Goal: Task Accomplishment & Management: Manage account settings

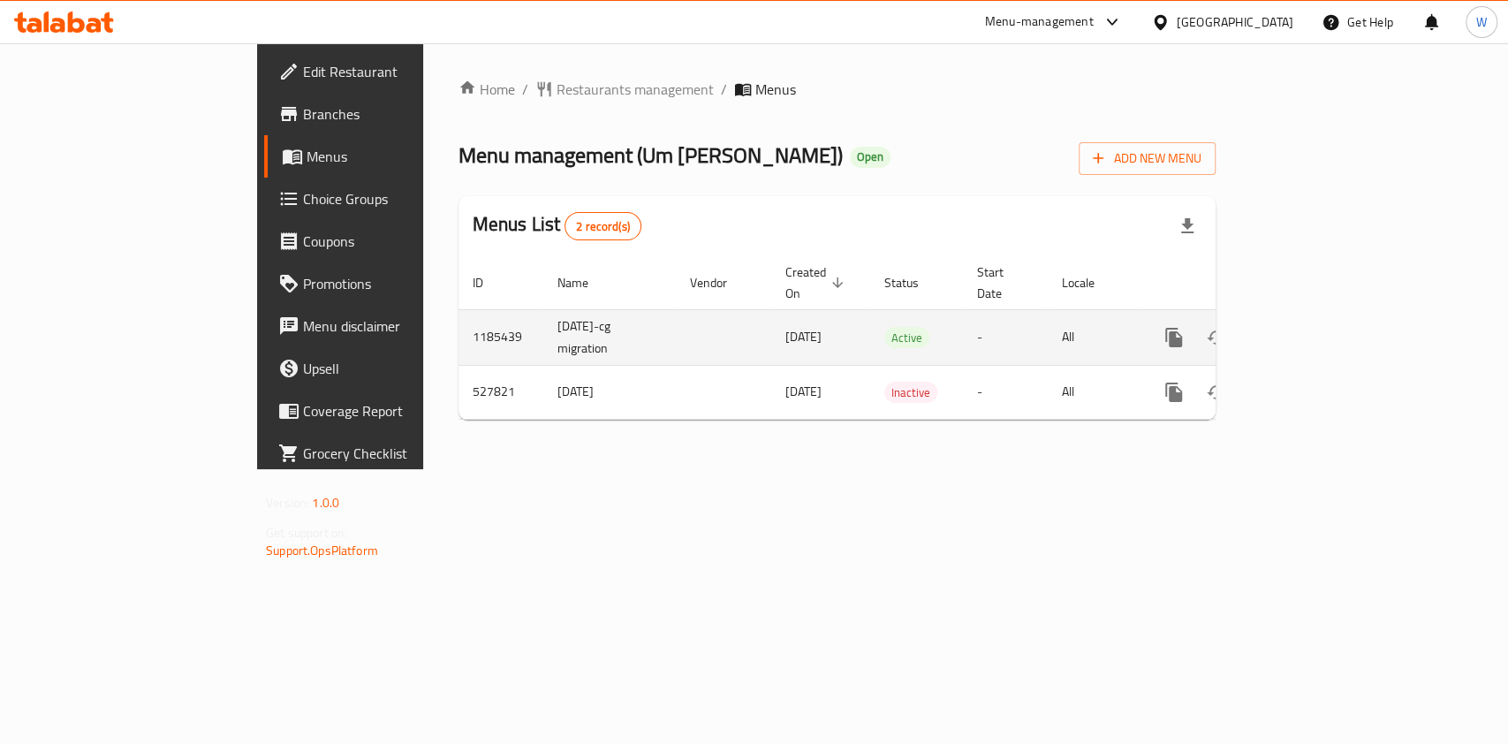
click at [1322, 329] on link "enhanced table" at bounding box center [1301, 337] width 42 height 42
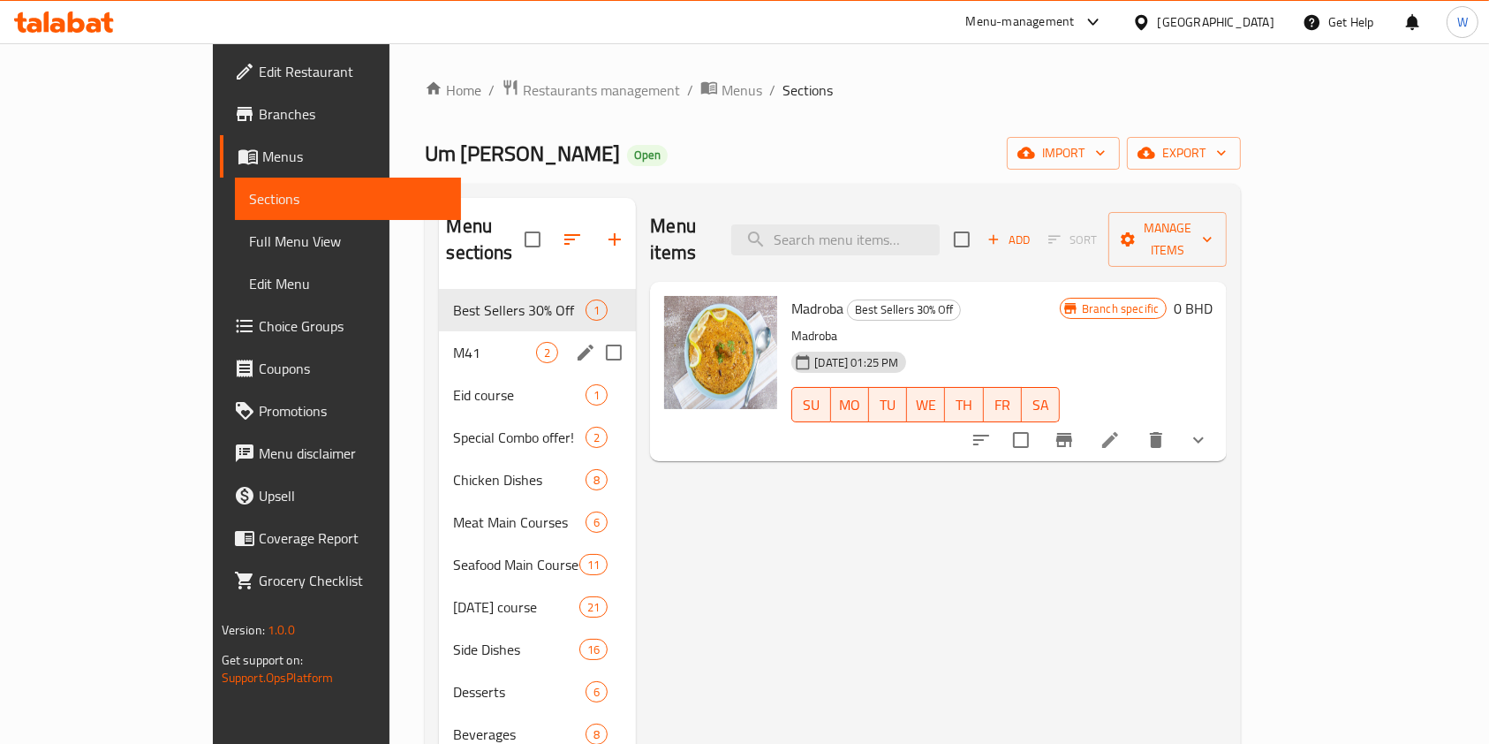
click at [445, 331] on div "M41 2" at bounding box center [537, 352] width 197 height 42
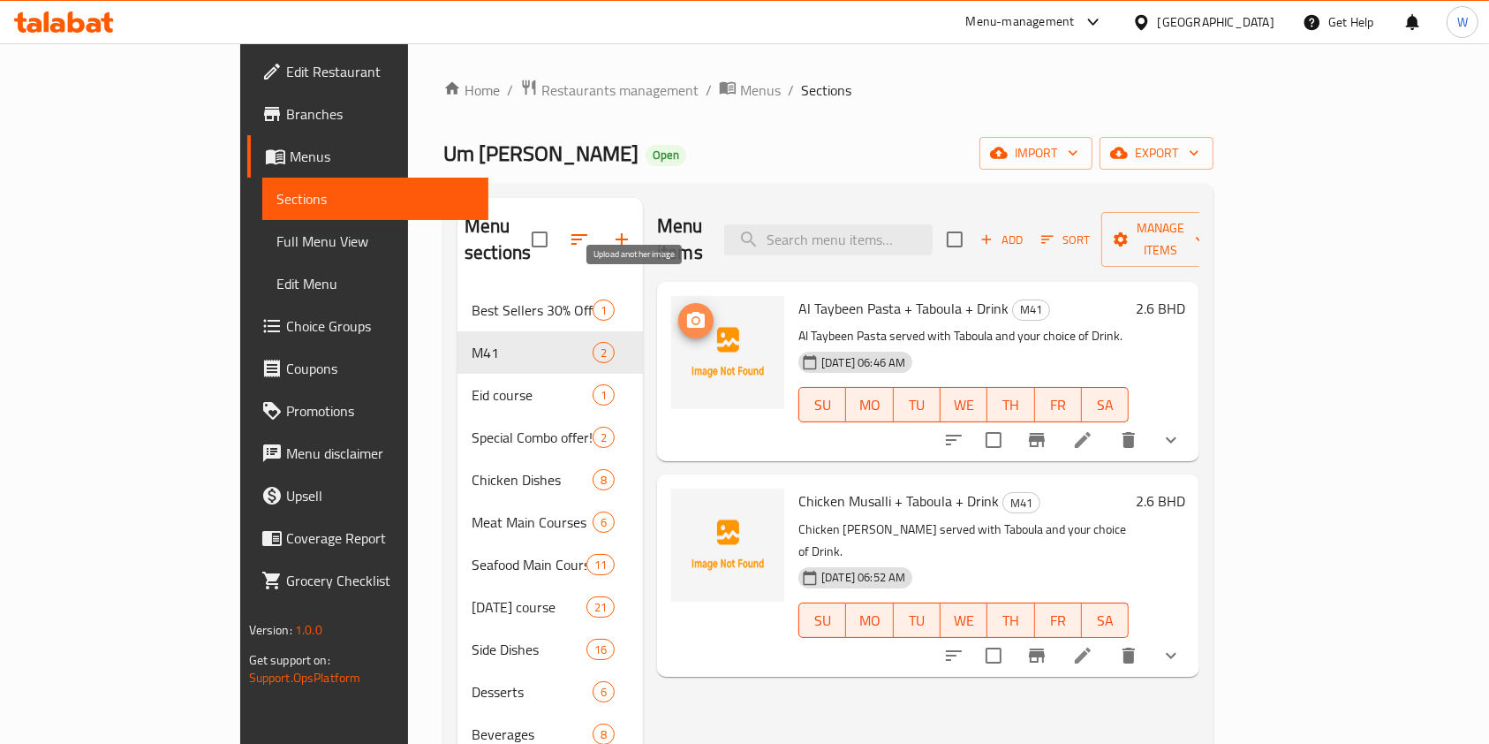
click at [687, 312] on icon "upload picture" at bounding box center [696, 320] width 18 height 16
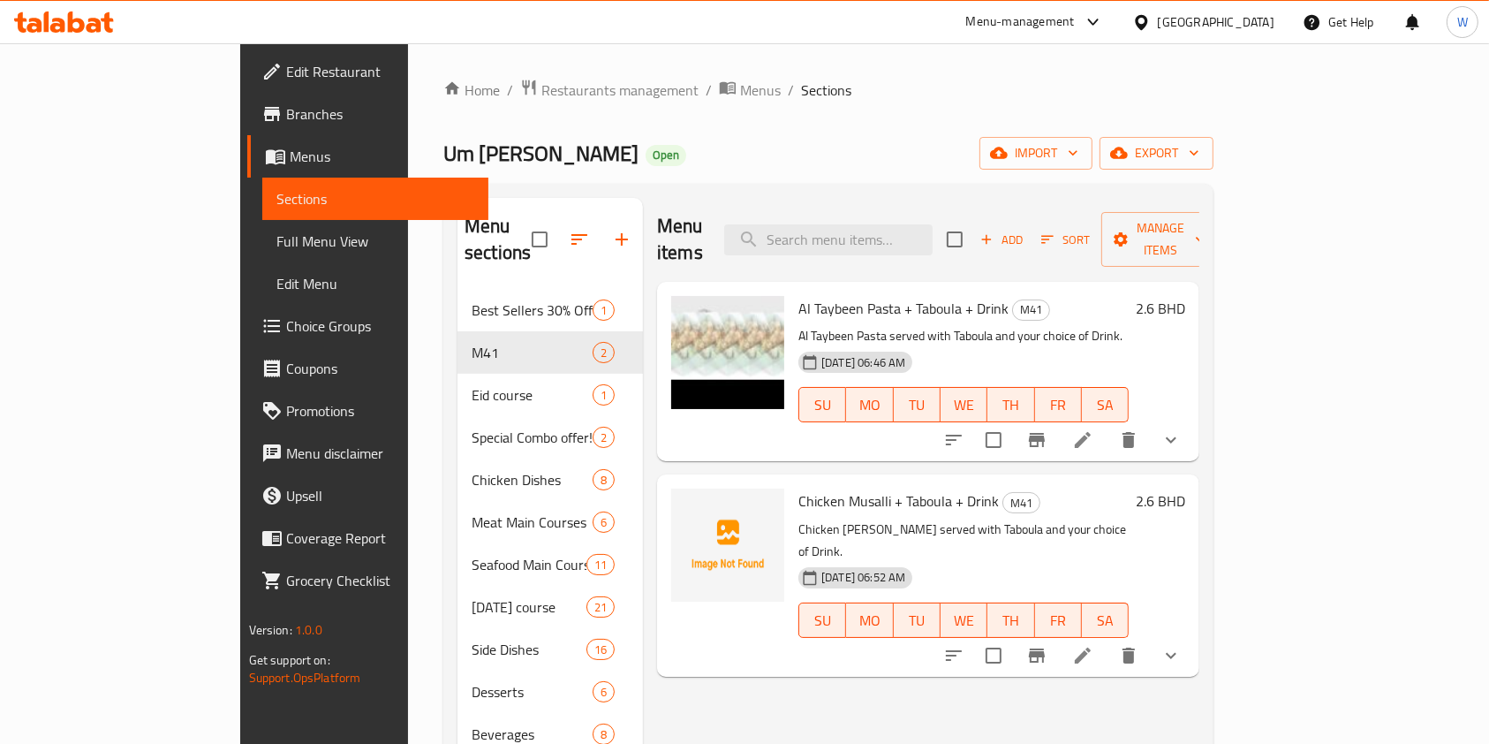
click at [900, 102] on div "Home / Restaurants management / Menus / Sections Um Khalid Kitchen Open import …" at bounding box center [828, 517] width 770 height 877
click at [542, 84] on span "Restaurants management" at bounding box center [620, 90] width 157 height 21
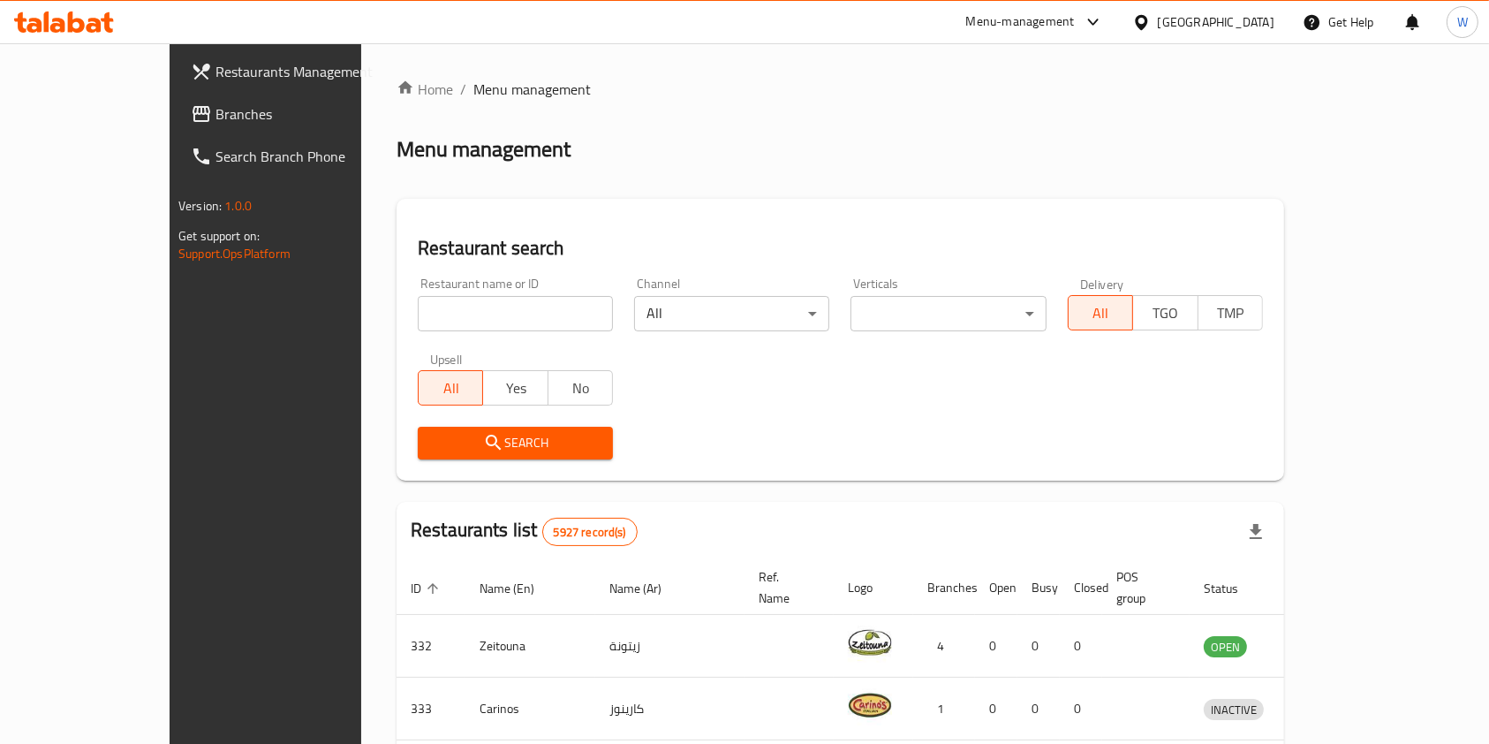
click at [533, 296] on input "search" at bounding box center [515, 313] width 195 height 35
type input "Vitalia Cafe"
click button "Search" at bounding box center [515, 443] width 195 height 33
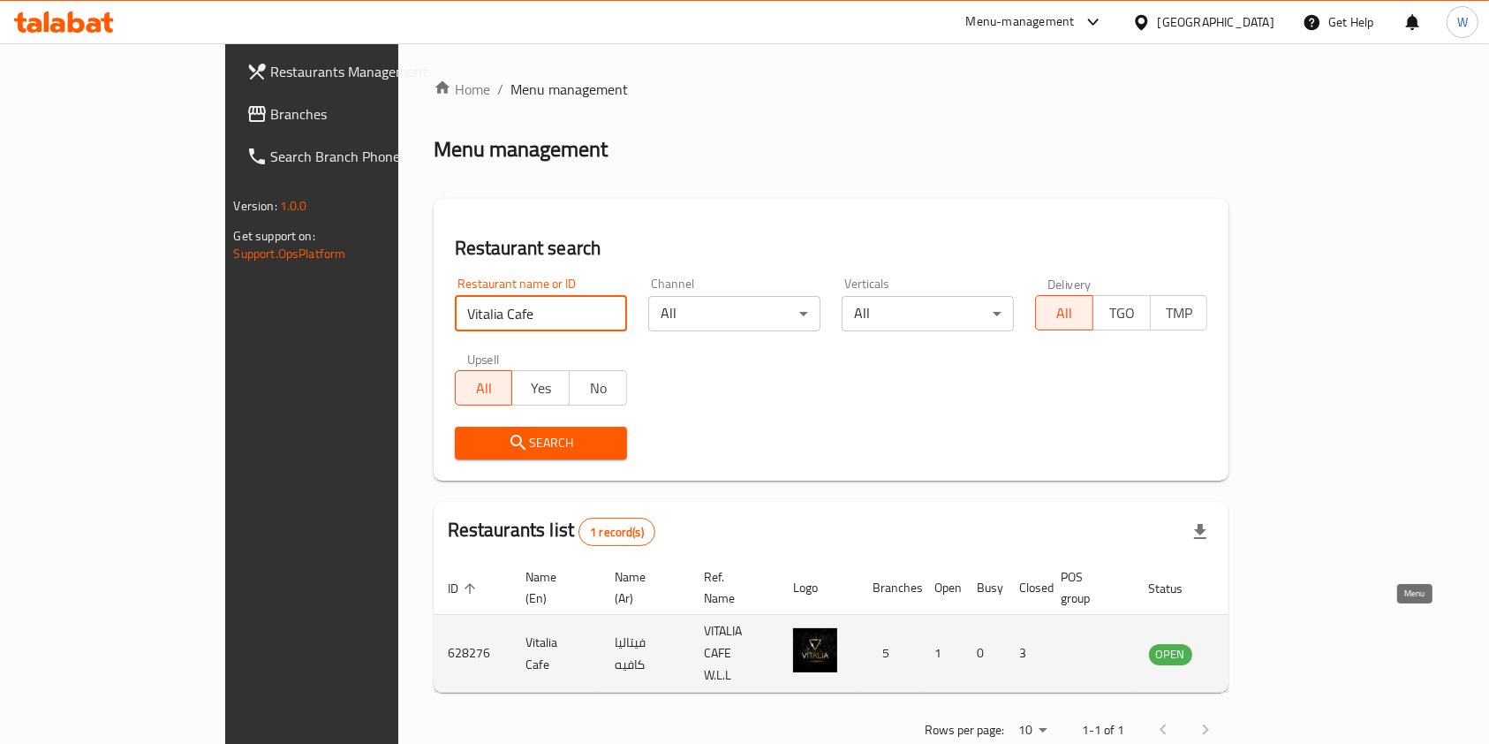
click at [1275, 643] on link "enhanced table" at bounding box center [1258, 653] width 33 height 21
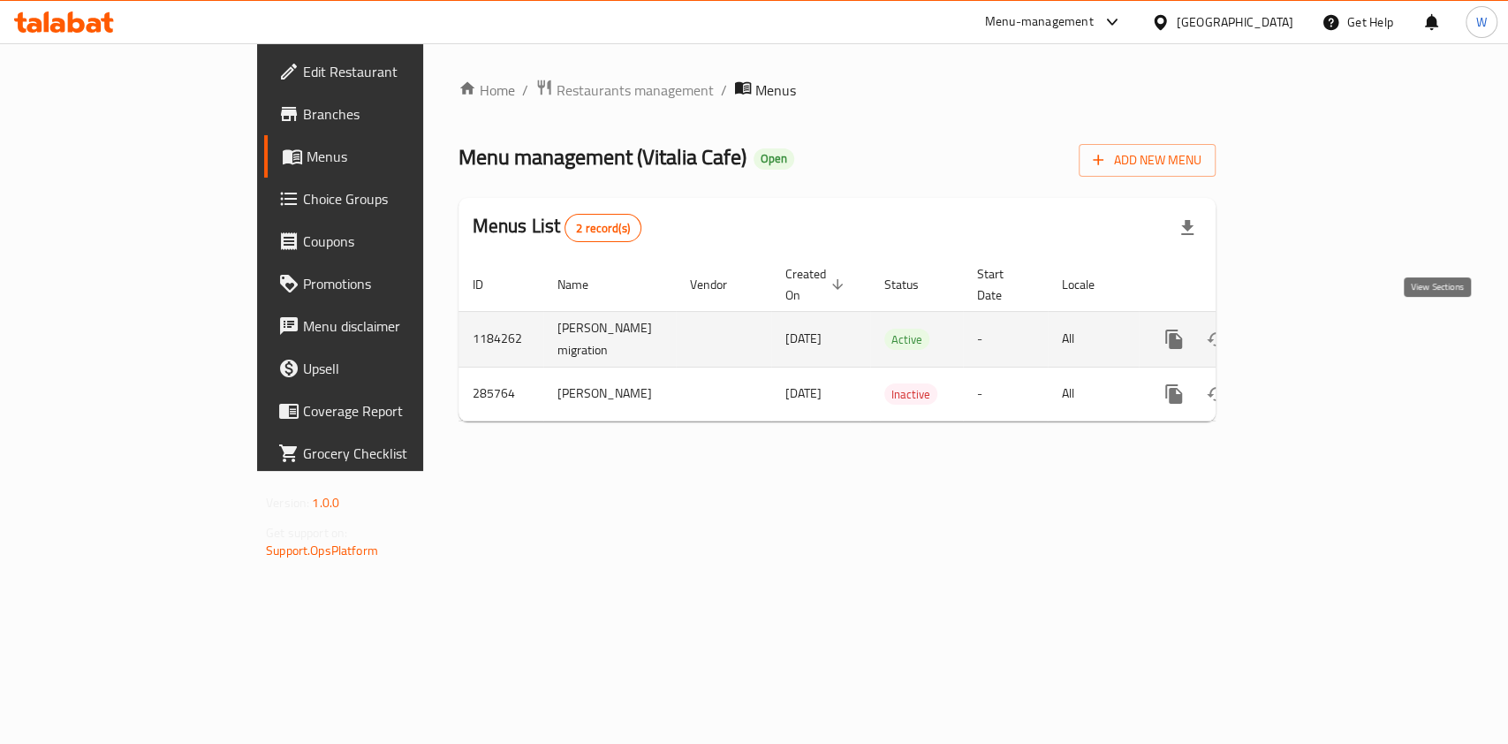
click at [1312, 340] on icon "enhanced table" at bounding box center [1301, 339] width 21 height 21
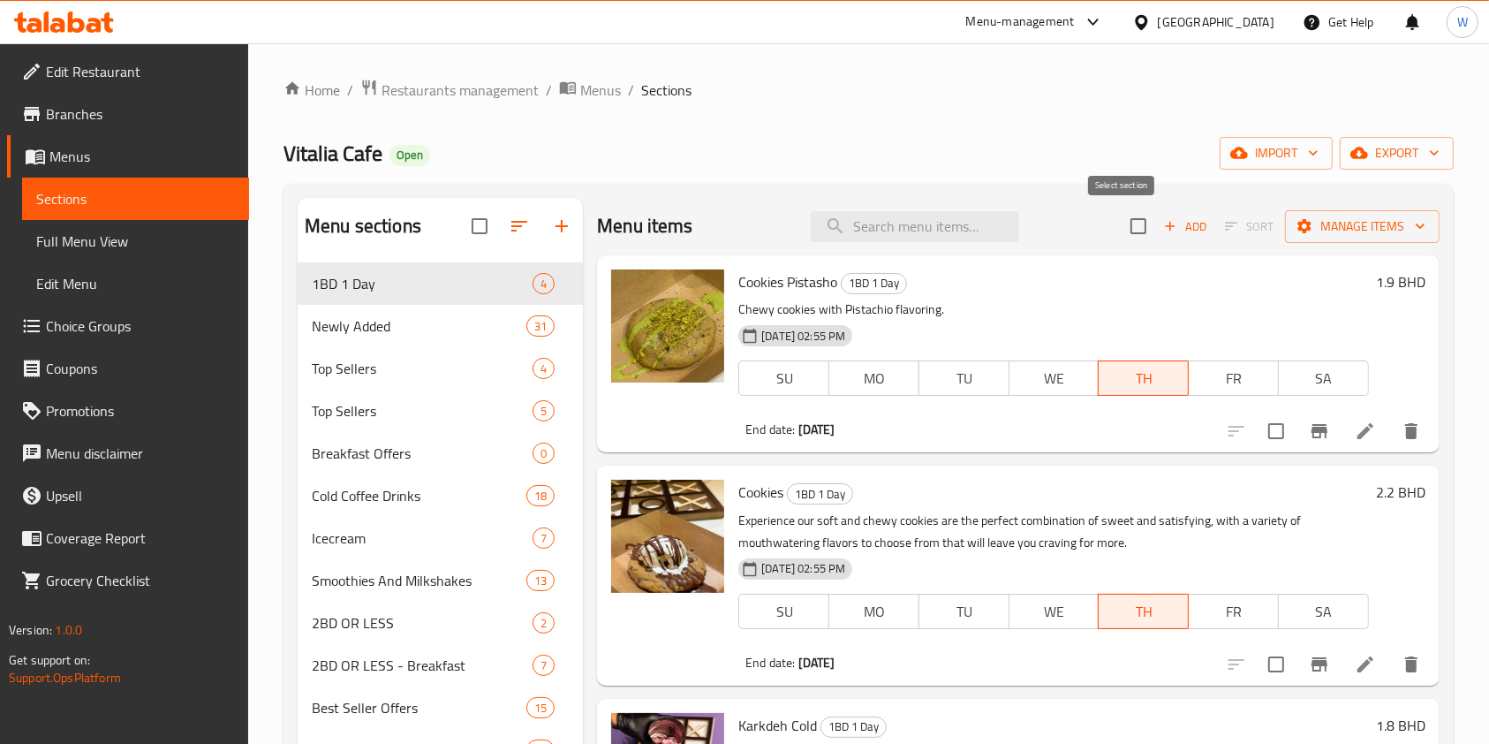
click at [1120, 230] on input "checkbox" at bounding box center [1138, 226] width 37 height 37
checkbox input "true"
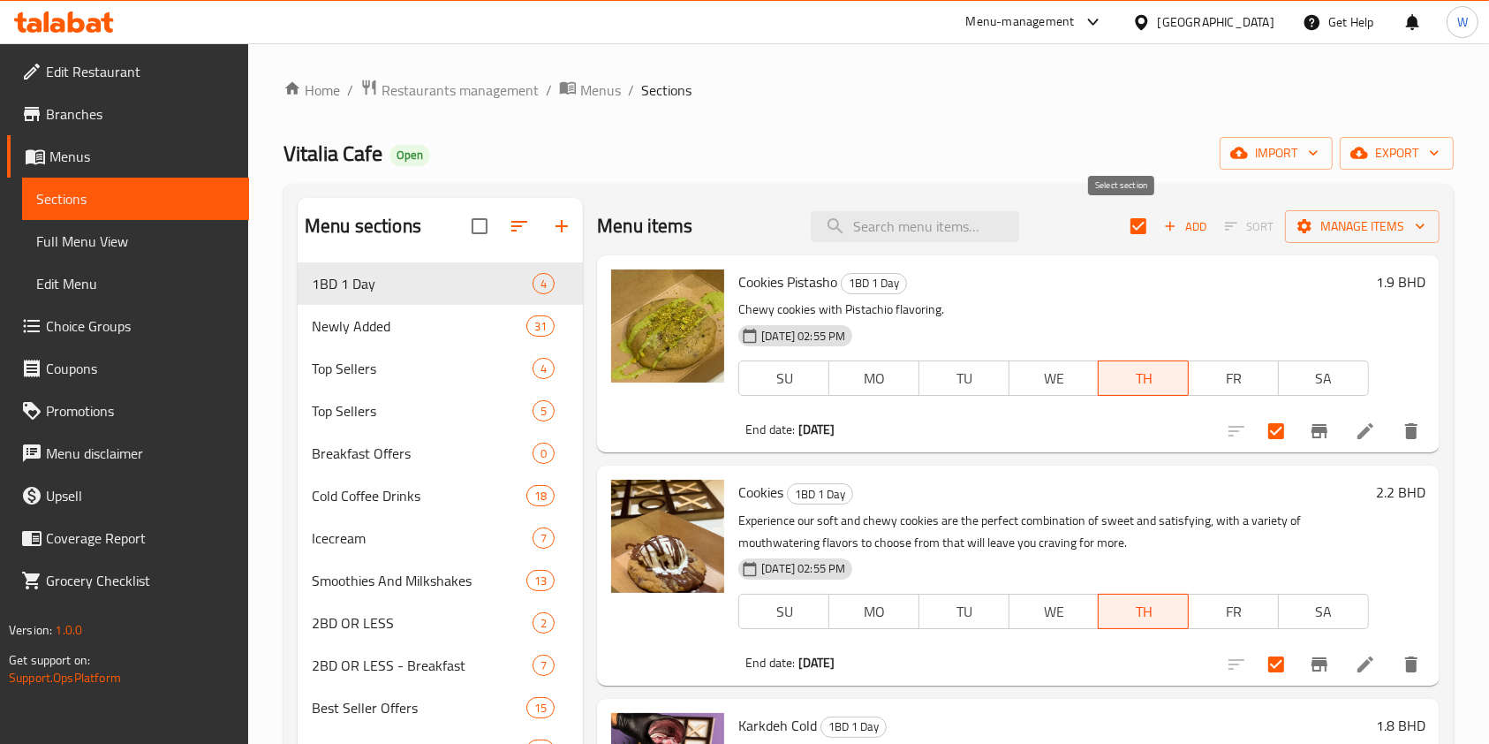
checkbox input "true"
click at [1120, 216] on input "checkbox" at bounding box center [1138, 226] width 37 height 37
checkbox input "false"
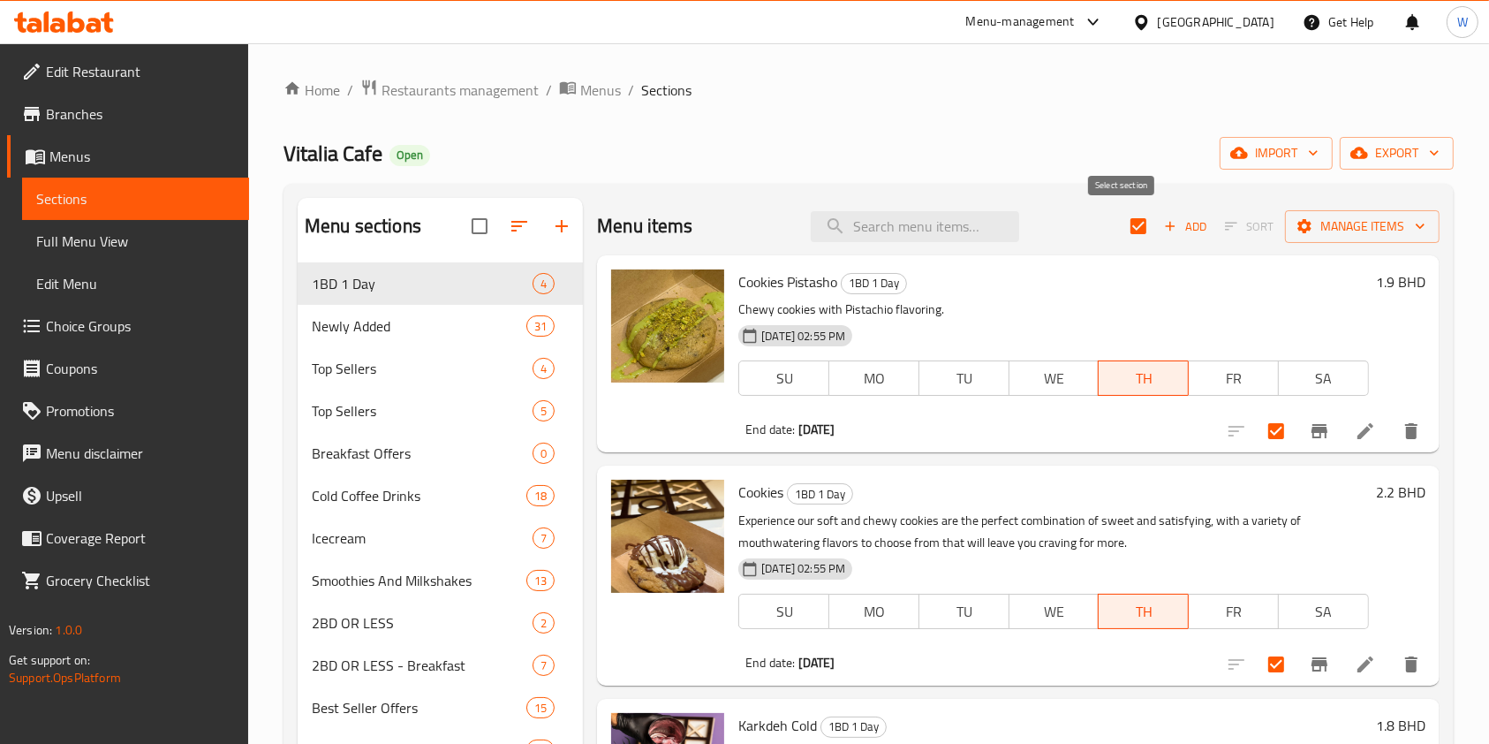
checkbox input "false"
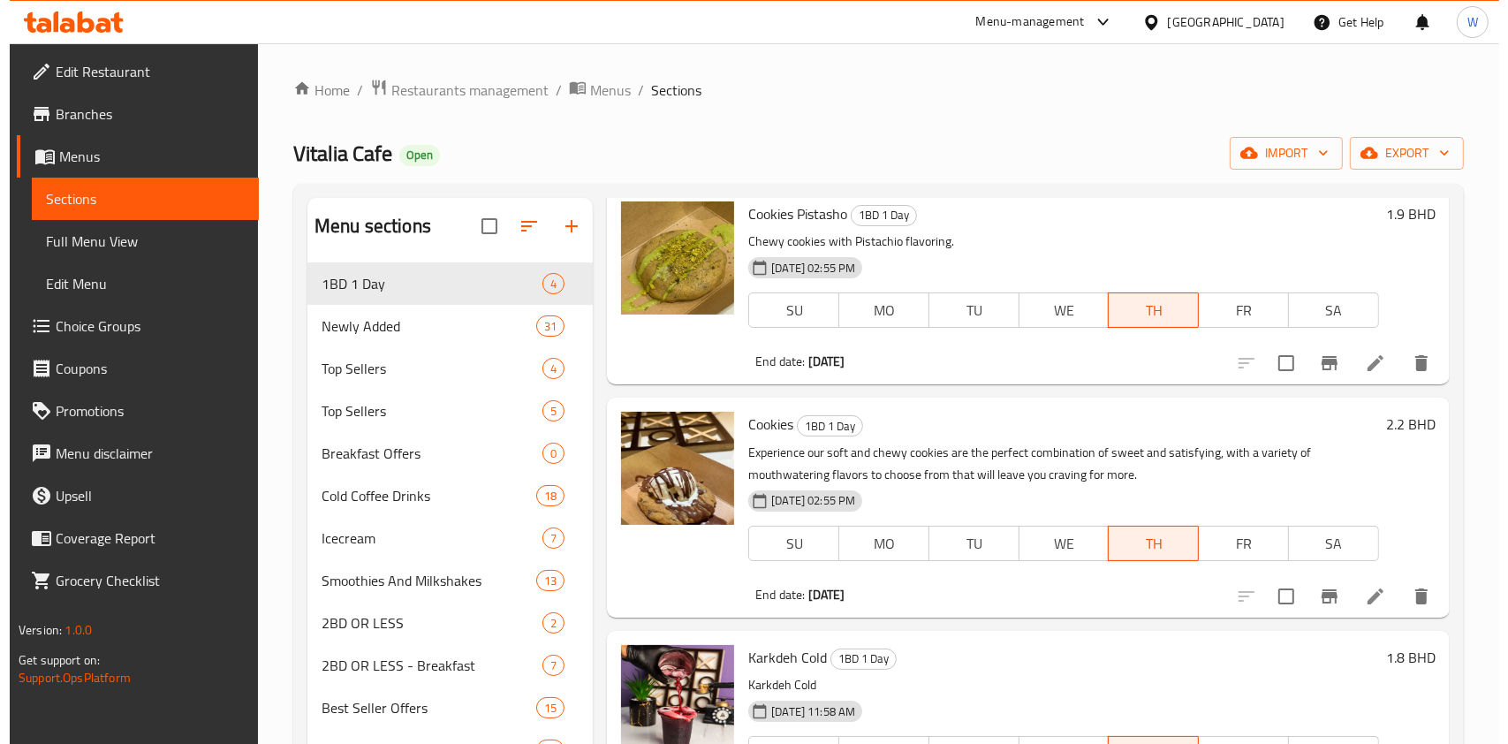
scroll to position [164, 0]
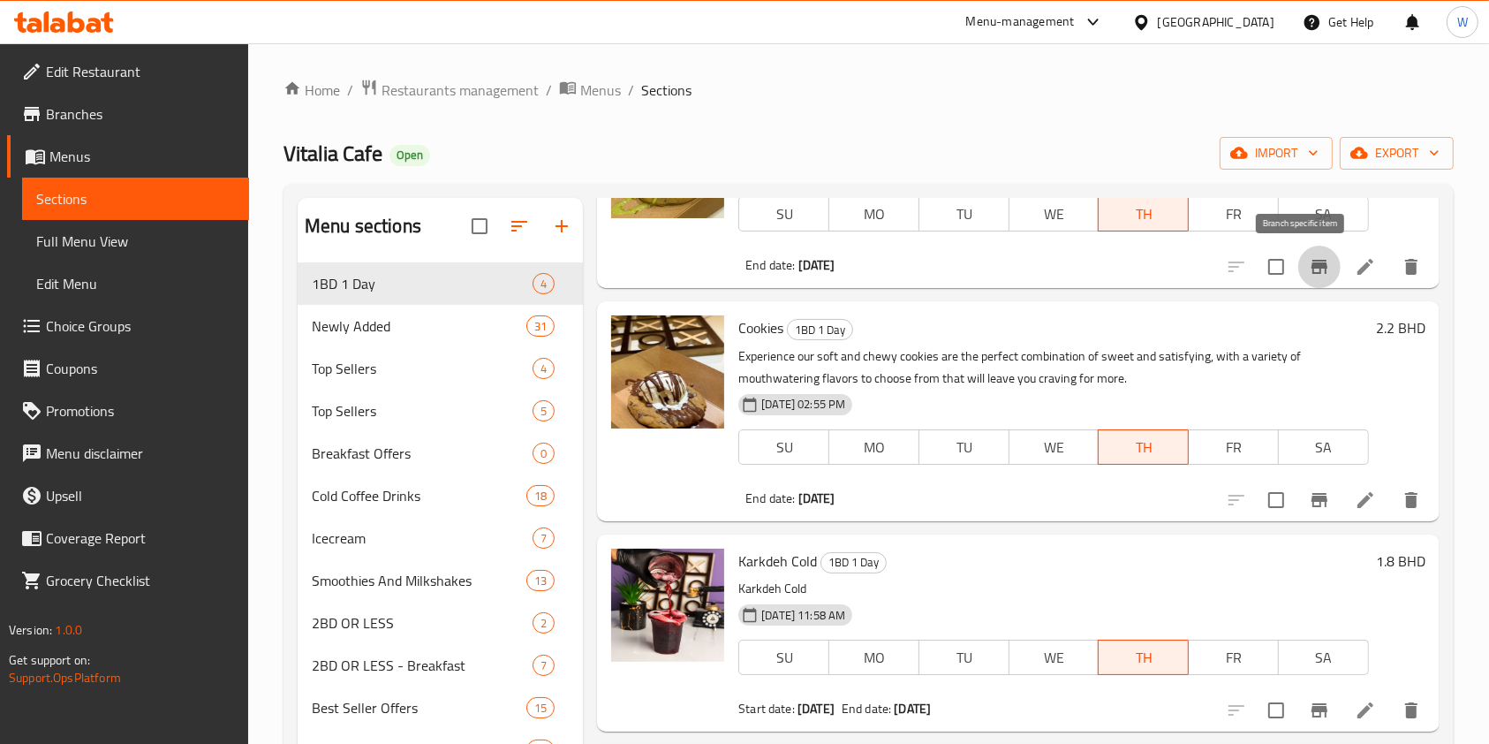
click at [1309, 273] on icon "Branch-specific-item" at bounding box center [1319, 266] width 21 height 21
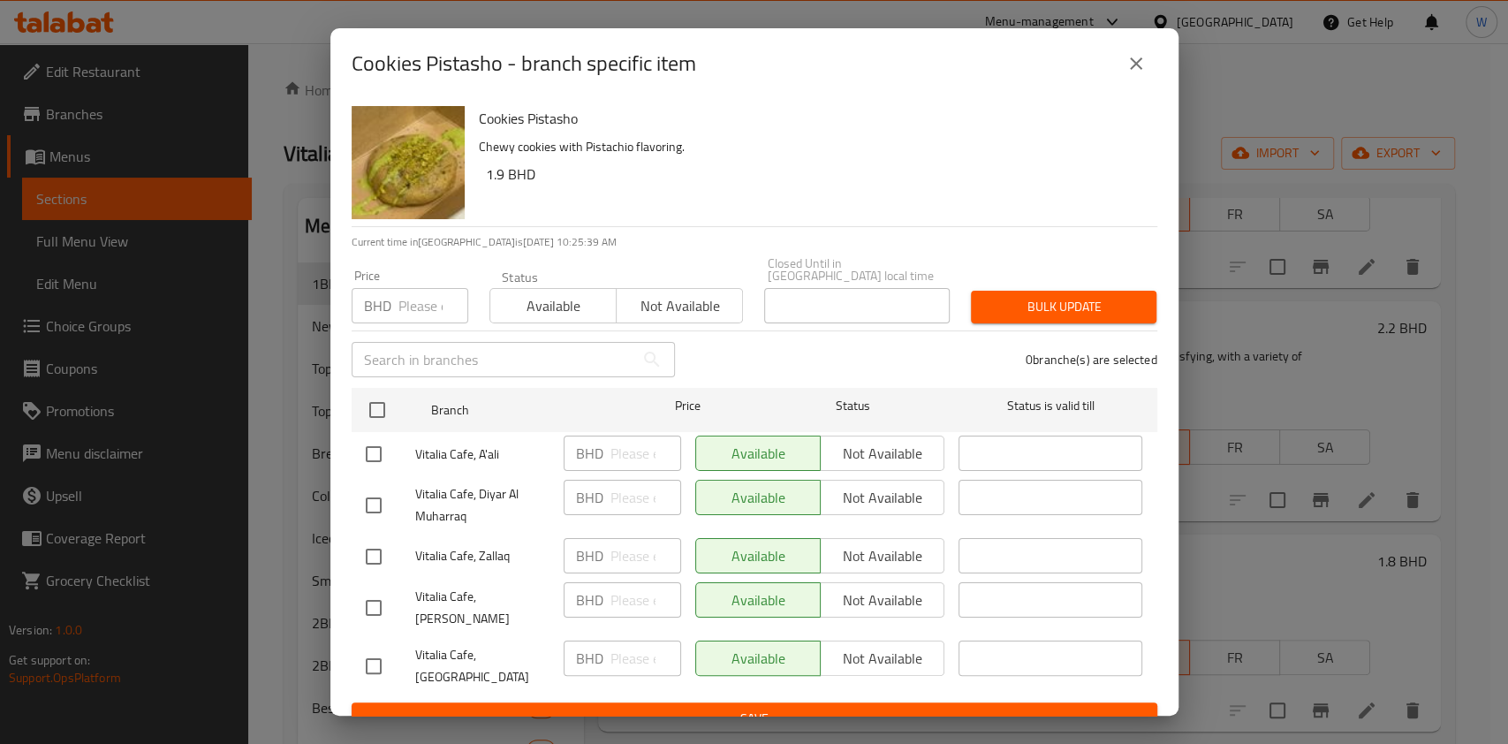
click at [1132, 74] on icon "close" at bounding box center [1135, 63] width 21 height 21
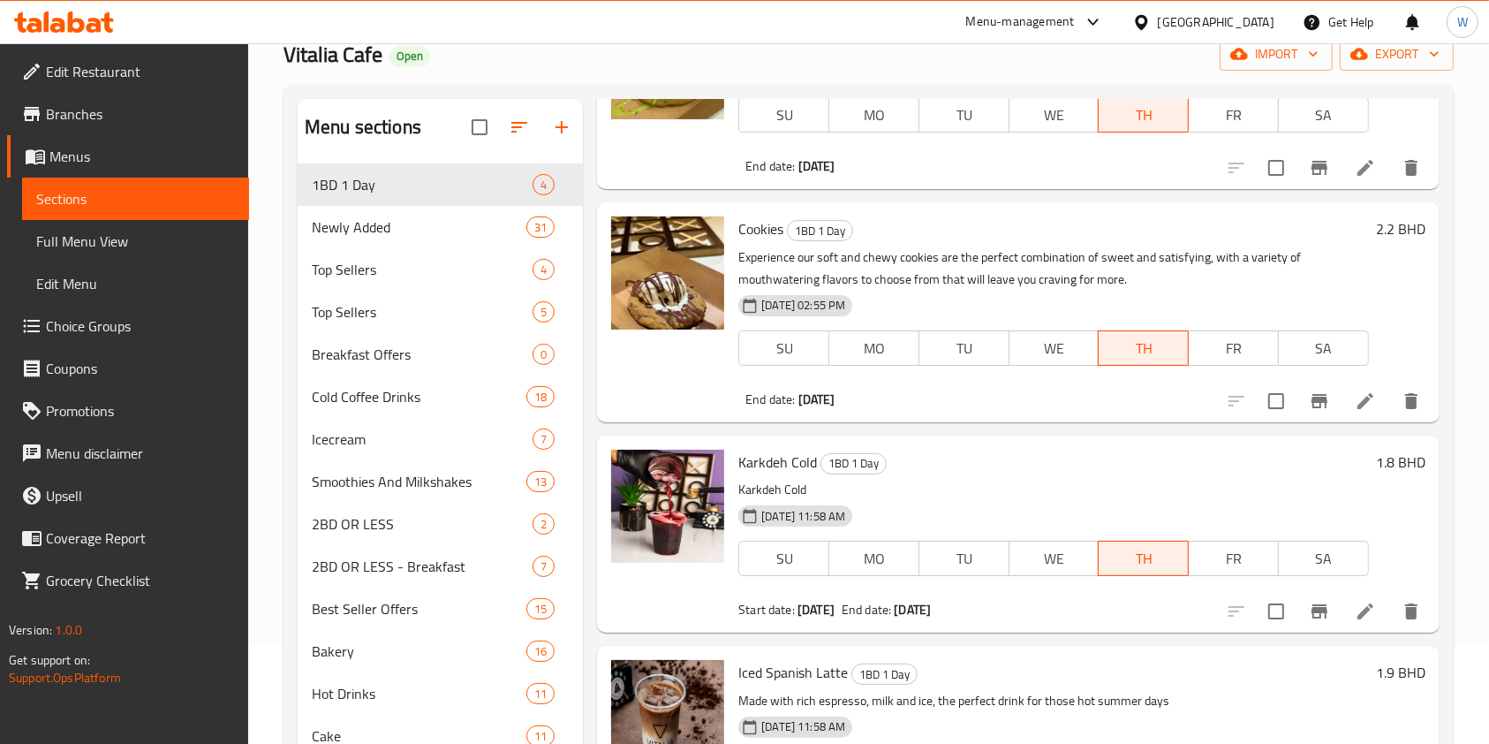
scroll to position [235, 0]
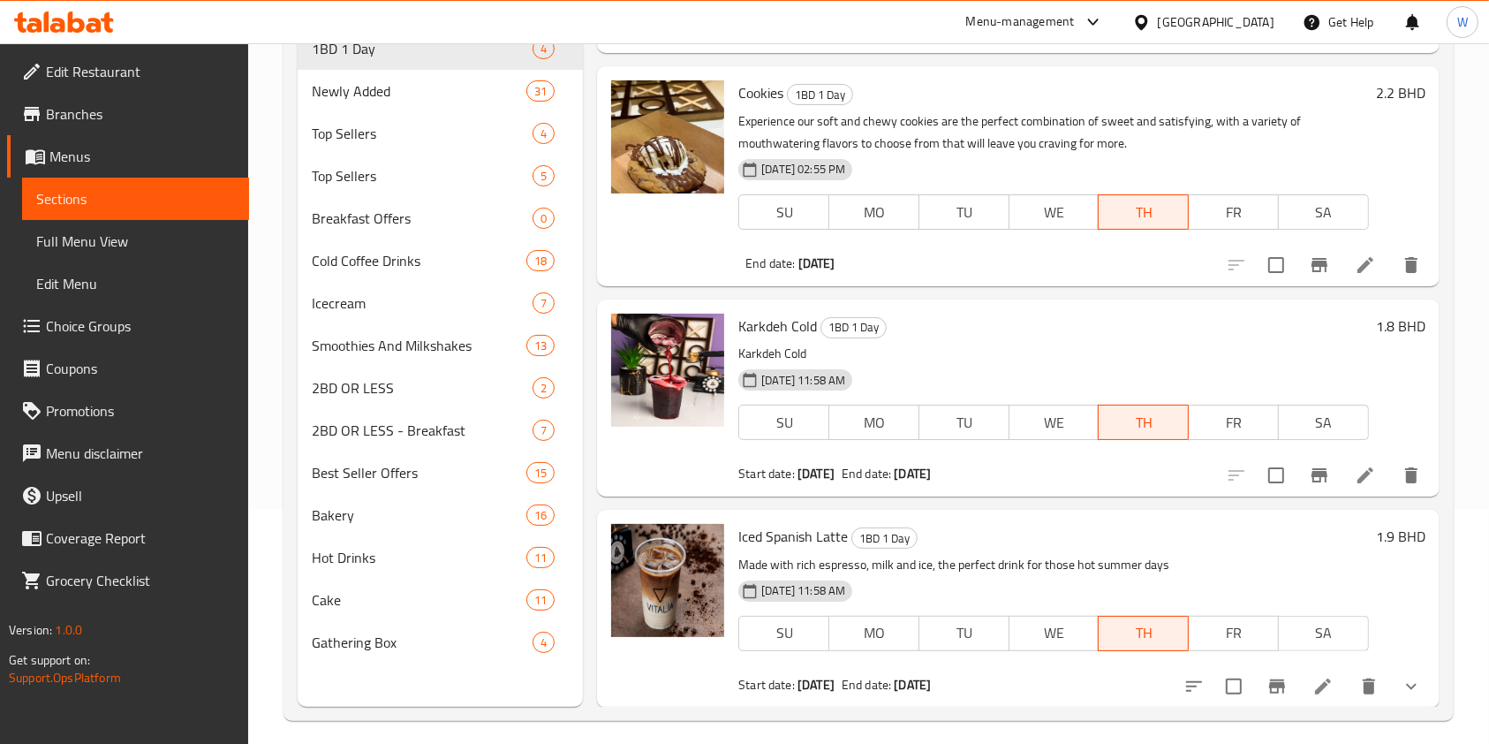
click at [1309, 270] on icon "Branch-specific-item" at bounding box center [1319, 264] width 21 height 21
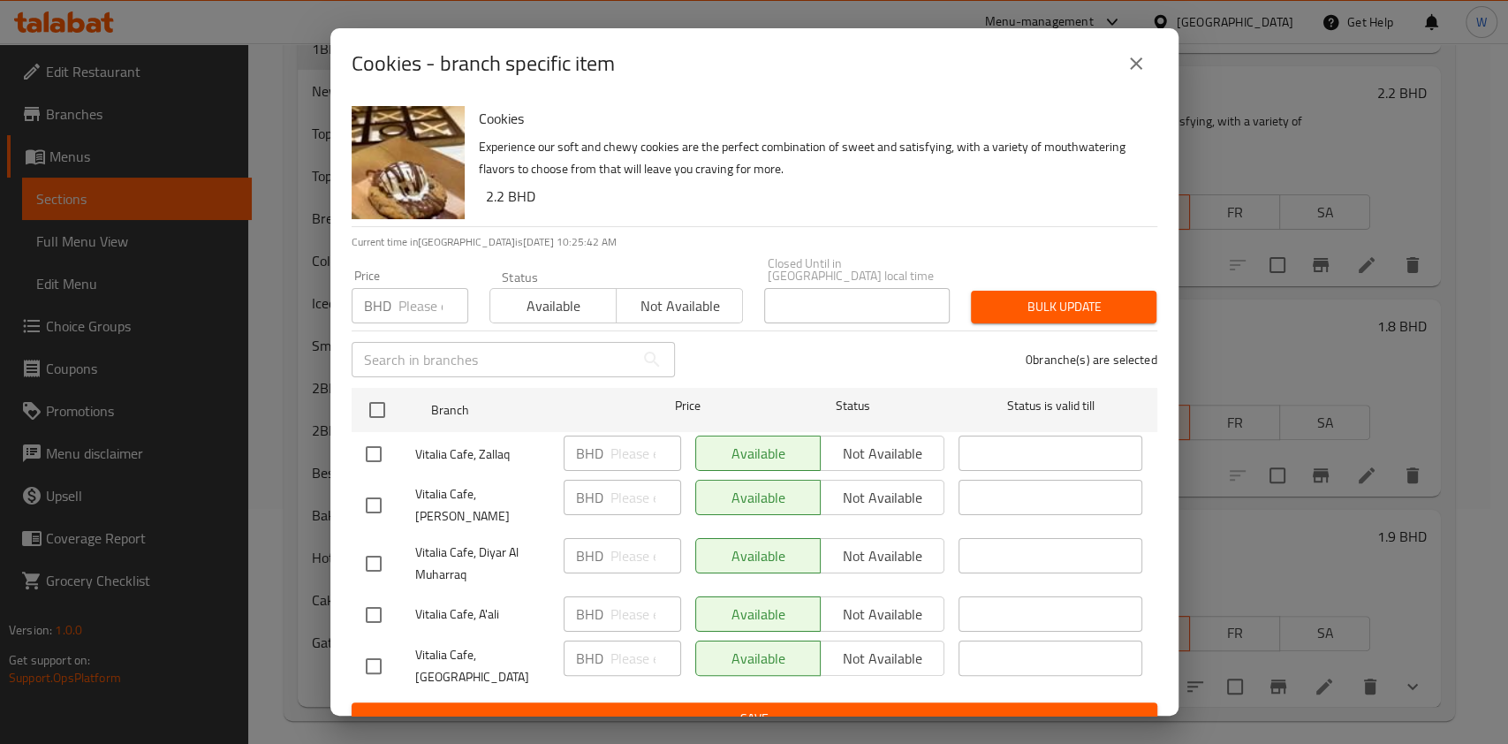
click at [1128, 66] on icon "close" at bounding box center [1135, 63] width 21 height 21
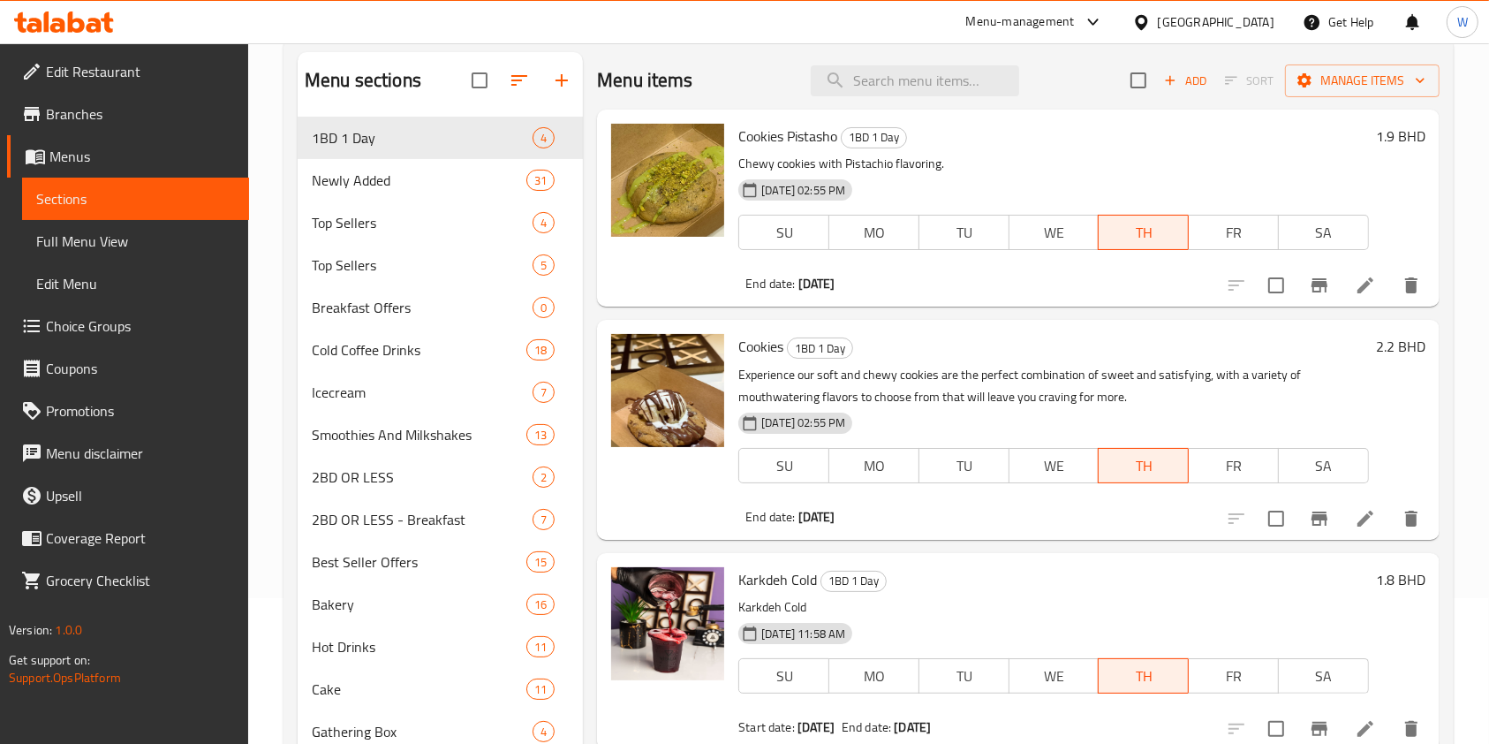
scroll to position [0, 0]
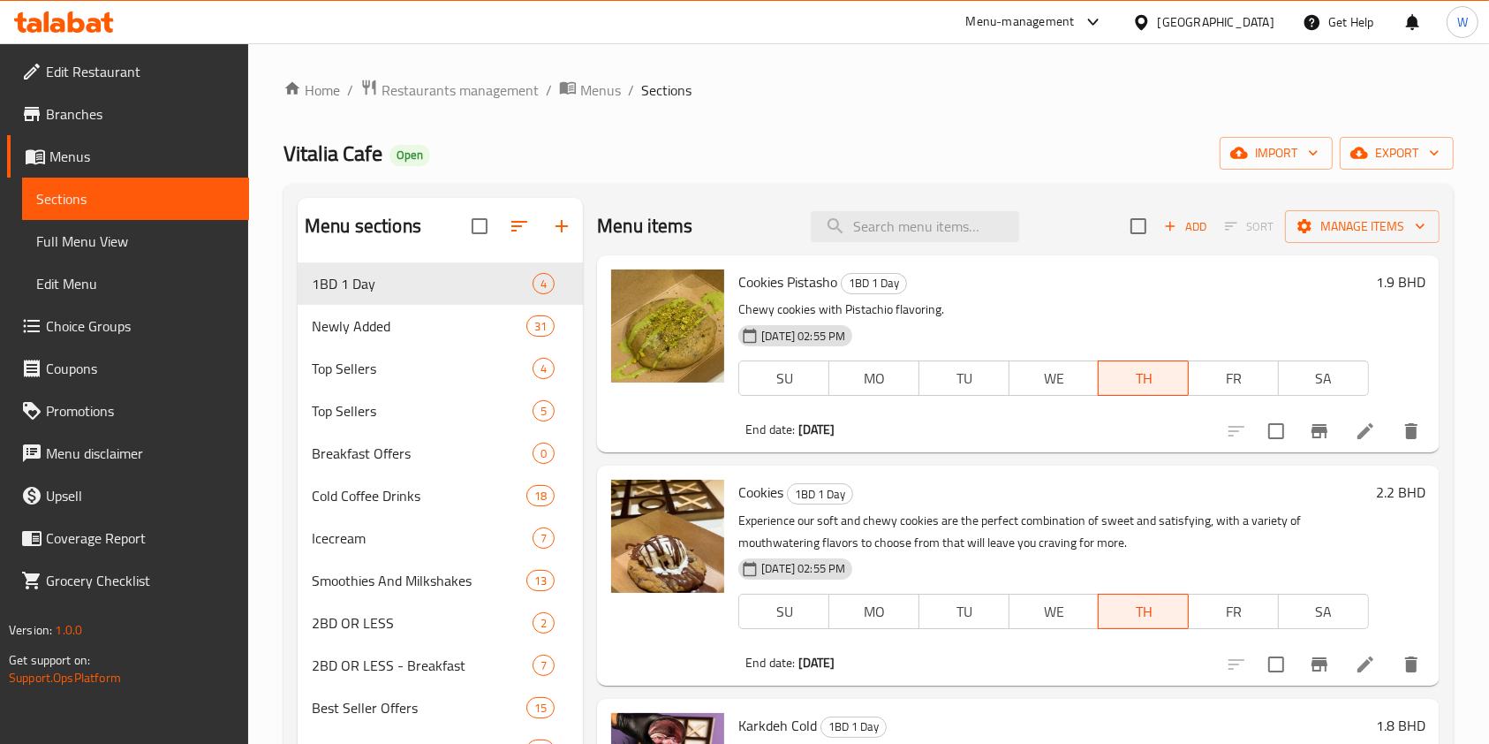
drag, startPoint x: 94, startPoint y: 107, endPoint x: 113, endPoint y: 107, distance: 19.4
click at [95, 107] on span "Branches" at bounding box center [140, 113] width 189 height 21
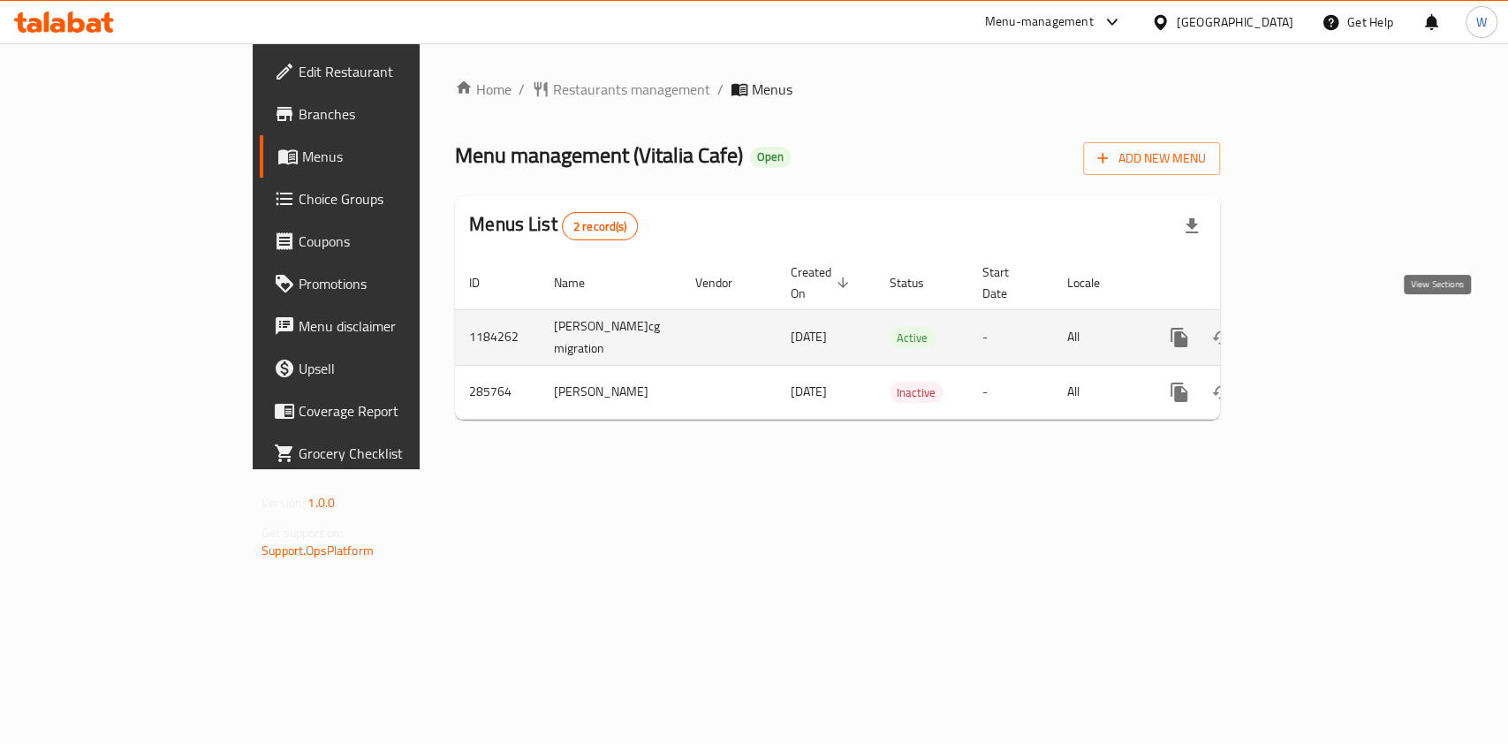
click at [1328, 336] on link "enhanced table" at bounding box center [1306, 337] width 42 height 42
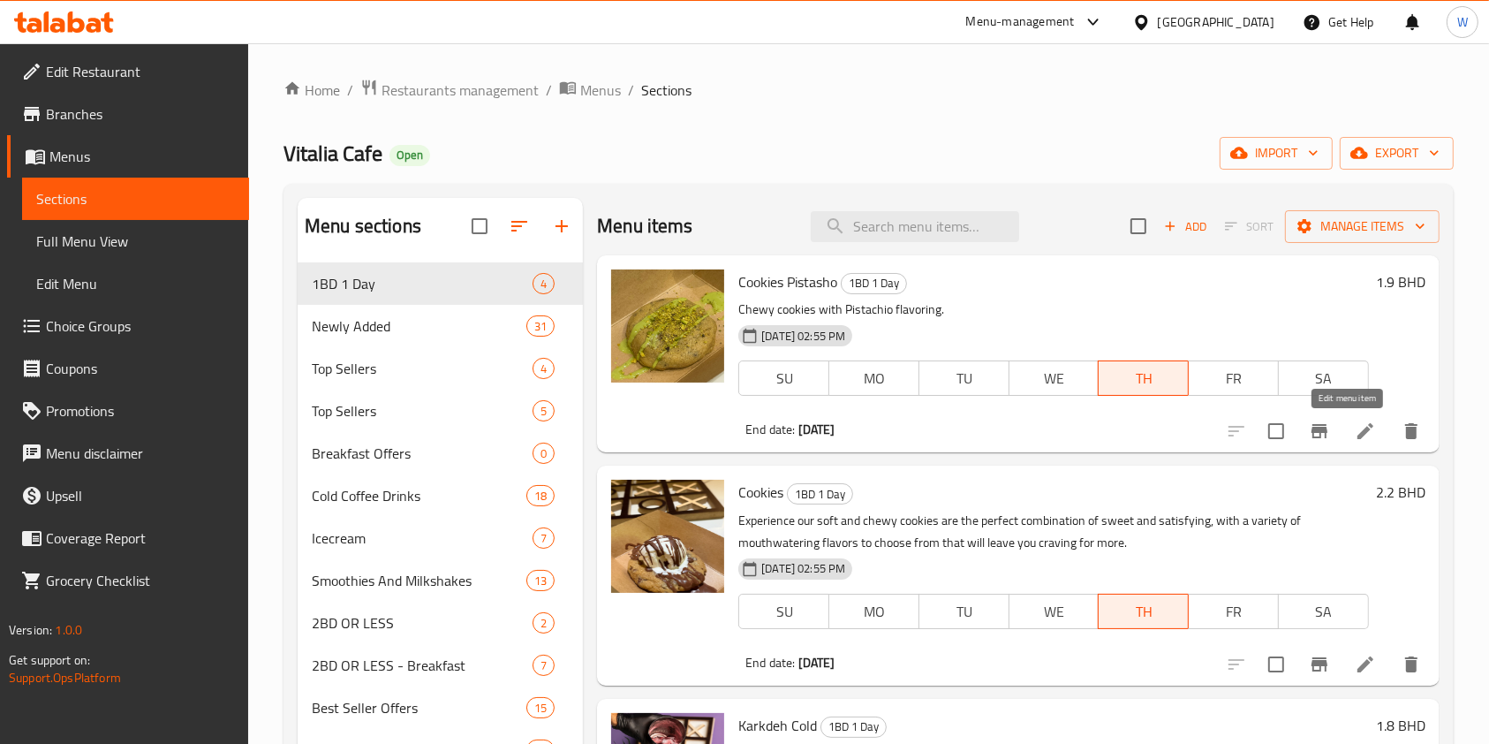
click at [1355, 428] on icon at bounding box center [1365, 430] width 21 height 21
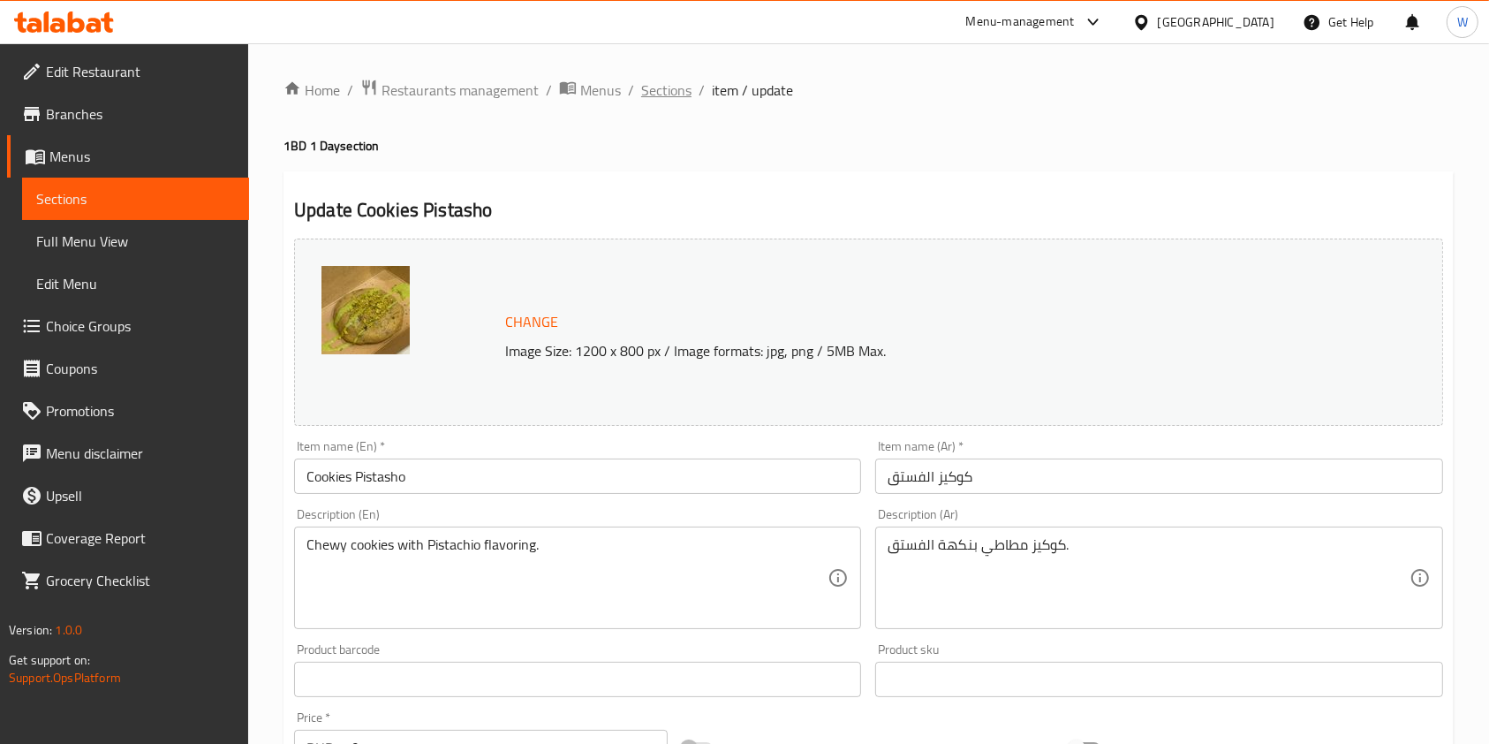
click at [652, 93] on span "Sections" at bounding box center [666, 90] width 50 height 21
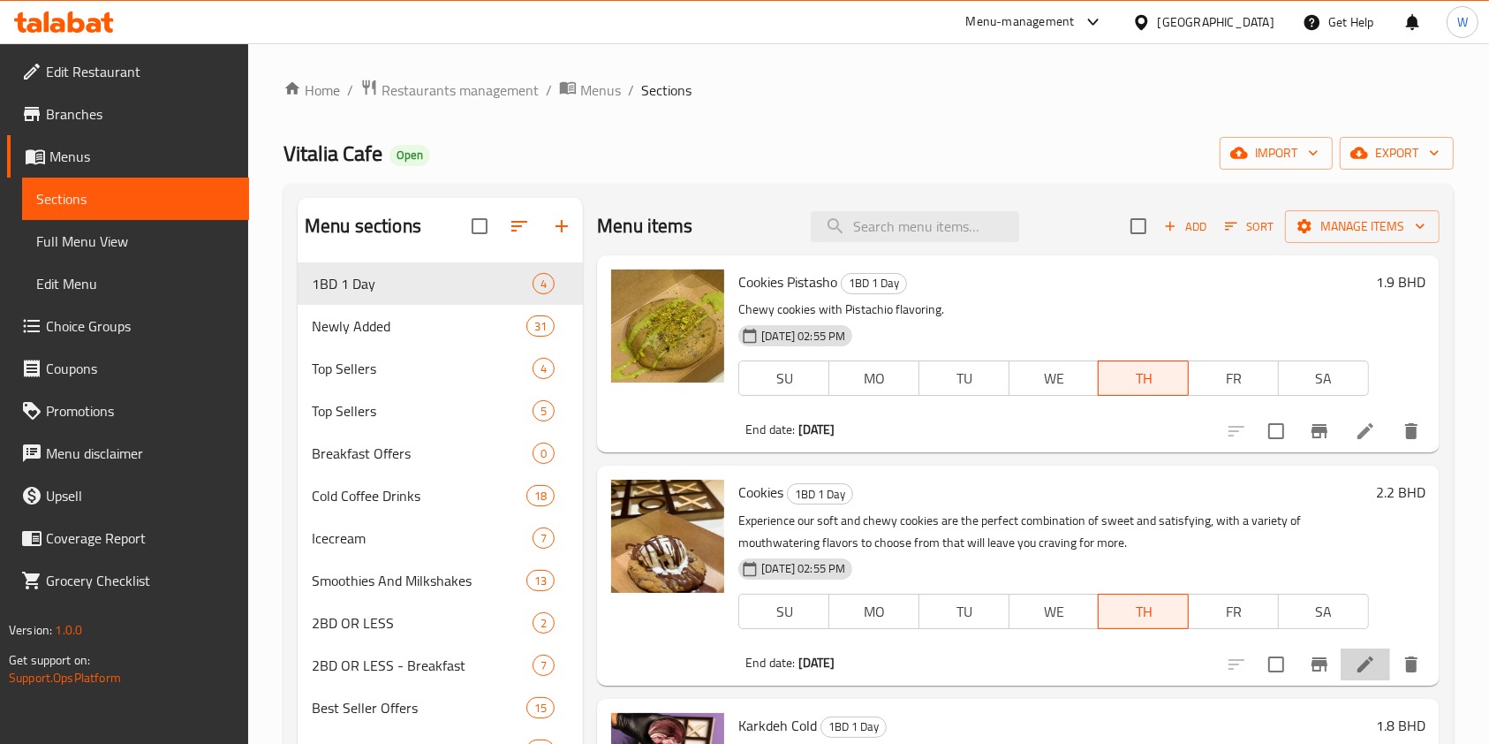
click at [1341, 664] on li at bounding box center [1365, 664] width 49 height 32
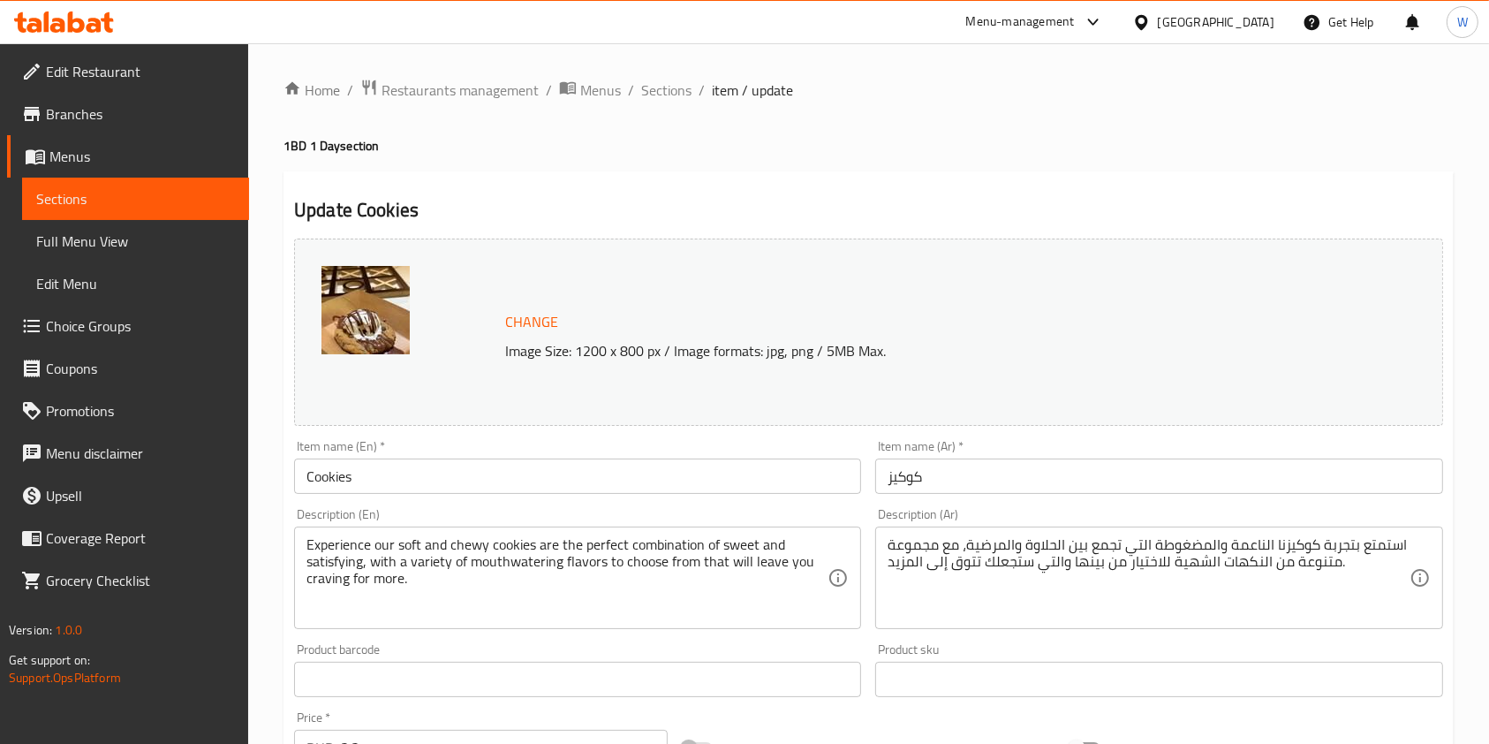
drag, startPoint x: 676, startPoint y: 85, endPoint x: 784, endPoint y: 6, distance: 133.4
click at [676, 85] on span "Sections" at bounding box center [666, 90] width 50 height 21
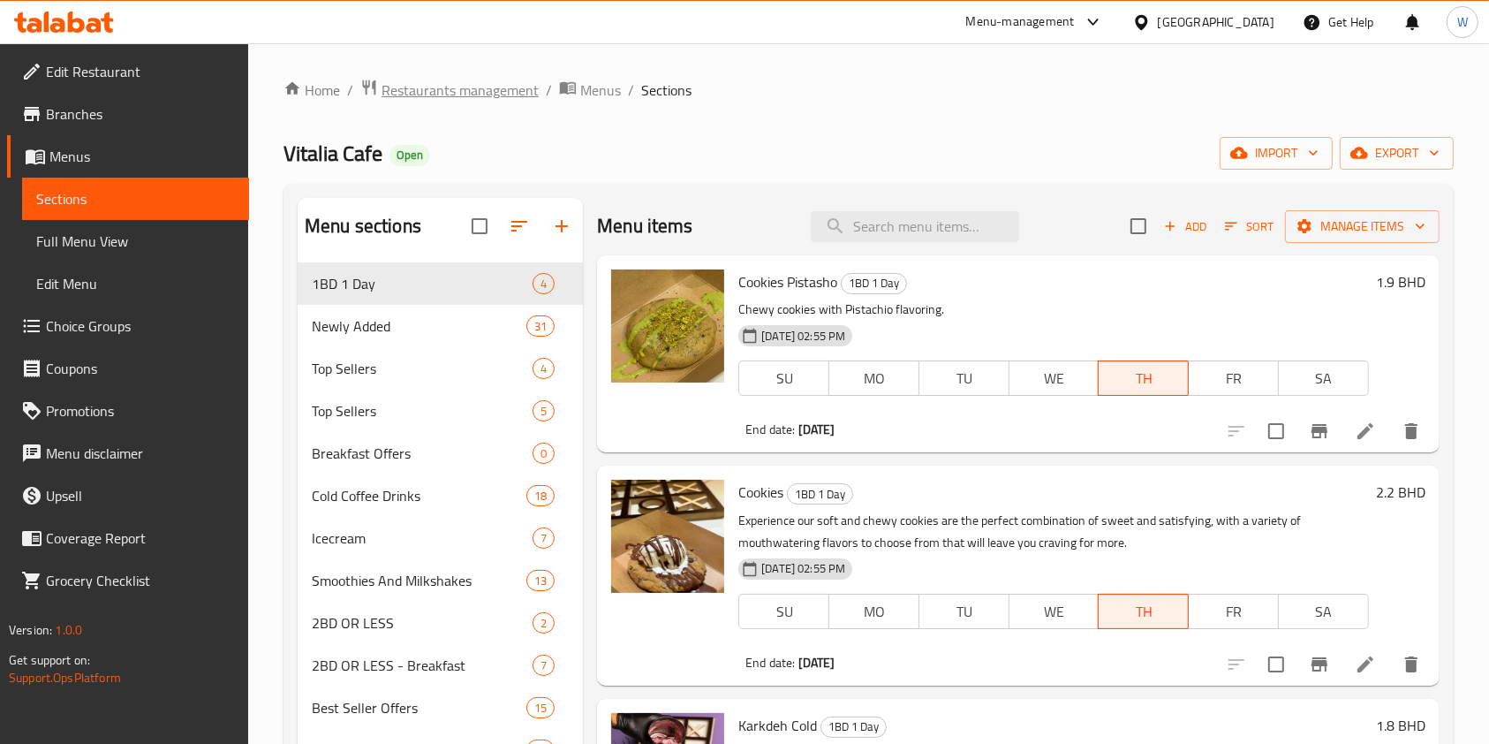
click at [505, 83] on span "Restaurants management" at bounding box center [460, 90] width 157 height 21
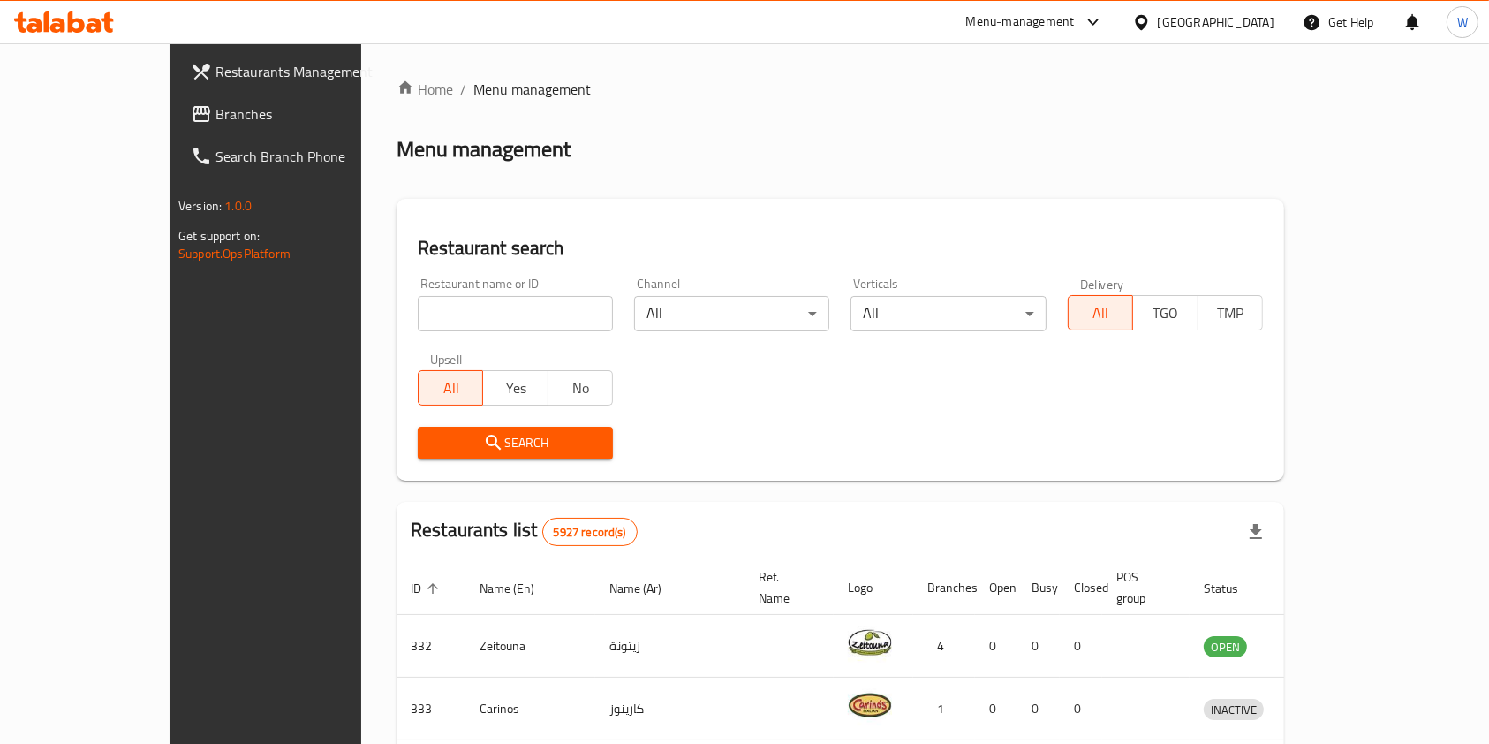
click at [482, 314] on input "search" at bounding box center [515, 313] width 195 height 35
type input "Bushanab Galali Grill"
click button "Search" at bounding box center [515, 443] width 195 height 33
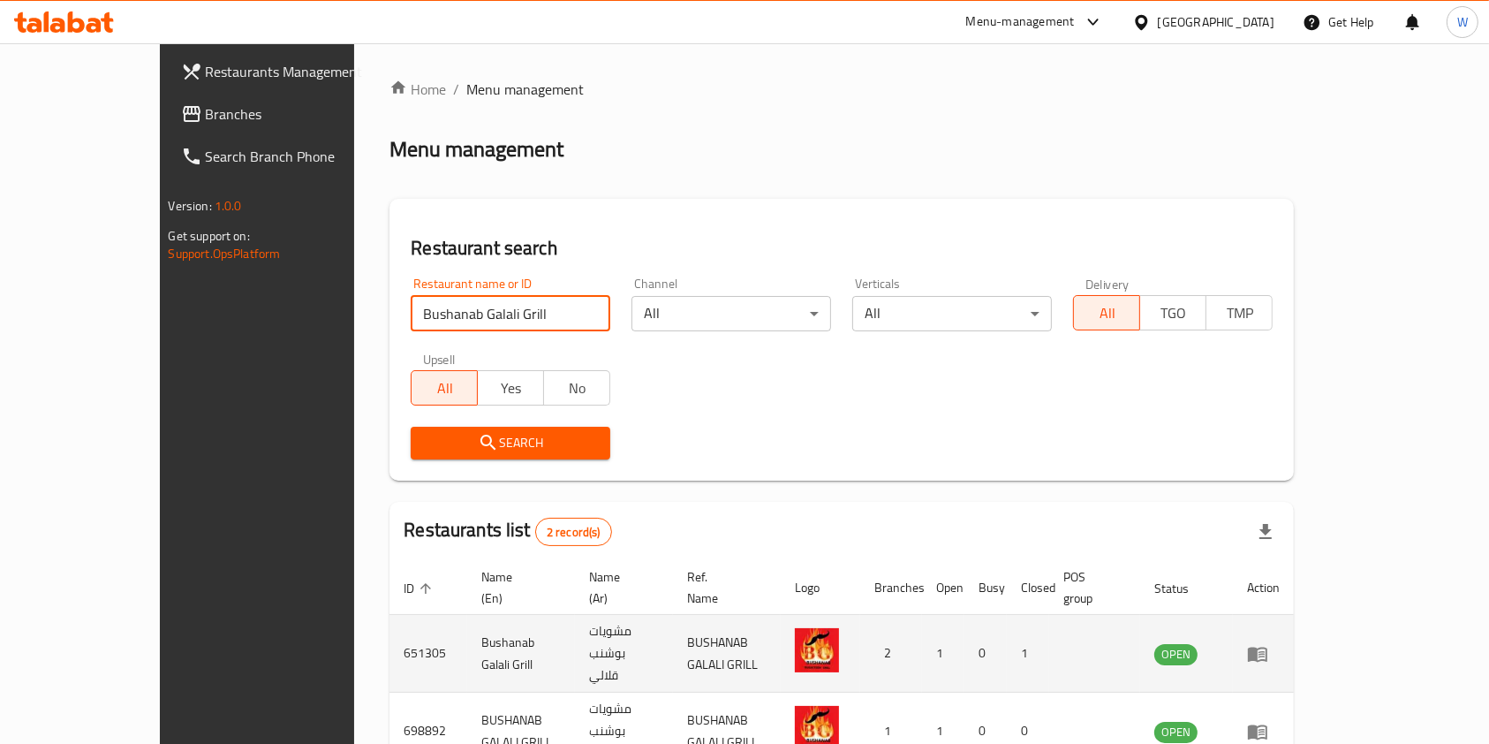
click at [1269, 643] on icon "enhanced table" at bounding box center [1257, 653] width 21 height 21
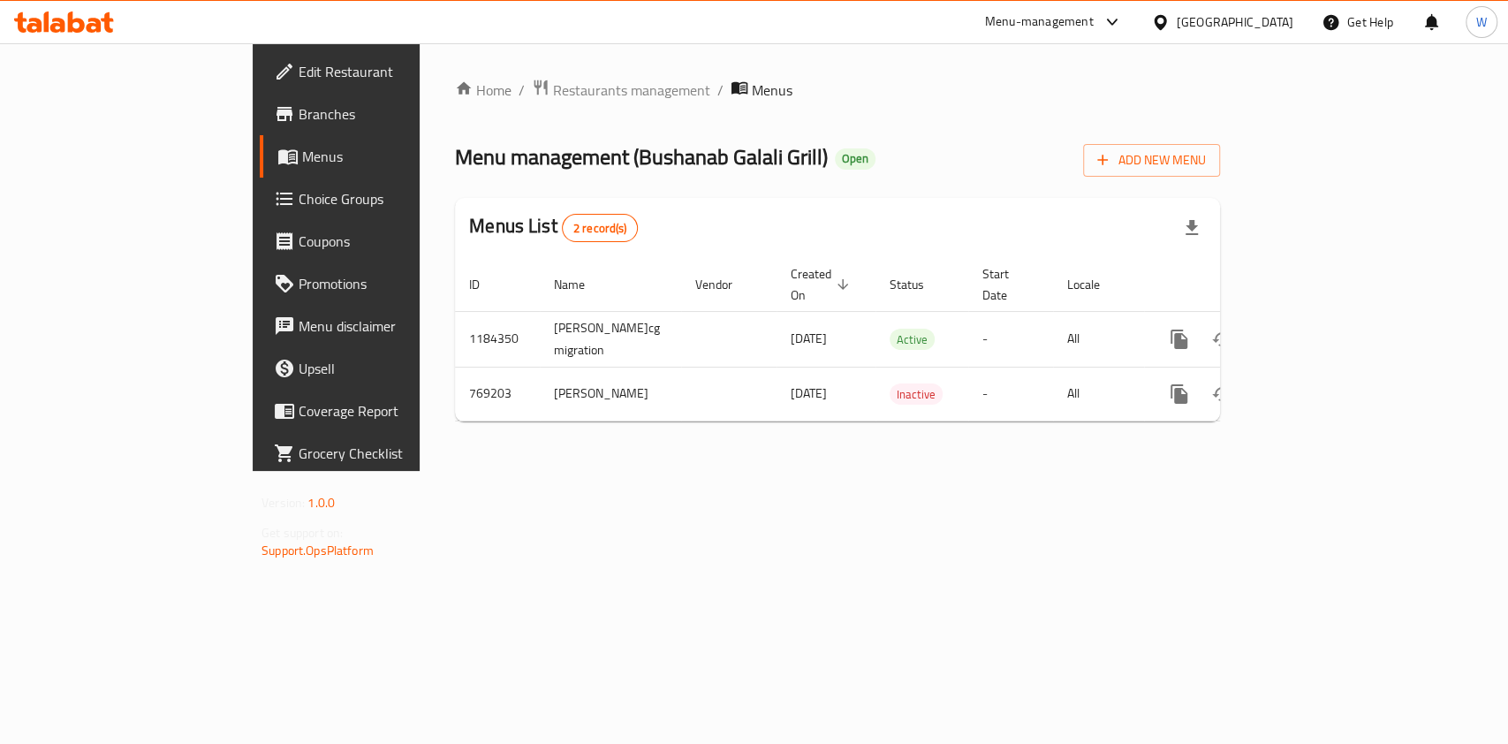
click at [299, 117] on span "Branches" at bounding box center [395, 113] width 192 height 21
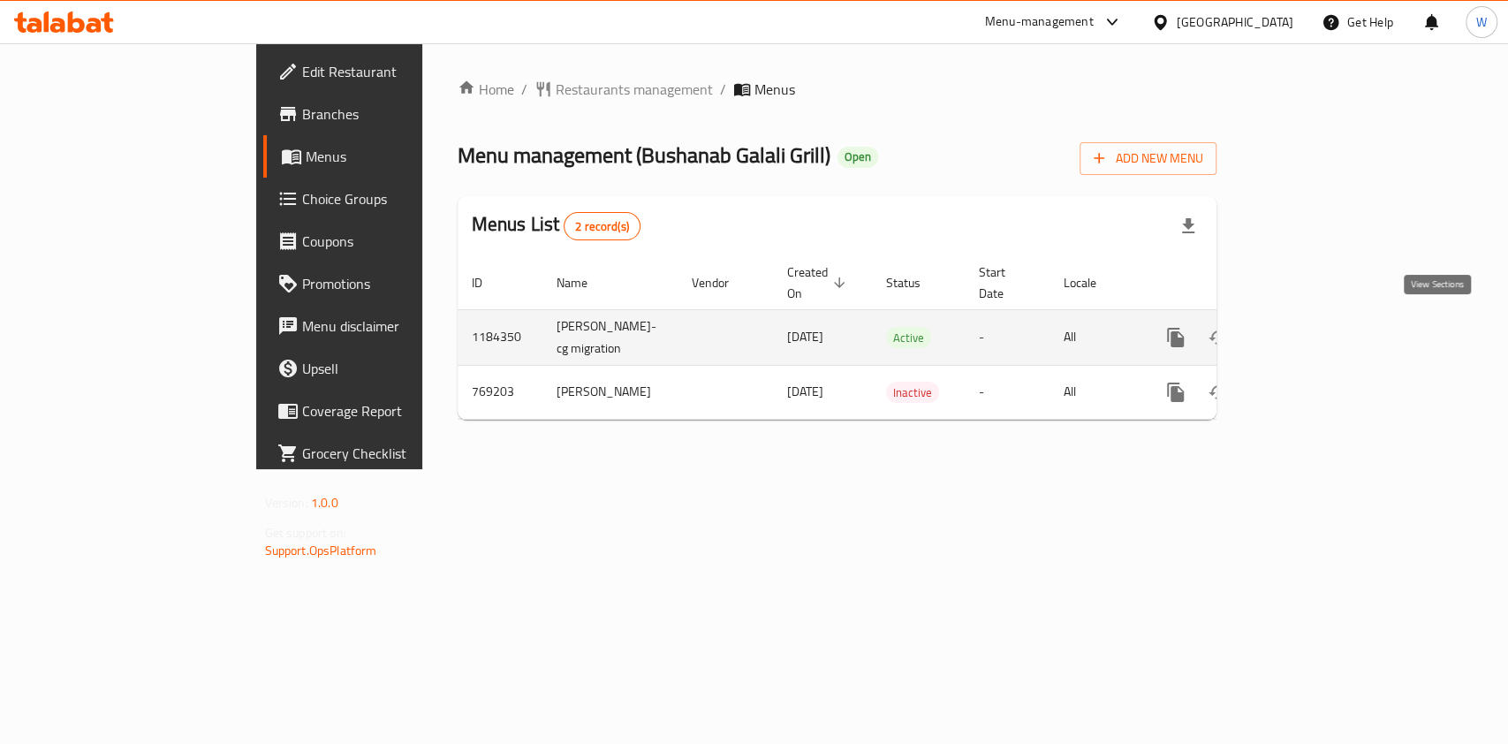
click at [1324, 316] on link "enhanced table" at bounding box center [1303, 337] width 42 height 42
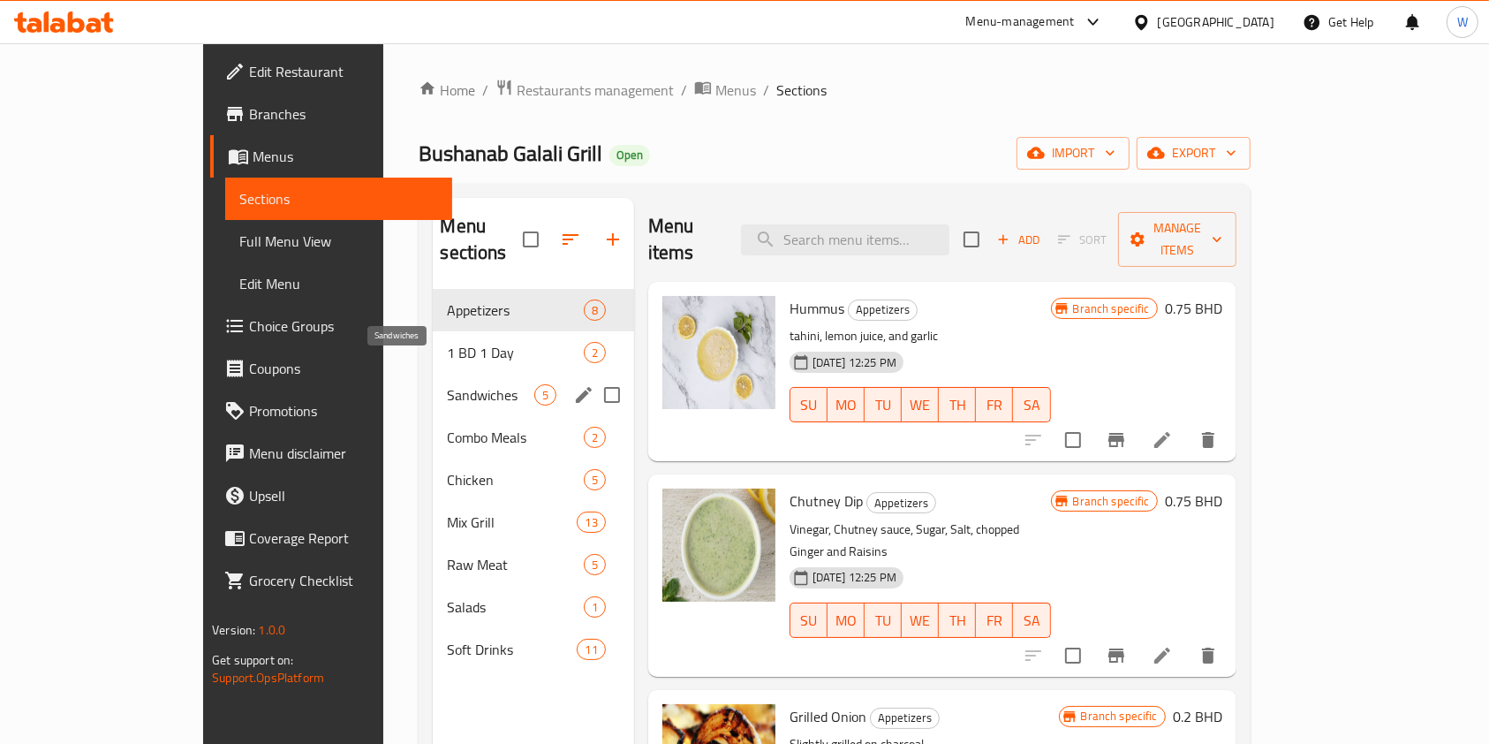
click at [457, 342] on span "1 BD 1 Day" at bounding box center [515, 352] width 136 height 21
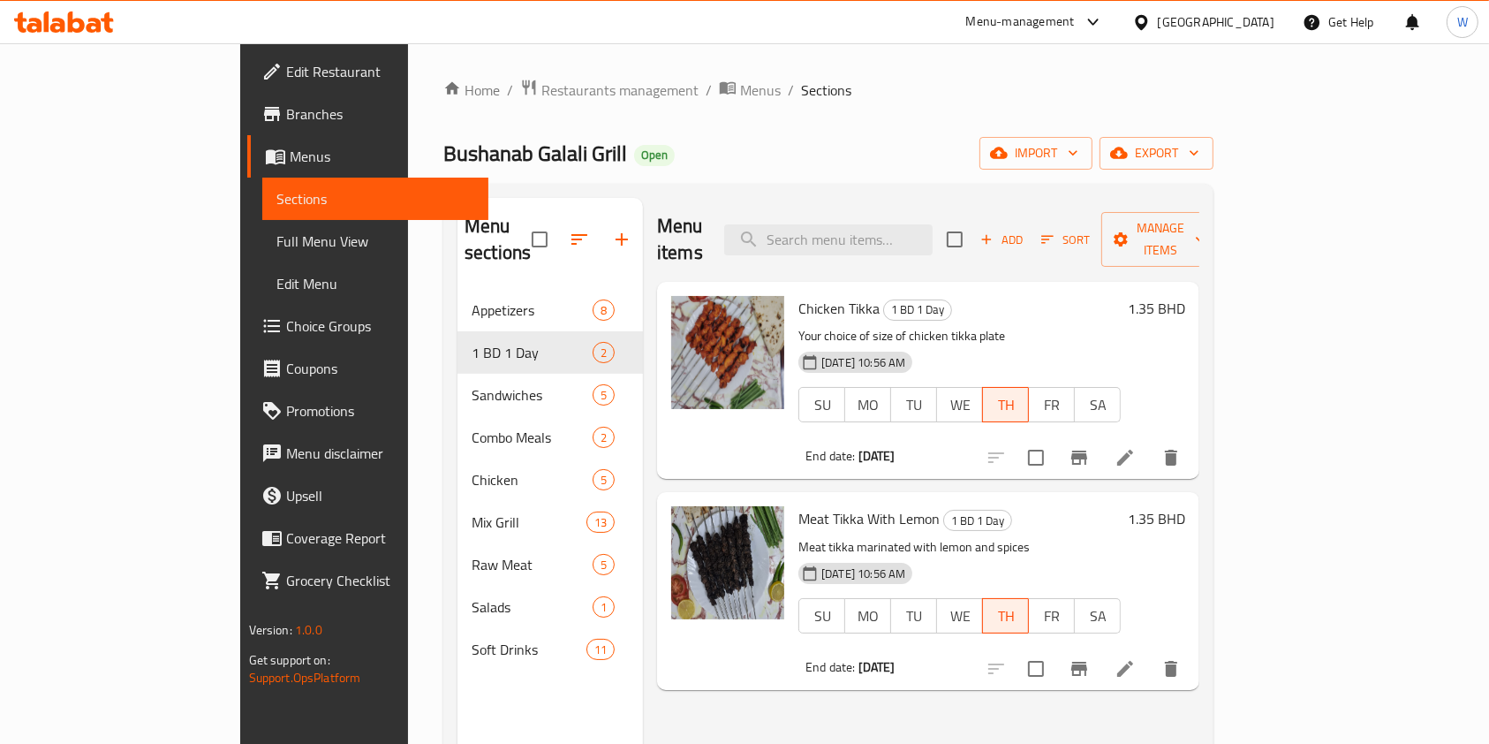
click at [1136, 447] on icon at bounding box center [1125, 457] width 21 height 21
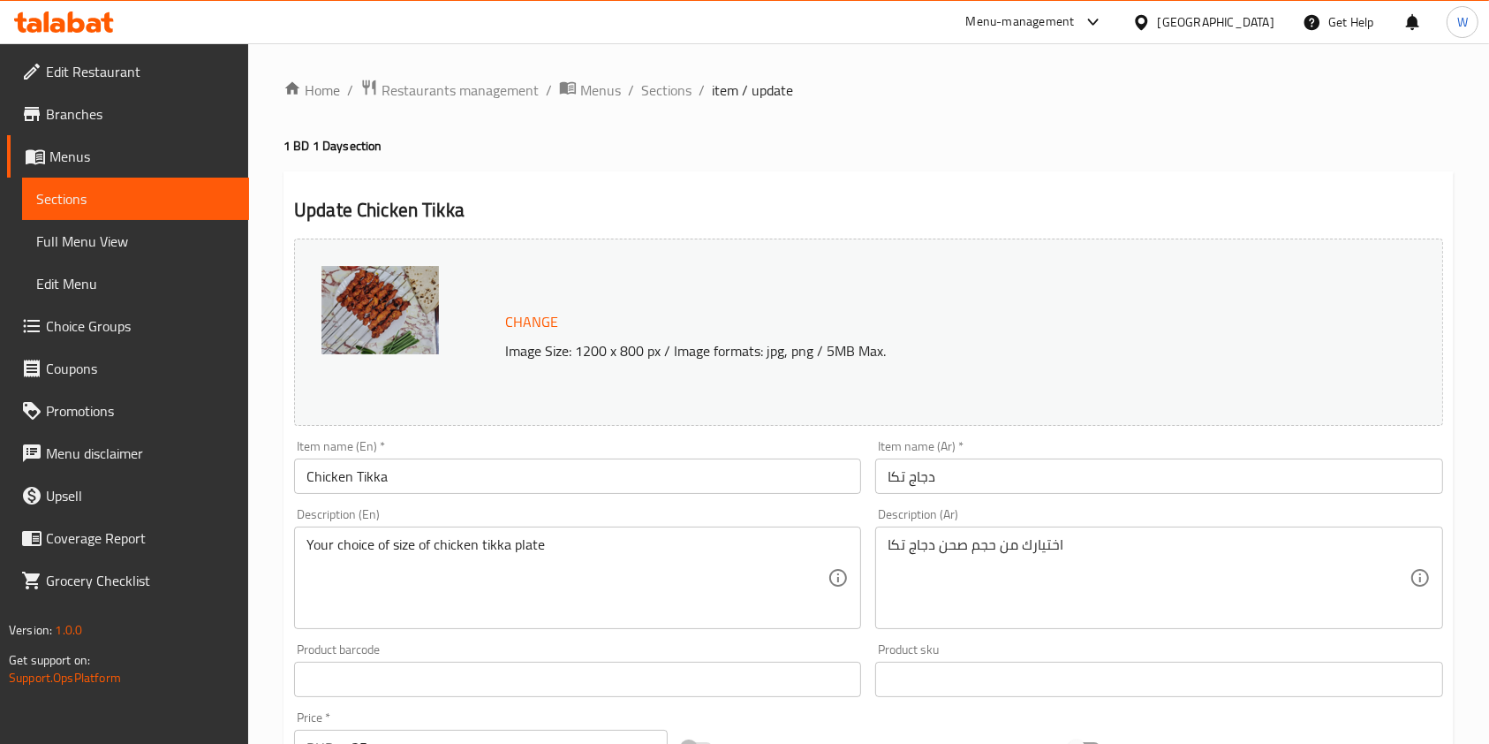
click at [806, 172] on div "Update Chicken Tikka Change Image Size: 1200 x 800 px / Image formats: jpg, png…" at bounding box center [869, 698] width 1170 height 1054
click at [674, 95] on span "Sections" at bounding box center [666, 90] width 50 height 21
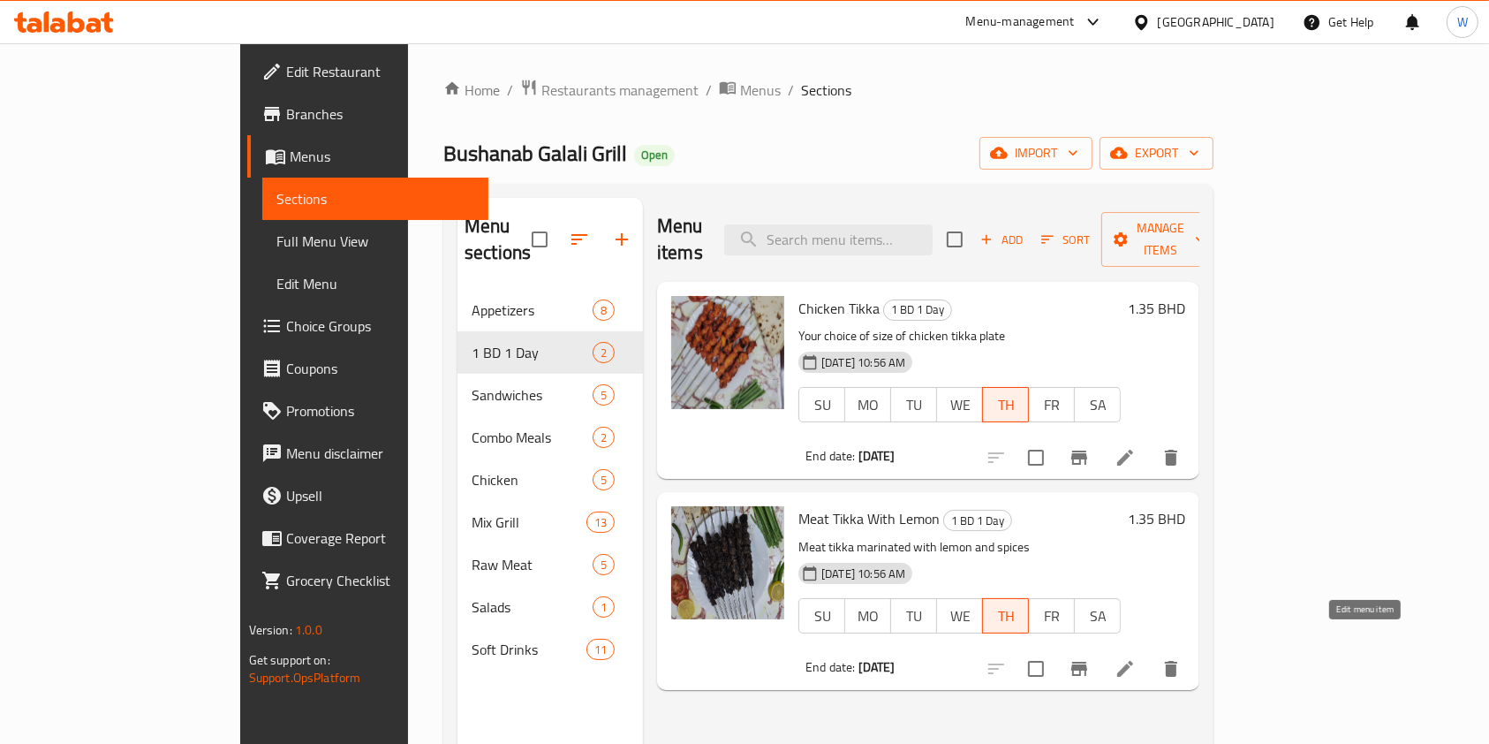
click at [1133, 661] on icon at bounding box center [1125, 669] width 16 height 16
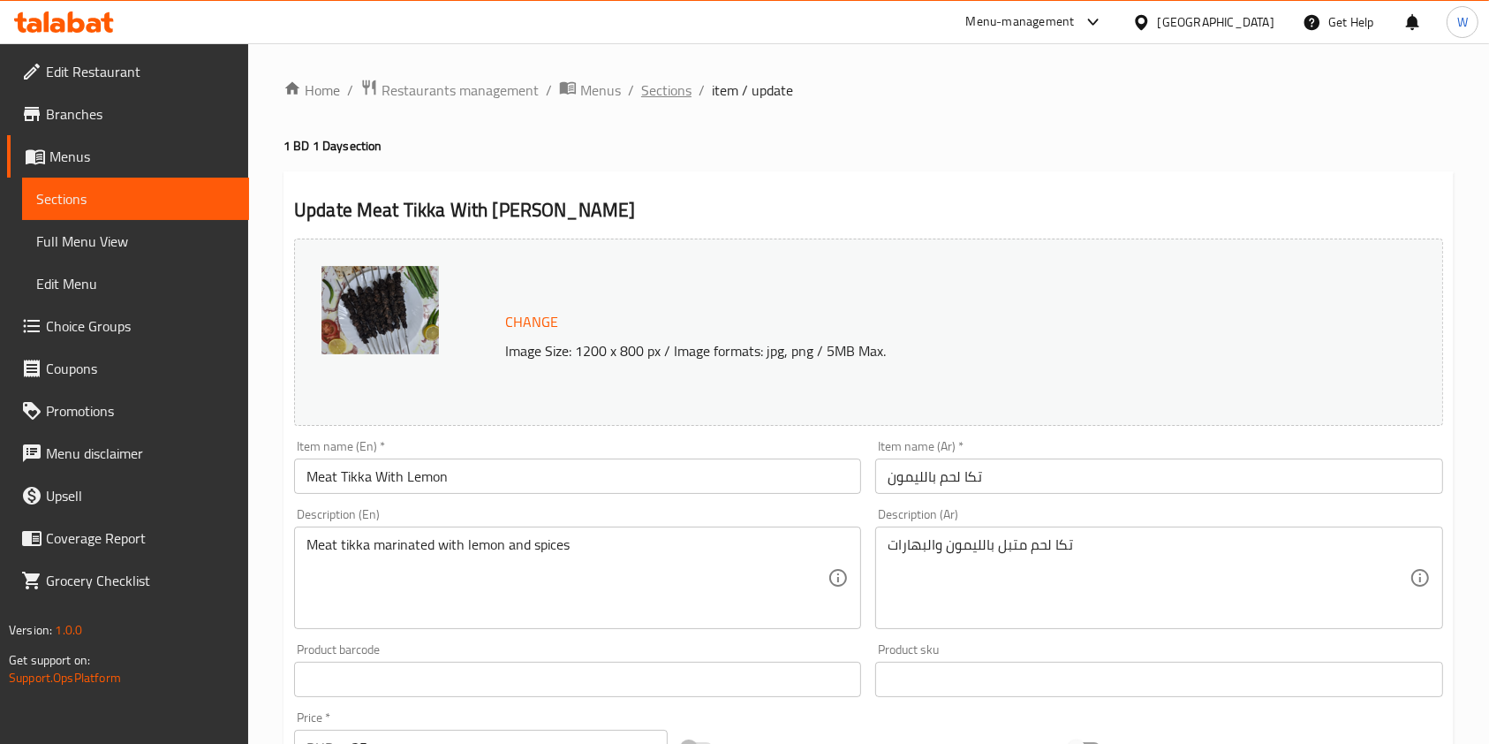
click at [672, 93] on span "Sections" at bounding box center [666, 90] width 50 height 21
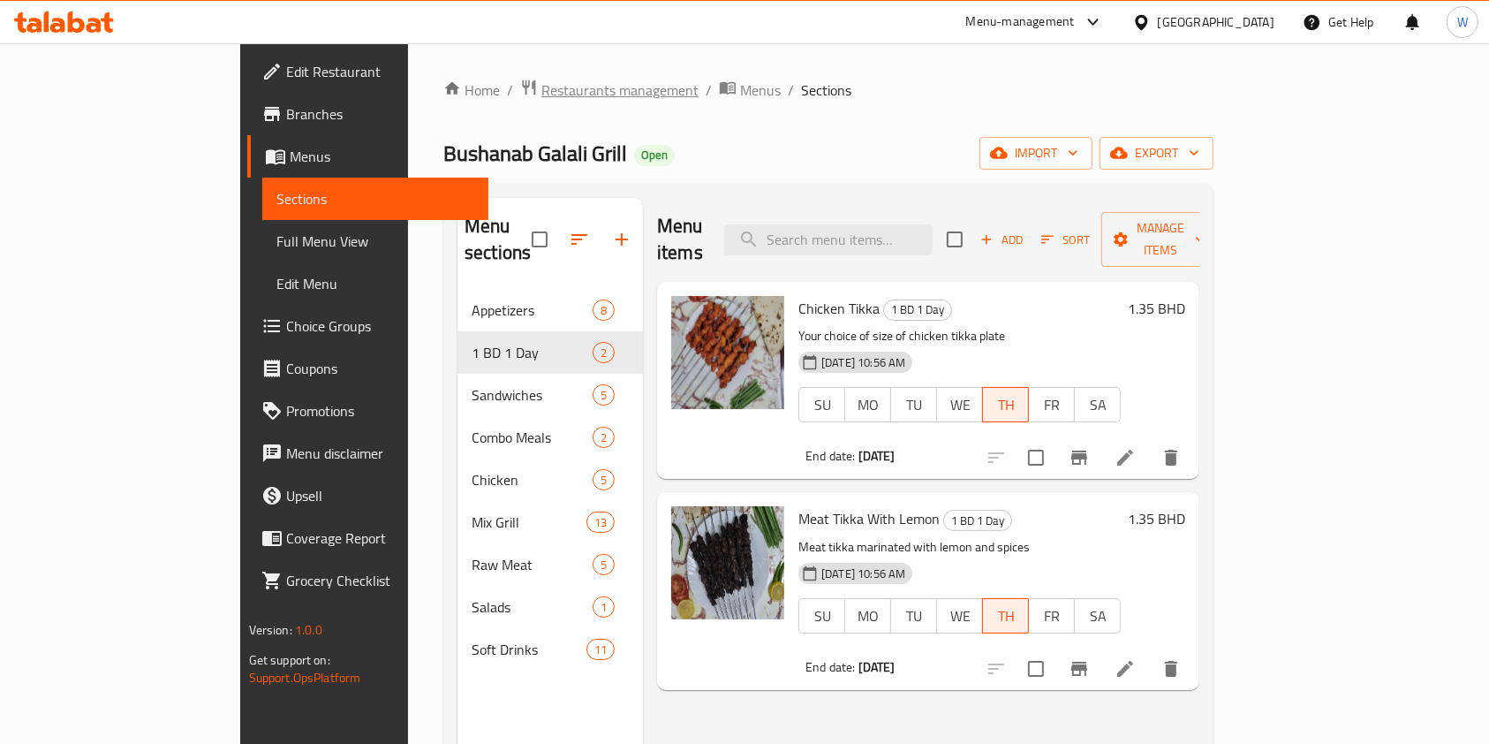
click at [542, 81] on span "Restaurants management" at bounding box center [620, 90] width 157 height 21
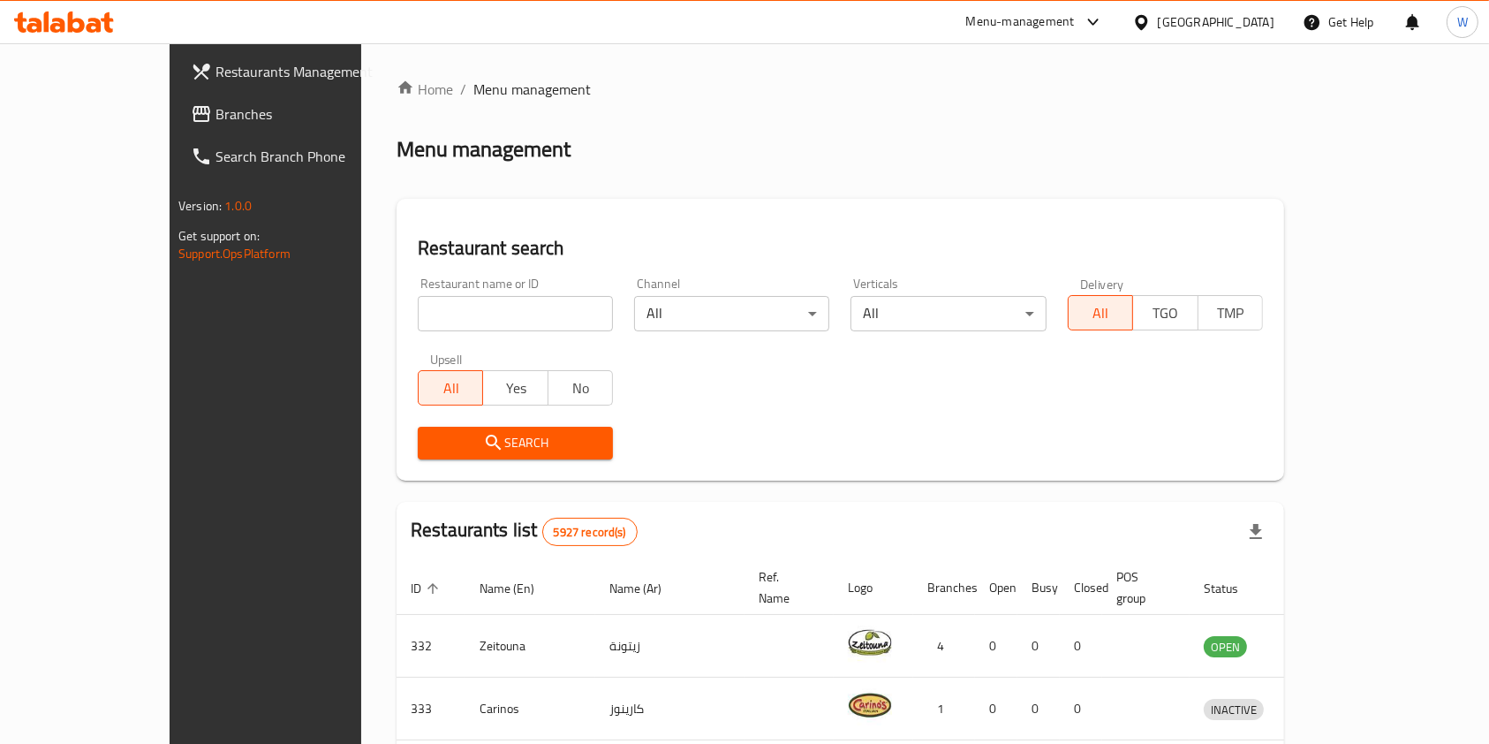
click at [216, 118] on span "Branches" at bounding box center [310, 113] width 189 height 21
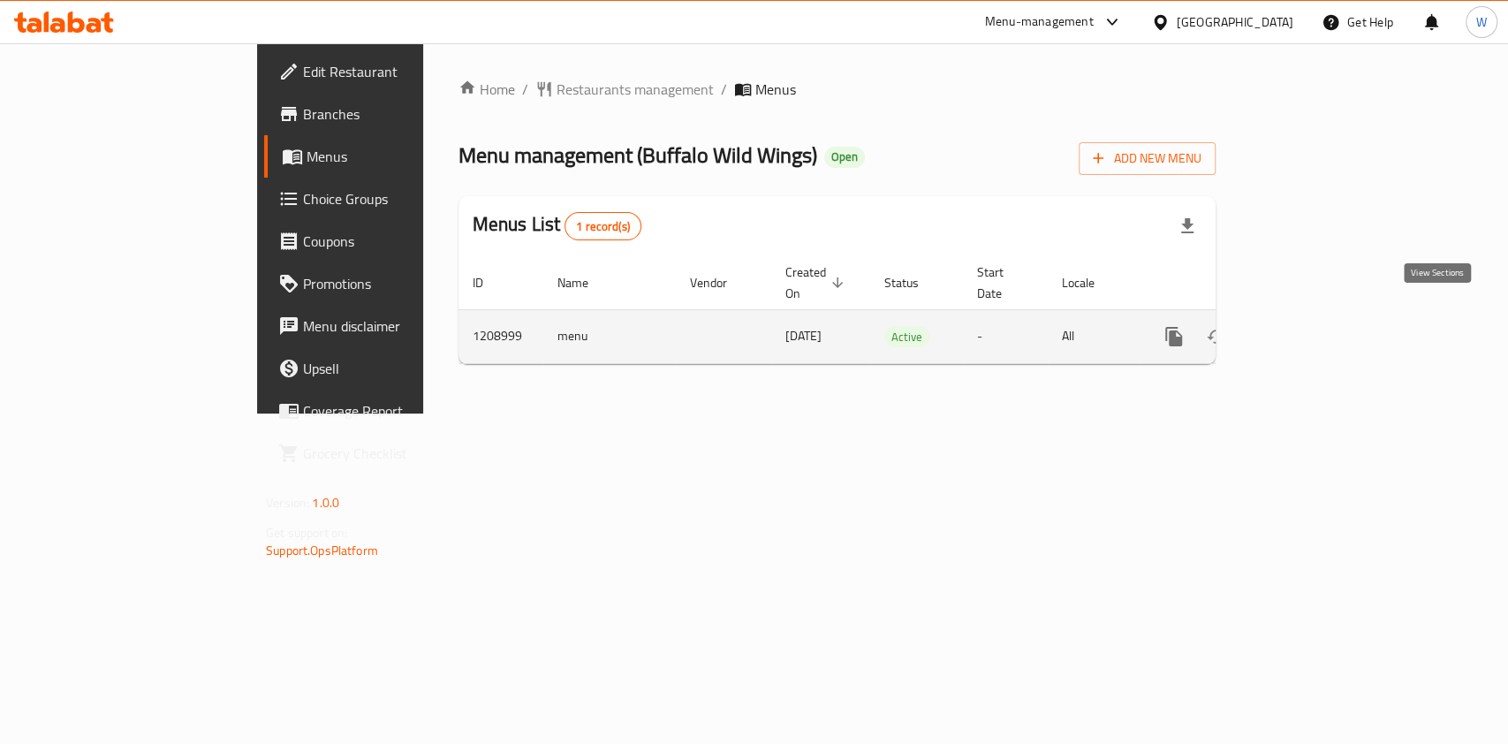
click at [1312, 326] on icon "enhanced table" at bounding box center [1301, 336] width 21 height 21
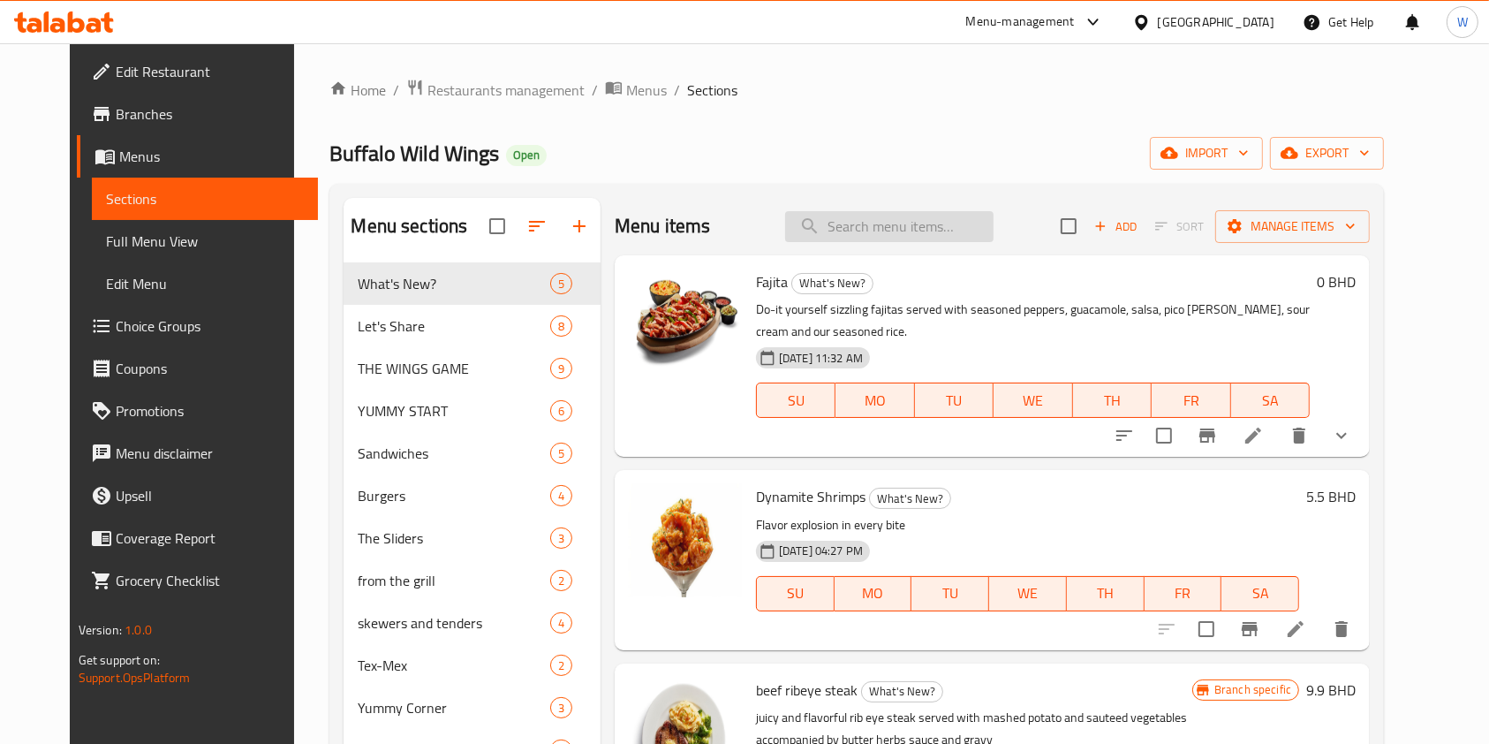
click at [901, 239] on input "search" at bounding box center [889, 226] width 208 height 31
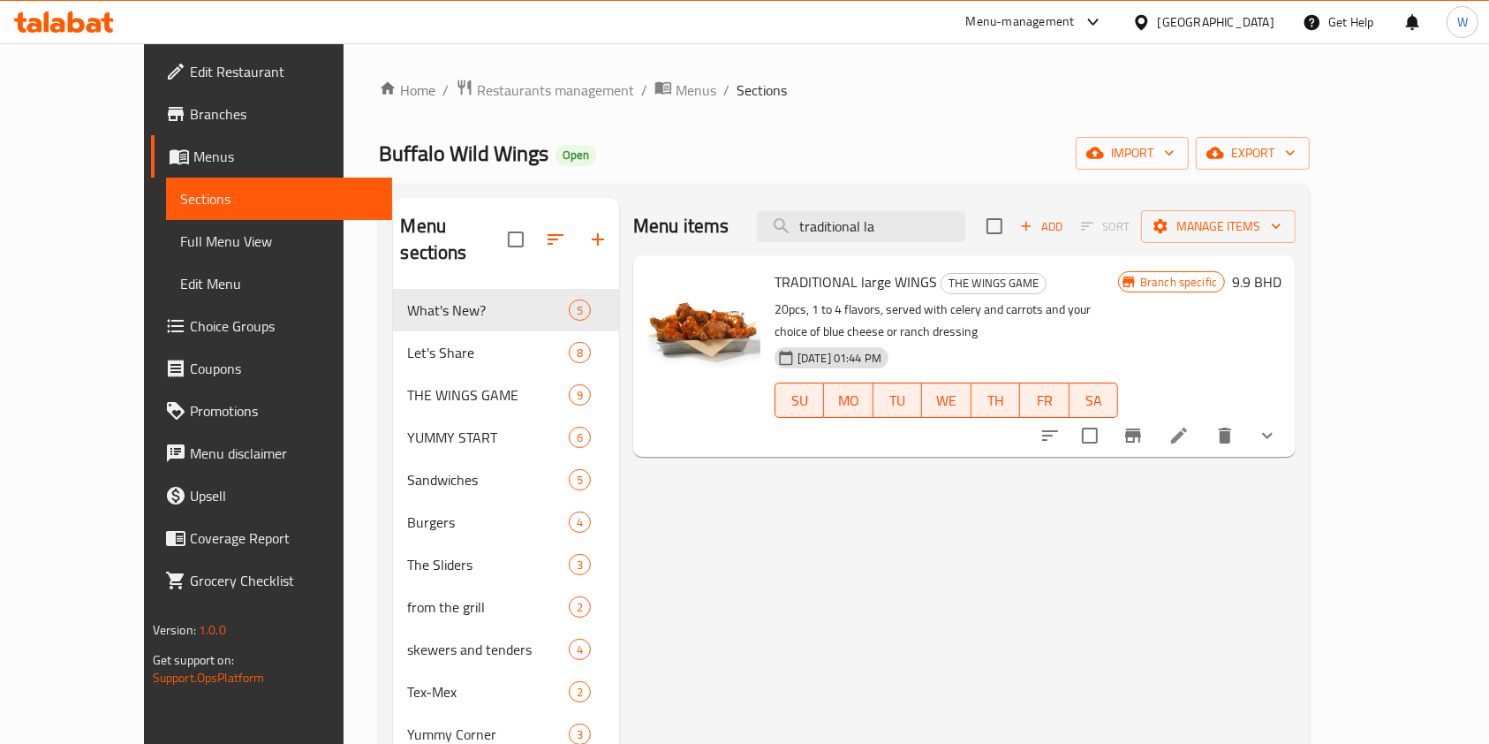
click at [811, 277] on span "TRADITIONAL large WINGS" at bounding box center [856, 282] width 163 height 27
copy h6 "TRADITIONAL large WINGS"
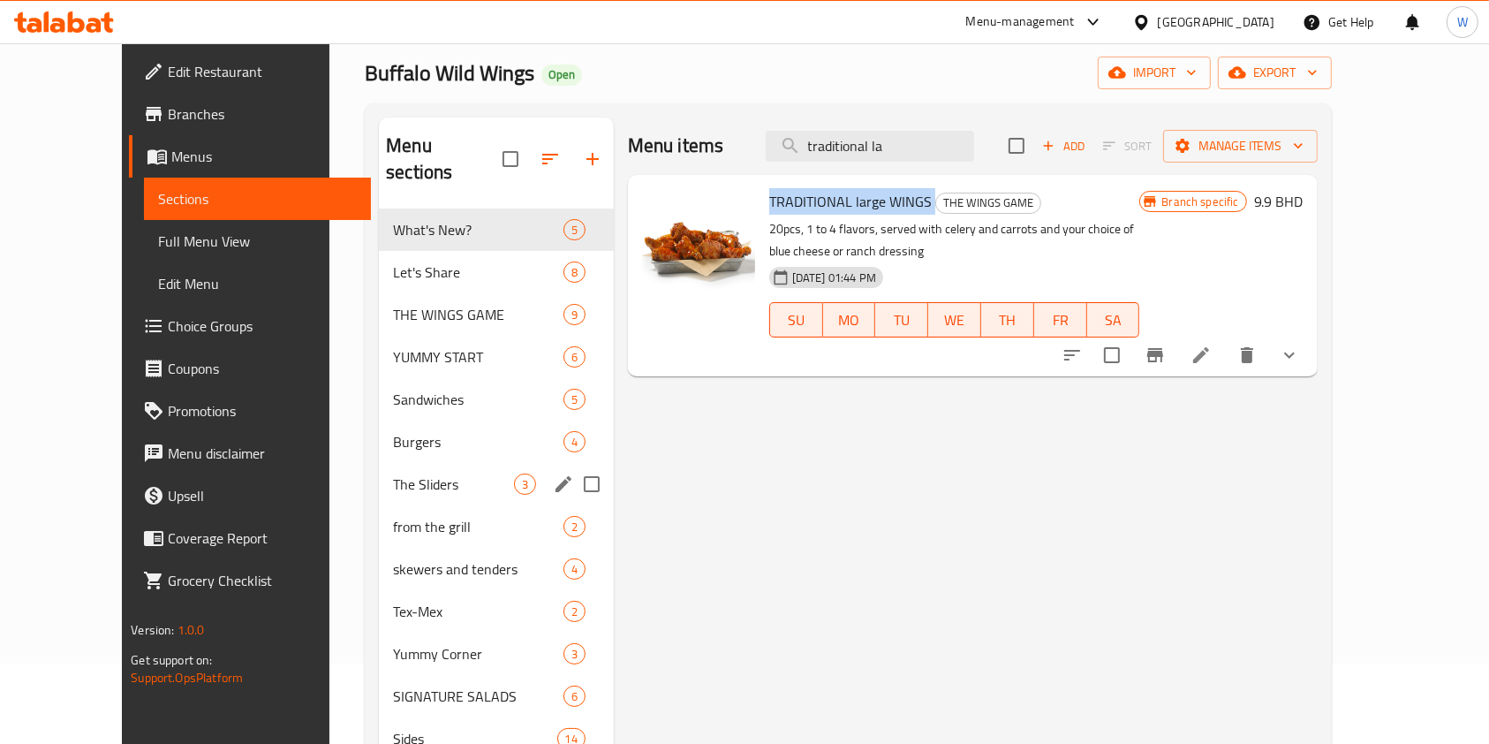
scroll to position [117, 0]
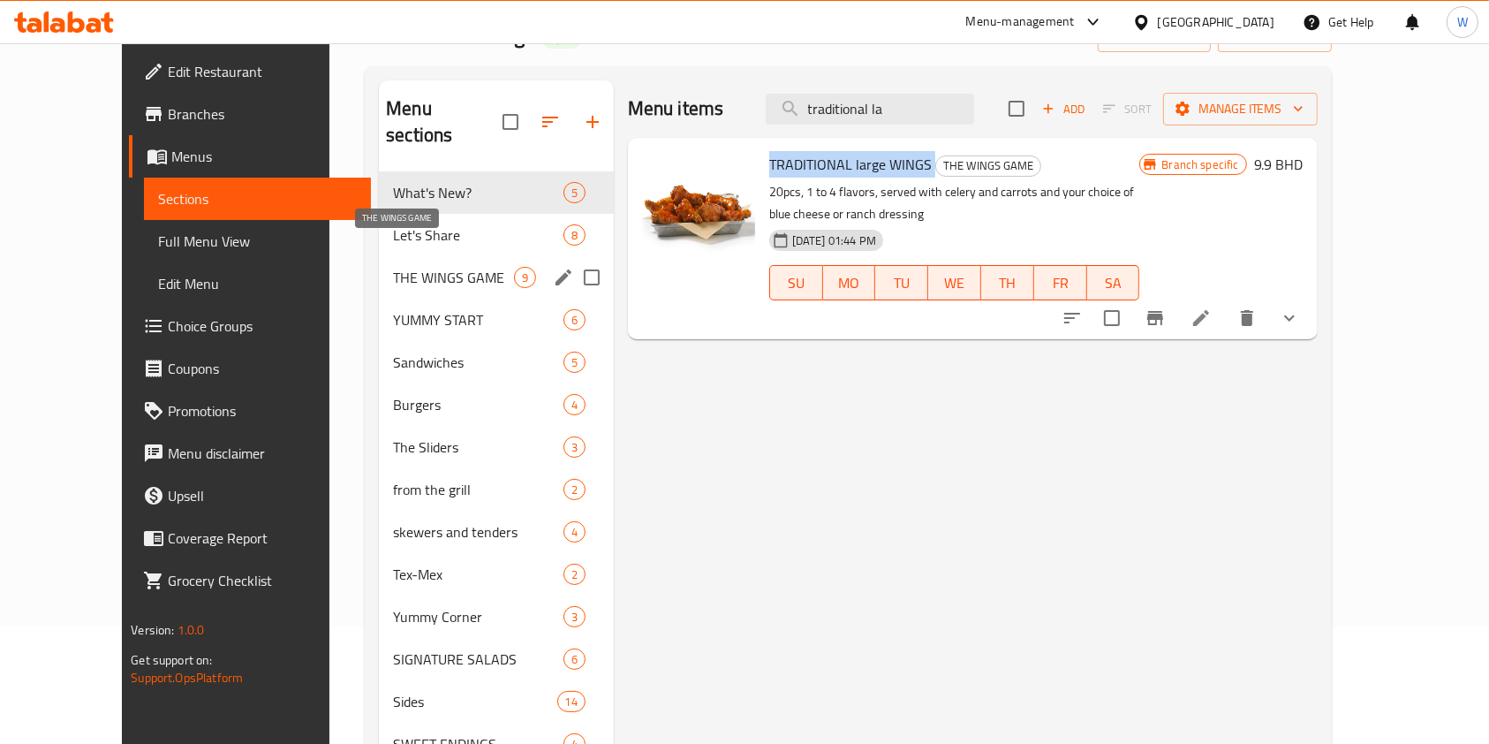
click at [399, 267] on span "THE WINGS GAME" at bounding box center [453, 277] width 120 height 21
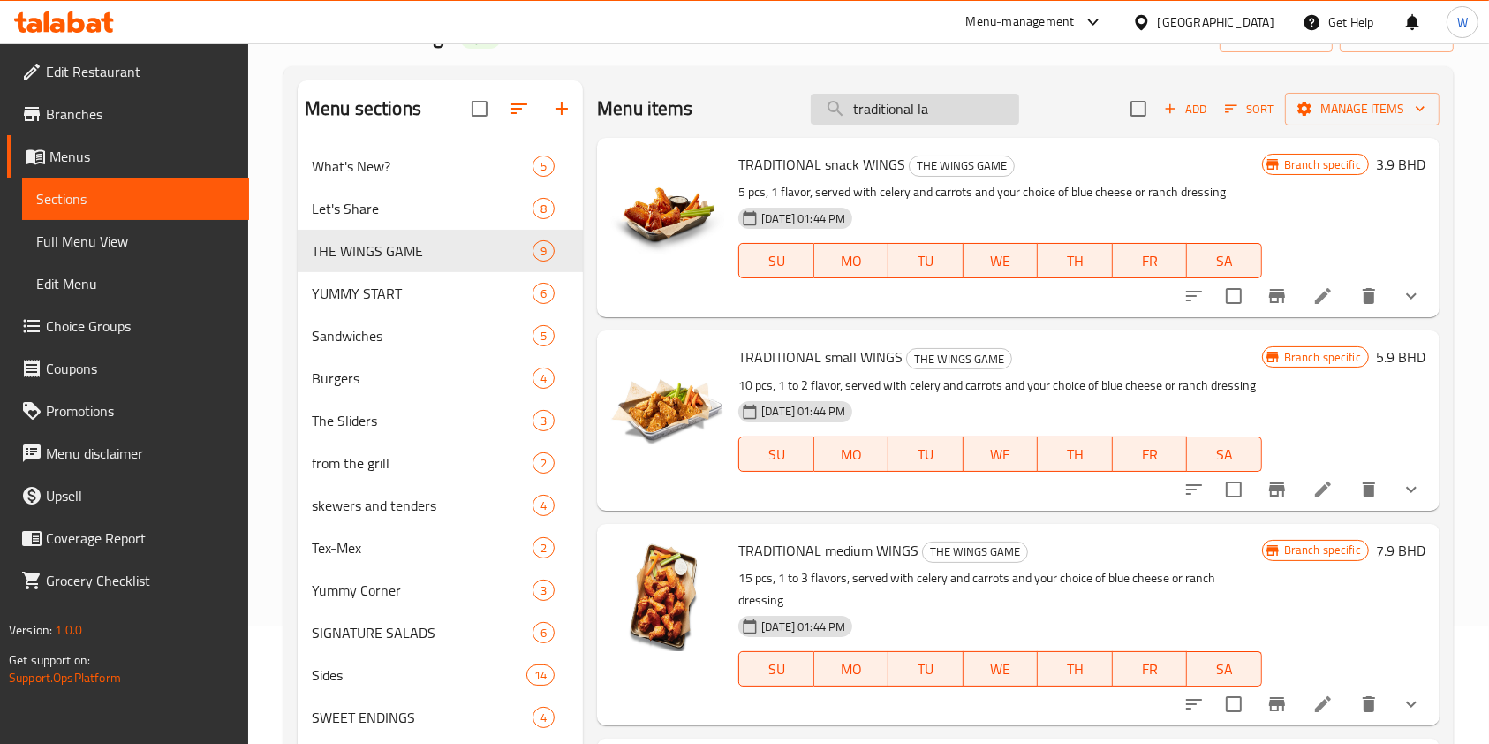
click at [882, 110] on input "traditional la" at bounding box center [915, 109] width 208 height 31
paste input "TRADITIONAL large WINGS"
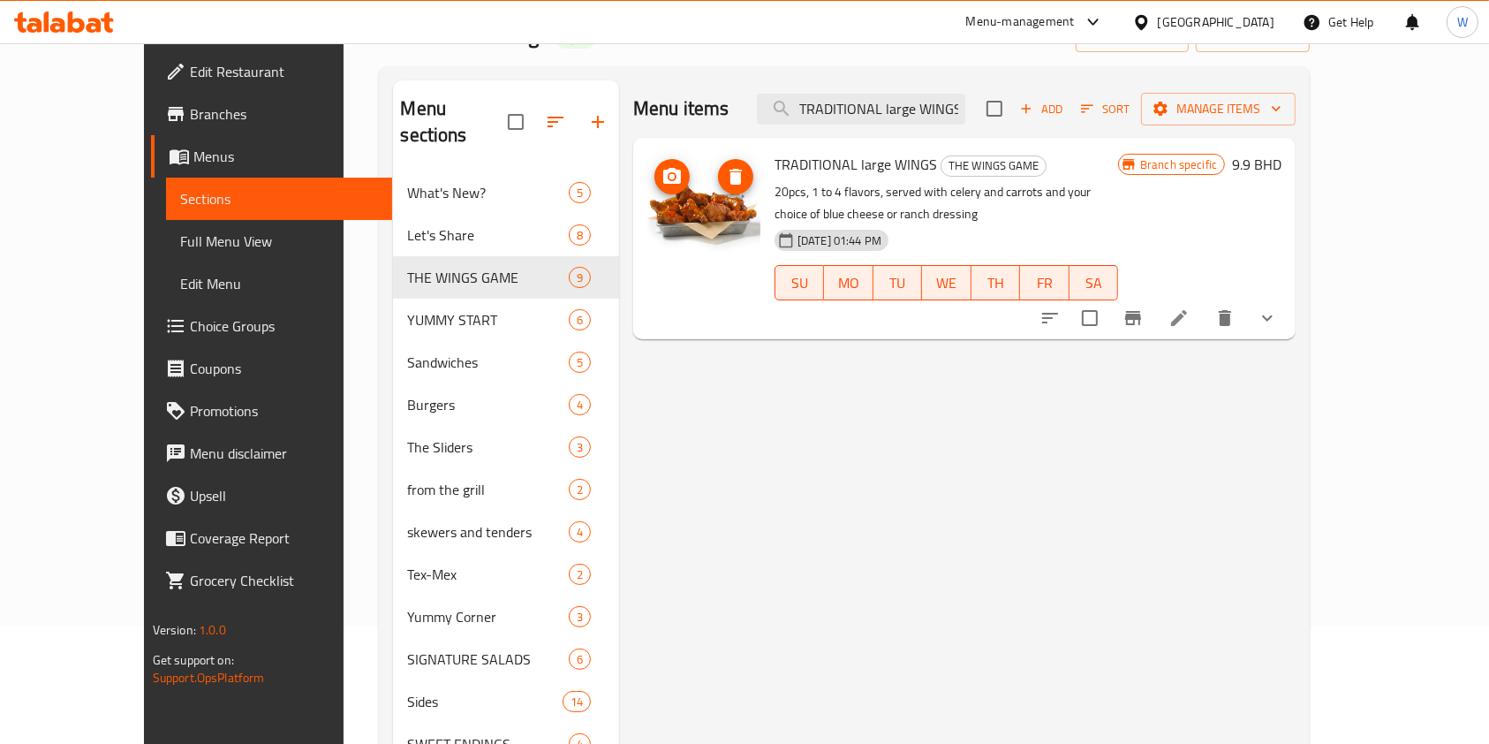
type input "TRADITIONAL large WINGS"
click at [748, 434] on div "Menu items TRADITIONAL large WINGS Add Sort Manage items TRADITIONAL large WING…" at bounding box center [957, 489] width 677 height 819
click at [1236, 307] on icon "delete" at bounding box center [1225, 317] width 21 height 21
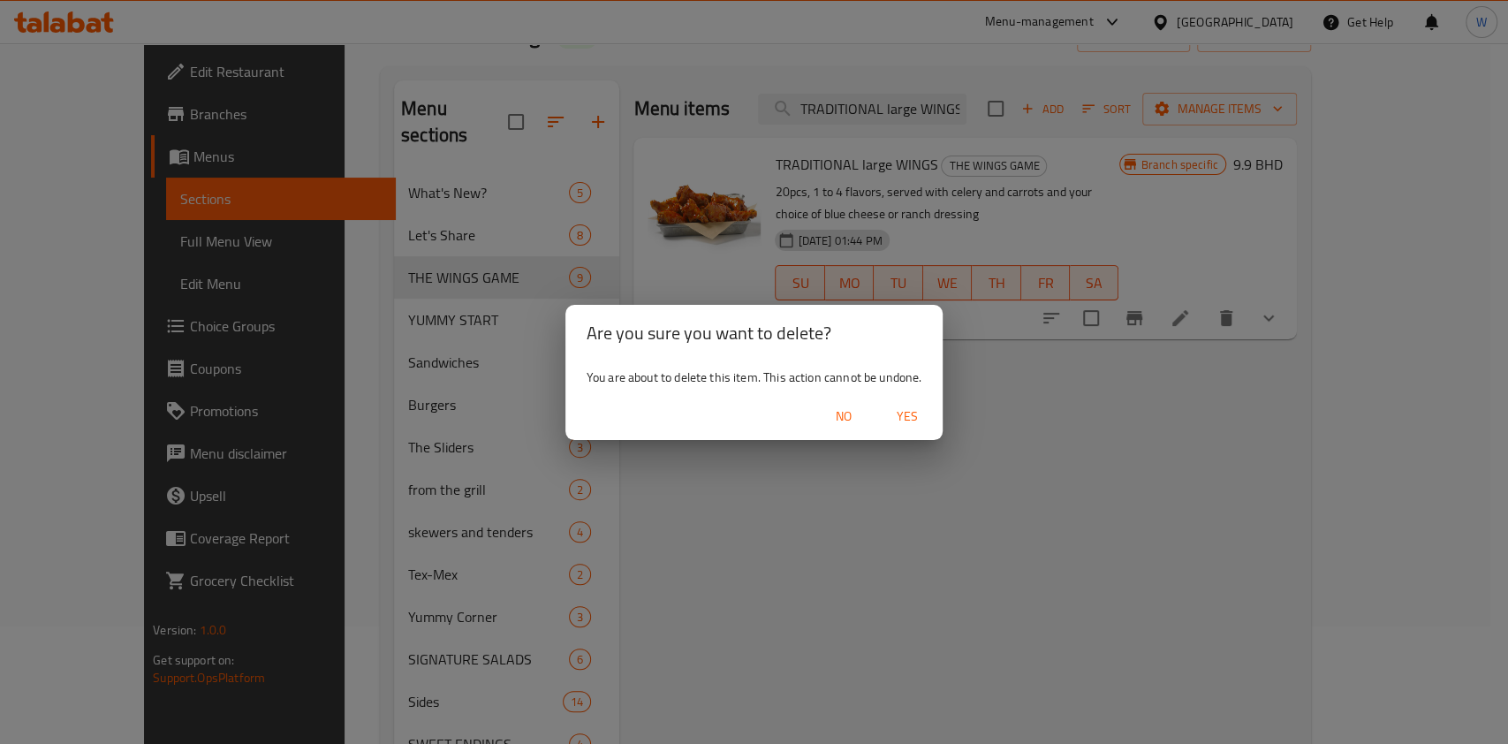
click at [915, 419] on span "Yes" at bounding box center [907, 416] width 42 height 22
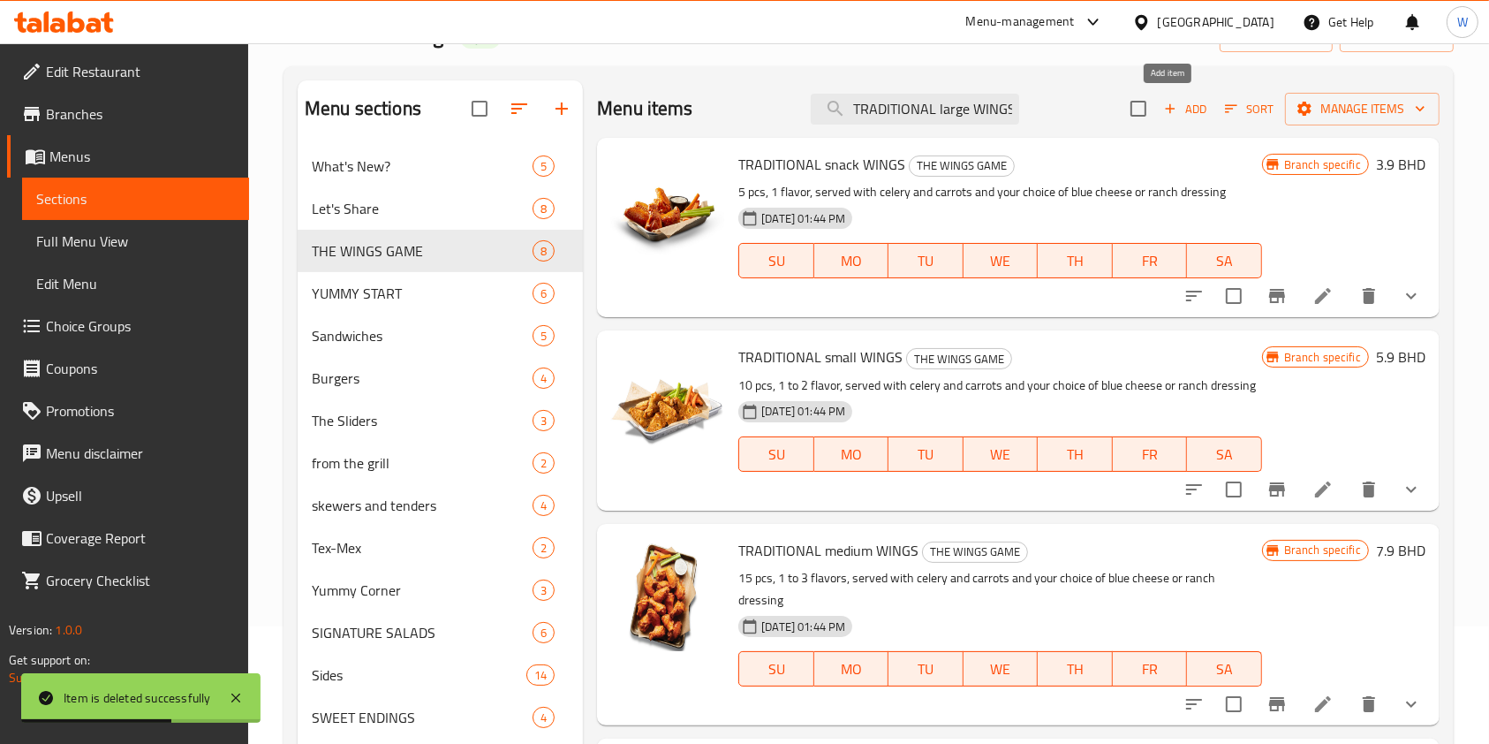
click at [1166, 109] on span "Add" at bounding box center [1186, 109] width 48 height 20
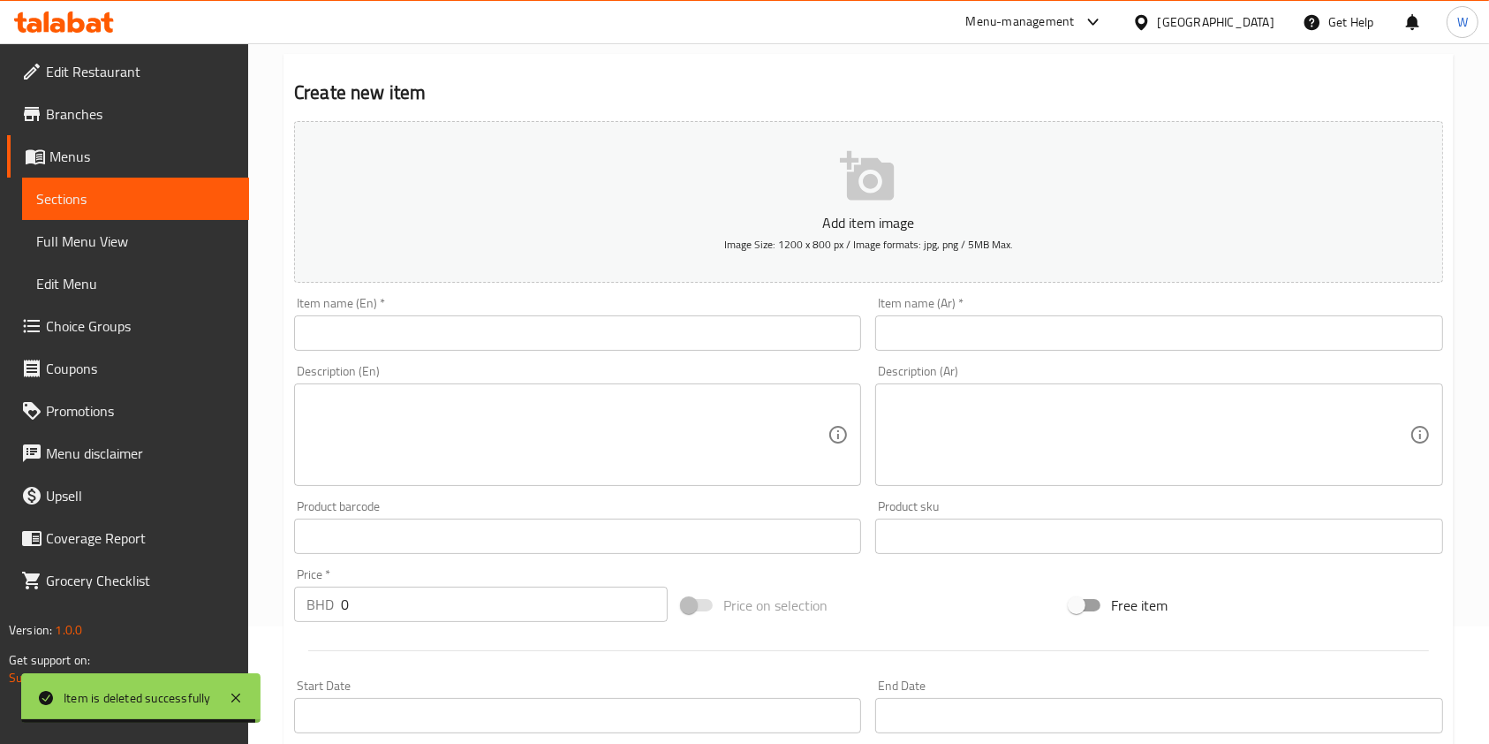
drag, startPoint x: 483, startPoint y: 308, endPoint x: 481, endPoint y: 321, distance: 12.5
click at [483, 312] on div "Item name (En)   * Item name (En) *" at bounding box center [577, 324] width 567 height 54
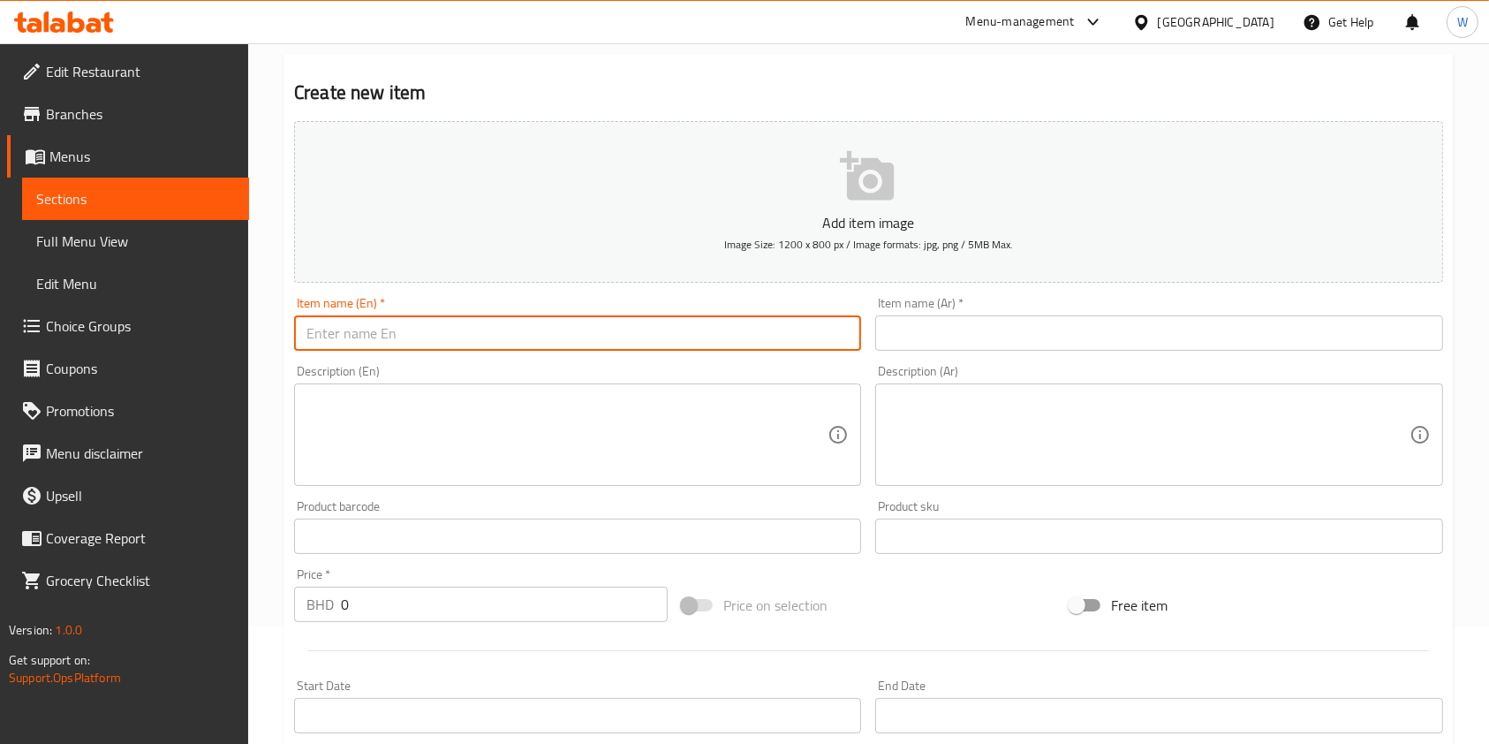
click at [481, 333] on input "text" at bounding box center [577, 332] width 567 height 35
paste input "TRADITIONAL large WINGS"
type input "TRADITIONAL large WINGS"
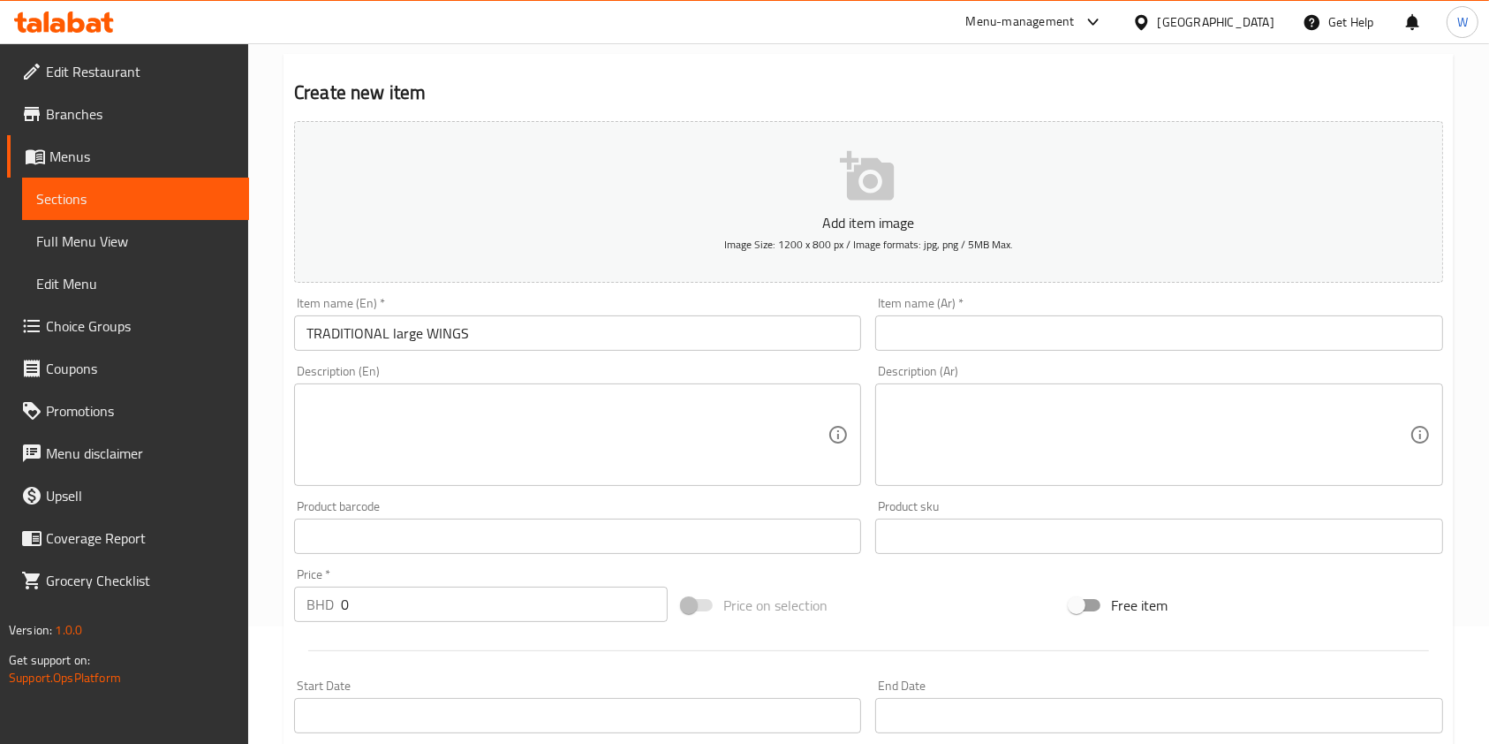
click at [1125, 334] on input "text" at bounding box center [1158, 332] width 567 height 35
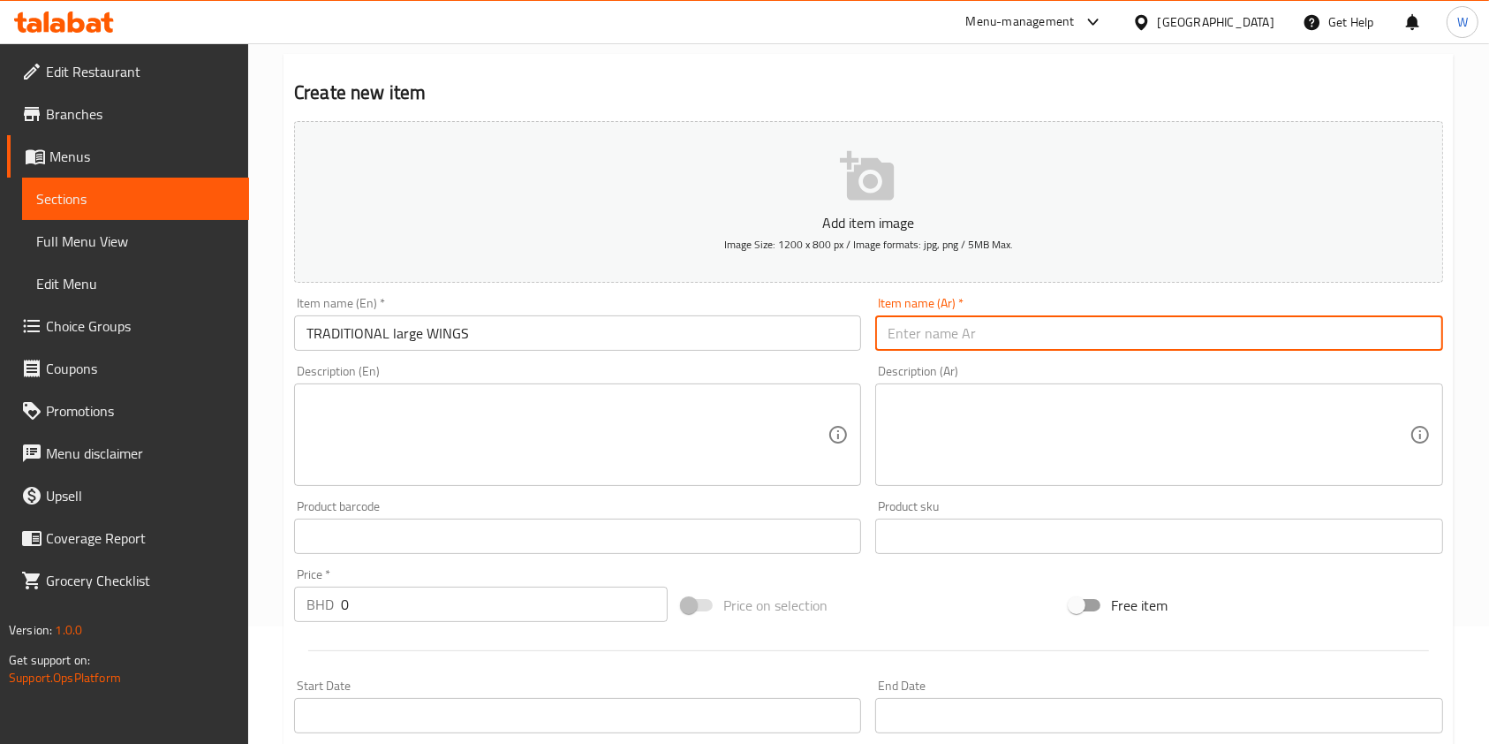
paste input "أجنحة كبيرة تقليدية"
type input "أجنحة كبيرة تقليدية"
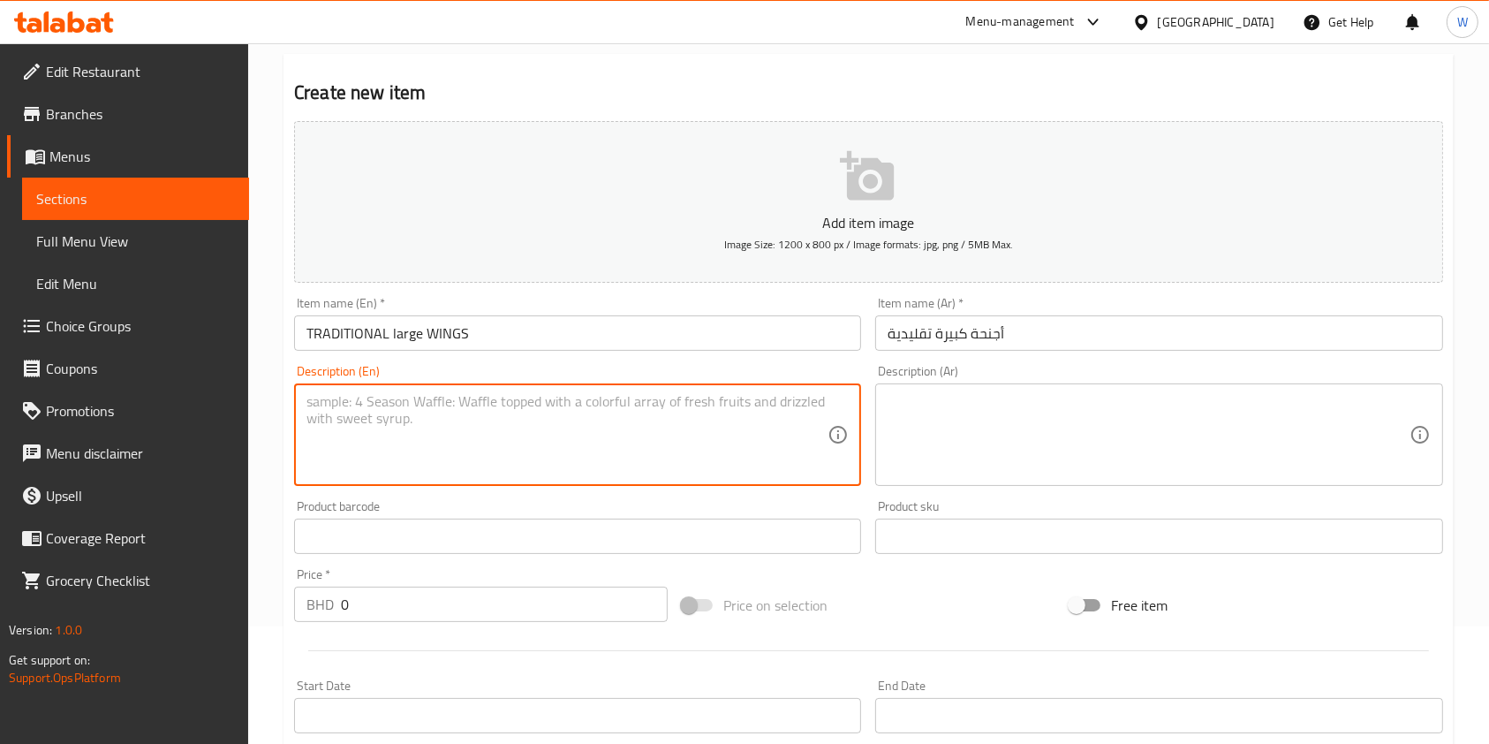
click at [588, 452] on textarea at bounding box center [567, 435] width 521 height 84
paste textarea "20pcs, 1 to 4 flavors, served with celery and carrots and your choice of blue c…"
type textarea "20pcs, 1 to 4 flavors, served with celery and carrots and your choice of blue c…"
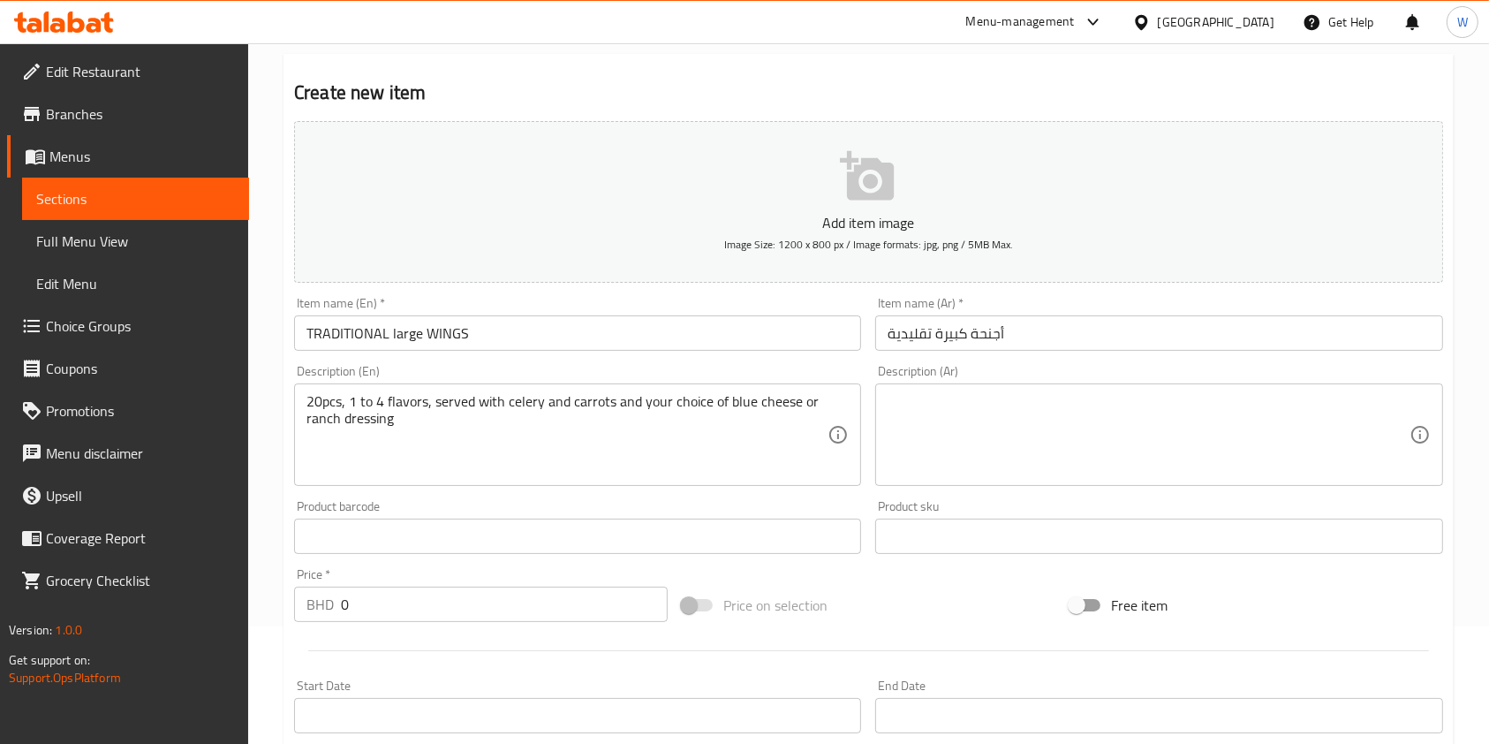
click at [1075, 438] on textarea at bounding box center [1148, 435] width 521 height 84
paste textarea "20 قطعة، 1 الي 4 نكهة، يقدم مع الكرفس والجزر واختيارك من بلو تشيز أو صلصة الرانش"
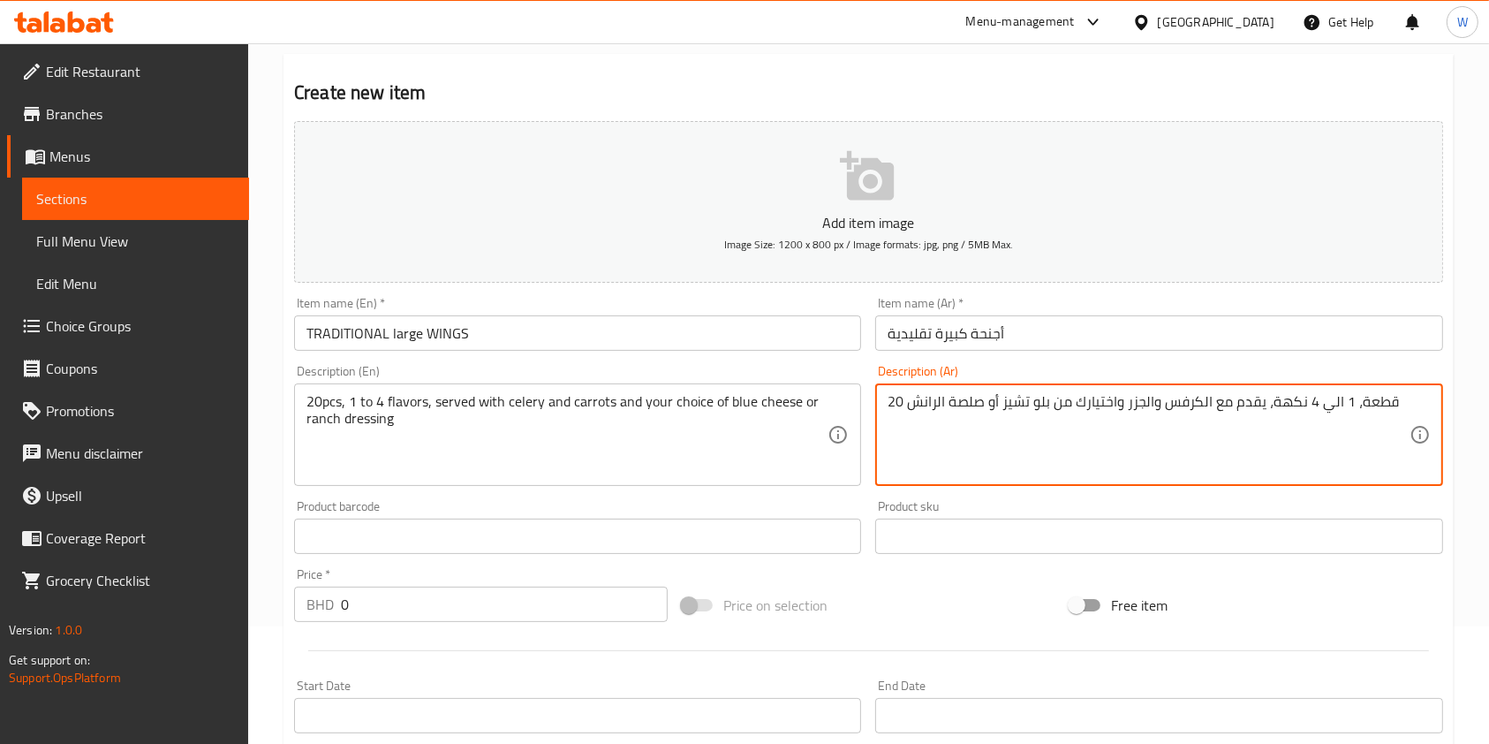
type textarea "20 قطعة، 1 الي 4 نكهة، يقدم مع الكرفس والجزر واختيارك من بلو تشيز أو صلصة الرانش"
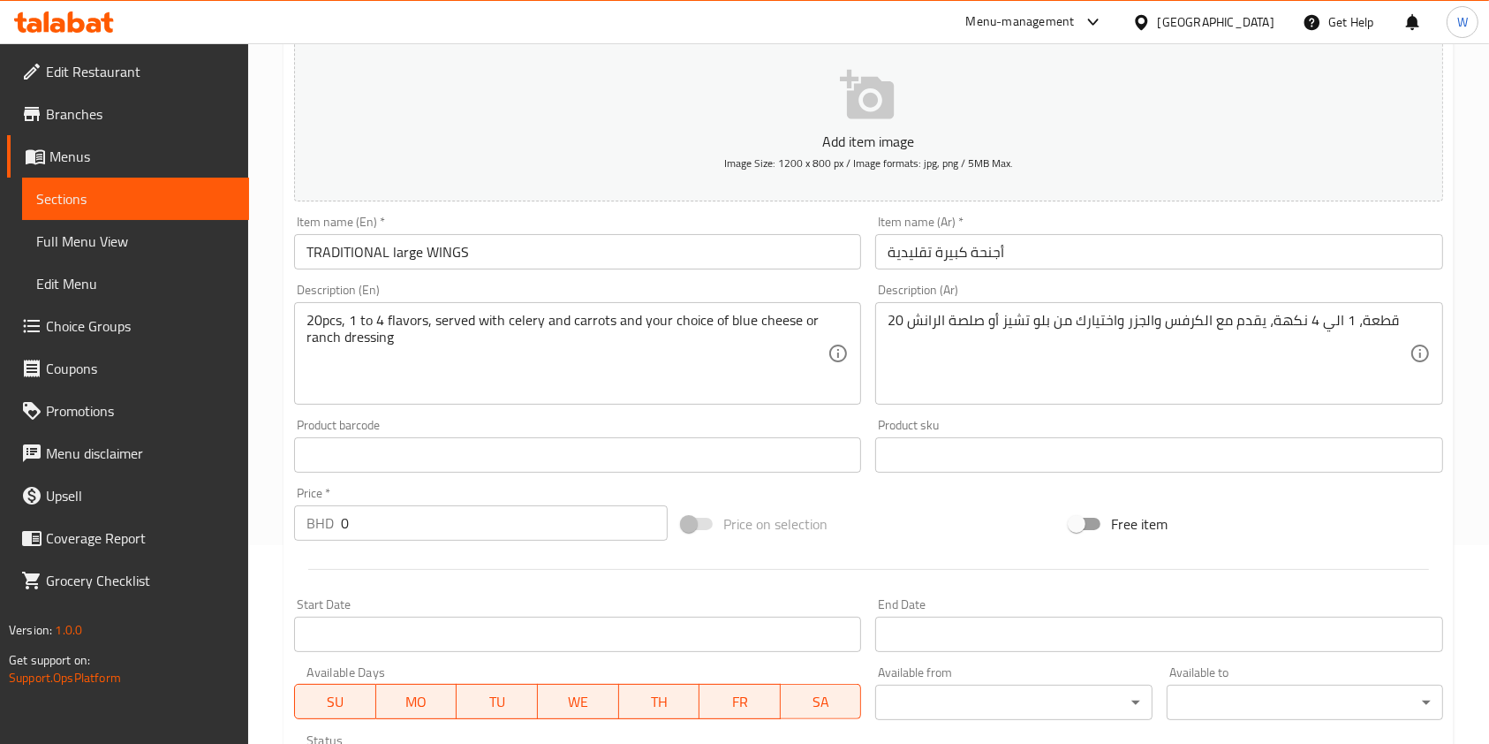
scroll to position [235, 0]
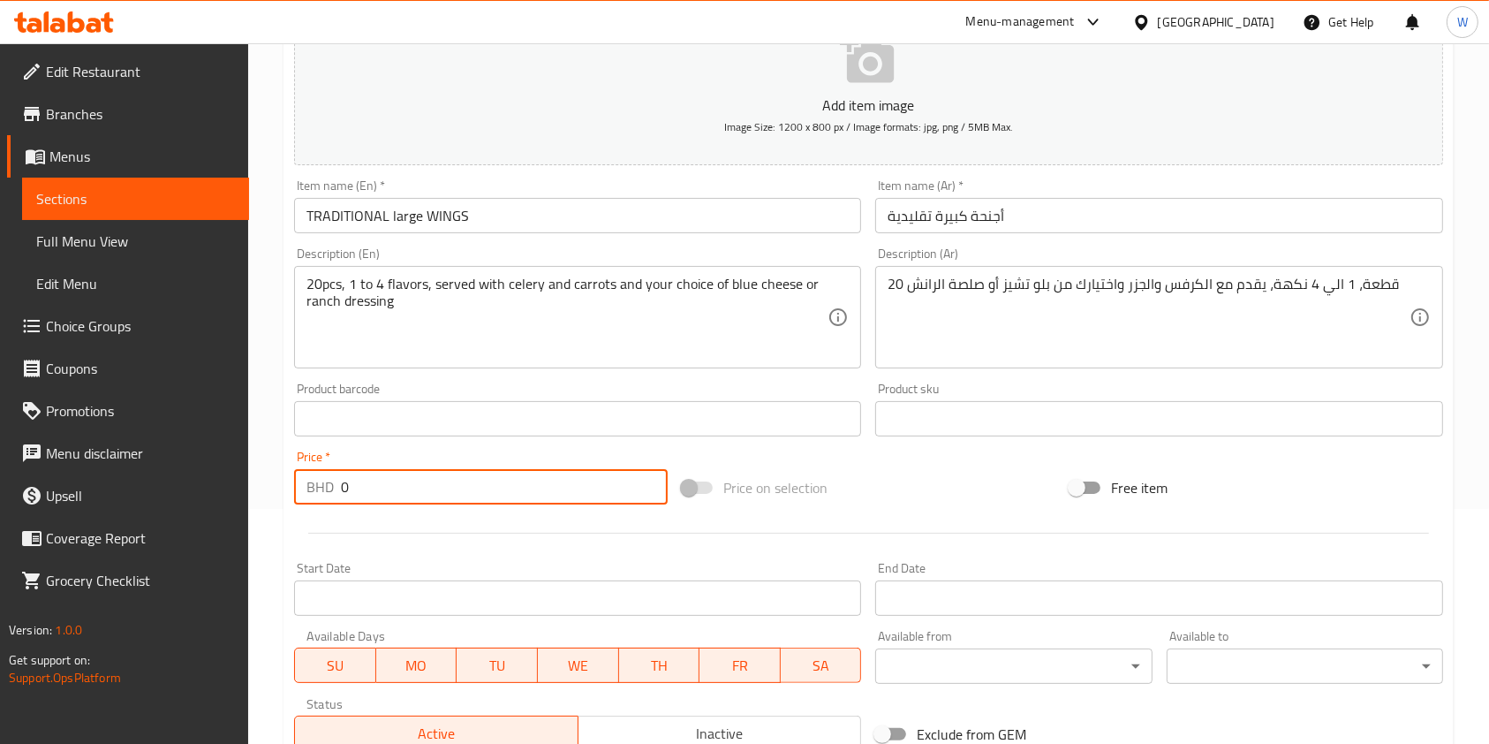
drag, startPoint x: 339, startPoint y: 489, endPoint x: 297, endPoint y: 491, distance: 42.4
click at [297, 491] on div "BHD 0 Price *" at bounding box center [481, 486] width 374 height 35
drag, startPoint x: 366, startPoint y: 489, endPoint x: 280, endPoint y: 496, distance: 85.9
click at [280, 496] on div "Home / Restaurants management / Menus / Sections / item / create THE WINGS GAME…" at bounding box center [868, 410] width 1241 height 1205
paste input "9.9"
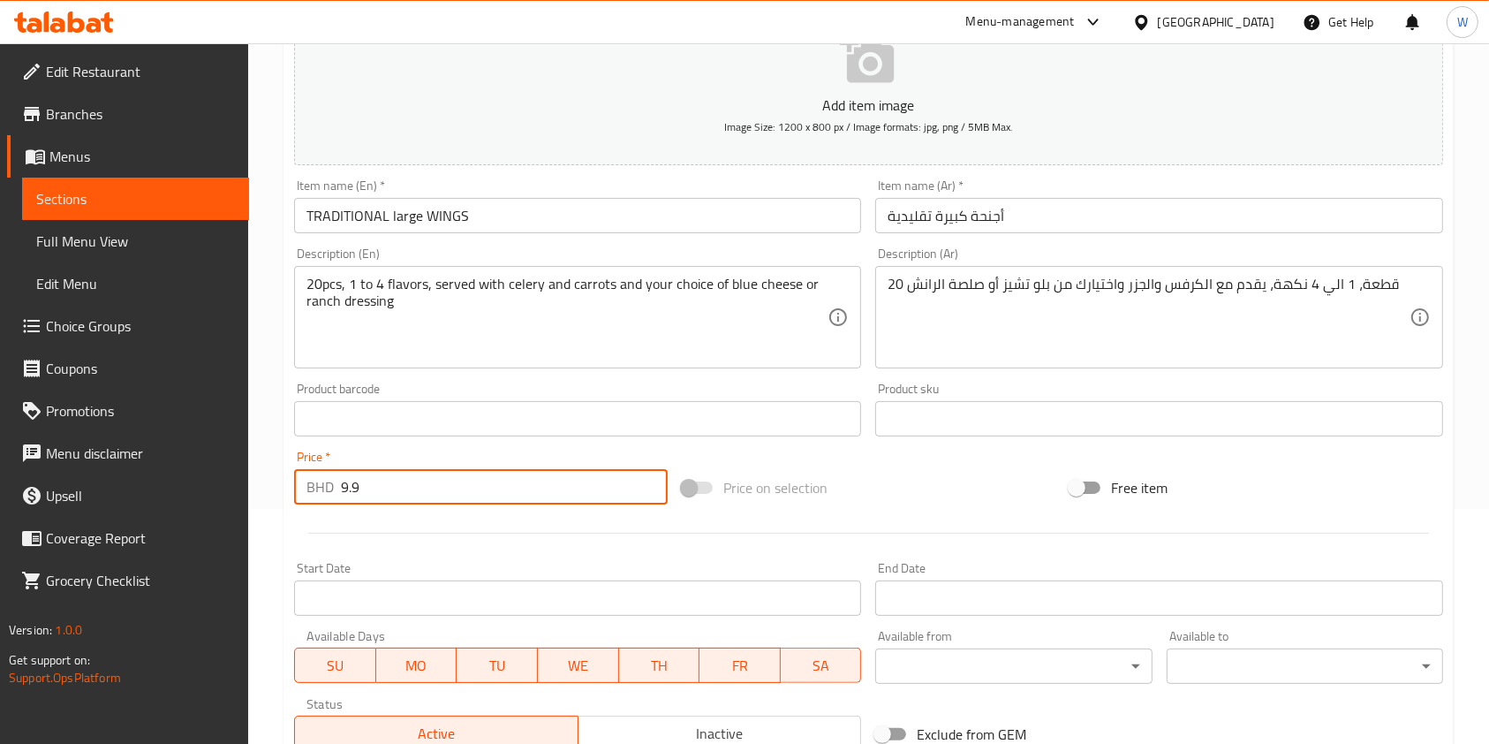
type input "9.9"
click at [966, 477] on div "Price on selection" at bounding box center [869, 488] width 388 height 48
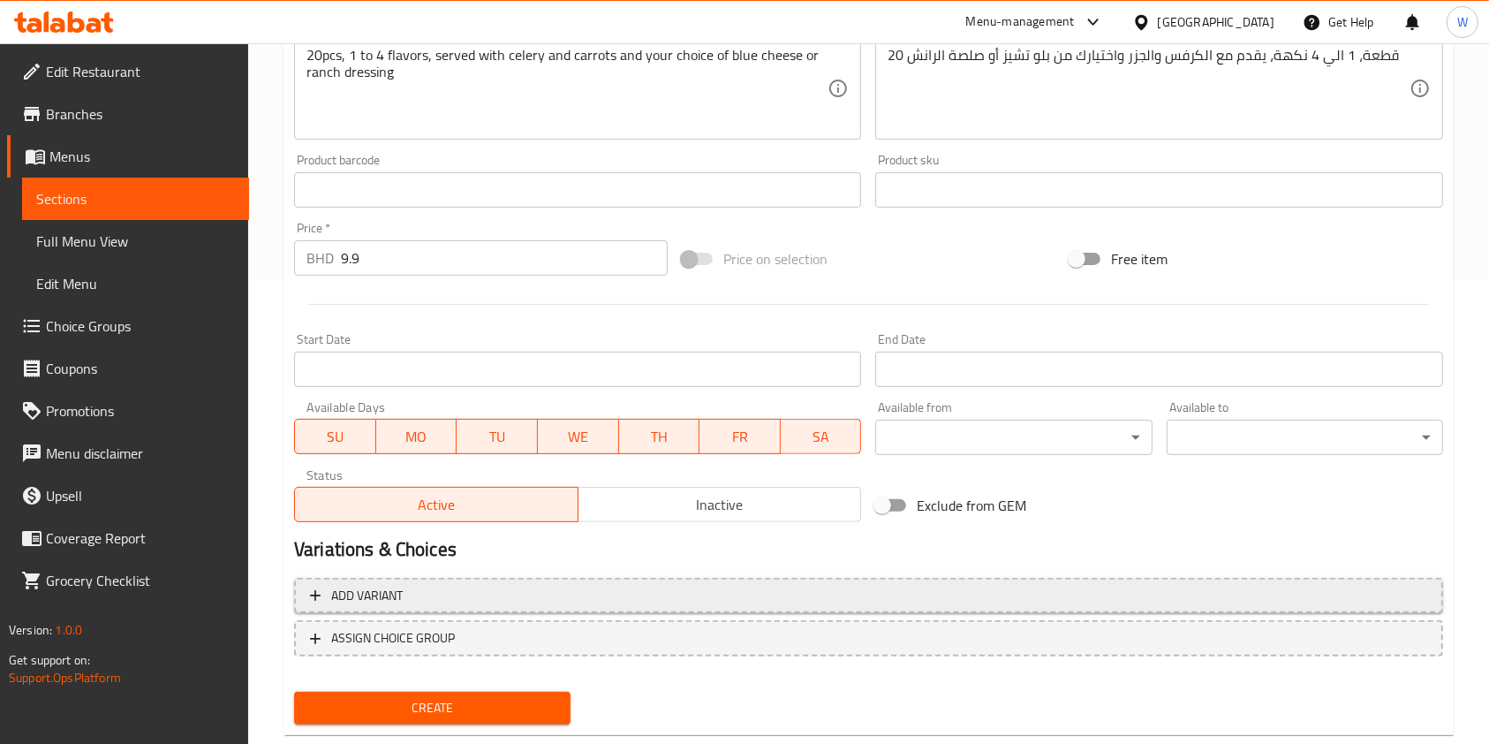
scroll to position [471, 0]
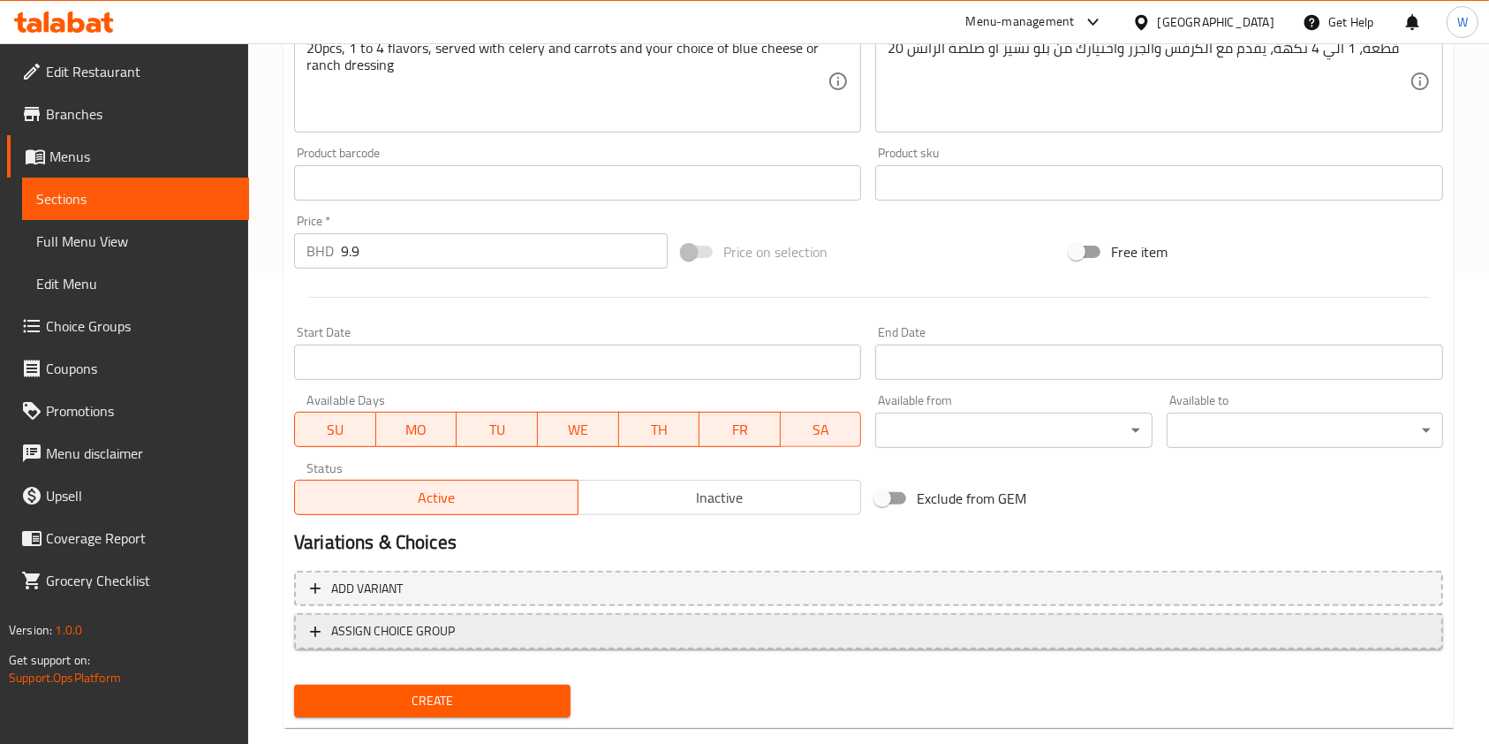
click at [367, 625] on span "ASSIGN CHOICE GROUP" at bounding box center [393, 631] width 124 height 22
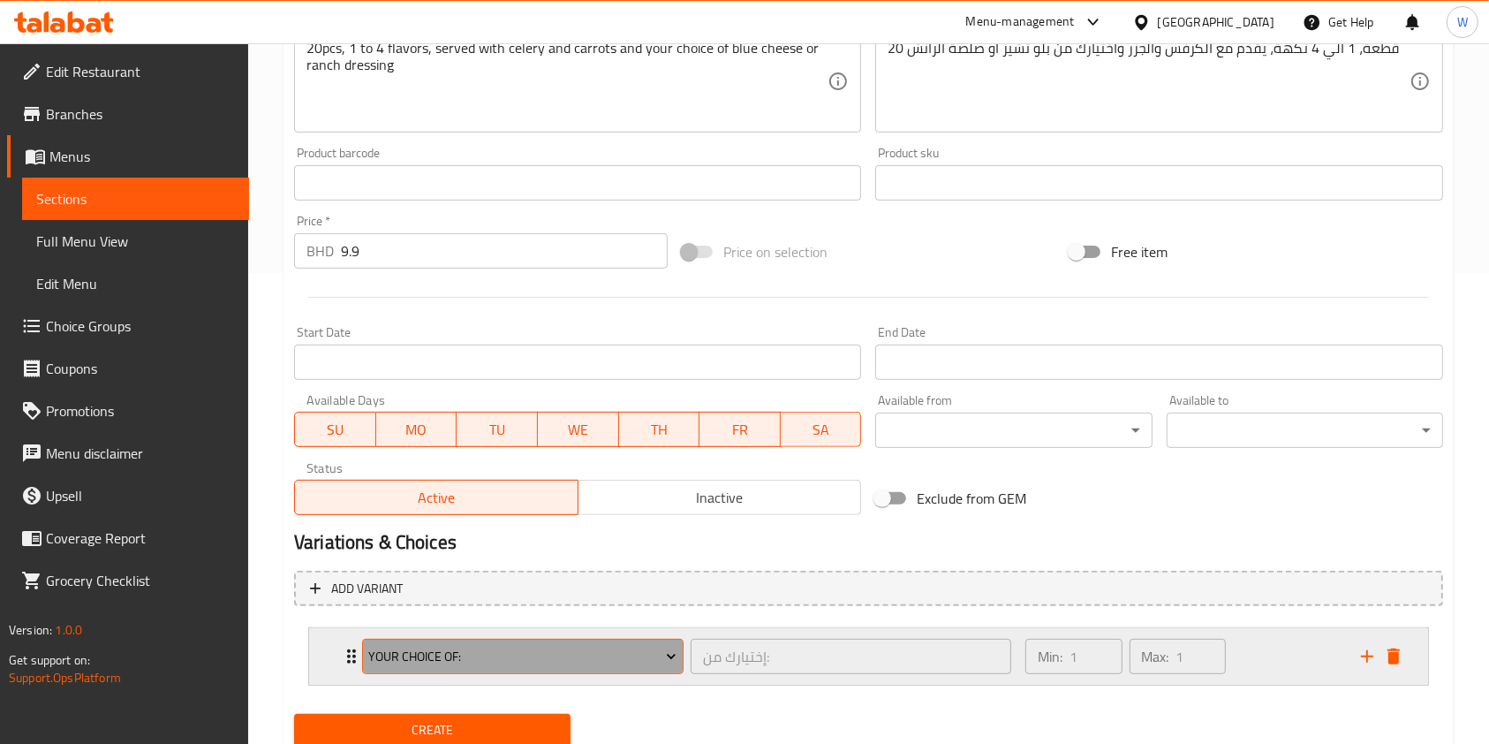
click at [397, 667] on span "Your choice Of:" at bounding box center [522, 657] width 308 height 22
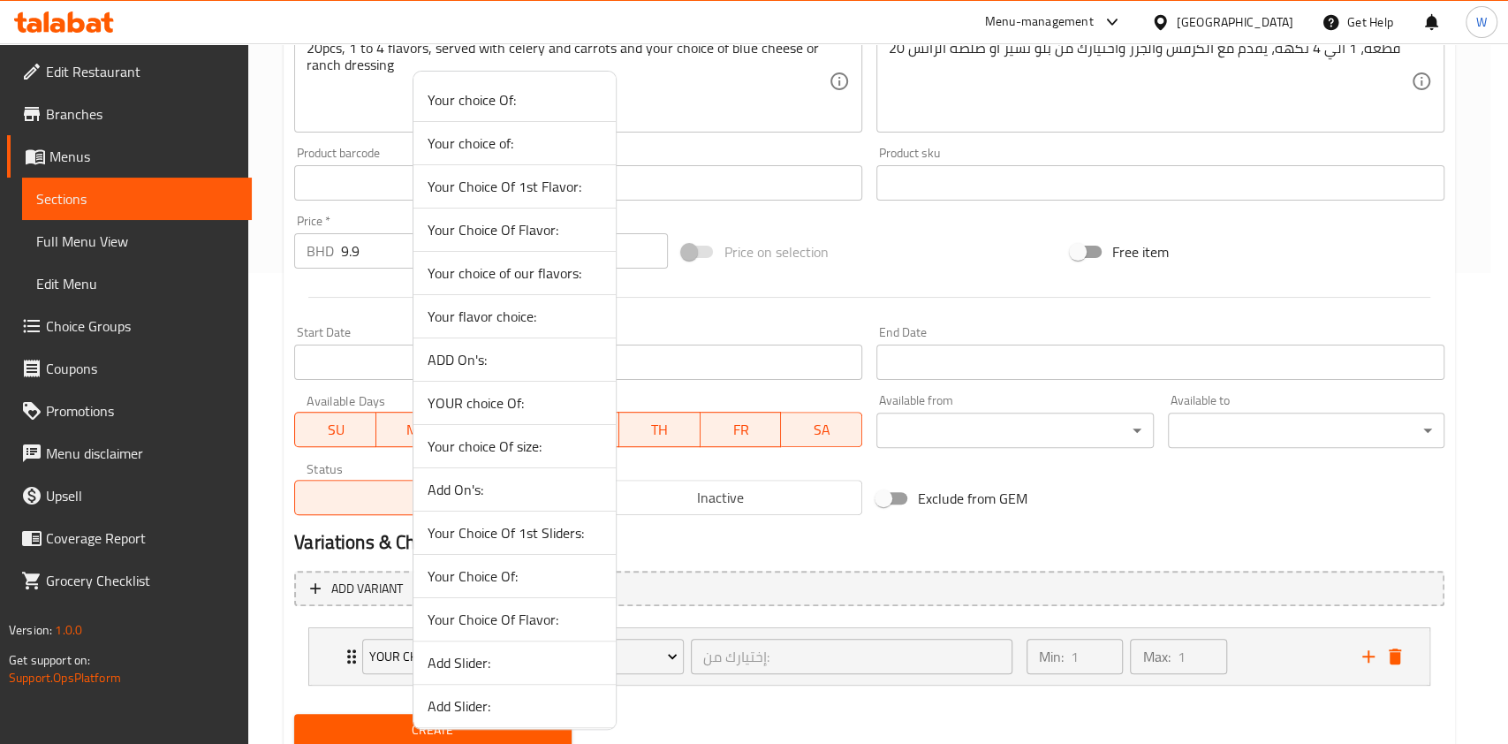
click at [523, 185] on span "Your Choice Of 1st Flavor:" at bounding box center [515, 186] width 174 height 21
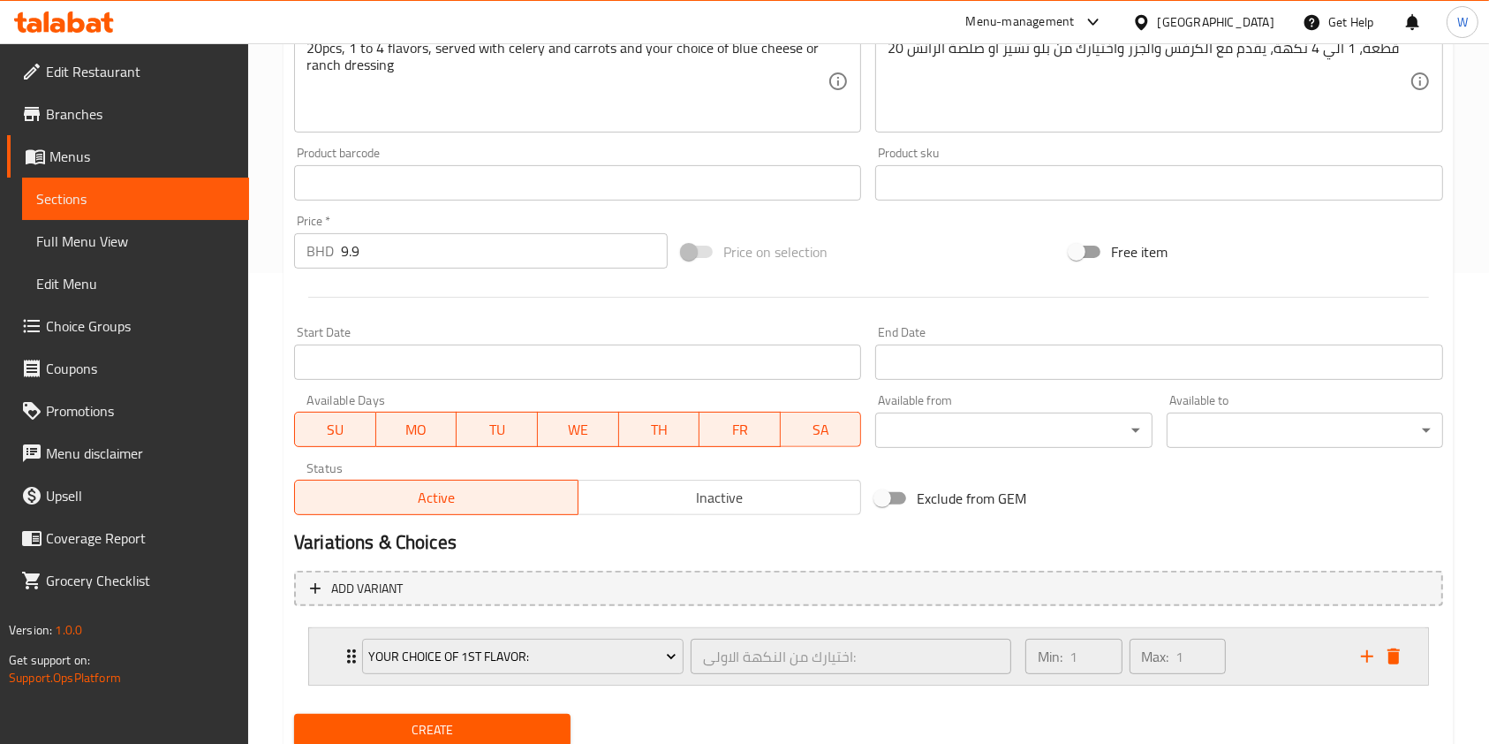
scroll to position [534, 0]
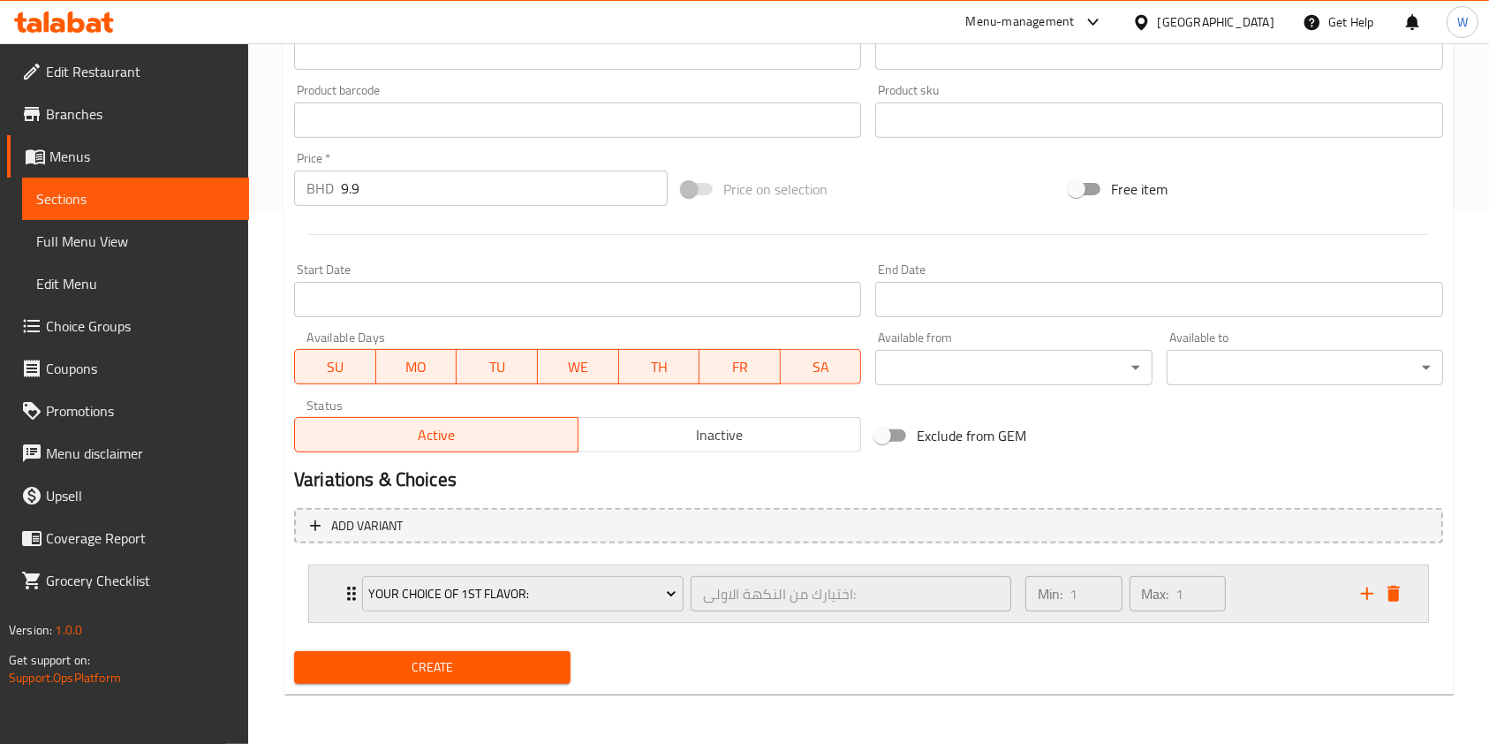
click at [345, 590] on icon "Expand" at bounding box center [351, 593] width 21 height 21
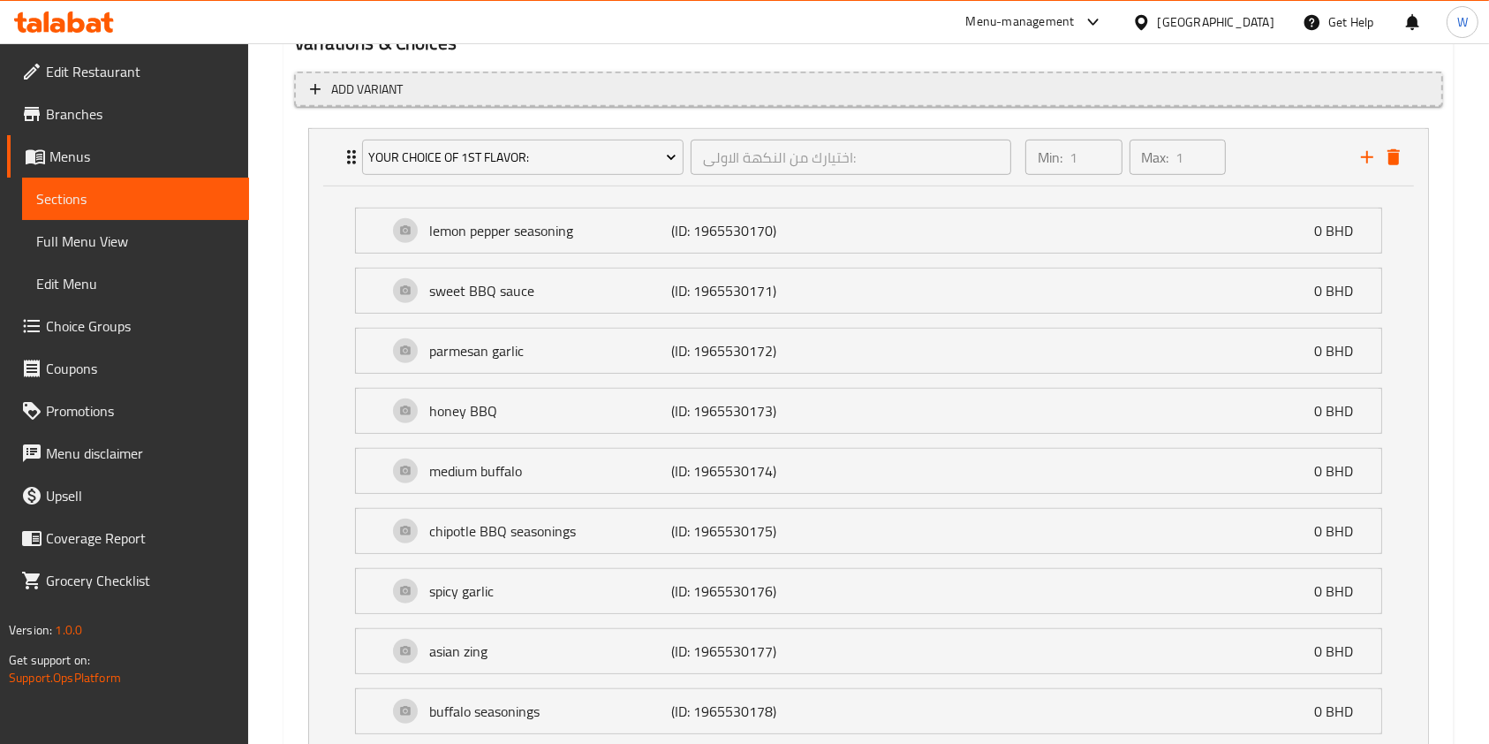
scroll to position [642, 0]
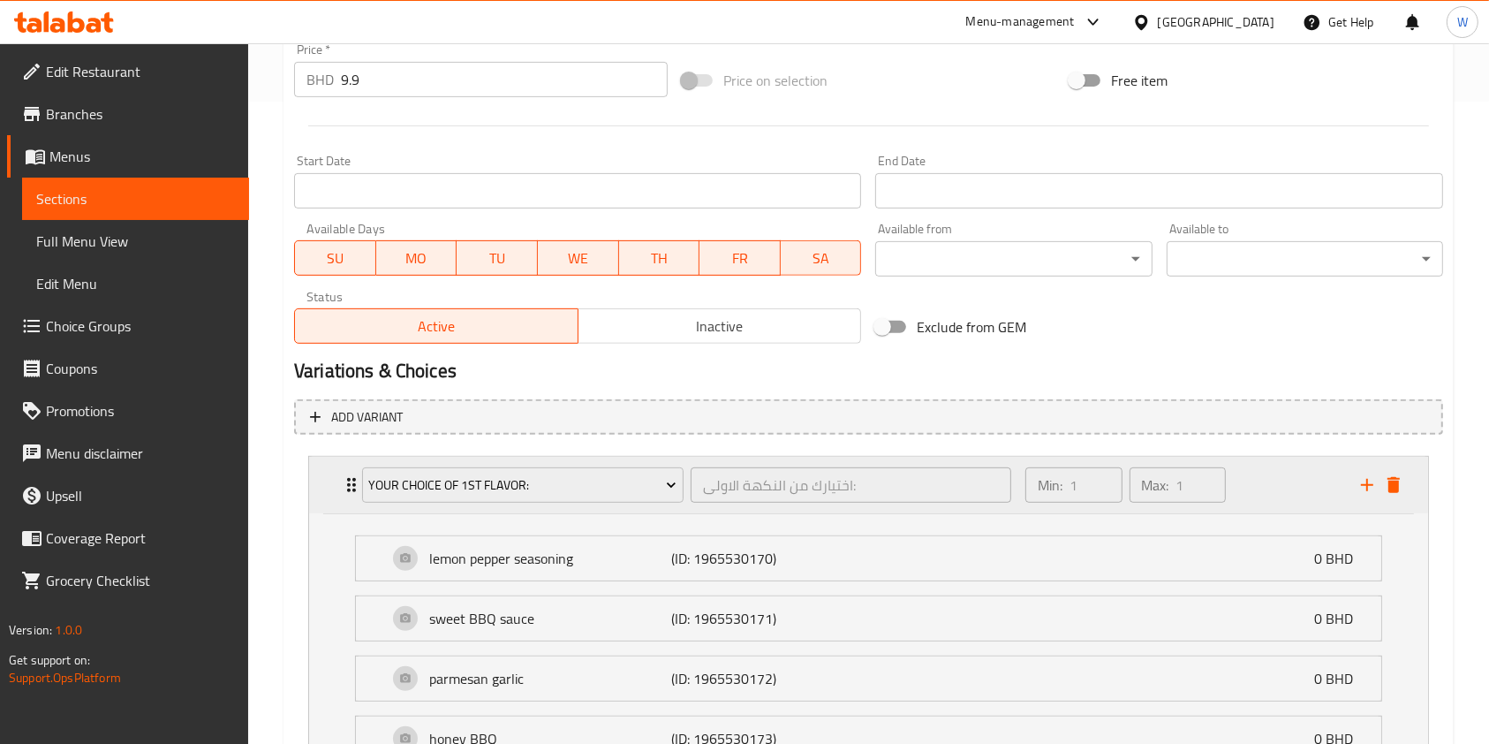
click at [346, 484] on icon "Expand" at bounding box center [351, 484] width 21 height 21
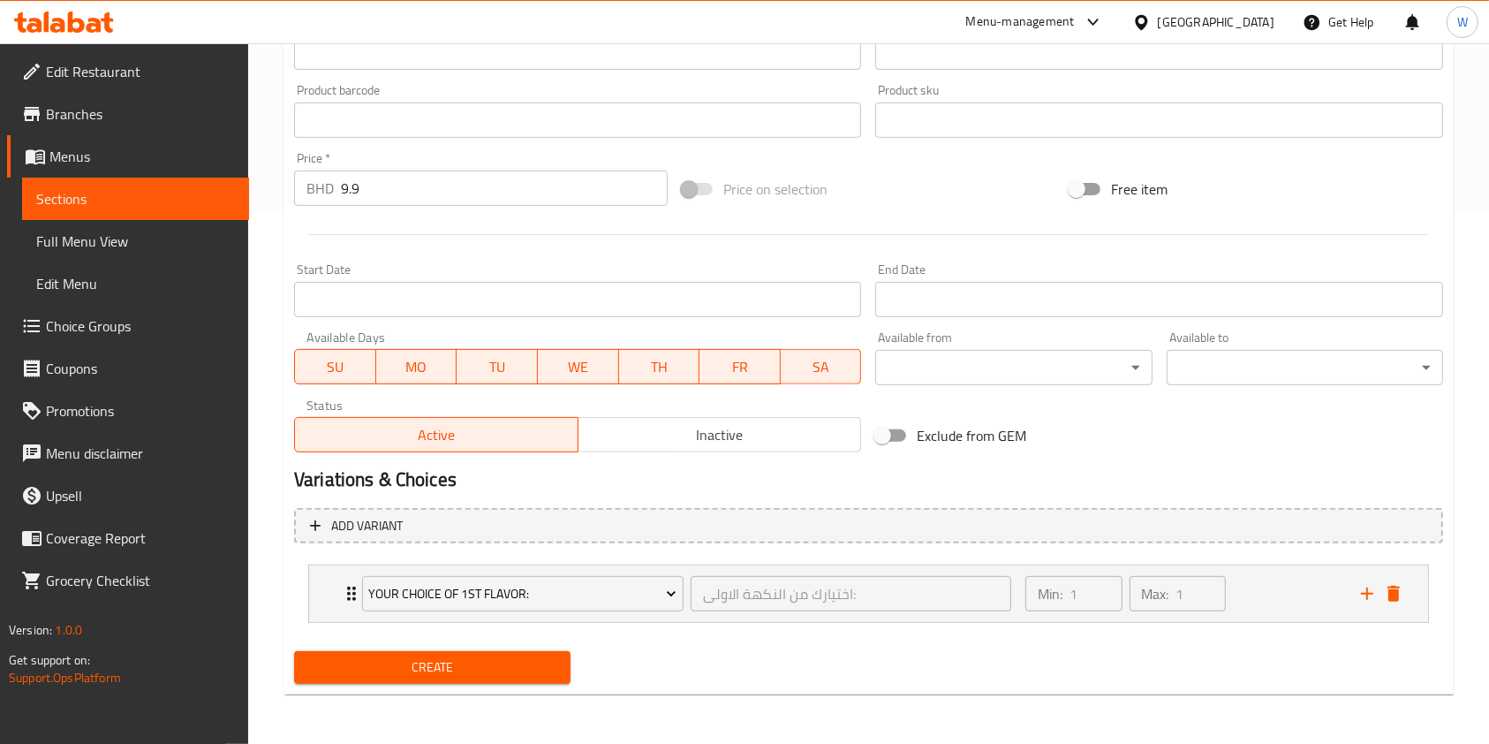
scroll to position [534, 0]
click at [1368, 592] on icon "add" at bounding box center [1367, 593] width 21 height 21
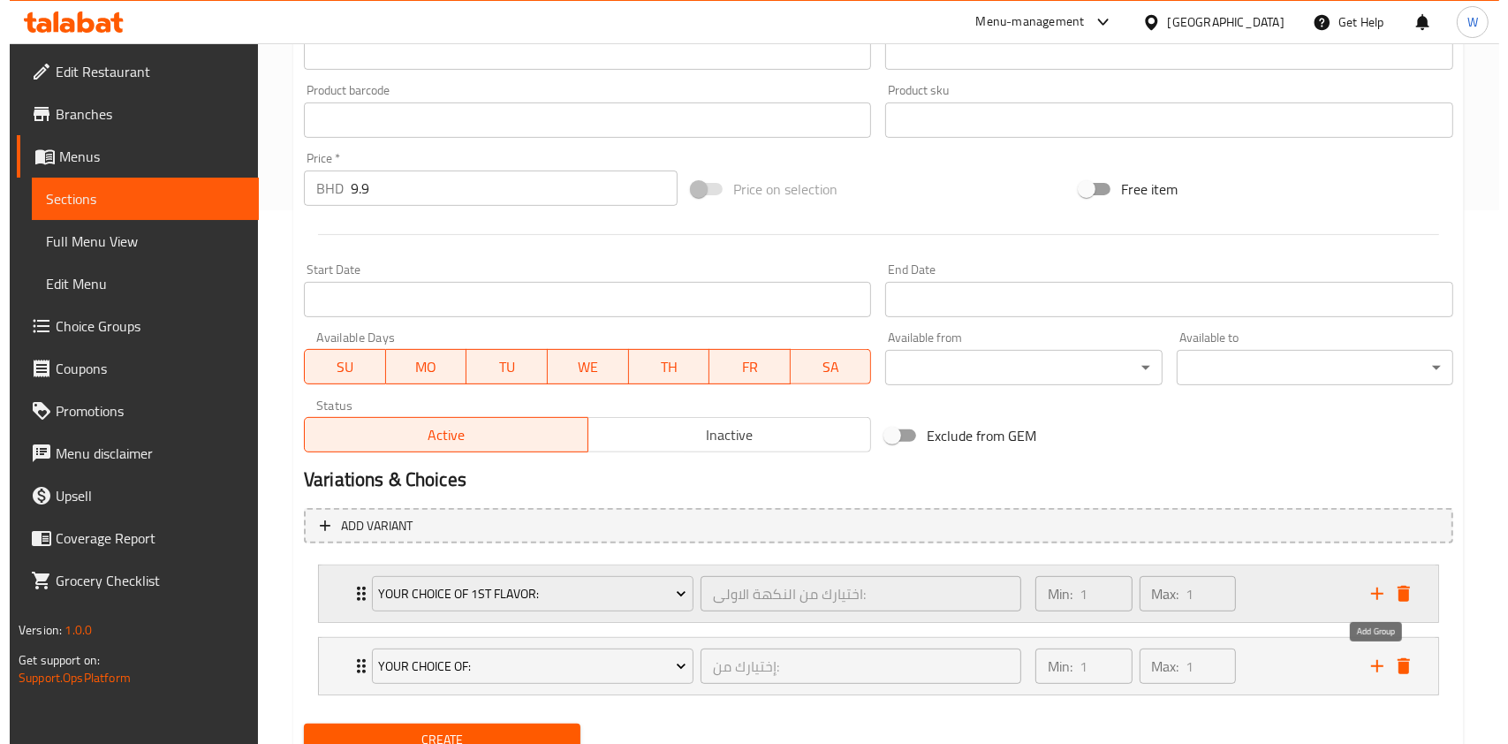
scroll to position [606, 0]
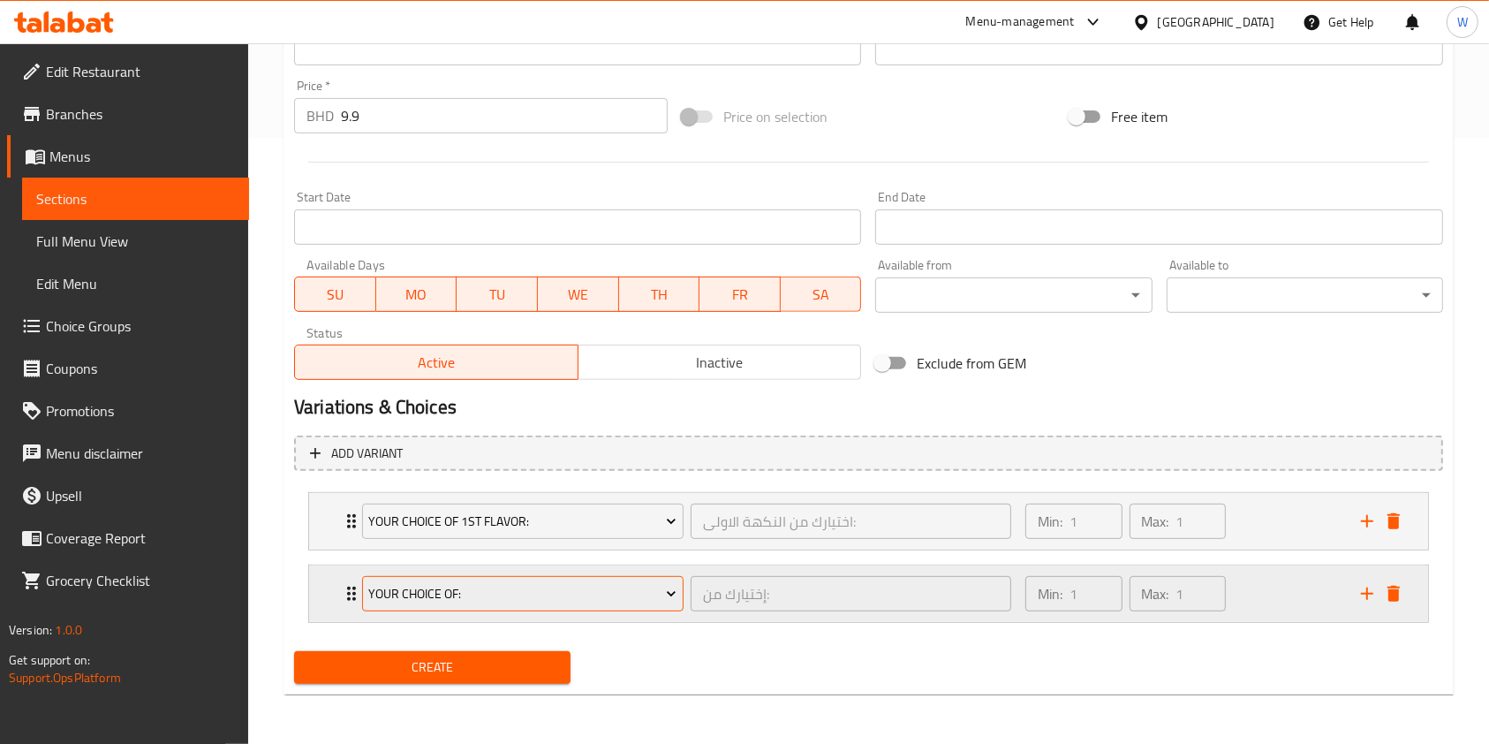
click at [622, 586] on span "Your choice Of:" at bounding box center [522, 594] width 308 height 22
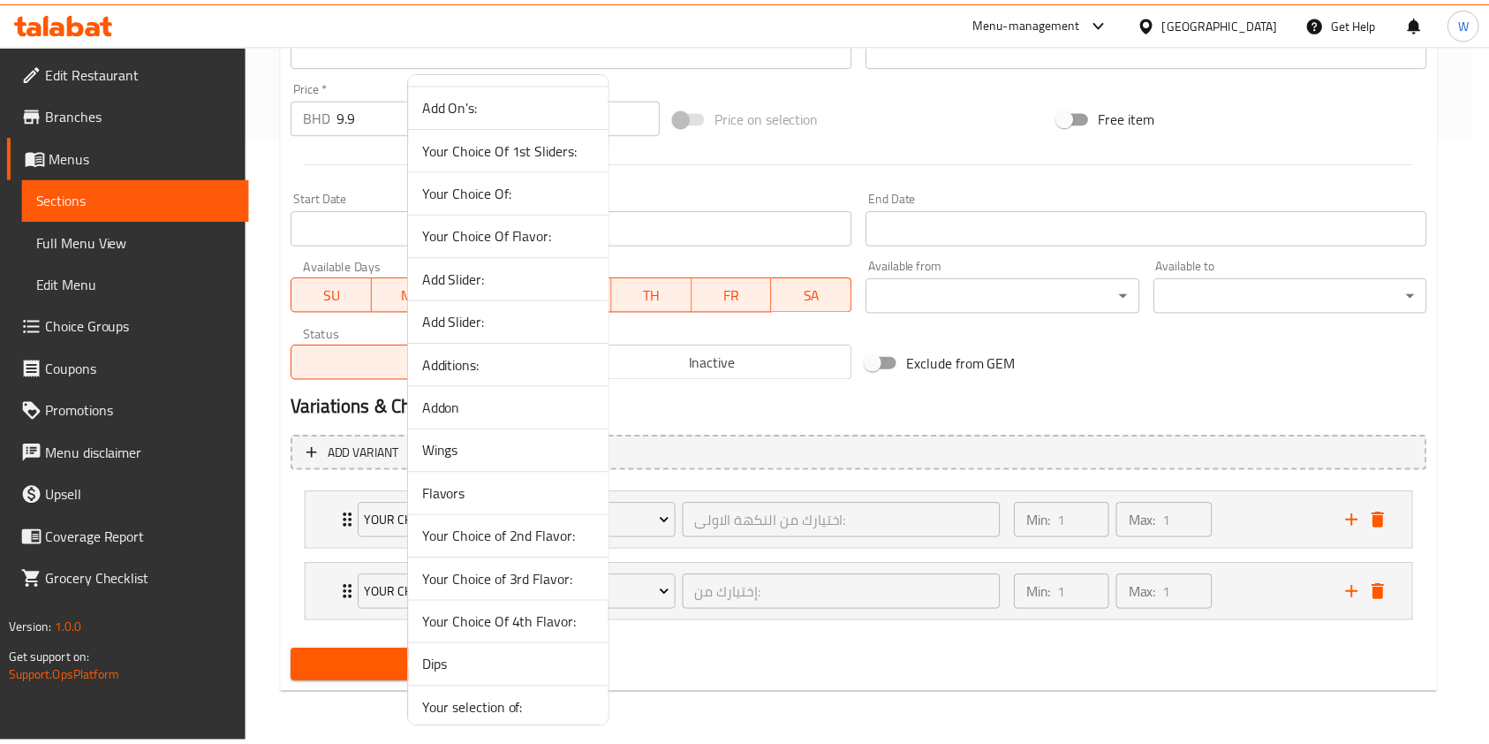
scroll to position [694, 0]
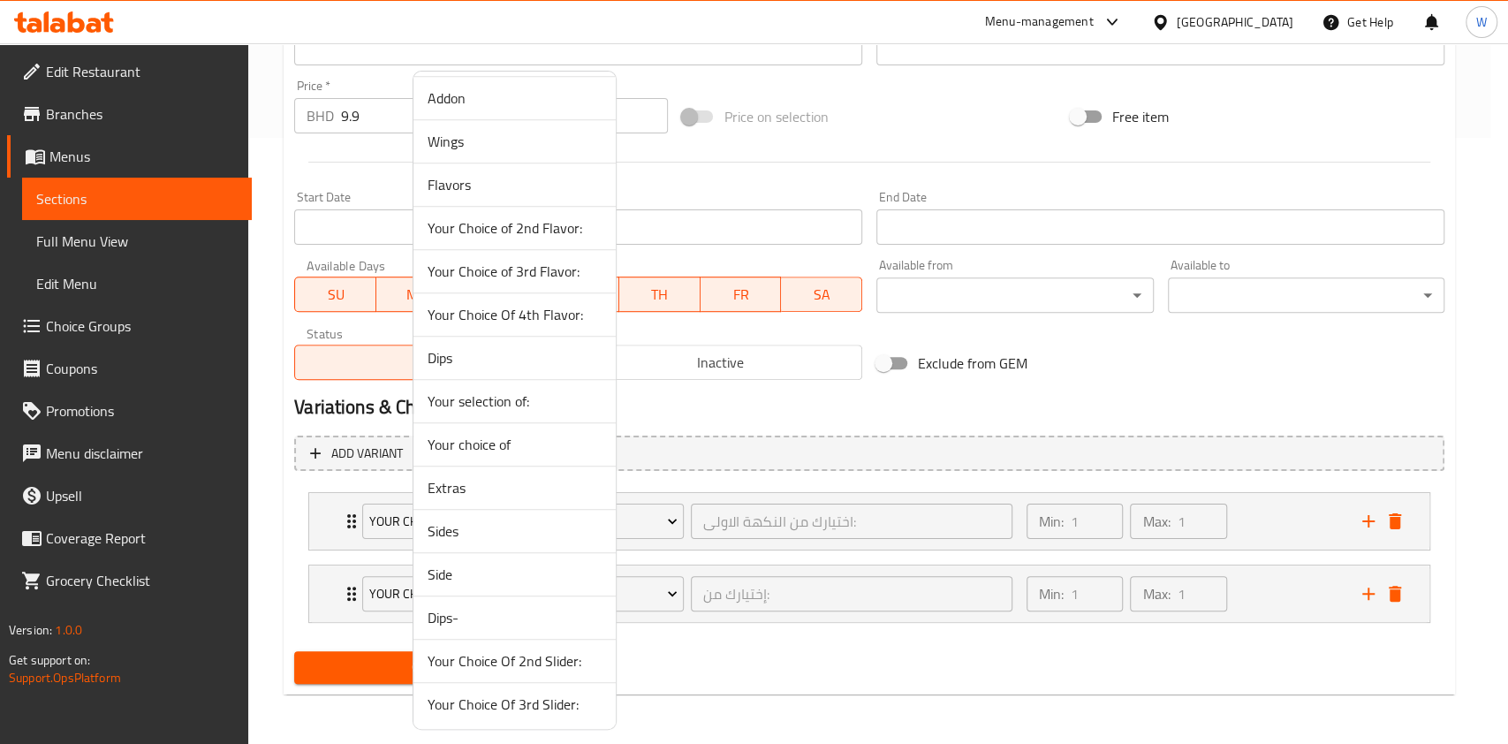
click at [523, 232] on span "Your Choice of 2nd Flavor:" at bounding box center [515, 227] width 174 height 21
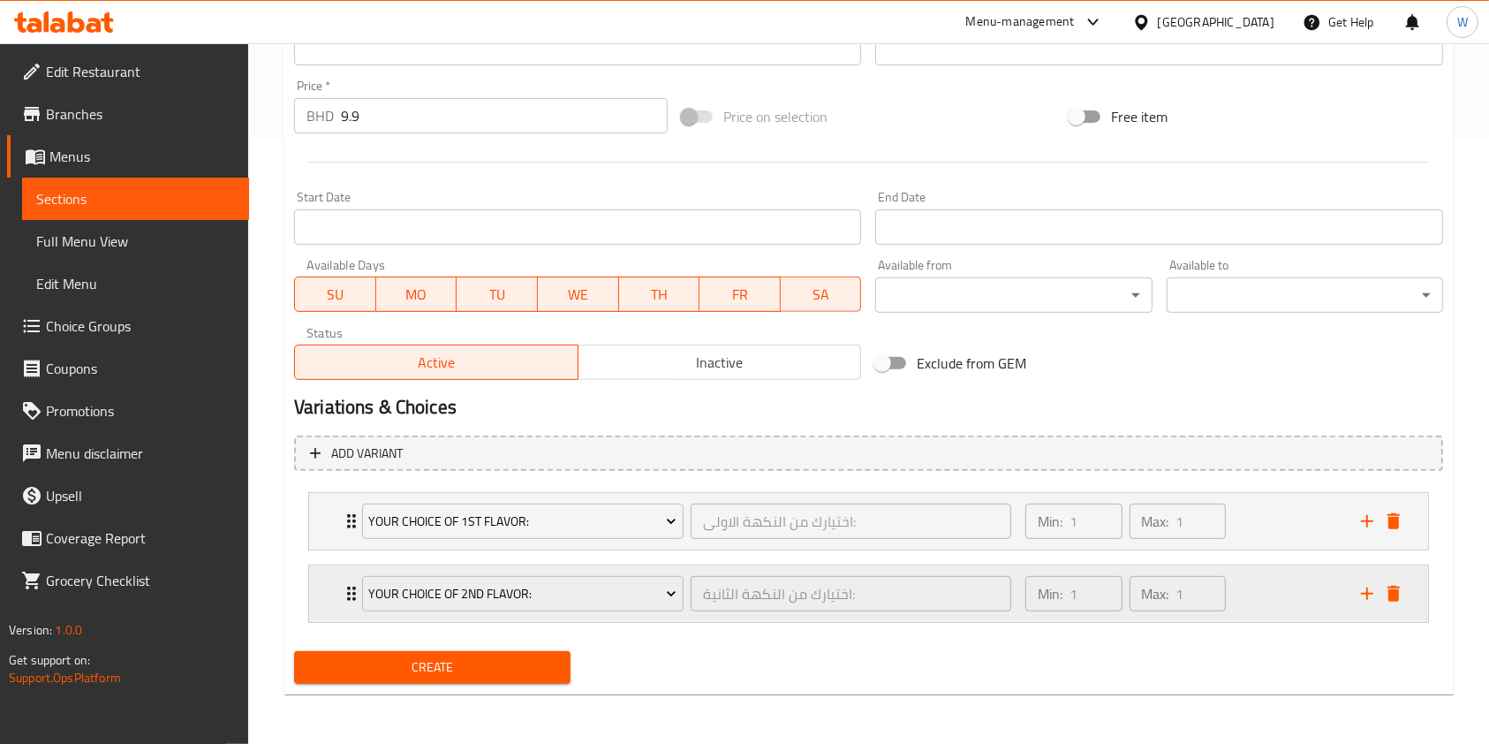
click at [348, 602] on icon "Expand" at bounding box center [351, 593] width 21 height 21
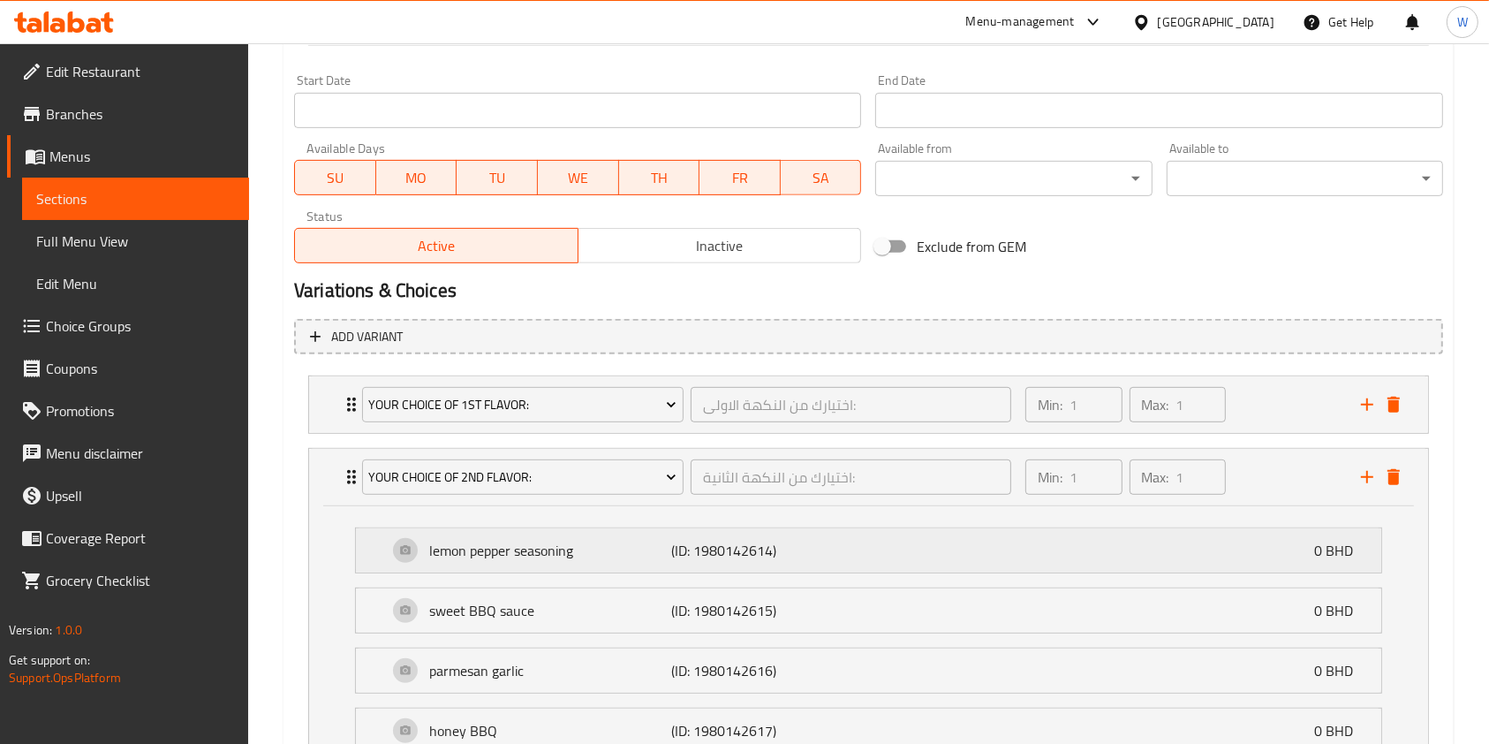
scroll to position [714, 0]
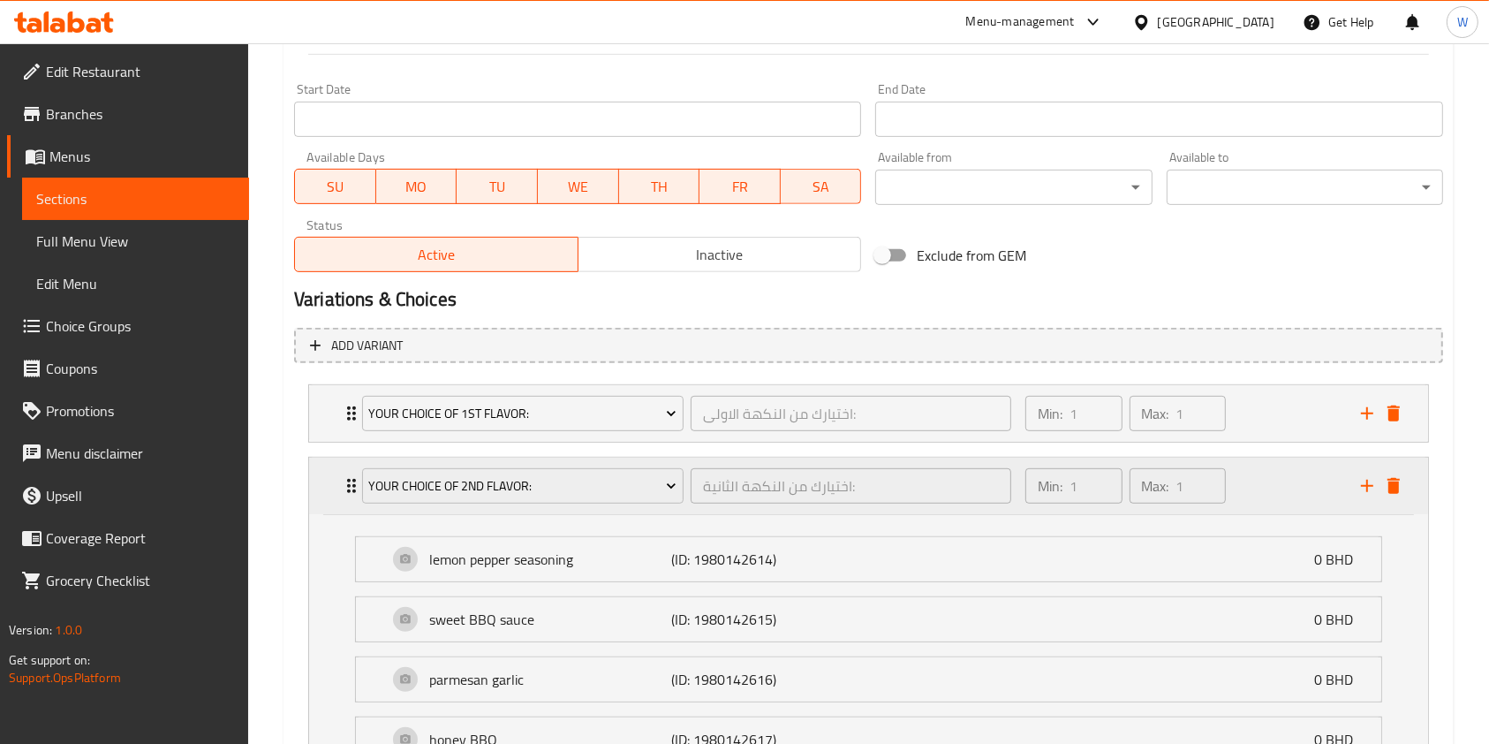
click at [355, 484] on div "Your Choice of 2nd Flavor: اختيارك من النكهة الثانية: ​" at bounding box center [687, 486] width 670 height 57
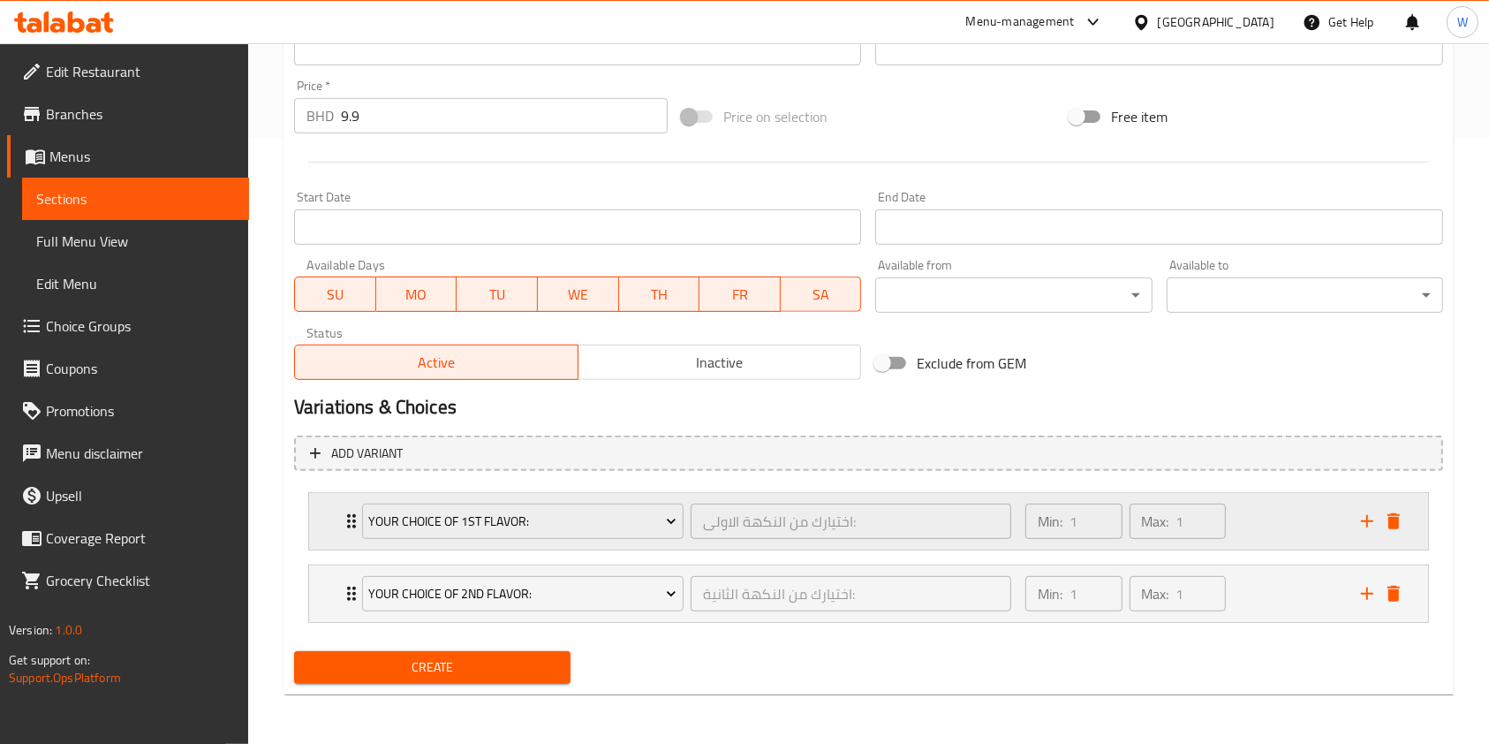
scroll to position [606, 0]
click at [1364, 594] on icon "add" at bounding box center [1367, 593] width 12 height 12
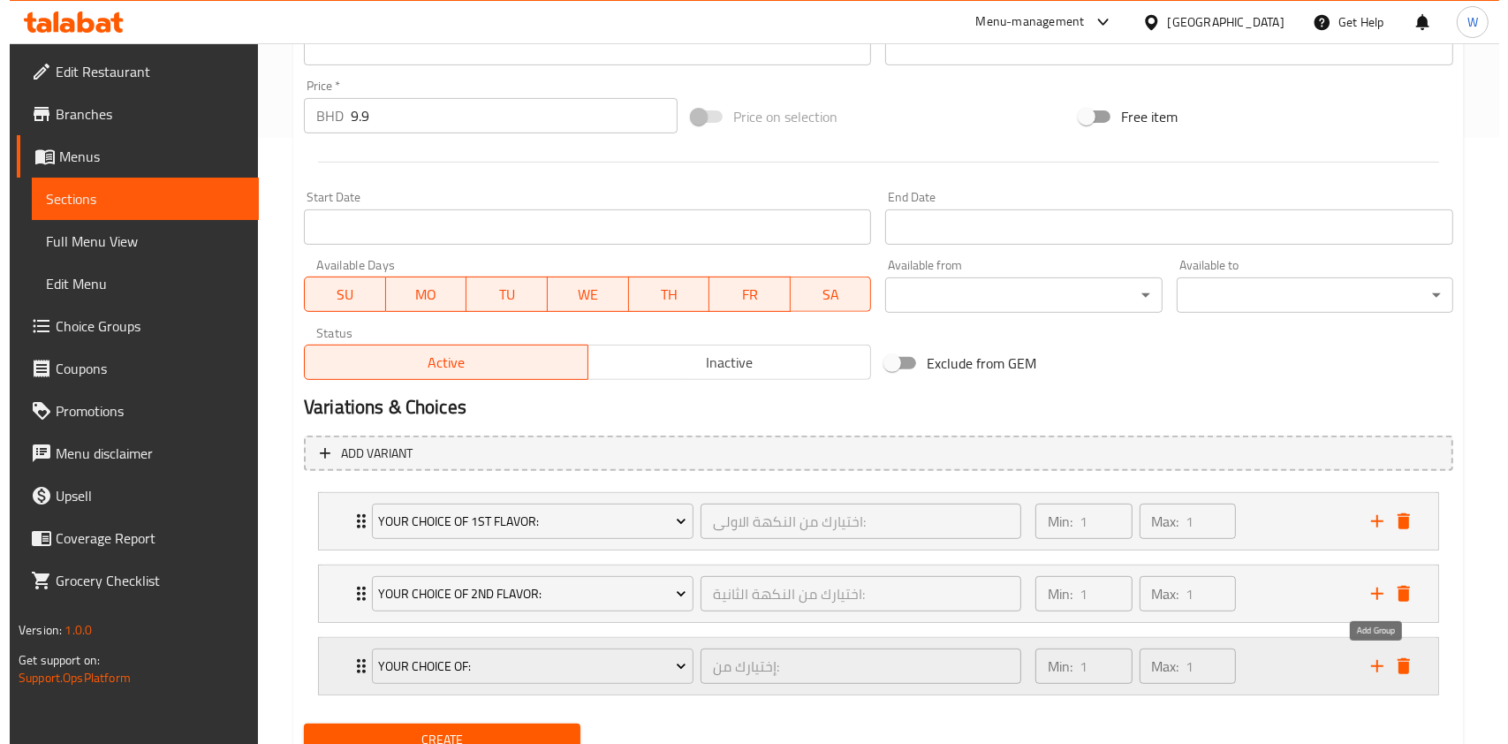
scroll to position [678, 0]
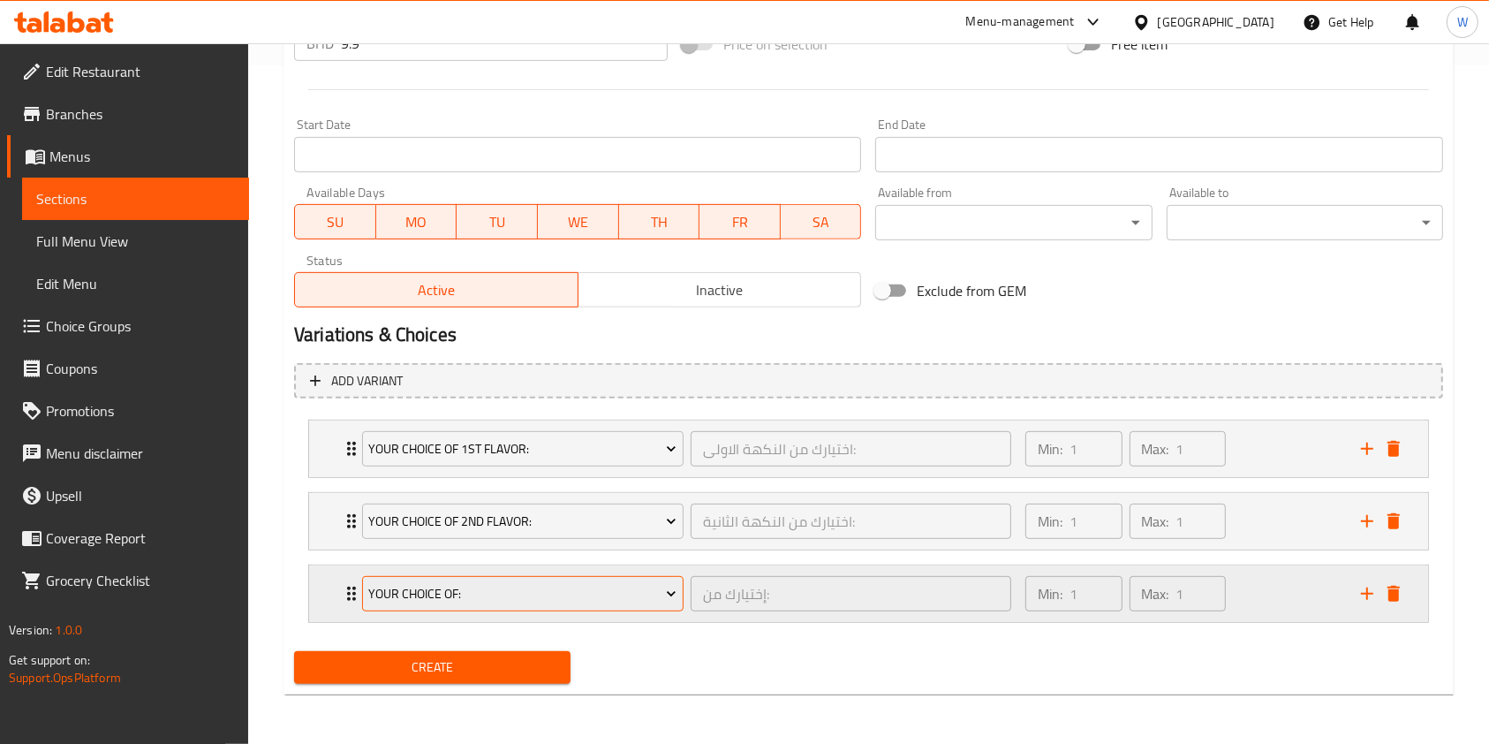
click at [589, 596] on span "Your choice Of:" at bounding box center [522, 594] width 308 height 22
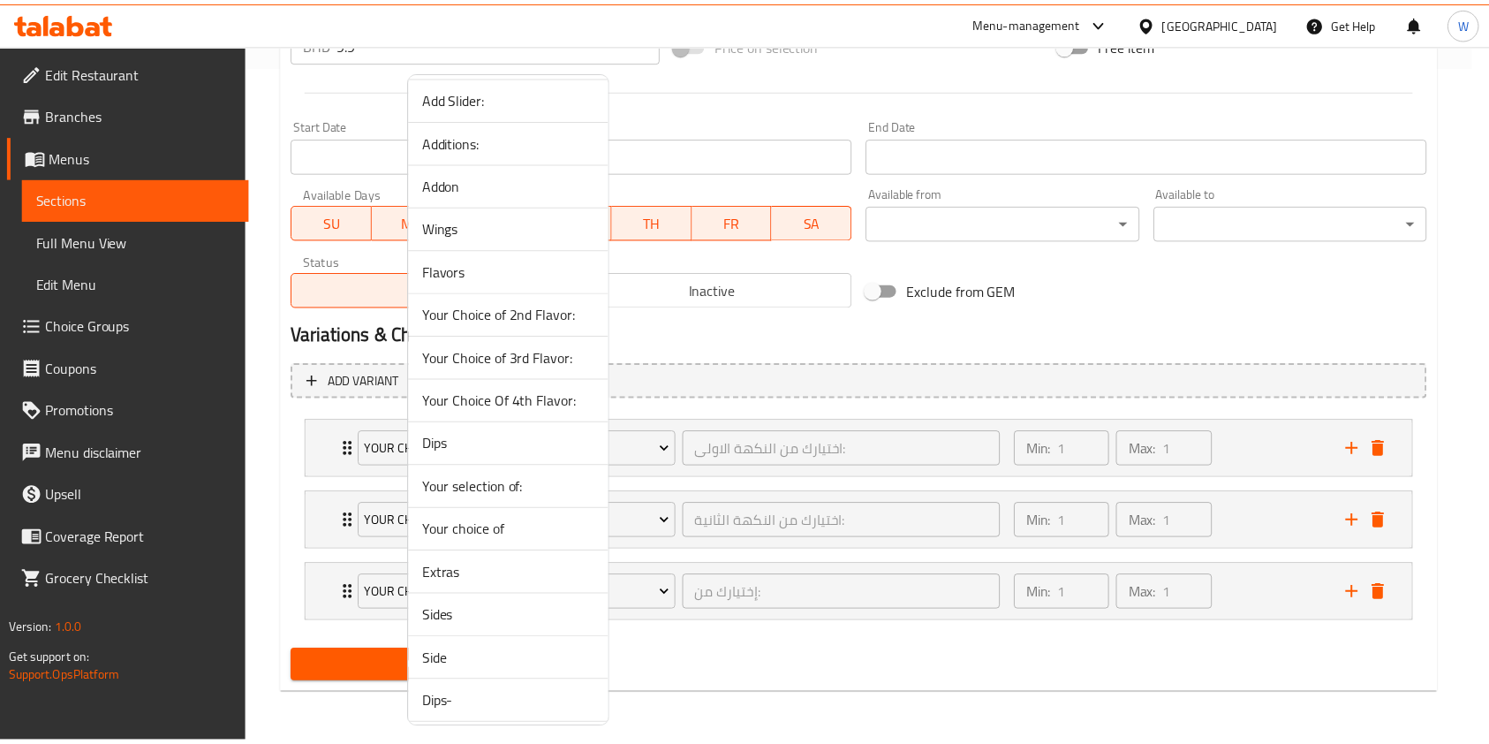
scroll to position [694, 0]
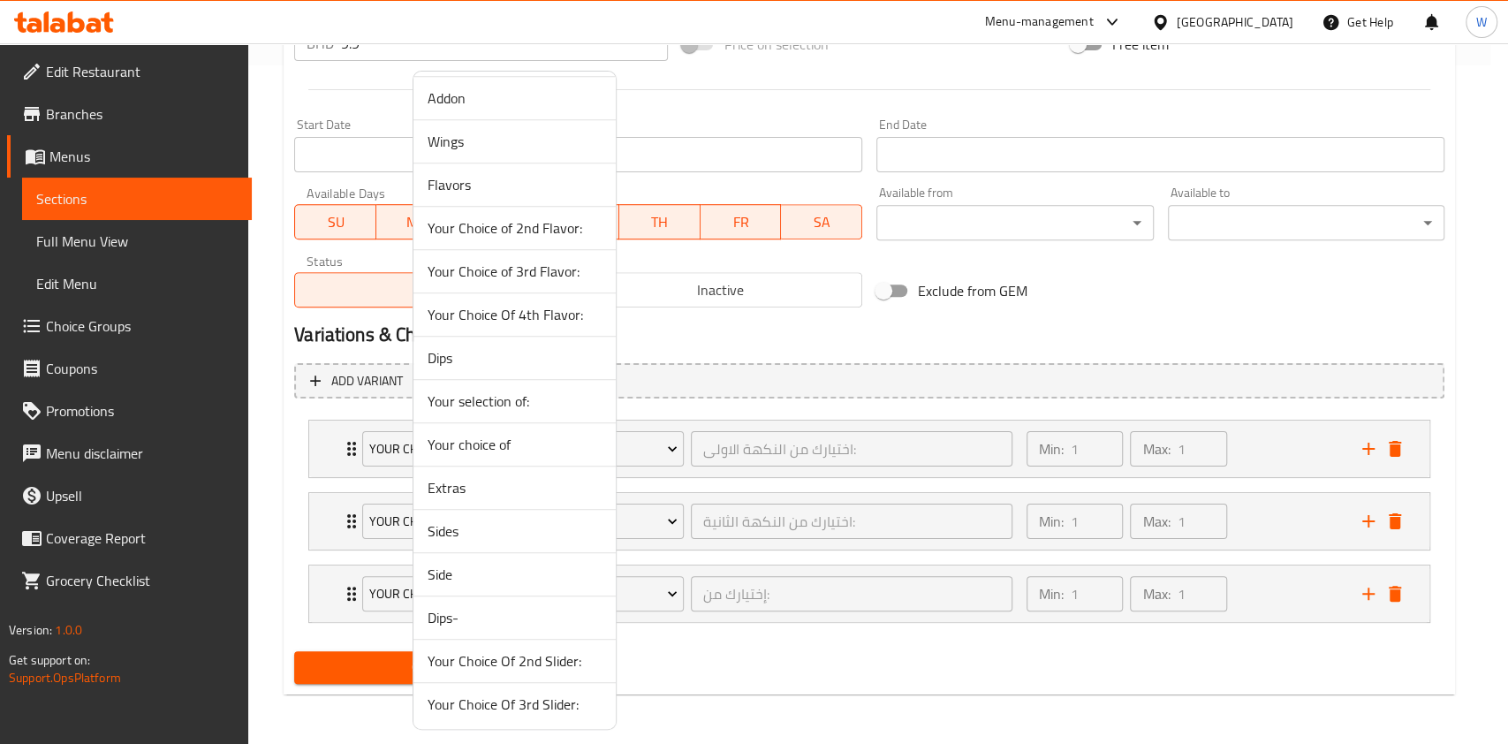
click at [509, 272] on span "Your Choice of 3rd Flavor:" at bounding box center [515, 271] width 174 height 21
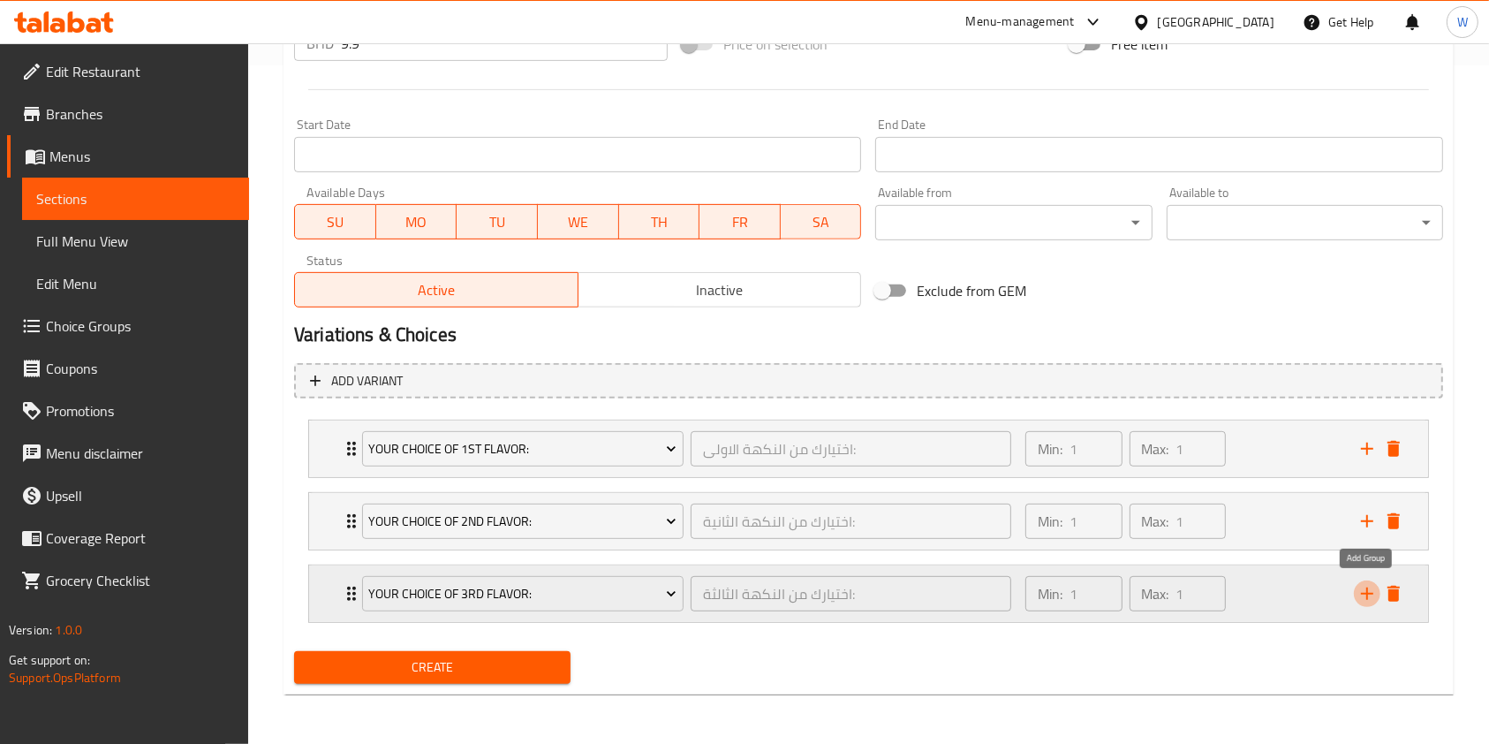
click at [1364, 594] on icon "add" at bounding box center [1367, 593] width 12 height 12
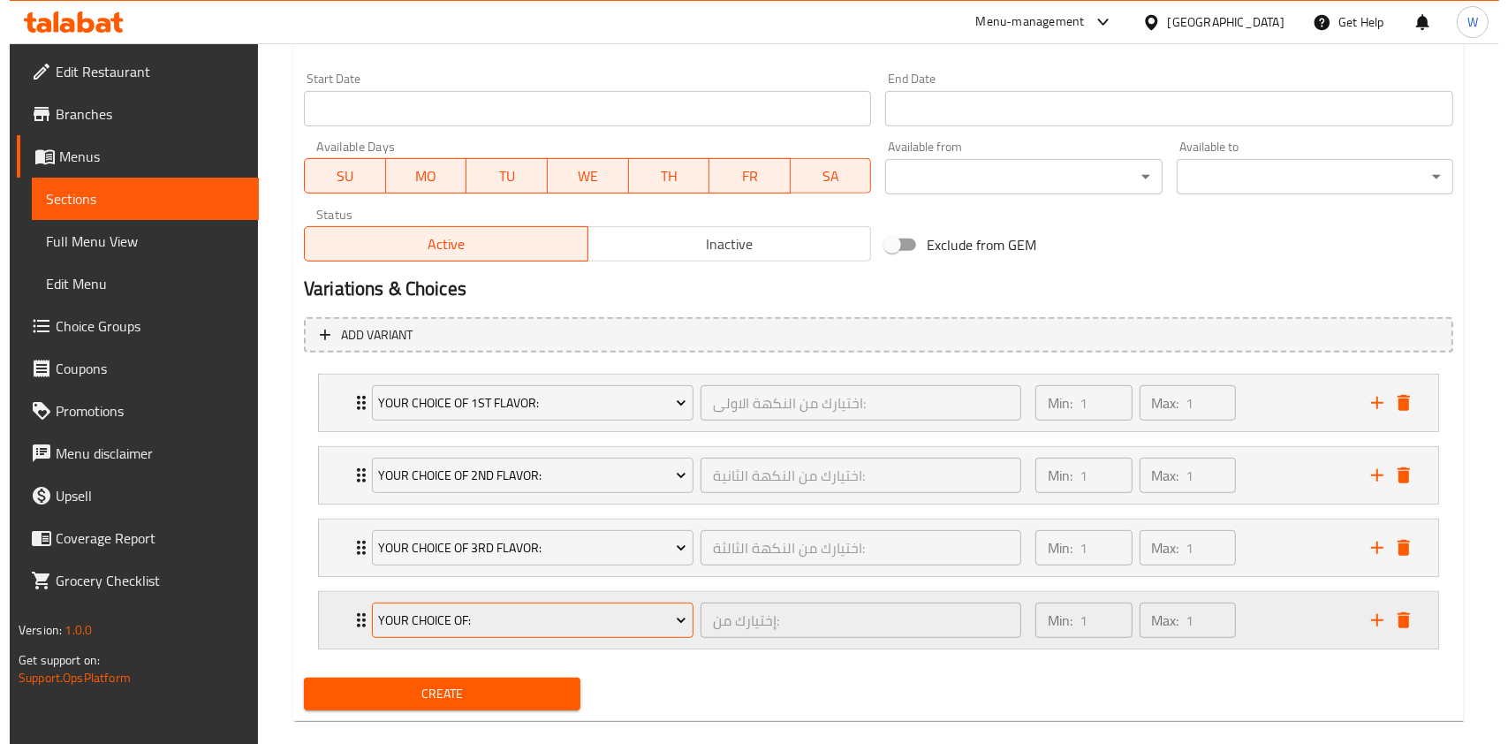
scroll to position [750, 0]
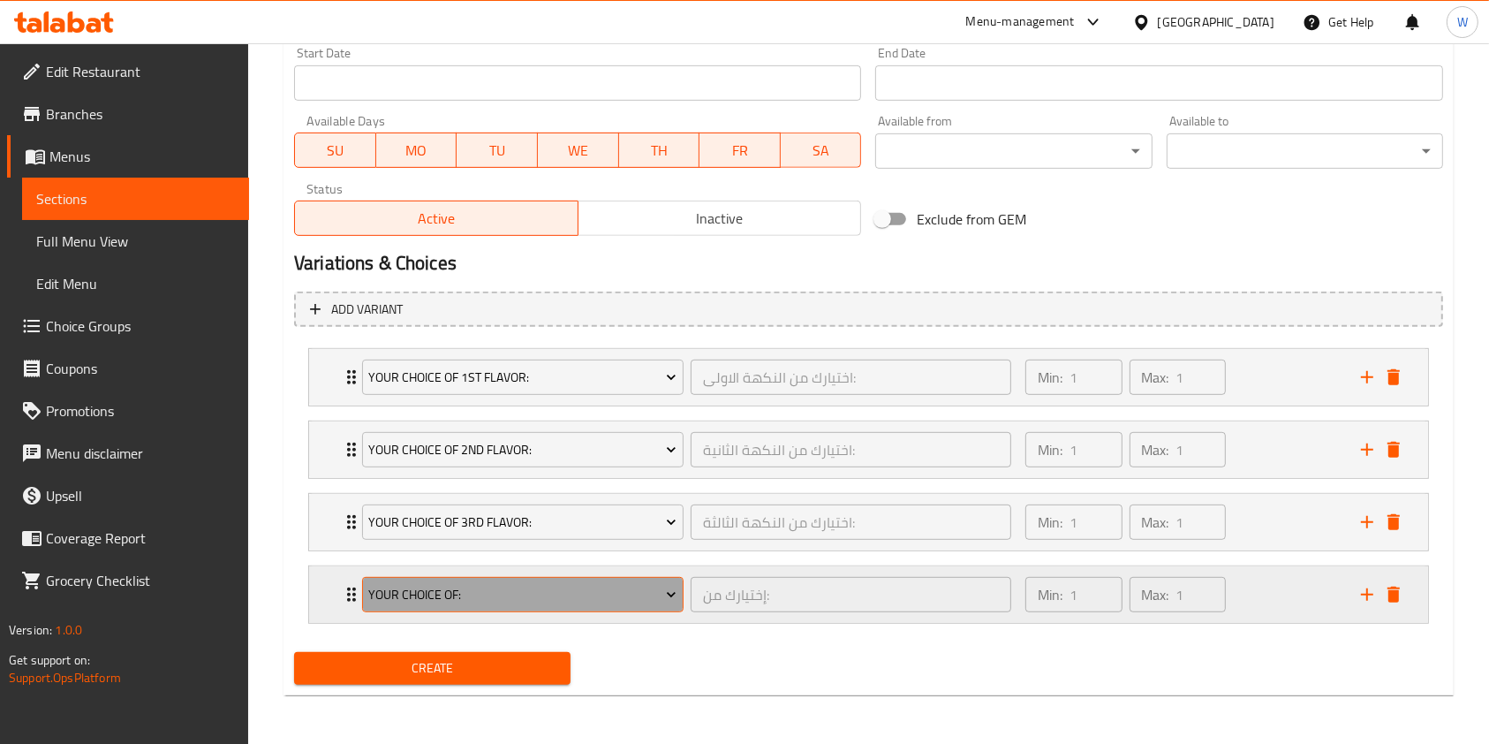
click at [547, 578] on button "Your choice Of:" at bounding box center [523, 594] width 322 height 35
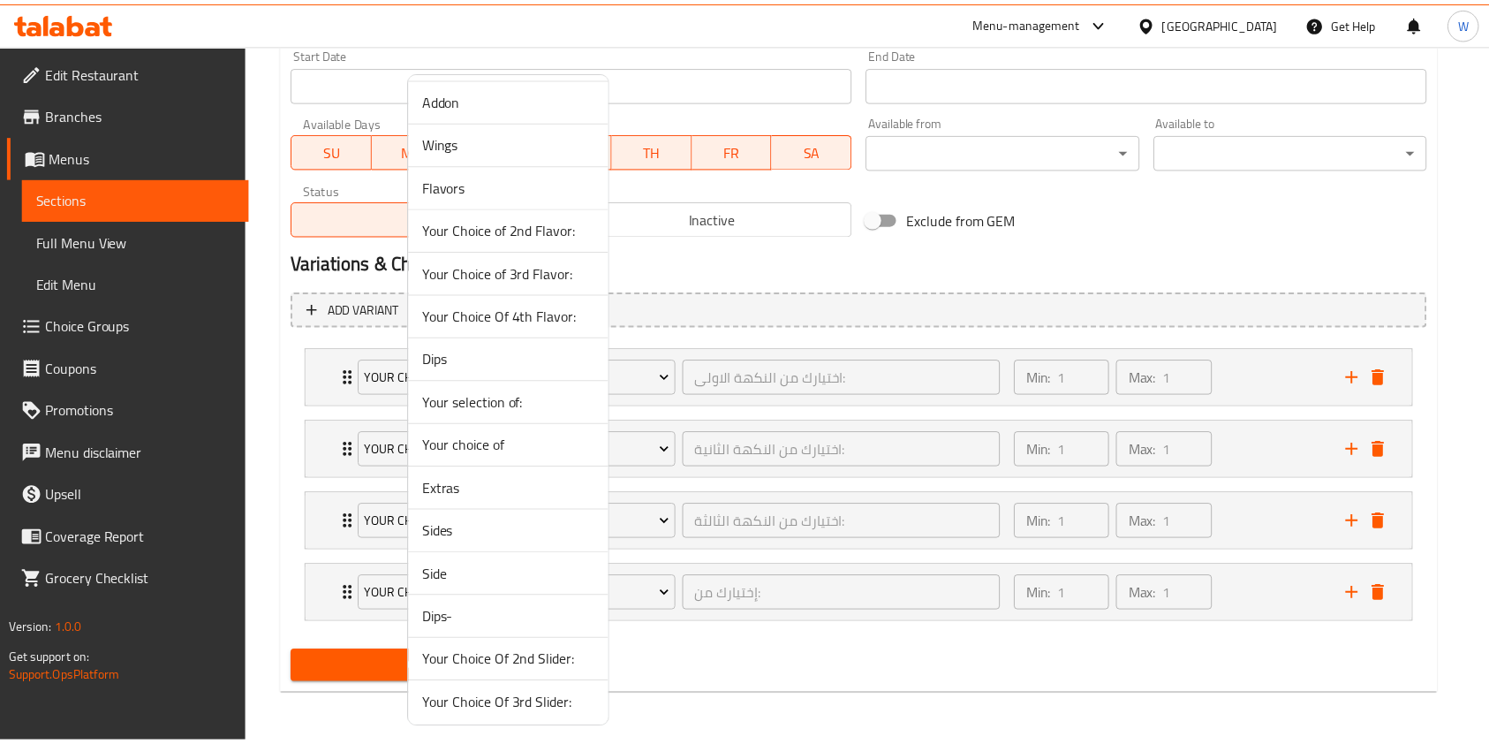
scroll to position [694, 0]
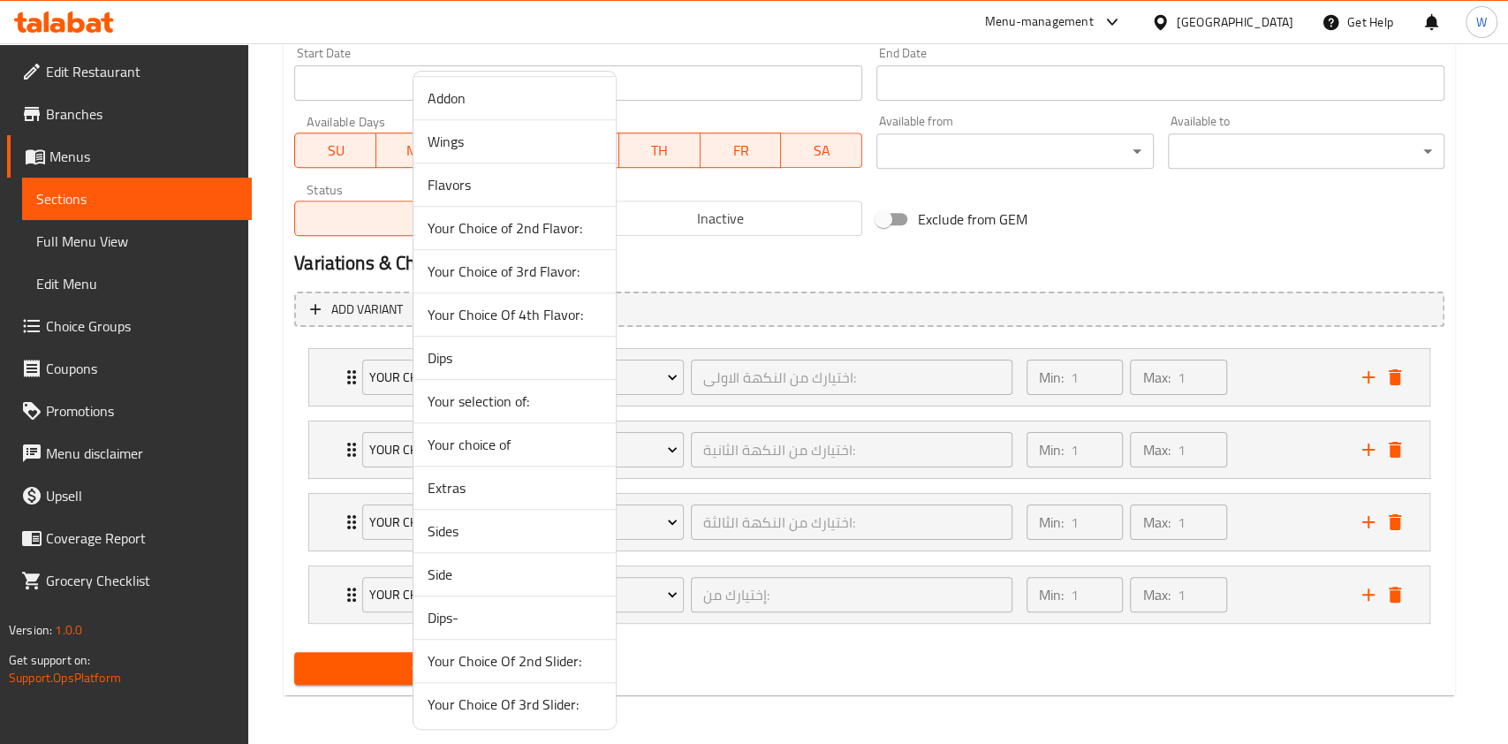
click at [538, 312] on span "Your Choice Of 4th Flavor:" at bounding box center [515, 314] width 174 height 21
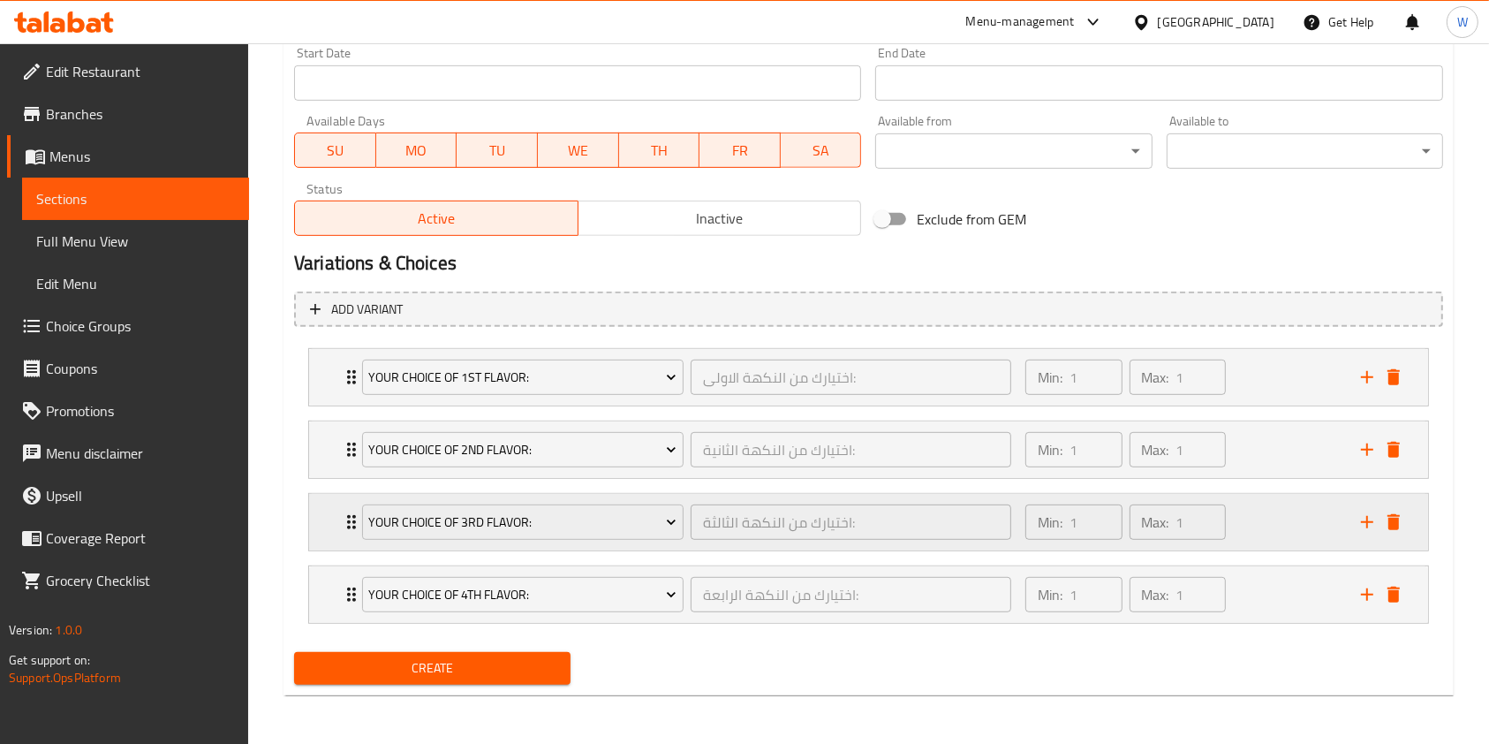
click at [352, 519] on div "Your Choice of 3rd Flavor: اختيارك من النكهة الثالثة: ​" at bounding box center [687, 522] width 670 height 57
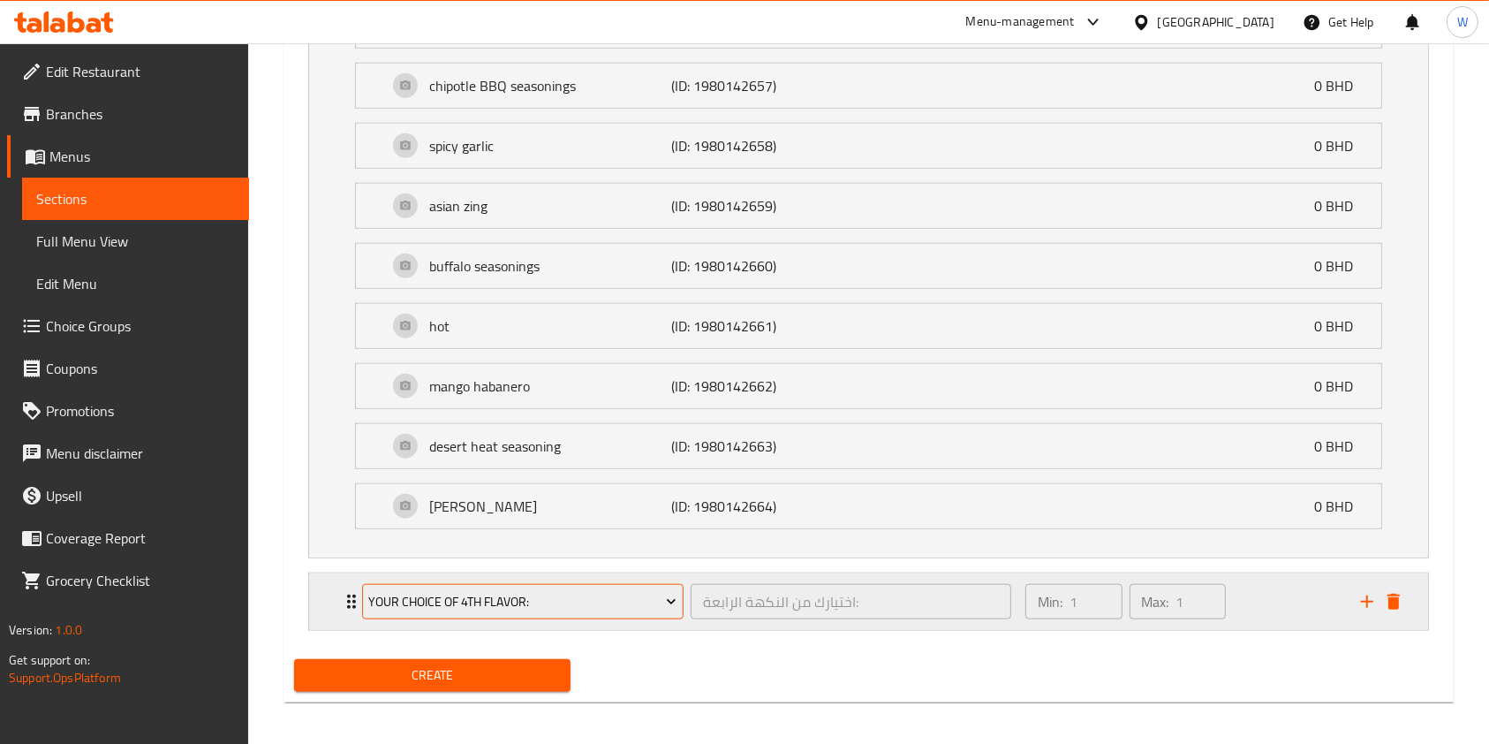
scroll to position [1565, 0]
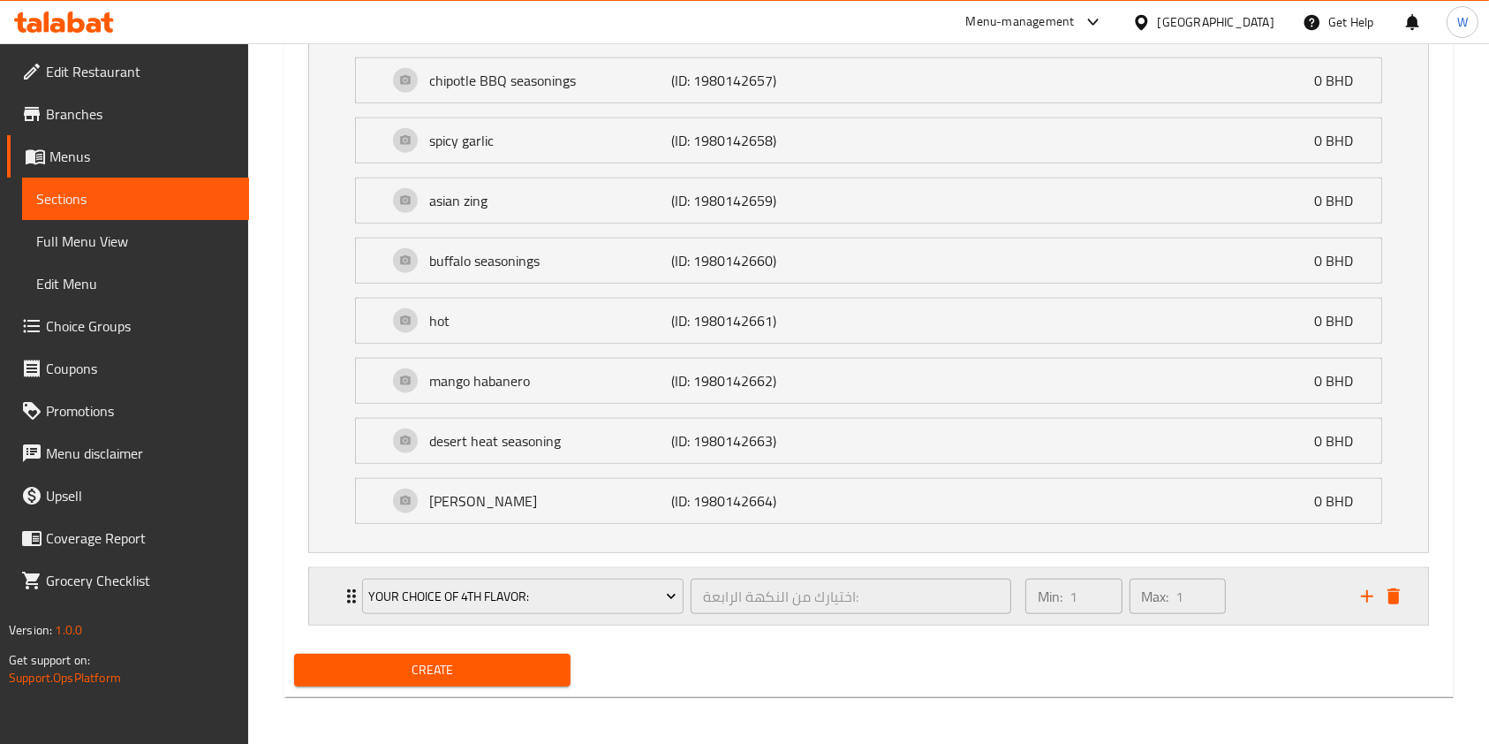
click at [352, 587] on div "Your Choice Of 4th Flavor: اختيارك من النكهة الرابعة: ​" at bounding box center [687, 596] width 670 height 57
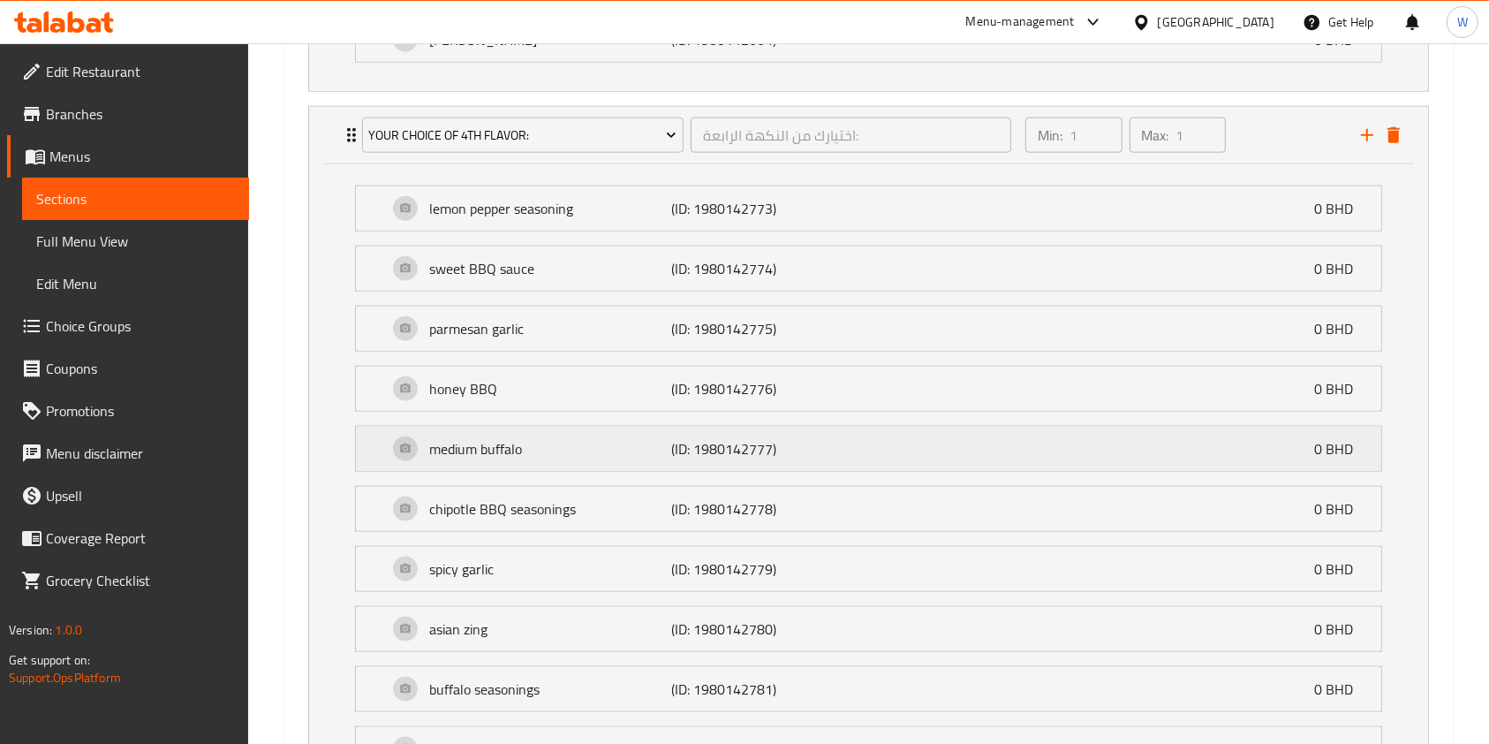
scroll to position [1908, 0]
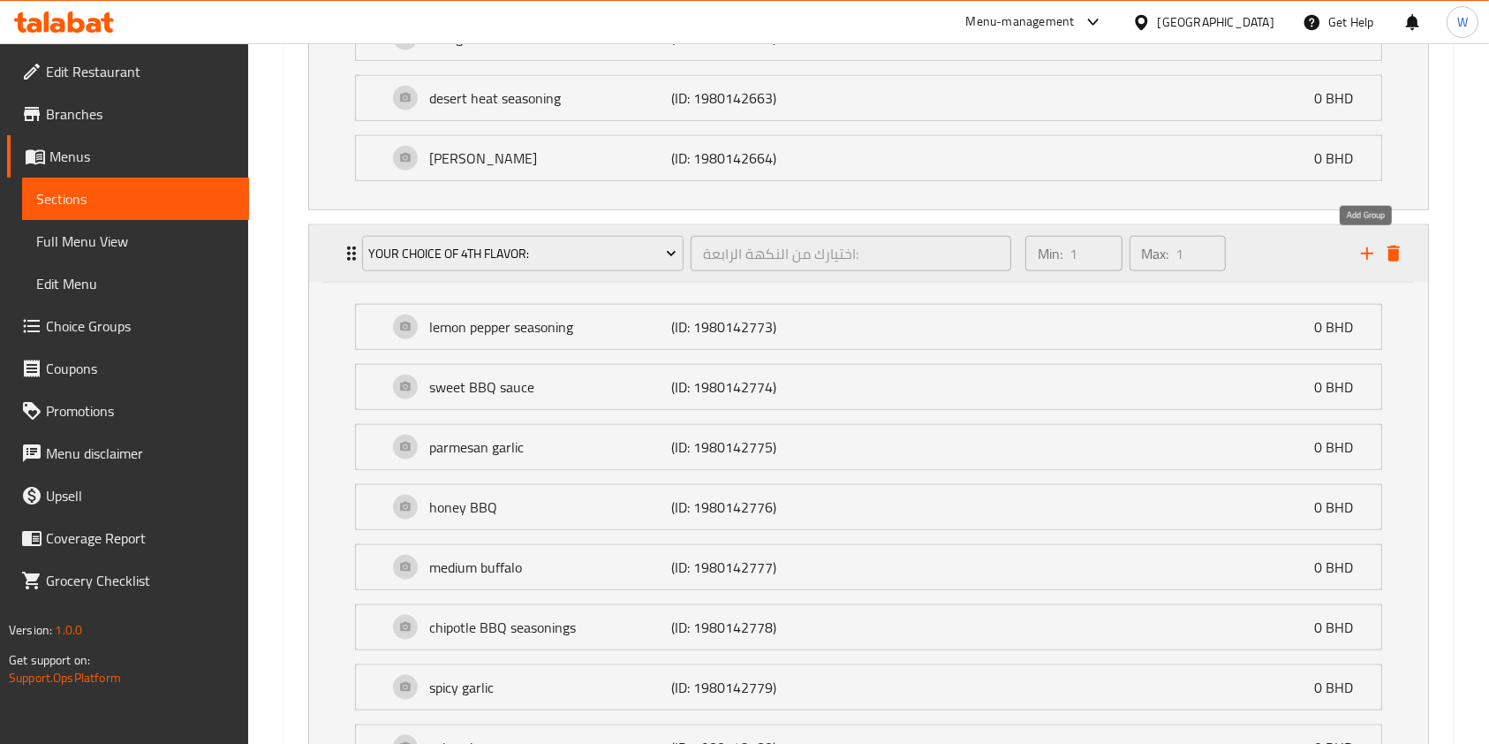
click at [1364, 251] on icon "add" at bounding box center [1367, 253] width 12 height 12
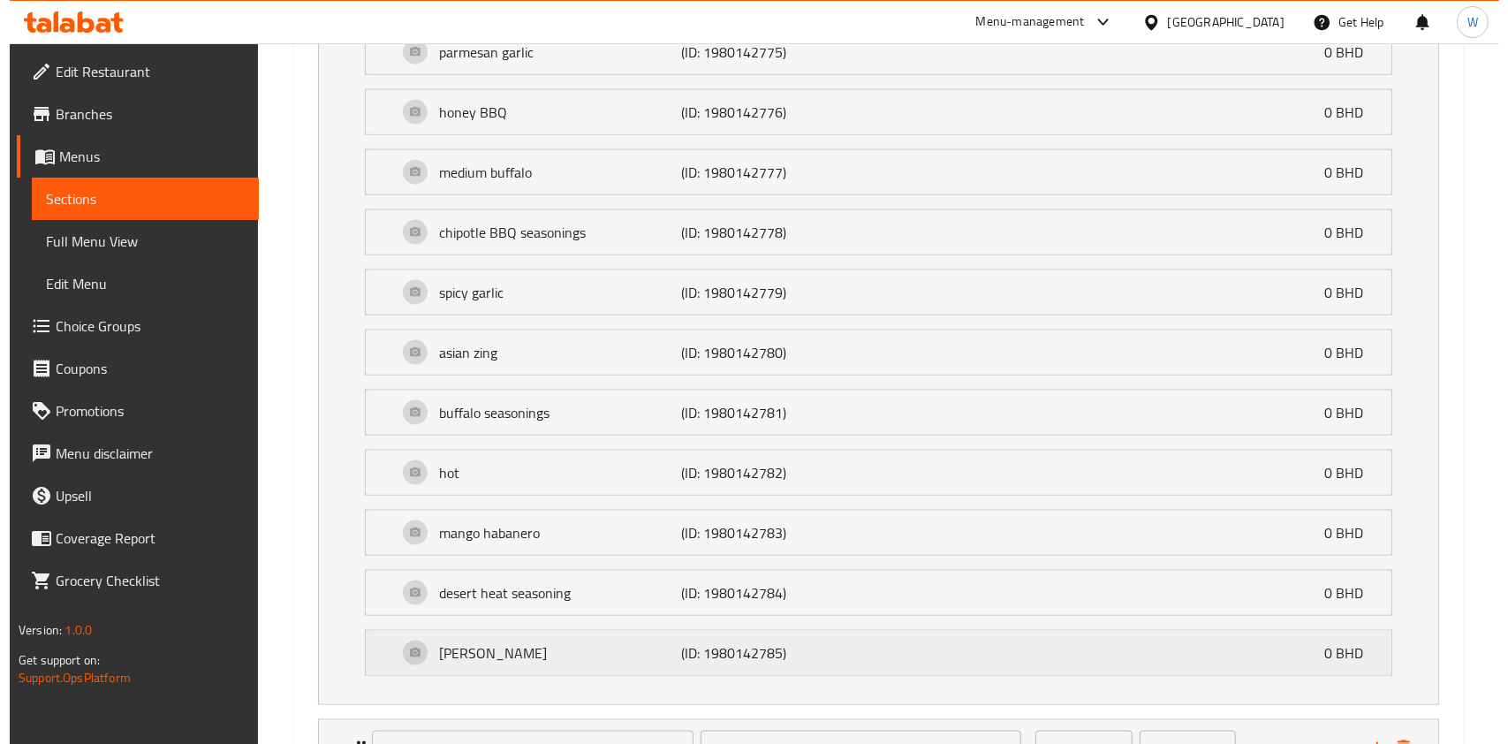
scroll to position [2452, 0]
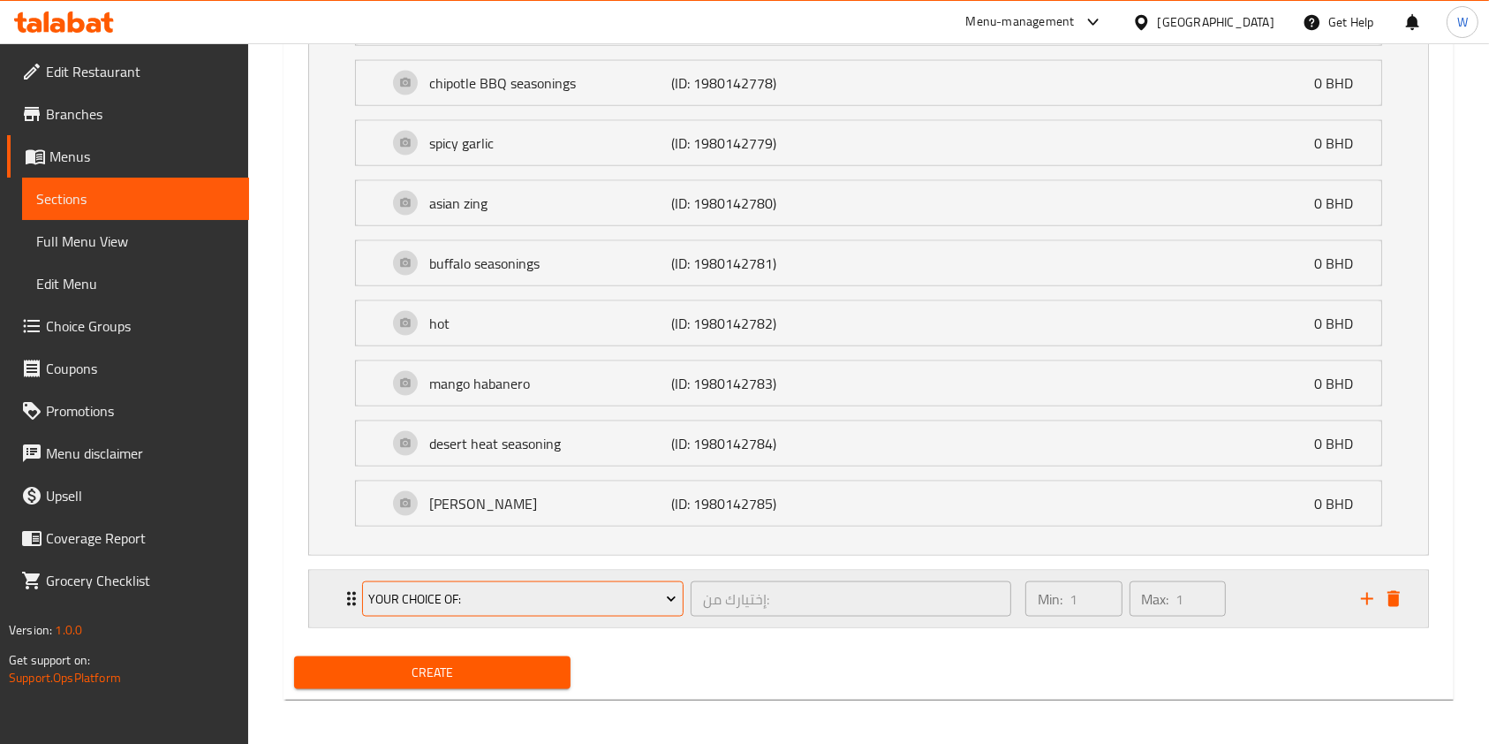
click at [643, 607] on button "Your choice Of:" at bounding box center [523, 598] width 322 height 35
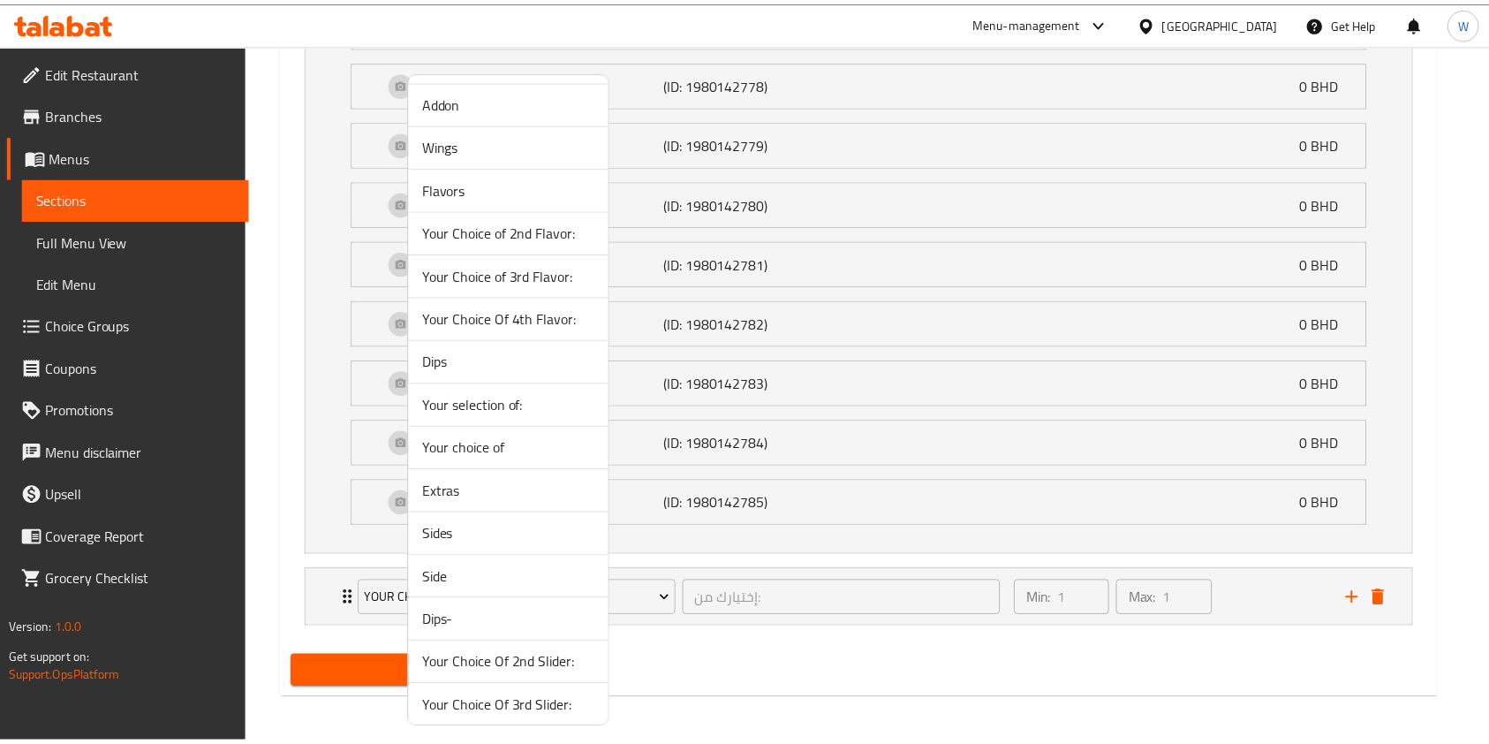
scroll to position [694, 0]
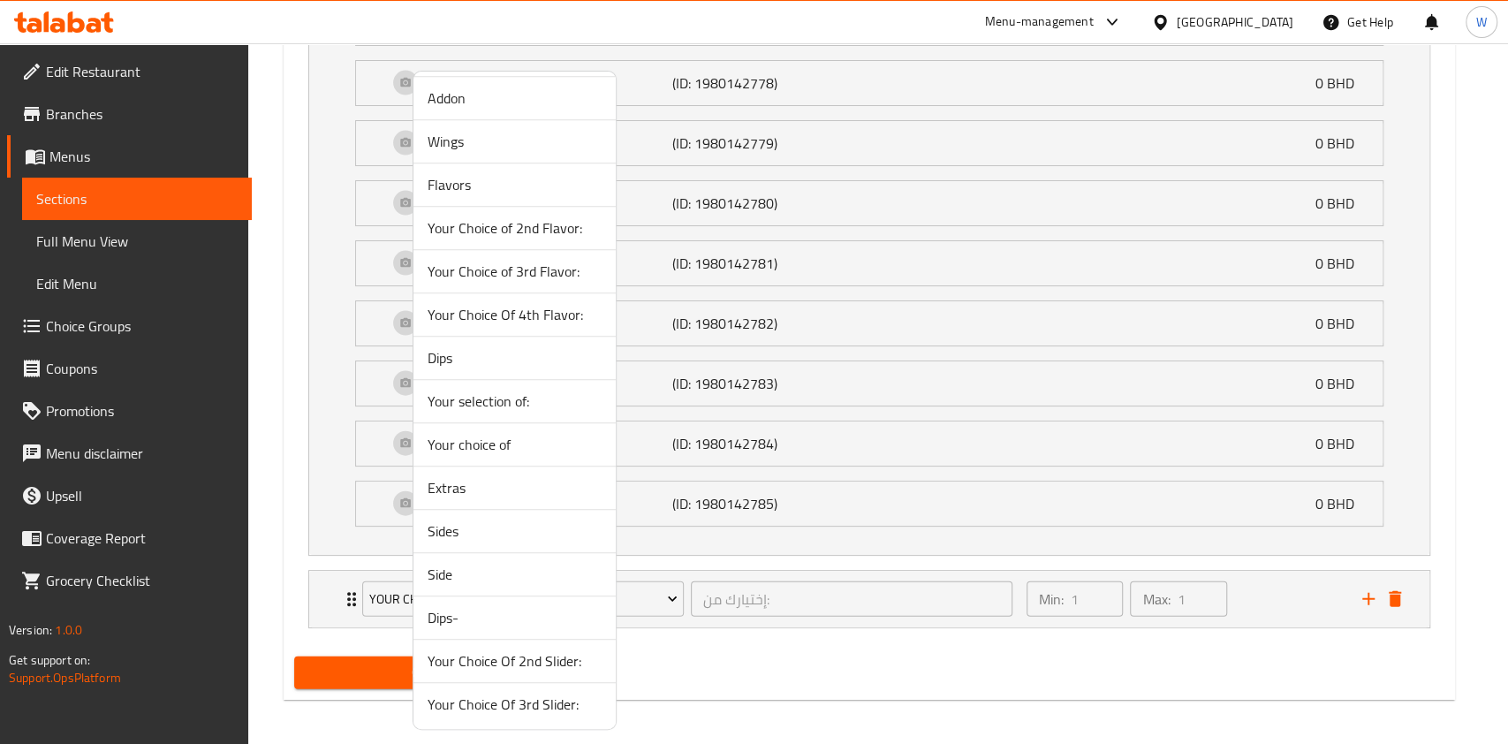
click at [457, 183] on span "Flavors" at bounding box center [515, 184] width 174 height 21
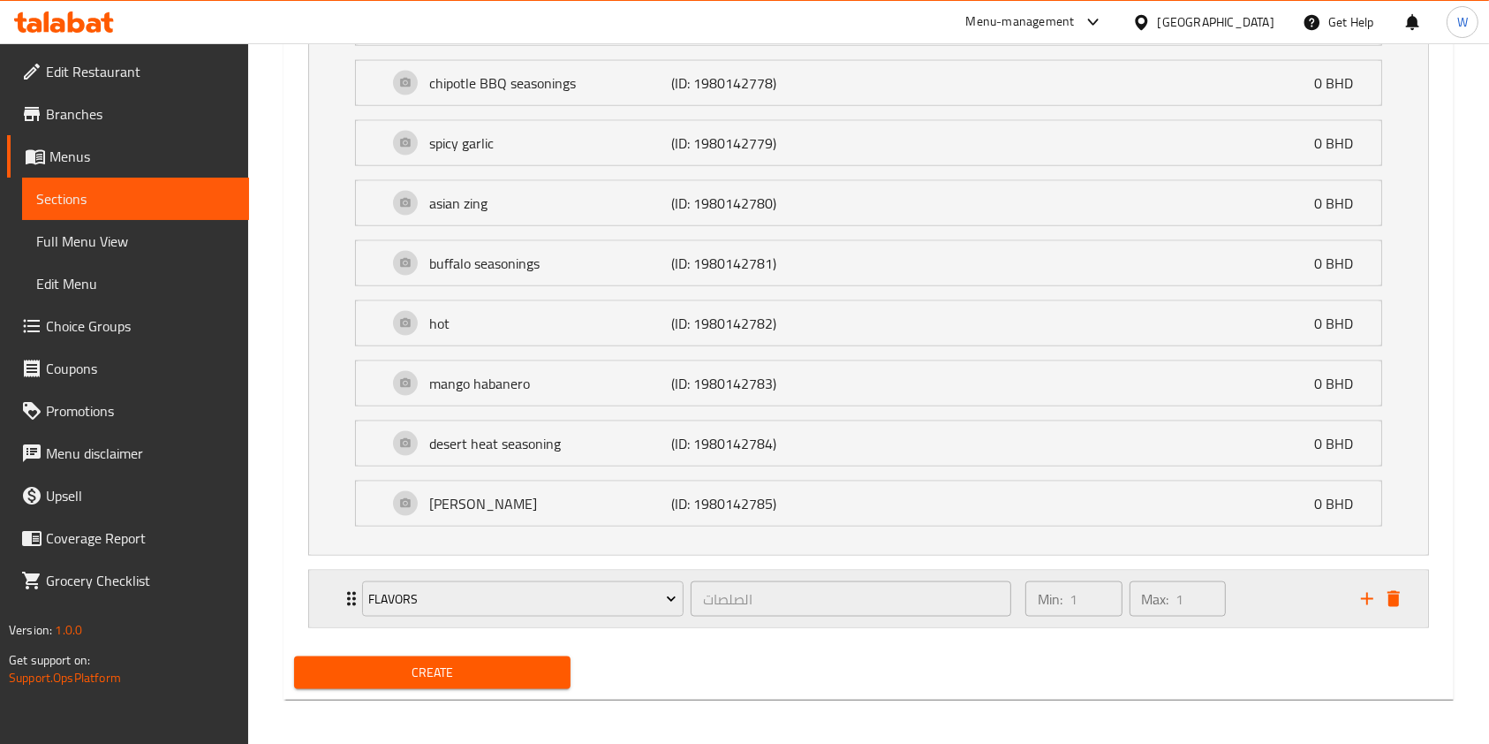
click at [346, 592] on icon "Expand" at bounding box center [351, 598] width 21 height 21
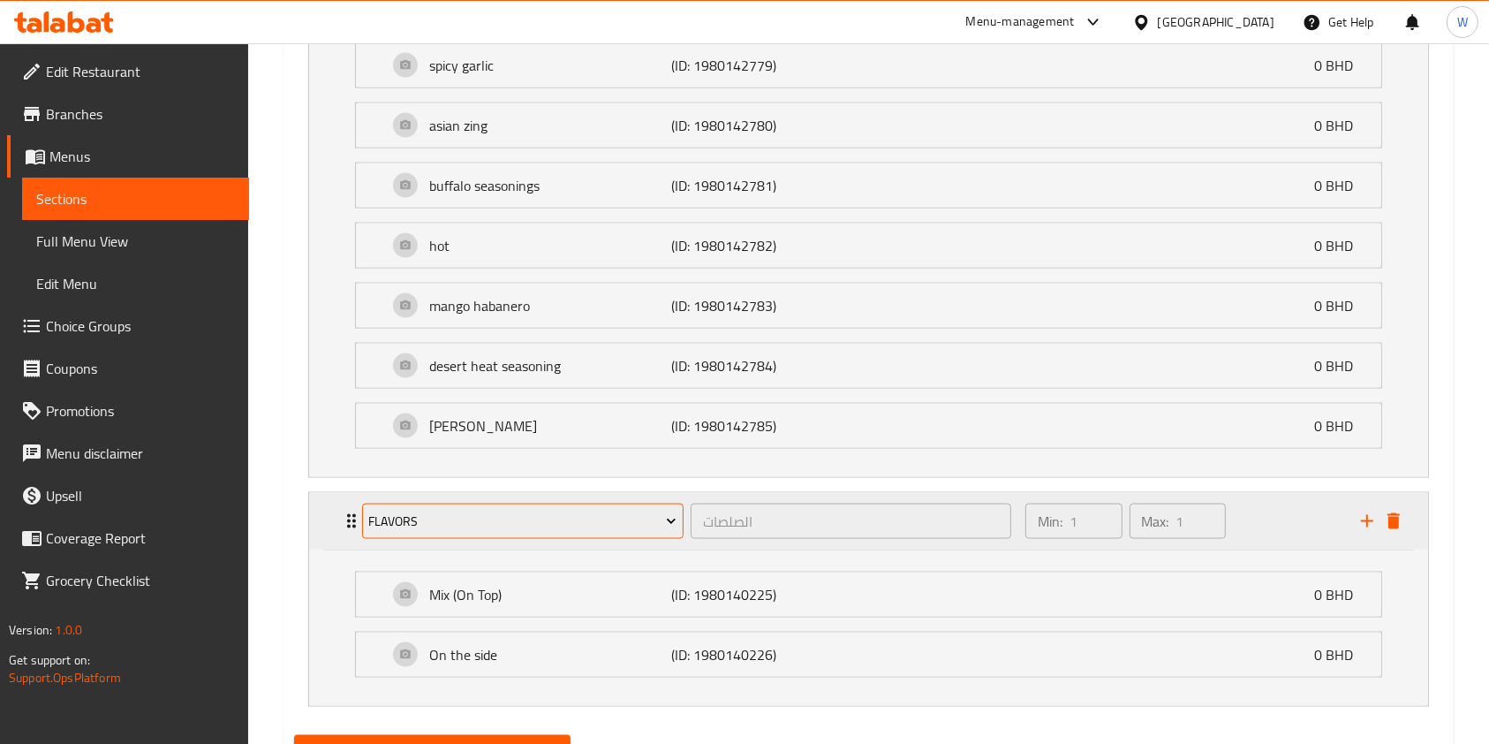
scroll to position [2608, 0]
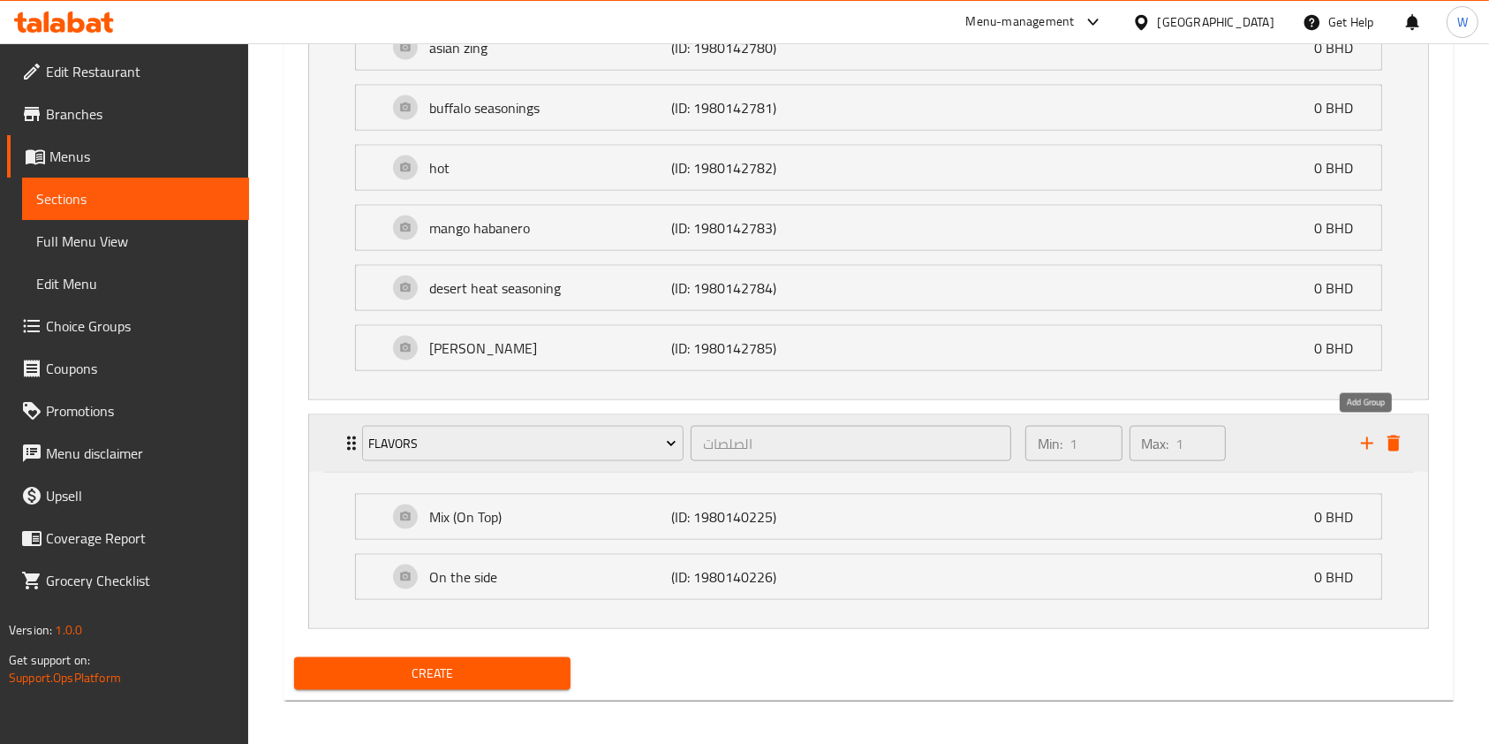
click at [1367, 437] on icon "add" at bounding box center [1367, 443] width 12 height 12
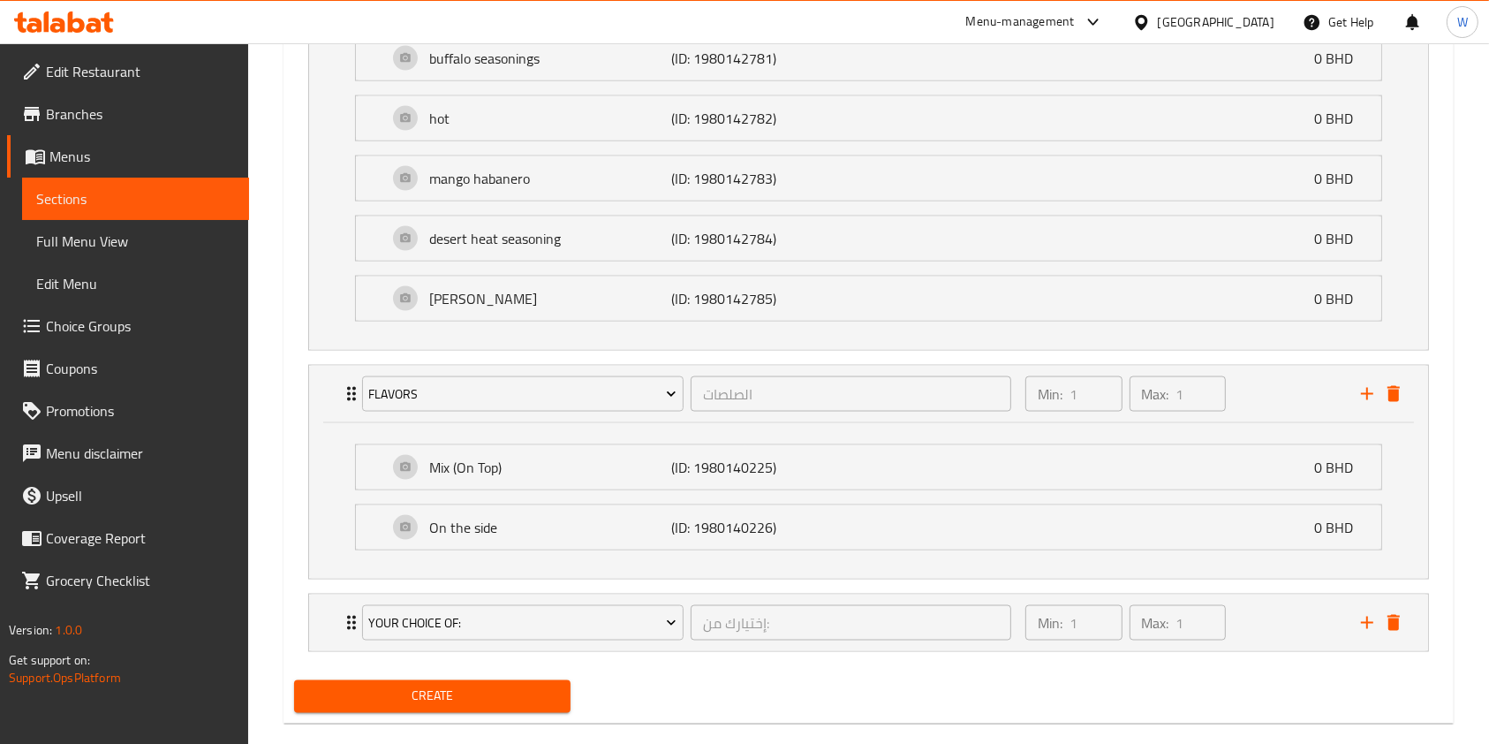
scroll to position [2680, 0]
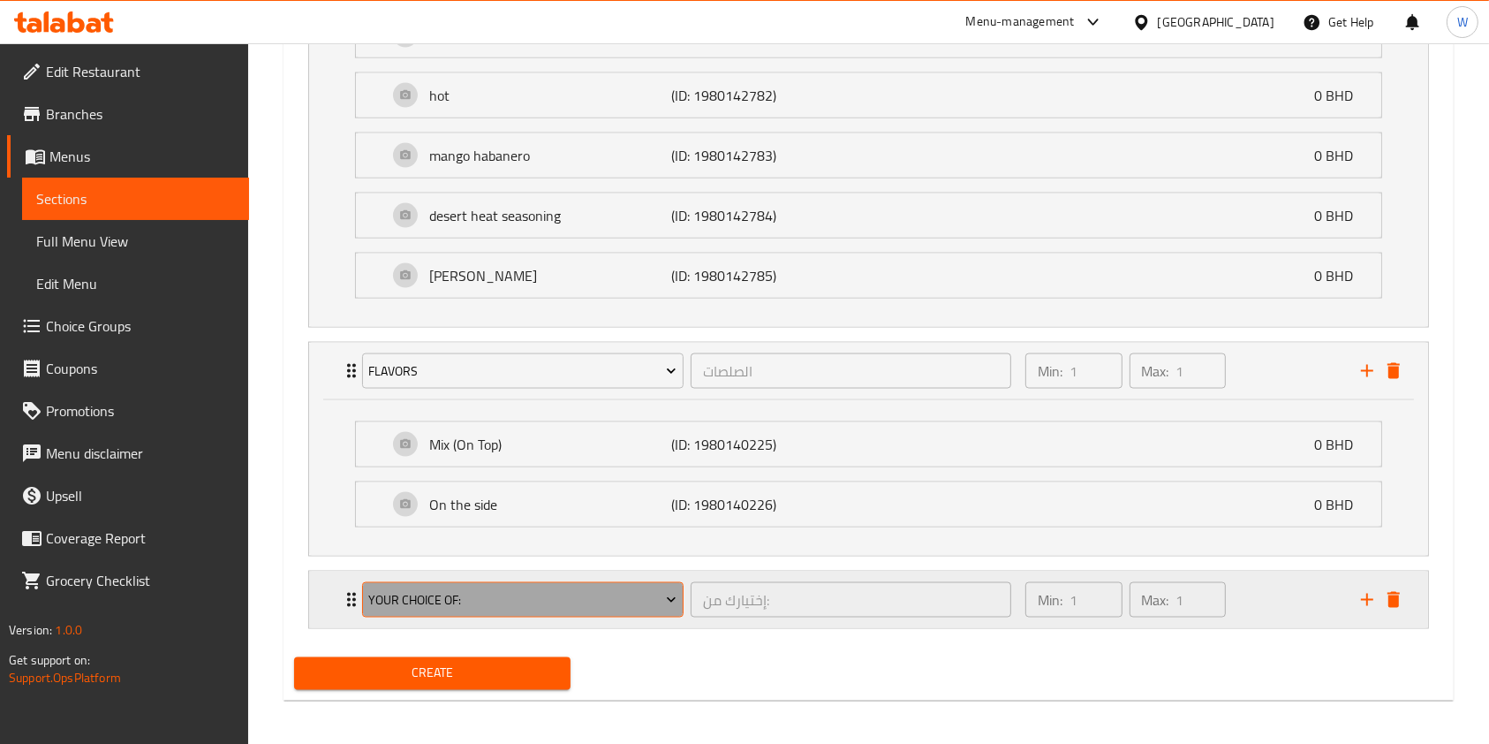
click at [438, 589] on span "Your choice Of:" at bounding box center [522, 600] width 308 height 22
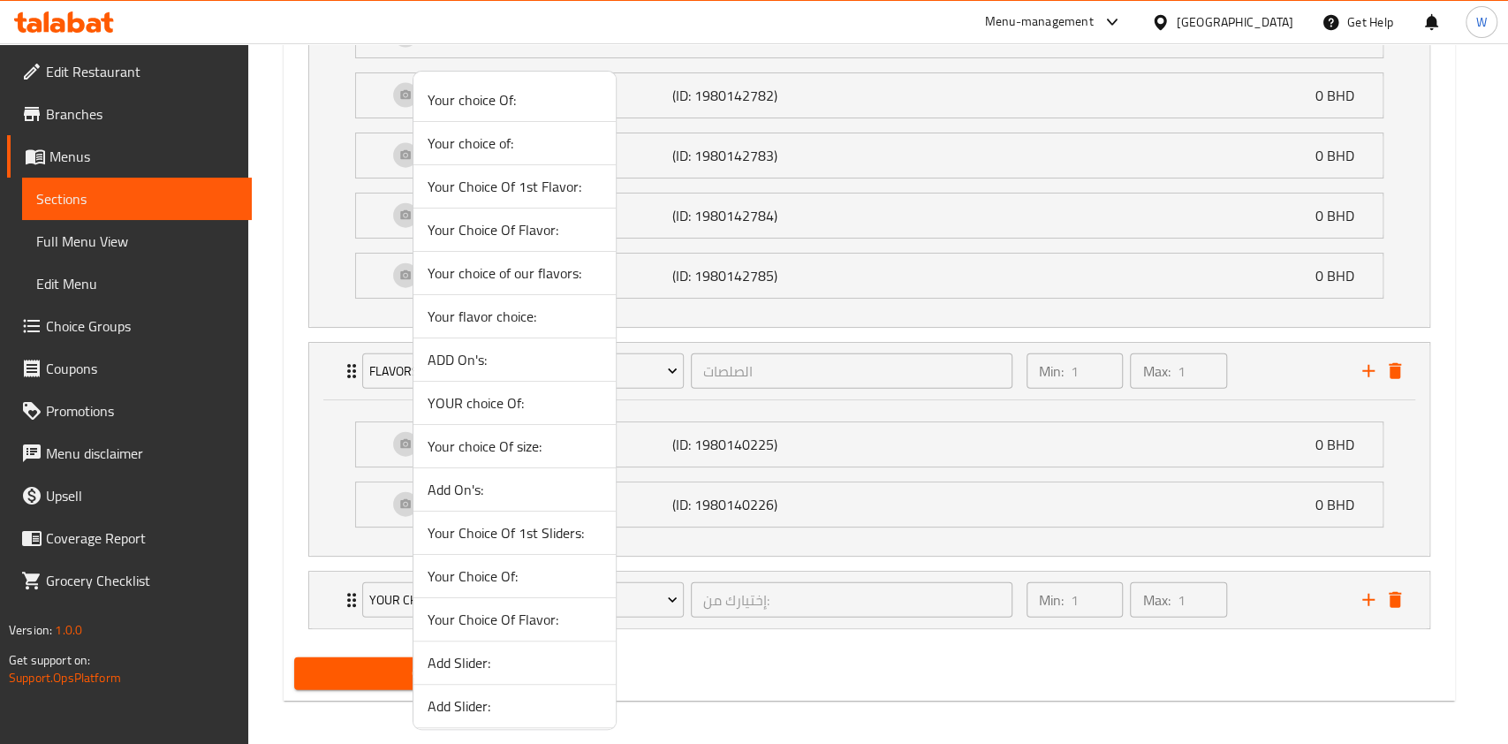
click at [760, 685] on div at bounding box center [754, 372] width 1508 height 744
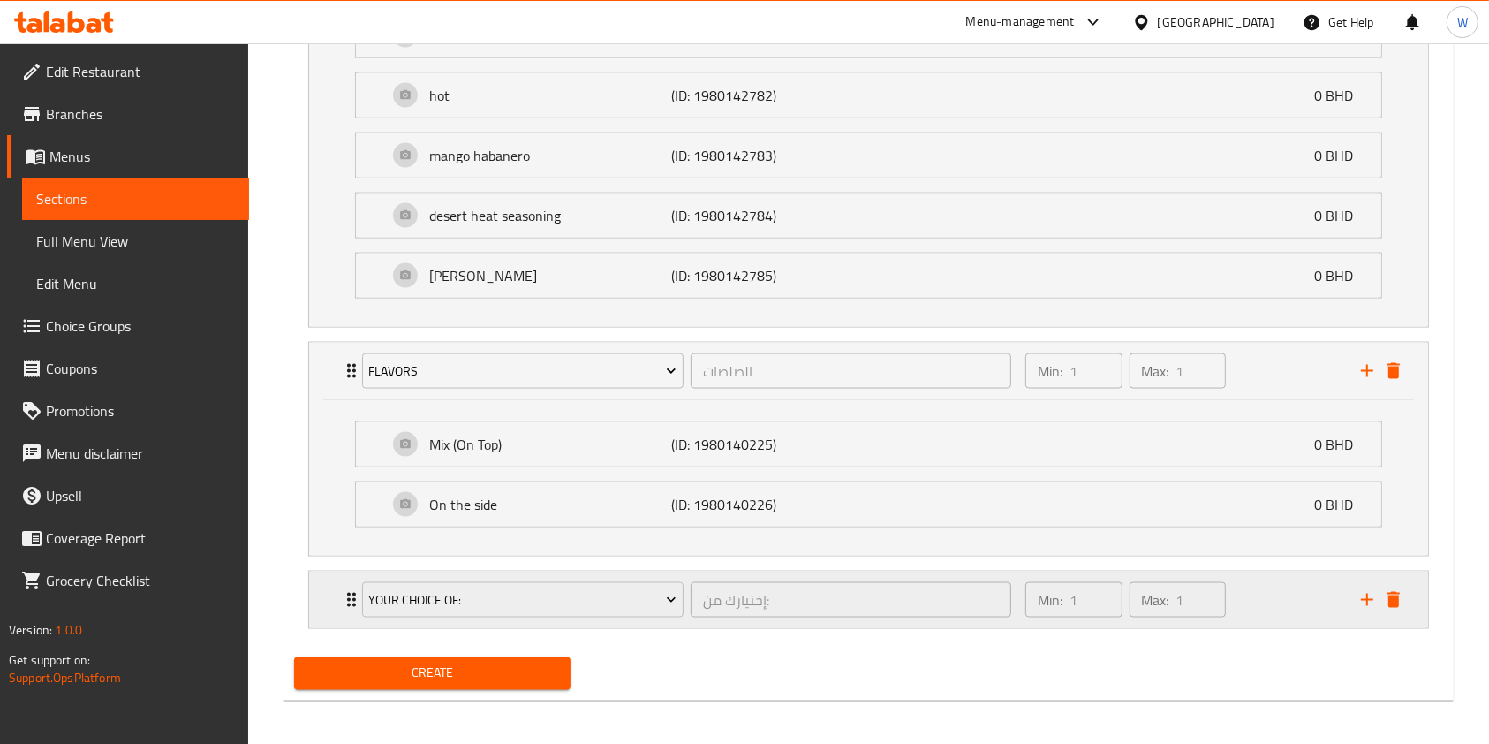
click at [342, 598] on icon "Expand" at bounding box center [351, 599] width 21 height 21
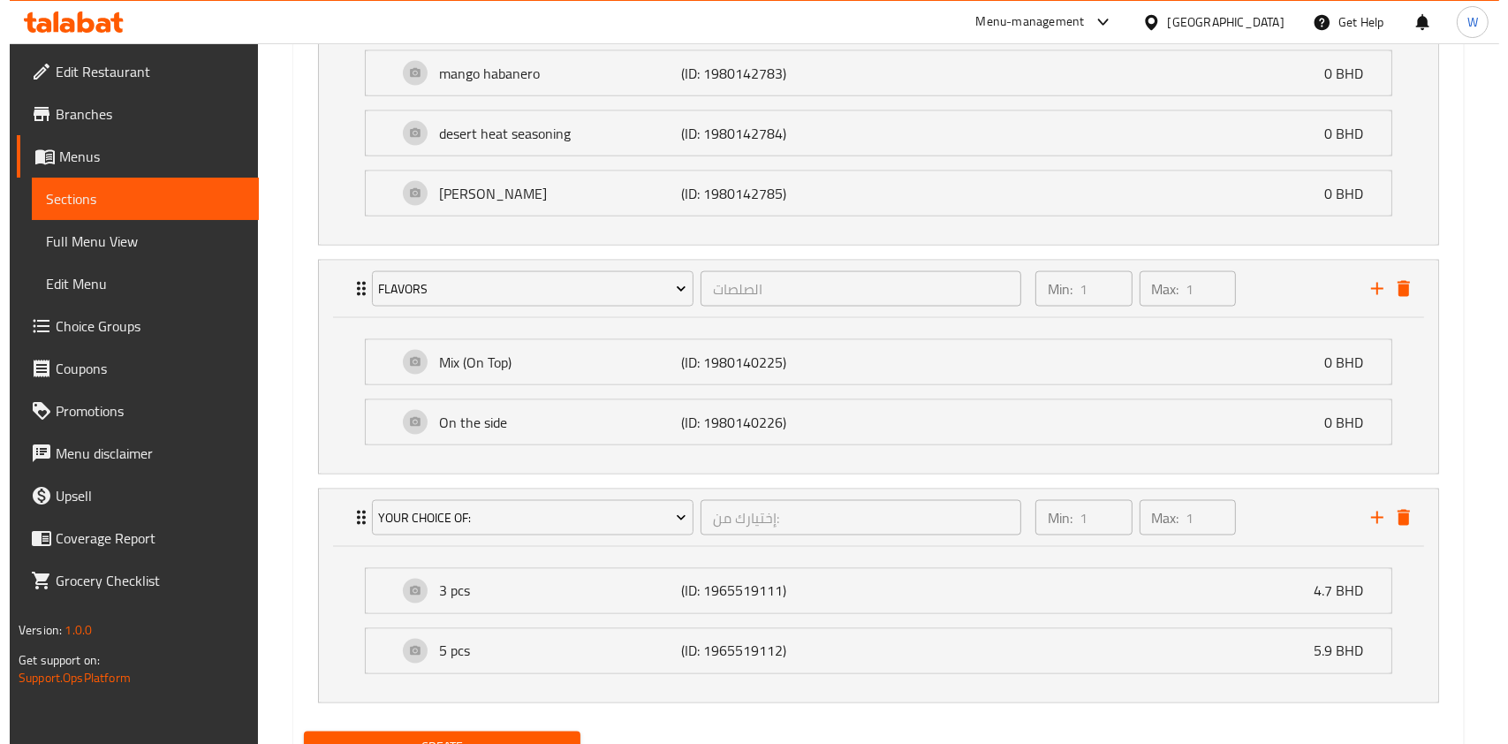
scroll to position [2836, 0]
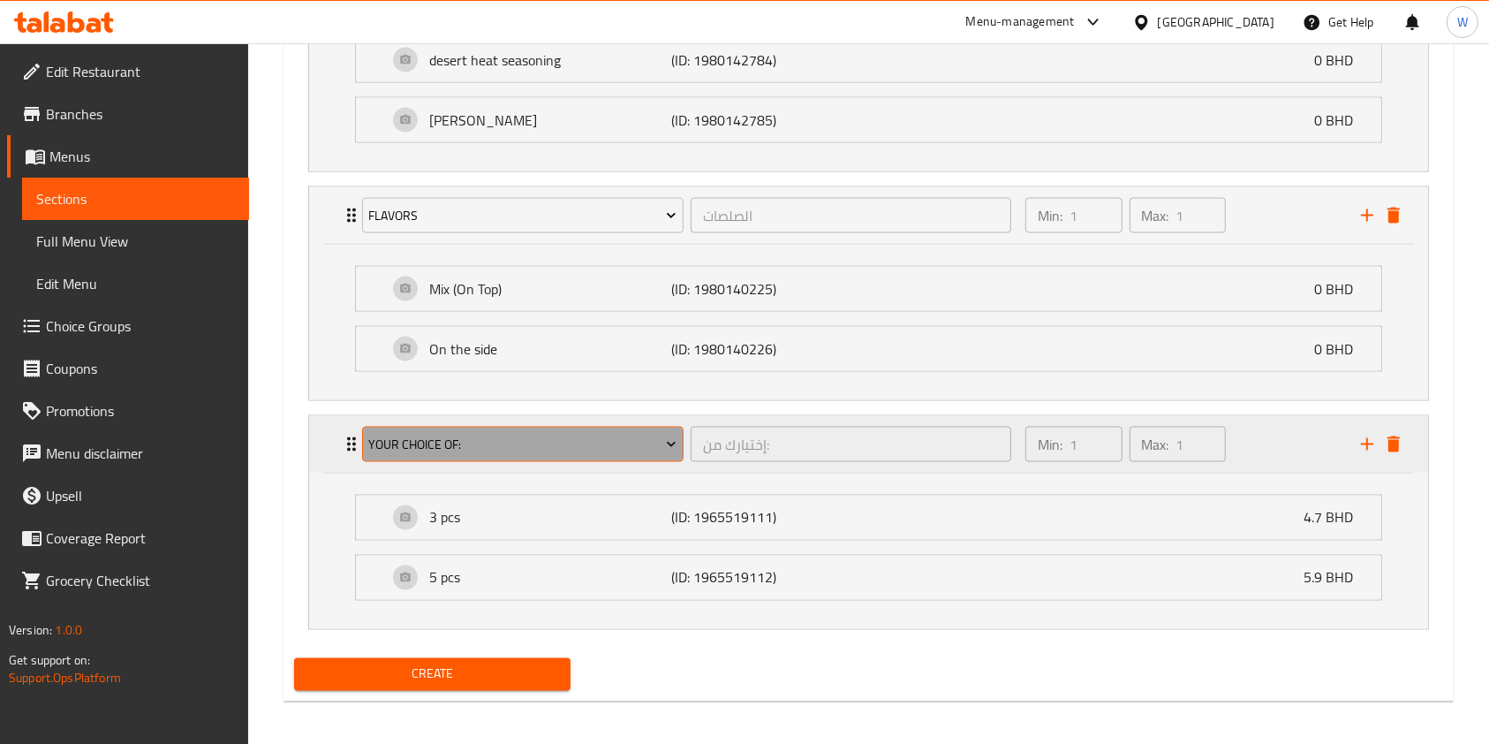
click at [539, 434] on span "Your choice Of:" at bounding box center [522, 445] width 308 height 22
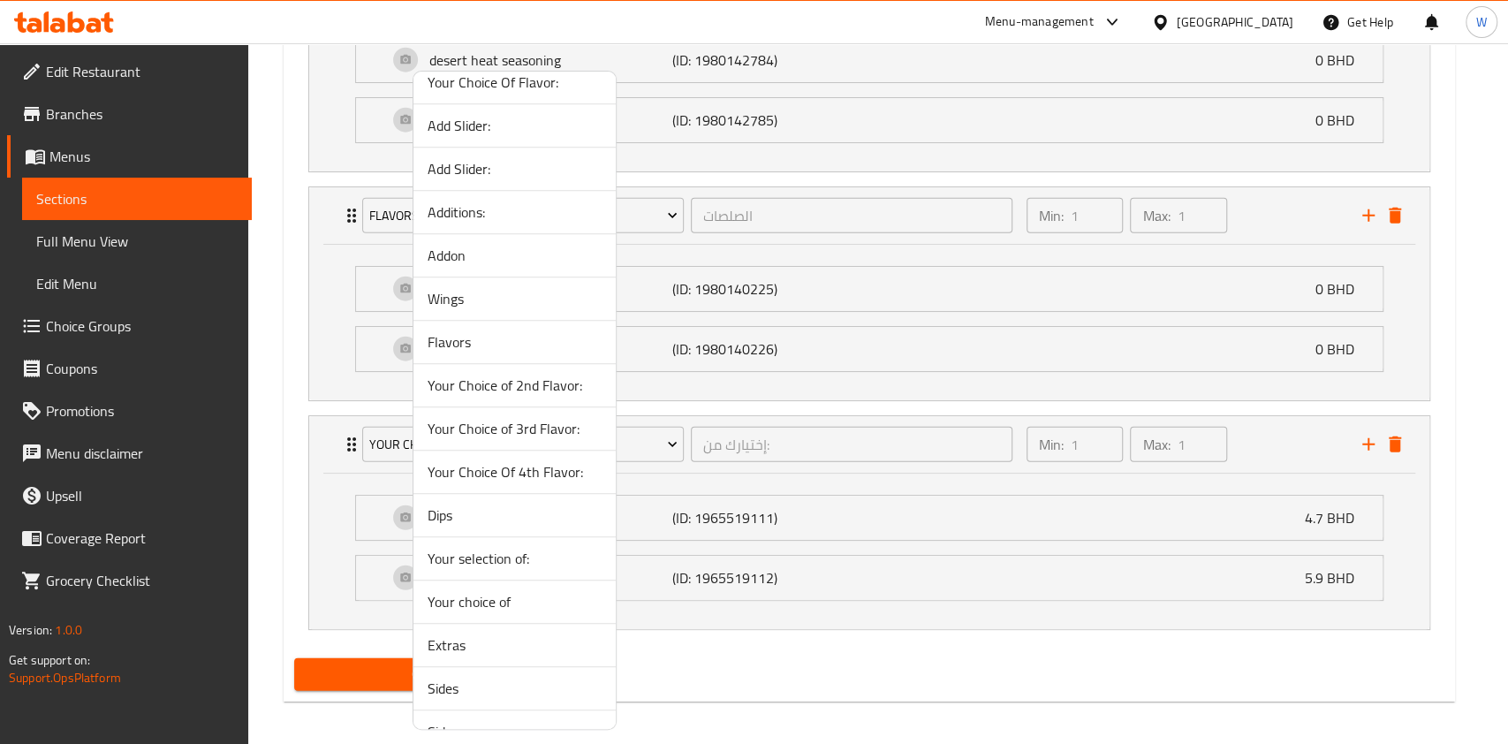
scroll to position [0, 0]
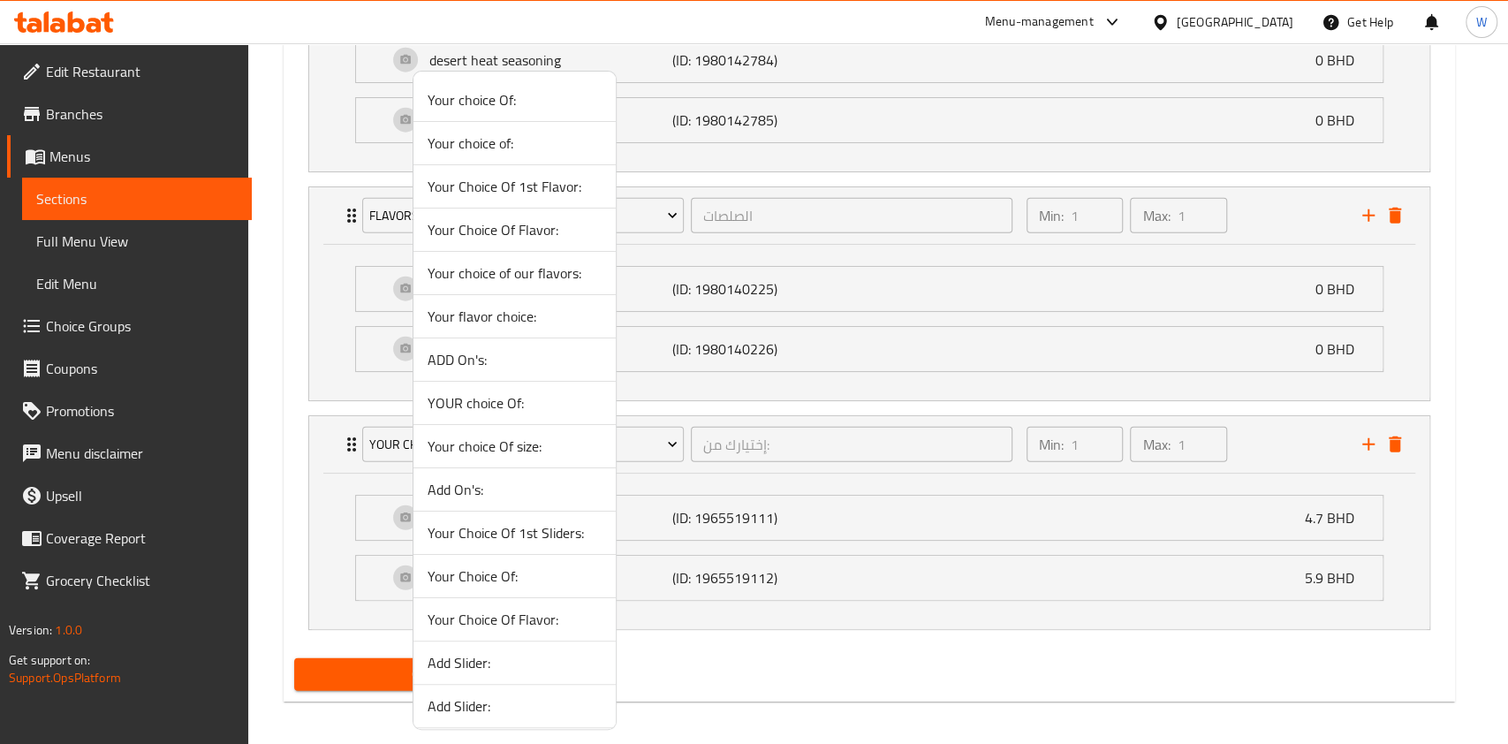
click at [499, 138] on span "Your choice of:" at bounding box center [515, 143] width 174 height 21
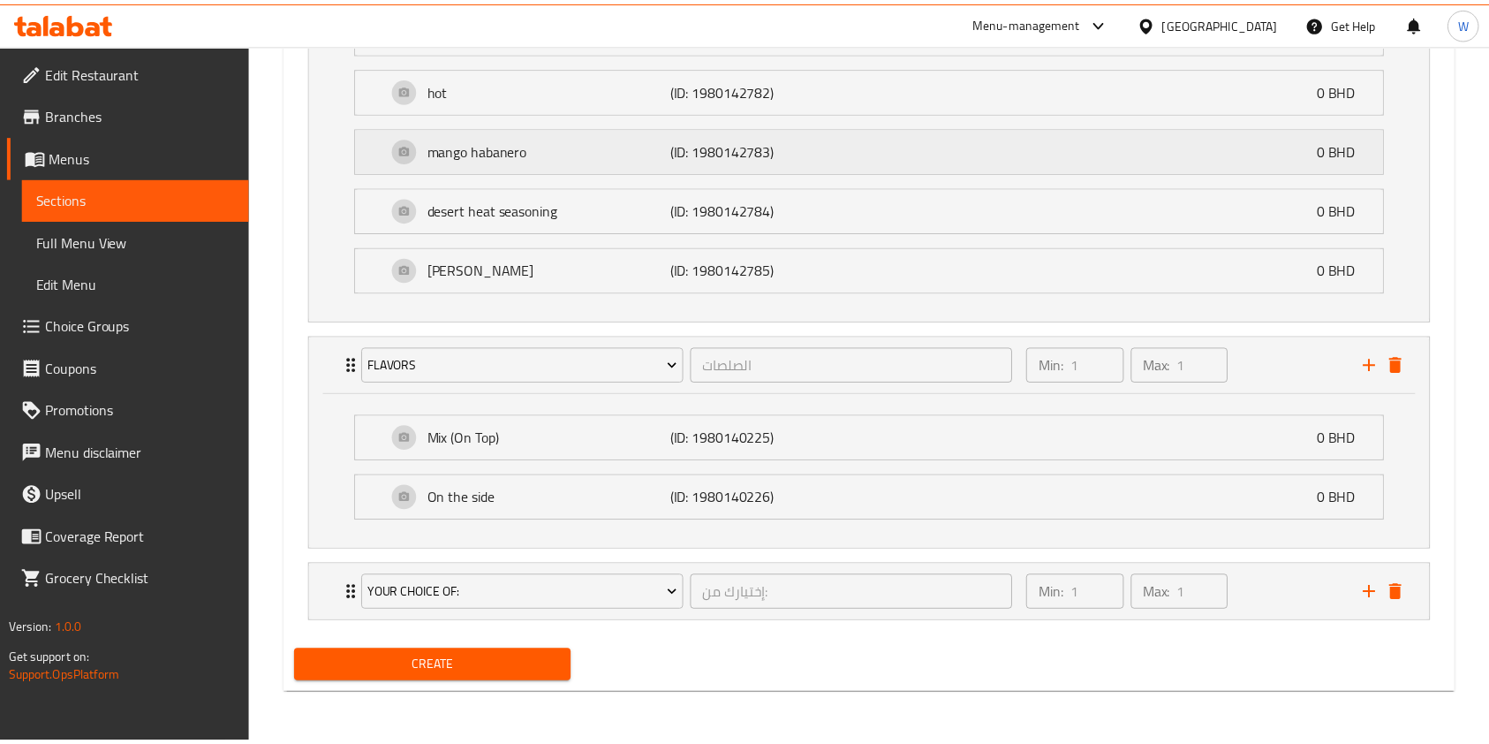
scroll to position [2680, 0]
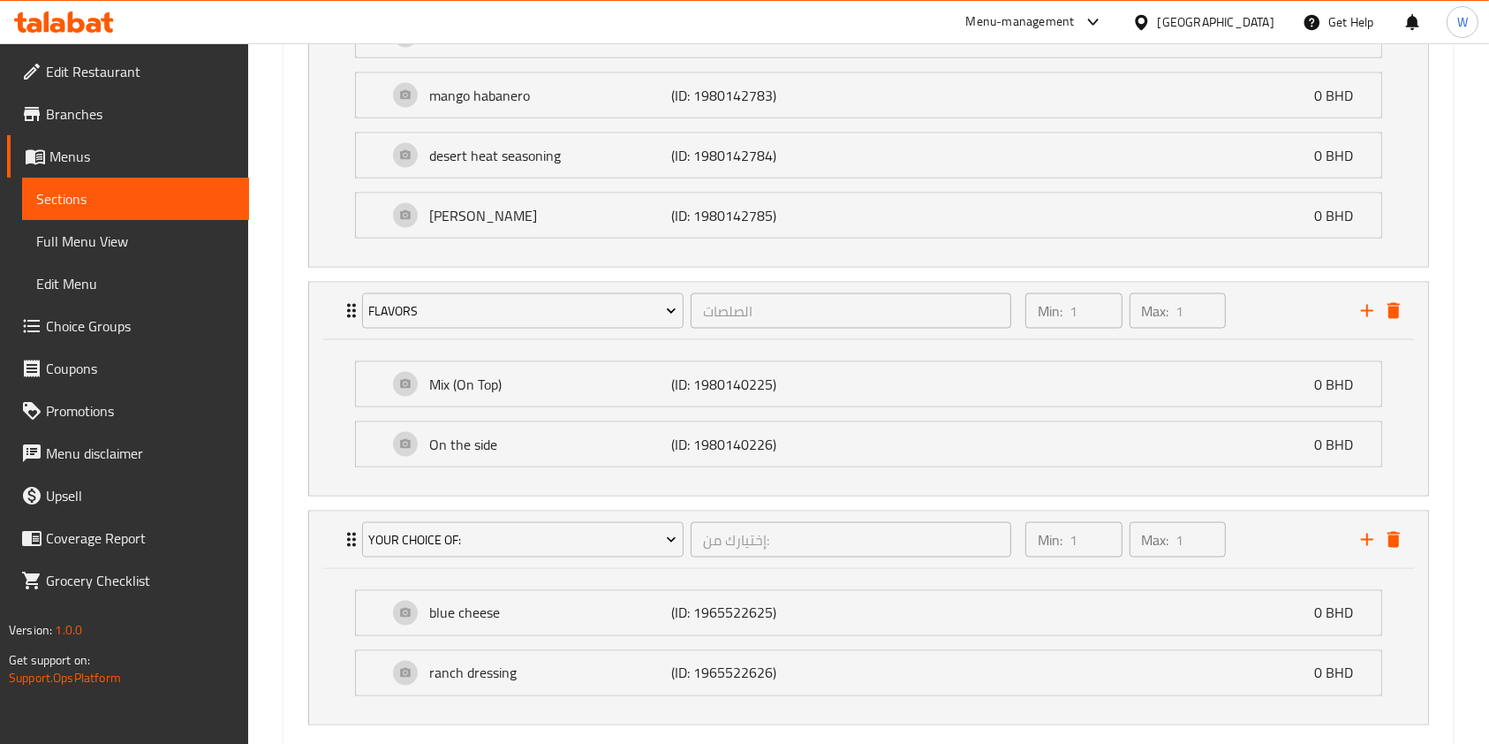
scroll to position [2836, 0]
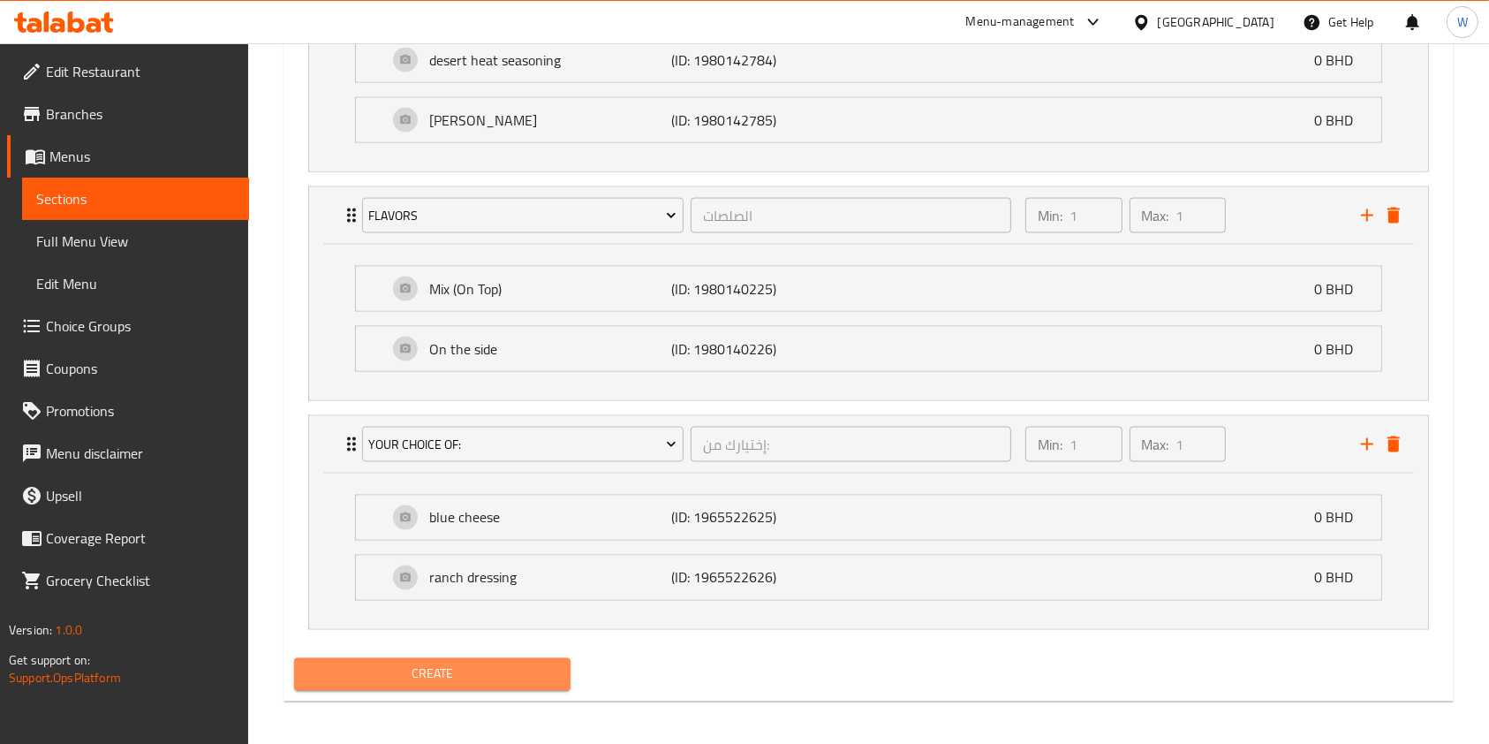
click at [446, 663] on span "Create" at bounding box center [432, 674] width 248 height 22
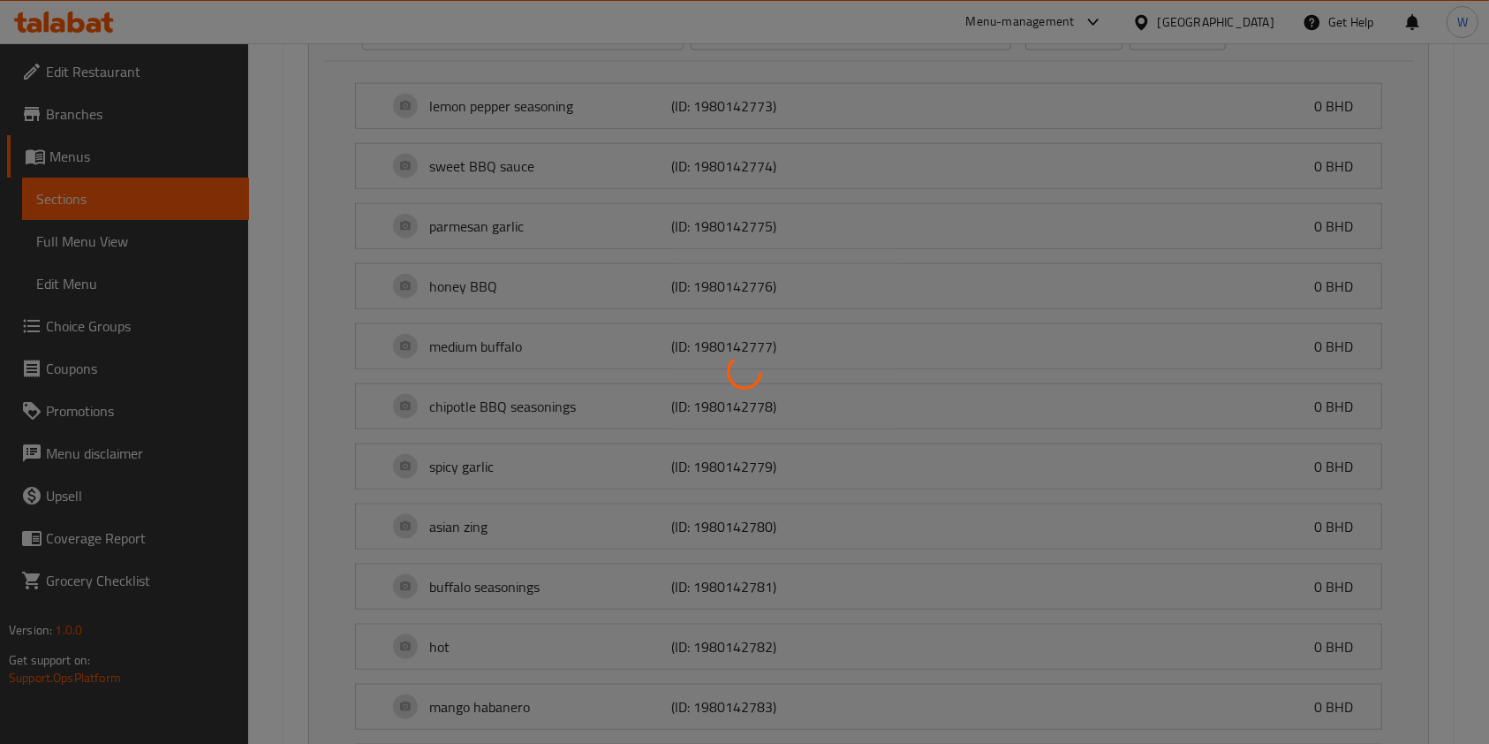
type input "0"
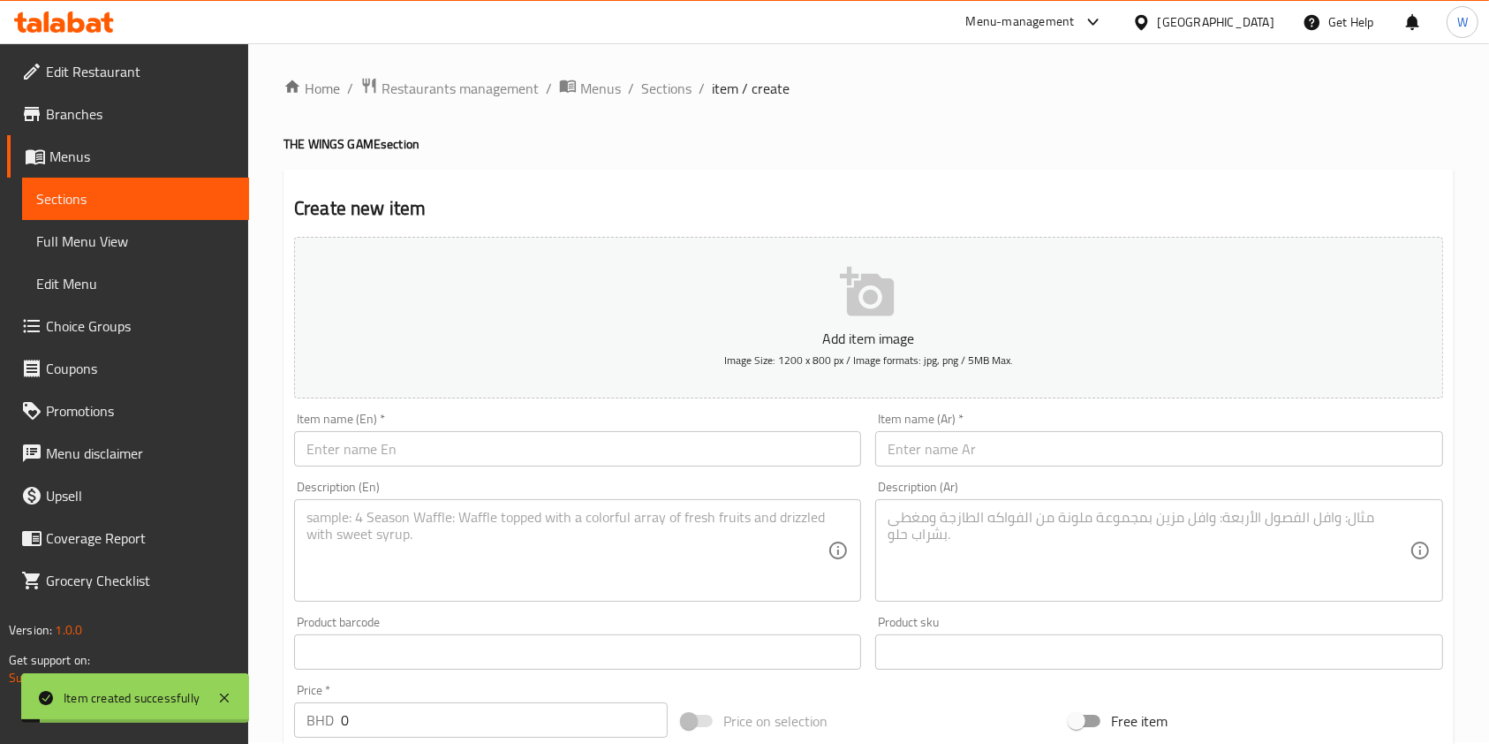
scroll to position [0, 0]
click at [683, 95] on span "Sections" at bounding box center [666, 90] width 50 height 21
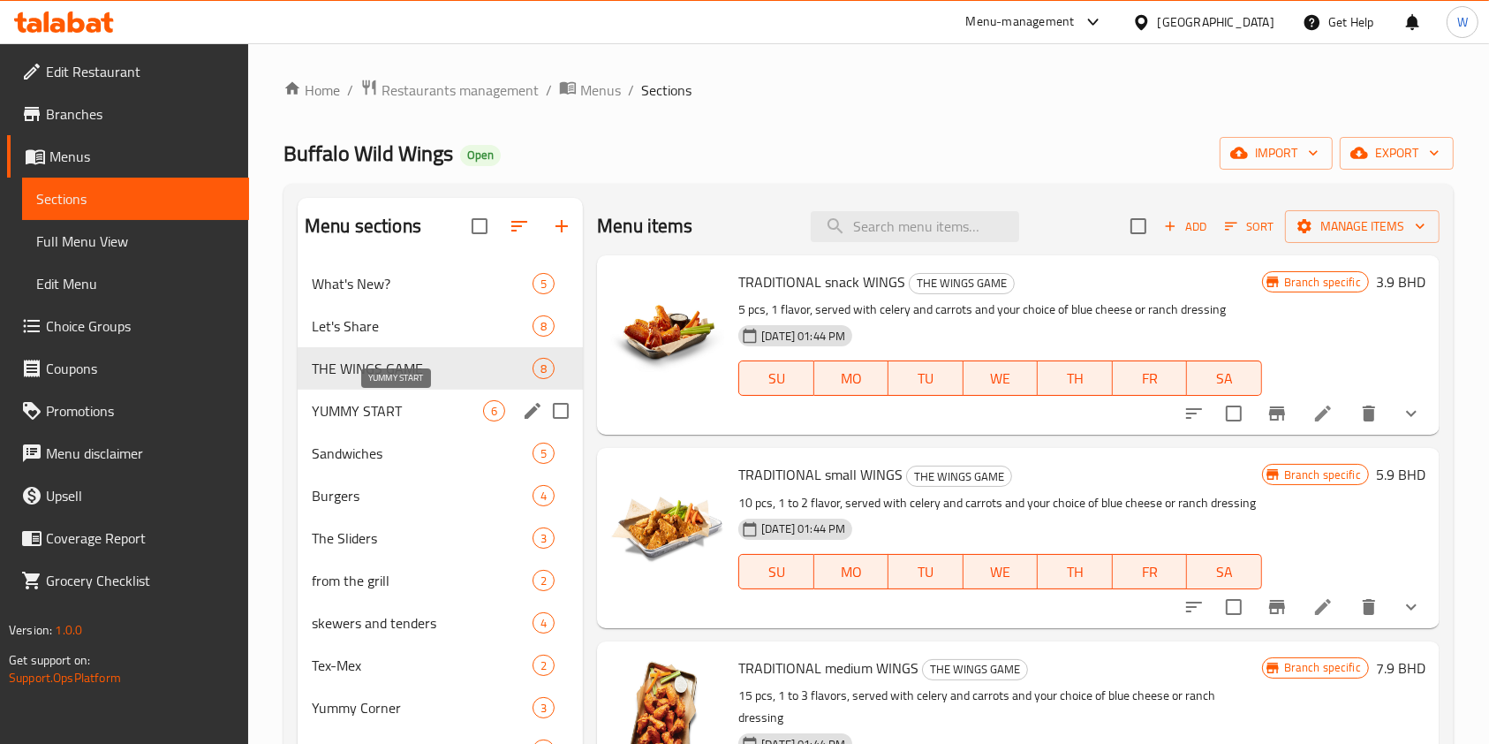
click at [438, 403] on span "YUMMY START" at bounding box center [397, 410] width 171 height 21
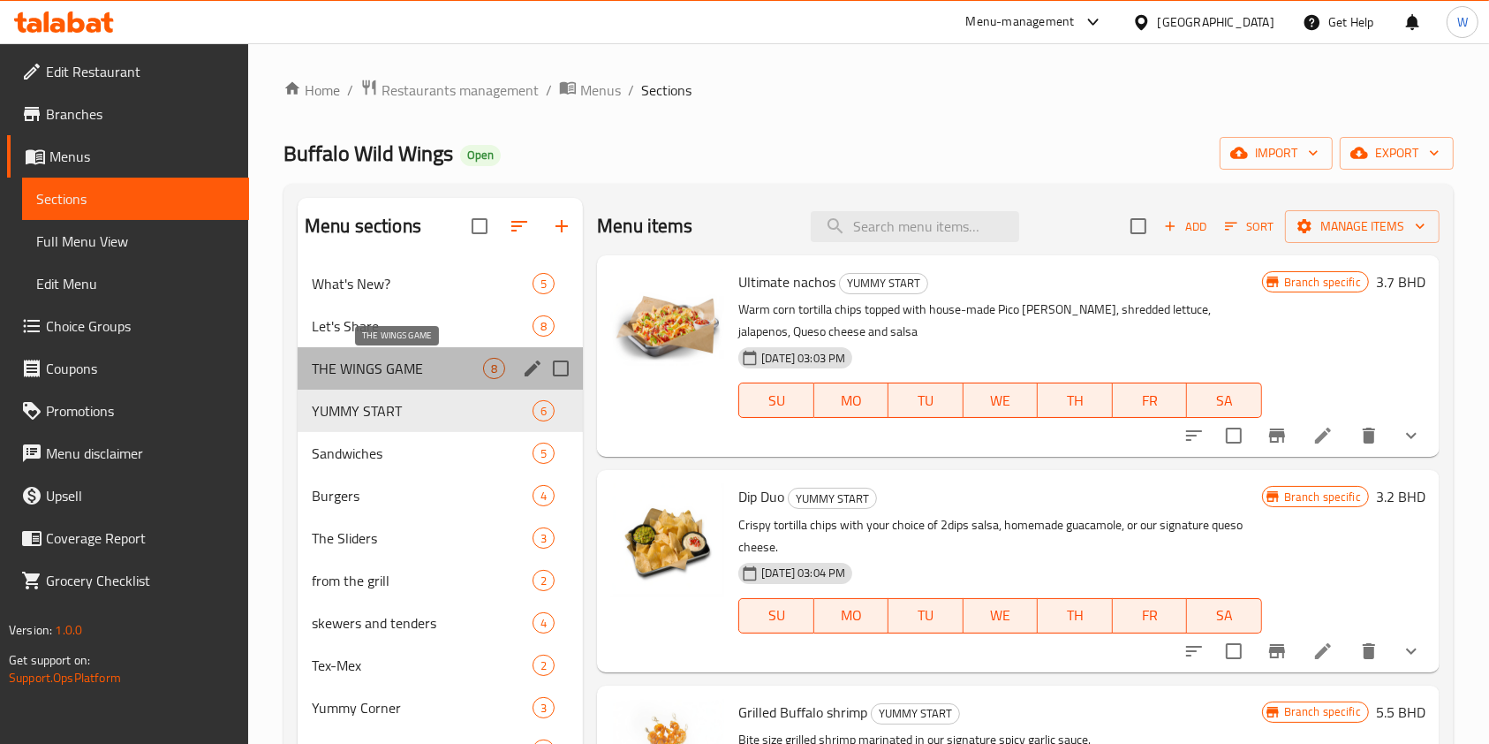
click at [420, 367] on span "THE WINGS GAME" at bounding box center [397, 368] width 171 height 21
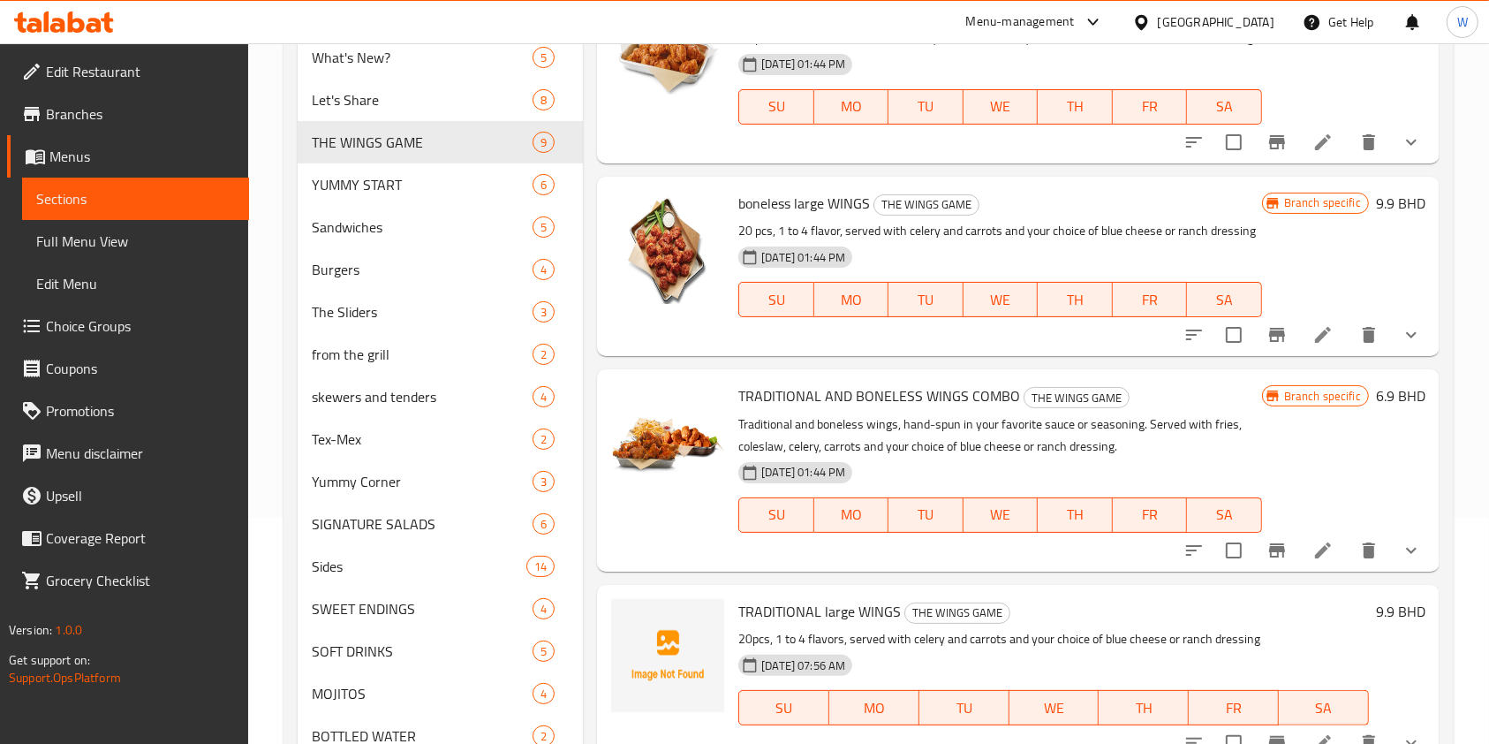
scroll to position [296, 0]
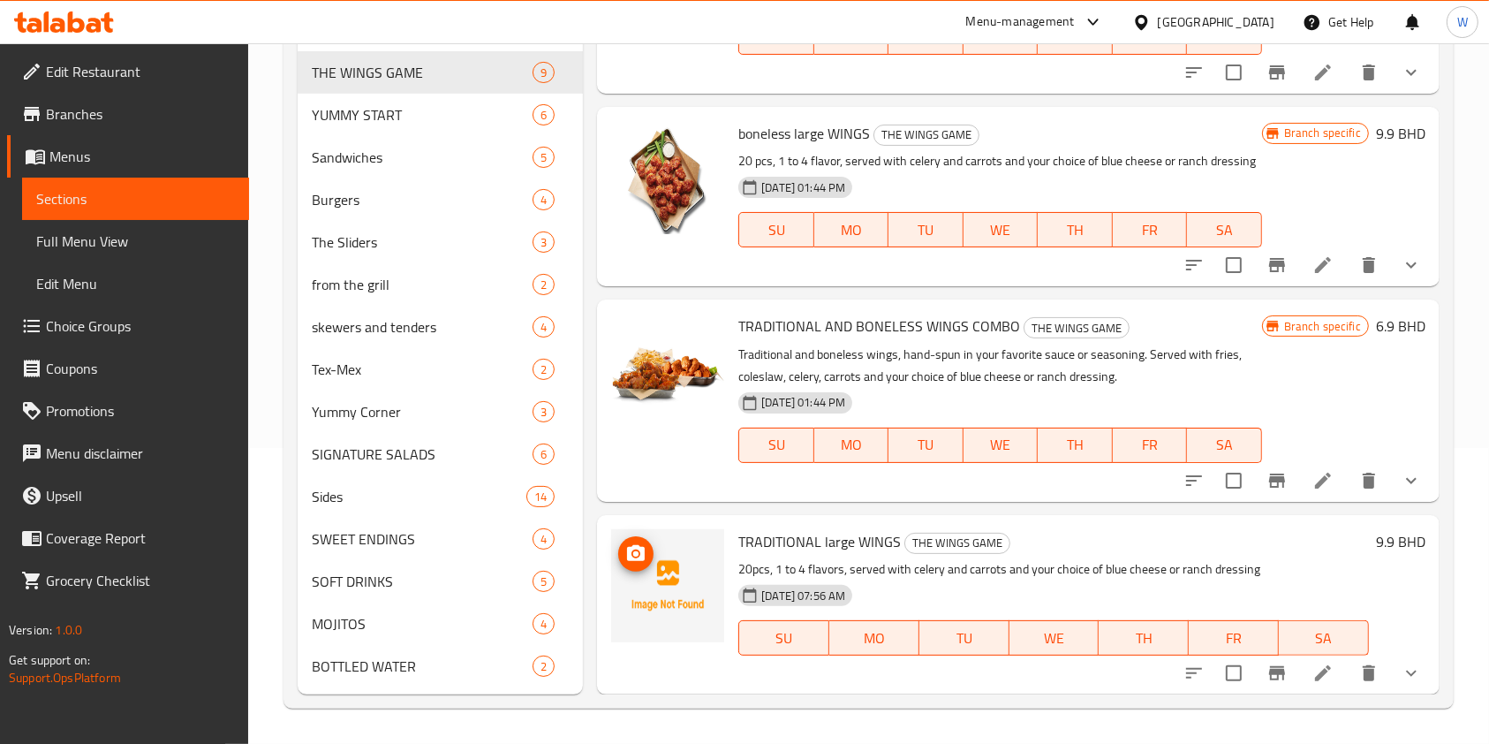
click at [626, 562] on icon "upload picture" at bounding box center [635, 553] width 21 height 21
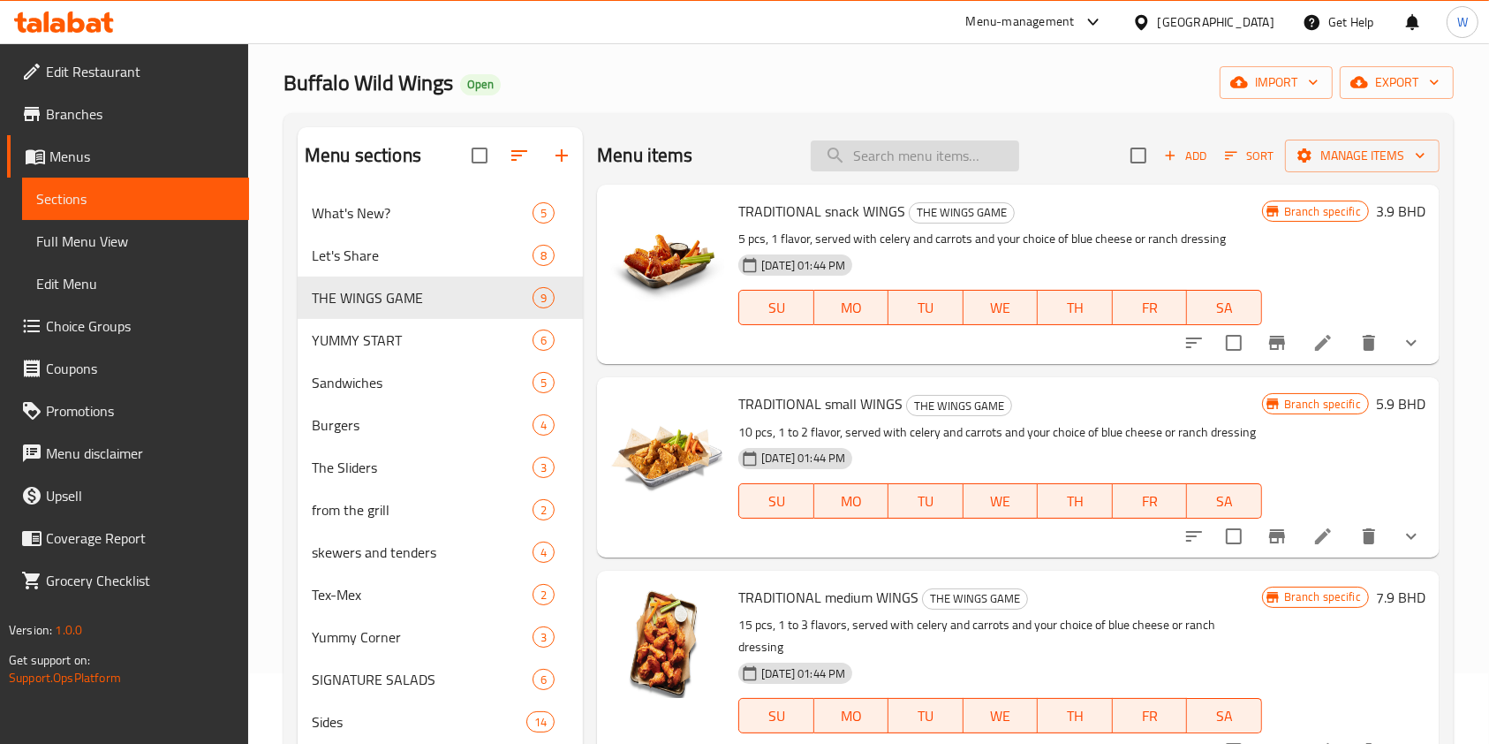
scroll to position [0, 0]
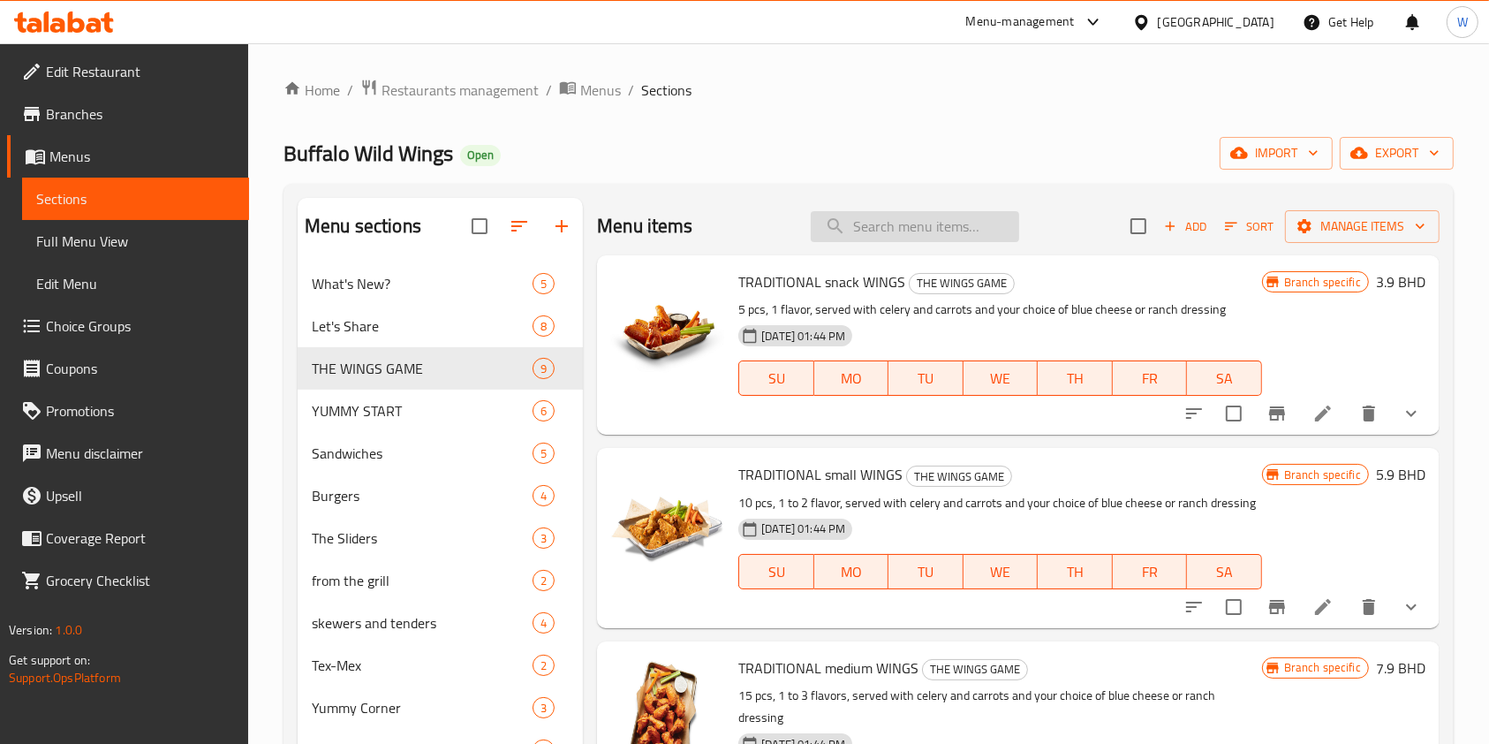
click at [882, 230] on input "search" at bounding box center [915, 226] width 208 height 31
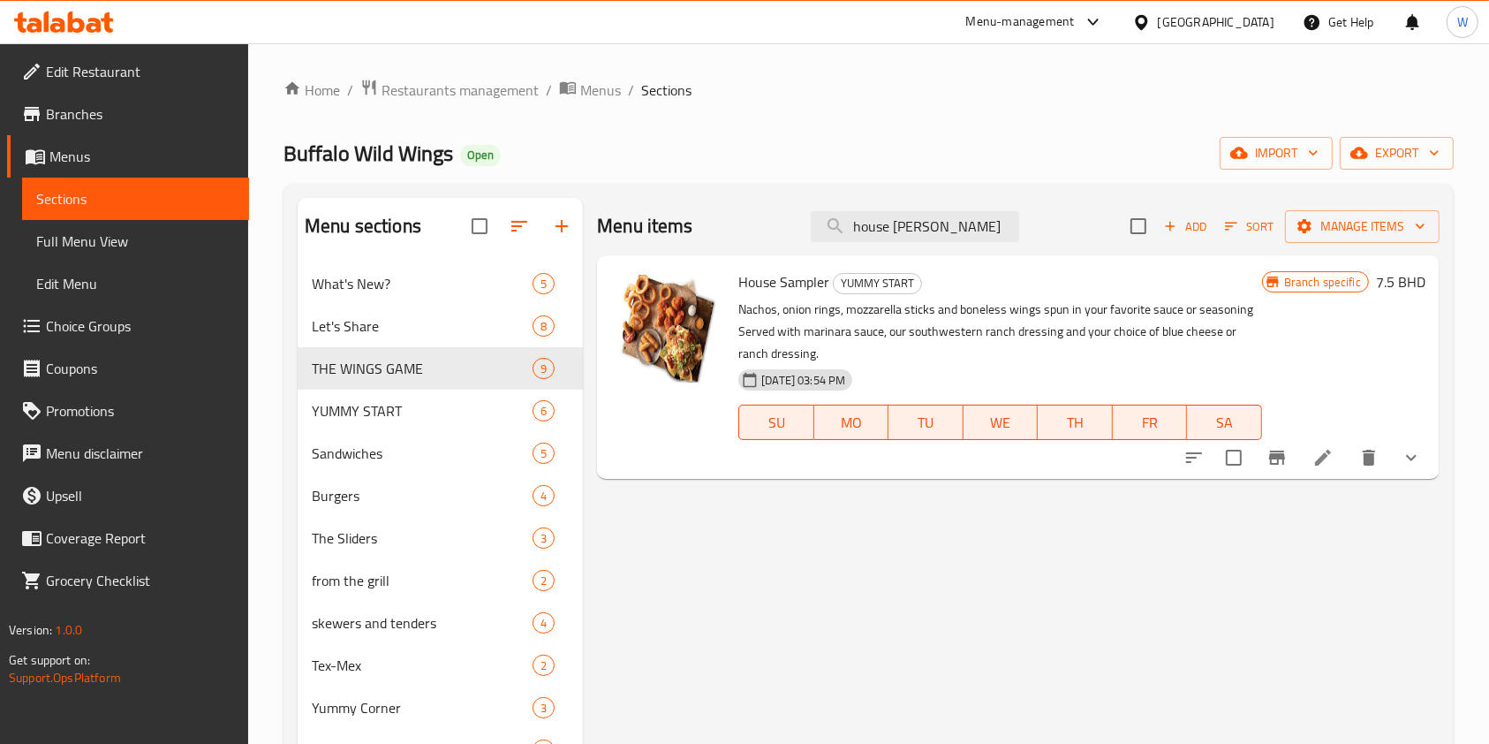
type input "house sam"
click at [1289, 458] on button "Branch-specific-item" at bounding box center [1277, 457] width 42 height 42
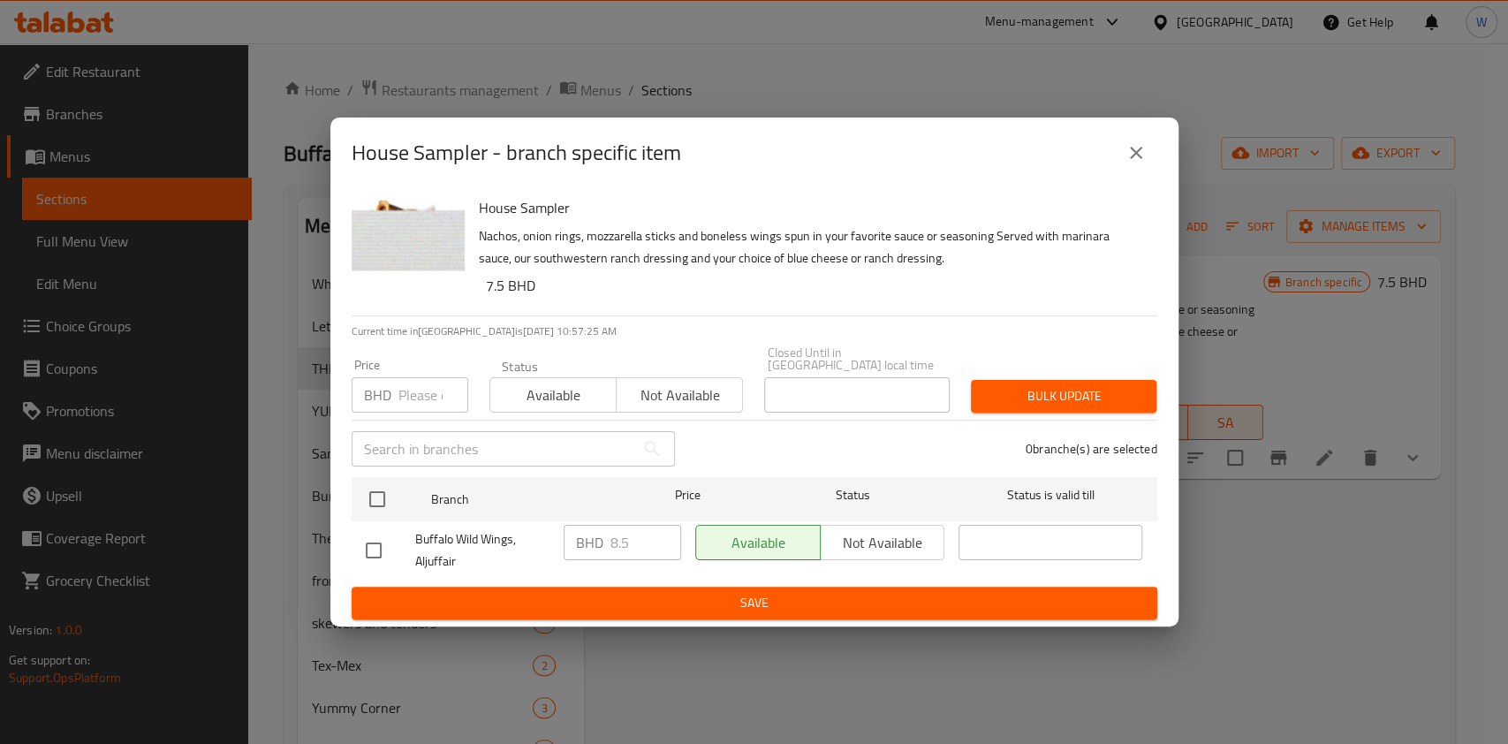
click at [1138, 159] on icon "close" at bounding box center [1135, 152] width 21 height 21
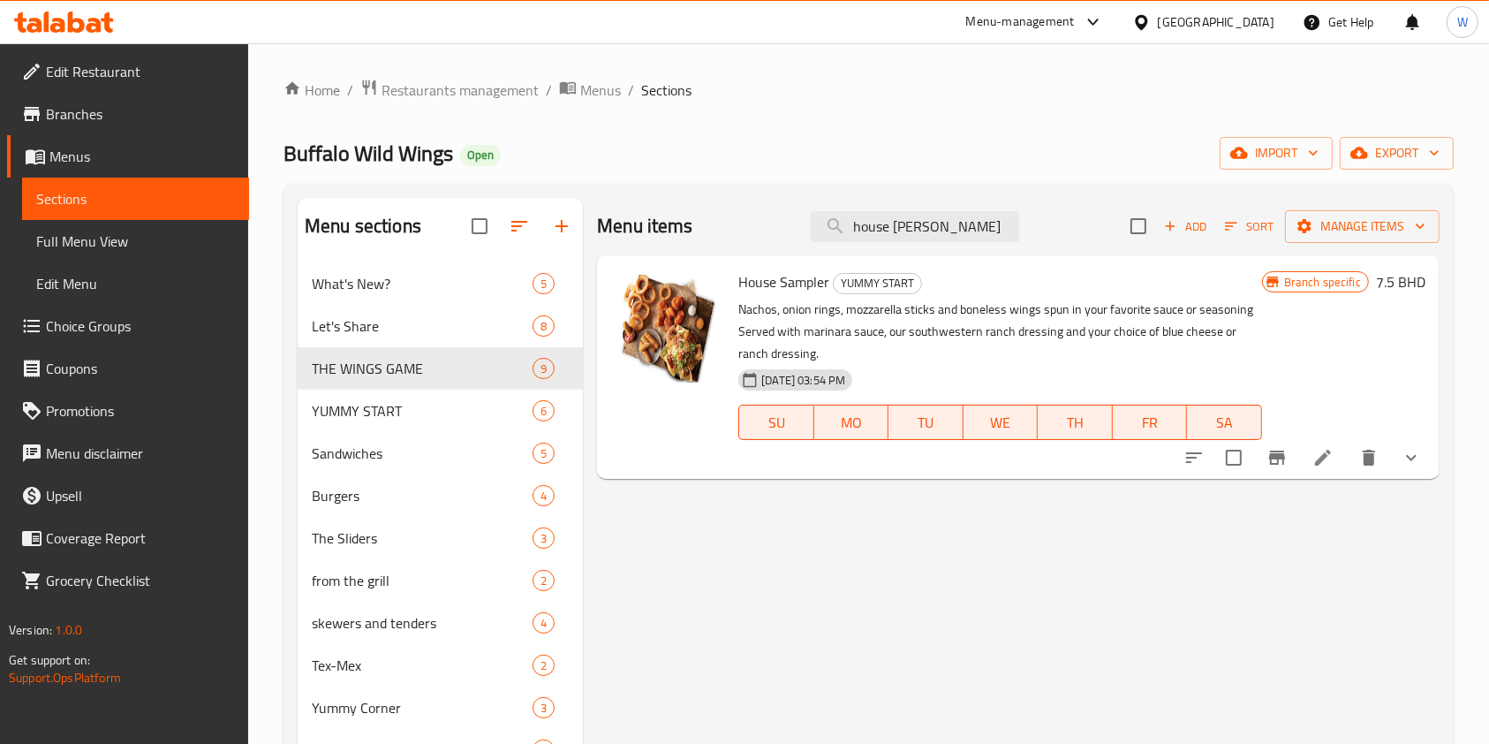
click at [769, 272] on span "House Sampler" at bounding box center [784, 282] width 91 height 27
copy h6 "House Sampler"
click at [1381, 461] on button "delete" at bounding box center [1369, 457] width 42 height 42
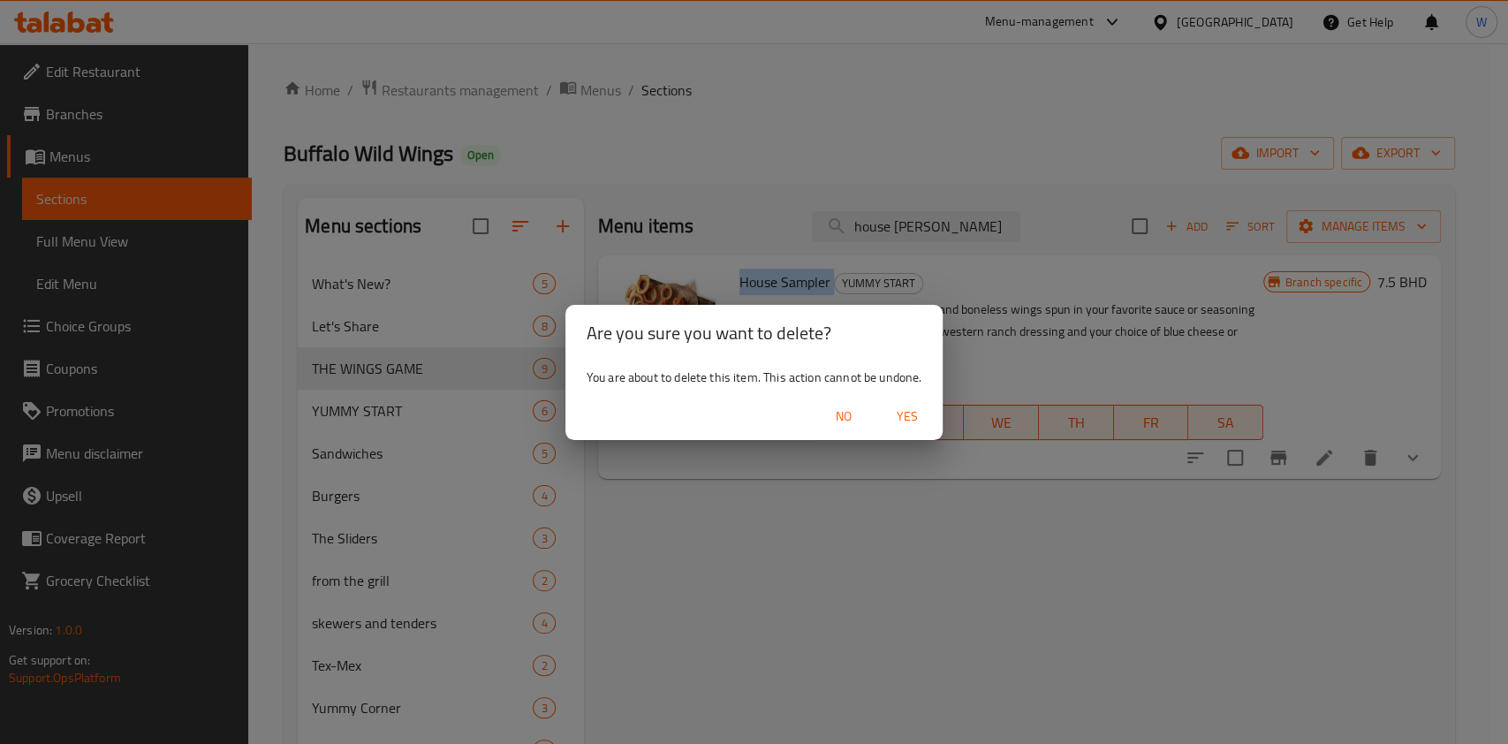
click at [930, 413] on button "Yes" at bounding box center [907, 416] width 57 height 33
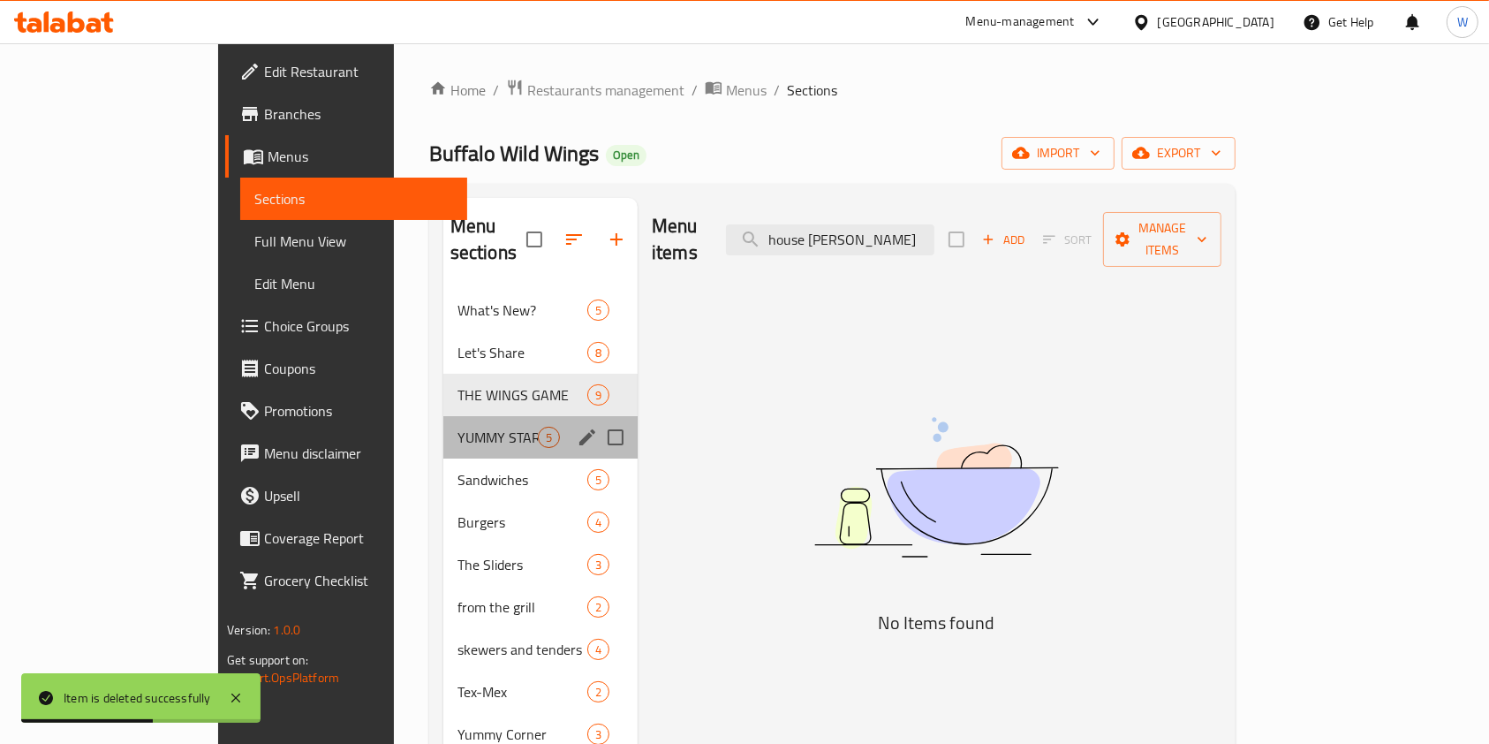
click at [443, 416] on div "YUMMY START 5" at bounding box center [540, 437] width 194 height 42
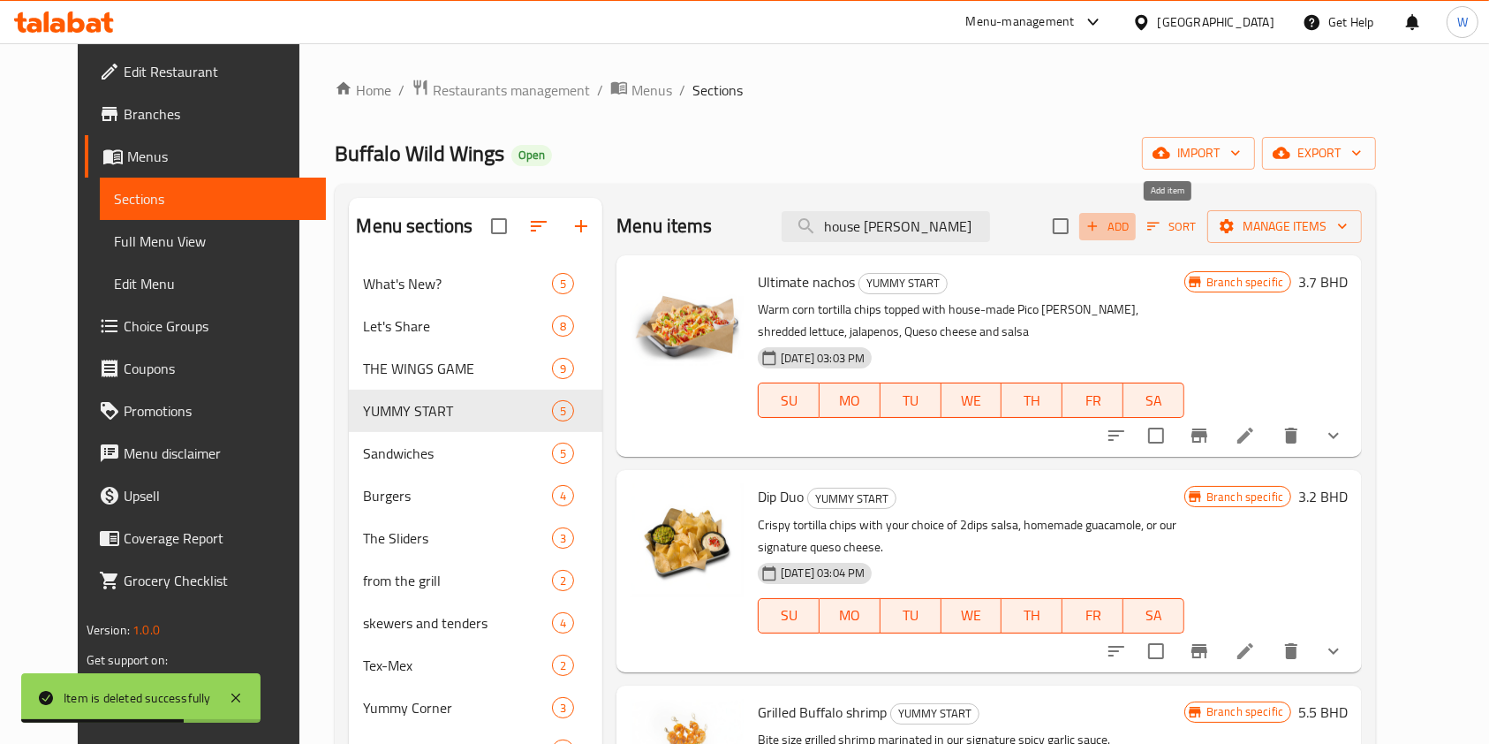
click at [1101, 227] on icon "button" at bounding box center [1093, 226] width 16 height 16
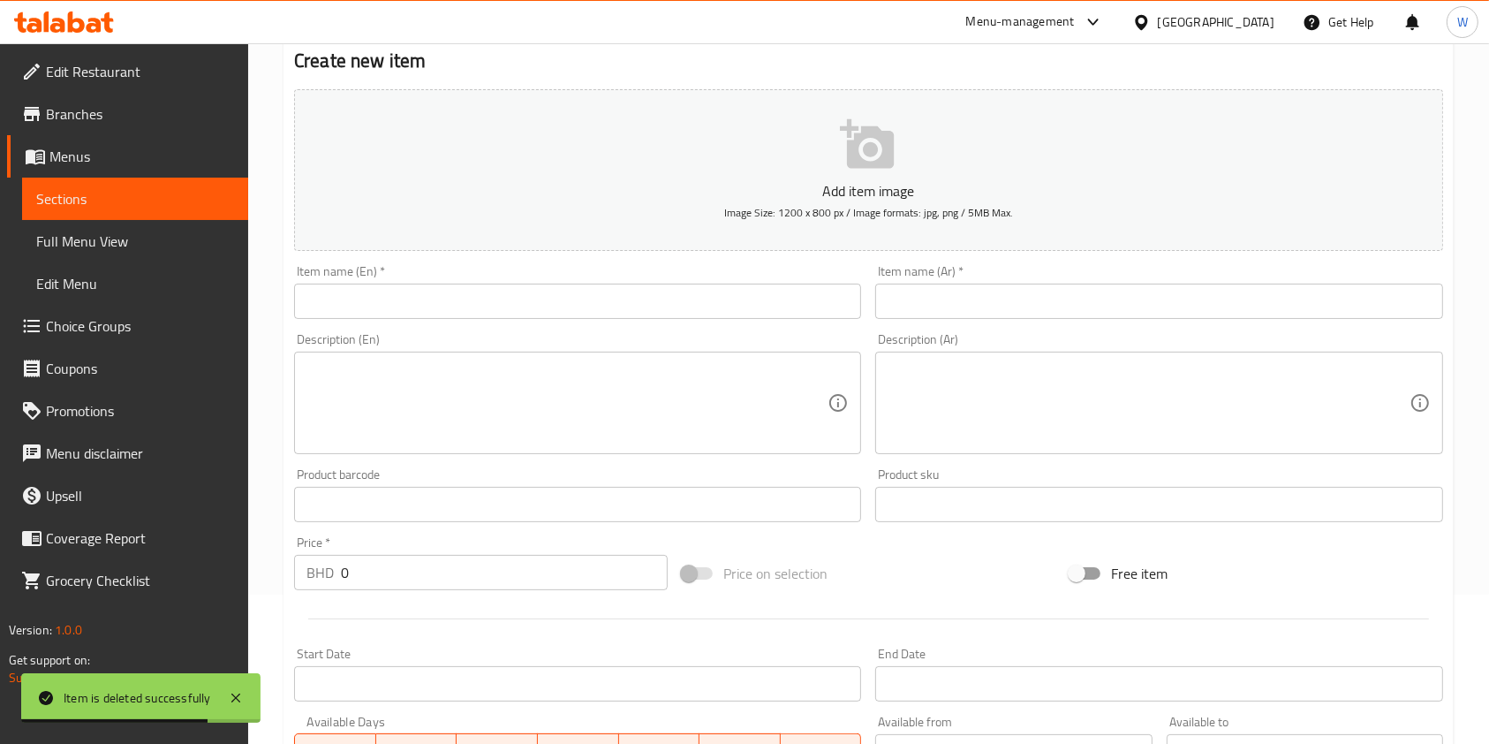
scroll to position [235, 0]
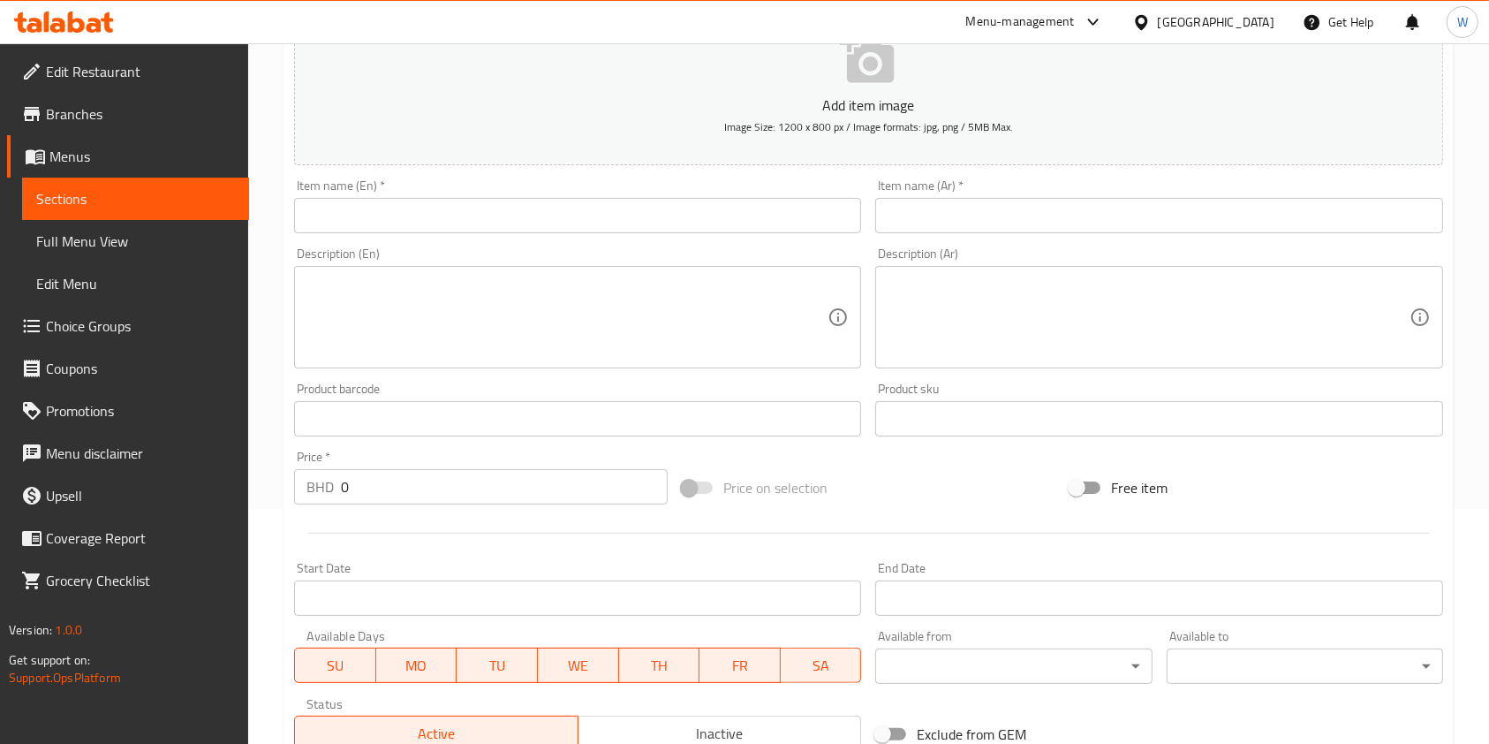
click at [438, 217] on input "text" at bounding box center [577, 215] width 567 height 35
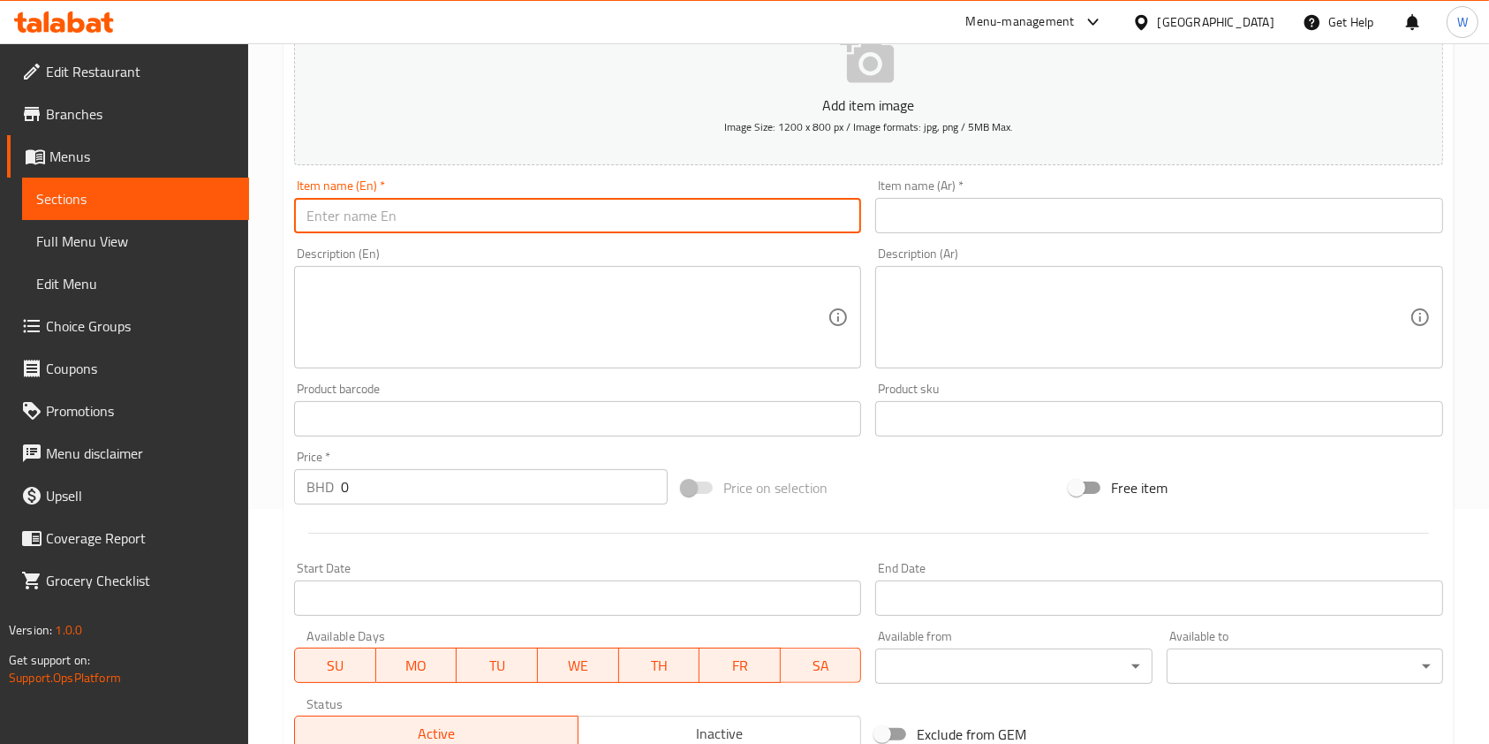
paste input "House Sampler"
type input "House Sampler"
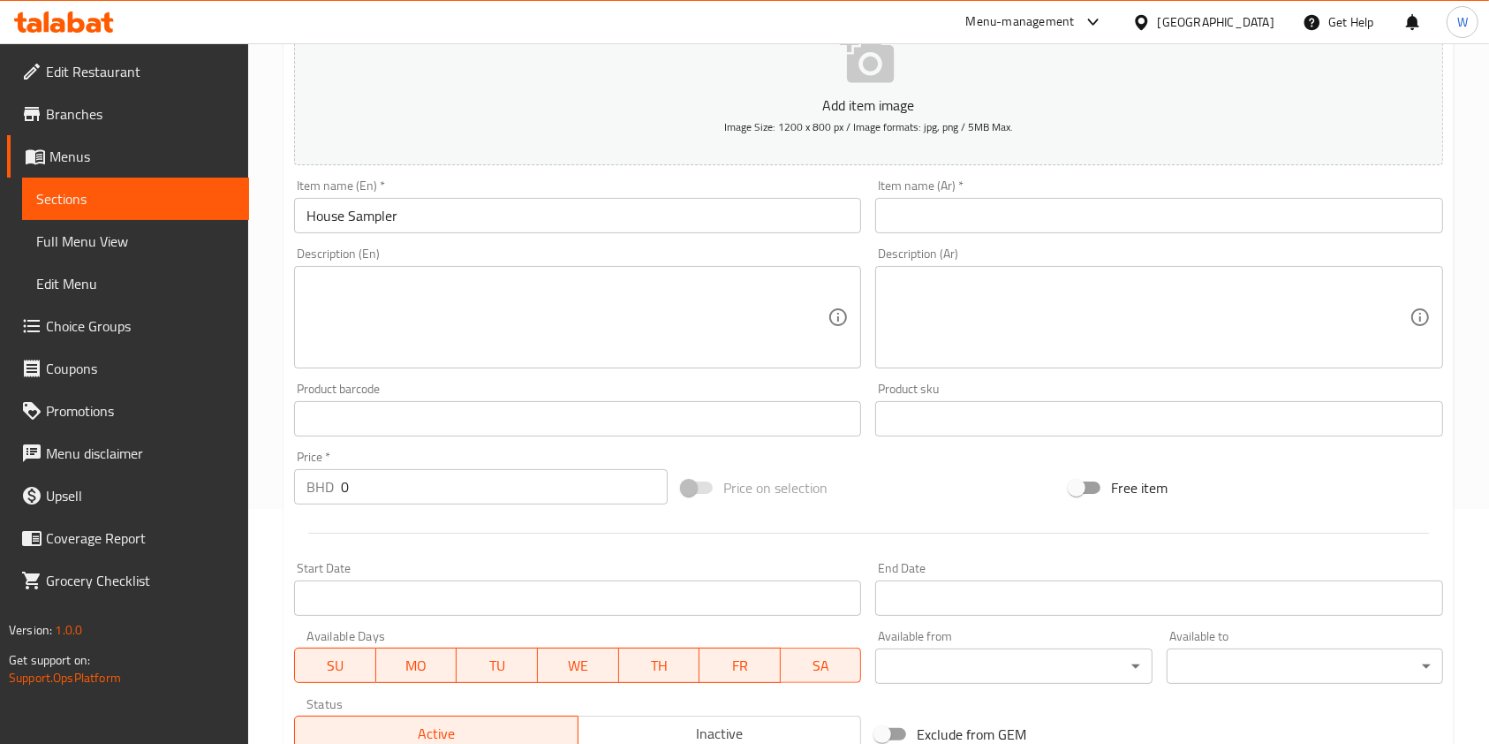
click at [940, 212] on input "text" at bounding box center [1158, 215] width 567 height 35
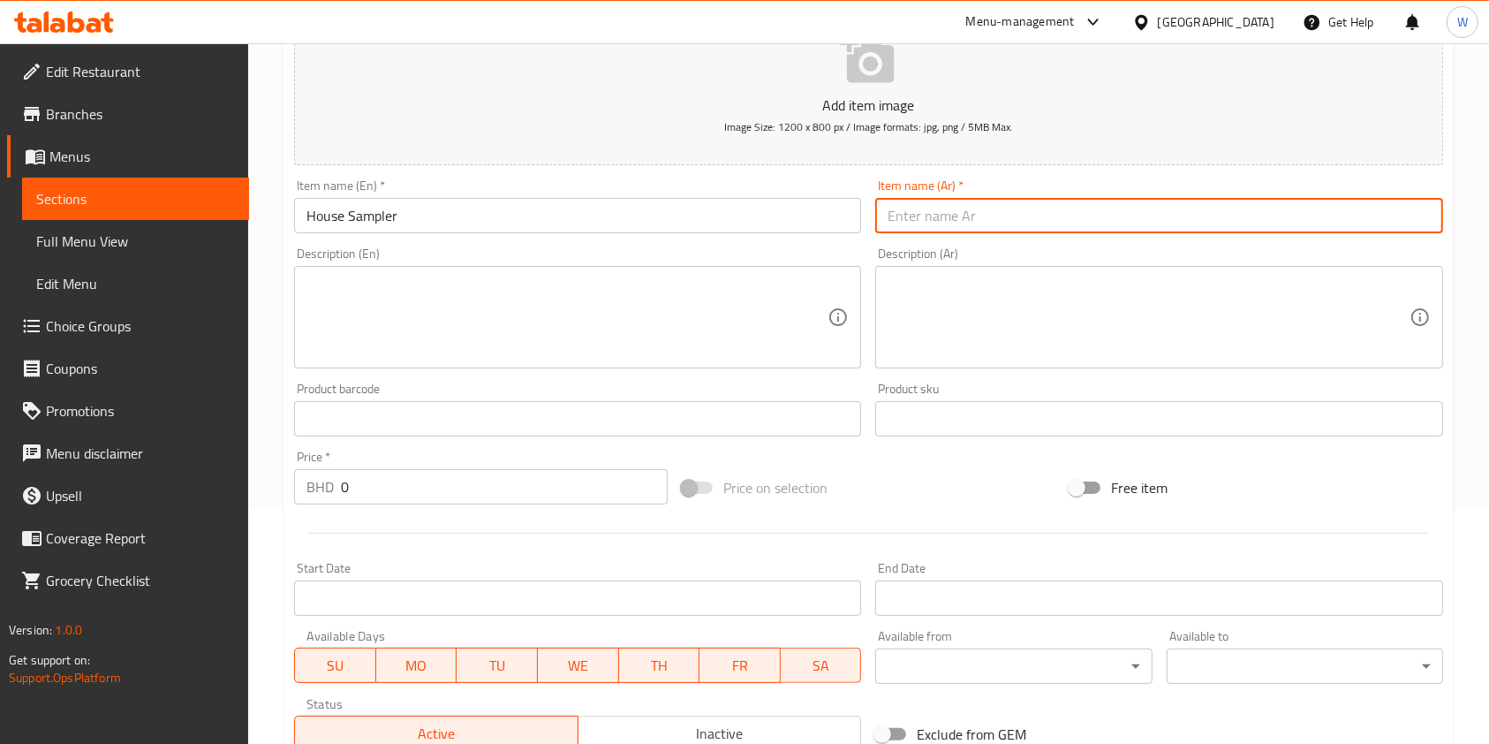
paste input "تجربة البيت"
type input "تجربة البيت"
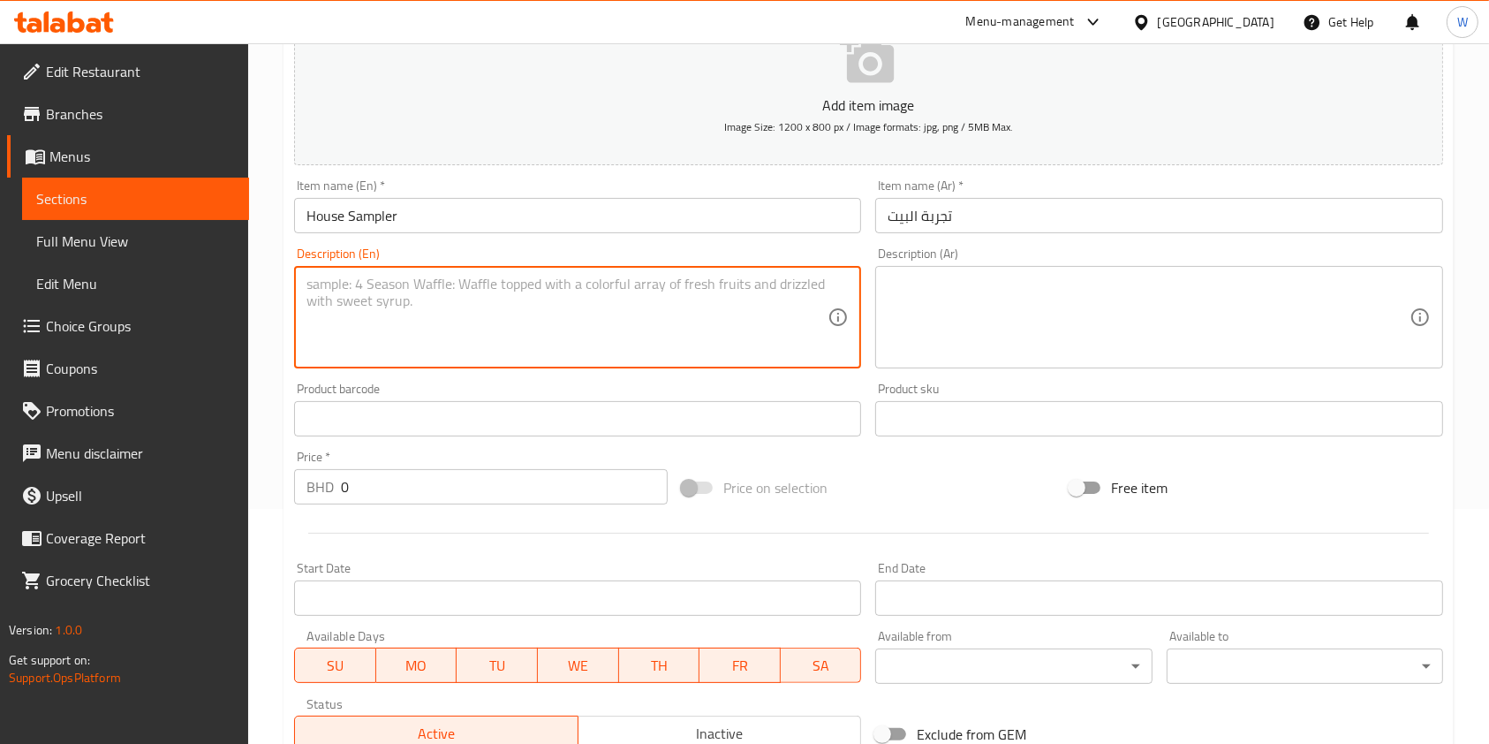
click at [617, 293] on textarea at bounding box center [567, 318] width 521 height 84
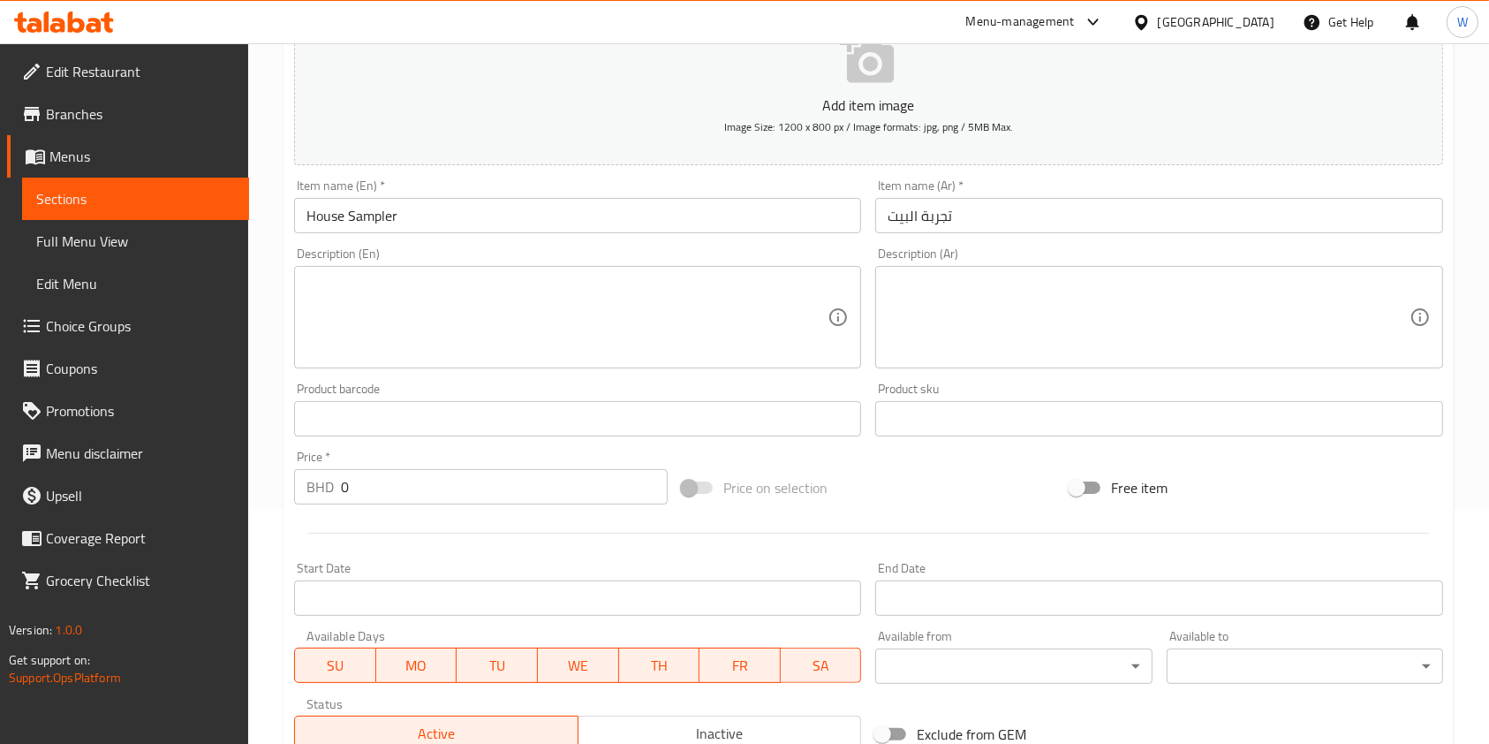
click at [502, 298] on textarea at bounding box center [567, 318] width 521 height 84
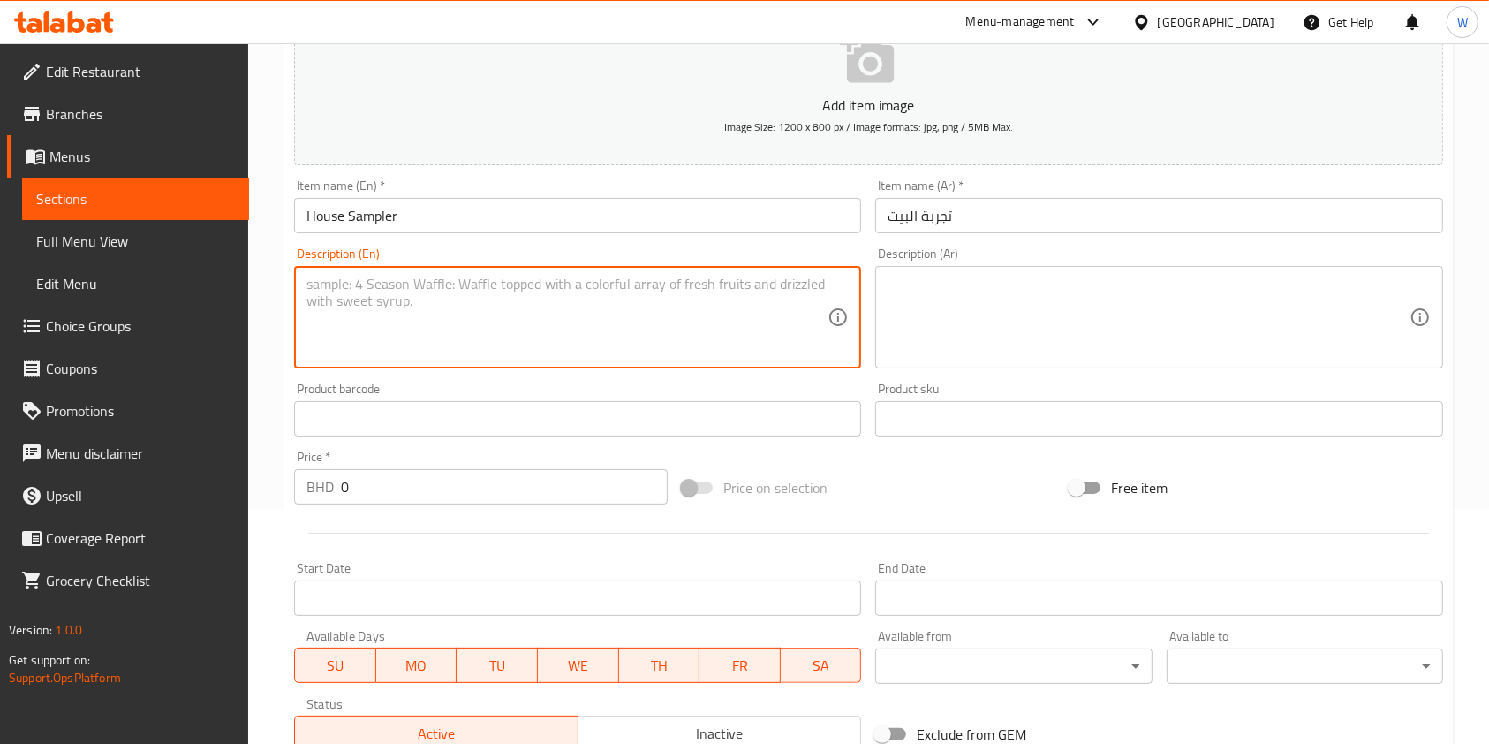
paste textarea "Nachos, onion rings, mozzarella sticks and boneless wings spun in your favorite…"
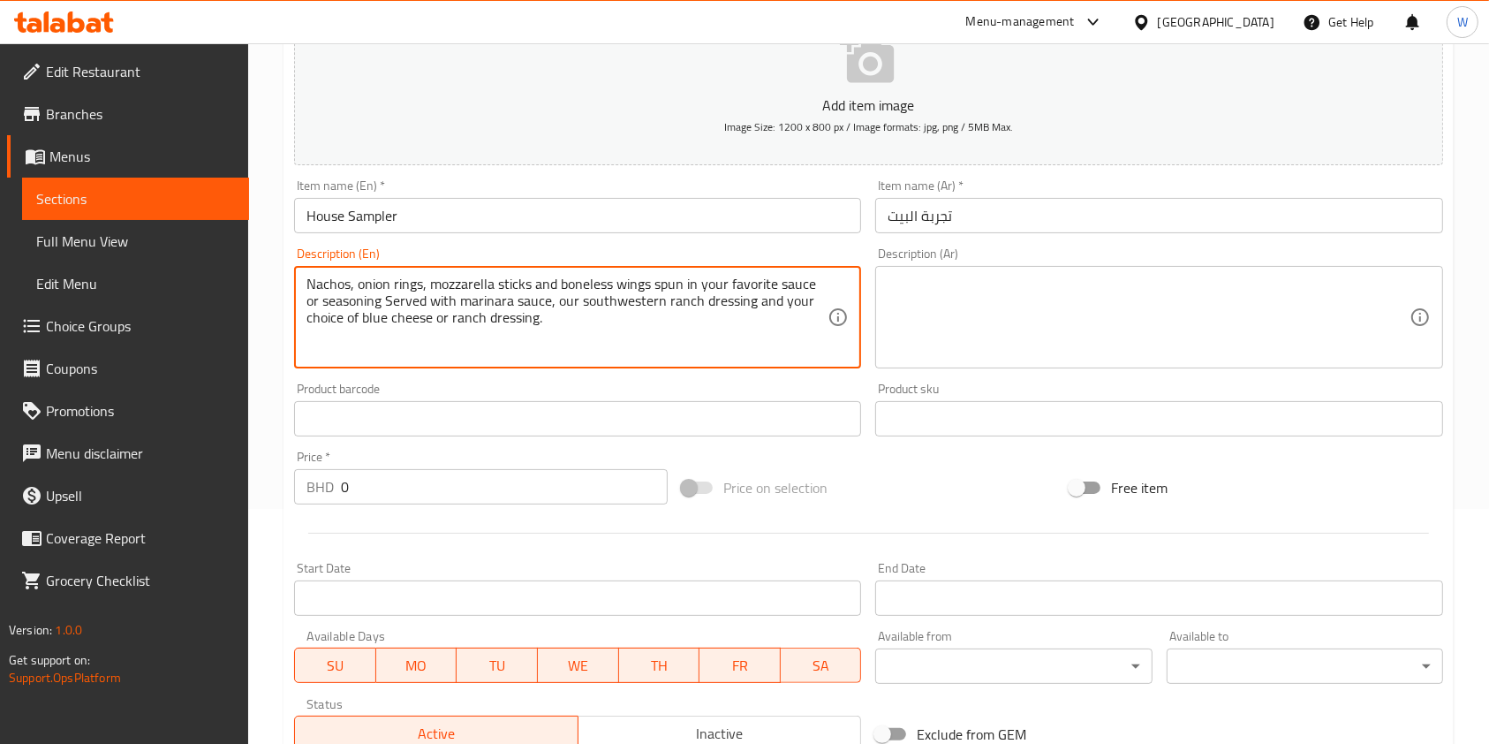
type textarea "Nachos, onion rings, mozzarella sticks and boneless wings spun in your favorite…"
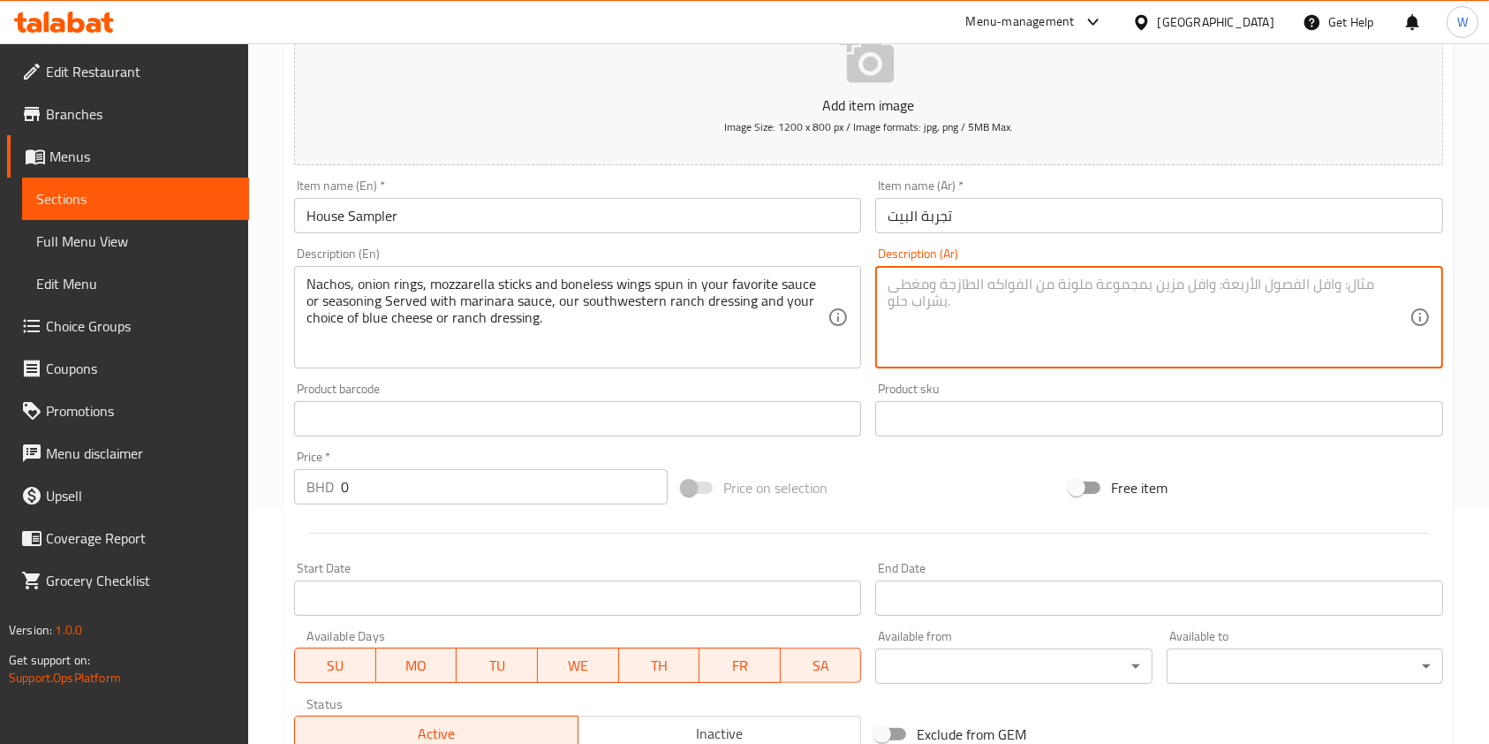
click at [1250, 284] on textarea at bounding box center [1148, 318] width 521 height 84
paste textarea "ناتشوز، حلقات بصل، أصابع موزاريلا وأجنحة خالية من العظم مغزولة في الصلصة أو الت…"
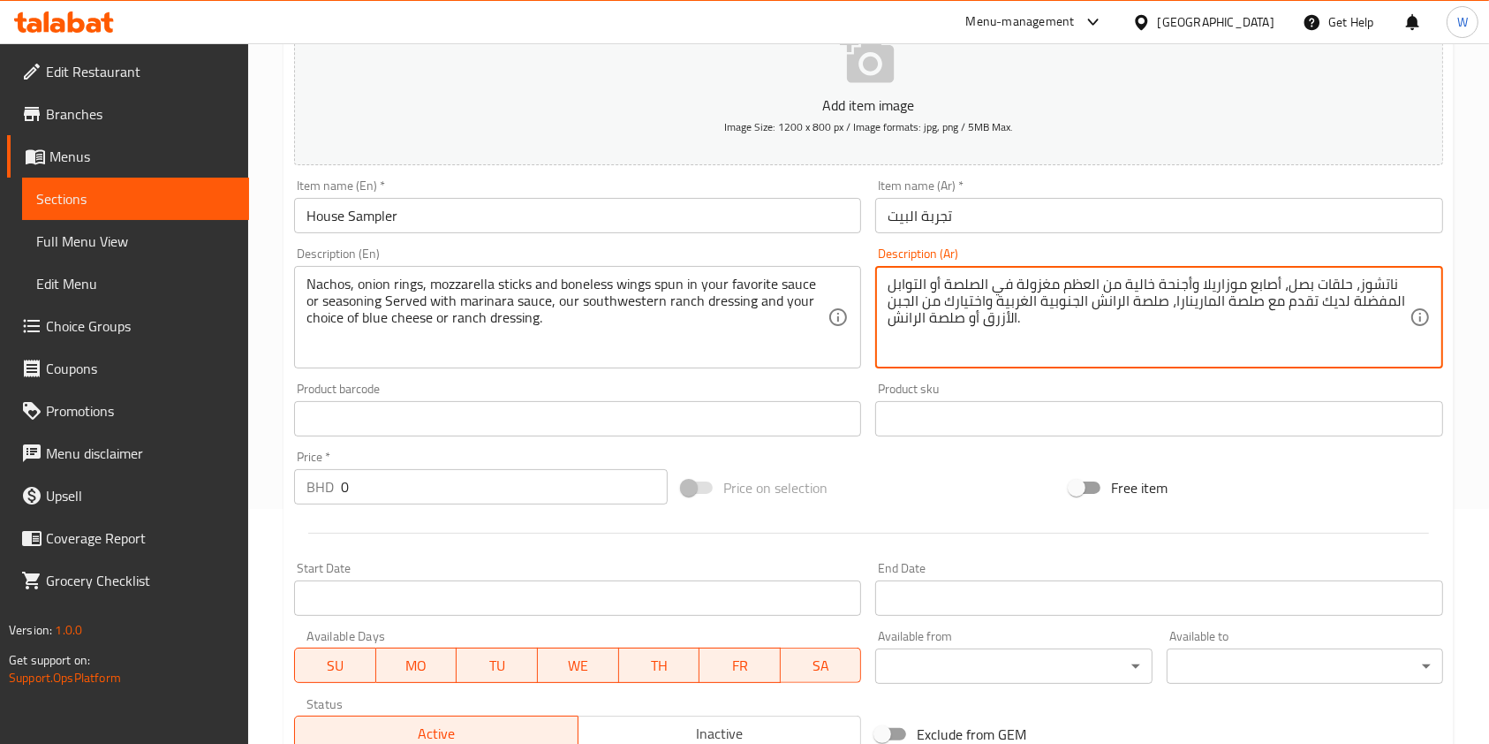
type textarea "ناتشوز، حلقات بصل، أصابع موزاريلا وأجنحة خالية من العظم مغزولة في الصلصة أو الت…"
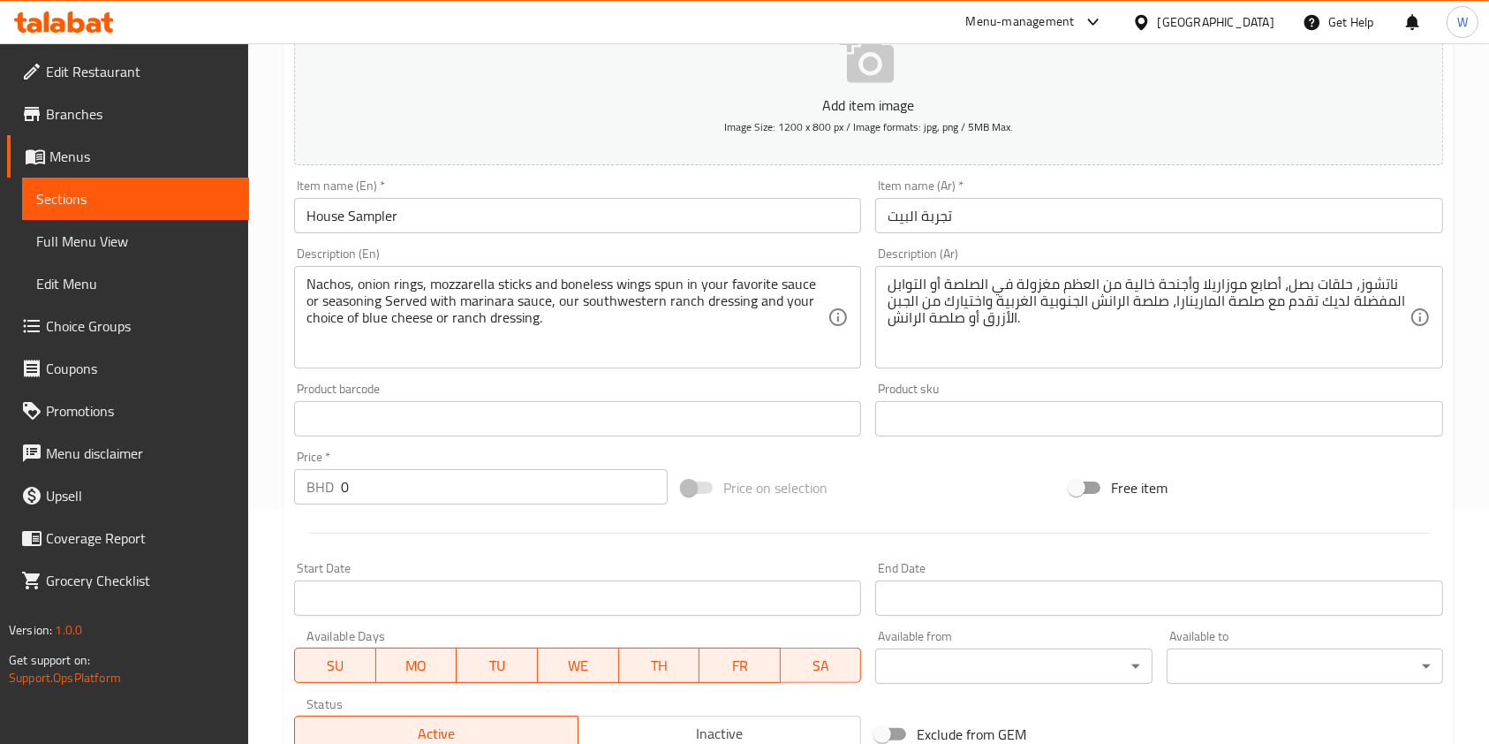
drag, startPoint x: 400, startPoint y: 464, endPoint x: 371, endPoint y: 470, distance: 29.8
click at [371, 470] on div "Price   * BHD 0 Price *" at bounding box center [481, 478] width 374 height 54
drag, startPoint x: 383, startPoint y: 483, endPoint x: 296, endPoint y: 487, distance: 86.6
click at [297, 487] on div "BHD 0 Price *" at bounding box center [481, 486] width 374 height 35
type input "8.5"
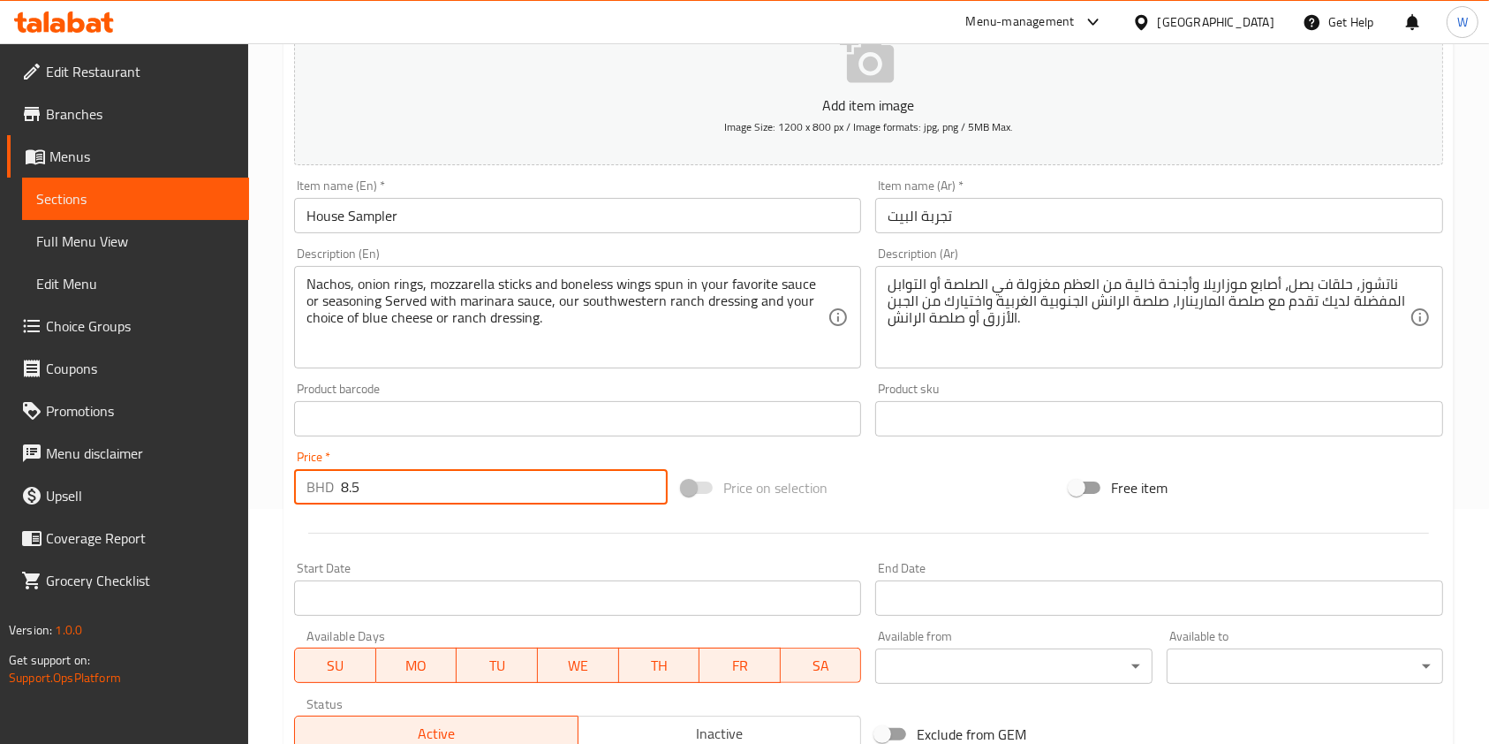
drag, startPoint x: 862, startPoint y: 499, endPoint x: 795, endPoint y: 499, distance: 67.1
click at [863, 499] on div "Price on selection" at bounding box center [869, 488] width 388 height 48
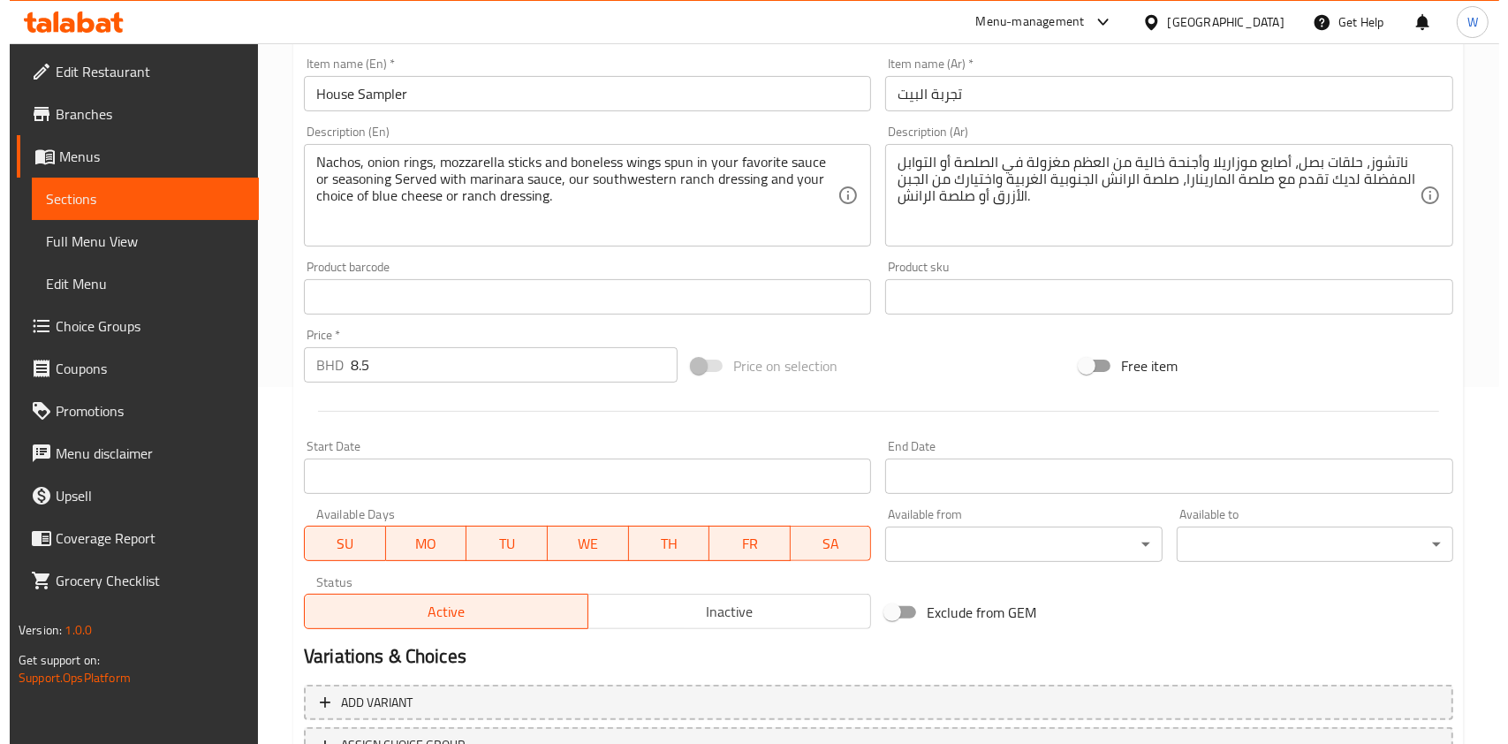
scroll to position [504, 0]
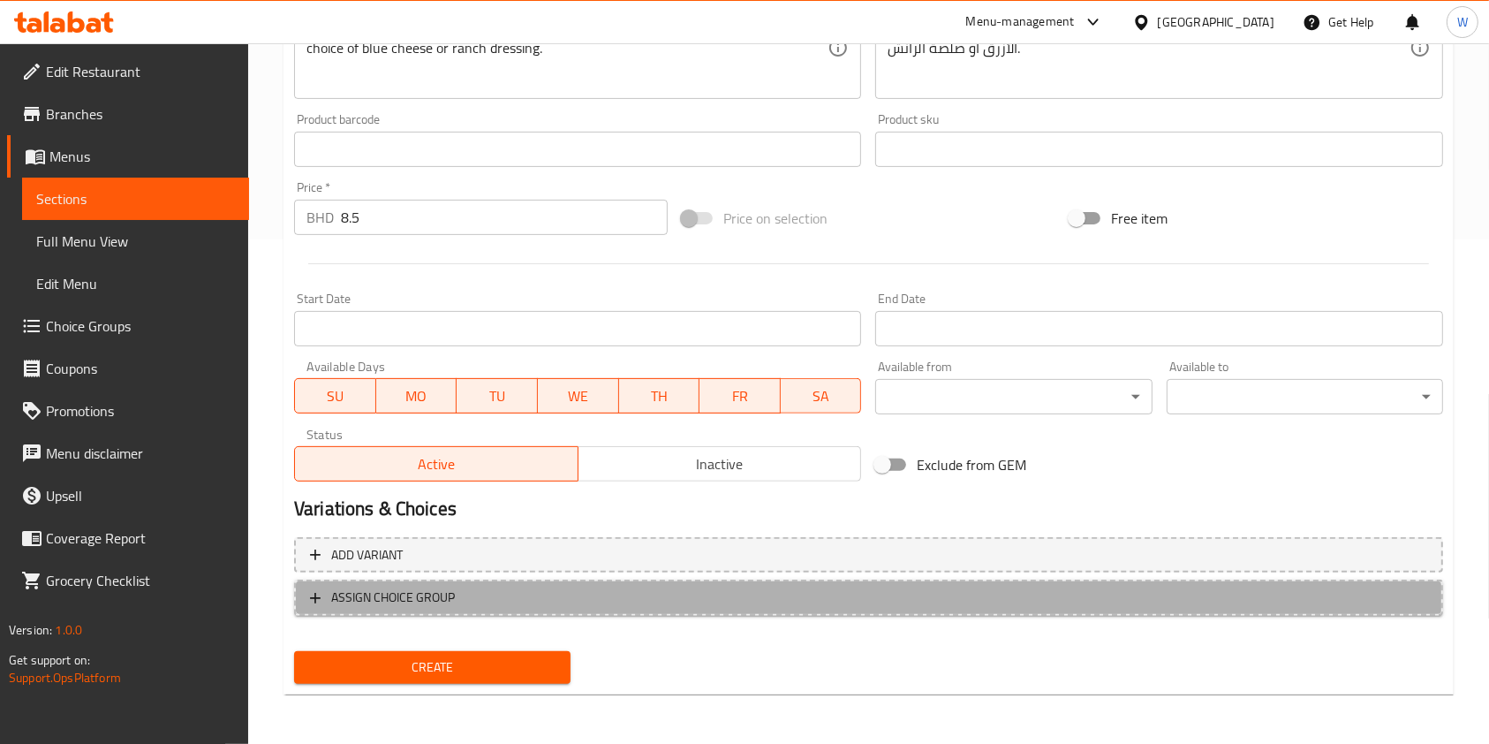
click at [398, 603] on span "ASSIGN CHOICE GROUP" at bounding box center [393, 598] width 124 height 22
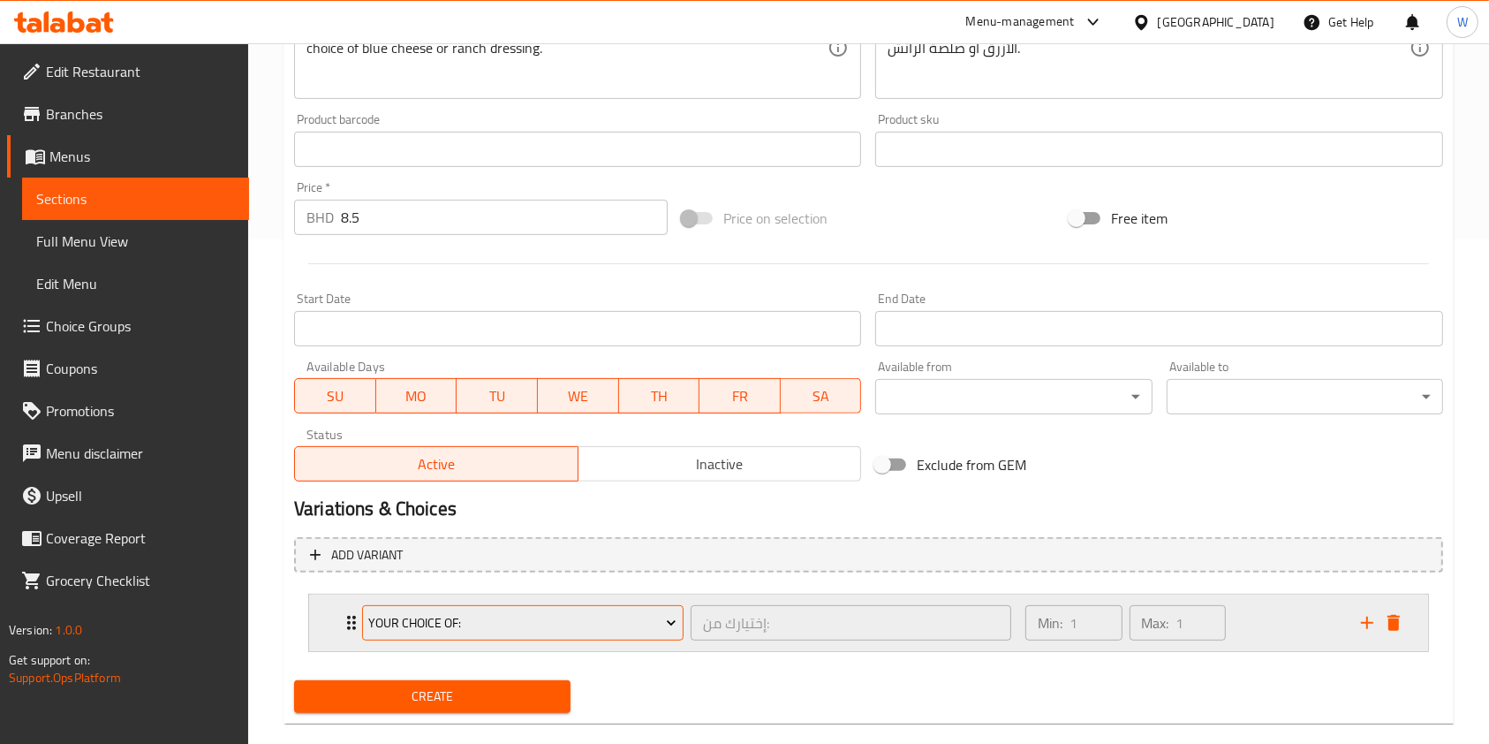
click at [402, 623] on span "Your choice Of:" at bounding box center [522, 623] width 308 height 22
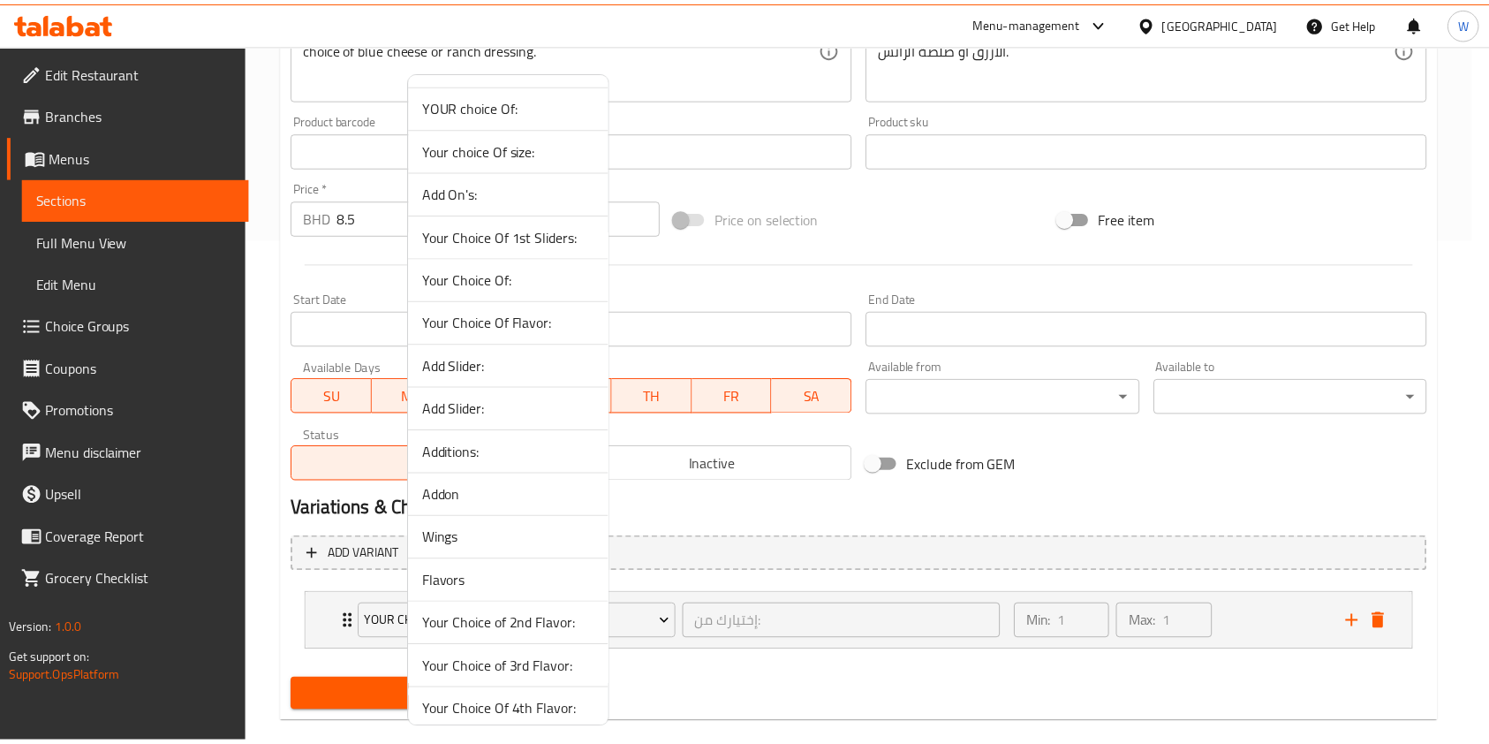
scroll to position [694, 0]
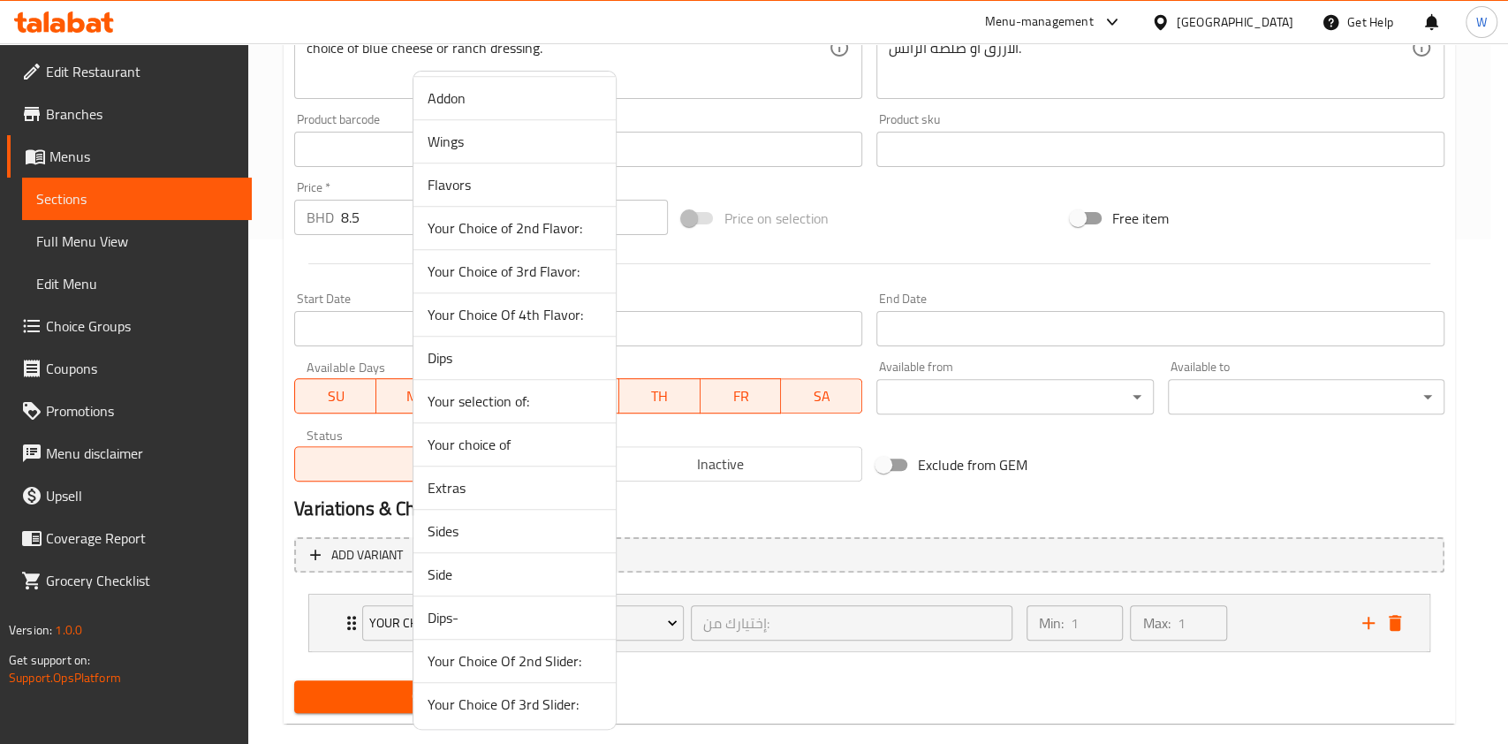
click at [482, 140] on span "Wings" at bounding box center [515, 141] width 174 height 21
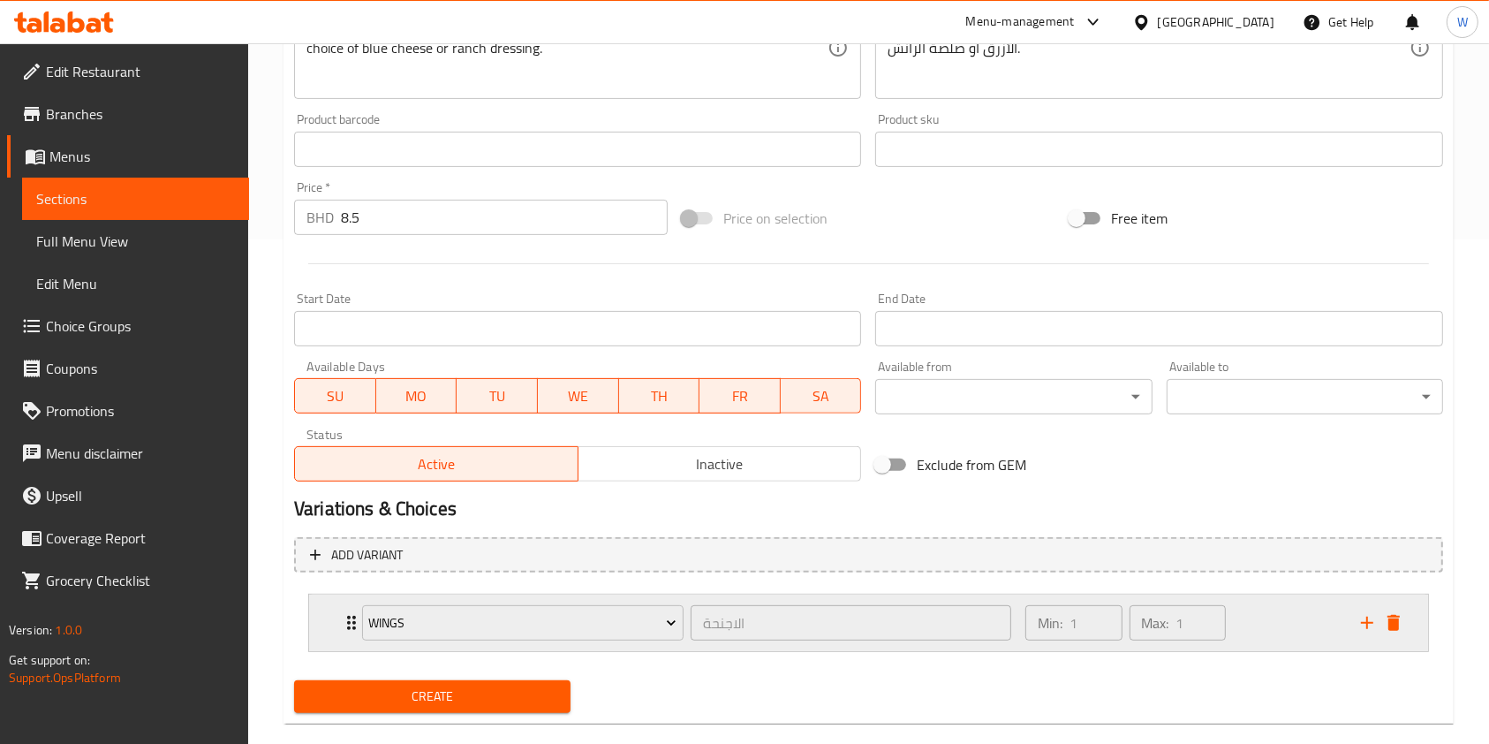
click at [347, 618] on icon "Expand" at bounding box center [351, 622] width 21 height 21
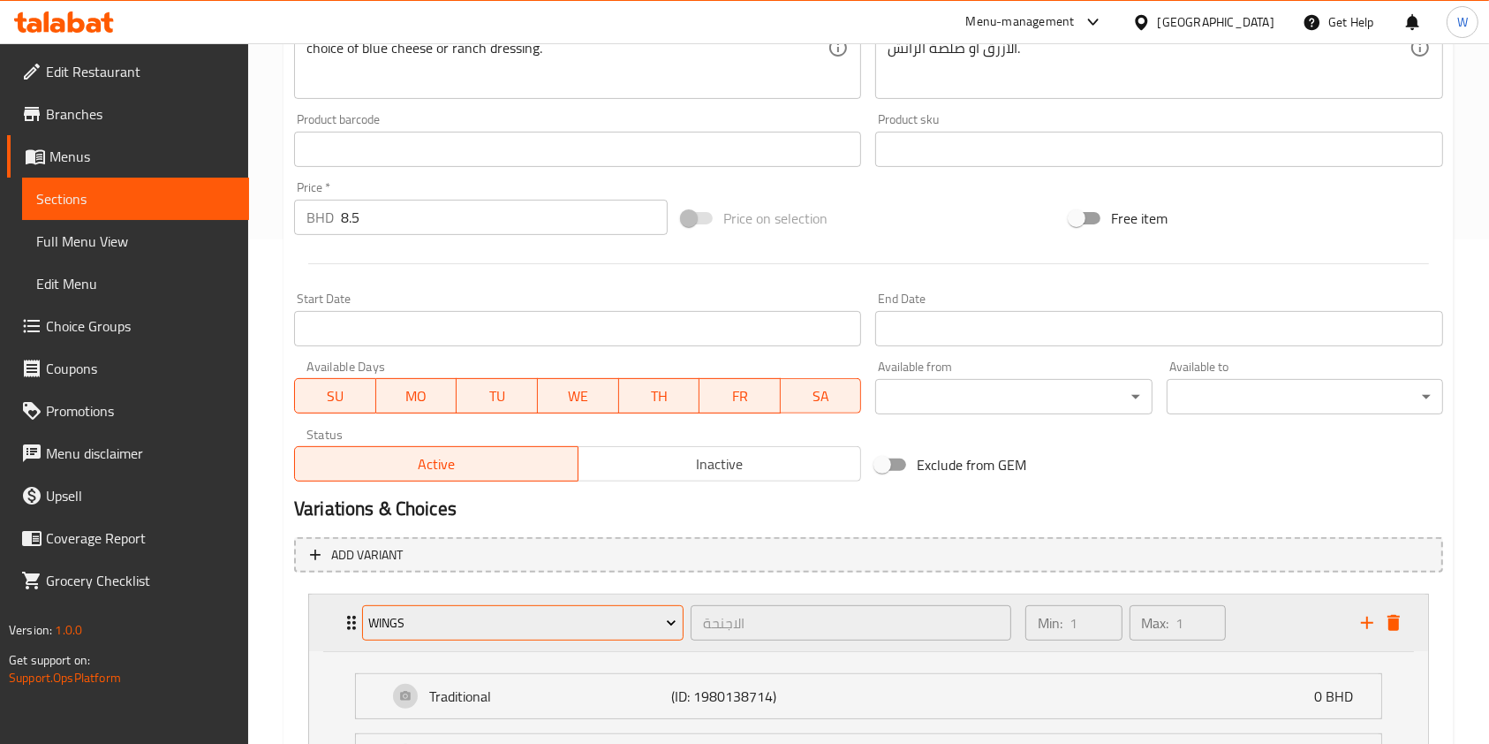
scroll to position [690, 0]
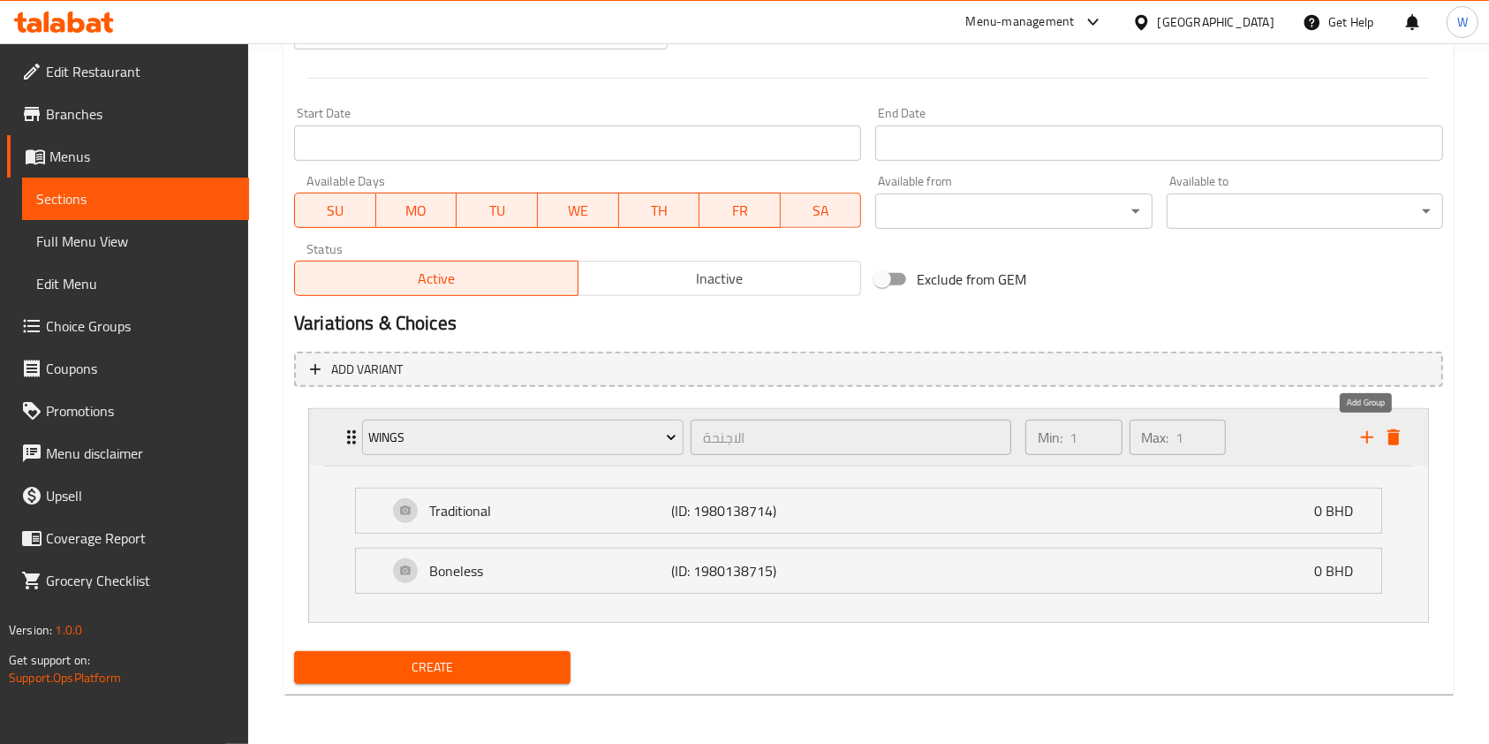
click at [1368, 436] on icon "add" at bounding box center [1367, 437] width 12 height 12
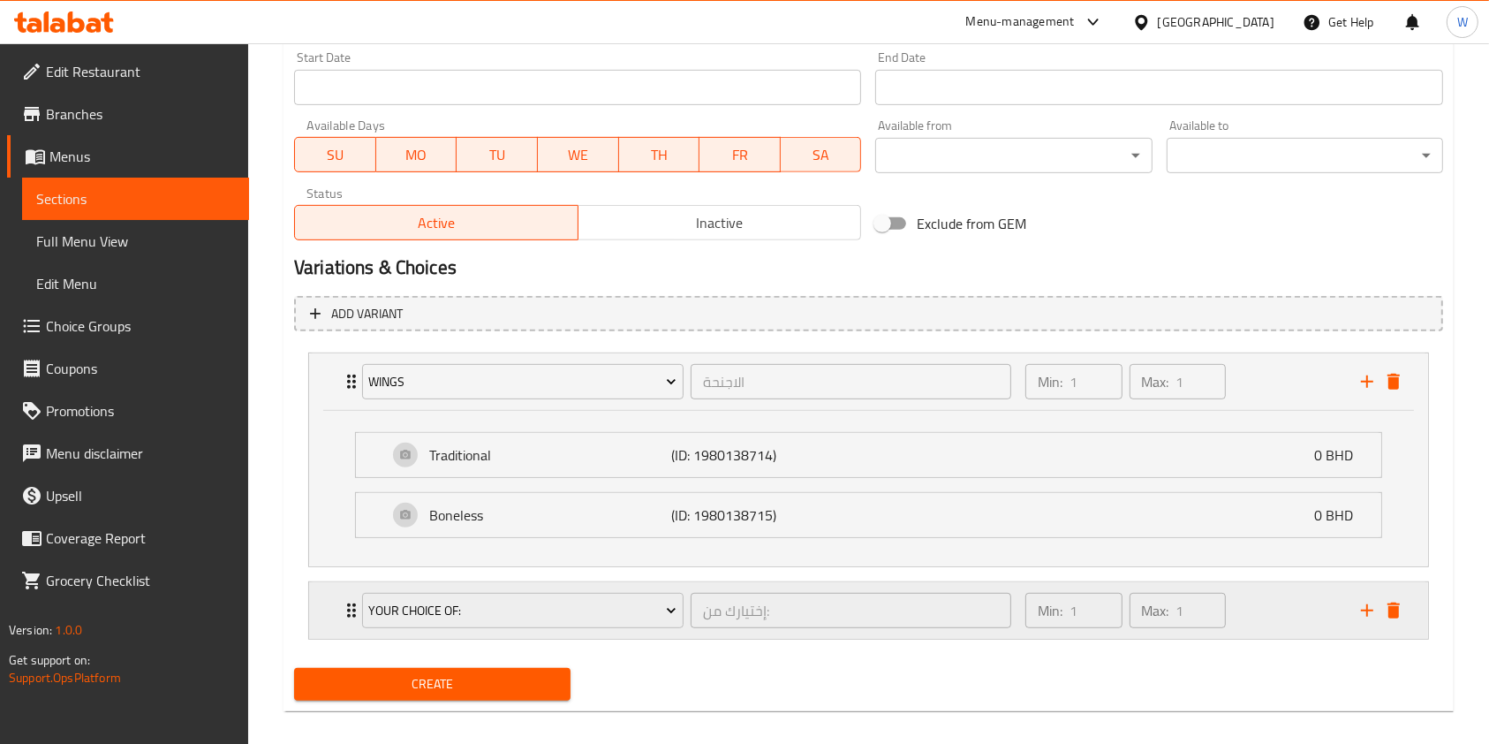
scroll to position [762, 0]
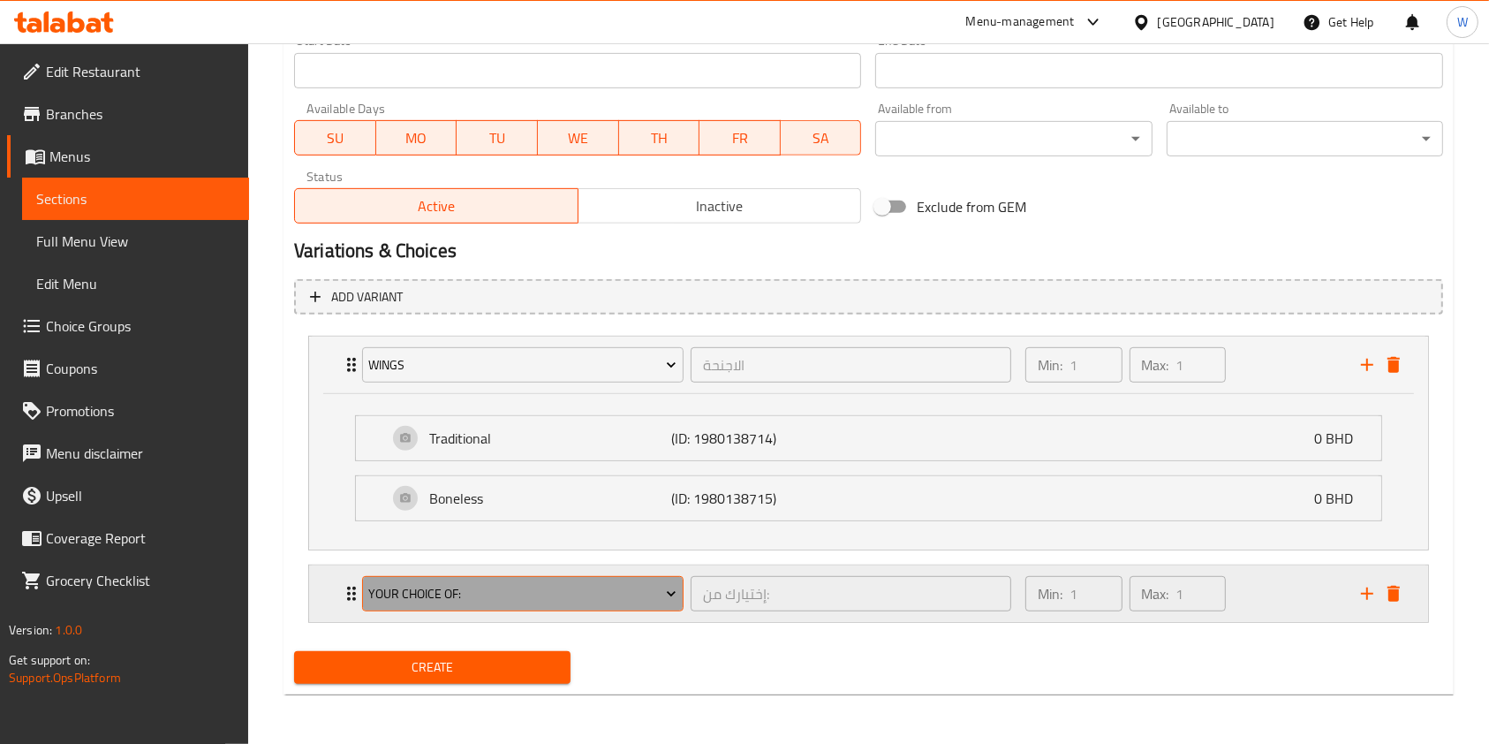
click at [616, 587] on span "Your choice Of:" at bounding box center [522, 594] width 308 height 22
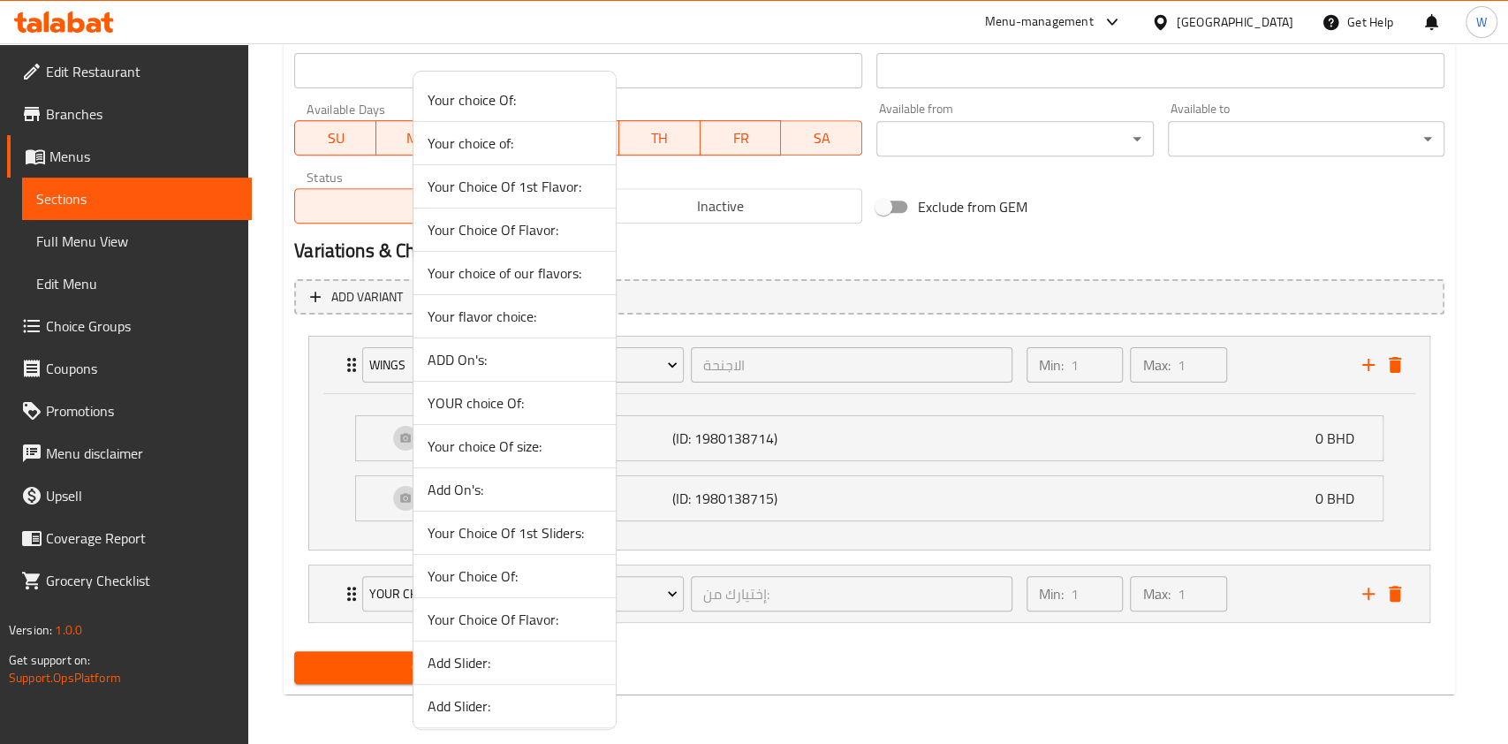
click at [496, 191] on span "Your Choice Of 1st Flavor:" at bounding box center [515, 186] width 174 height 21
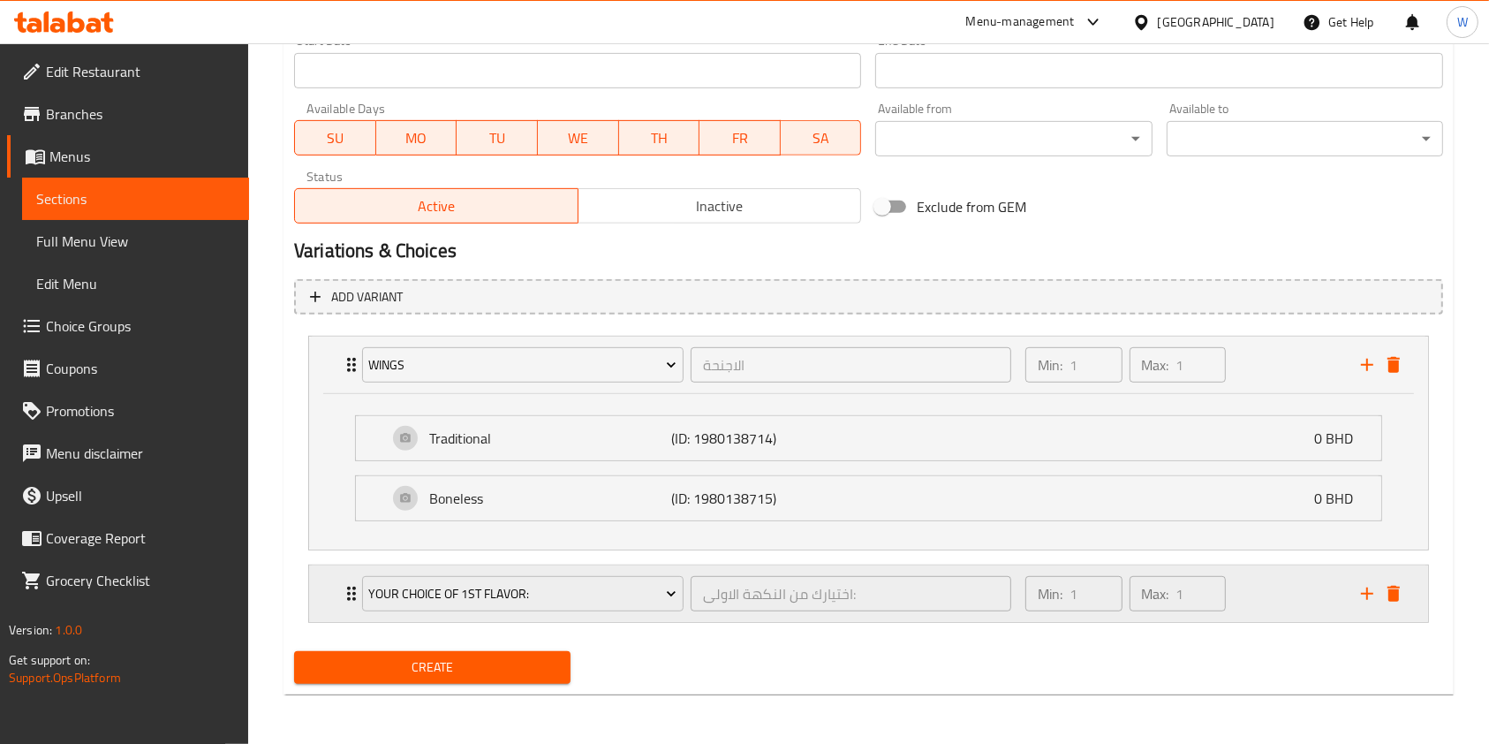
click at [342, 596] on icon "Expand" at bounding box center [351, 593] width 21 height 21
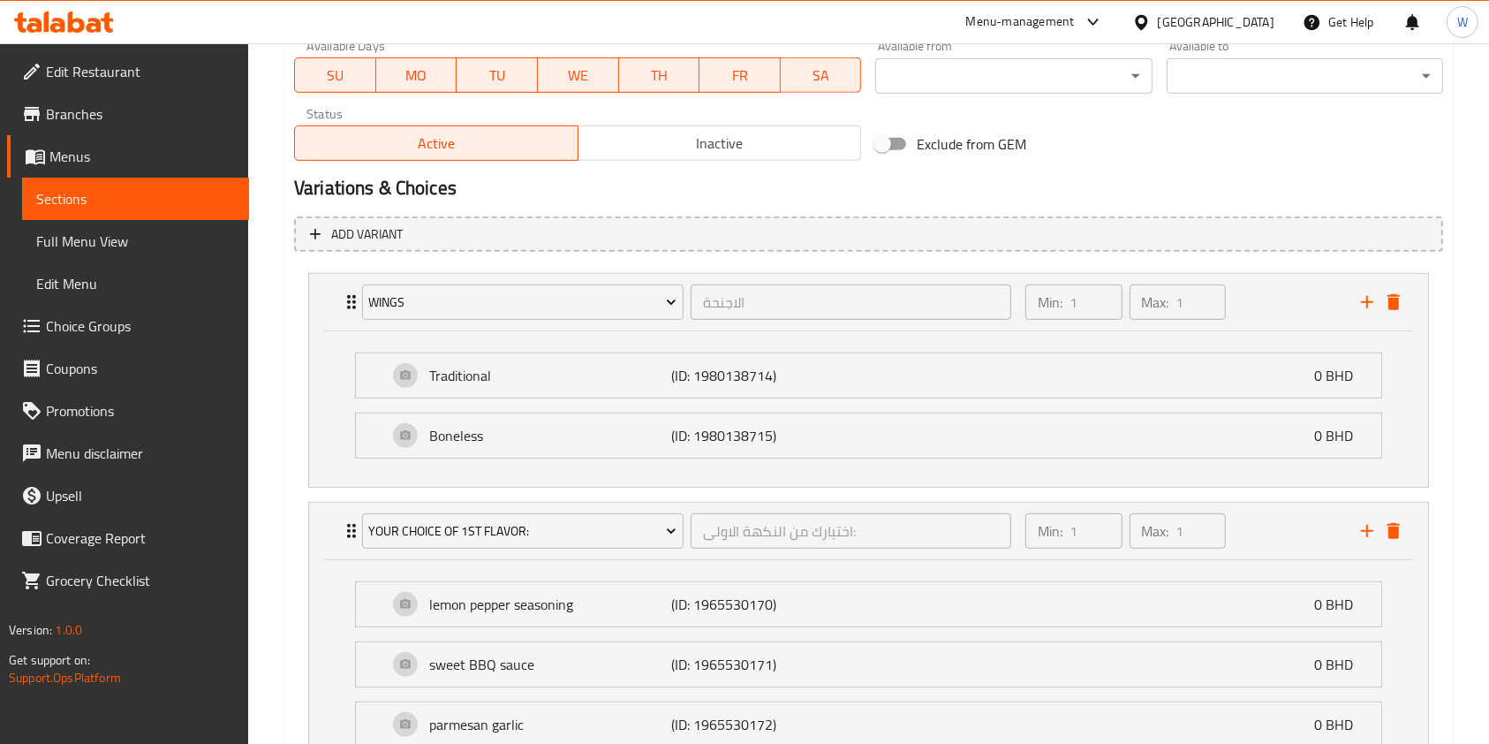
scroll to position [1105, 0]
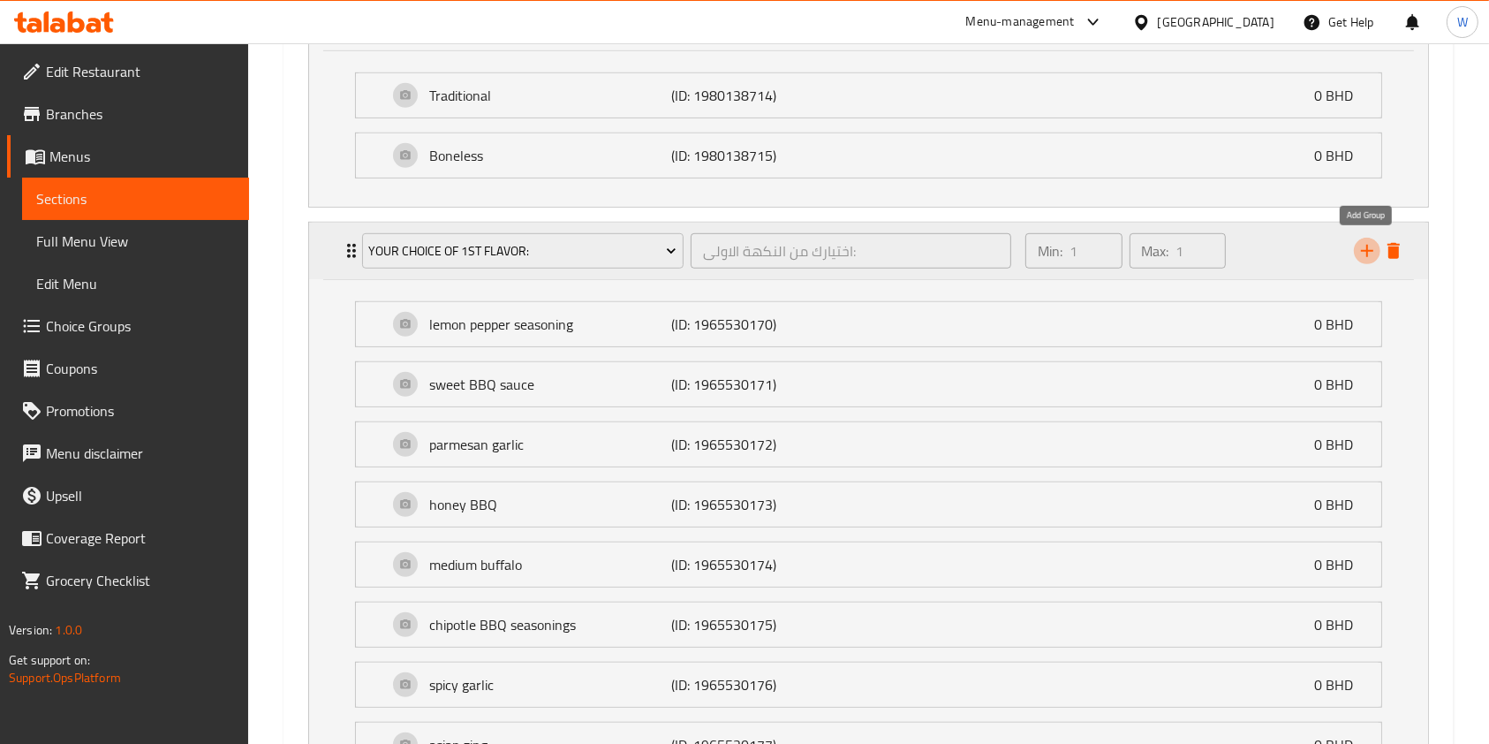
click at [1361, 245] on icon "add" at bounding box center [1367, 250] width 21 height 21
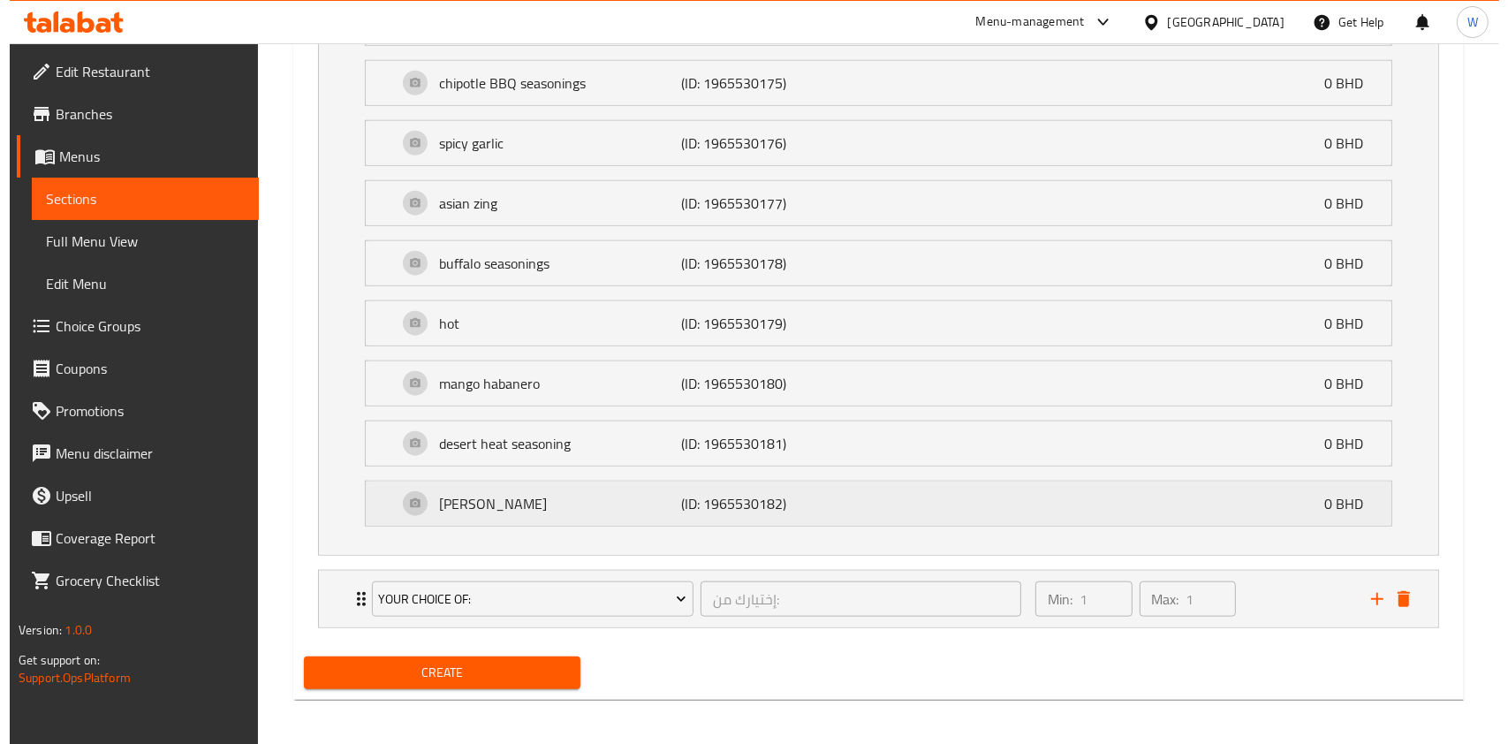
scroll to position [1648, 0]
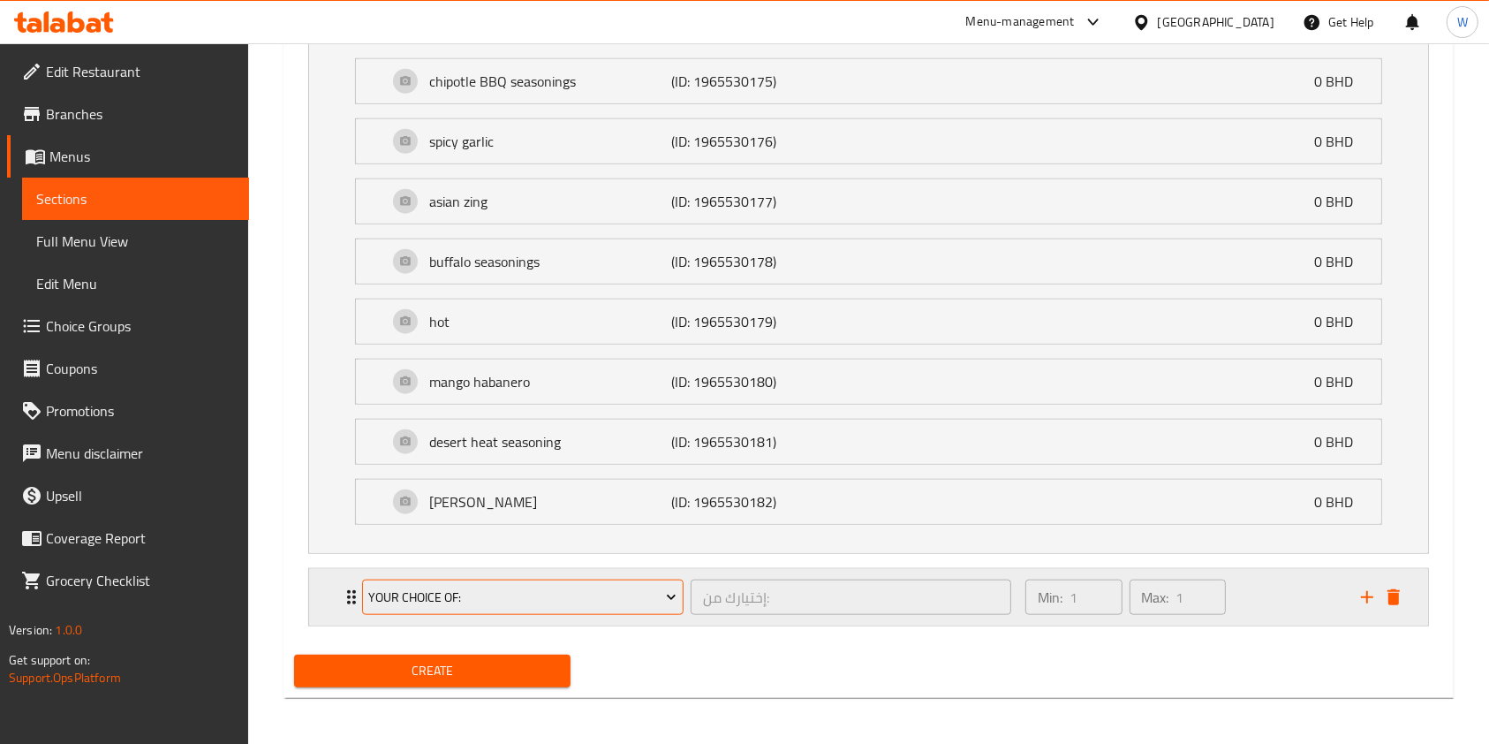
click at [403, 596] on span "Your choice Of:" at bounding box center [522, 598] width 308 height 22
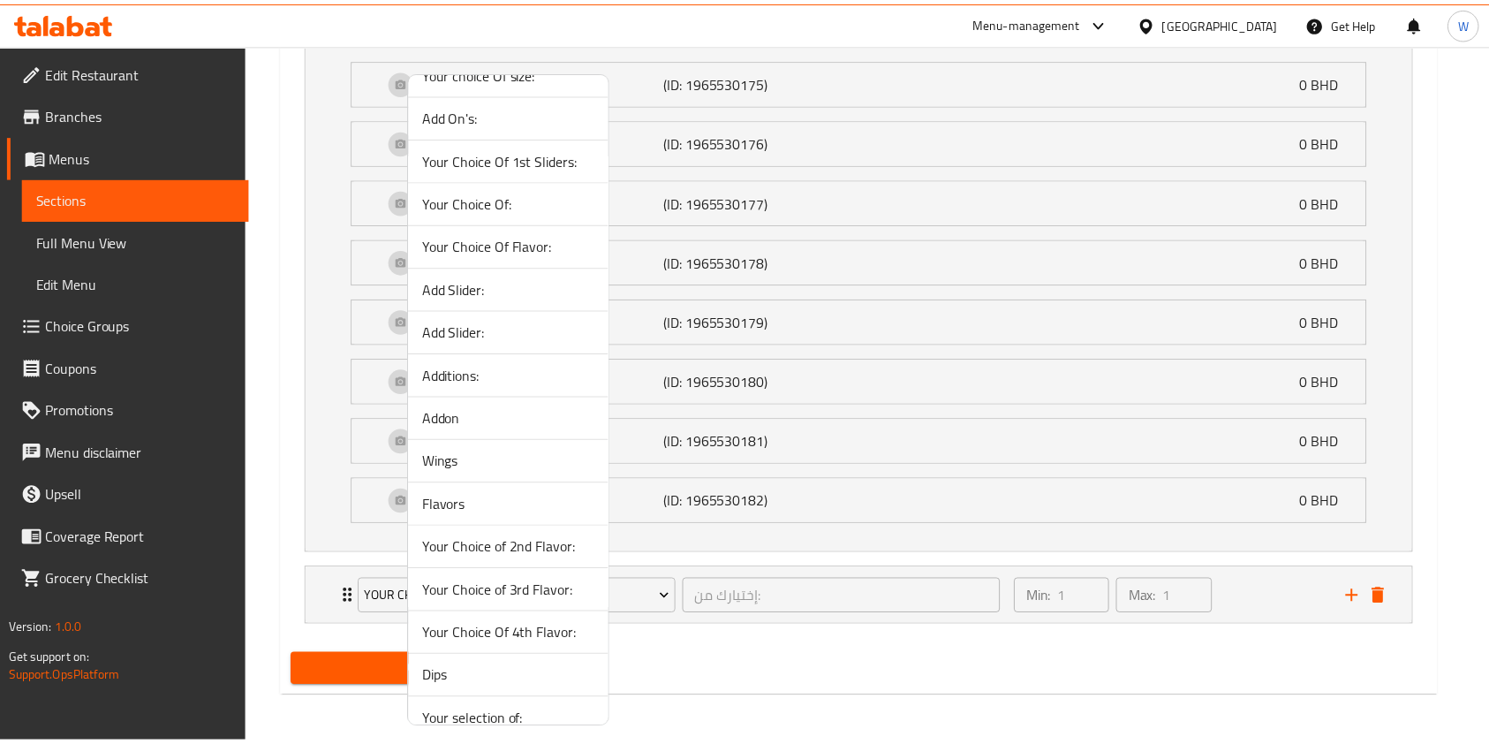
scroll to position [341, 0]
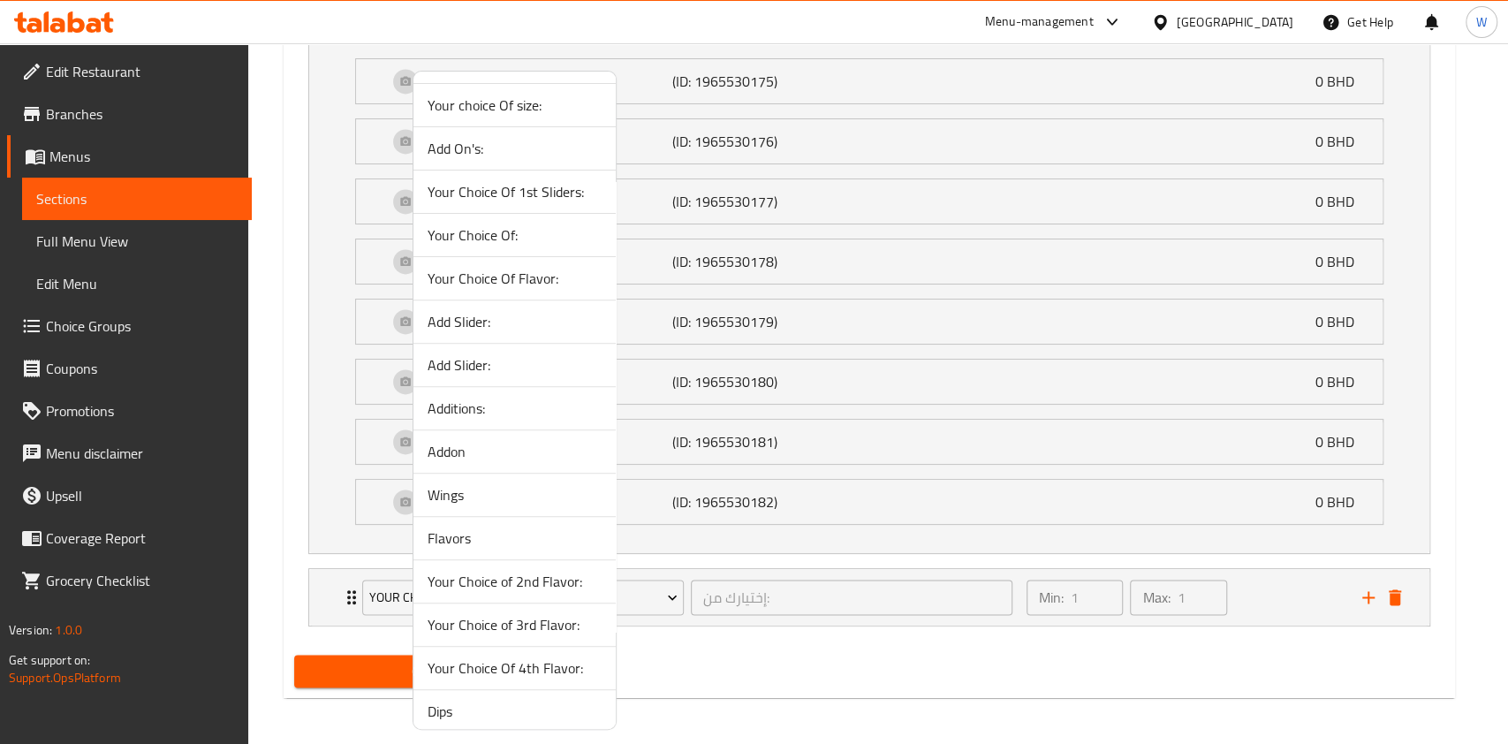
click at [453, 534] on span "Flavors" at bounding box center [515, 537] width 174 height 21
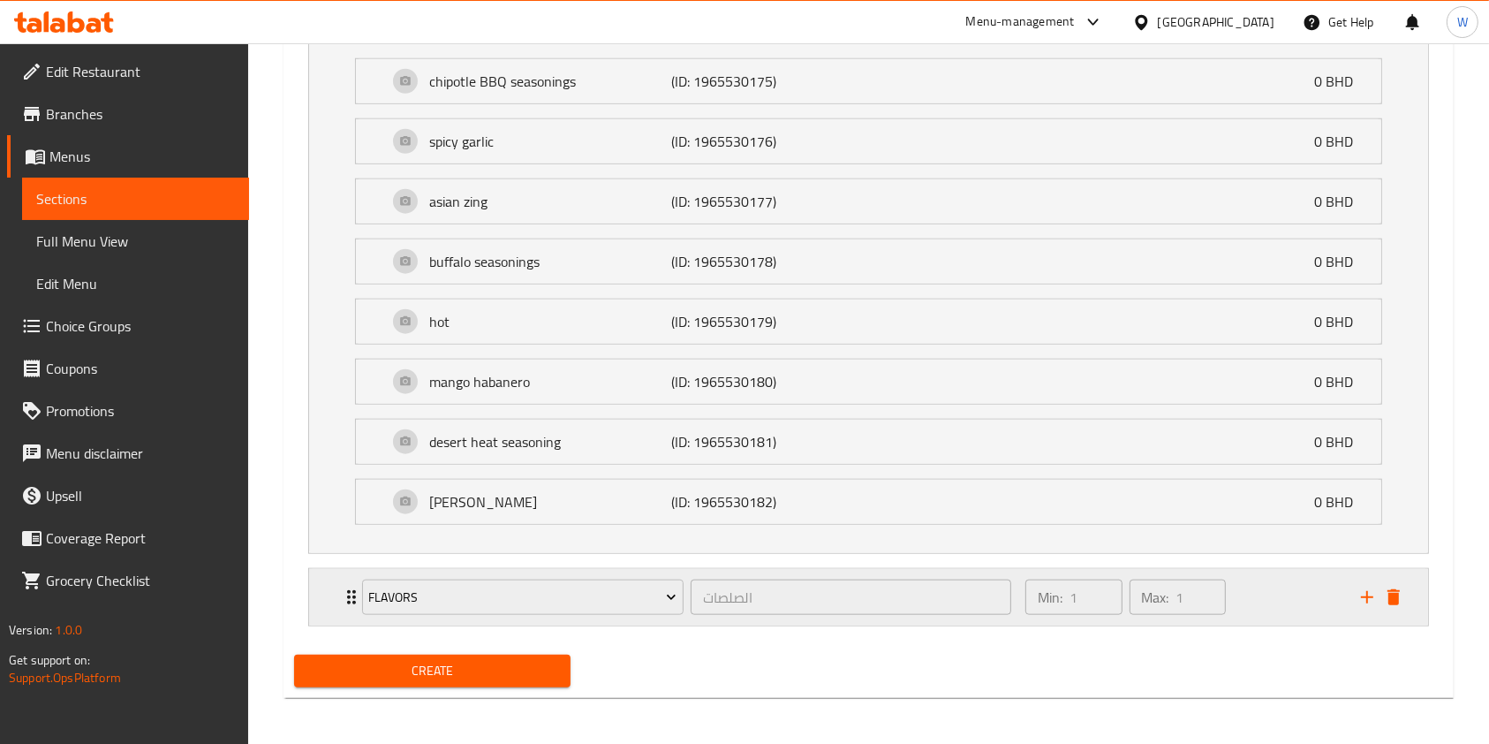
click at [353, 589] on div "Flavors الصلصات ​" at bounding box center [687, 597] width 670 height 57
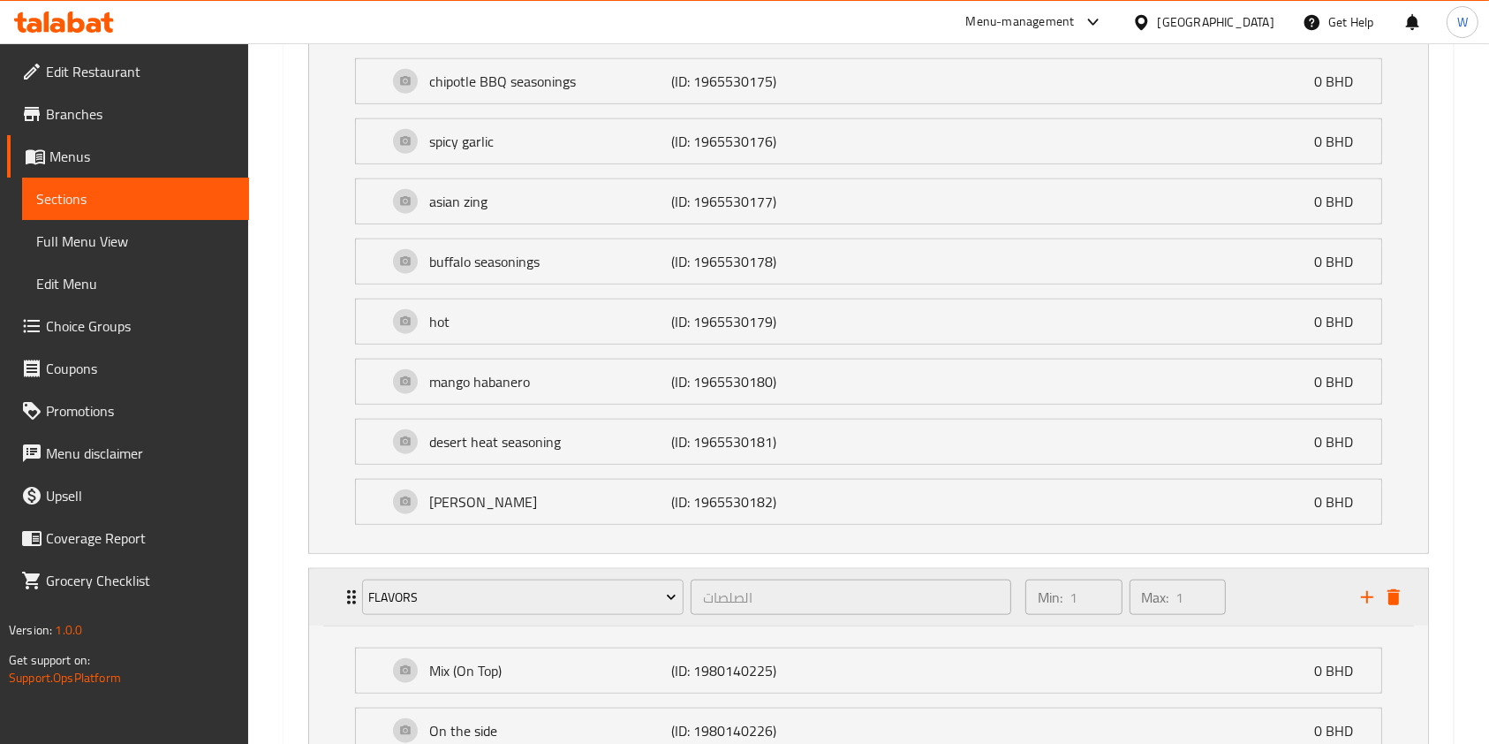
scroll to position [1805, 0]
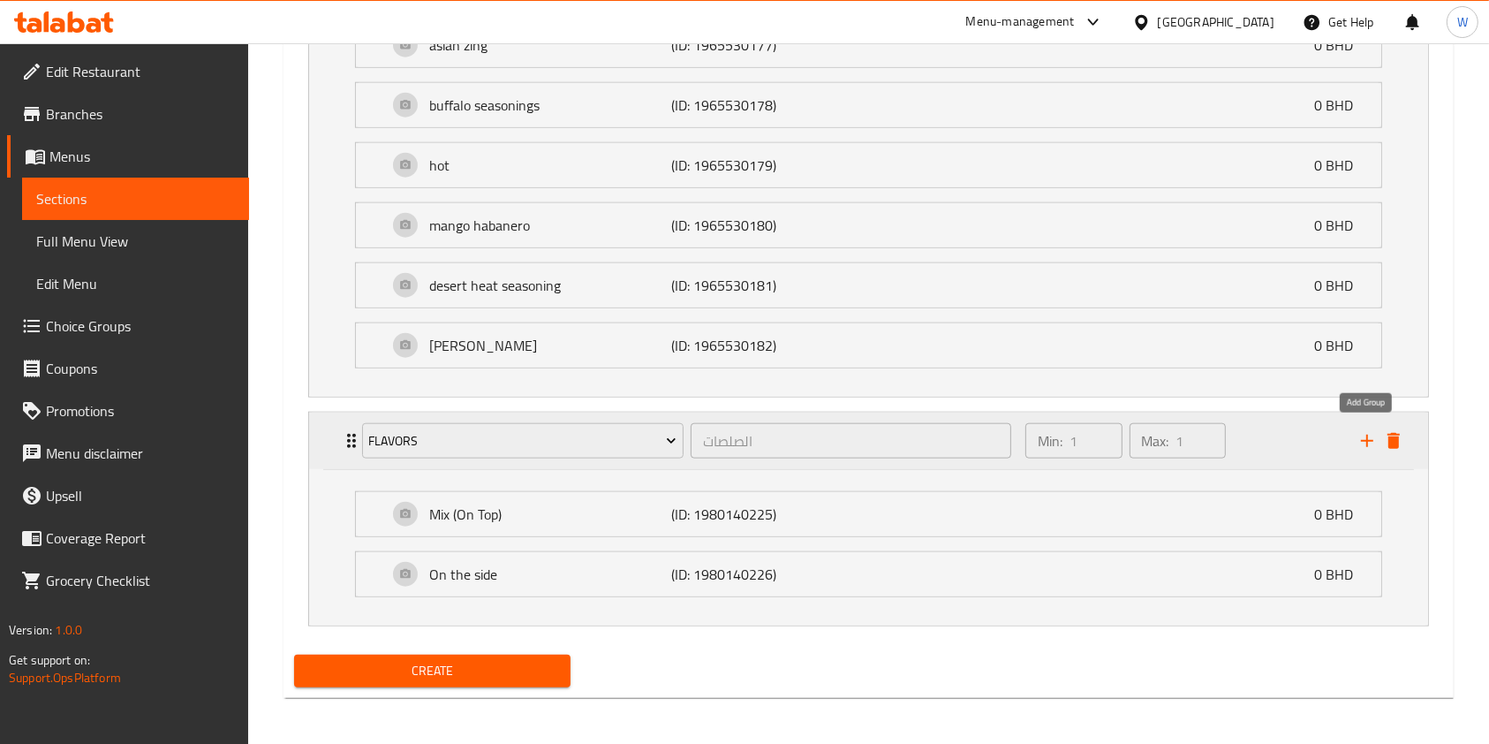
drag, startPoint x: 1365, startPoint y: 444, endPoint x: 1319, endPoint y: 454, distance: 47.0
click at [1365, 444] on icon "add" at bounding box center [1367, 440] width 21 height 21
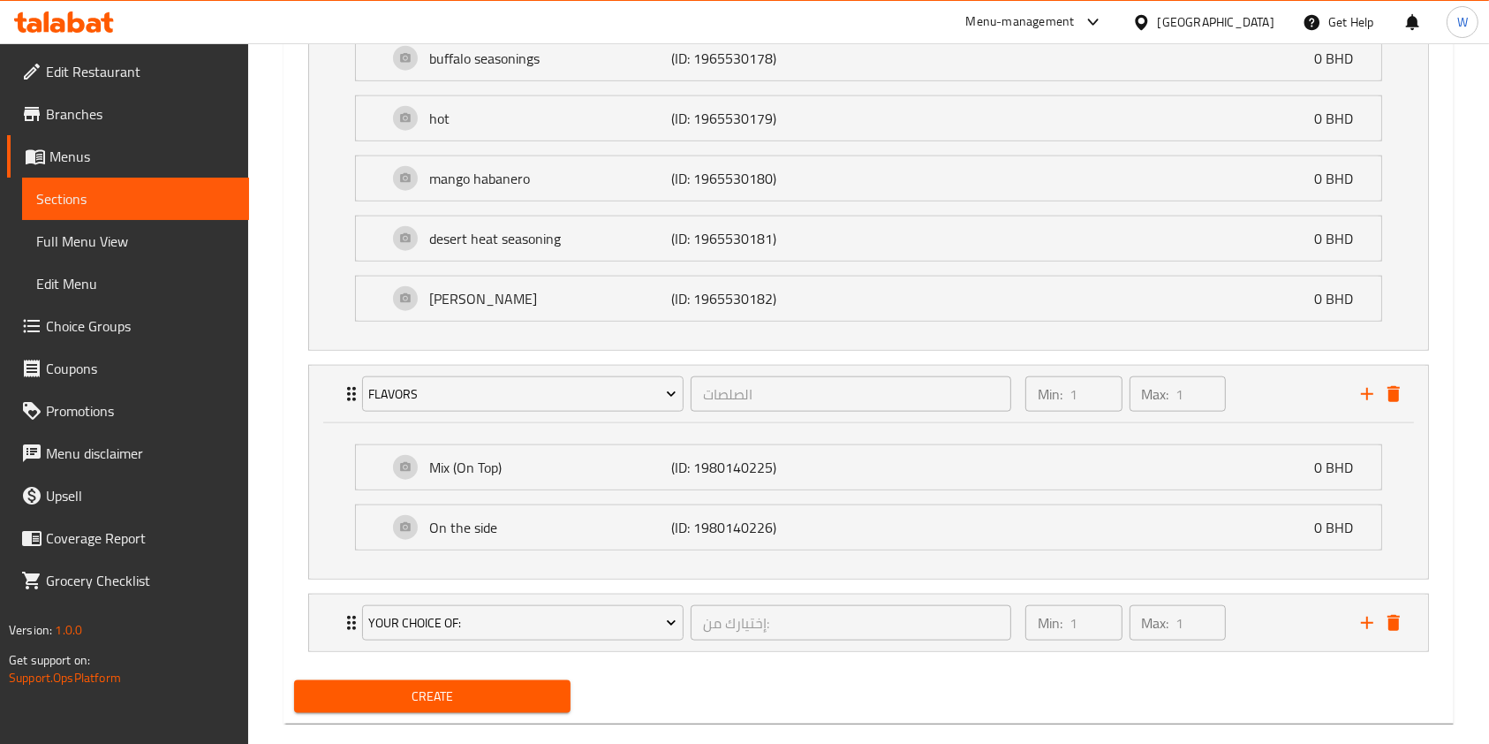
scroll to position [1877, 0]
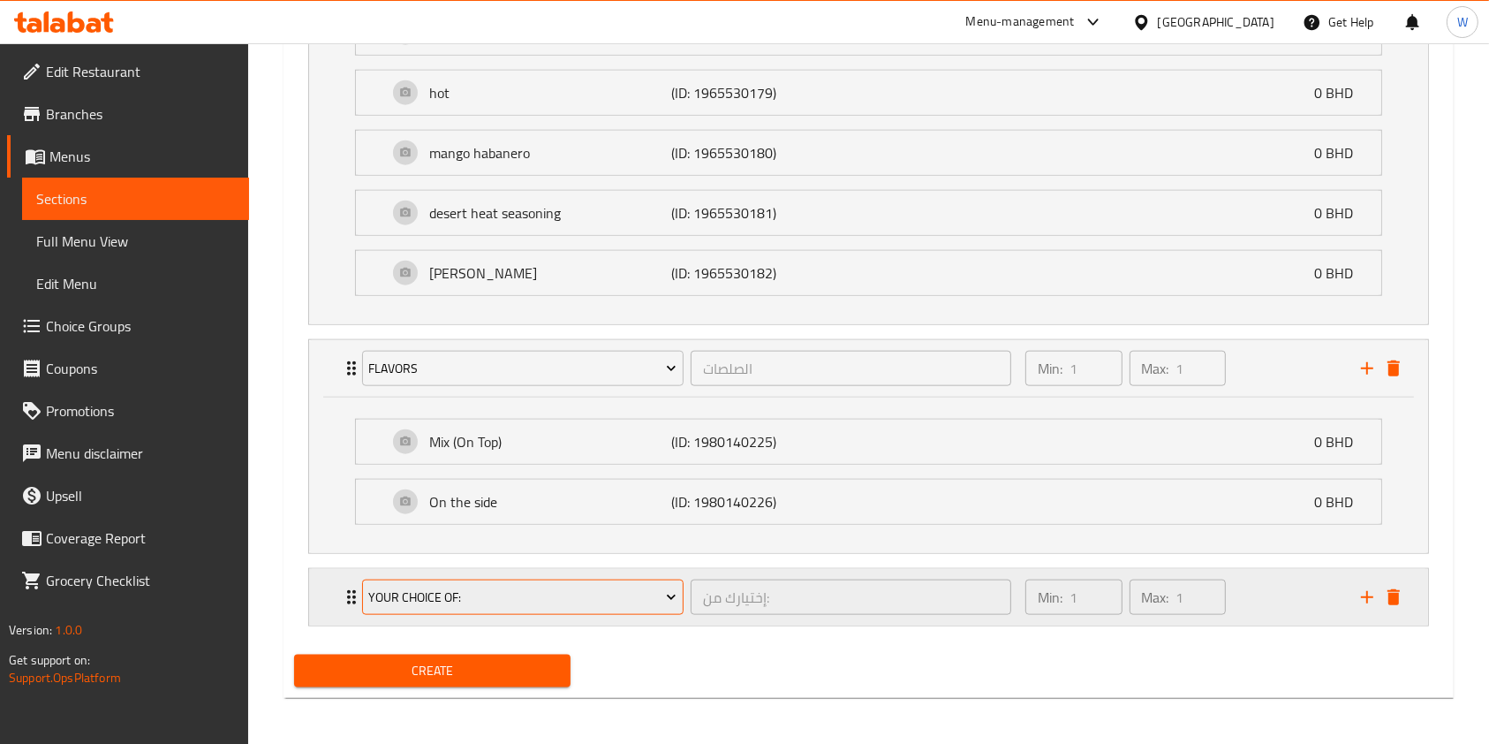
click at [592, 587] on span "Your choice Of:" at bounding box center [522, 598] width 308 height 22
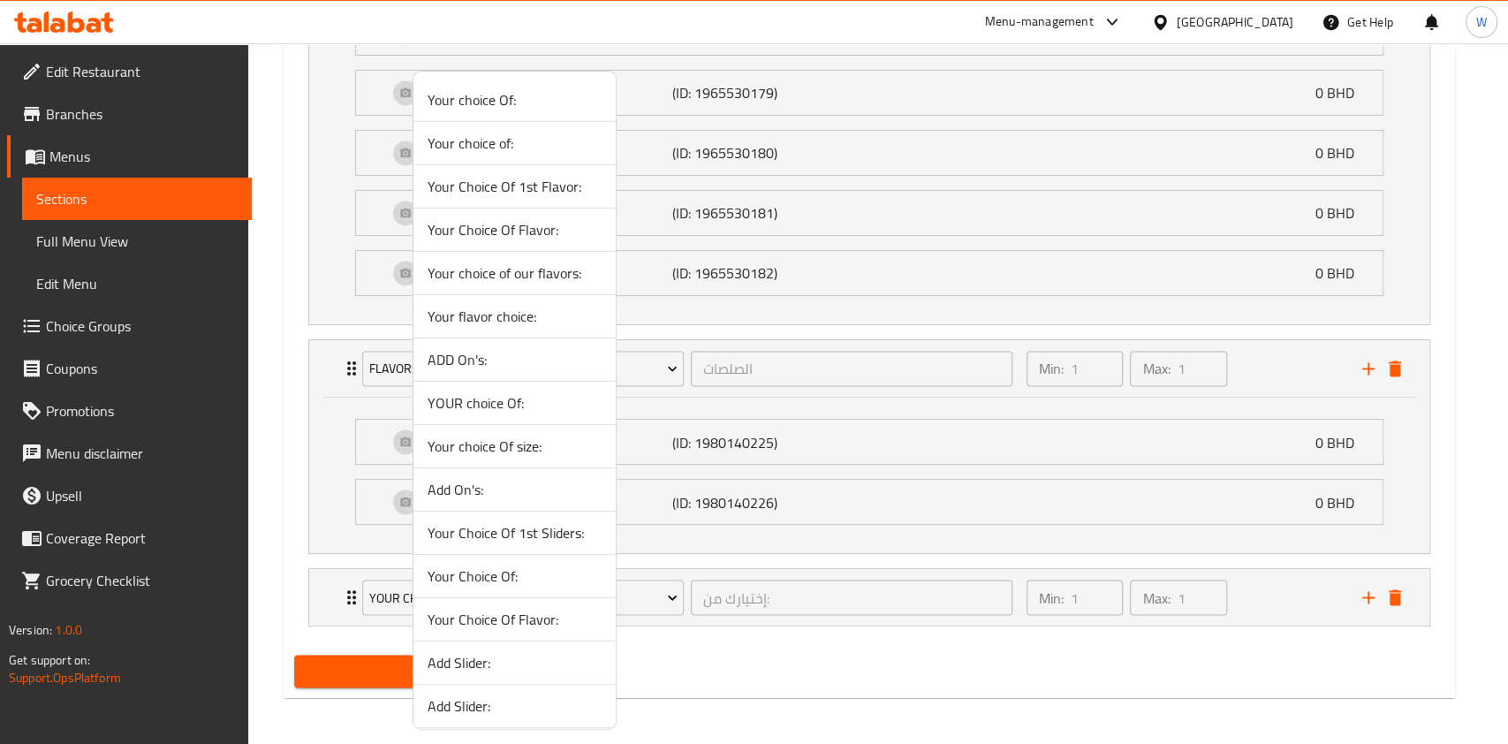
click at [516, 143] on span "Your choice of:" at bounding box center [515, 143] width 174 height 21
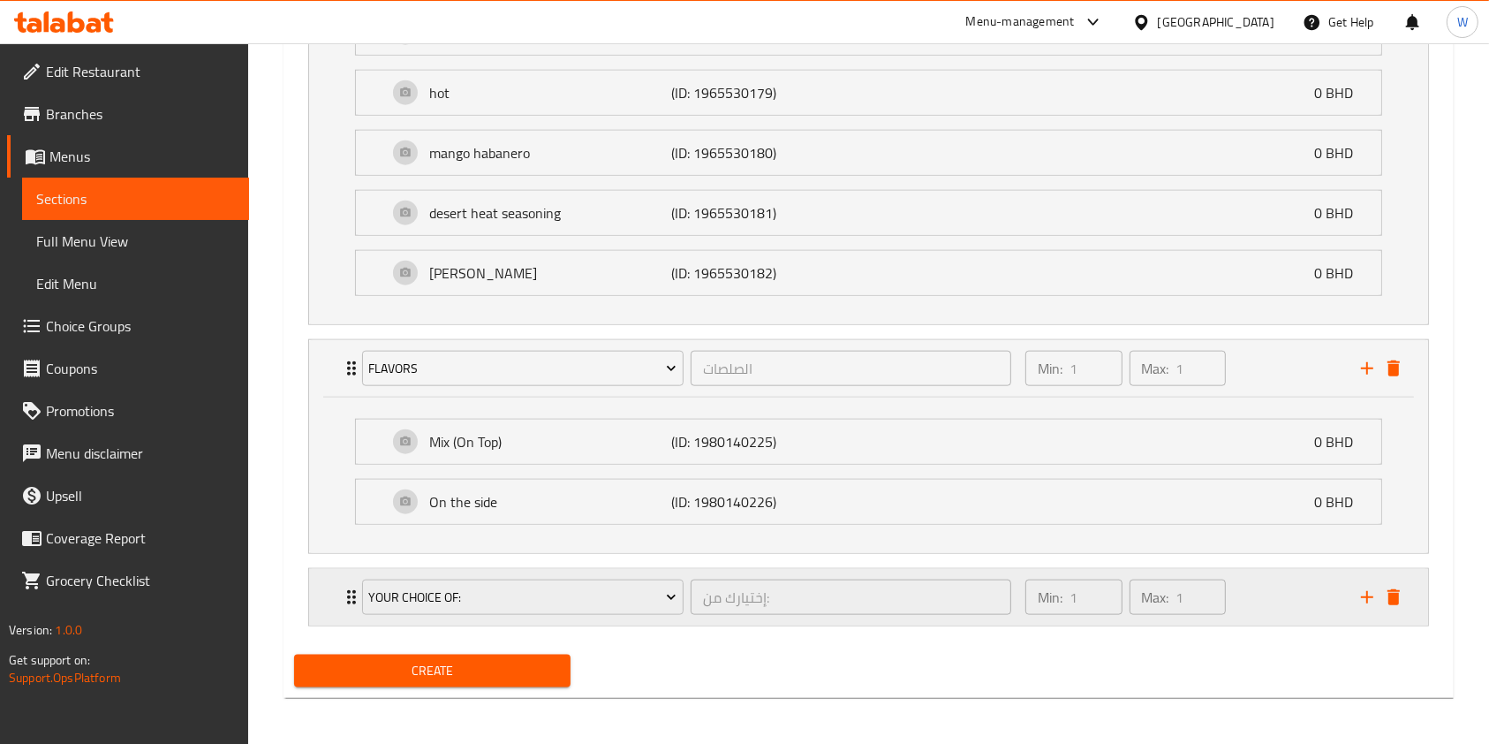
click at [352, 610] on div "Your choice of: إختيارك من: ​" at bounding box center [687, 597] width 670 height 57
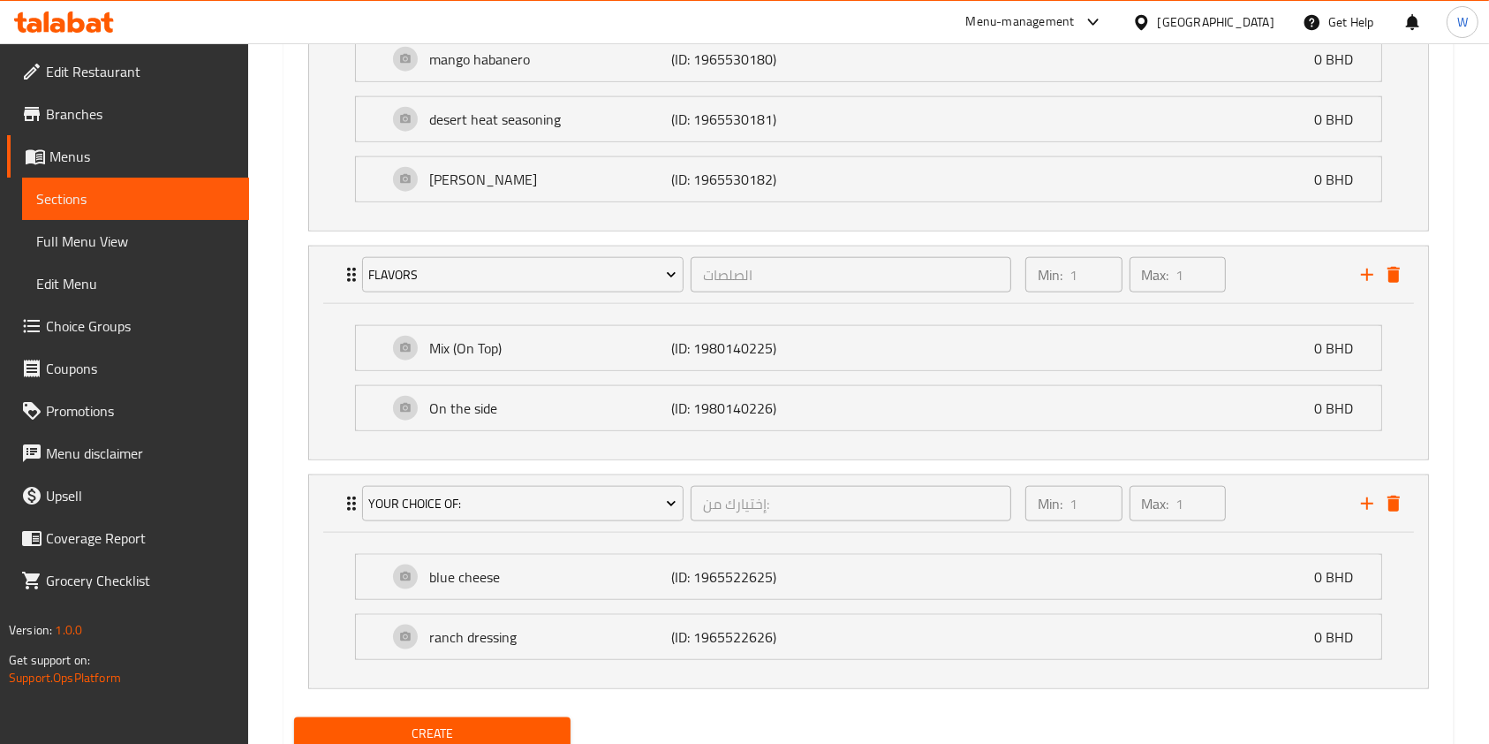
scroll to position [2034, 0]
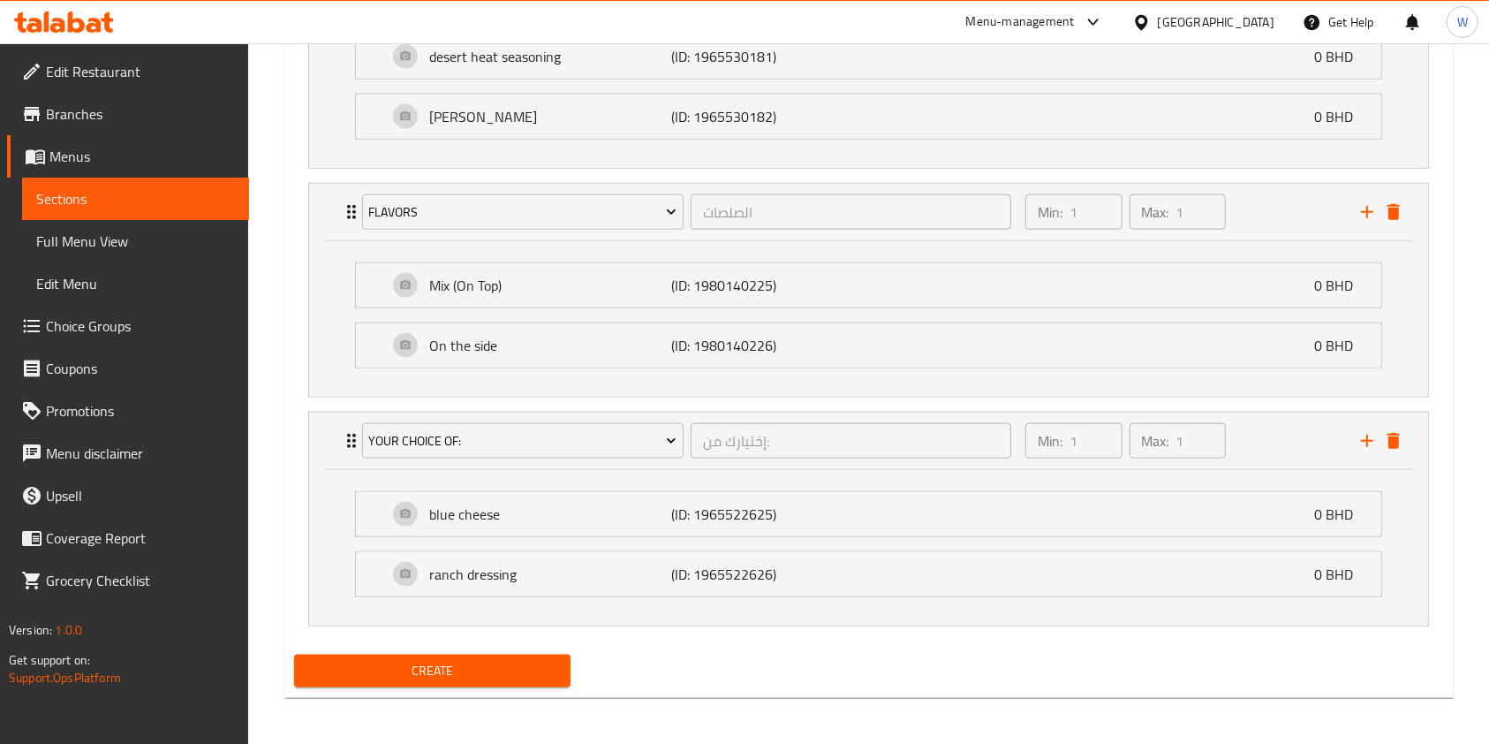
click at [427, 675] on span "Create" at bounding box center [432, 671] width 248 height 22
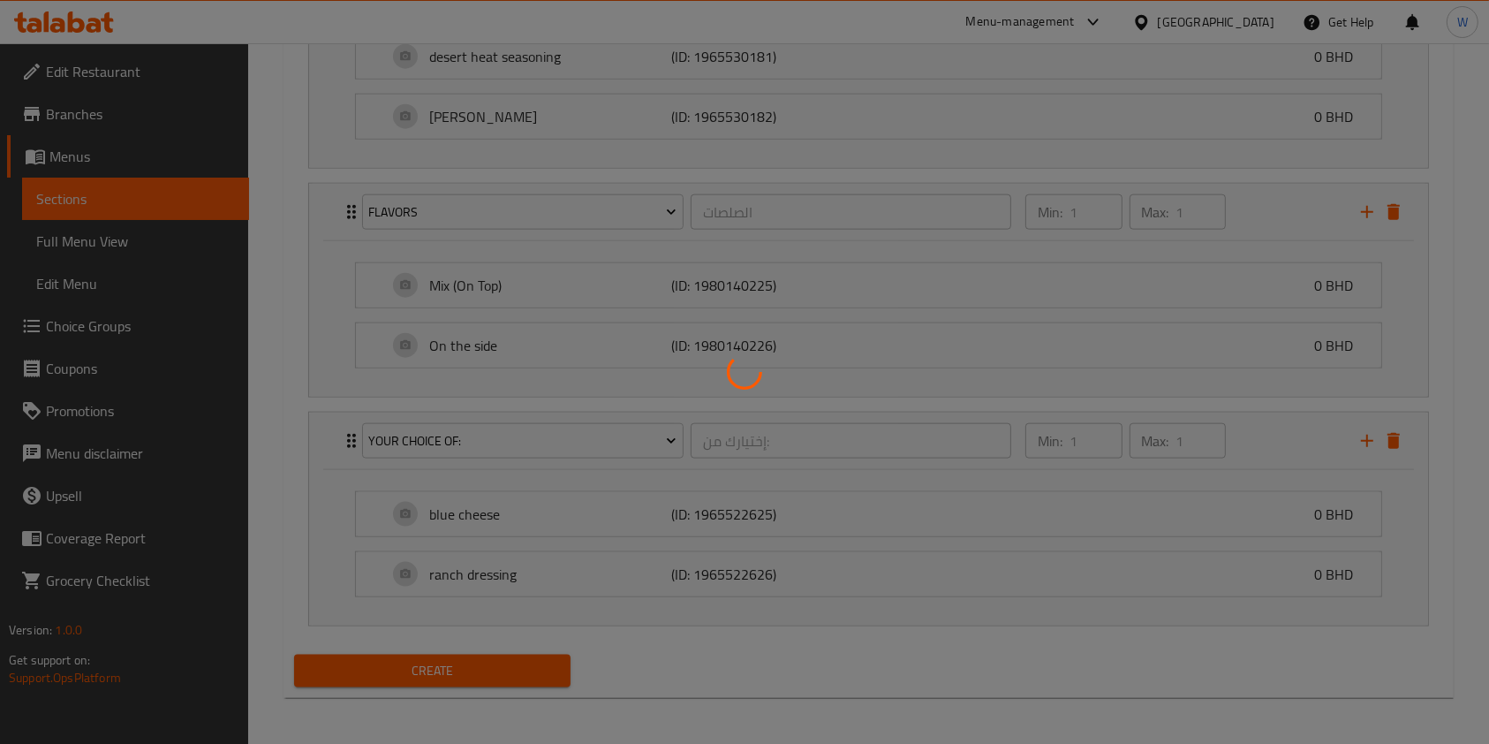
type input "0"
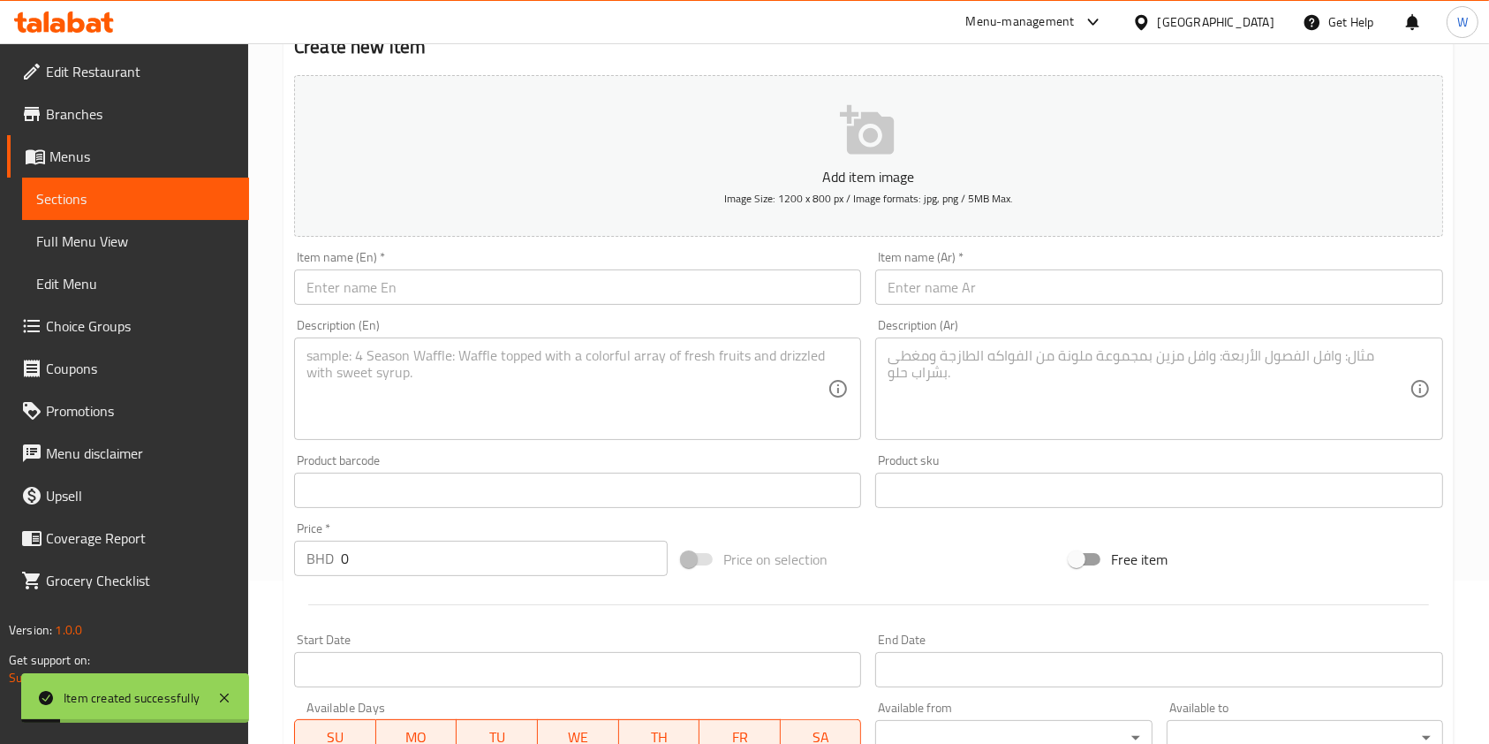
scroll to position [0, 0]
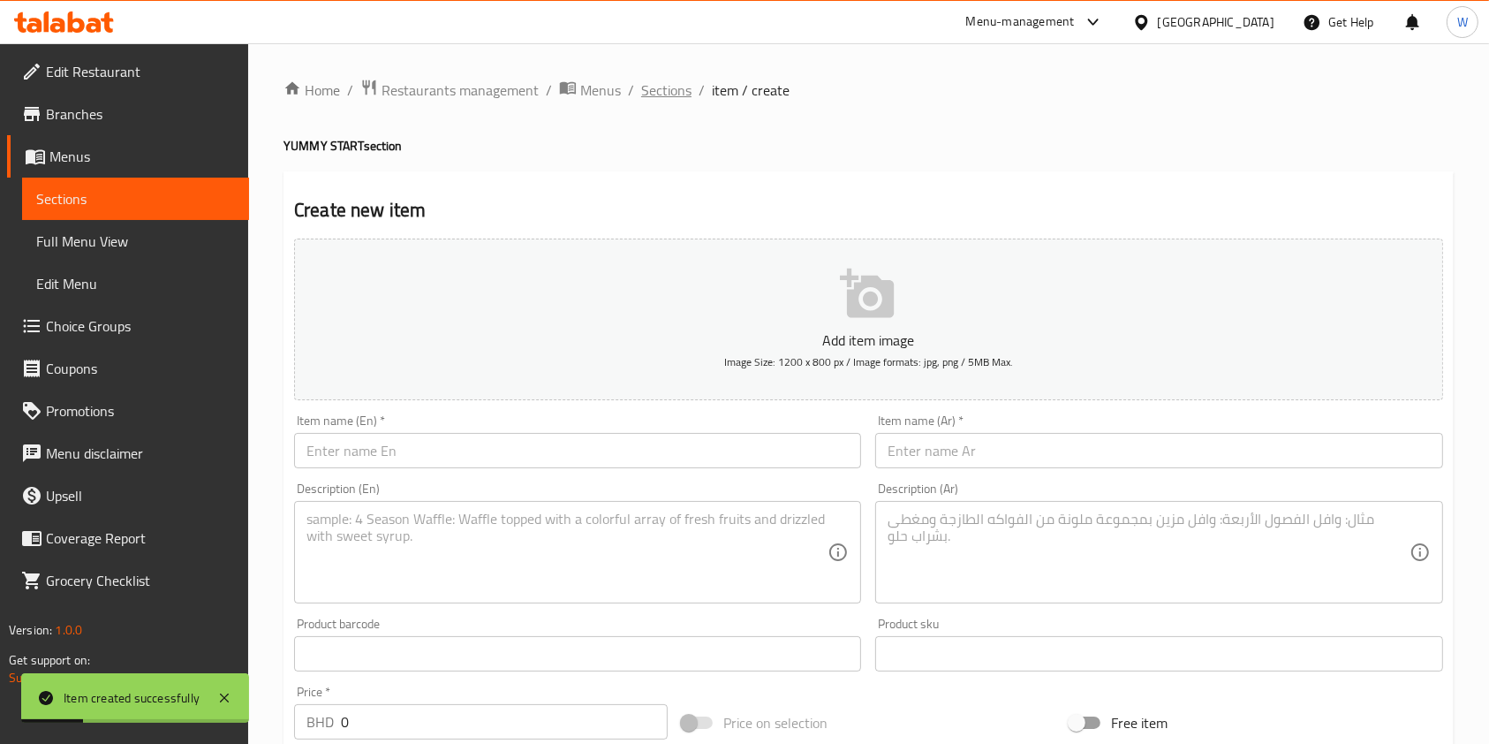
click at [674, 98] on span "Sections" at bounding box center [666, 90] width 50 height 21
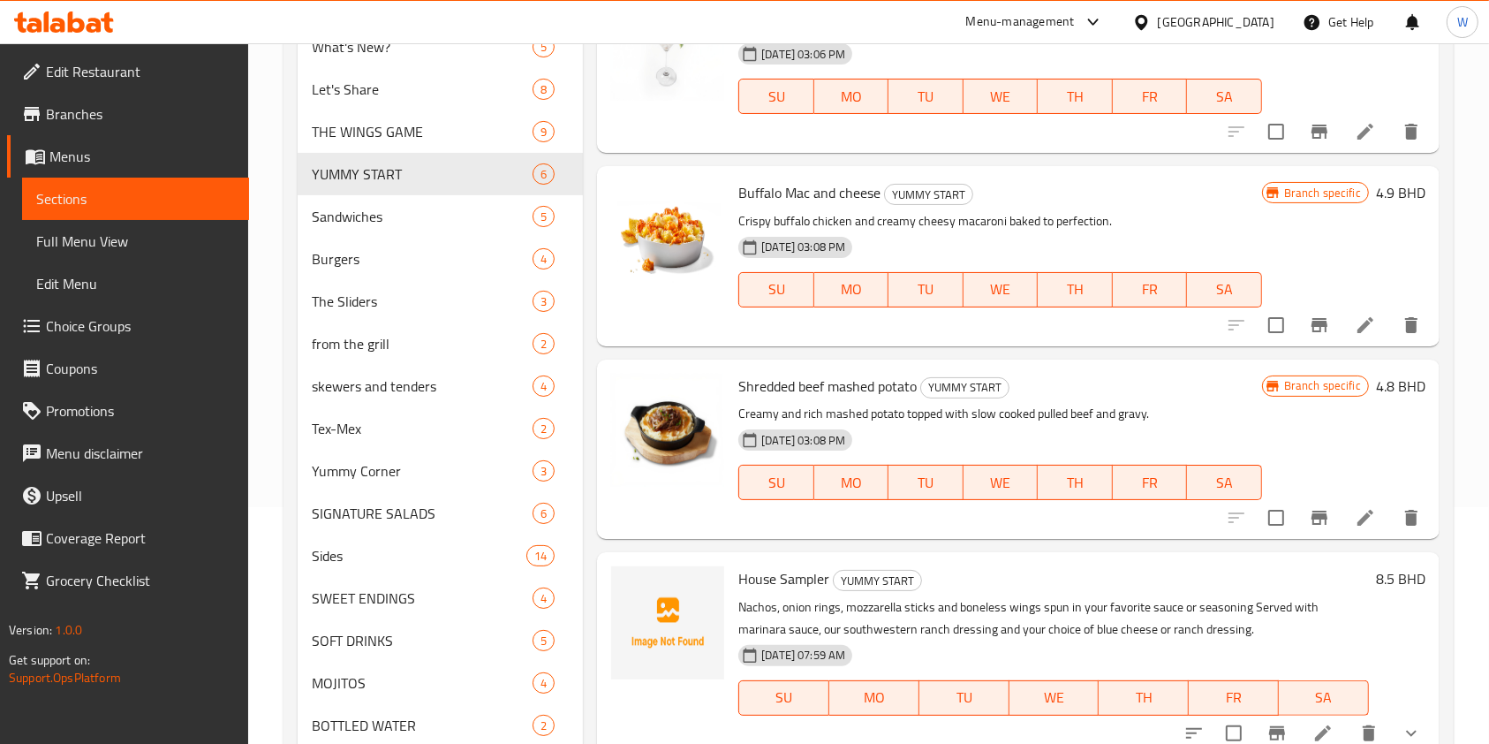
scroll to position [296, 0]
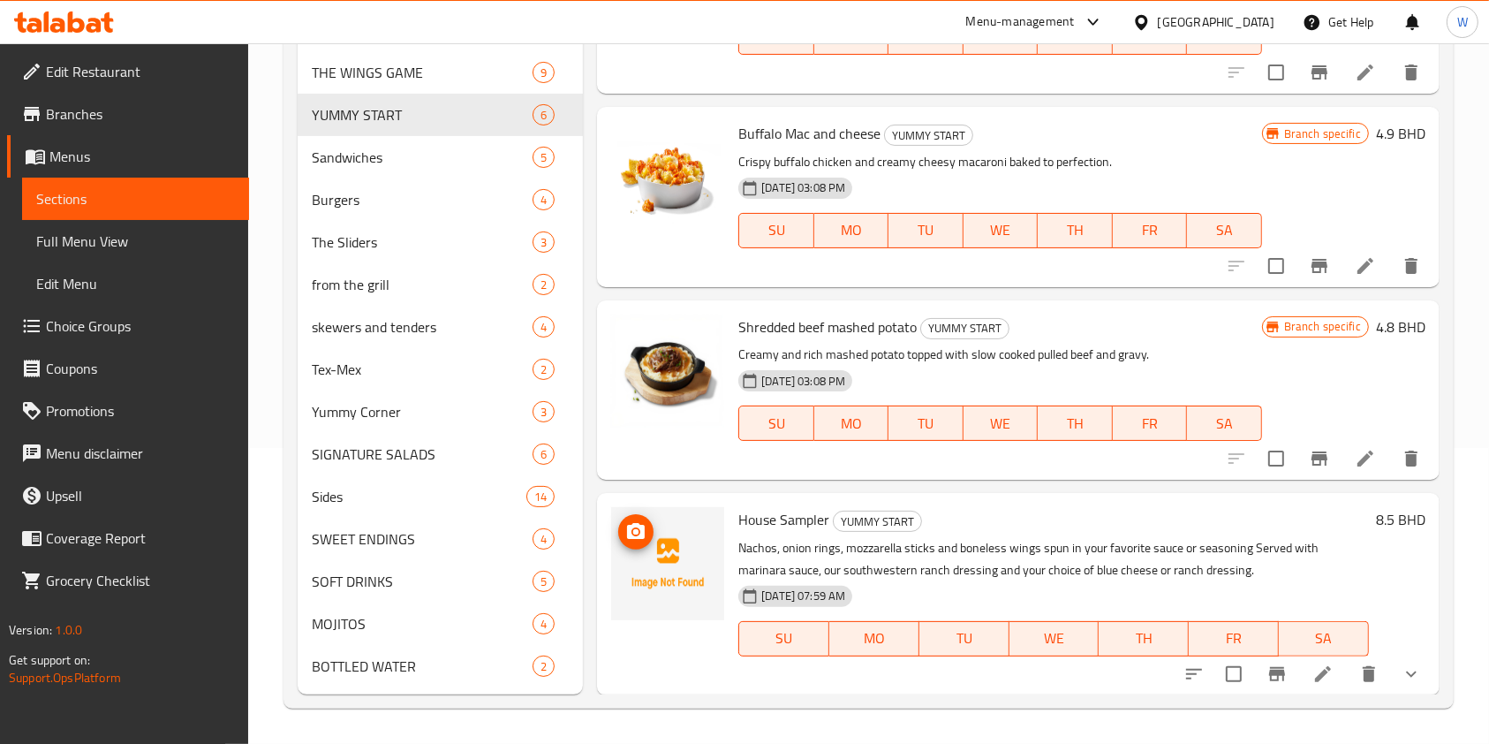
click at [638, 531] on icon "upload picture" at bounding box center [635, 531] width 21 height 21
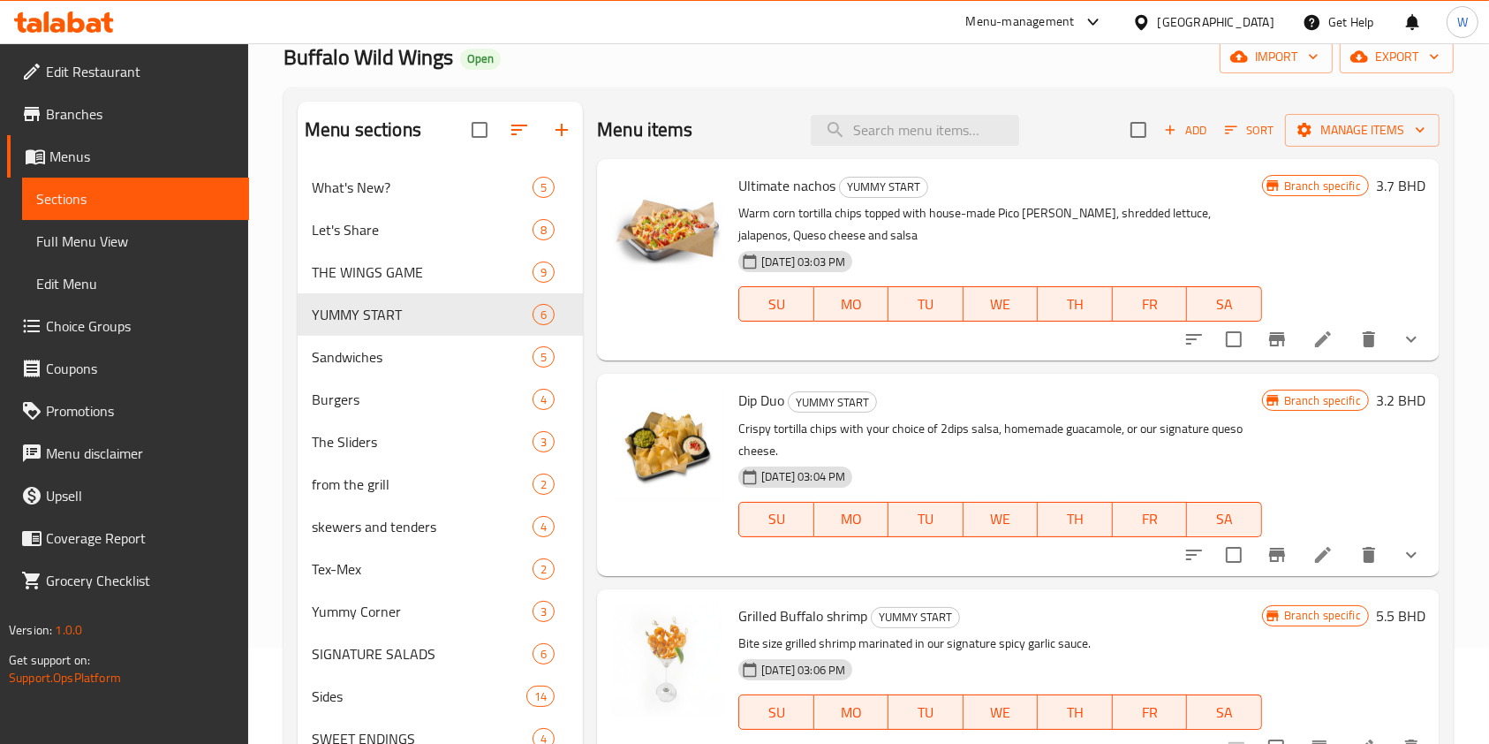
scroll to position [0, 0]
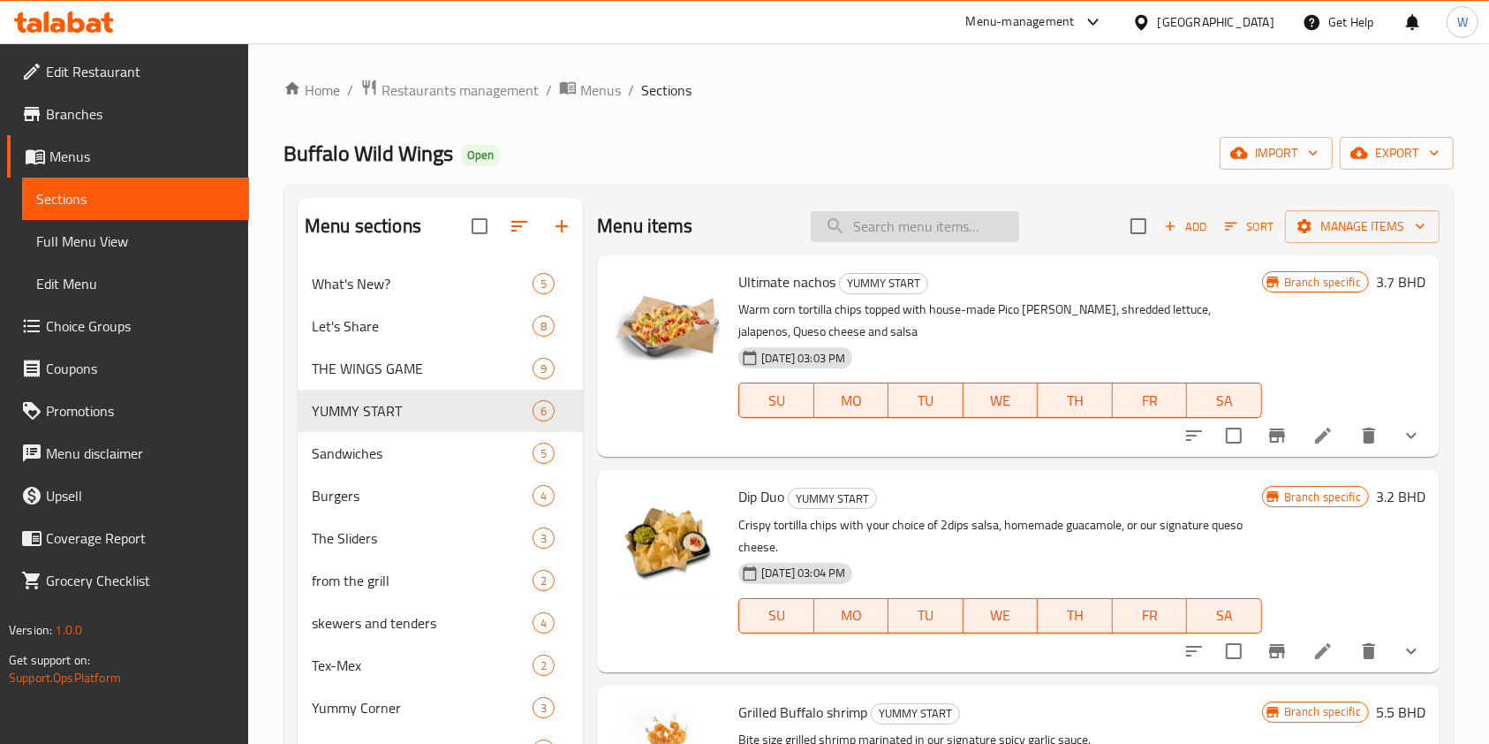
click at [926, 218] on input "search" at bounding box center [915, 226] width 208 height 31
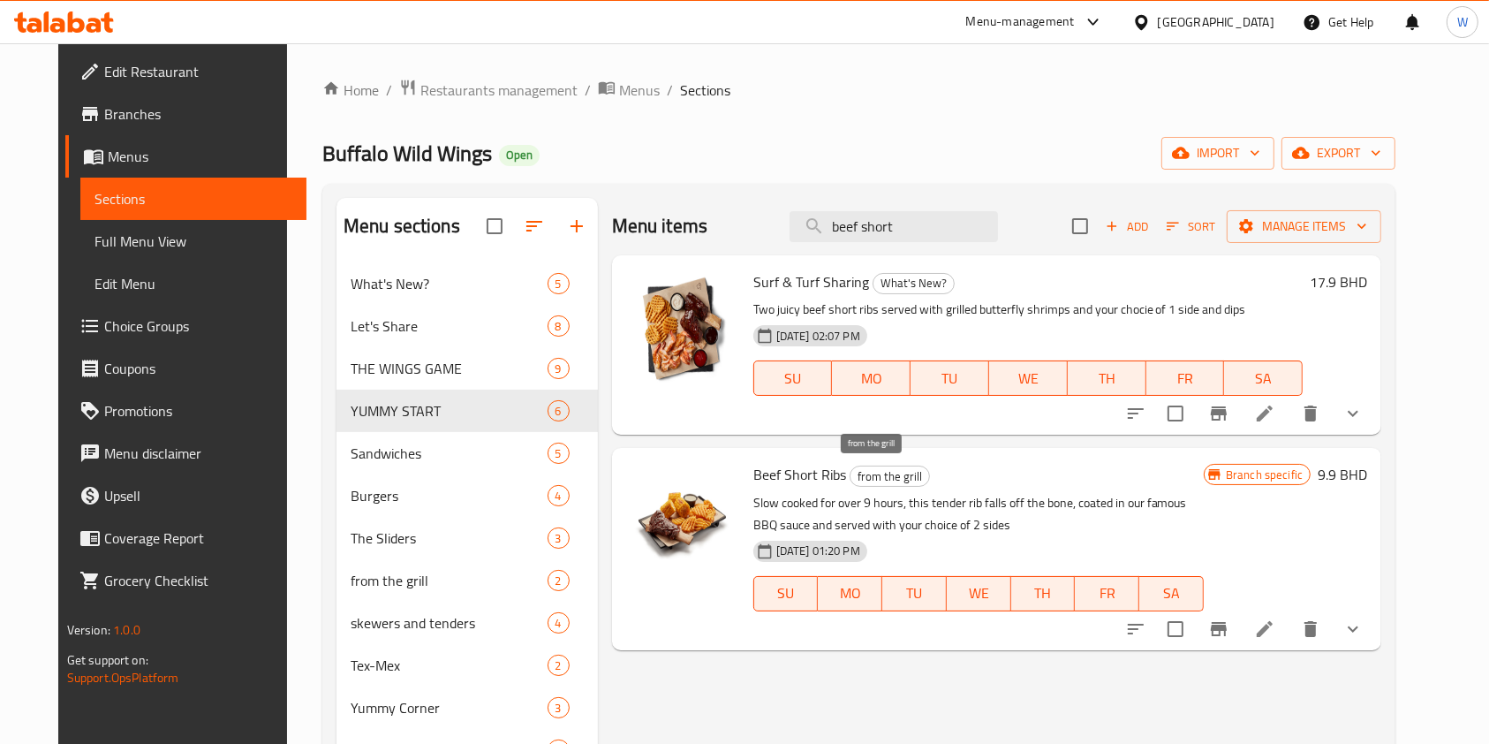
type input "beef short"
drag, startPoint x: 841, startPoint y: 469, endPoint x: 820, endPoint y: 473, distance: 21.5
click at [851, 469] on span "from the grill" at bounding box center [890, 476] width 79 height 20
click at [793, 475] on span "Beef Short Ribs" at bounding box center [800, 474] width 93 height 27
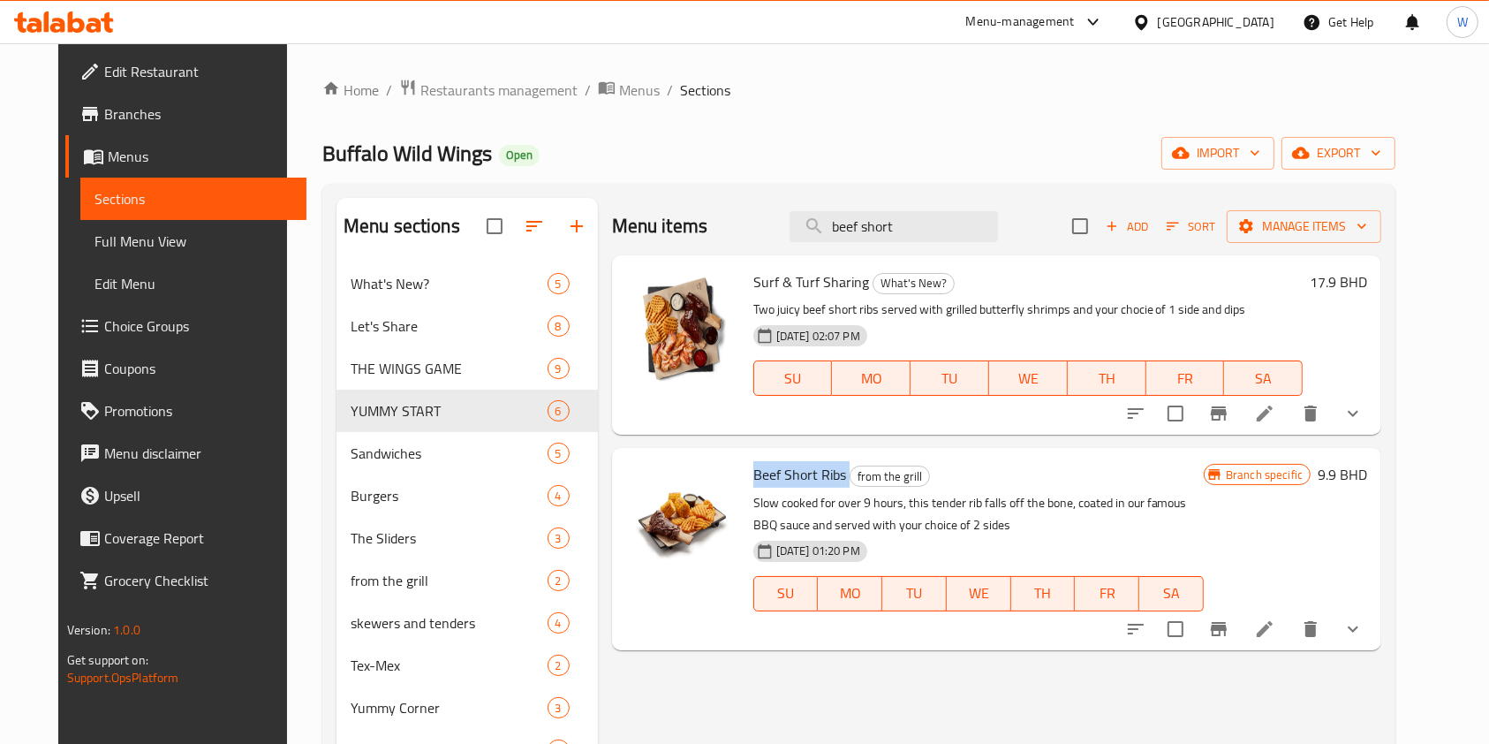
click at [793, 475] on span "Beef Short Ribs" at bounding box center [800, 474] width 93 height 27
copy h6 "Beef Short Ribs"
click at [1000, 697] on div "Menu items beef short Add Sort Manage items Surf & Turf Sharing What's New? Two…" at bounding box center [990, 594] width 784 height 792
click at [1230, 625] on icon "Branch-specific-item" at bounding box center [1218, 628] width 21 height 21
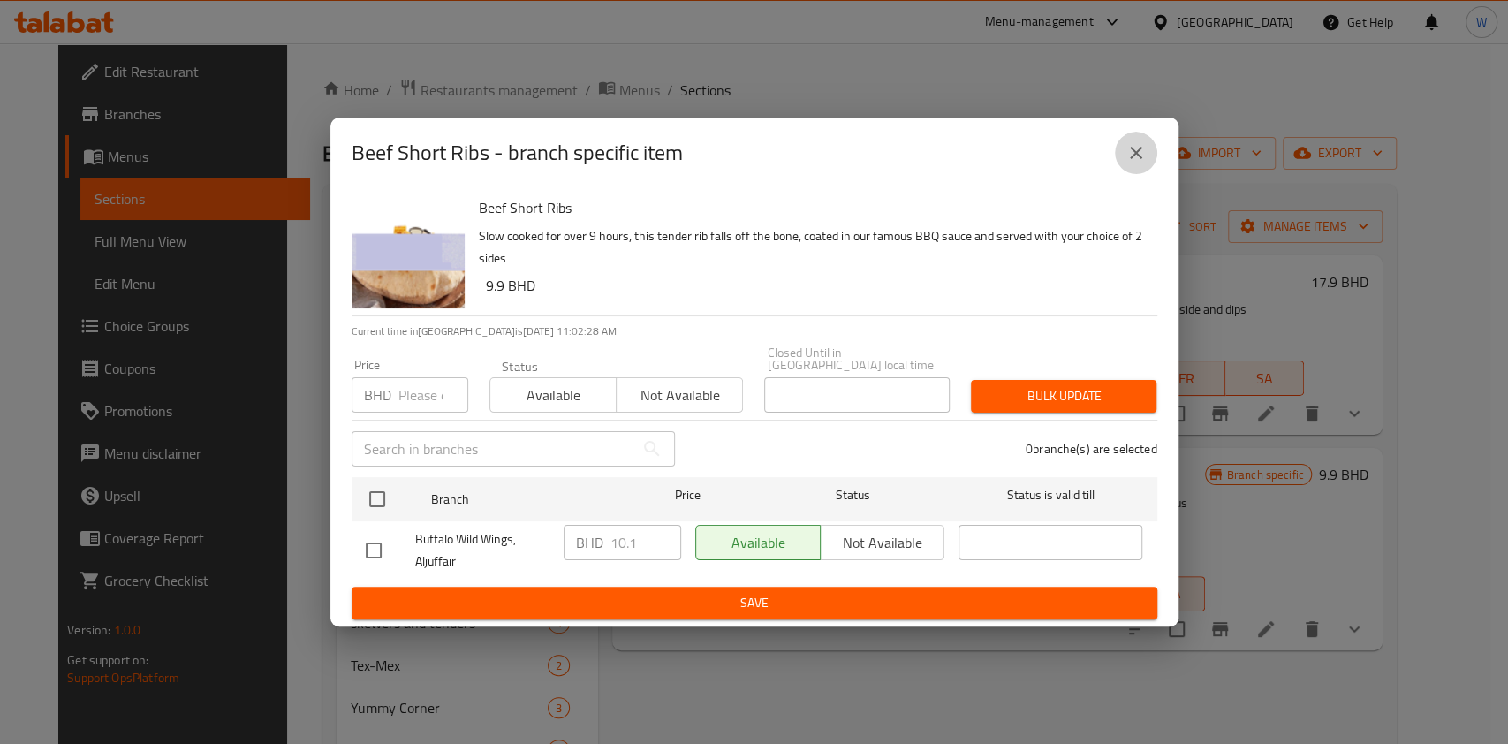
click at [1134, 163] on icon "close" at bounding box center [1135, 152] width 21 height 21
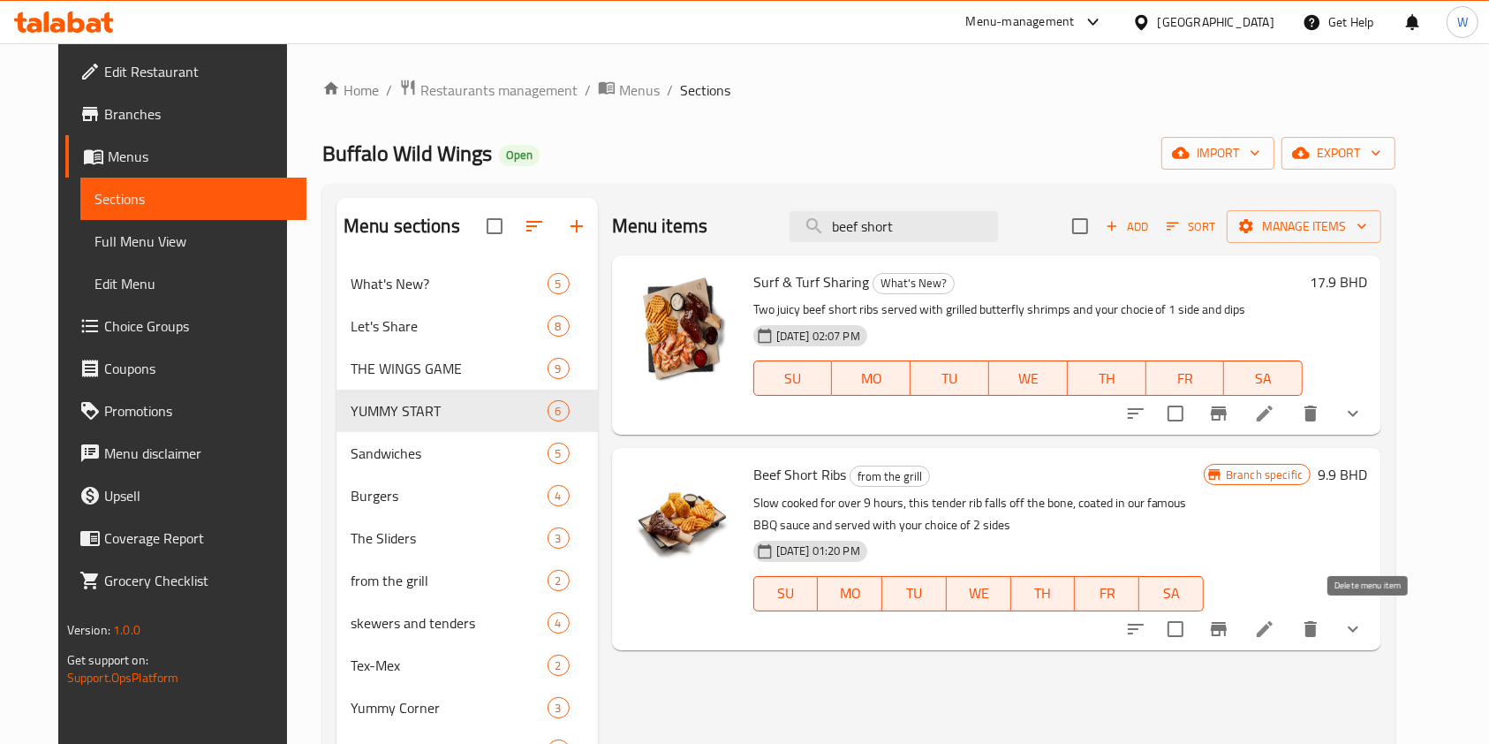
click at [1317, 631] on icon "delete" at bounding box center [1311, 629] width 12 height 16
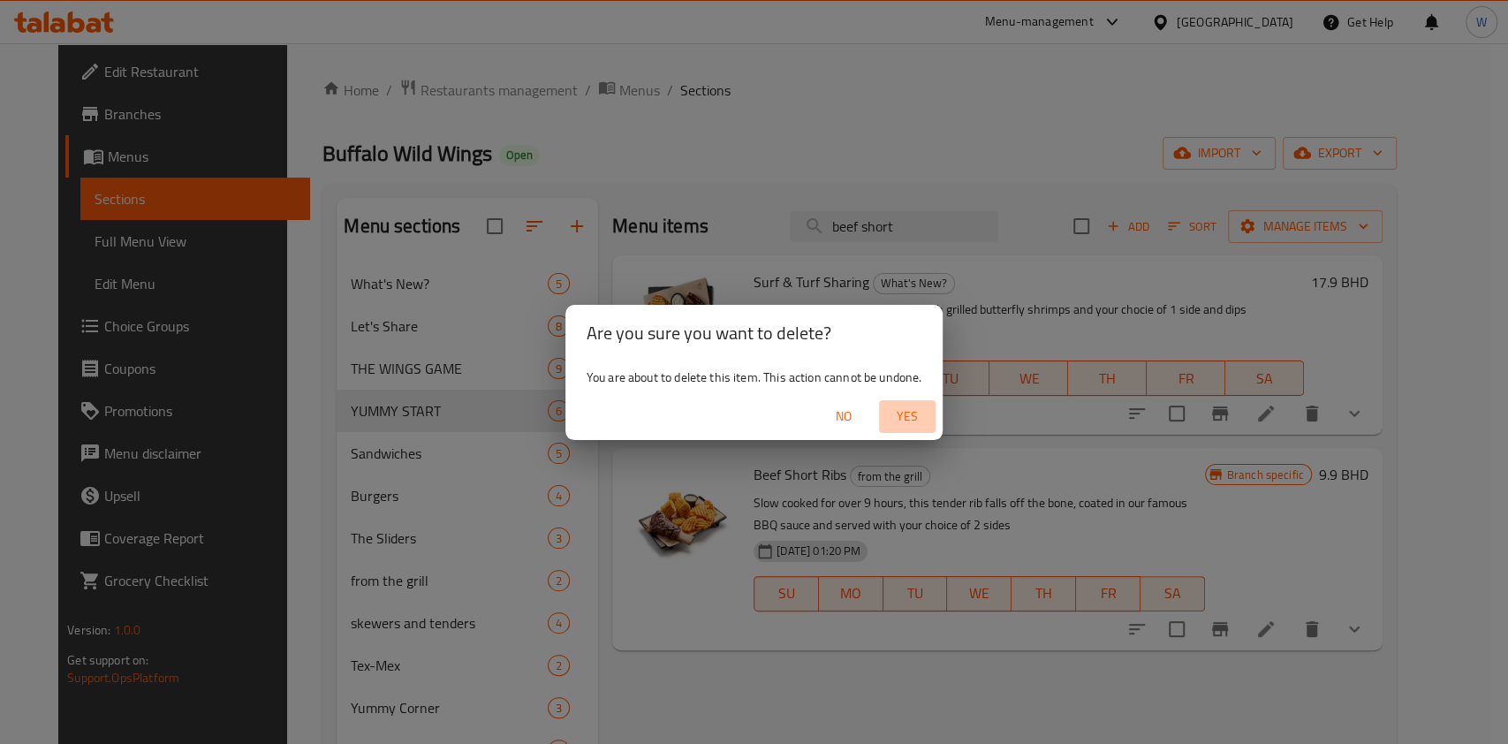
click at [927, 415] on span "Yes" at bounding box center [907, 416] width 42 height 22
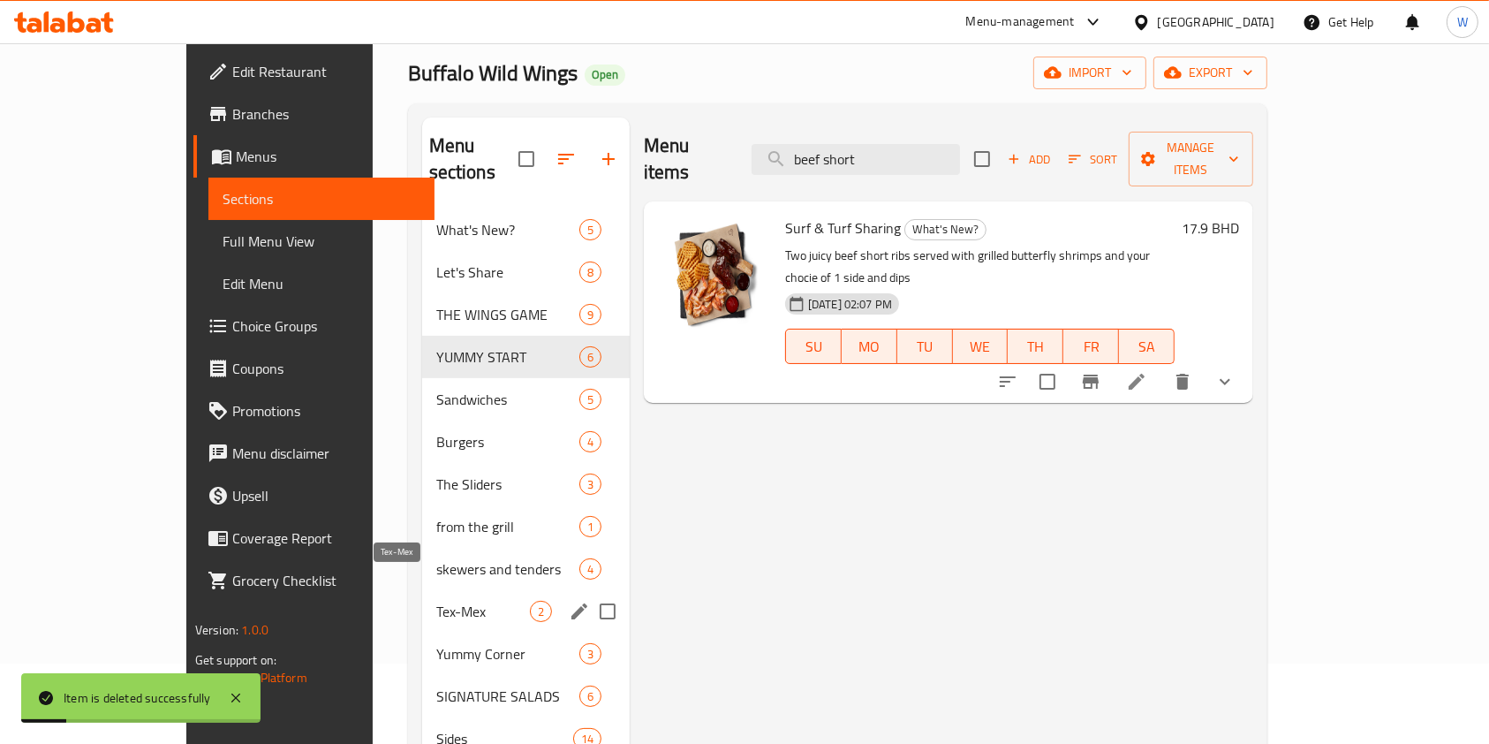
scroll to position [117, 0]
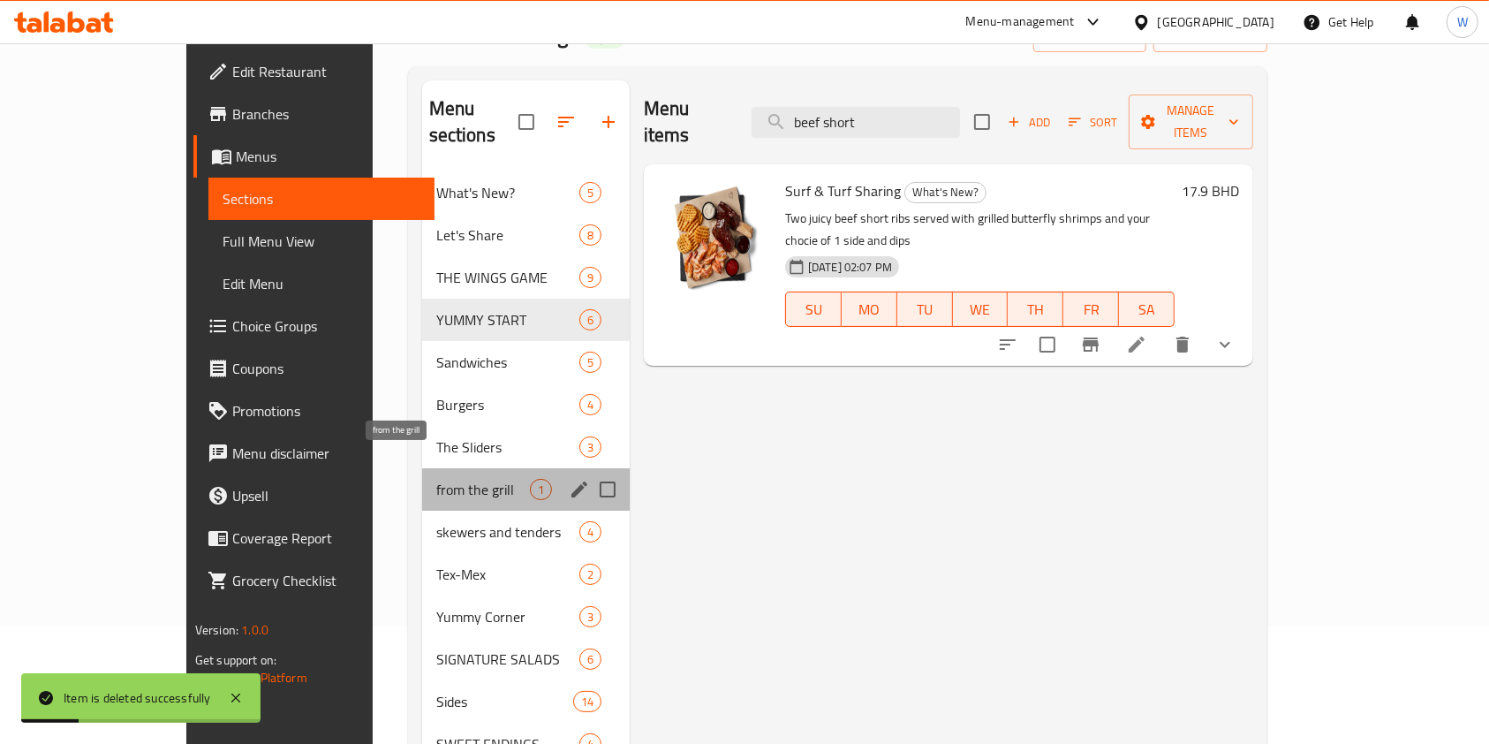
click at [436, 479] on span "from the grill" at bounding box center [483, 489] width 94 height 21
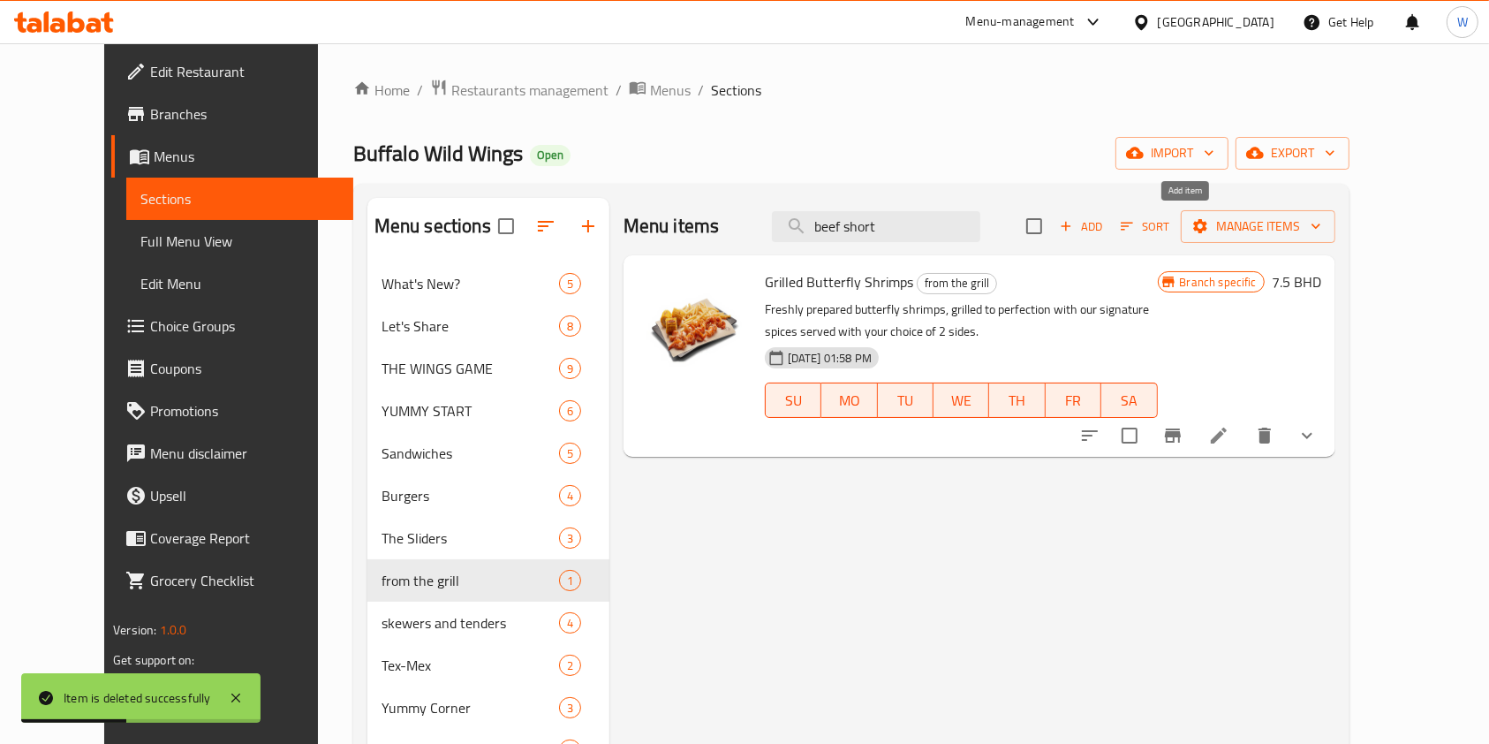
click at [1105, 231] on span "Add" at bounding box center [1081, 226] width 48 height 20
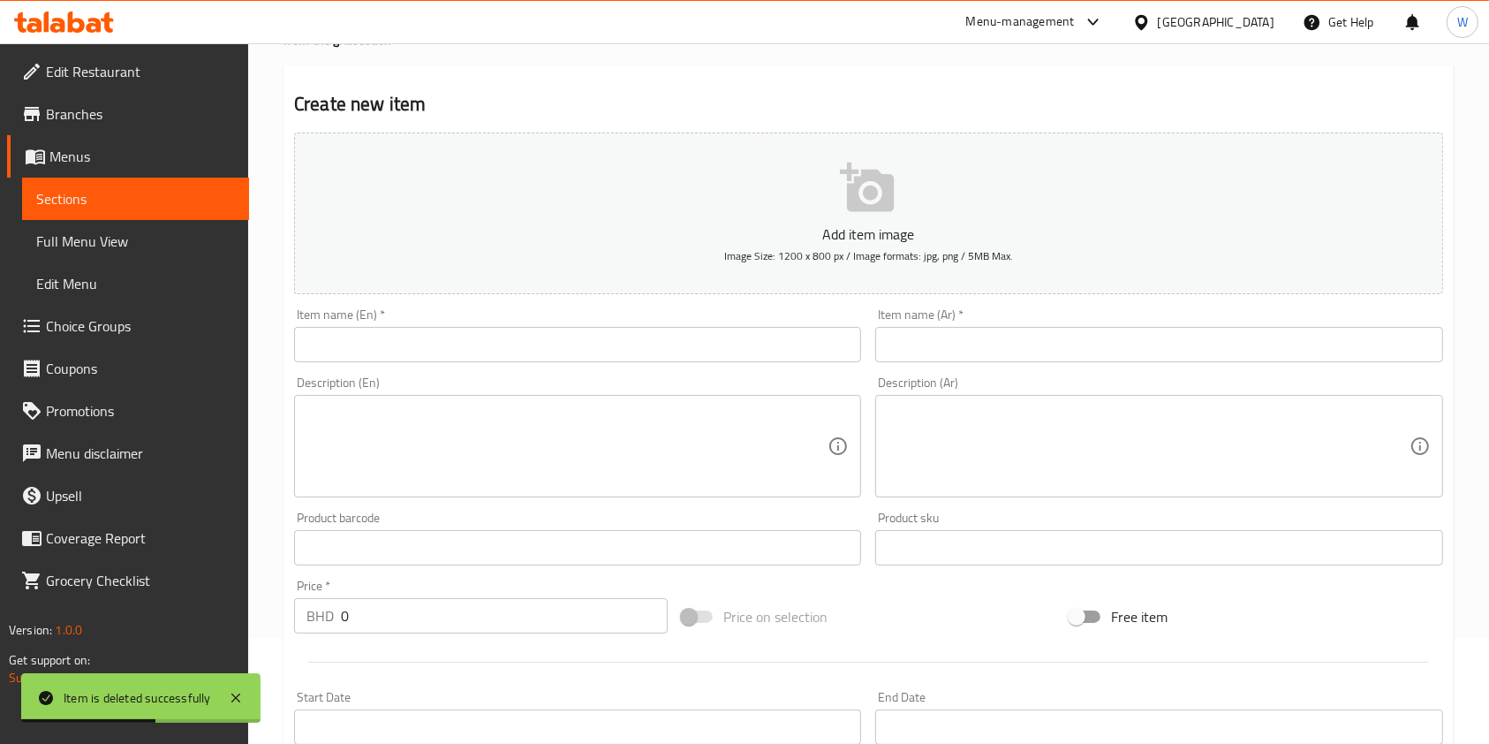
scroll to position [235, 0]
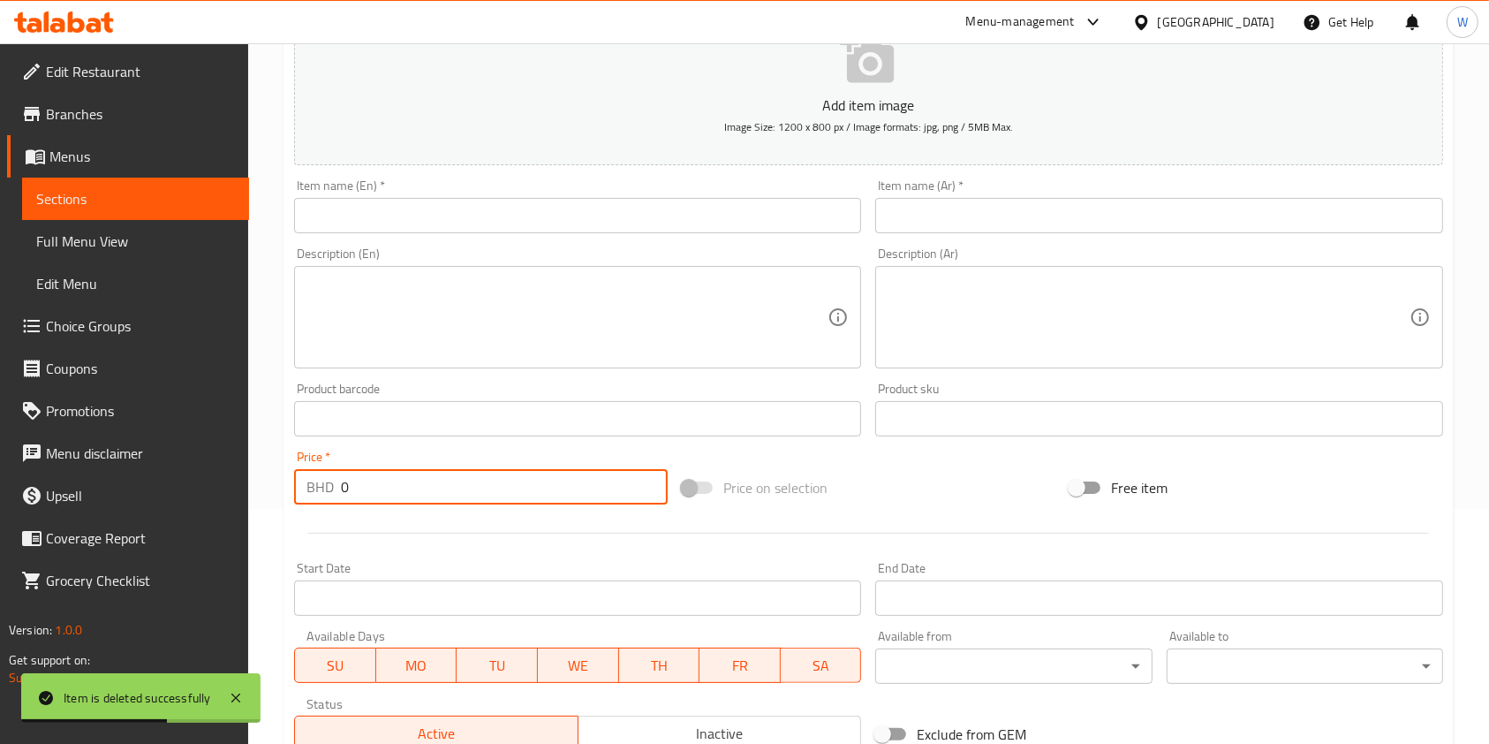
drag, startPoint x: 388, startPoint y: 484, endPoint x: 292, endPoint y: 494, distance: 95.9
click at [294, 494] on div "BHD 0 Price *" at bounding box center [481, 486] width 374 height 35
paste input "10.1"
type input "10.1"
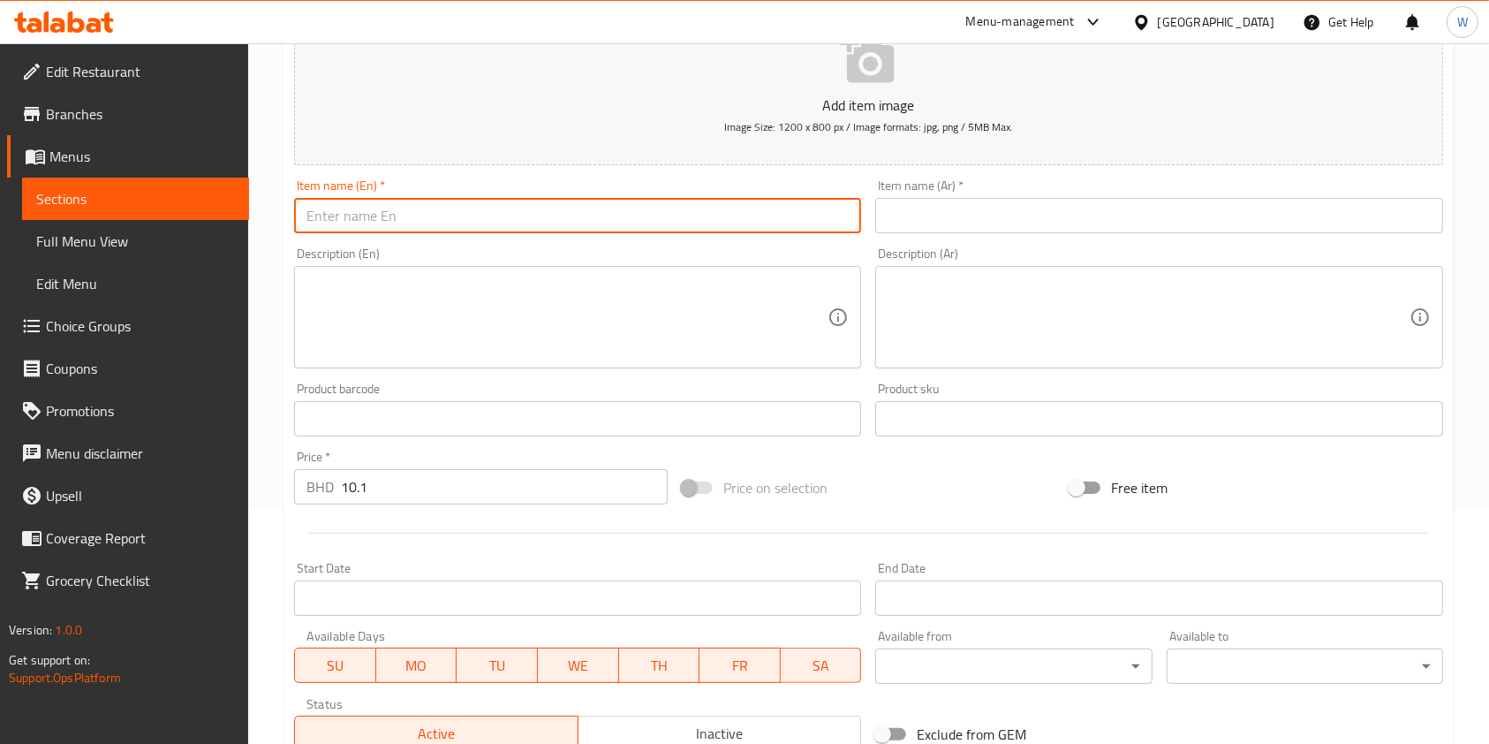
click at [410, 216] on input "text" at bounding box center [577, 215] width 567 height 35
type input "Beef Short Ribs"
click at [372, 186] on div "Item name (En)   * Beef Short Ribs Item name (En) *" at bounding box center [577, 206] width 567 height 54
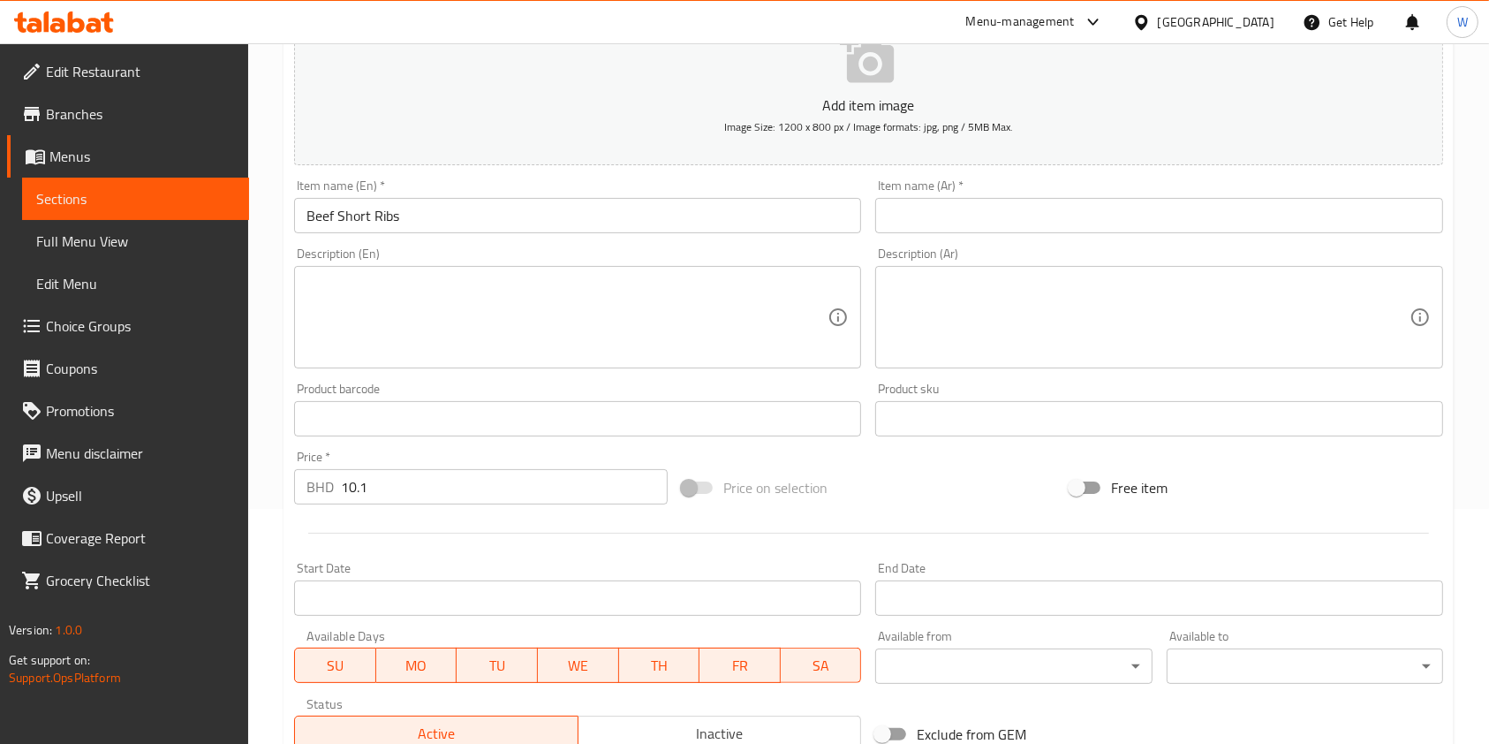
click at [371, 209] on input "Beef Short Ribs" at bounding box center [577, 215] width 567 height 35
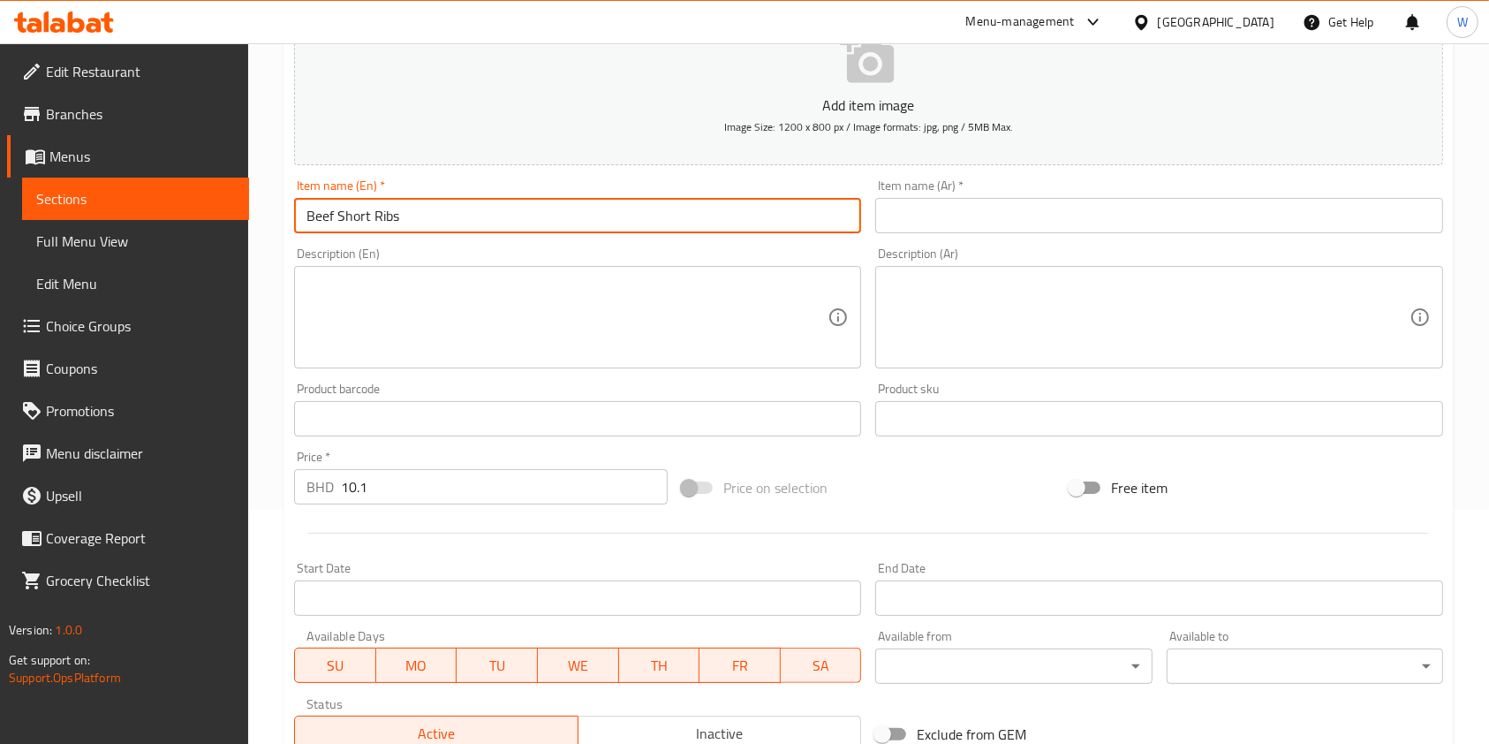
click at [371, 209] on input "Beef Short Ribs" at bounding box center [577, 215] width 567 height 35
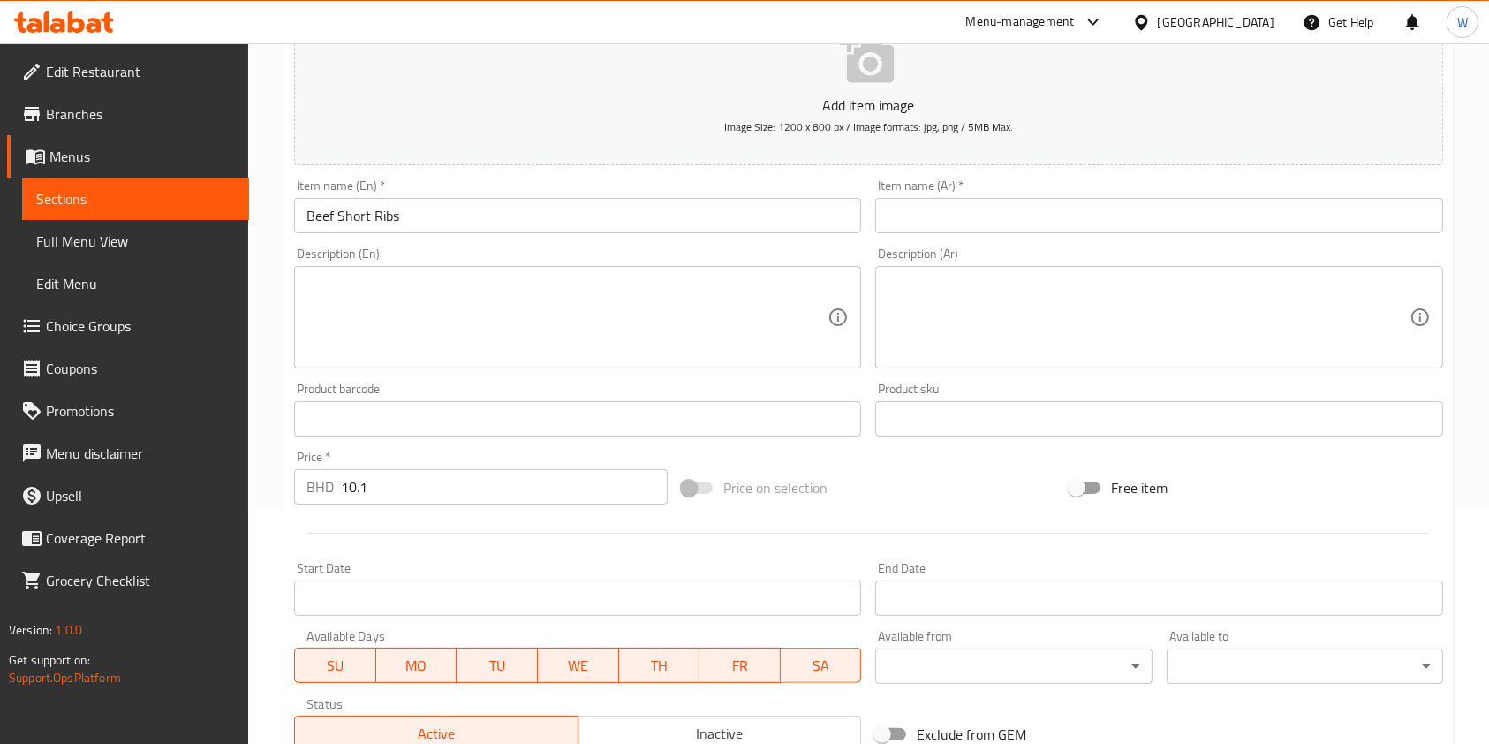
click at [954, 242] on div "Description (Ar) Description (Ar)" at bounding box center [1158, 307] width 581 height 135
click at [954, 224] on input "text" at bounding box center [1158, 215] width 567 height 35
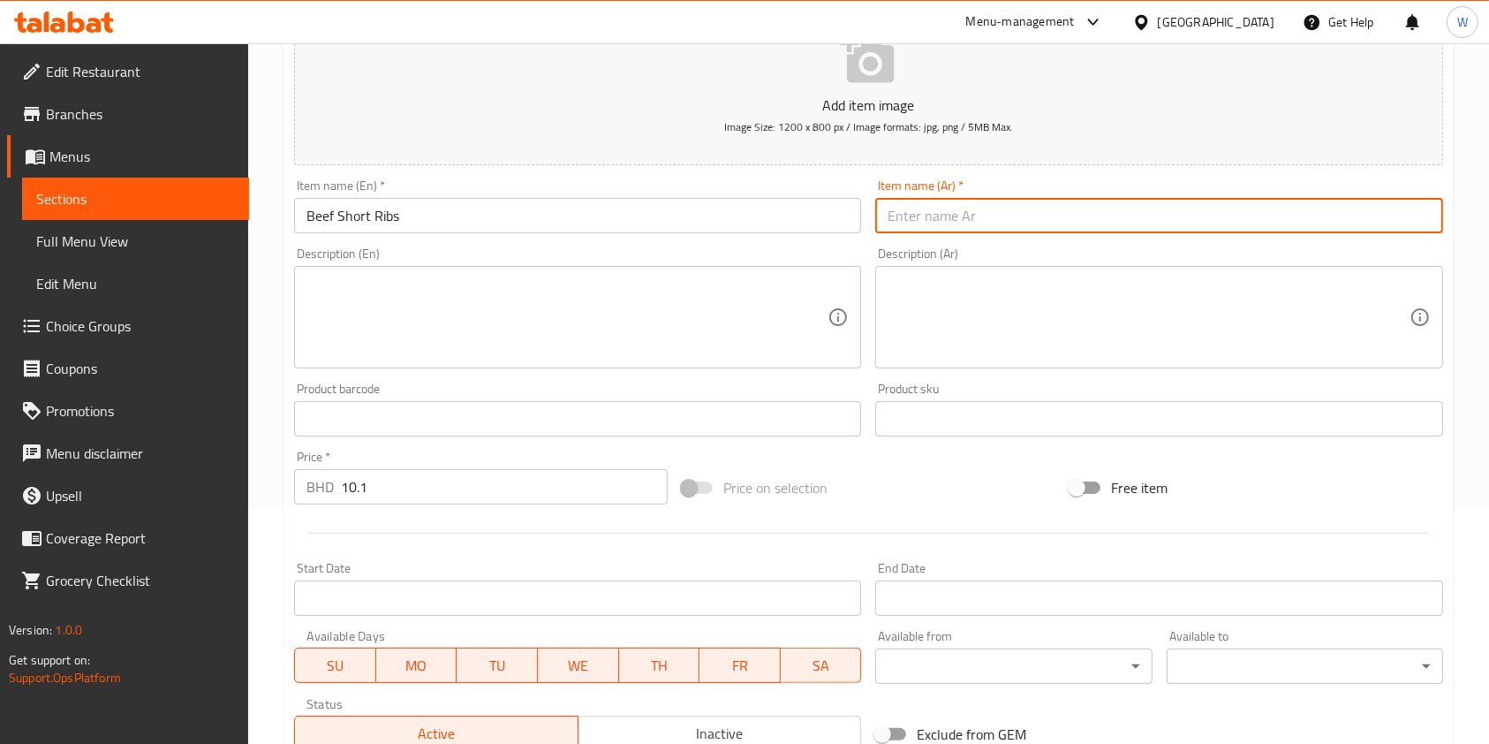
paste input "أضلاع لحم البقر القصيرة"
type input "أضلاع لحم البقر القصيرة"
click at [549, 343] on textarea at bounding box center [567, 318] width 521 height 84
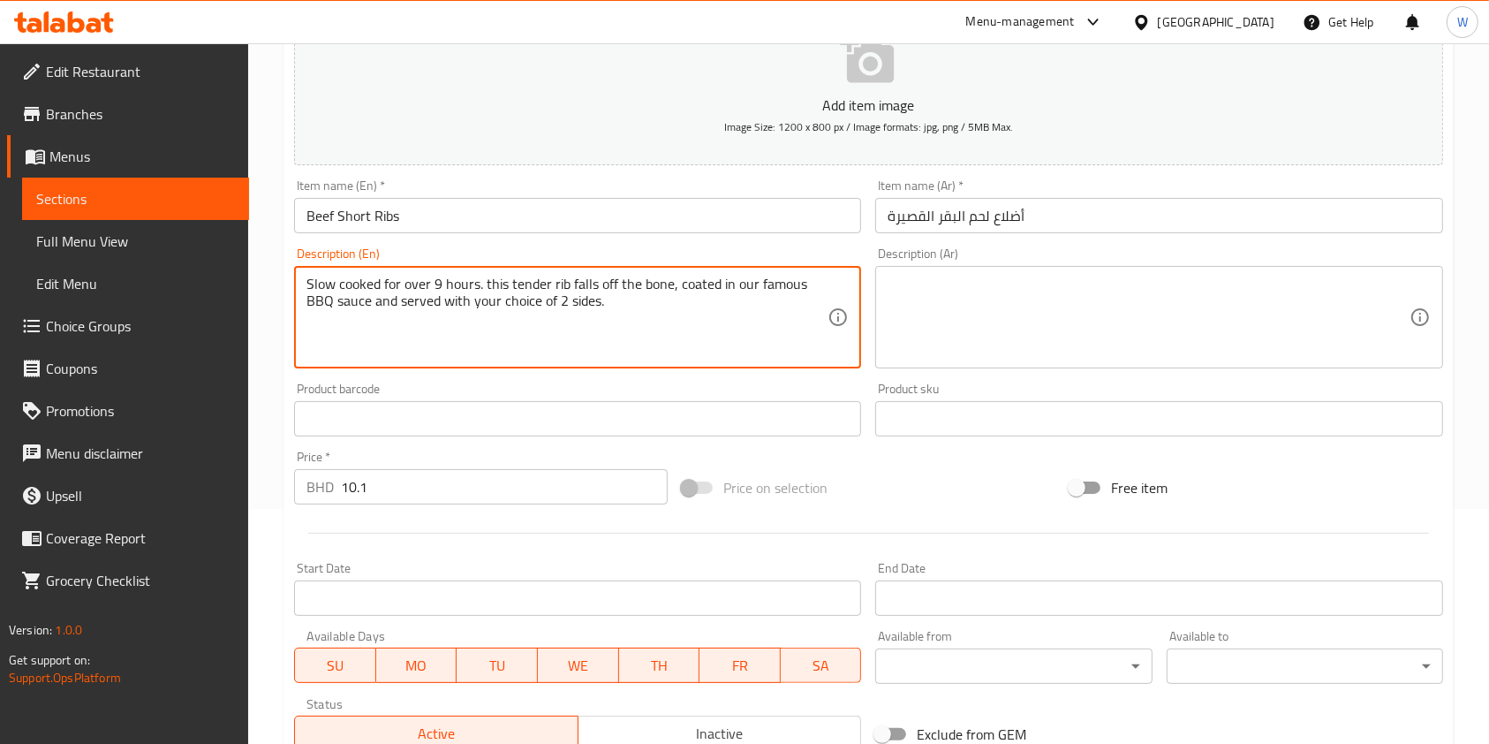
click at [548, 337] on textarea "Slow cooked for over 9 hours. this tender rib falls off the bone, coated in our…" at bounding box center [567, 318] width 521 height 84
click at [560, 300] on textarea "Slow cooked for over 9 hours. this tender rib falls off the bone, coated in our…" at bounding box center [567, 318] width 521 height 84
type textarea "Slow cooked for over 9 hours. this tender rib falls off the bone, coated in our…"
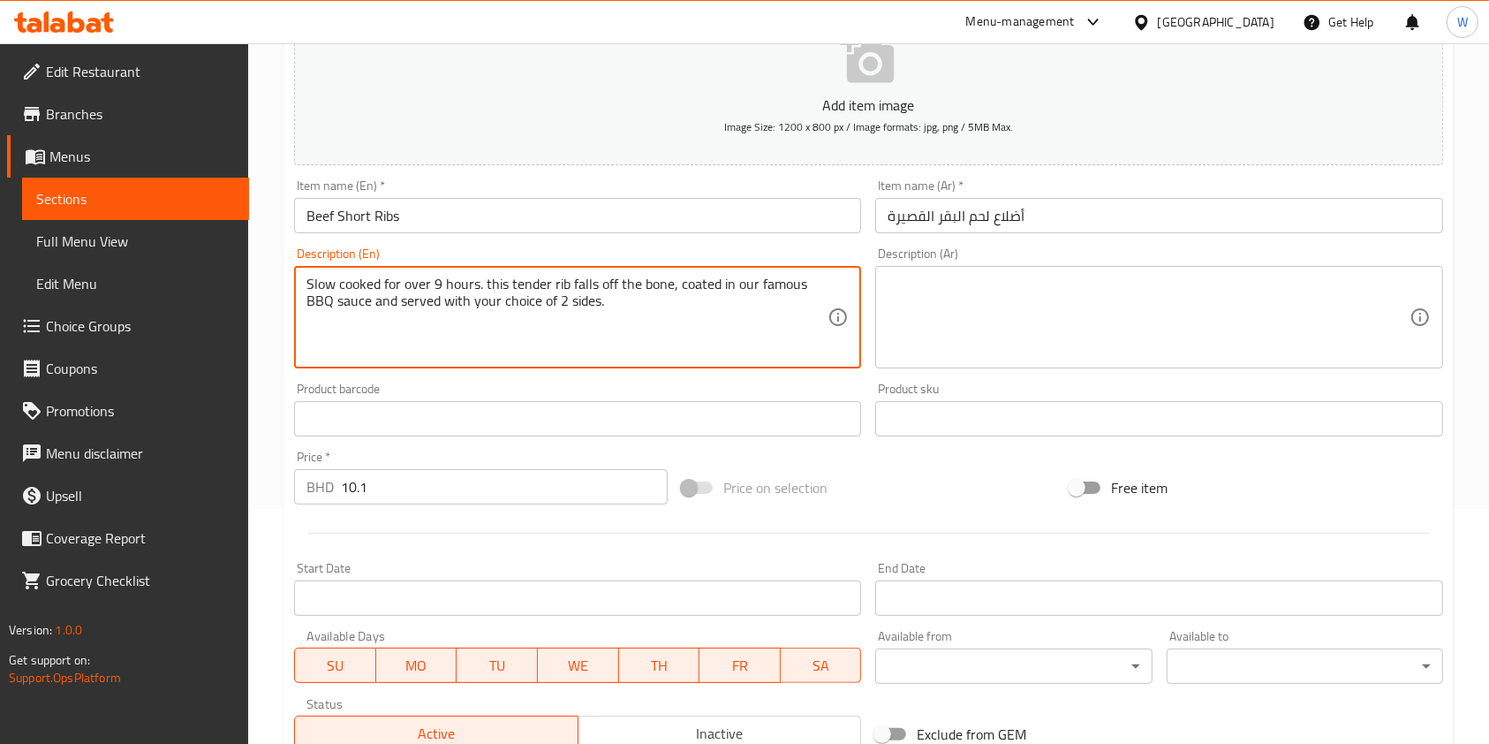
click at [1011, 310] on textarea at bounding box center [1148, 318] width 521 height 84
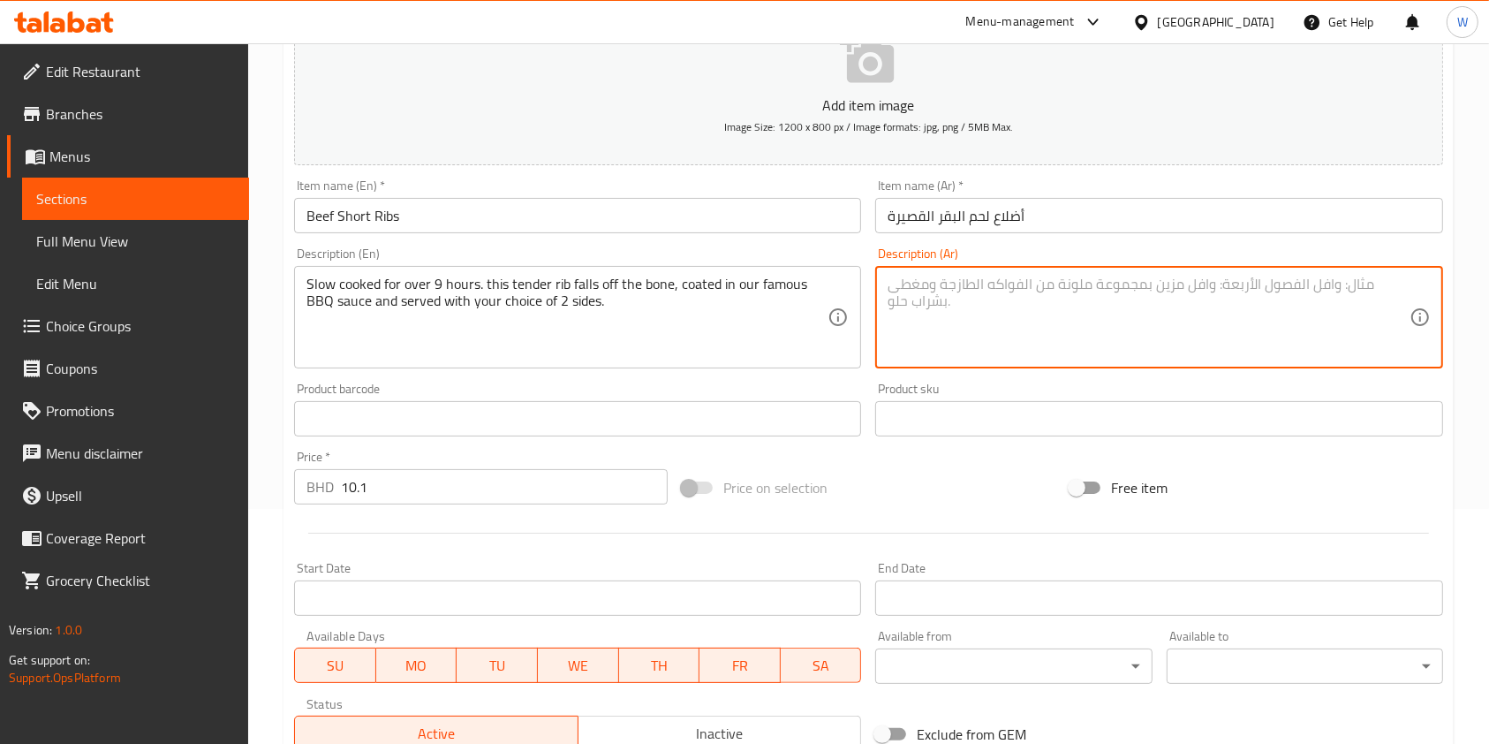
paste textarea "يتم طهيها ببطء لأكثر من 9 ساعات. هذا الضلع الطري ينفصل عن العظم، مغطى بصلصة الش…"
type textarea "يتم طهيها ببطء لأكثر من 9 ساعات. هذا الضلع الطري ينفصل عن العظم، مغطى بصلصة الش…"
click at [1283, 384] on div "Product sku Product sku" at bounding box center [1158, 410] width 567 height 54
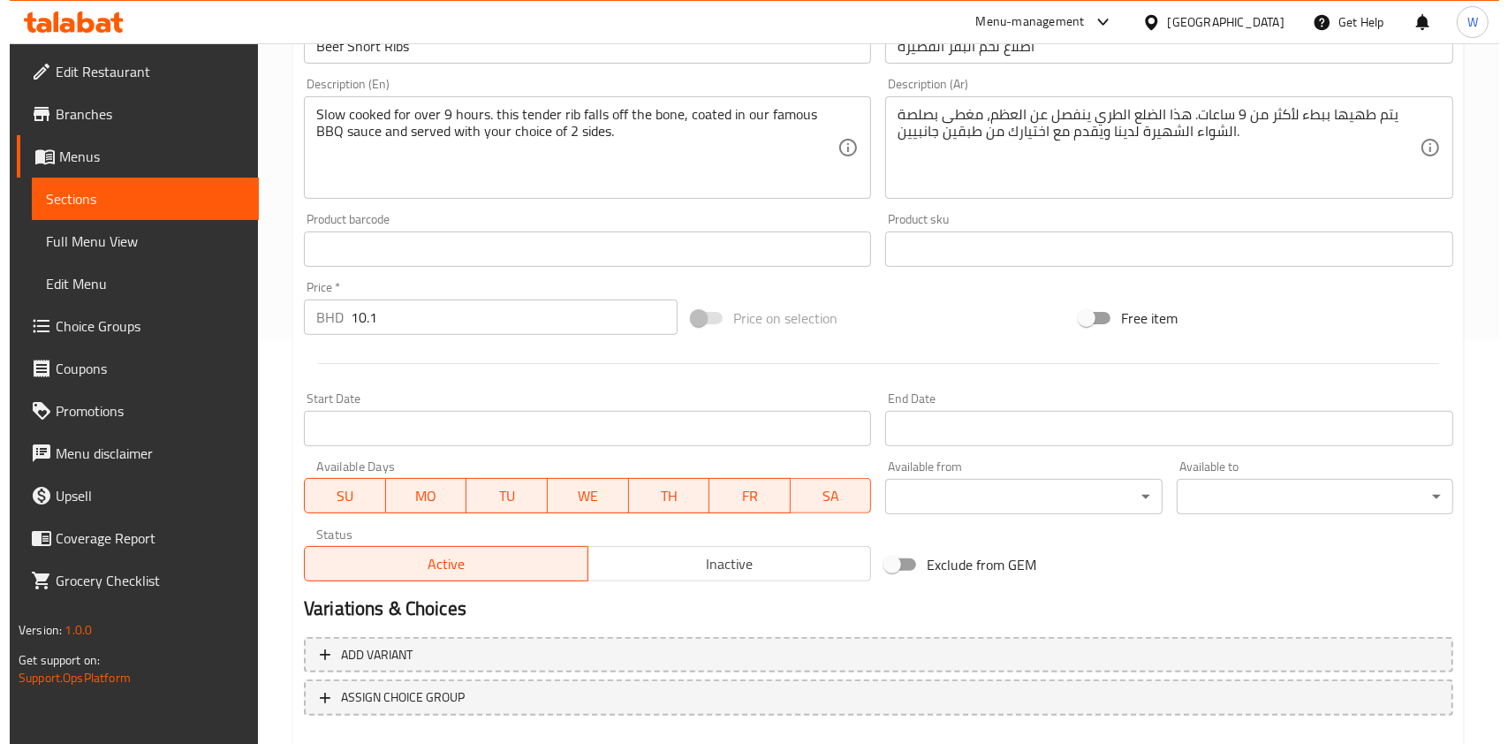
scroll to position [504, 0]
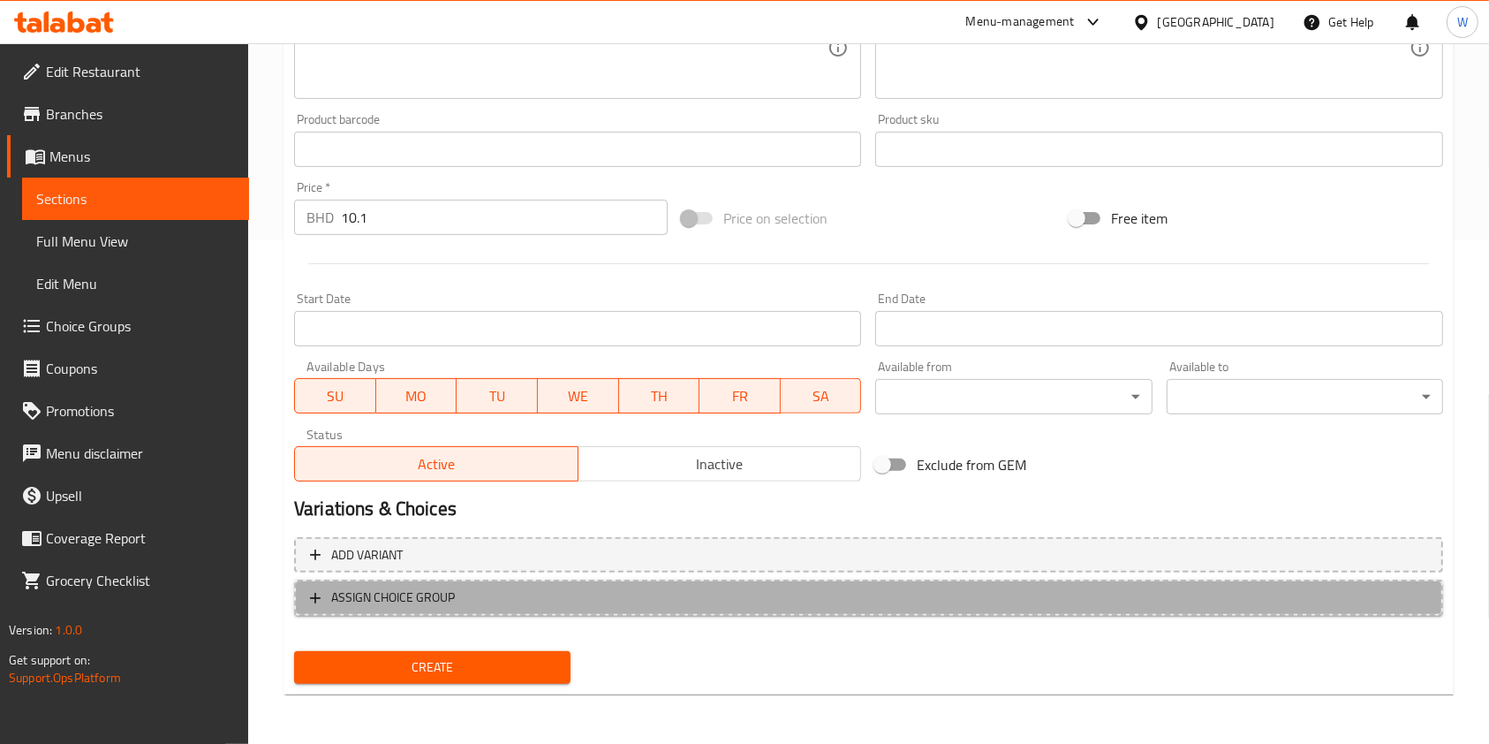
click at [442, 593] on span "ASSIGN CHOICE GROUP" at bounding box center [393, 598] width 124 height 22
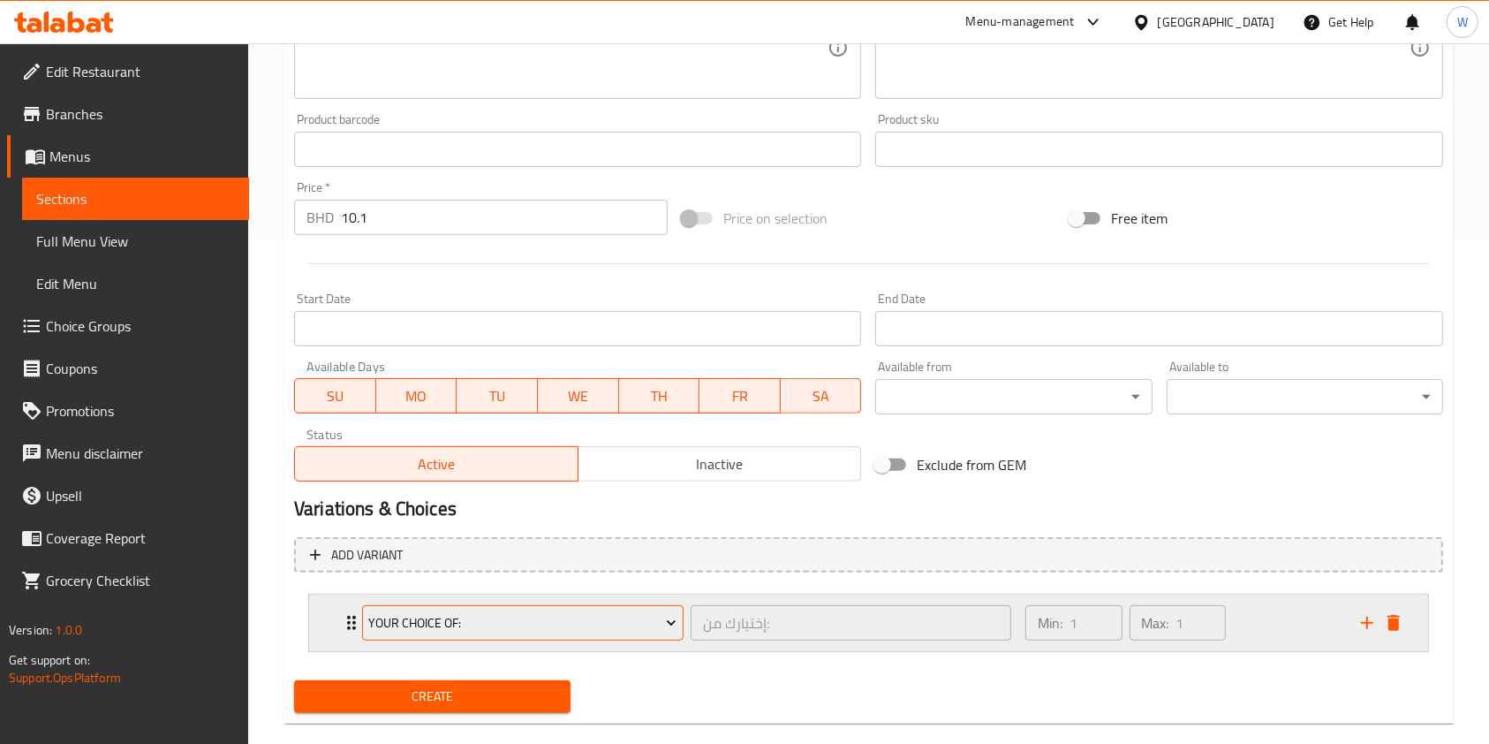
click at [462, 623] on span "Your choice Of:" at bounding box center [522, 623] width 308 height 22
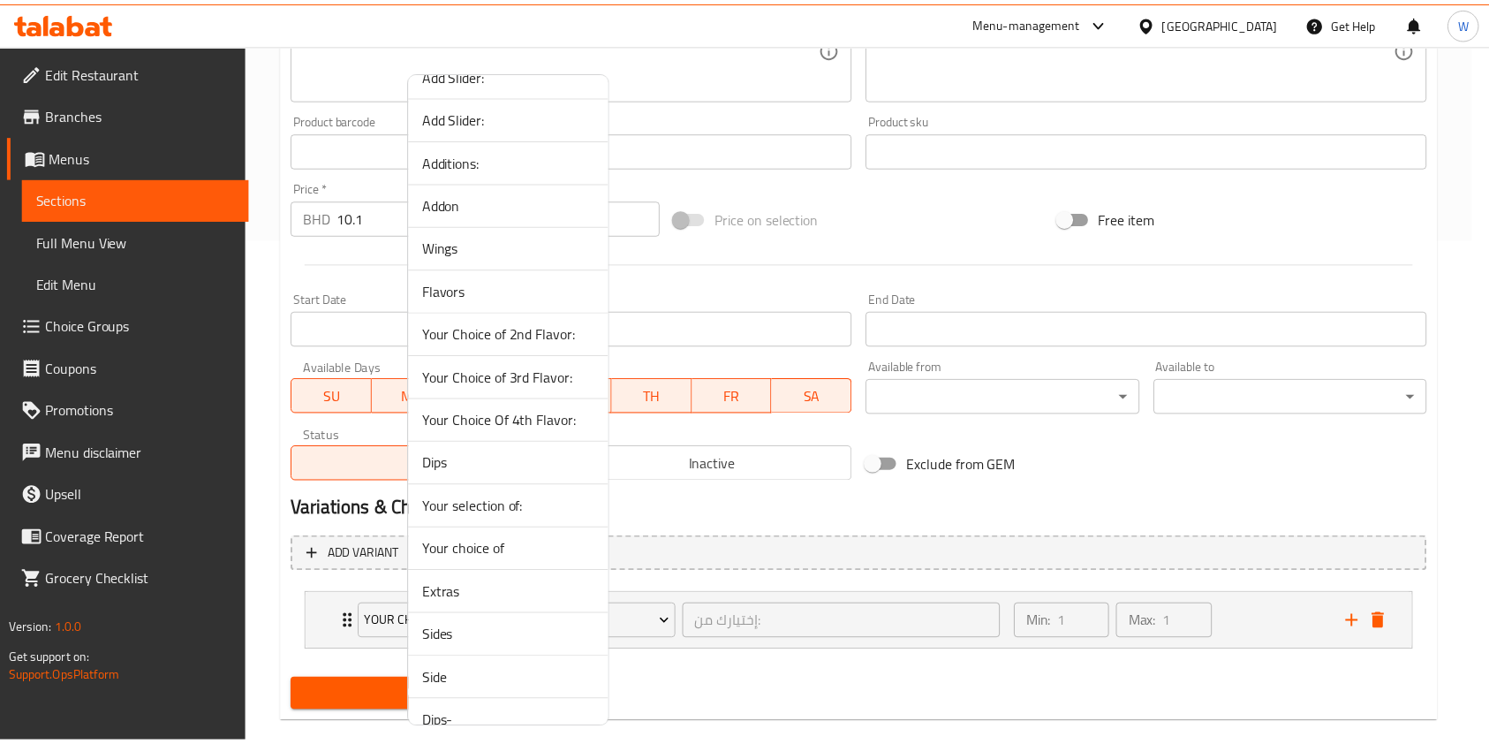
scroll to position [694, 0]
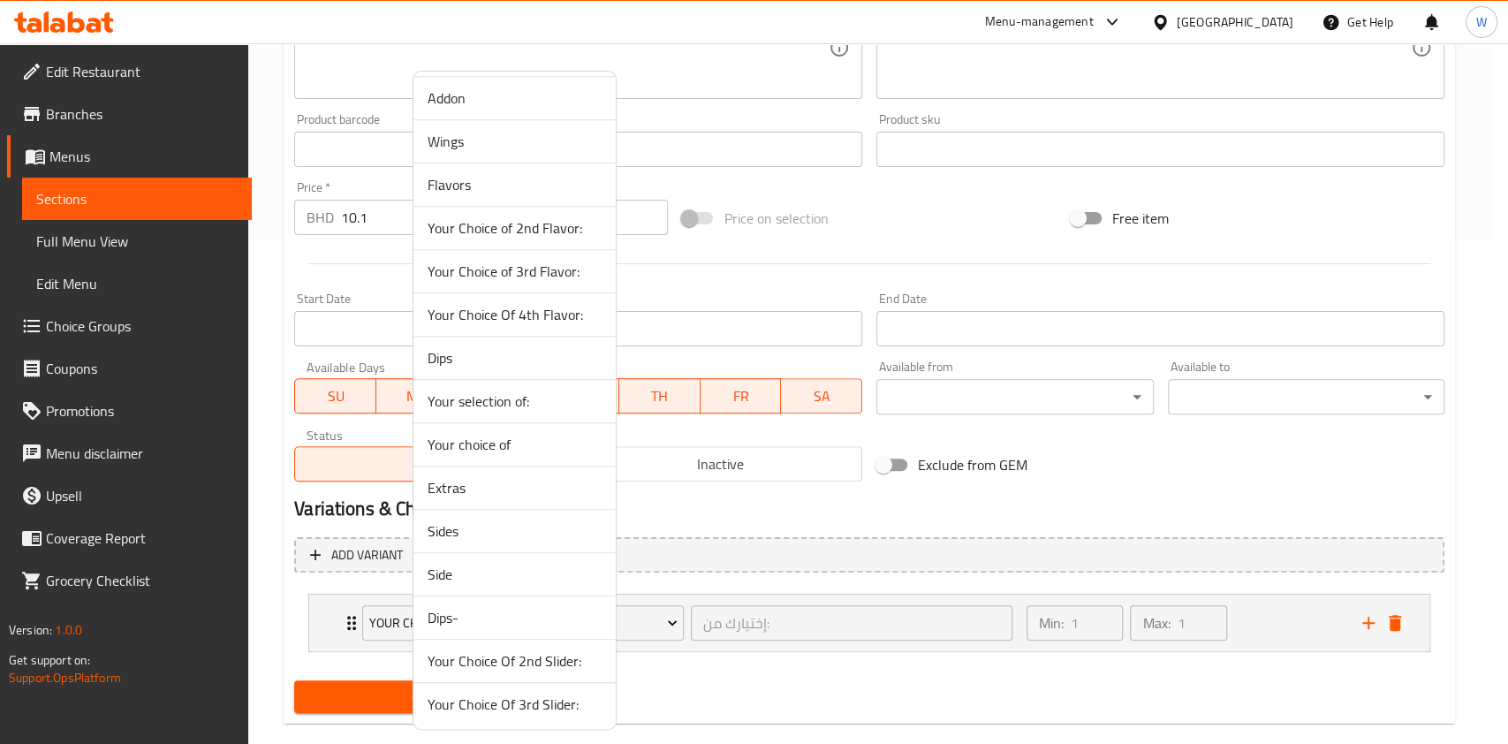
click at [501, 514] on li "Sides" at bounding box center [514, 531] width 202 height 43
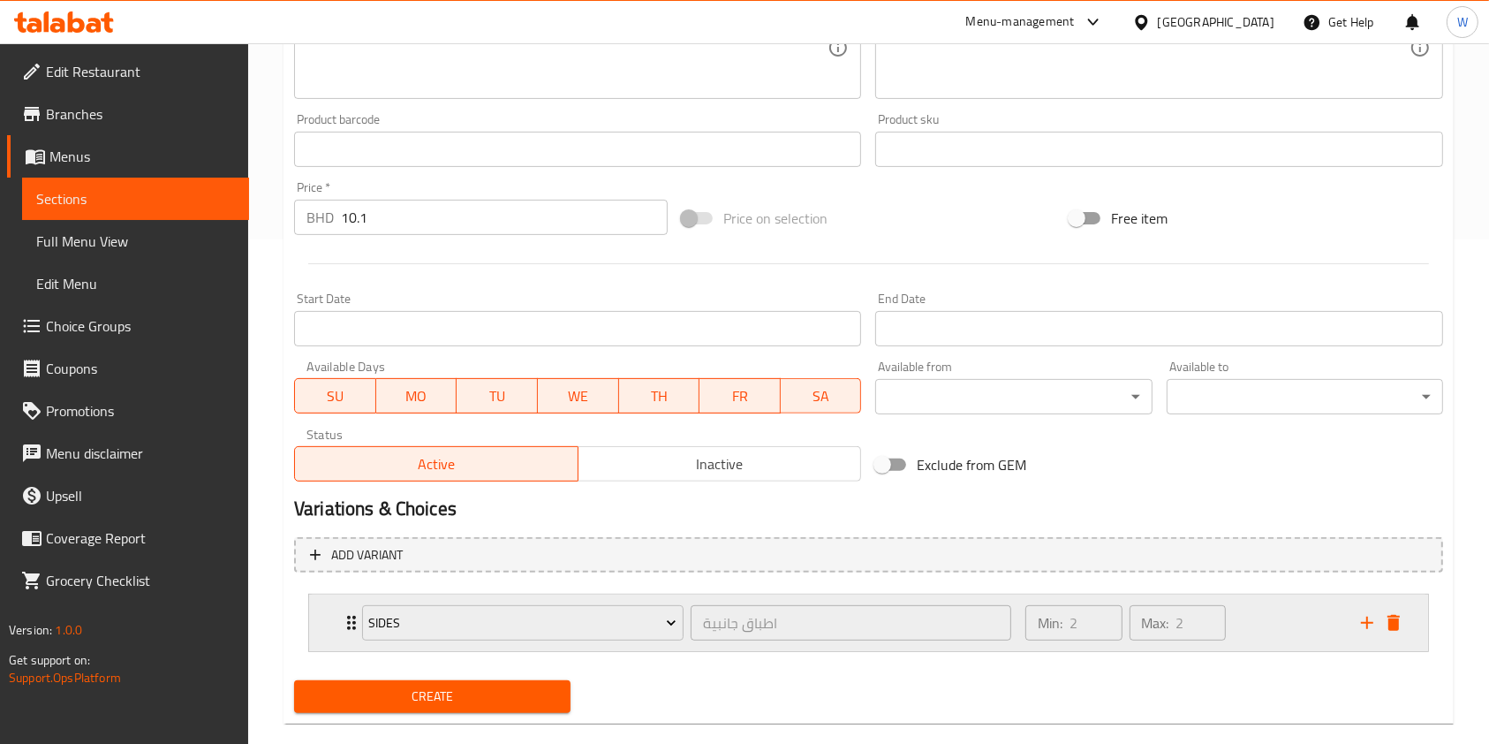
click at [345, 624] on icon "Expand" at bounding box center [351, 622] width 21 height 21
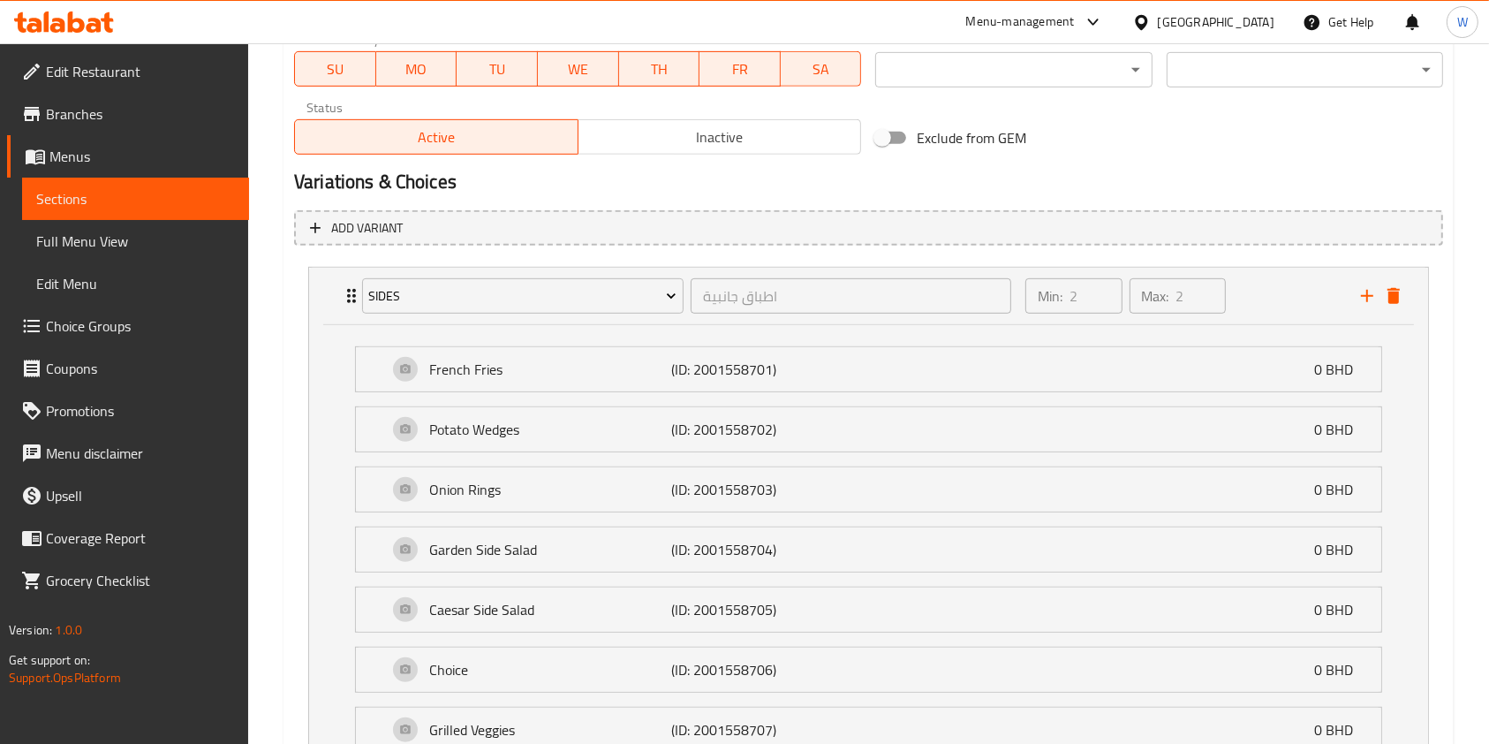
scroll to position [814, 0]
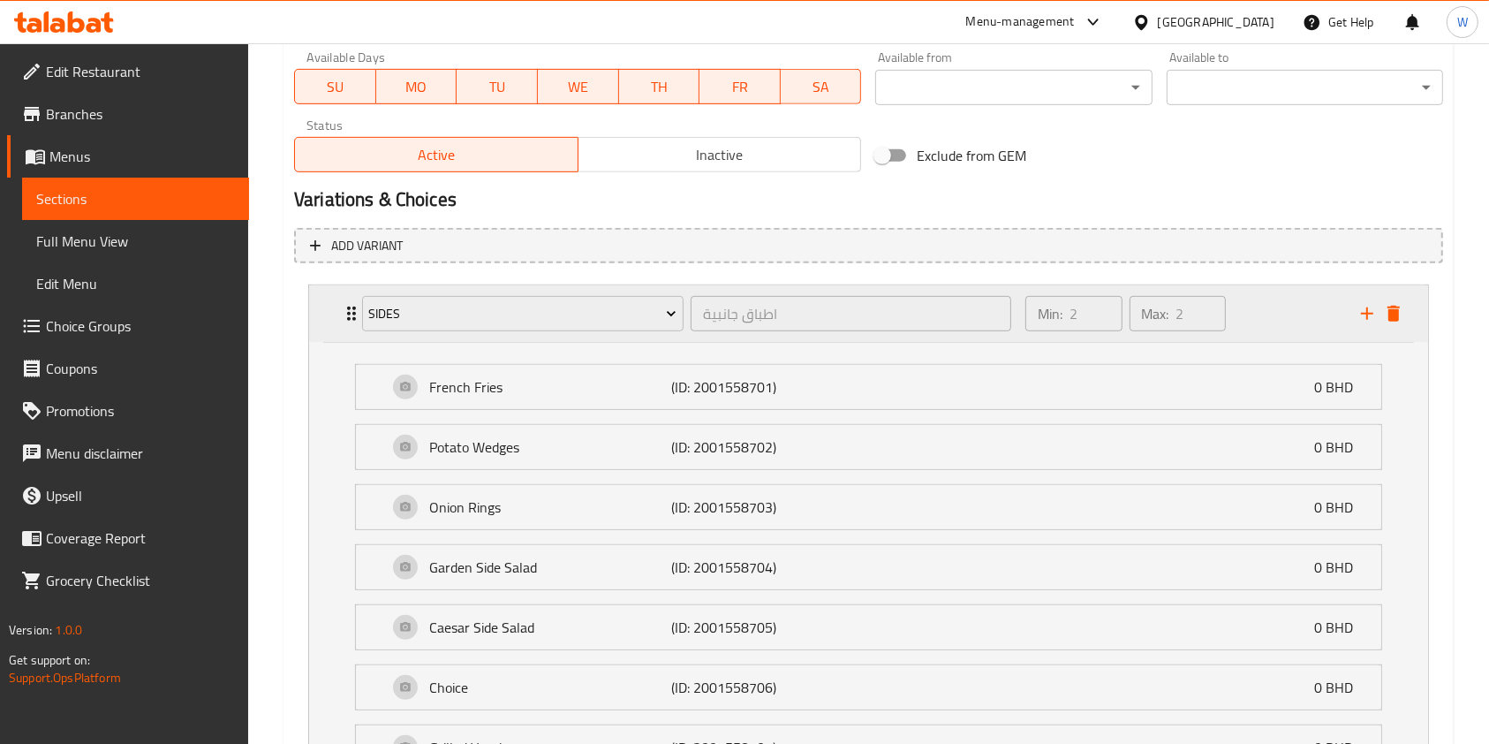
click at [1368, 314] on icon "add" at bounding box center [1367, 313] width 12 height 12
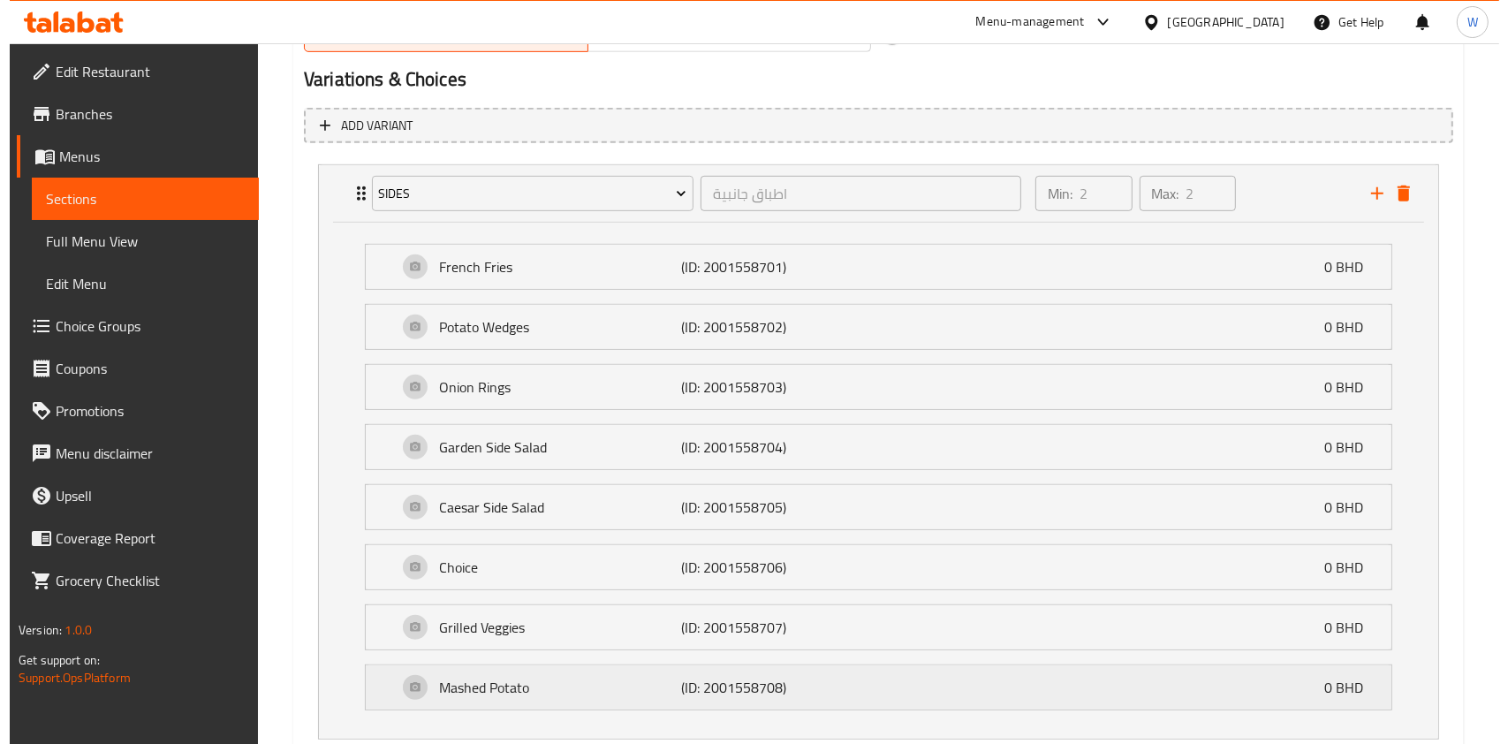
scroll to position [1122, 0]
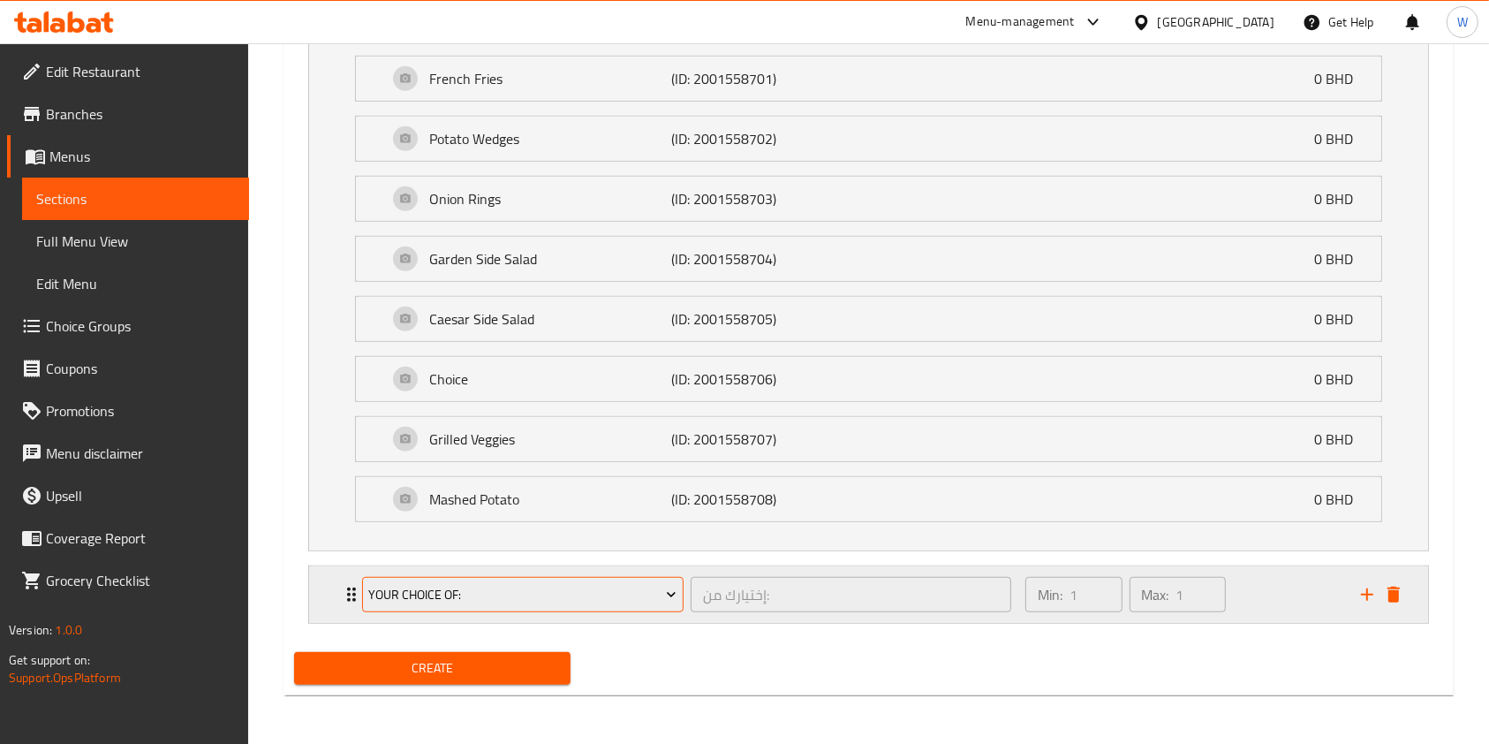
click at [488, 598] on span "Your choice Of:" at bounding box center [522, 595] width 308 height 22
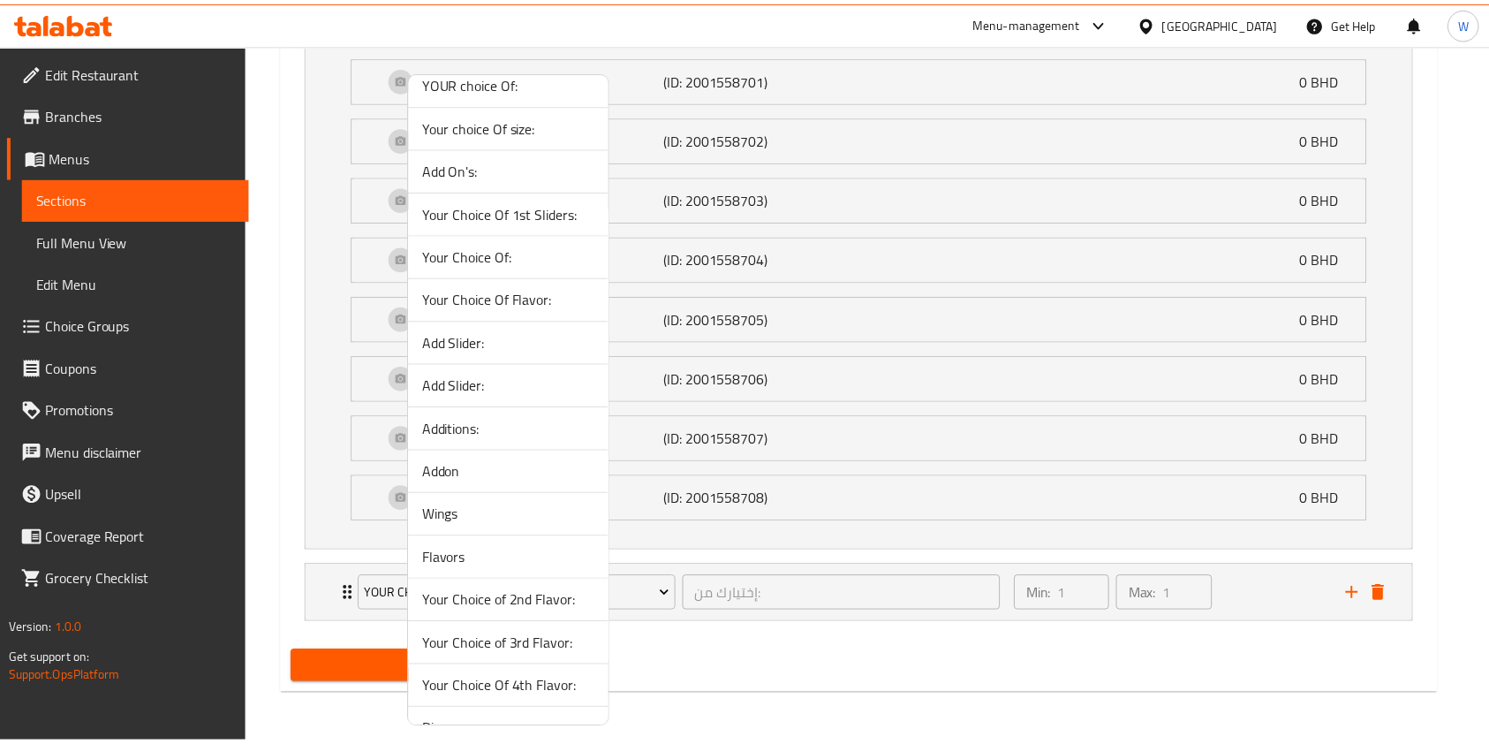
scroll to position [694, 0]
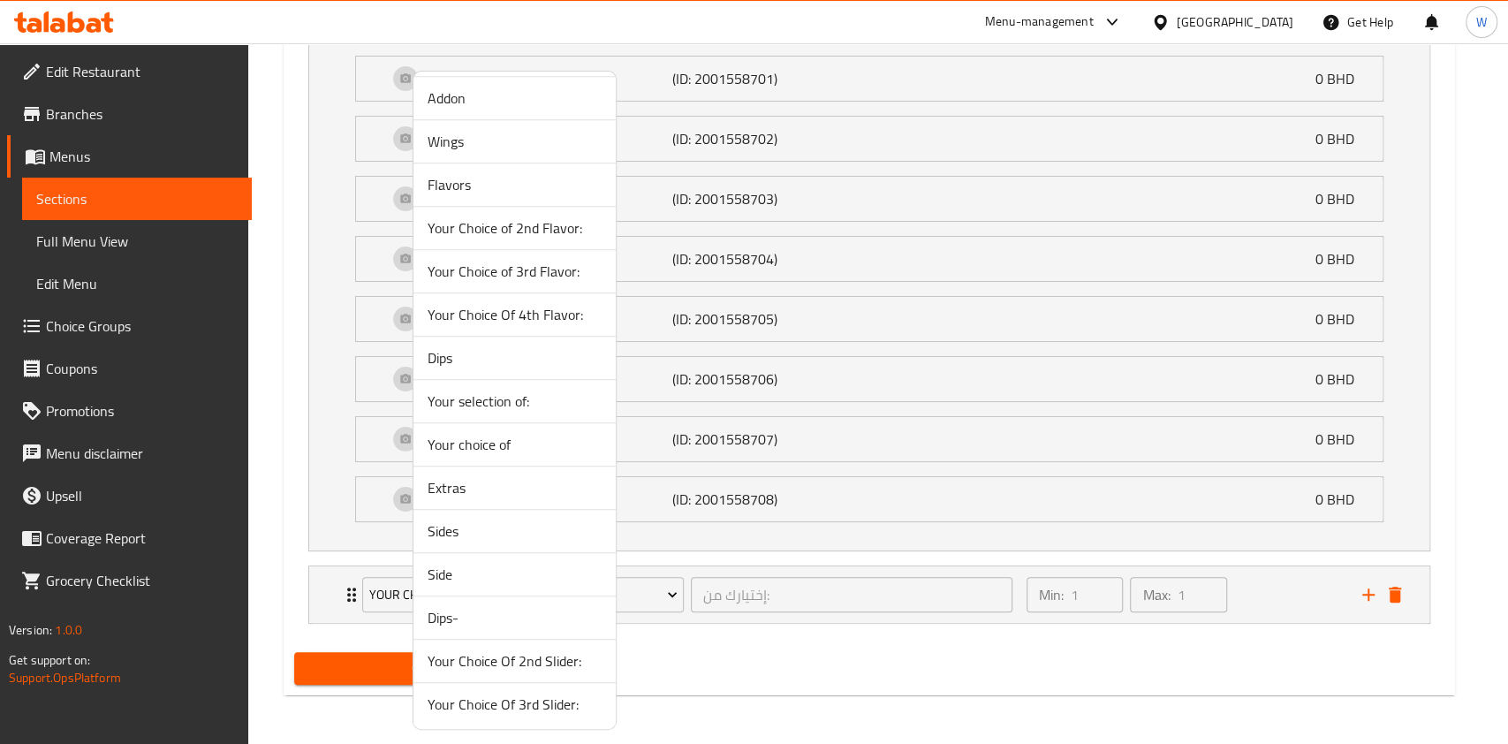
click at [504, 481] on span "Extras" at bounding box center [515, 487] width 174 height 21
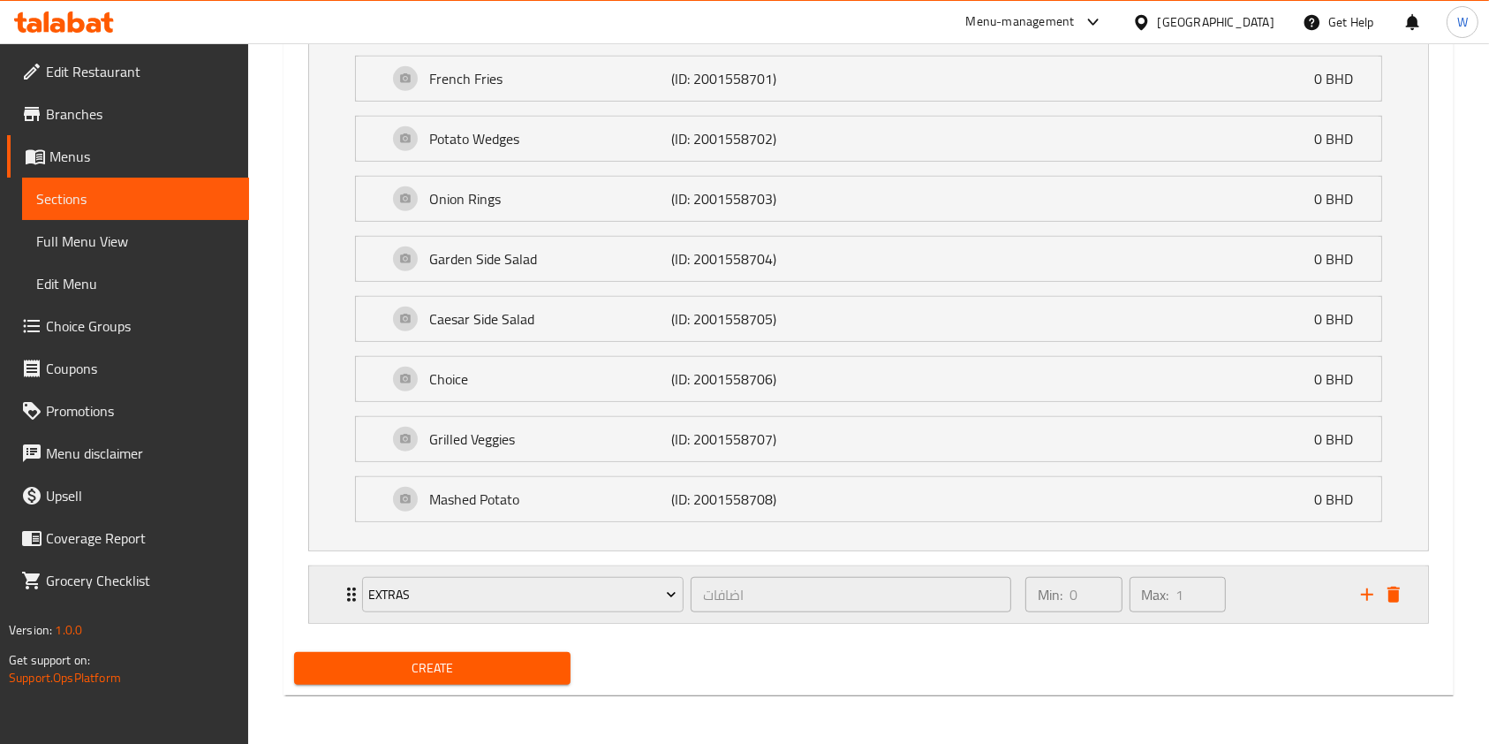
click at [339, 34] on div "Extras اضافات ​ Min: 0 ​ Max: 1 ​" at bounding box center [868, 5] width 1119 height 57
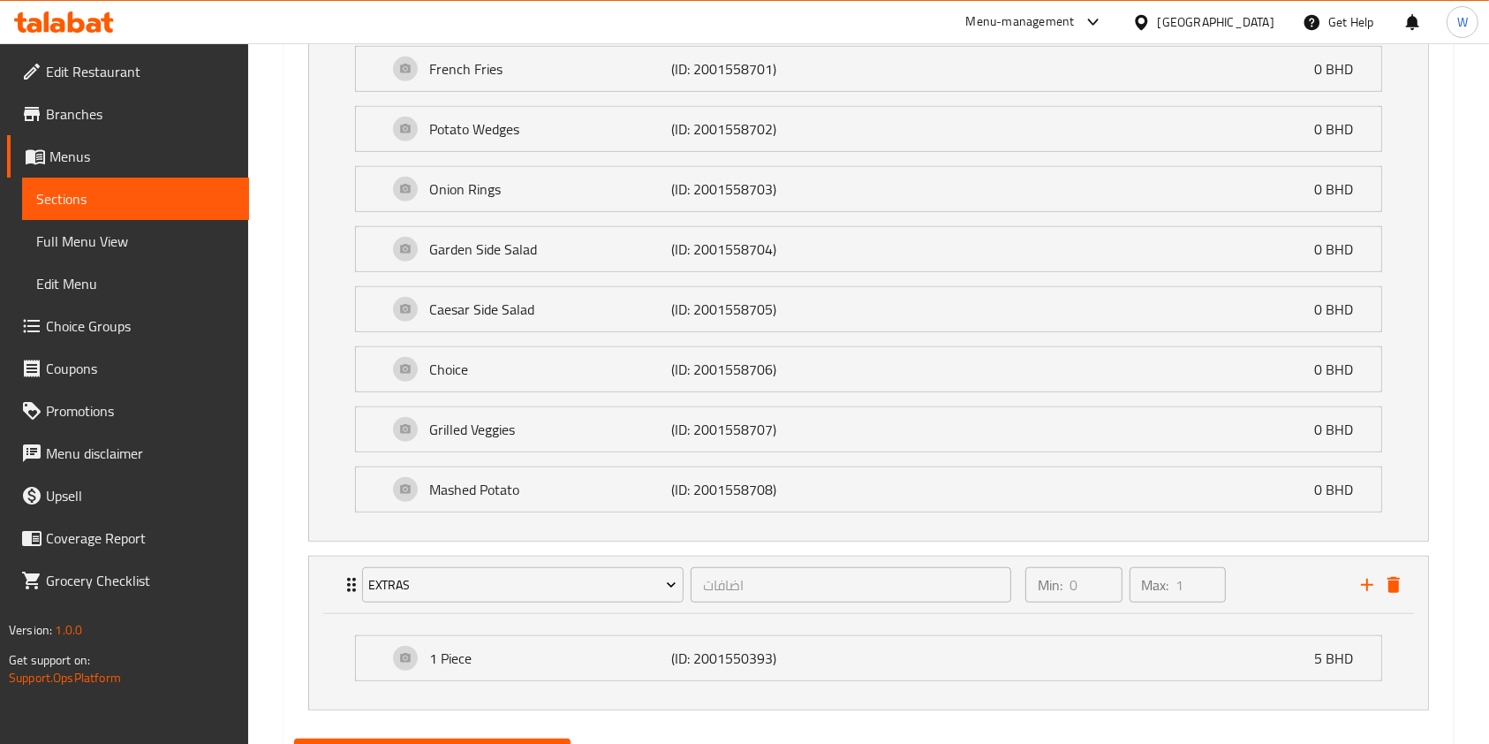
scroll to position [1217, 0]
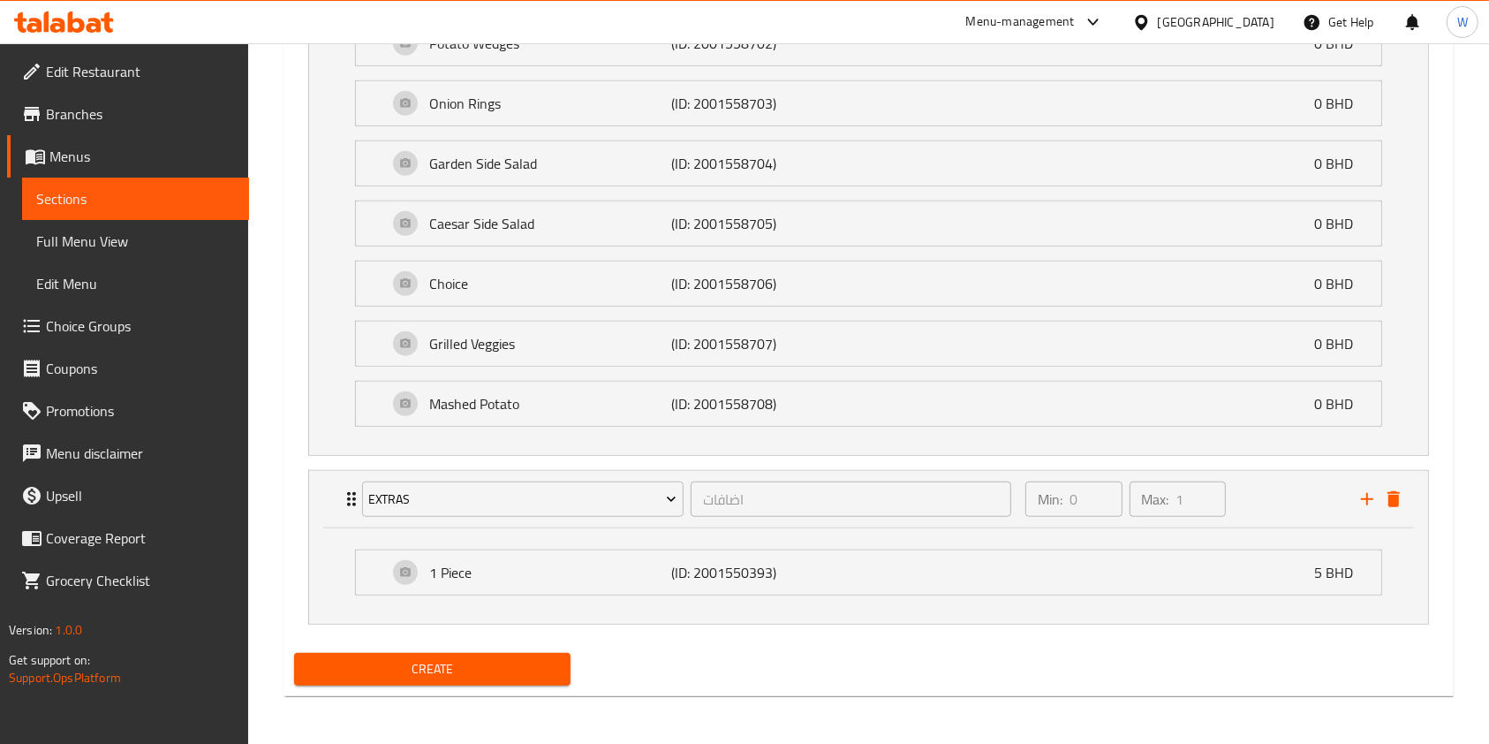
click at [470, 676] on span "Create" at bounding box center [432, 669] width 248 height 22
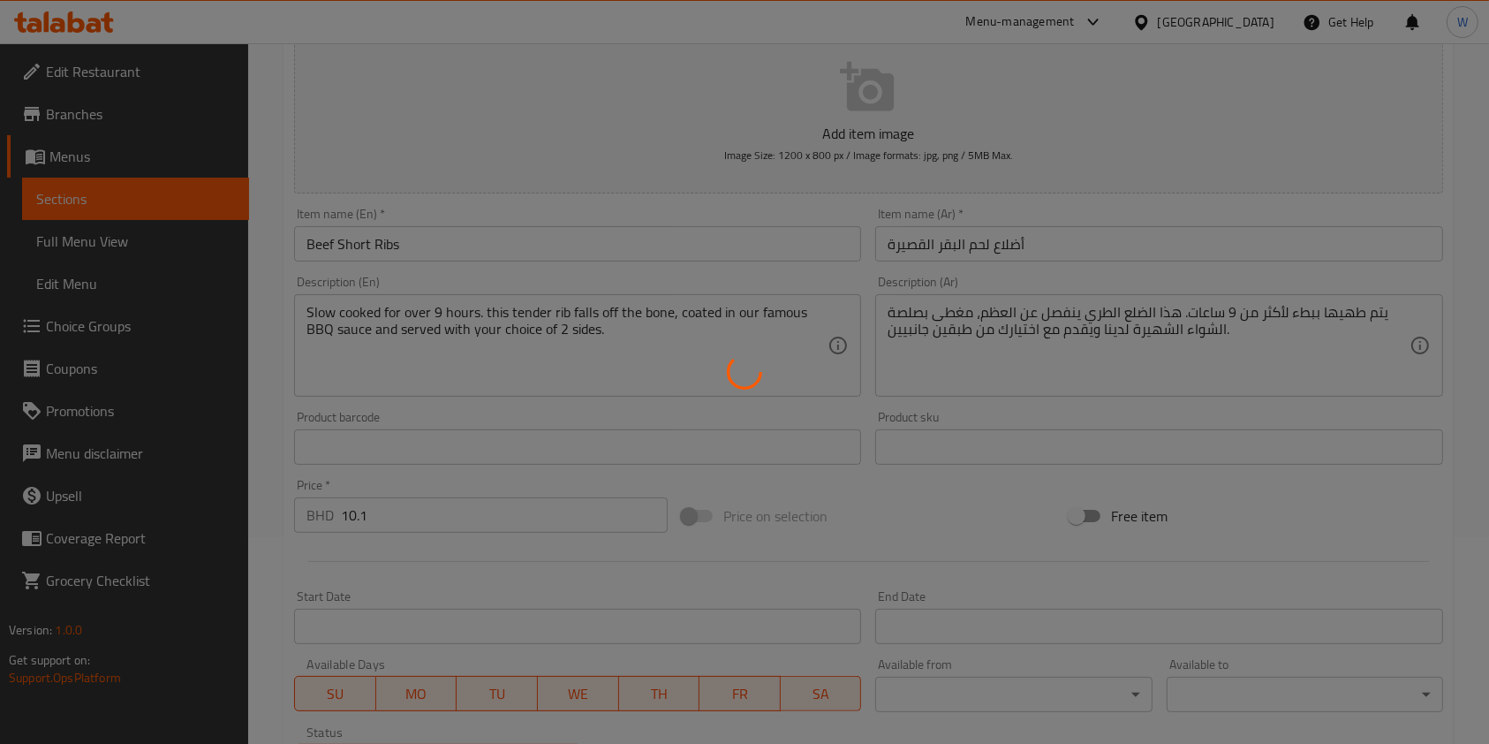
scroll to position [0, 0]
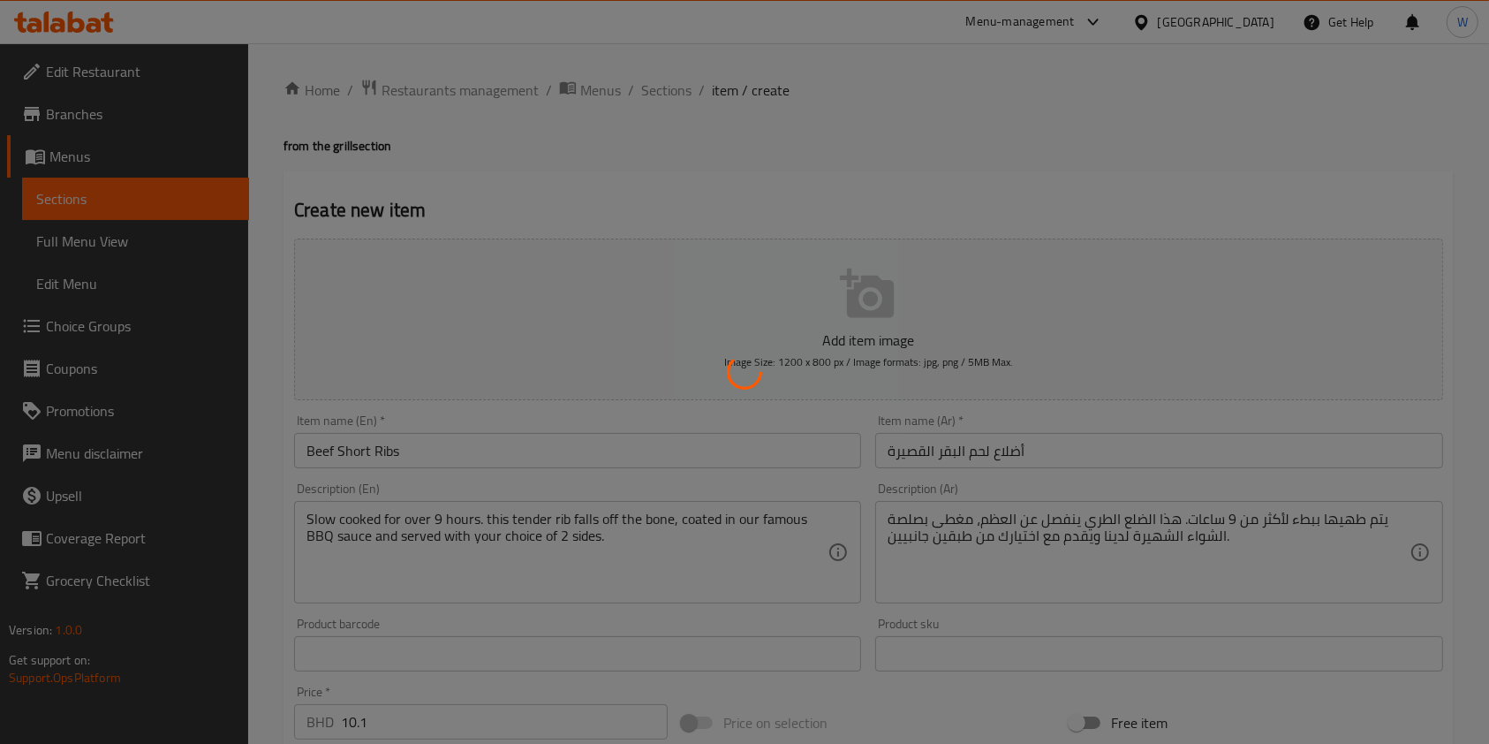
type input "0"
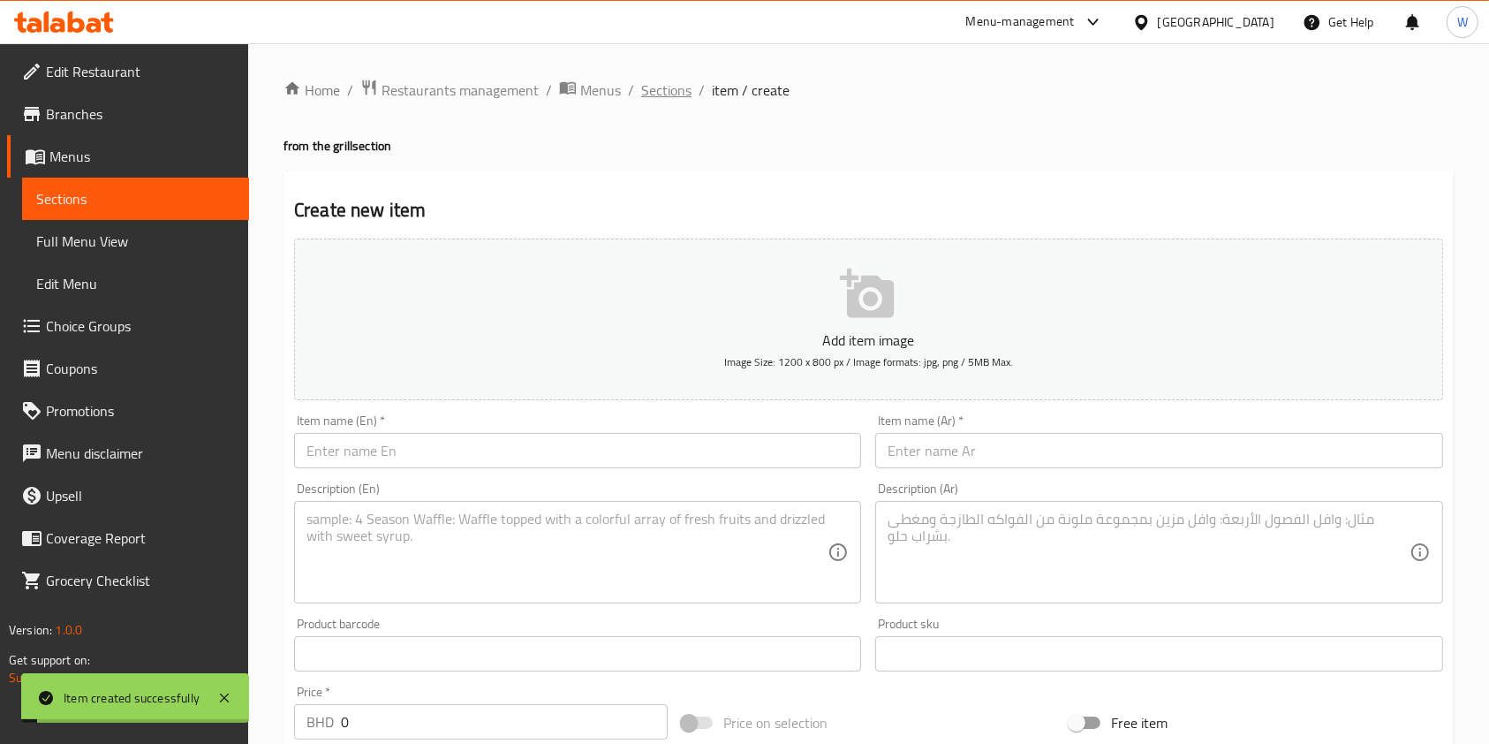
click at [670, 88] on span "Sections" at bounding box center [666, 90] width 50 height 21
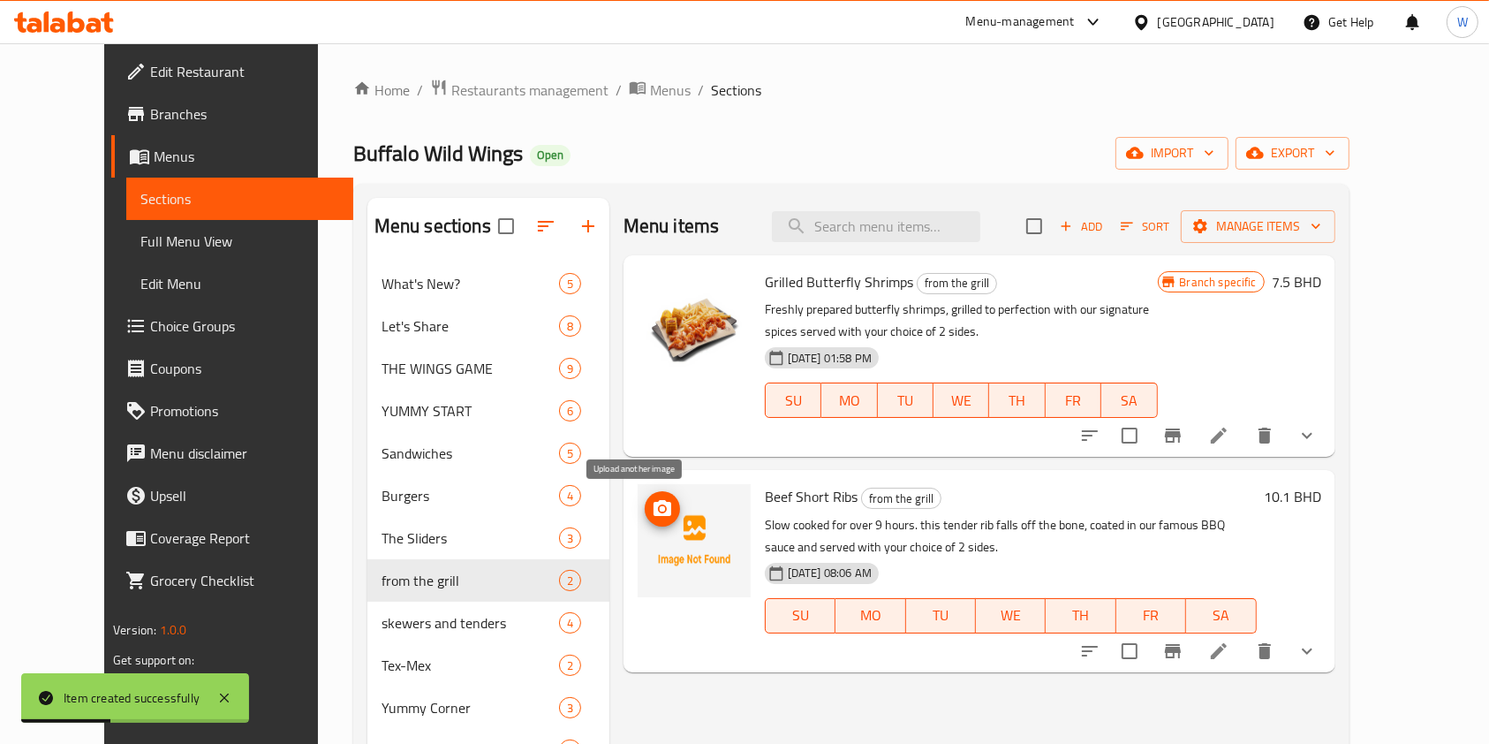
click at [652, 498] on icon "upload picture" at bounding box center [662, 508] width 21 height 21
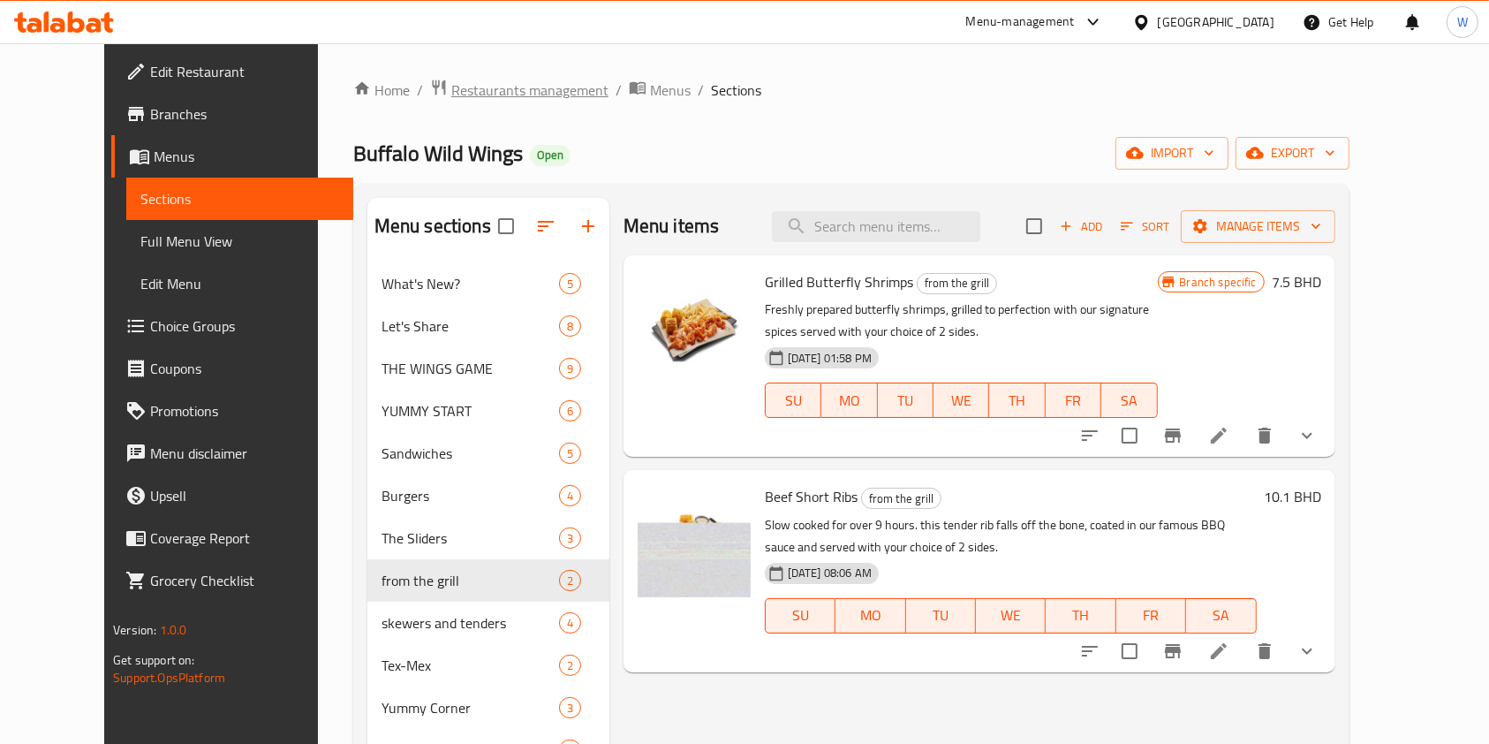
click at [458, 91] on span "Restaurants management" at bounding box center [529, 90] width 157 height 21
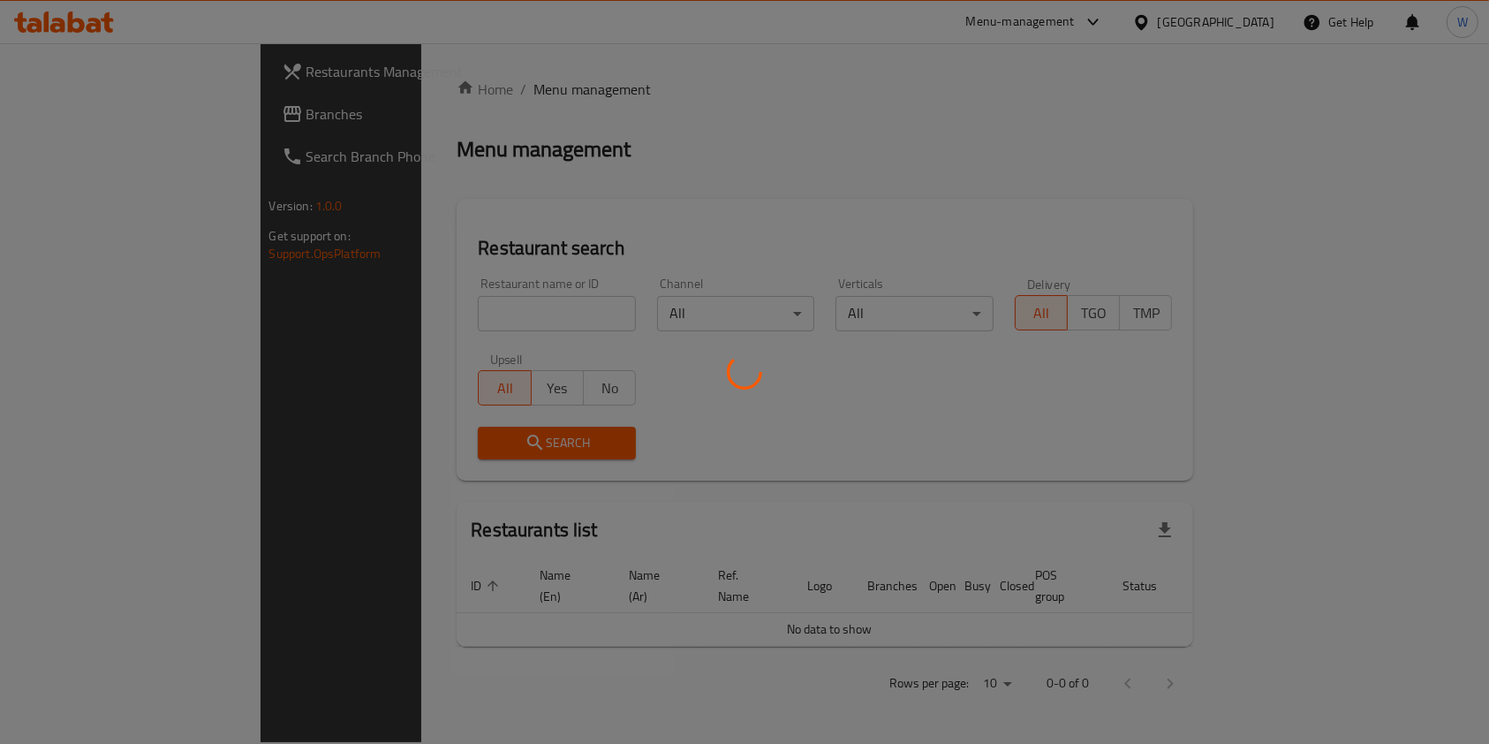
click at [477, 297] on div at bounding box center [744, 372] width 1489 height 744
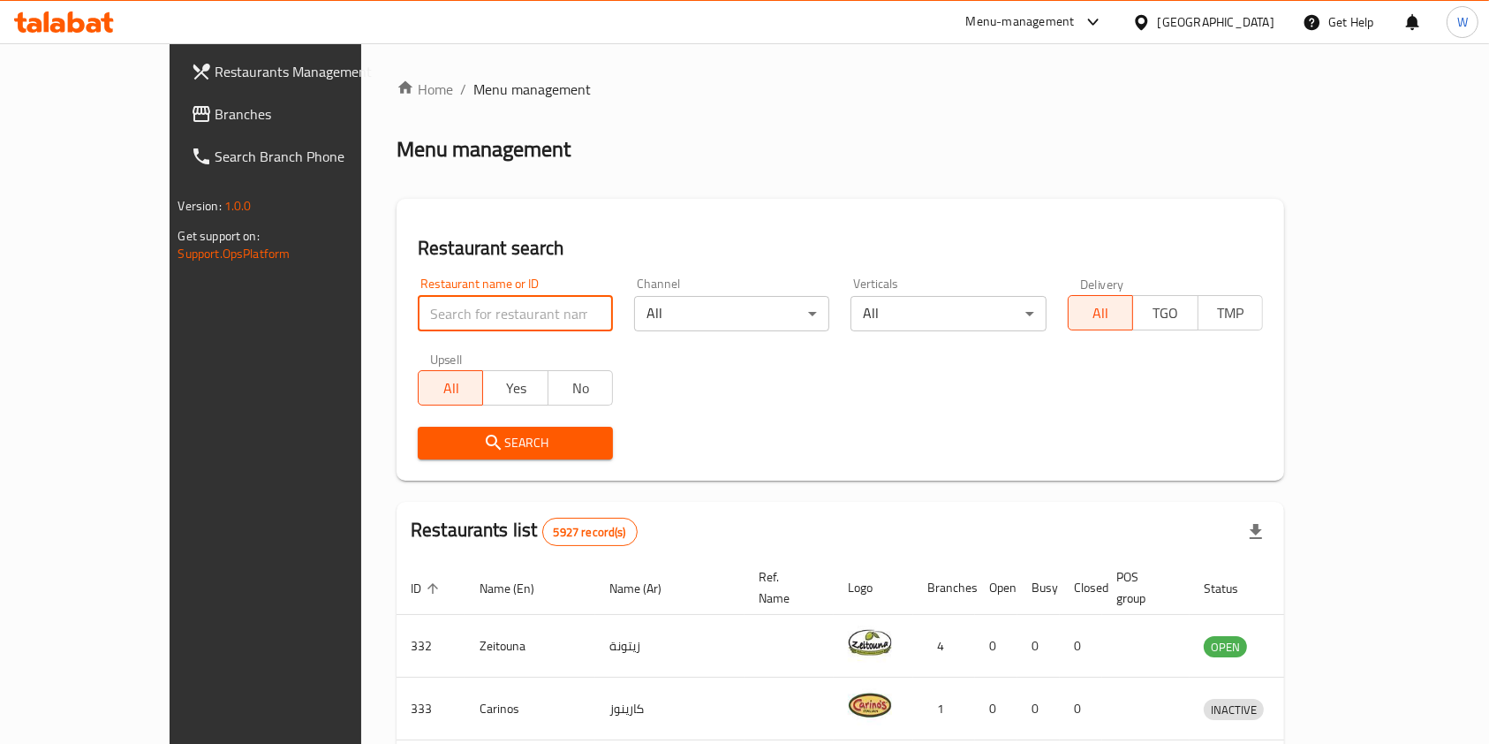
click at [468, 314] on input "search" at bounding box center [515, 313] width 195 height 35
type input "Caribou Coffee"
click button "Search" at bounding box center [515, 443] width 195 height 33
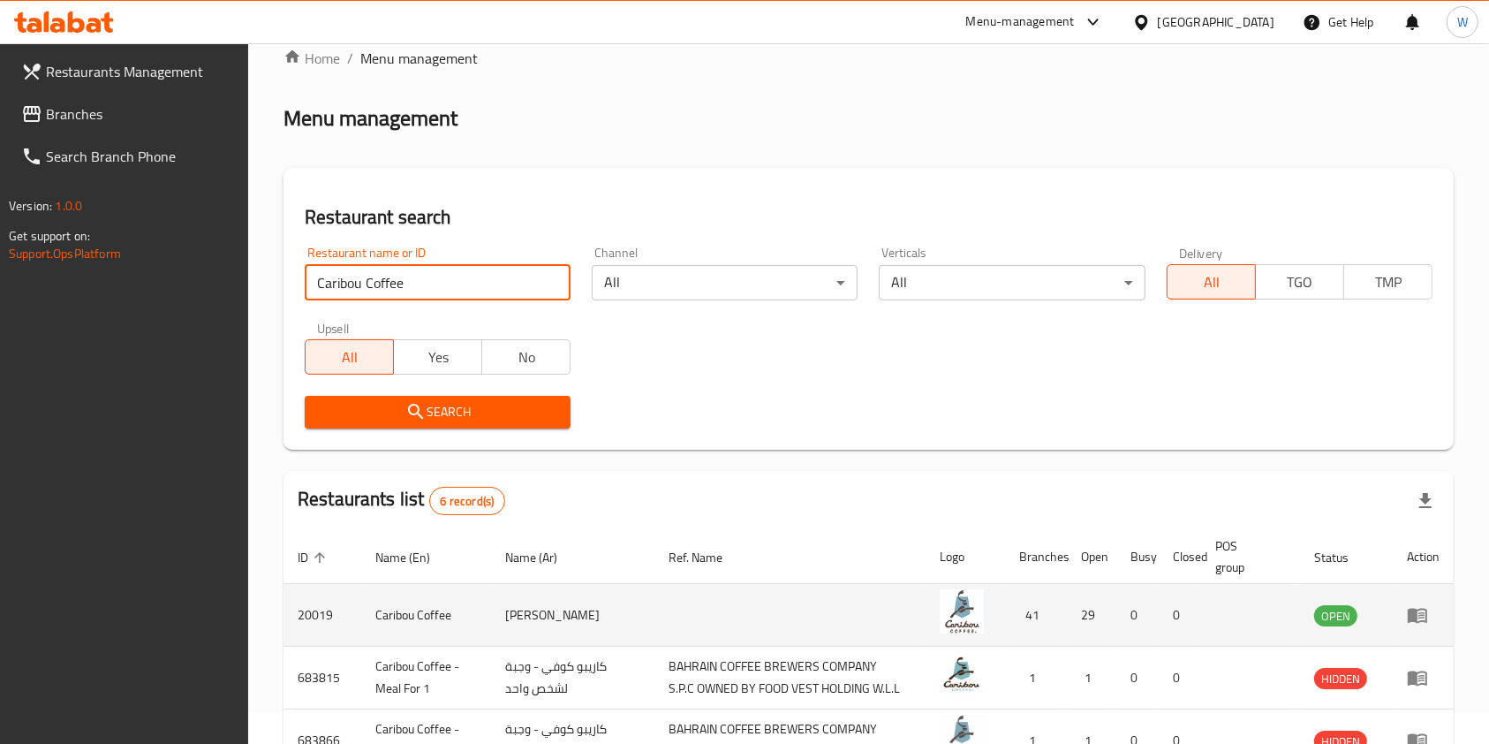
scroll to position [117, 0]
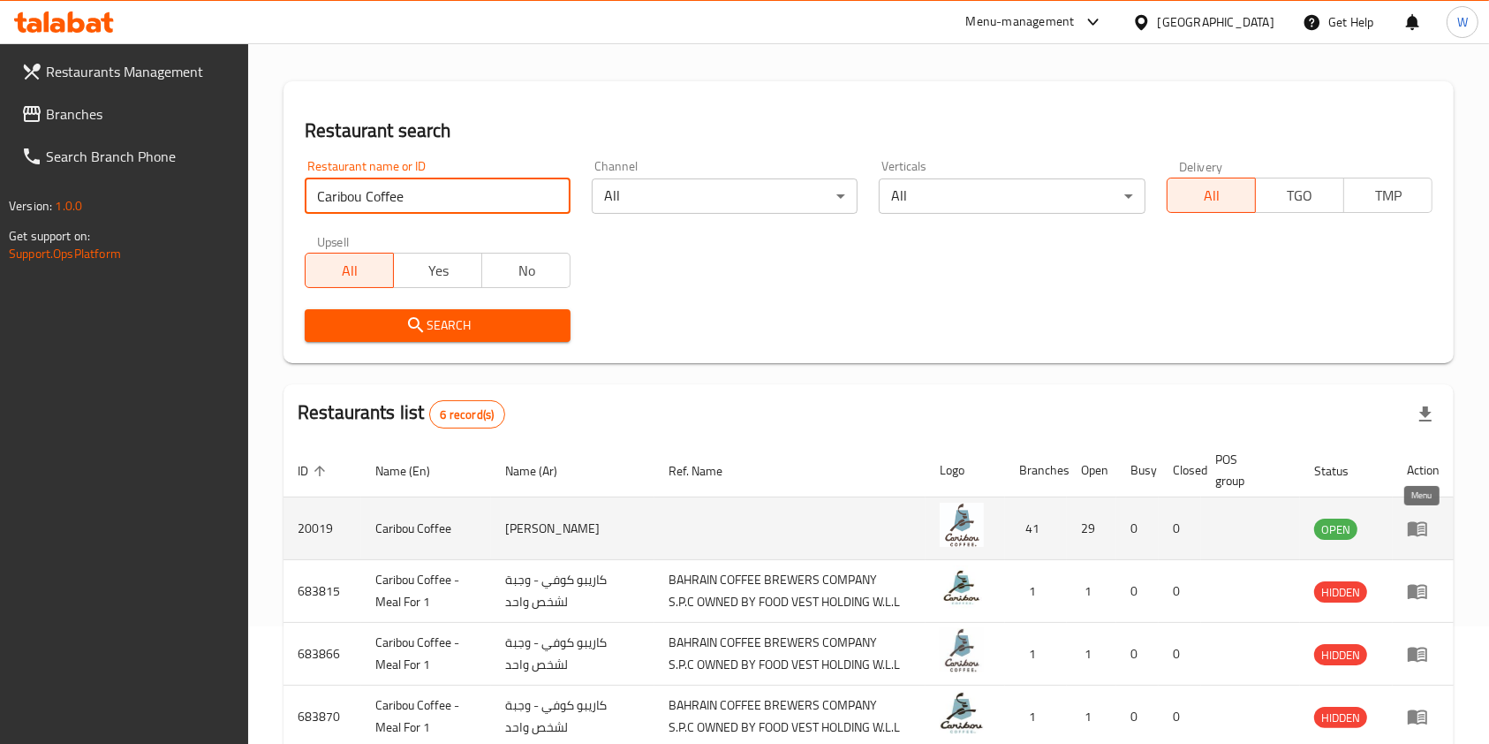
click at [1412, 538] on icon "enhanced table" at bounding box center [1417, 528] width 21 height 21
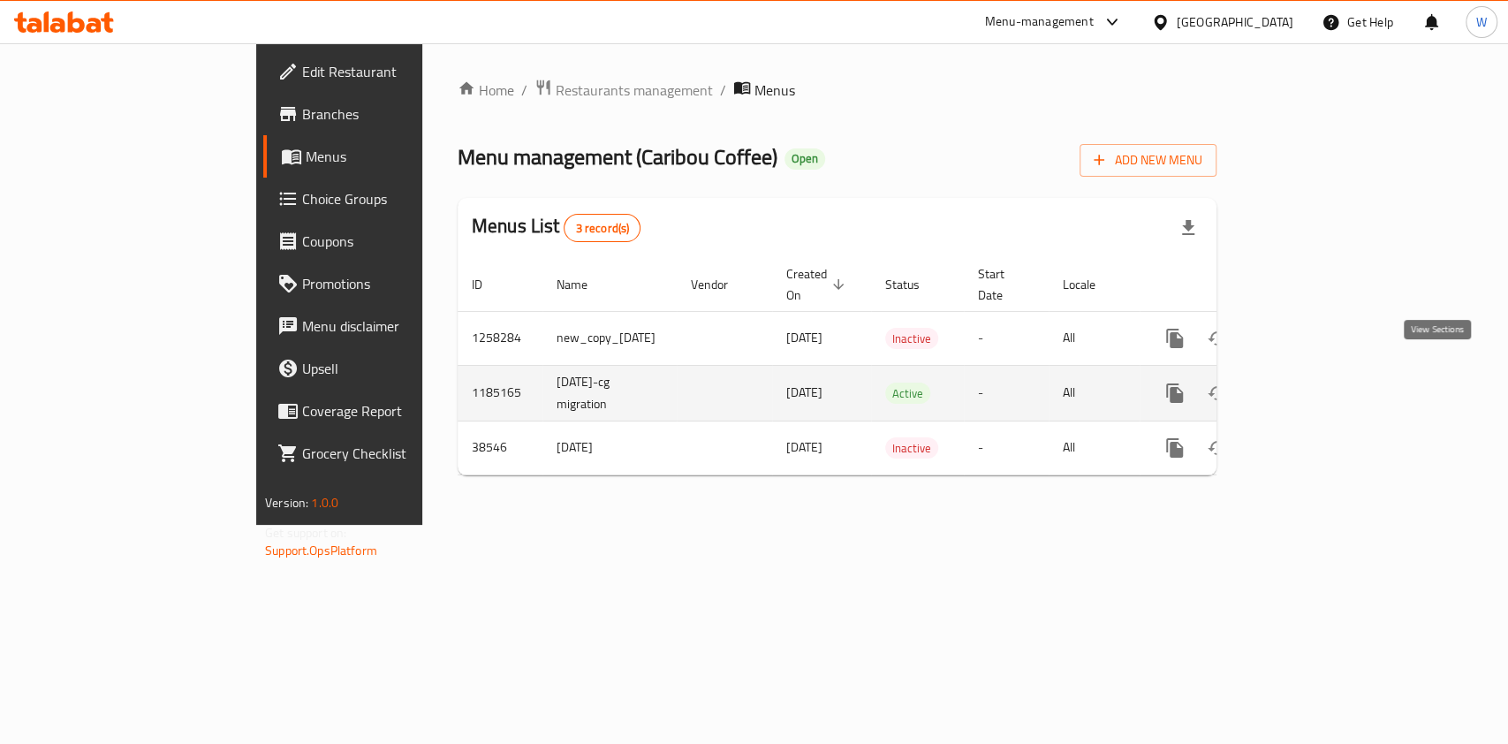
click at [1313, 383] on icon "enhanced table" at bounding box center [1302, 393] width 21 height 21
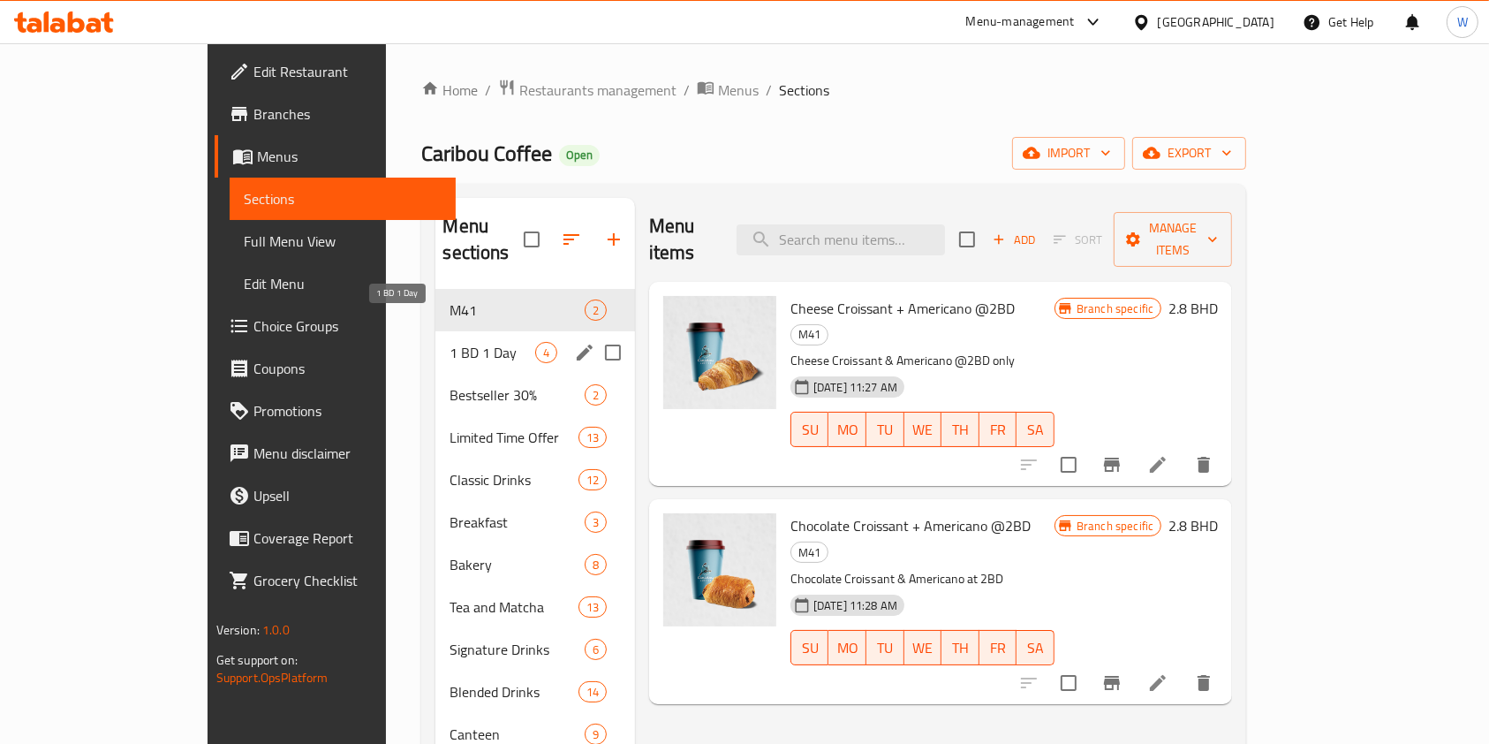
click at [450, 342] on span "1 BD 1 Day" at bounding box center [492, 352] width 85 height 21
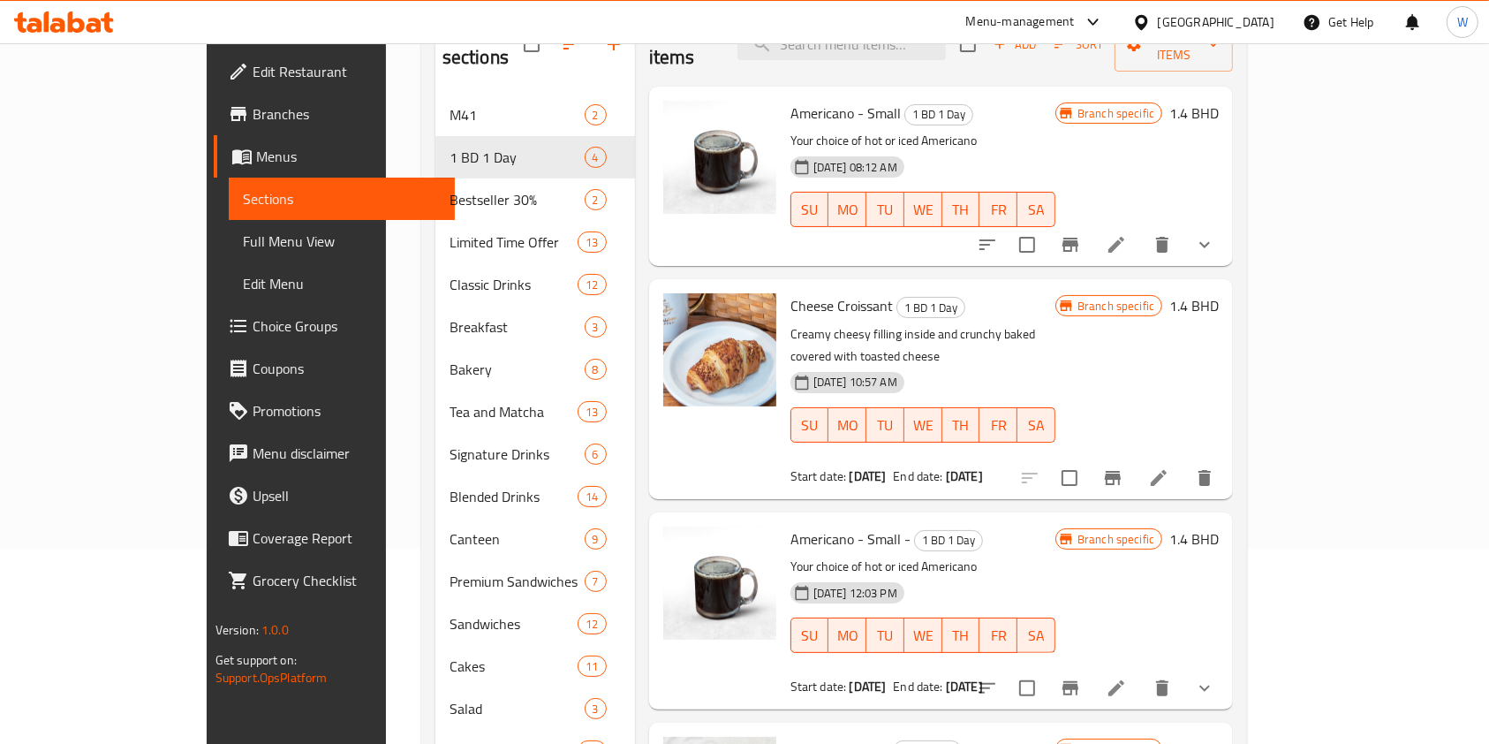
scroll to position [145, 0]
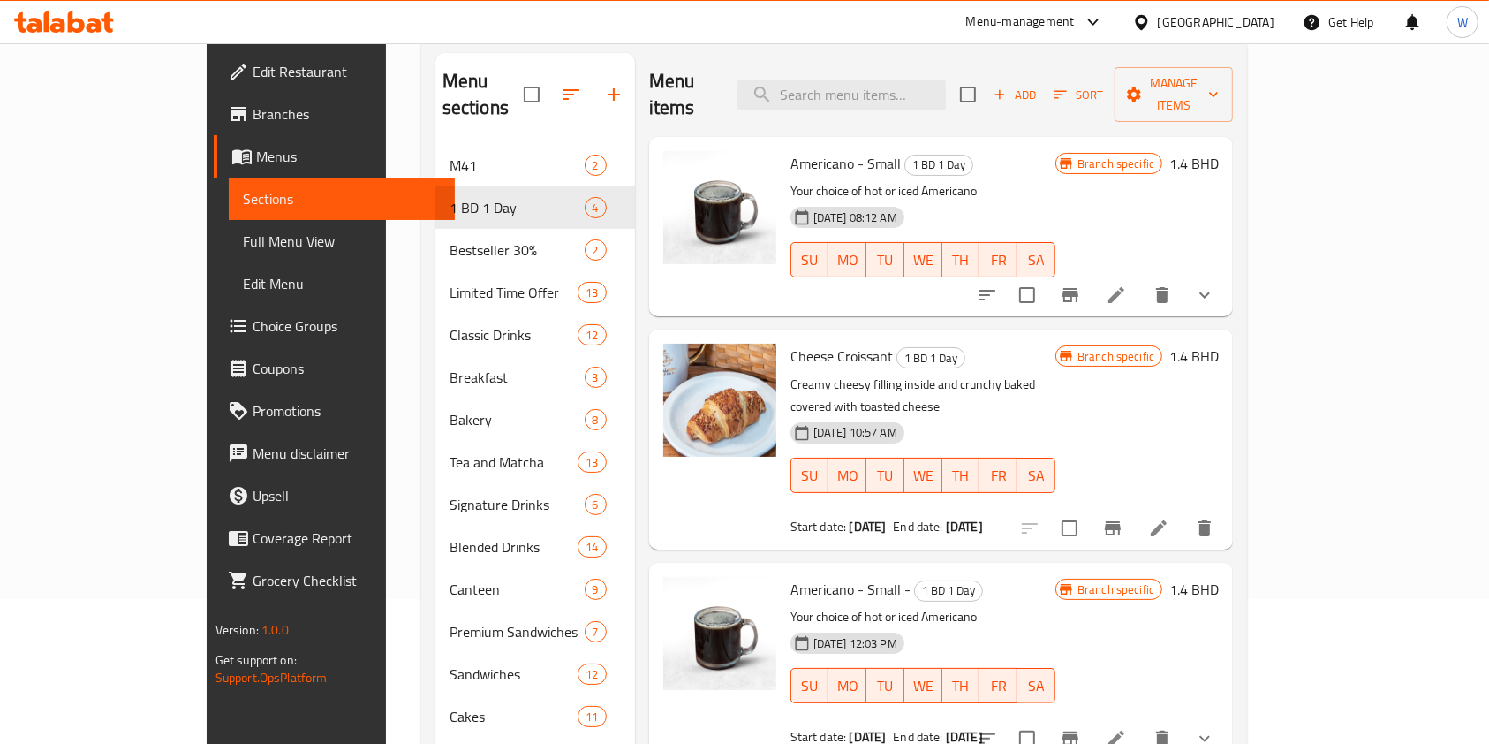
click at [1219, 412] on div "Branch specific 1.4 BHD" at bounding box center [1137, 439] width 163 height 191
click at [1216, 518] on icon "delete" at bounding box center [1204, 528] width 21 height 21
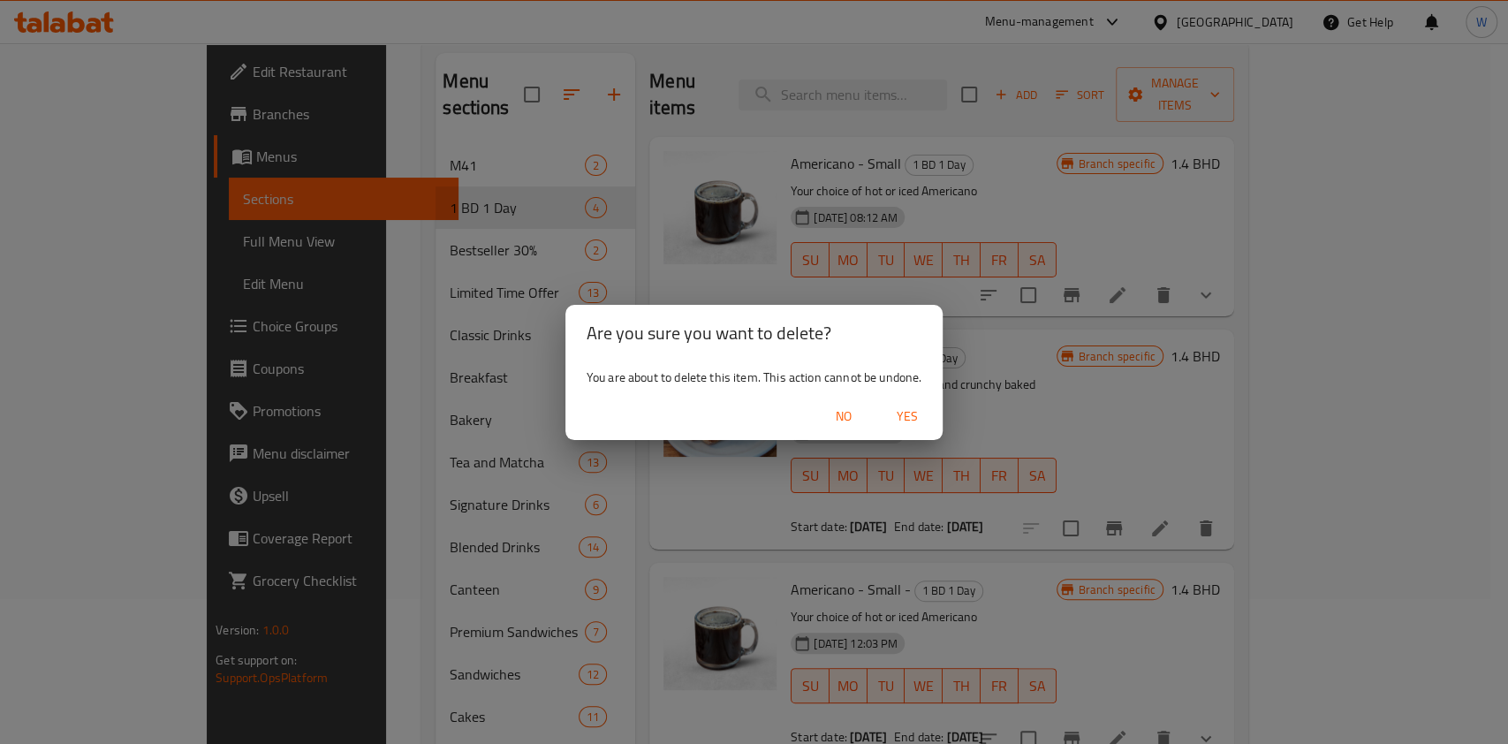
click at [920, 420] on span "Yes" at bounding box center [907, 416] width 42 height 22
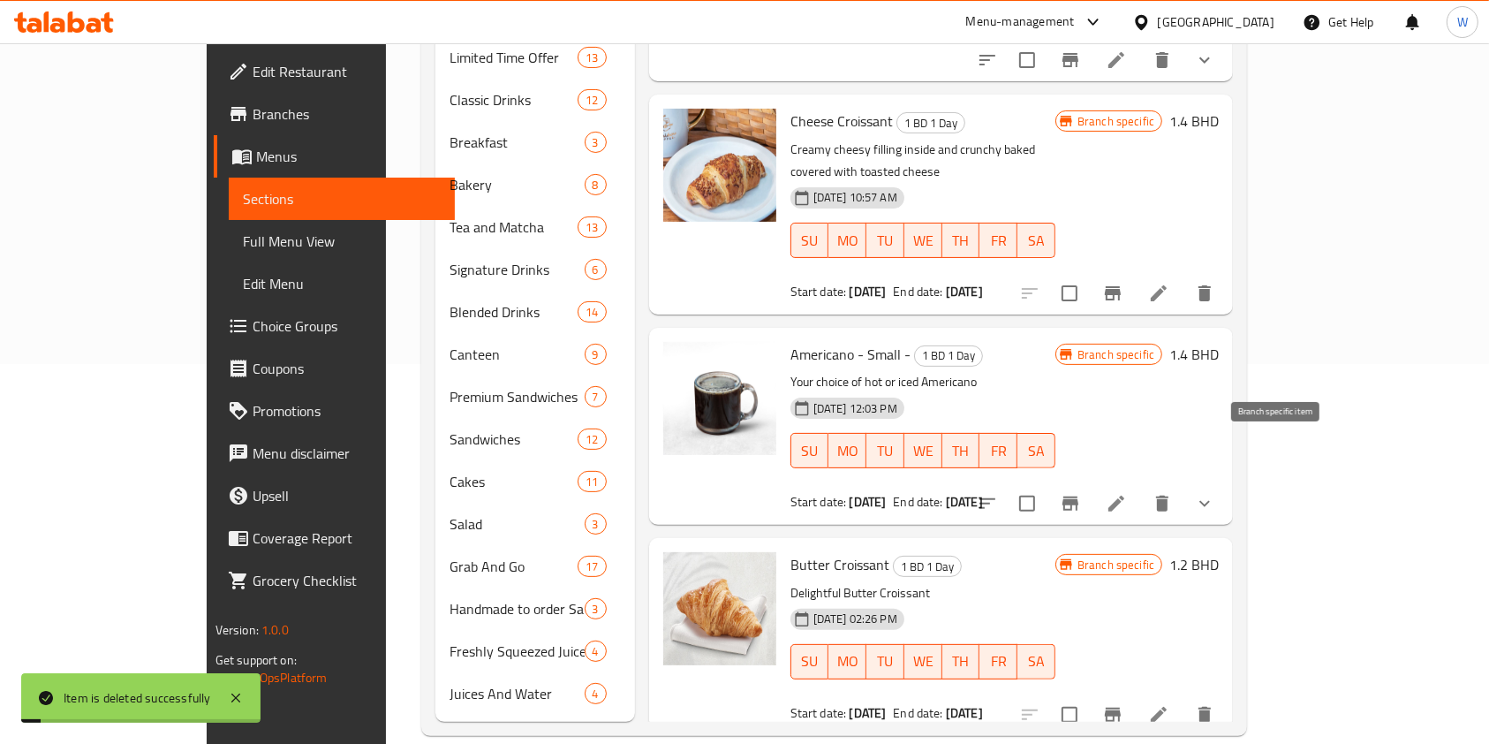
scroll to position [381, 0]
click at [1211, 284] on icon "delete" at bounding box center [1205, 292] width 12 height 16
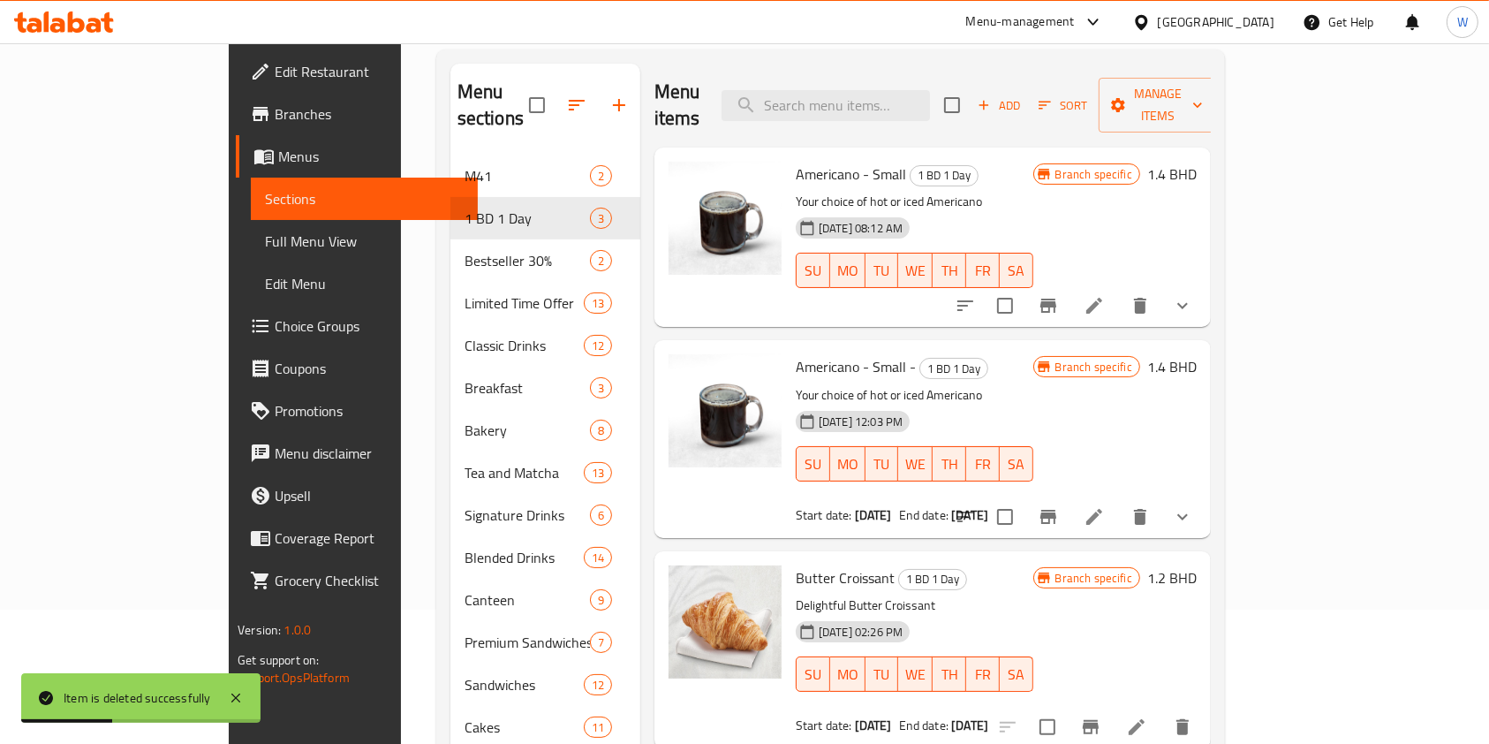
scroll to position [235, 0]
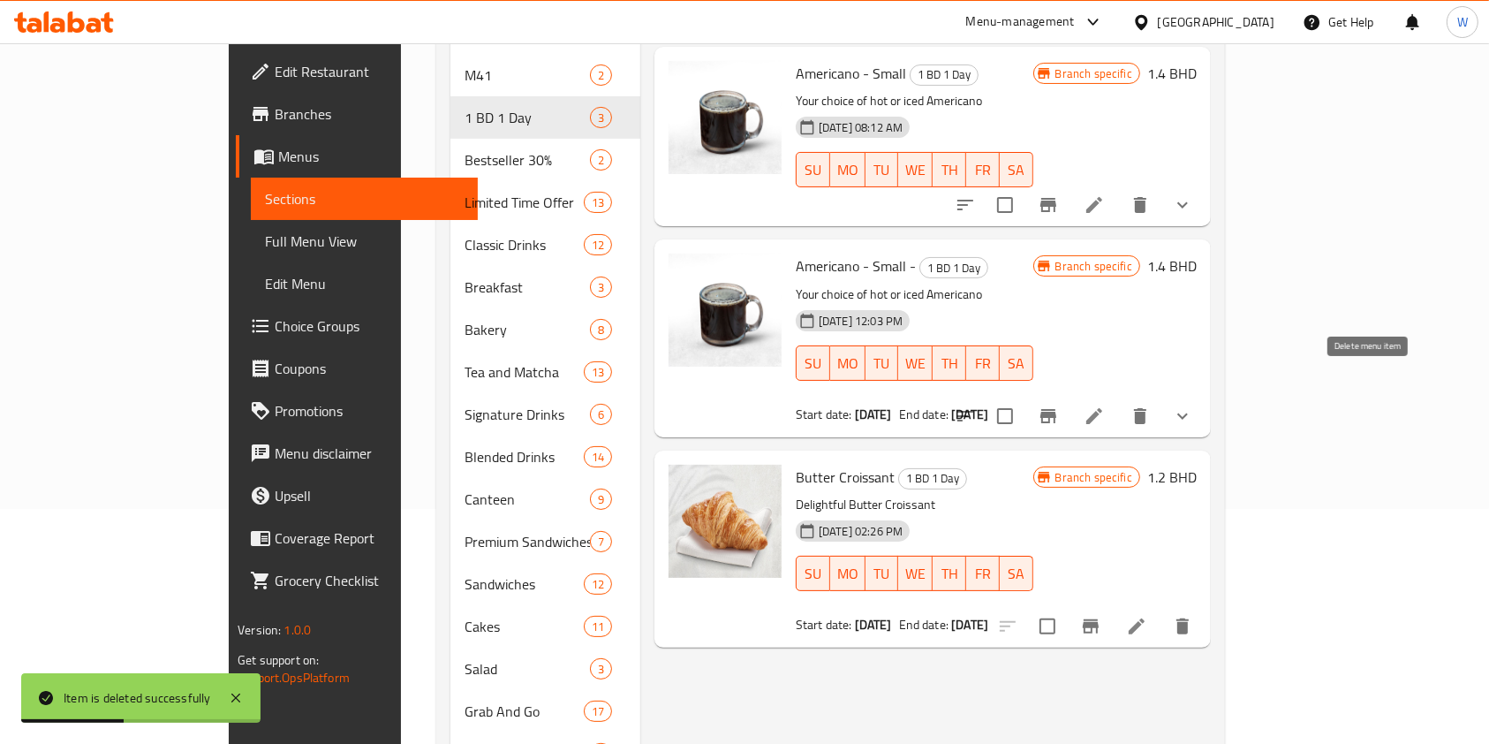
click at [1151, 405] on icon "delete" at bounding box center [1140, 415] width 21 height 21
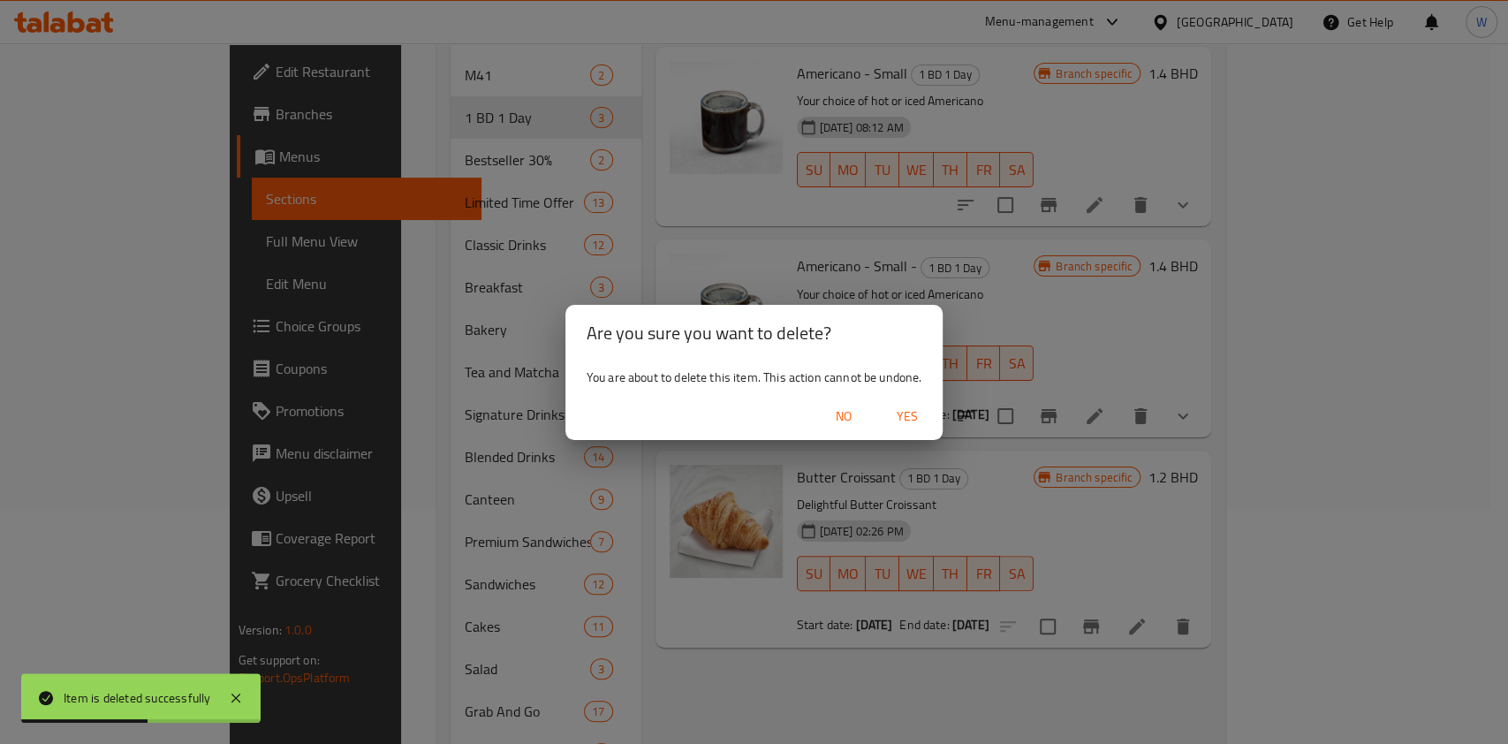
click at [900, 417] on span "Yes" at bounding box center [907, 416] width 42 height 22
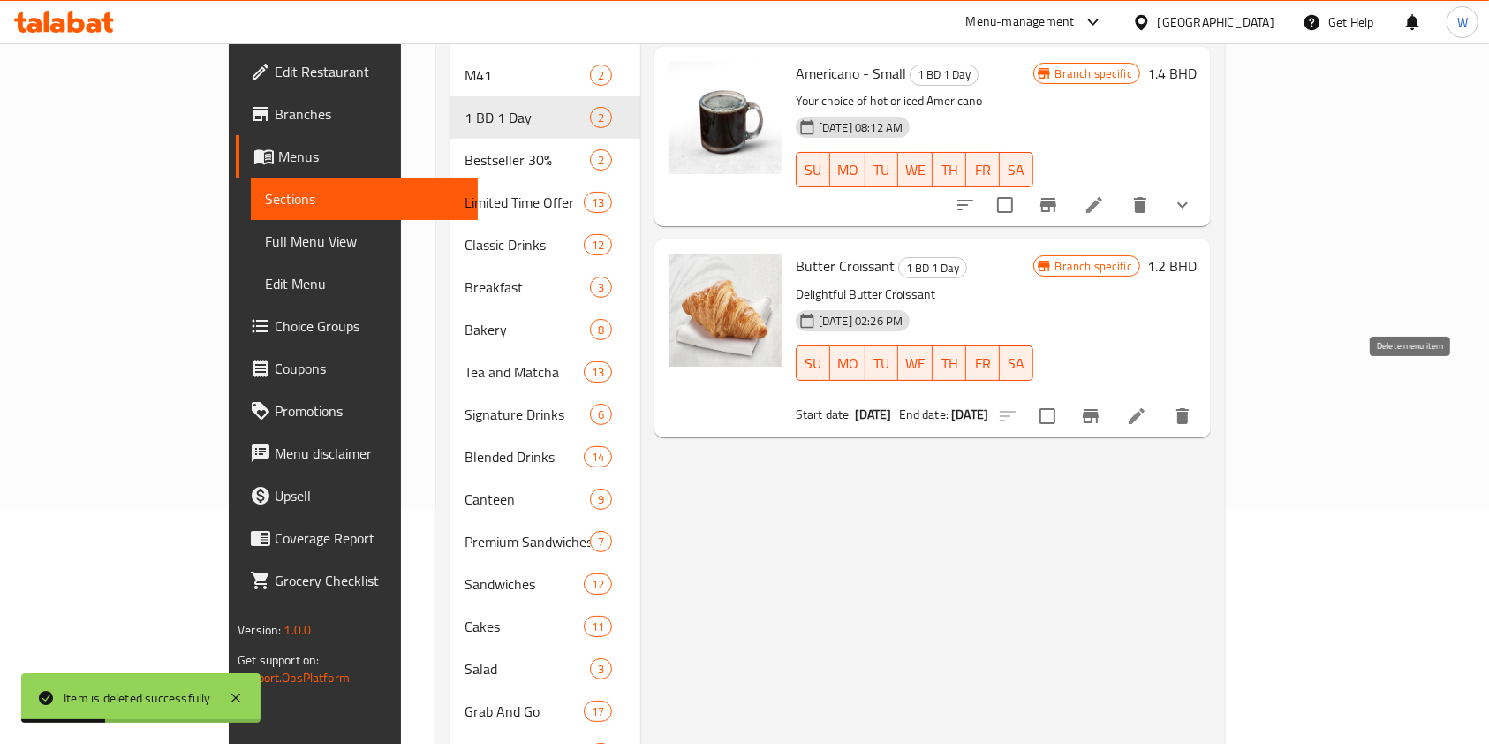
click at [1193, 405] on icon "delete" at bounding box center [1182, 415] width 21 height 21
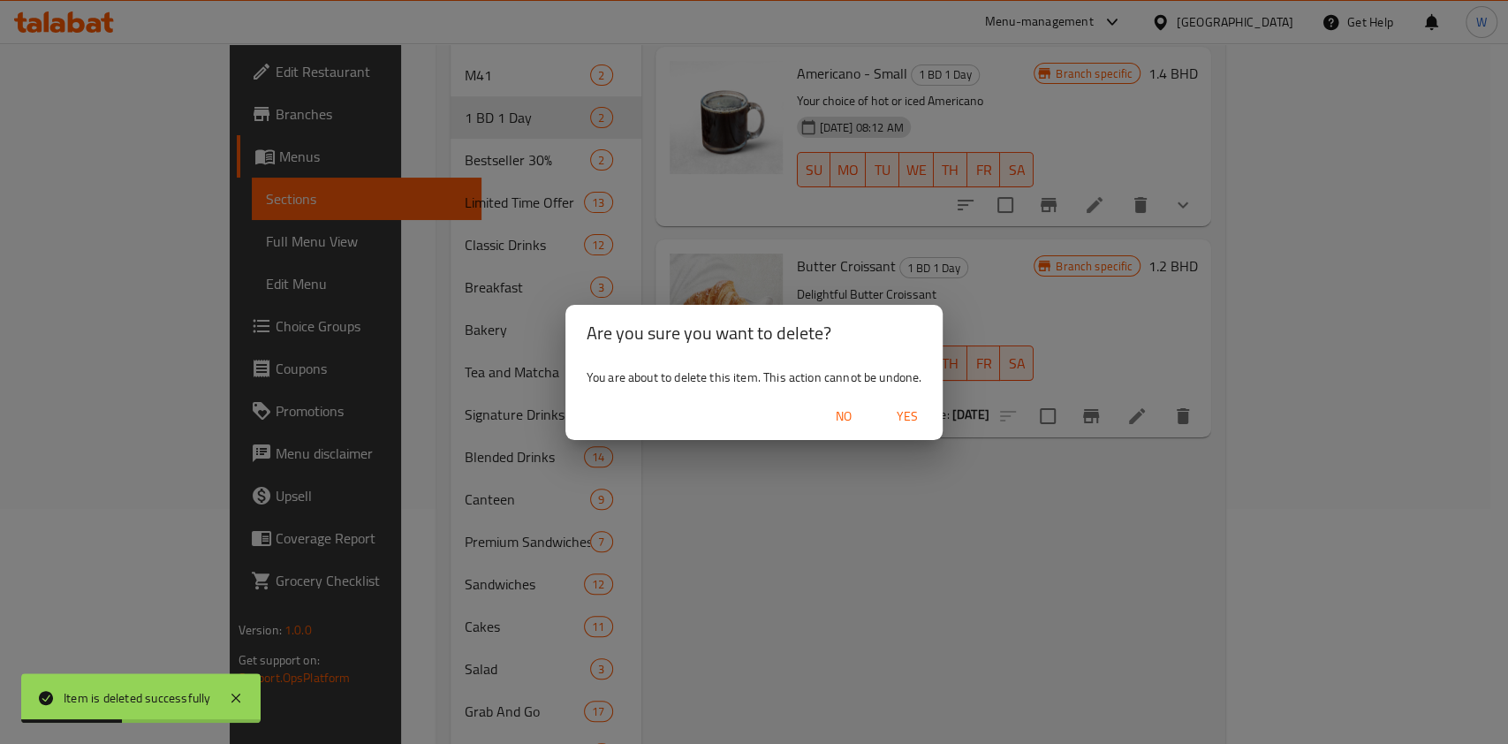
click at [916, 420] on span "Yes" at bounding box center [907, 416] width 42 height 22
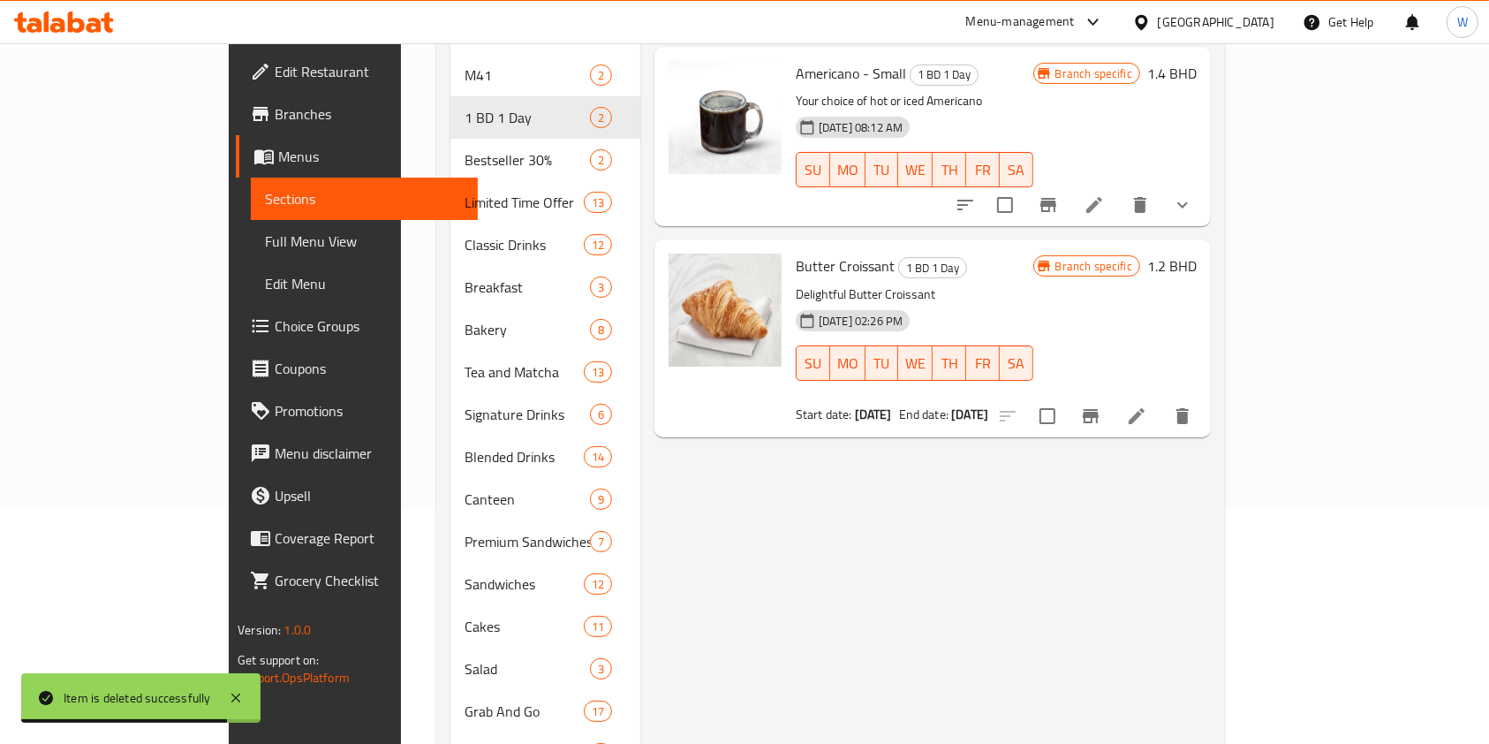
click at [1049, 546] on div "Menu items Add Sort Manage items Americano - Small 1 BD 1 Day Your choice of ho…" at bounding box center [925, 415] width 571 height 904
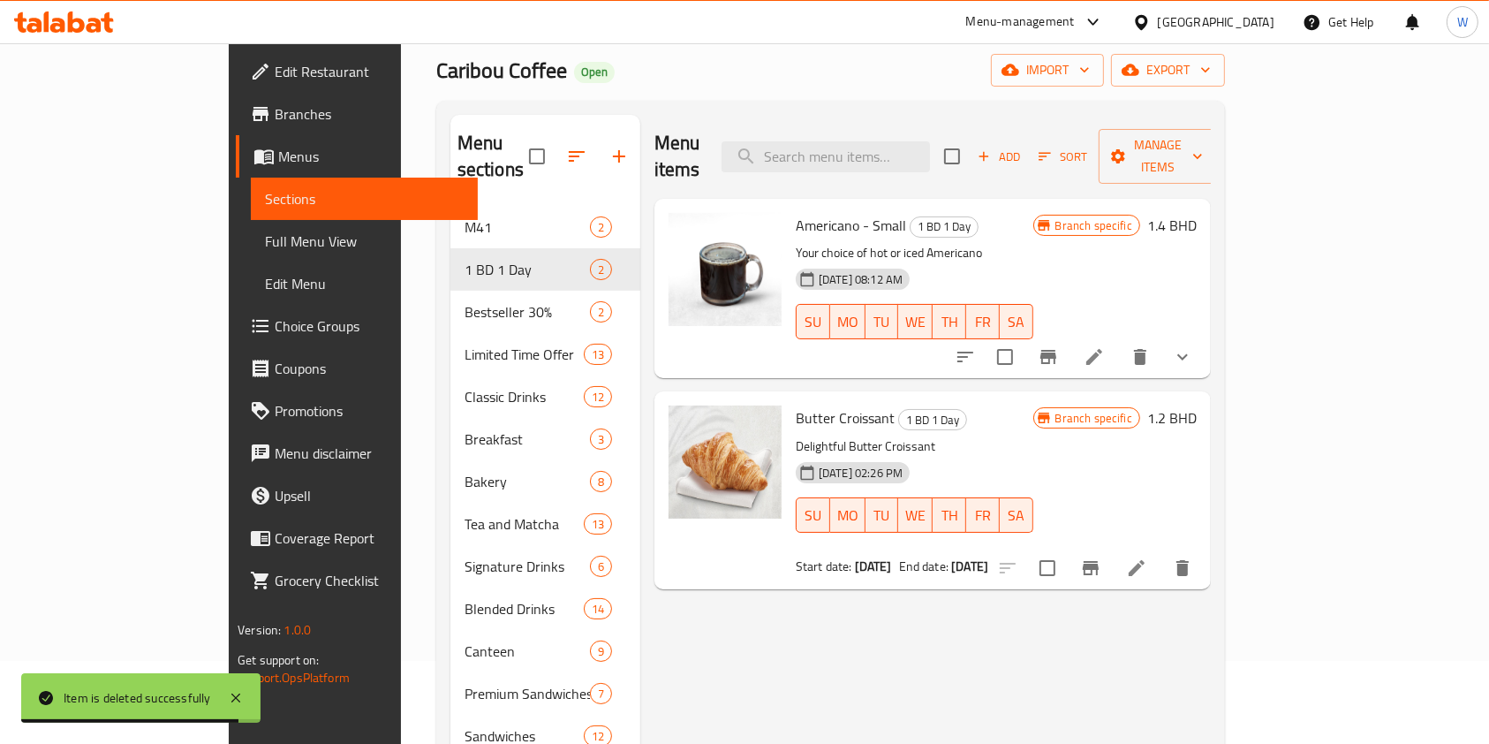
scroll to position [0, 0]
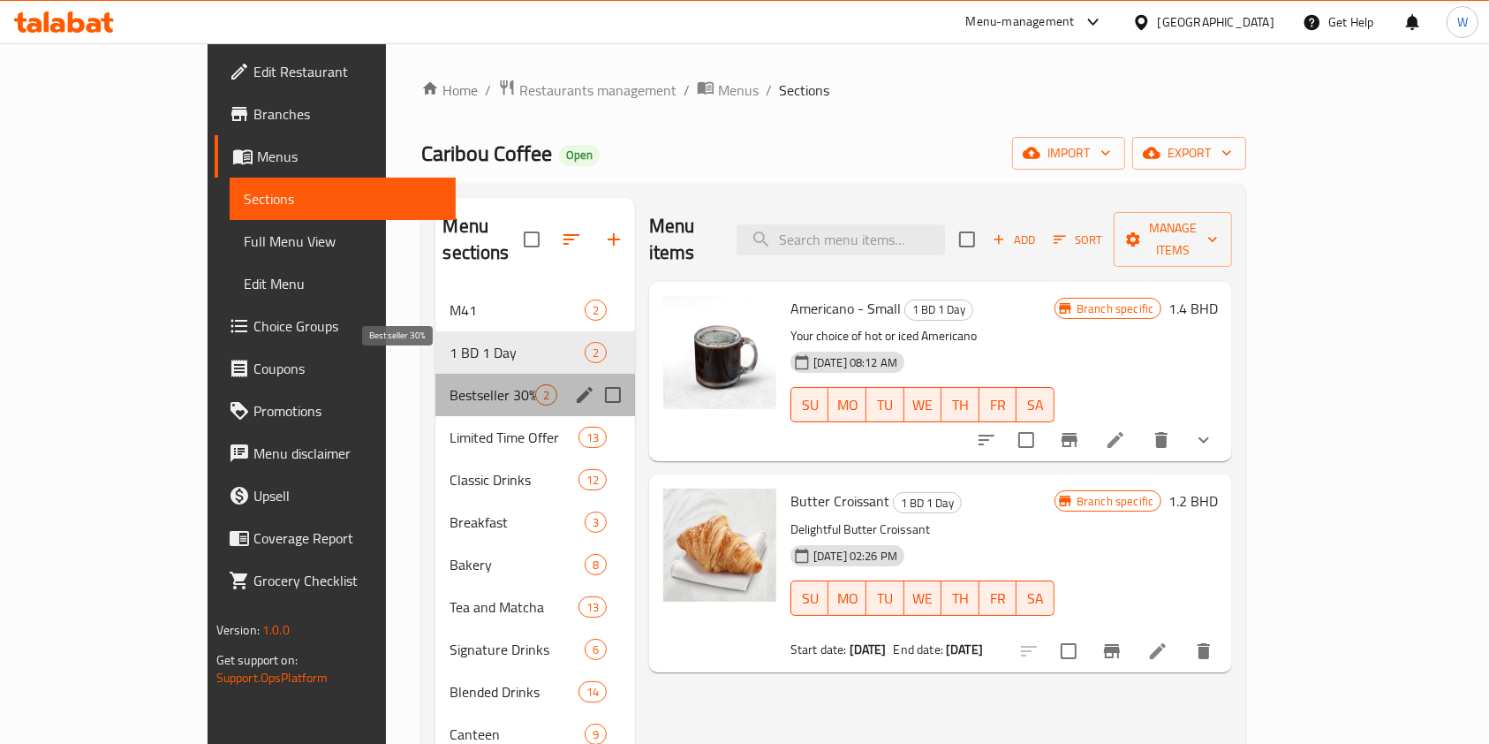
click at [450, 384] on span "Bestseller 30%" at bounding box center [492, 394] width 85 height 21
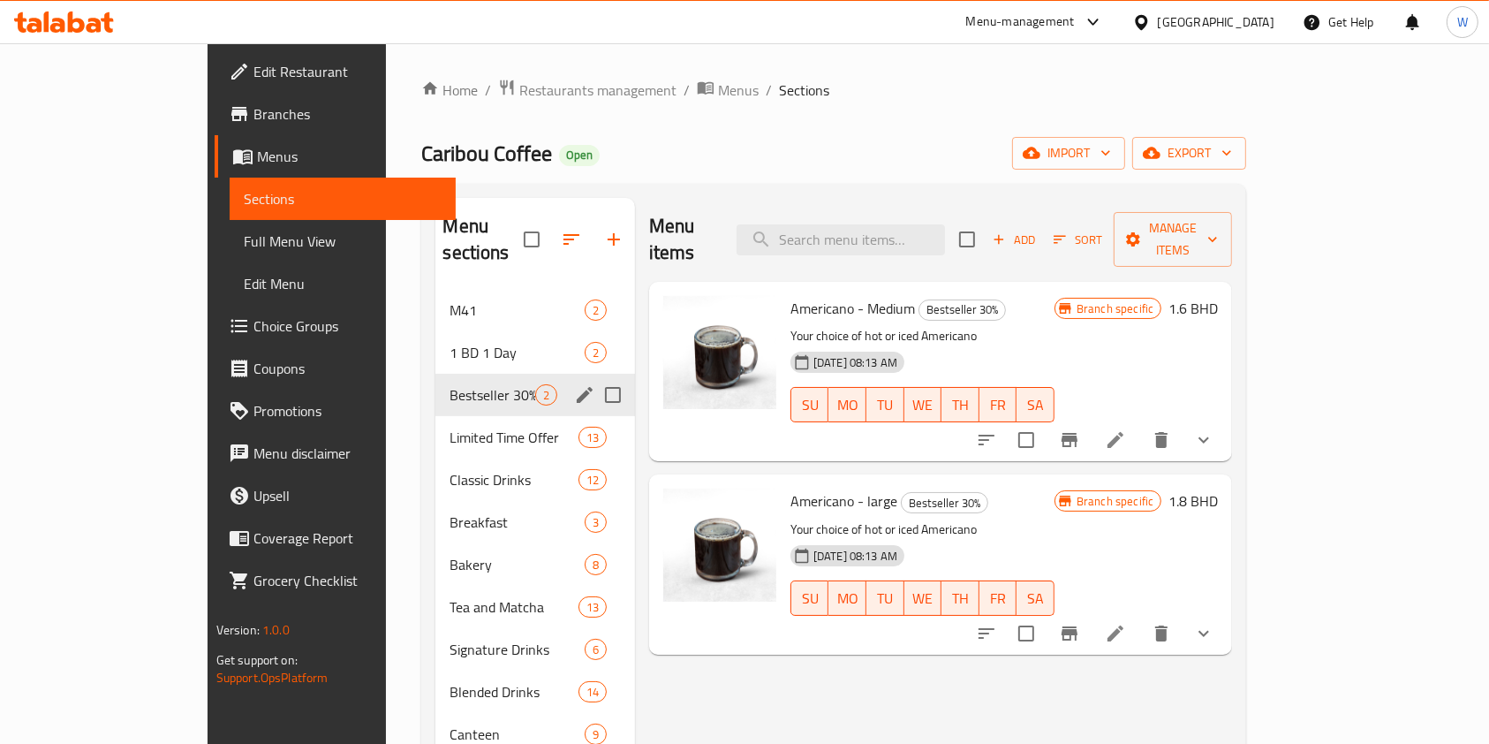
click at [436, 374] on div "Bestseller 30% 2" at bounding box center [535, 395] width 199 height 42
click at [450, 342] on span "1 BD 1 Day" at bounding box center [492, 352] width 85 height 21
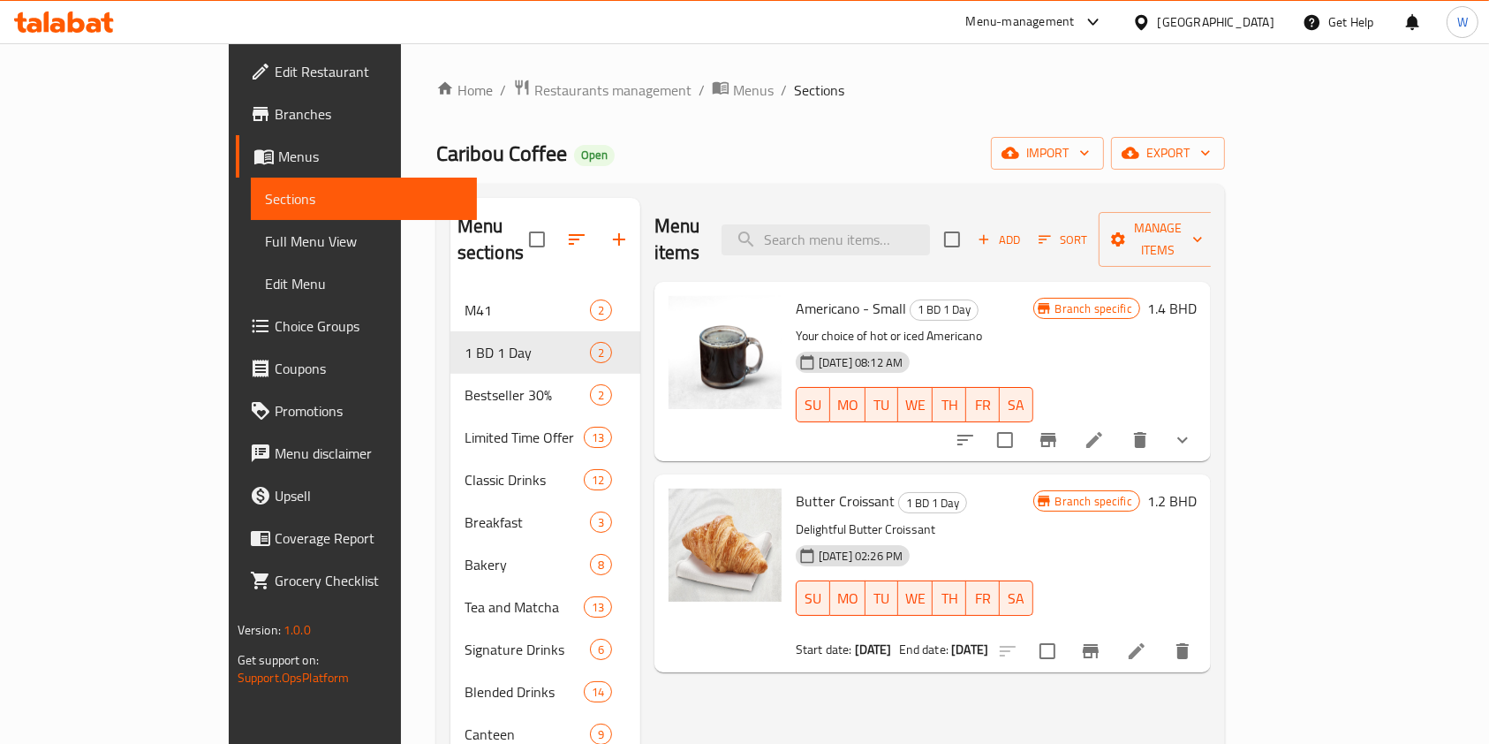
click at [782, 683] on div "Menu items Add Sort Manage items Americano - Small 1 BD 1 Day Your choice of ho…" at bounding box center [925, 650] width 571 height 904
click at [1193, 640] on icon "delete" at bounding box center [1182, 650] width 21 height 21
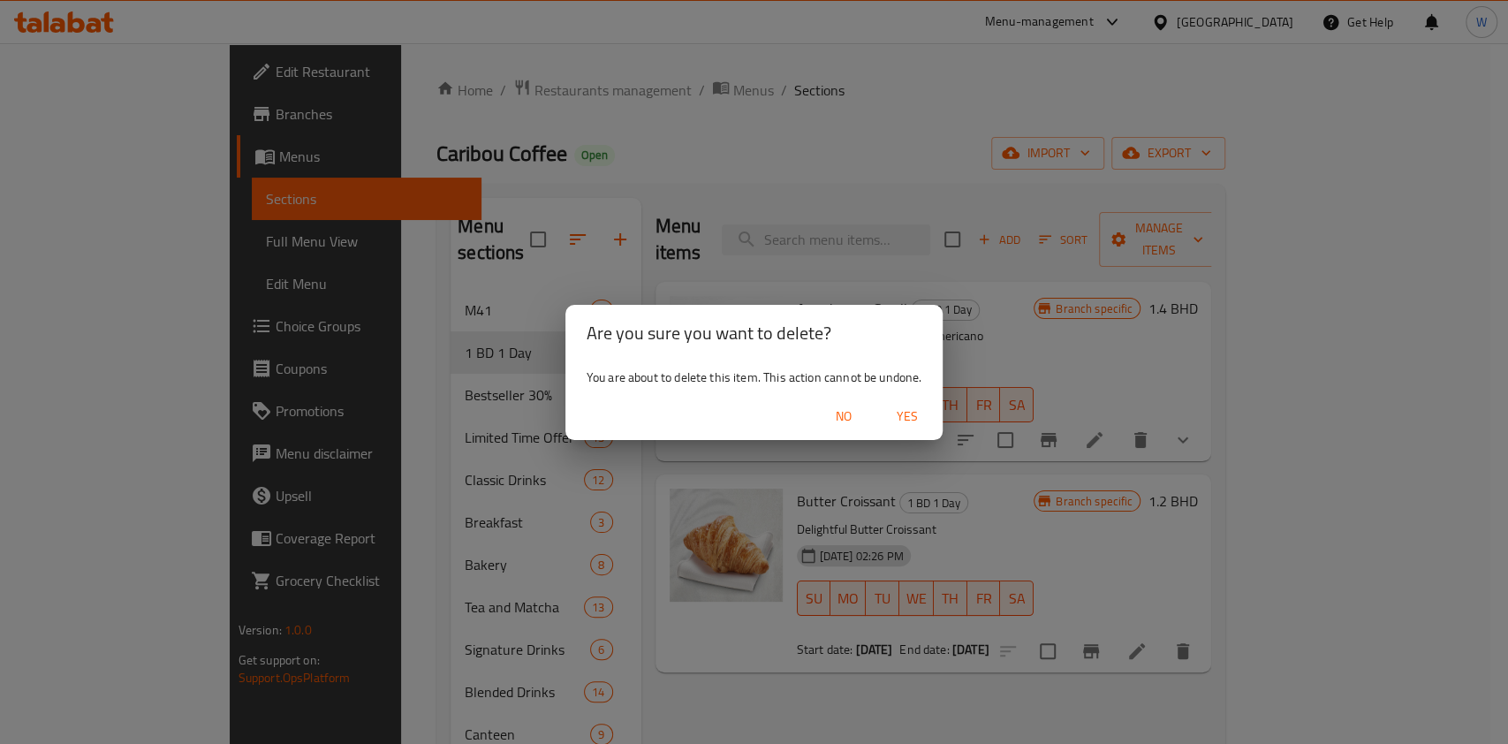
click at [916, 414] on span "Yes" at bounding box center [907, 416] width 42 height 22
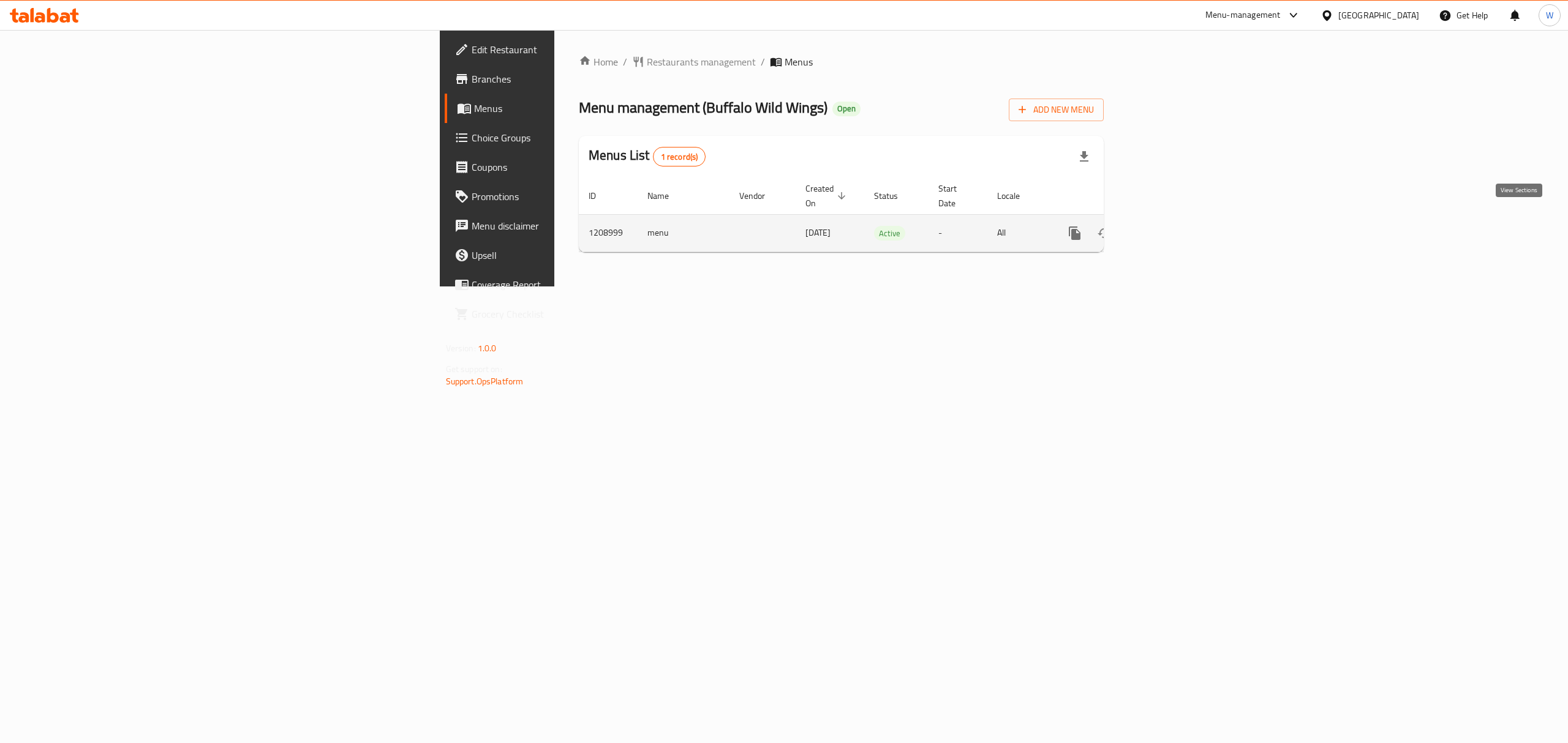
click at [1171, 226] on icon "enhanced table" at bounding box center [1163, 233] width 15 height 15
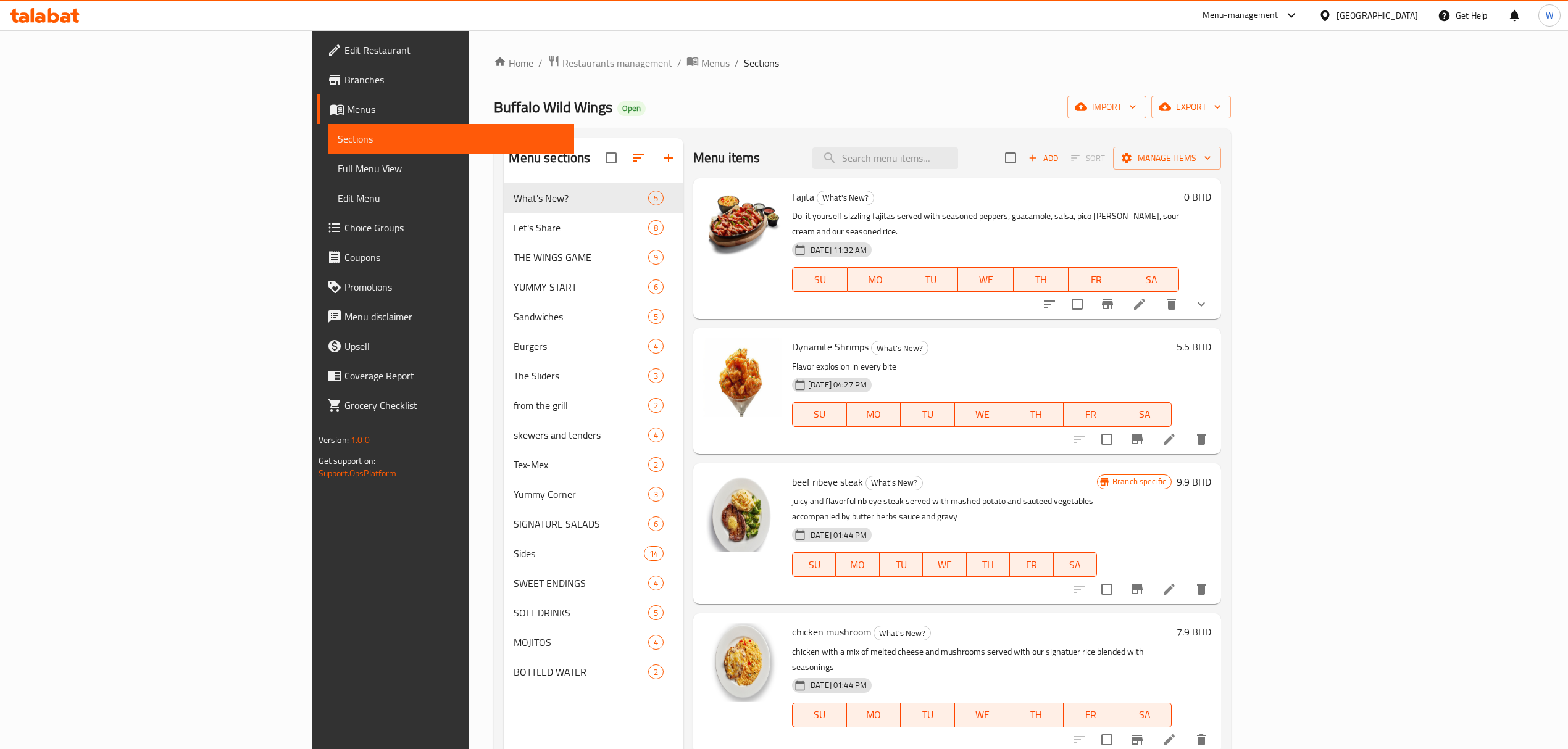
click at [1006, 178] on div "Fajita What's New? Do-it yourself sizzling fajitas served with seasoned peppers…" at bounding box center [957, 248] width 528 height 140
click at [958, 168] on input "search" at bounding box center [885, 158] width 145 height 22
paste input "TRADITIONAL large WINGS"
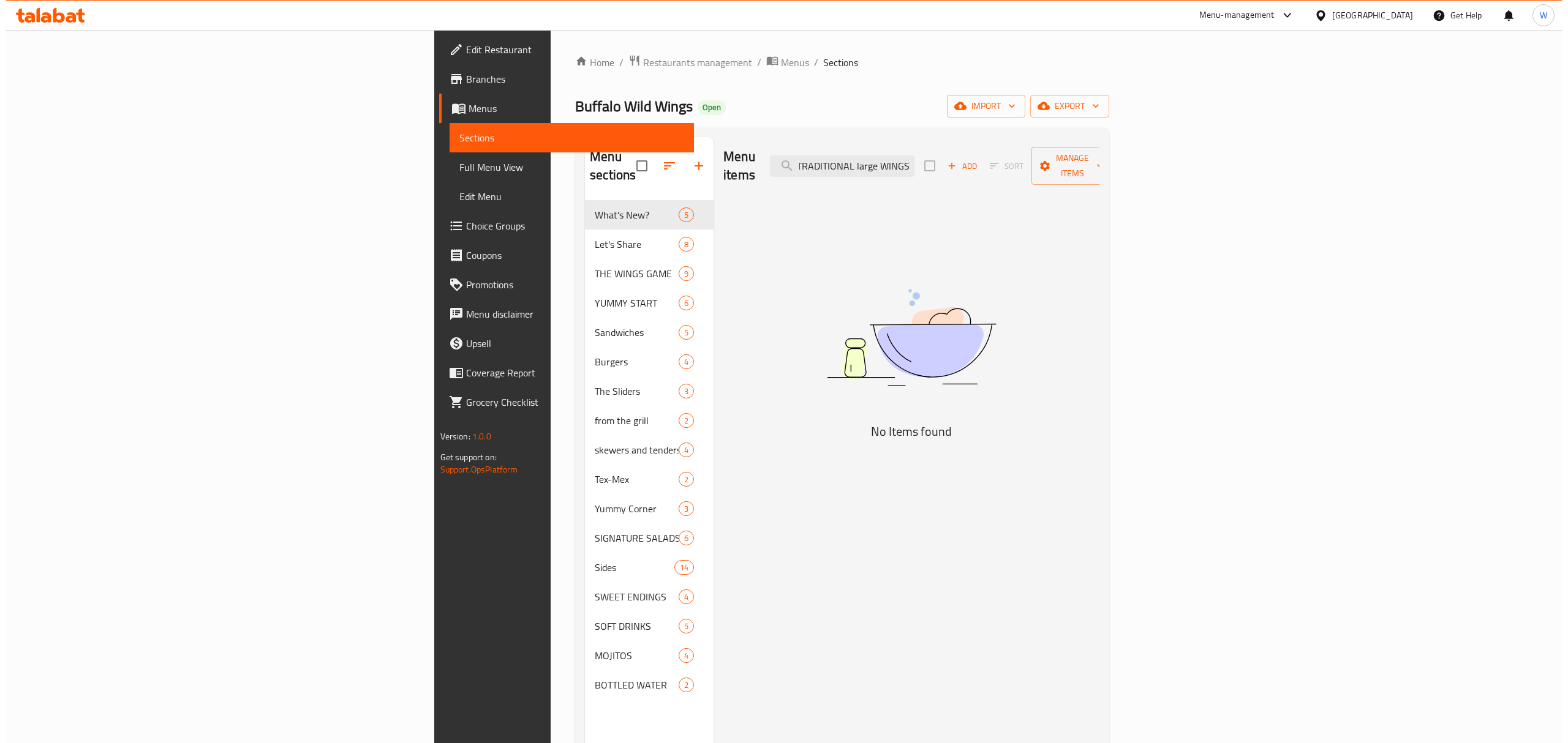
scroll to position [0, 1]
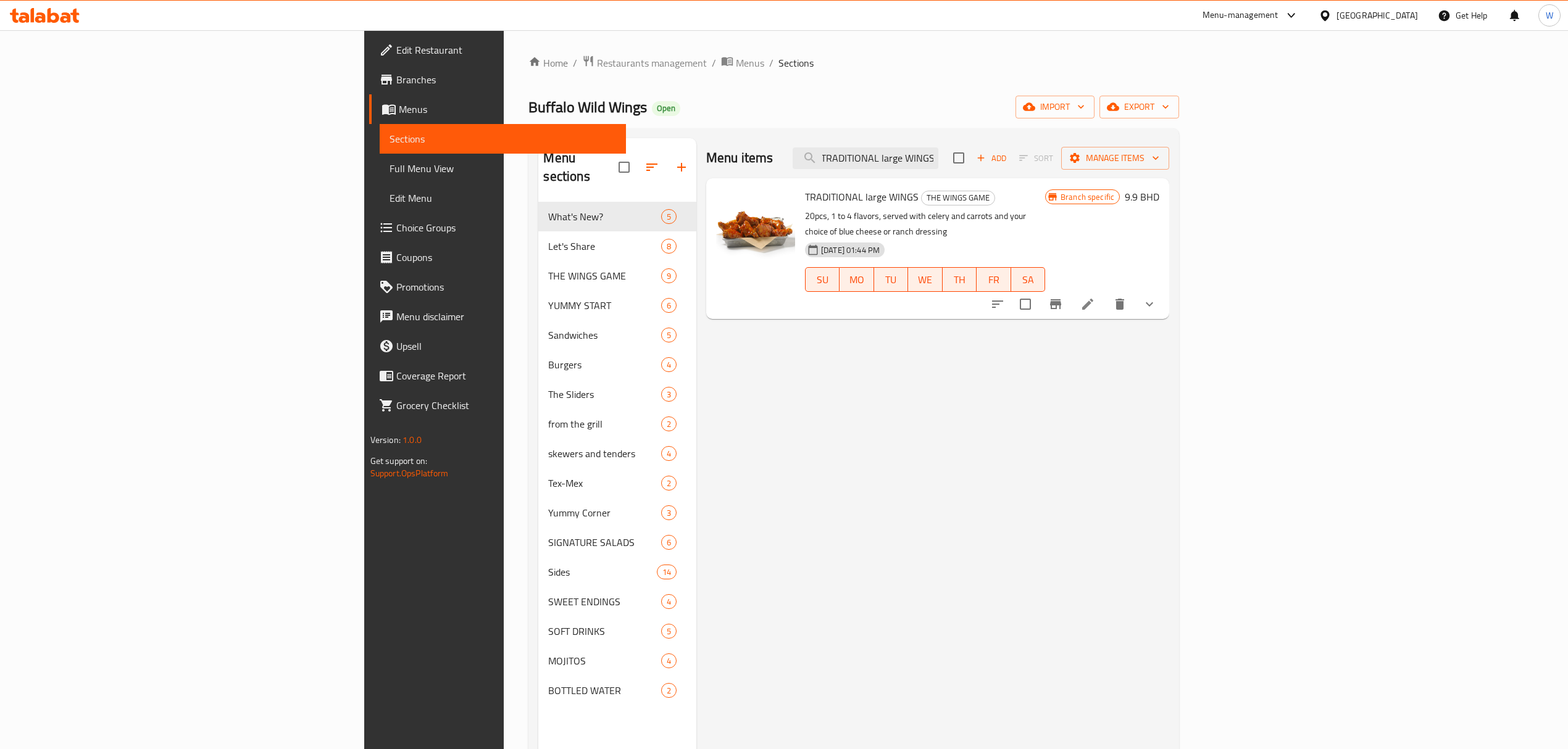
type input "TRADITIONAL large WINGS"
click at [1095, 297] on icon at bounding box center [1087, 304] width 15 height 15
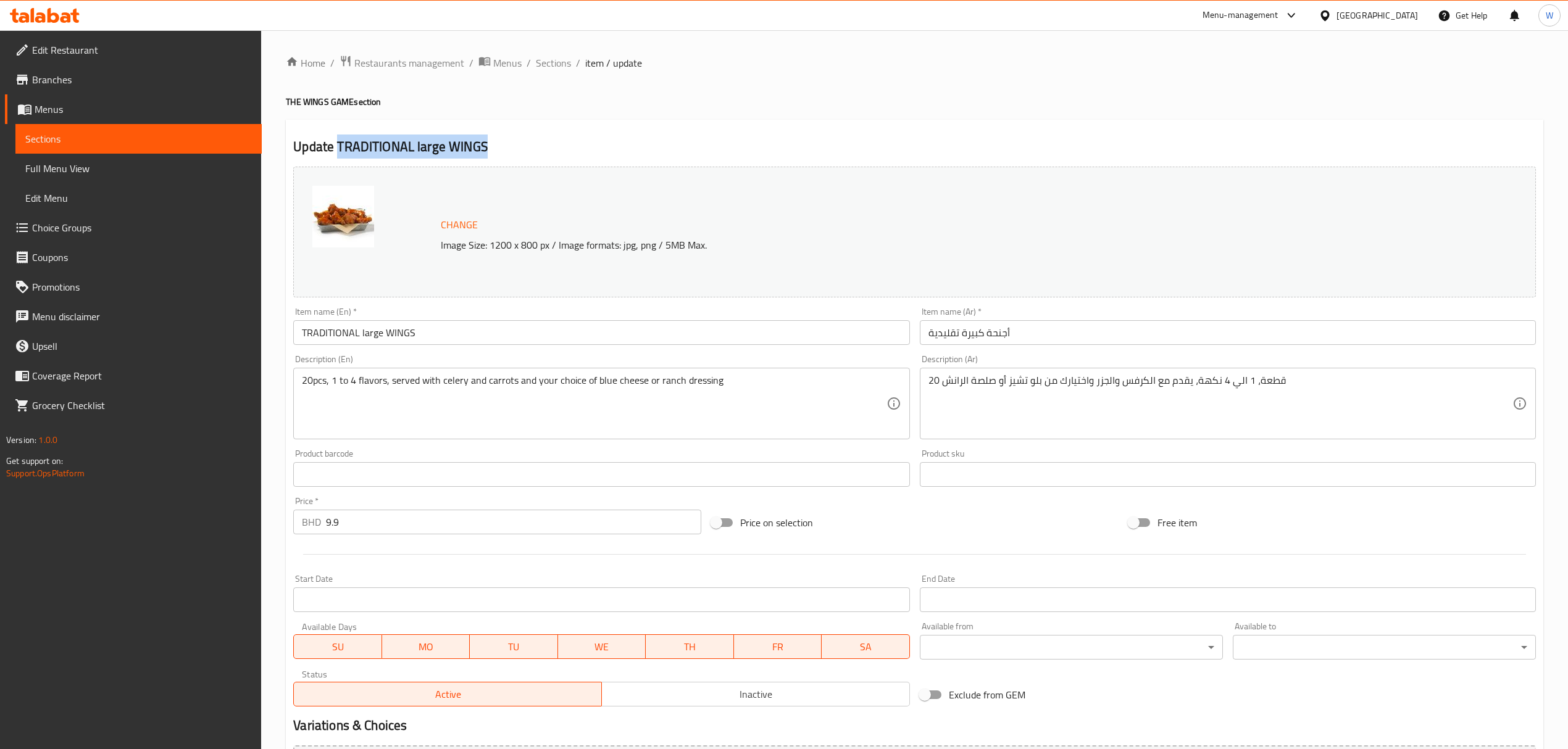
drag, startPoint x: 499, startPoint y: 146, endPoint x: 338, endPoint y: 156, distance: 161.3
click at [338, 156] on h2 "Update TRADITIONAL large WINGS" at bounding box center [915, 147] width 1242 height 19
copy h2 "TRADITIONAL large WINGS"
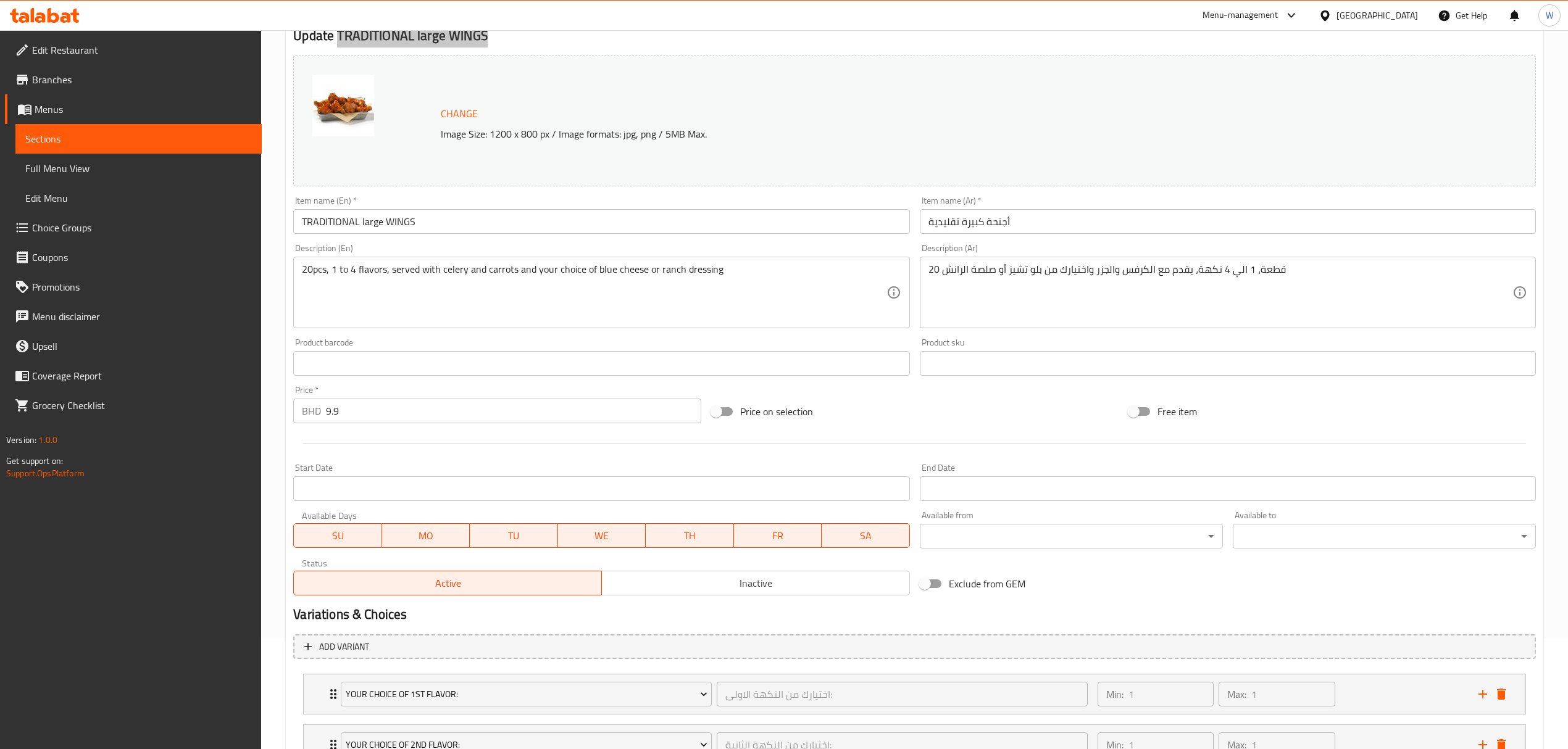
scroll to position [89, 0]
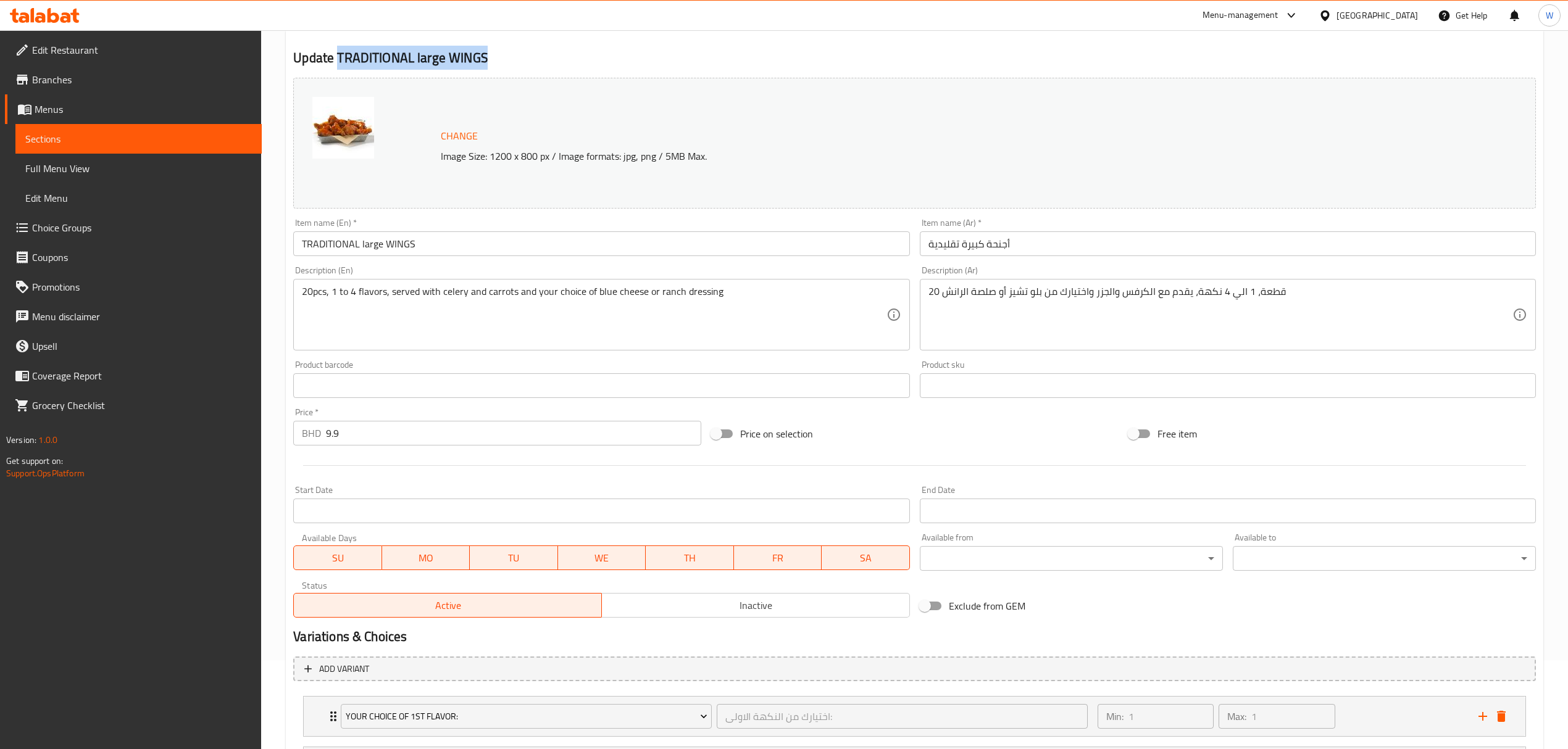
click at [354, 248] on input "TRADITIONAL large WINGS" at bounding box center [602, 243] width 616 height 24
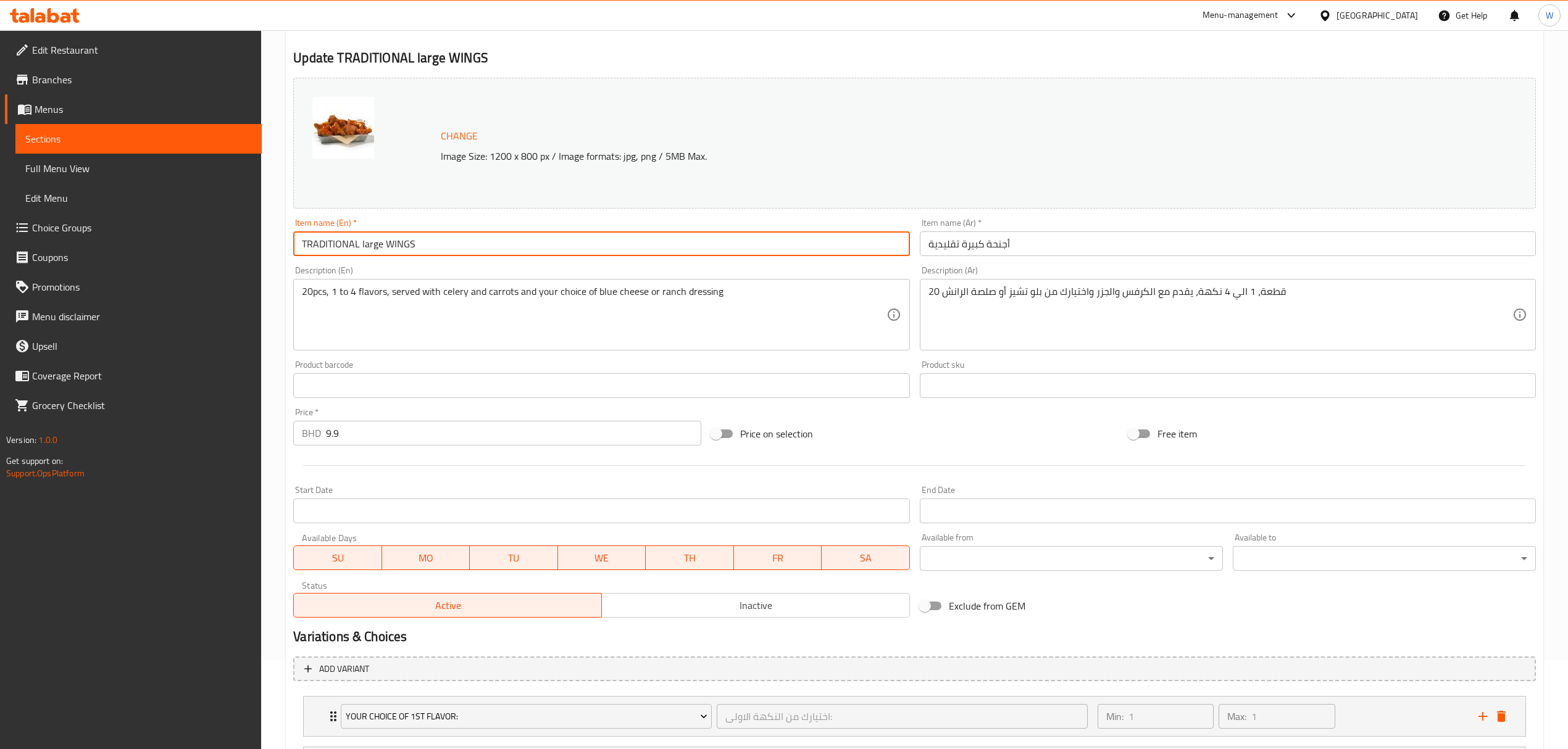
click at [354, 248] on input "TRADITIONAL large WINGS" at bounding box center [602, 243] width 616 height 24
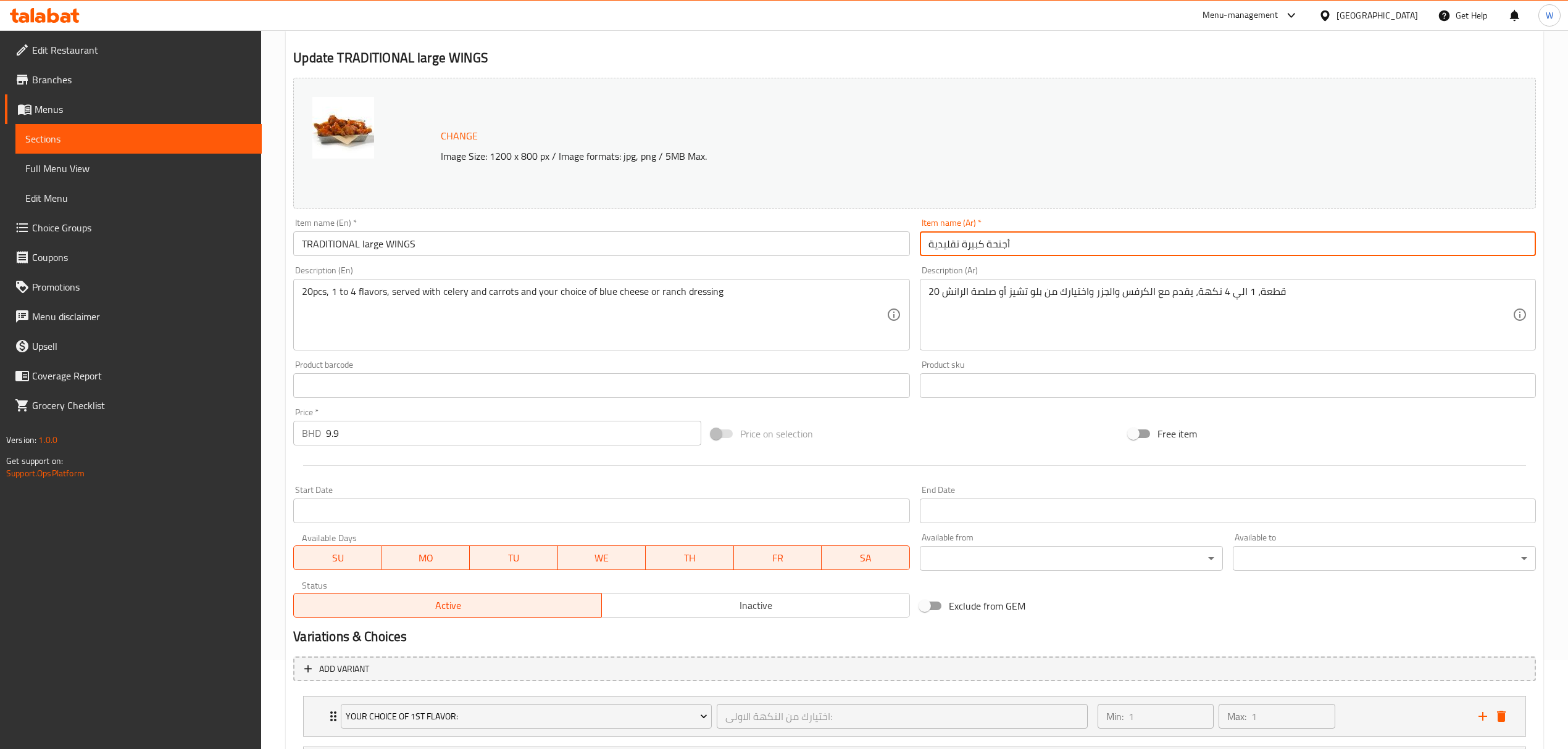
click at [1005, 256] on input "أجنحة كبيرة تقليدية" at bounding box center [1228, 243] width 616 height 24
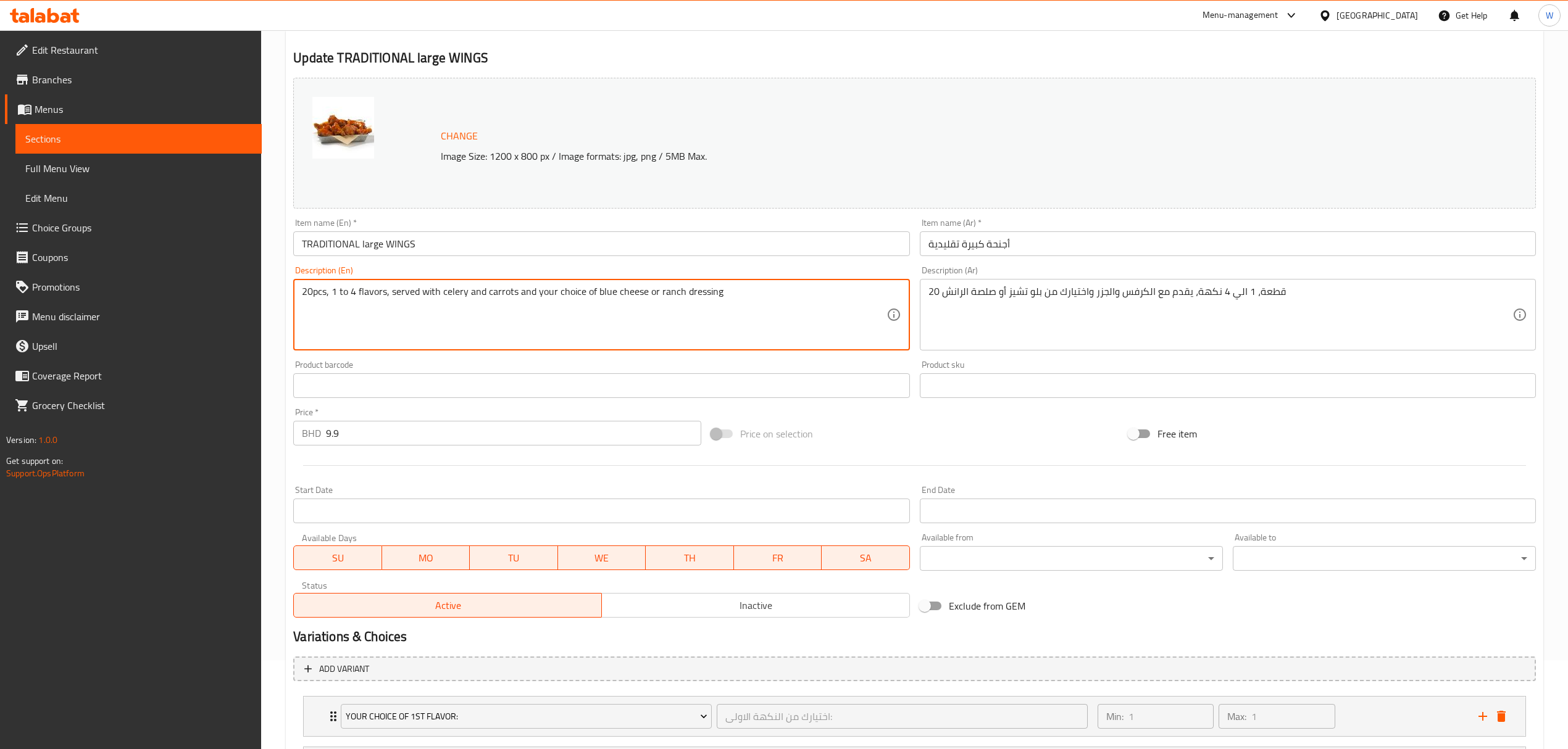
click at [498, 301] on textarea "20pcs, 1 to 4 flavors, served with celery and carrots and your choice of blue c…" at bounding box center [594, 315] width 584 height 59
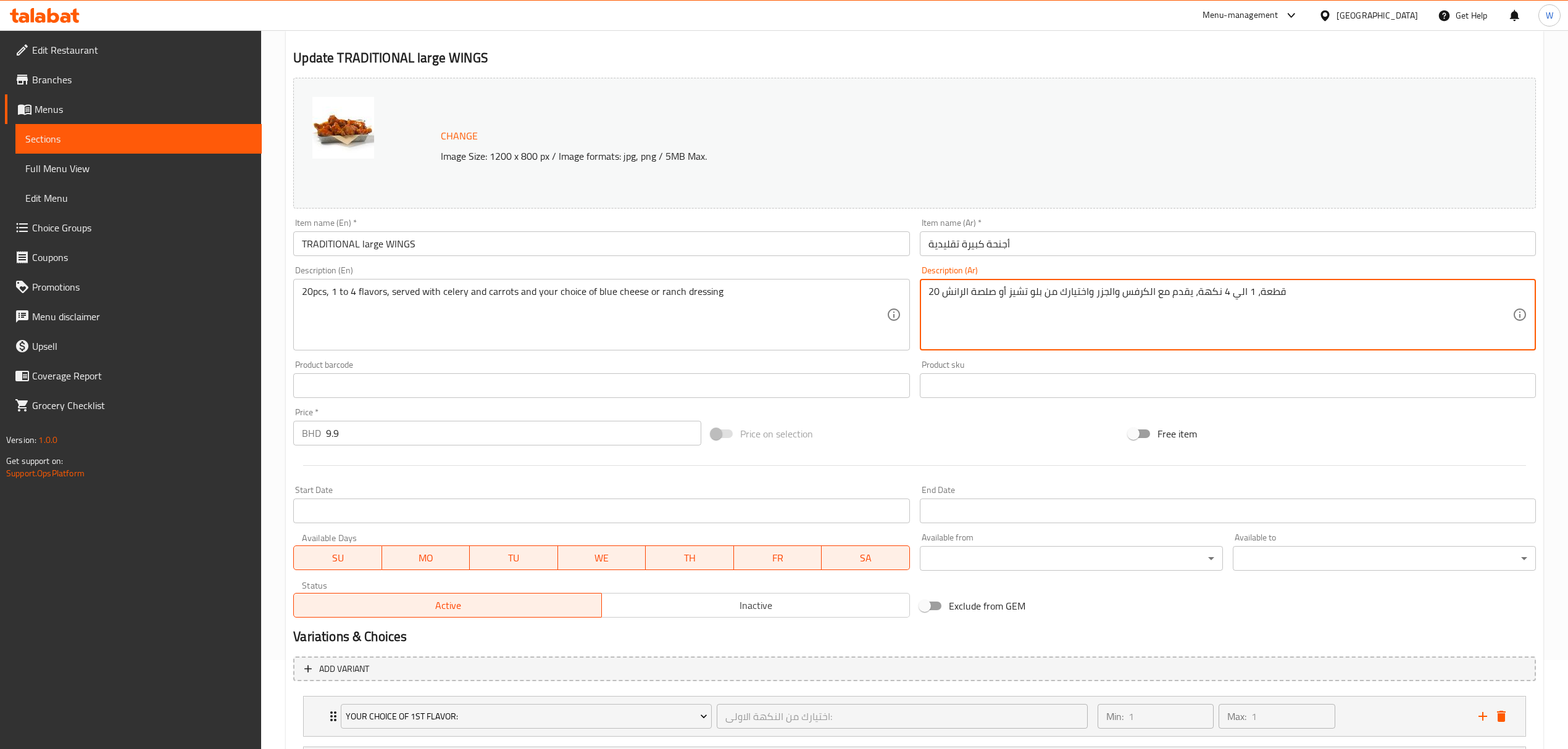
click at [1003, 305] on textarea "20 قطعة، 1 الي 4 نكهة، يقدم مع الكرفس والجزر واختيارك من بلو تشيز أو صلصة الرانش" at bounding box center [1221, 315] width 584 height 59
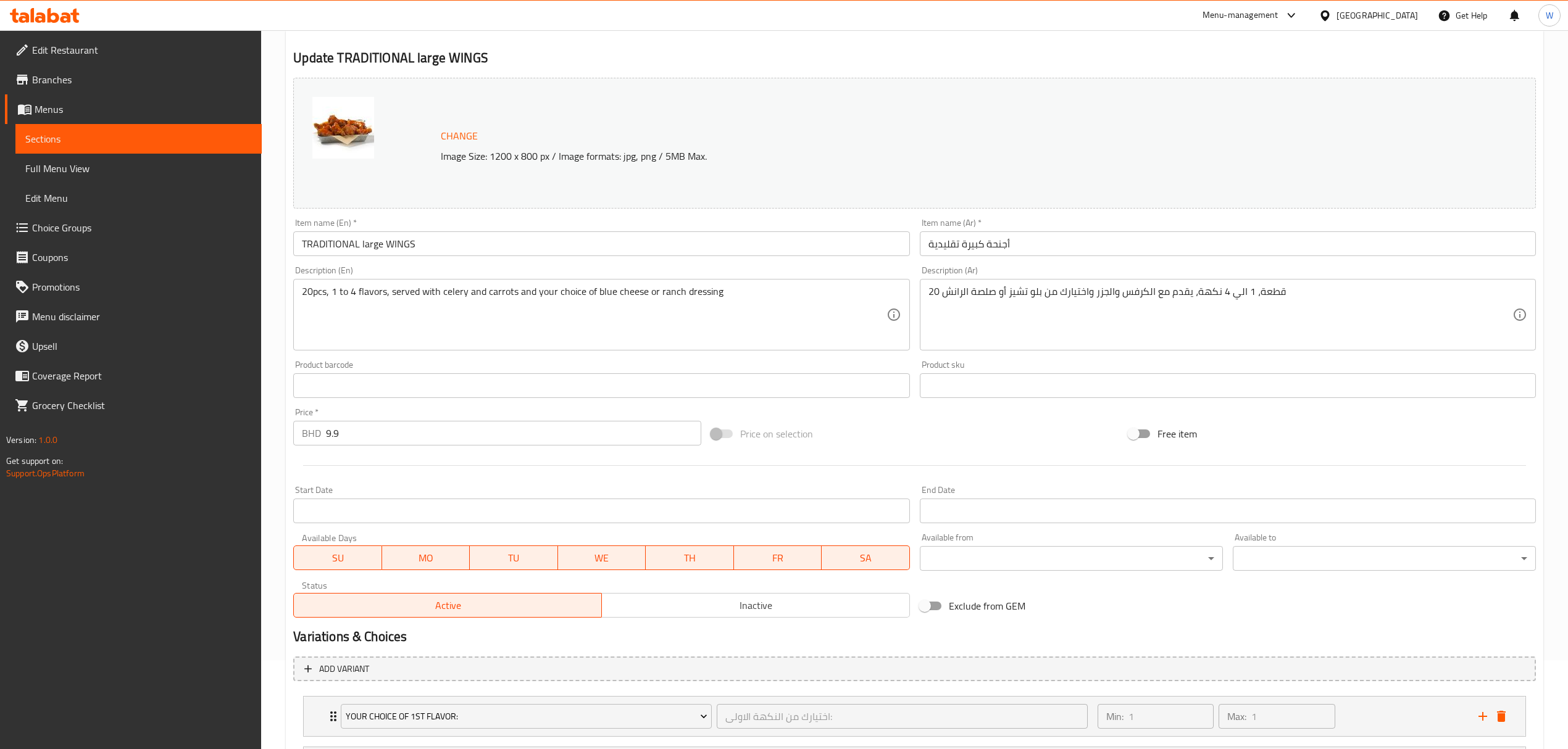
click at [356, 442] on input "9.9" at bounding box center [513, 432] width 375 height 24
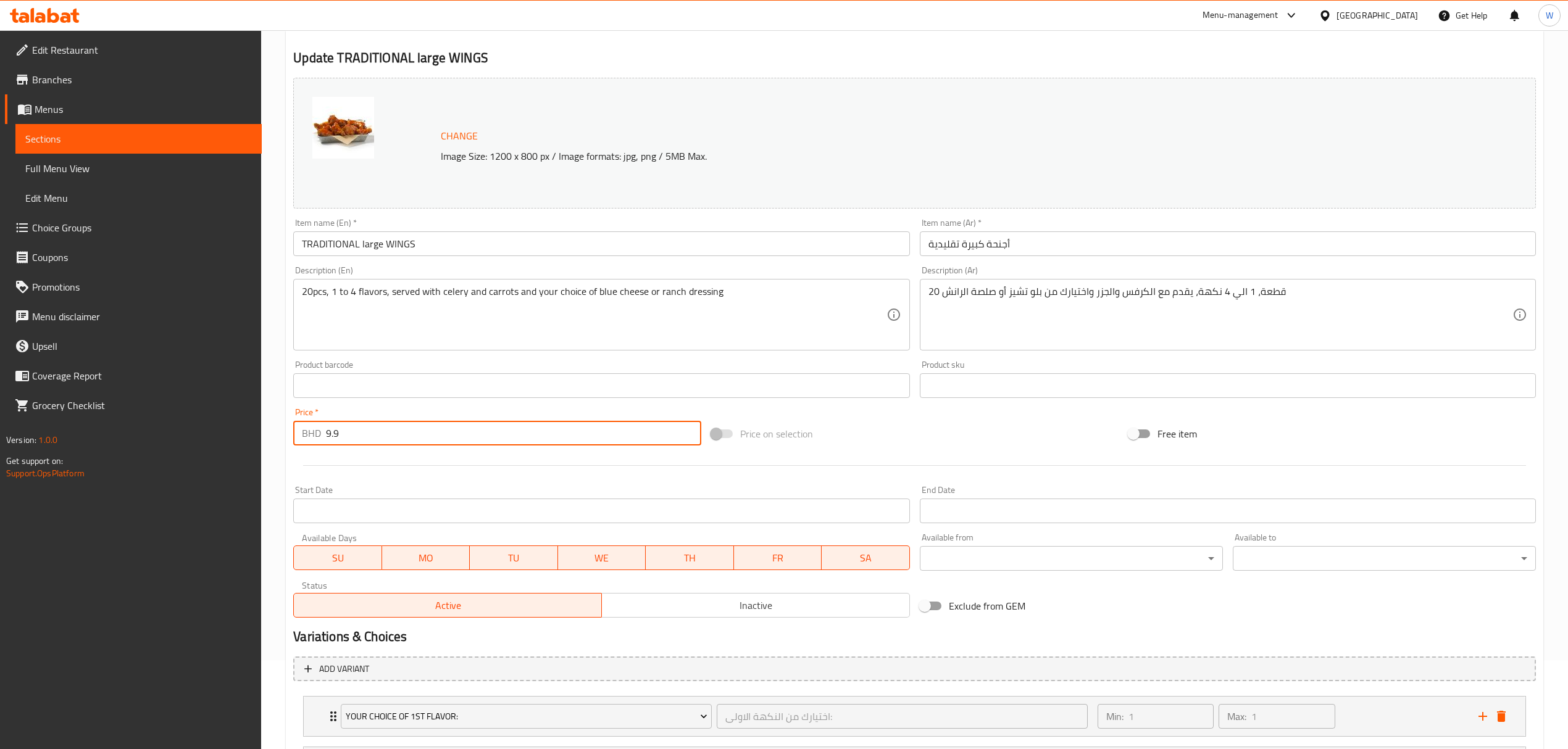
click at [356, 442] on input "9.9" at bounding box center [513, 432] width 375 height 24
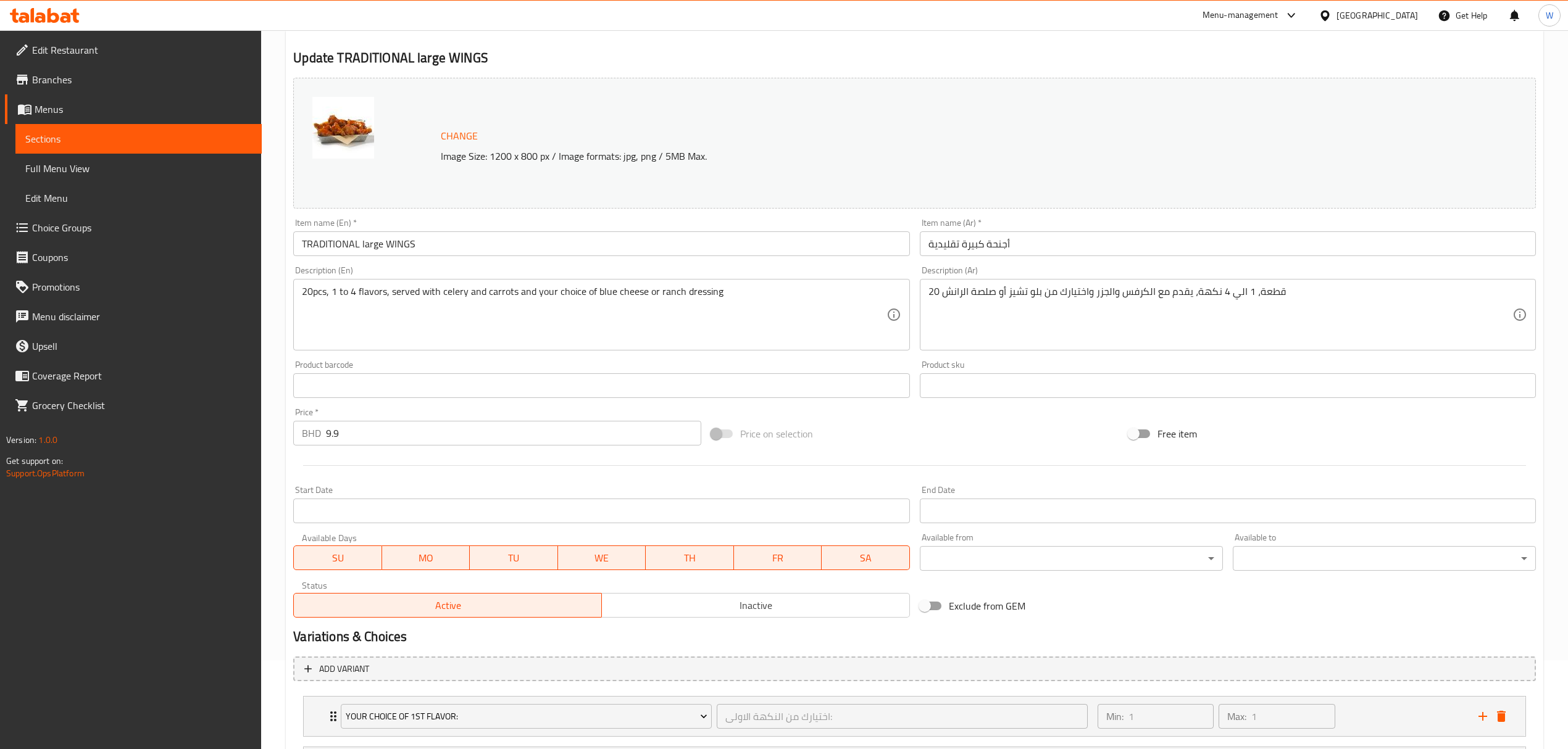
click at [391, 475] on div at bounding box center [915, 465] width 1252 height 30
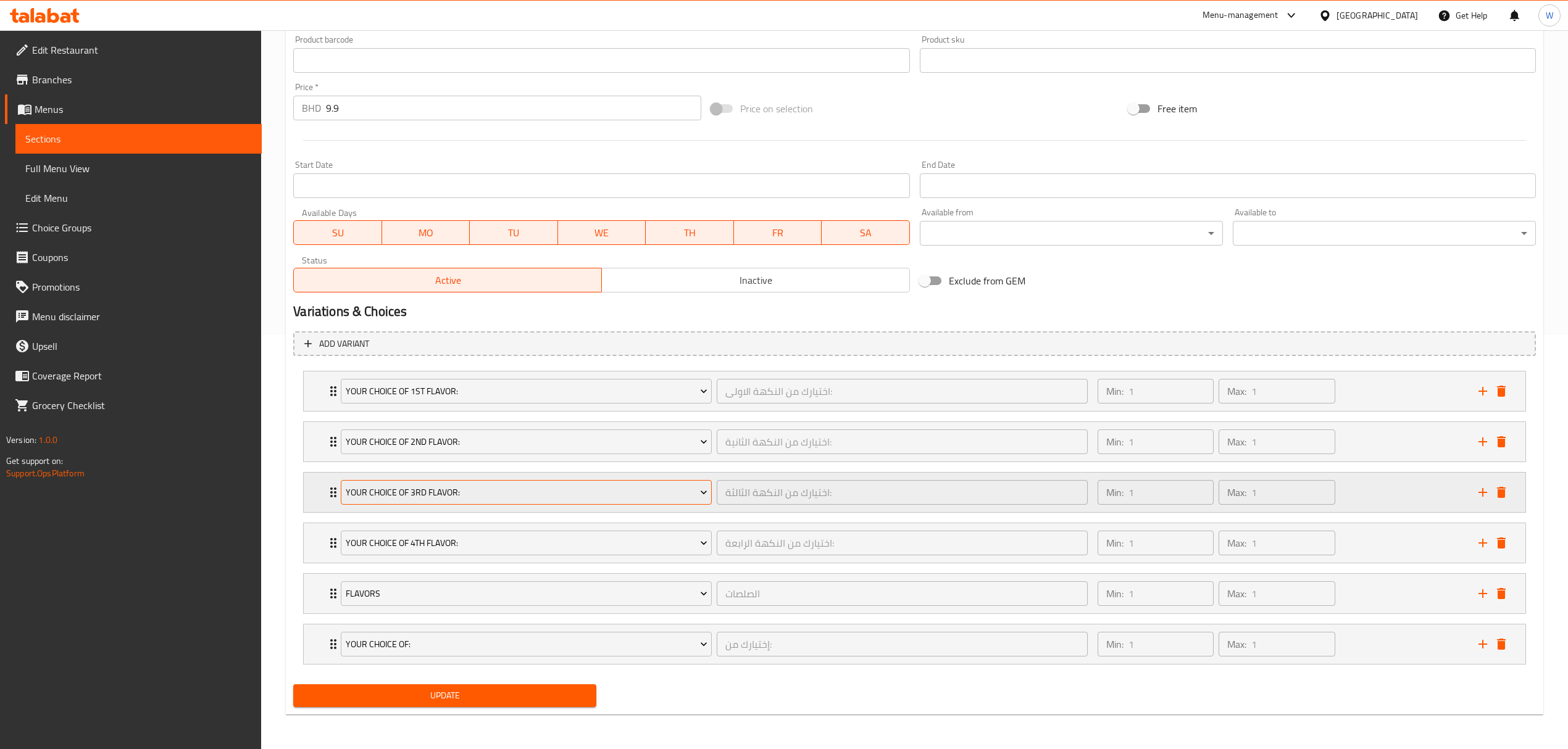
scroll to position [418, 0]
click at [331, 394] on icon "Expand" at bounding box center [333, 391] width 15 height 15
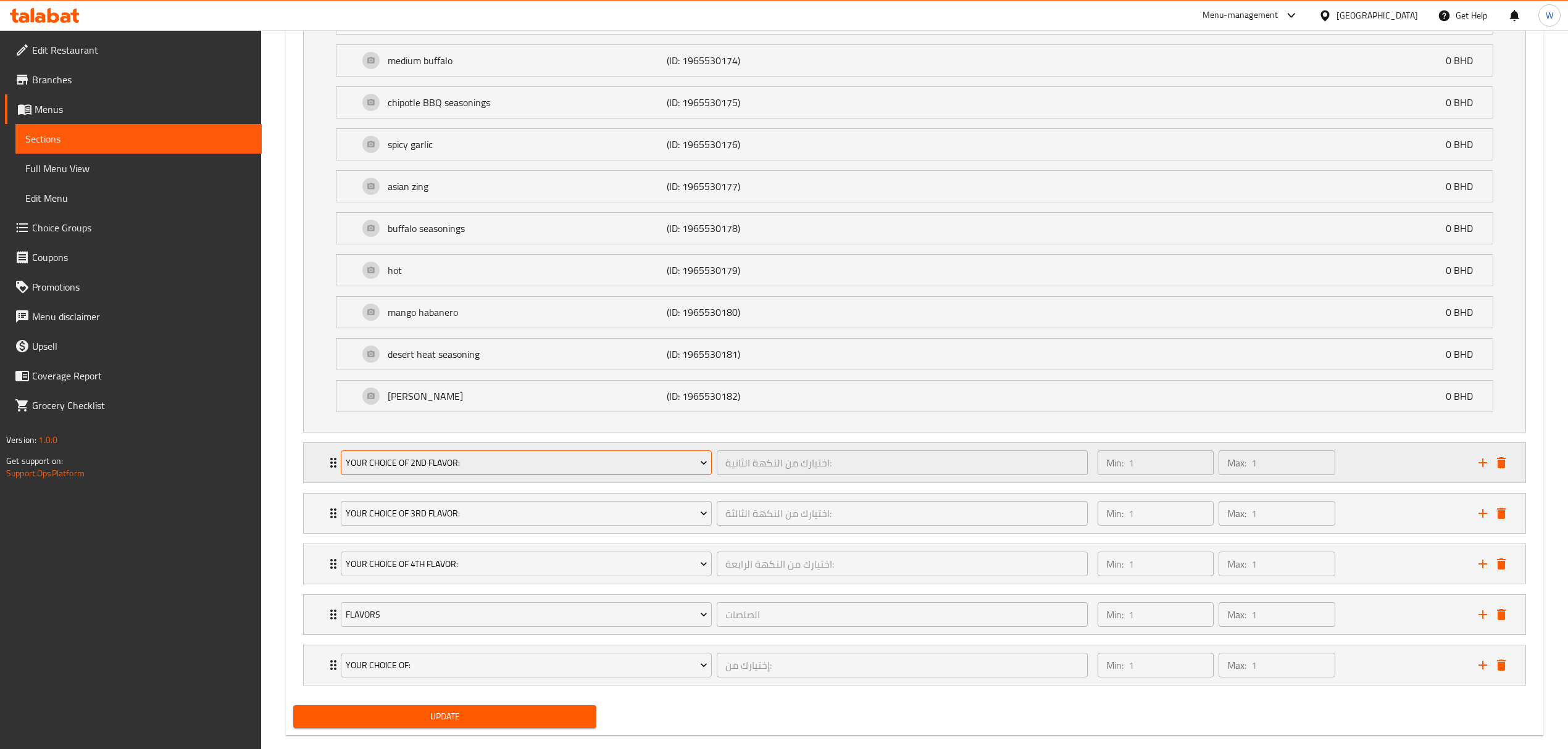
scroll to position [994, 0]
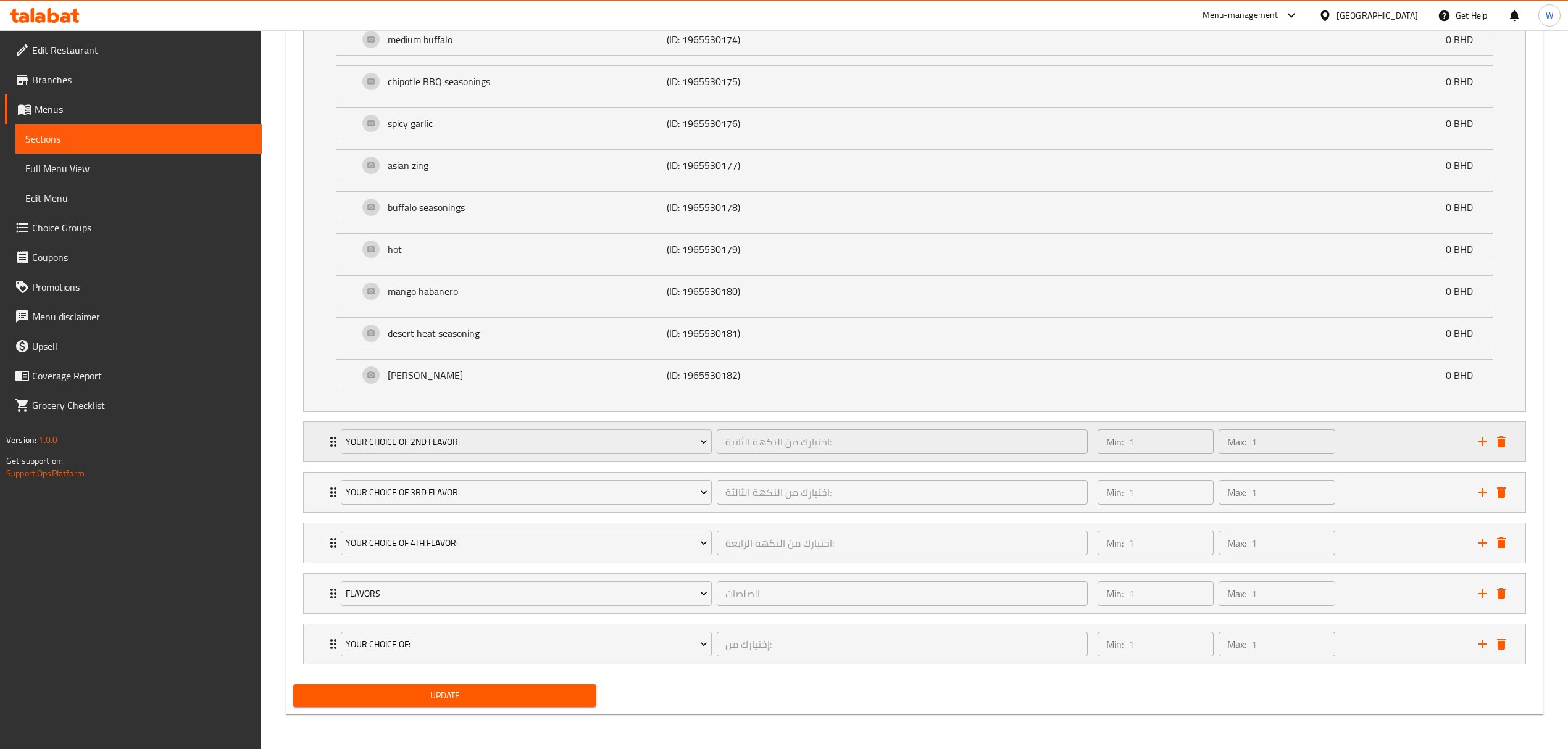
click at [330, 437] on icon "Expand" at bounding box center [333, 442] width 15 height 15
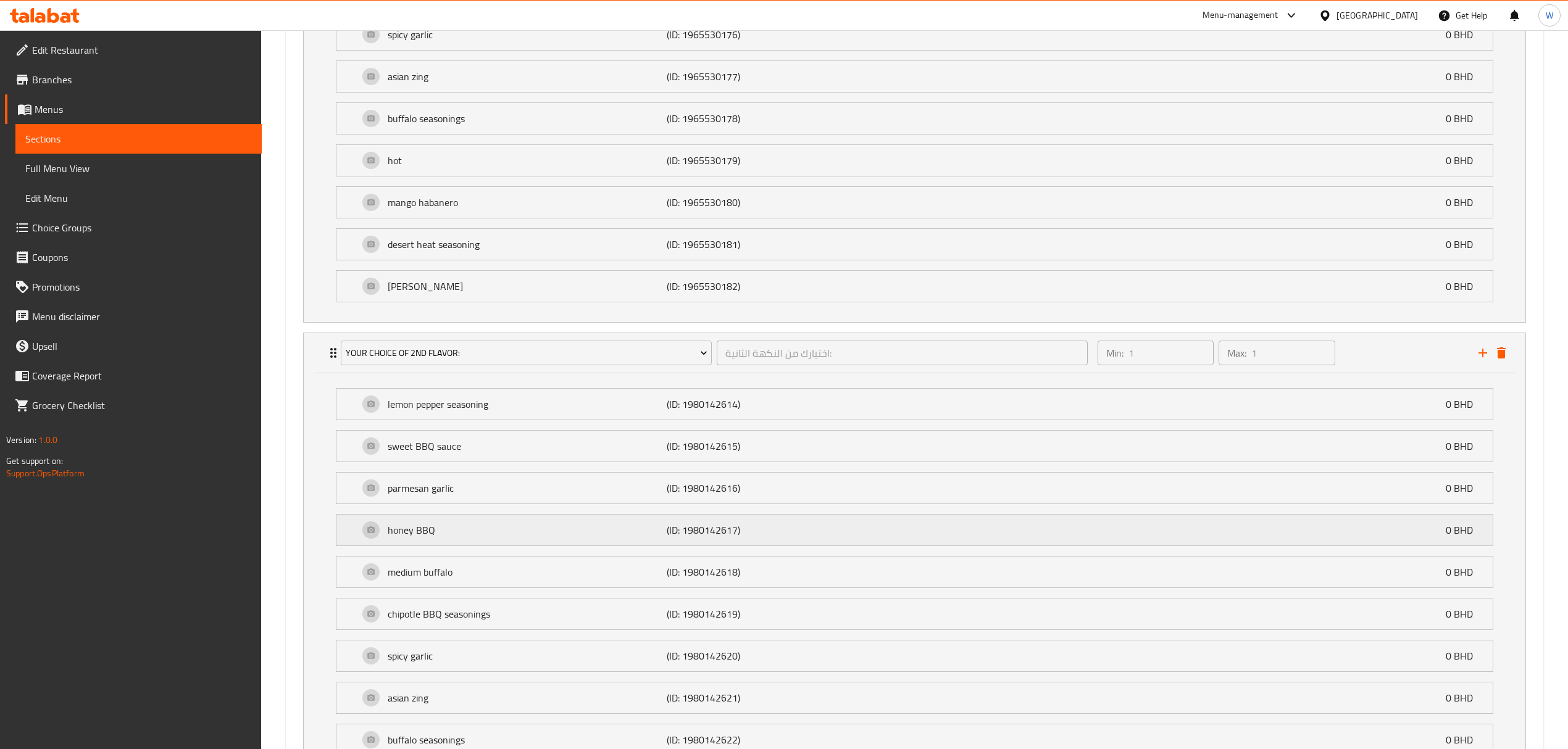
scroll to position [1570, 0]
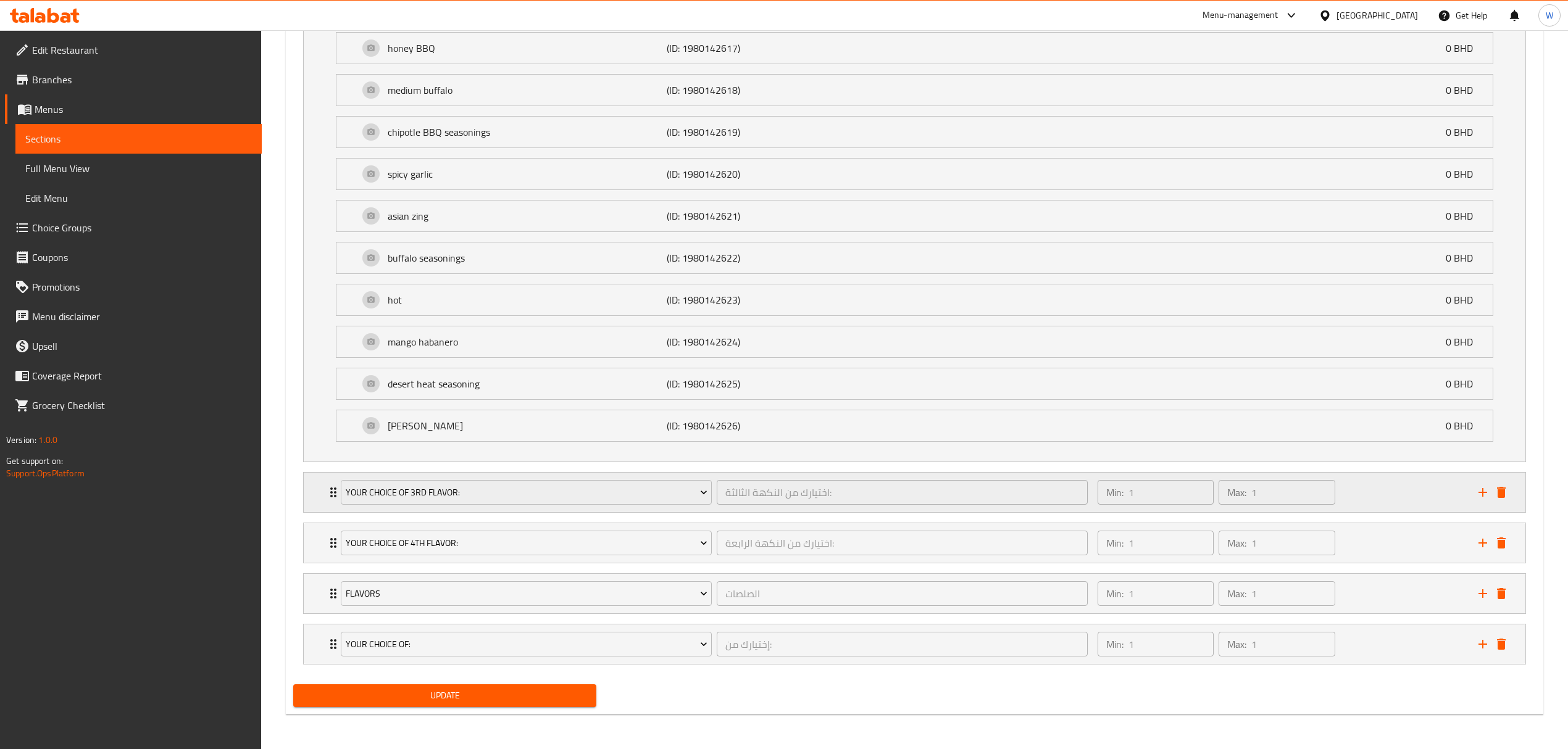
click at [335, 501] on div "Your Choice of 3rd Flavor: اختيارك من النكهة الثالثة: ​" at bounding box center [714, 493] width 762 height 40
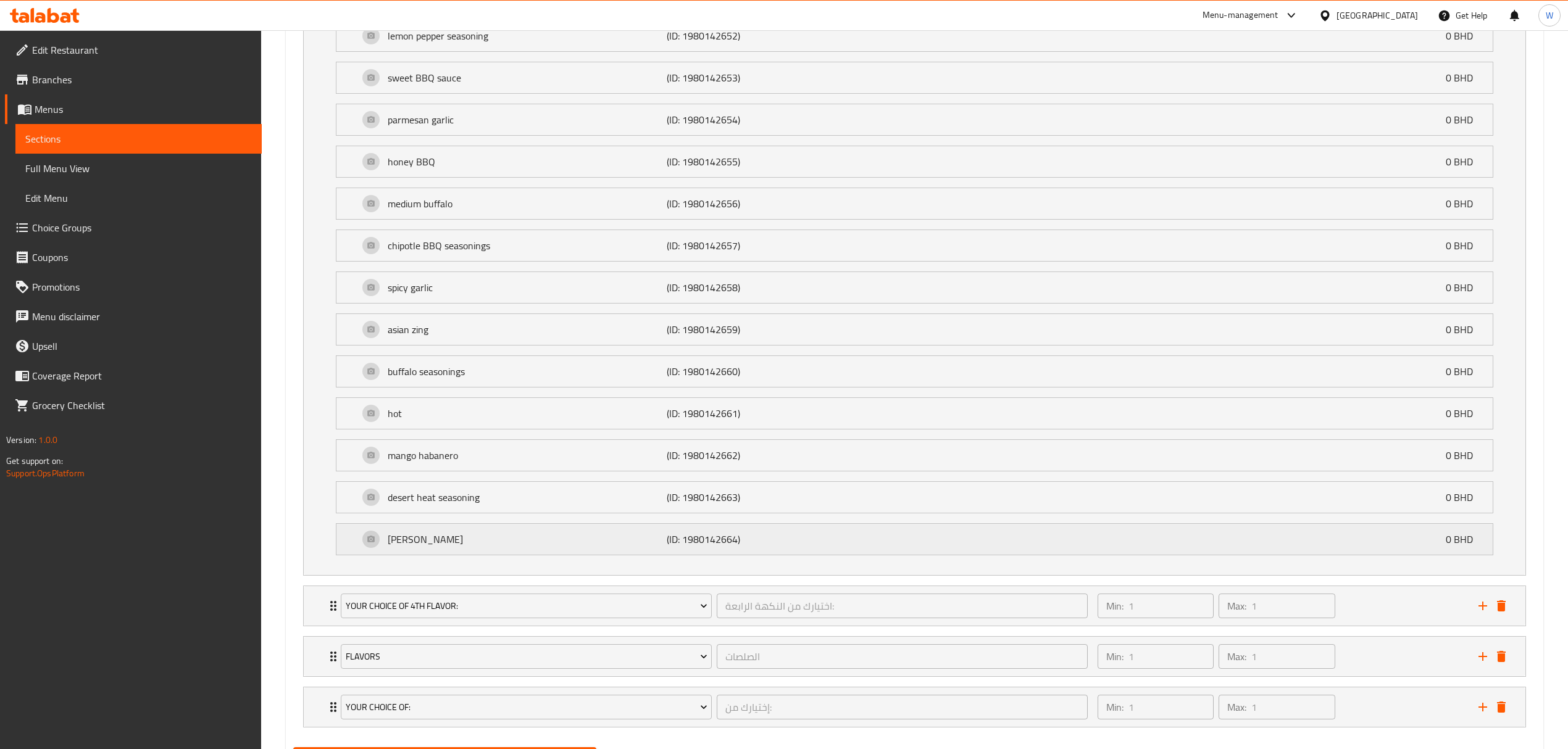
scroll to position [2146, 0]
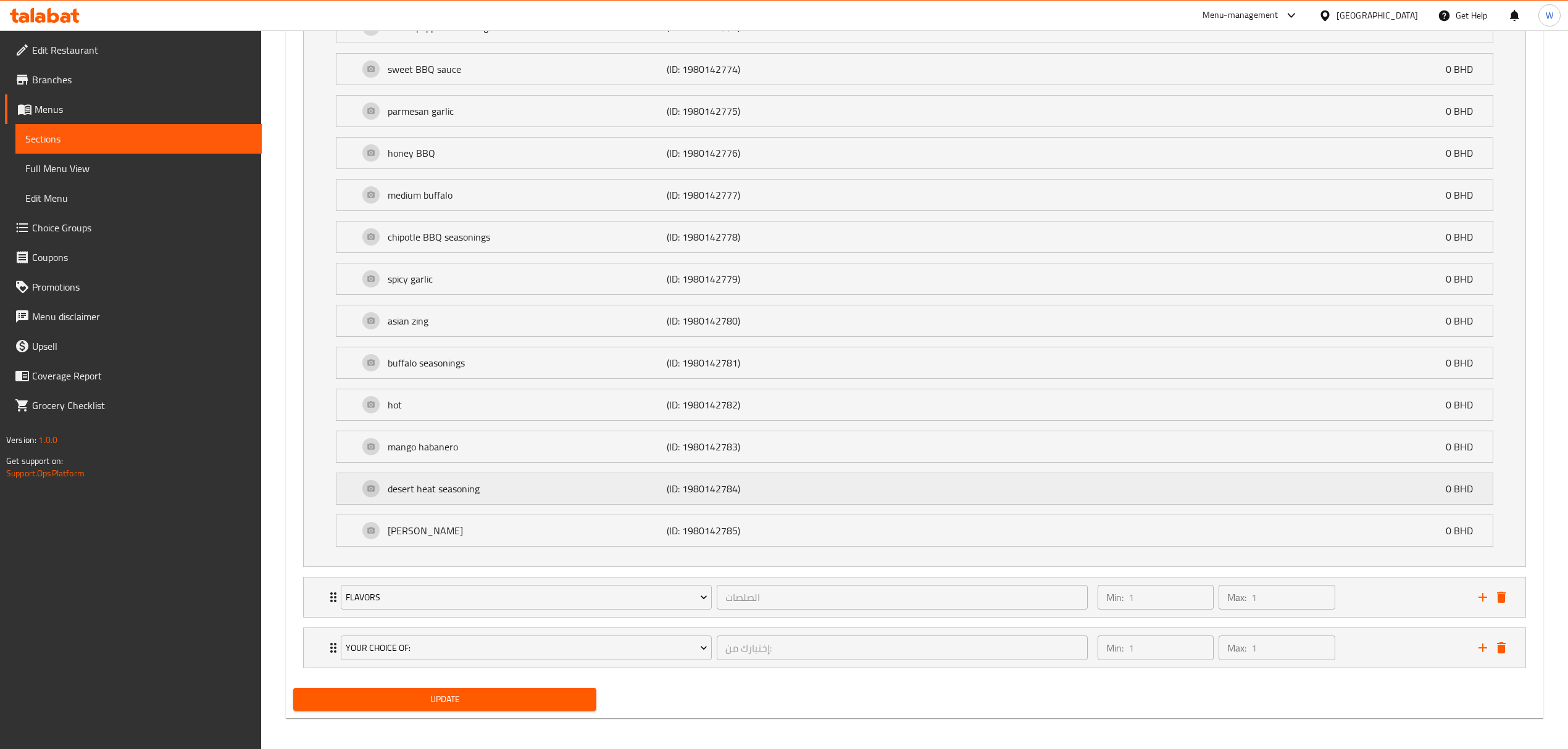
scroll to position [2723, 0]
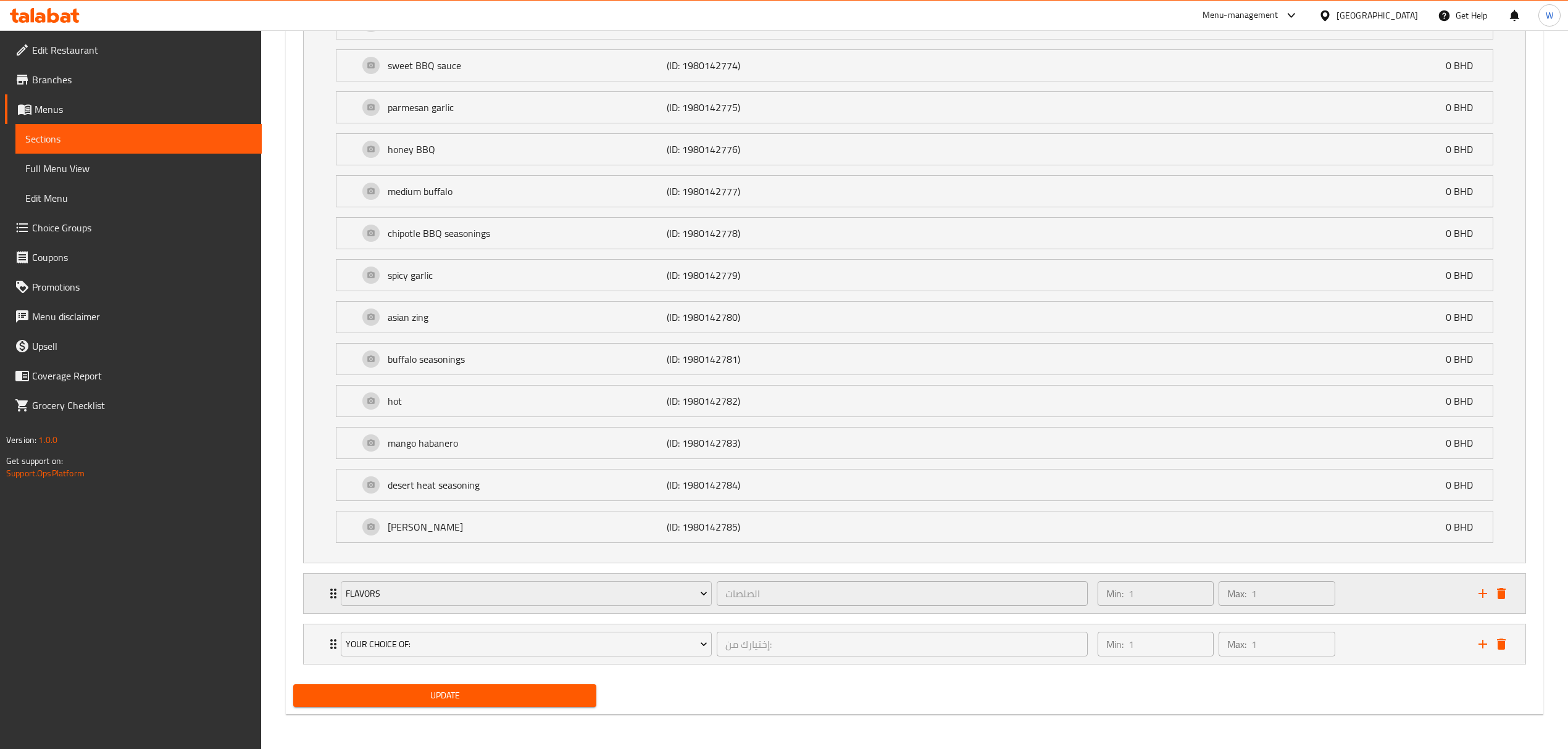
click at [334, 594] on div "Flavors الصلصات ​" at bounding box center [714, 594] width 762 height 40
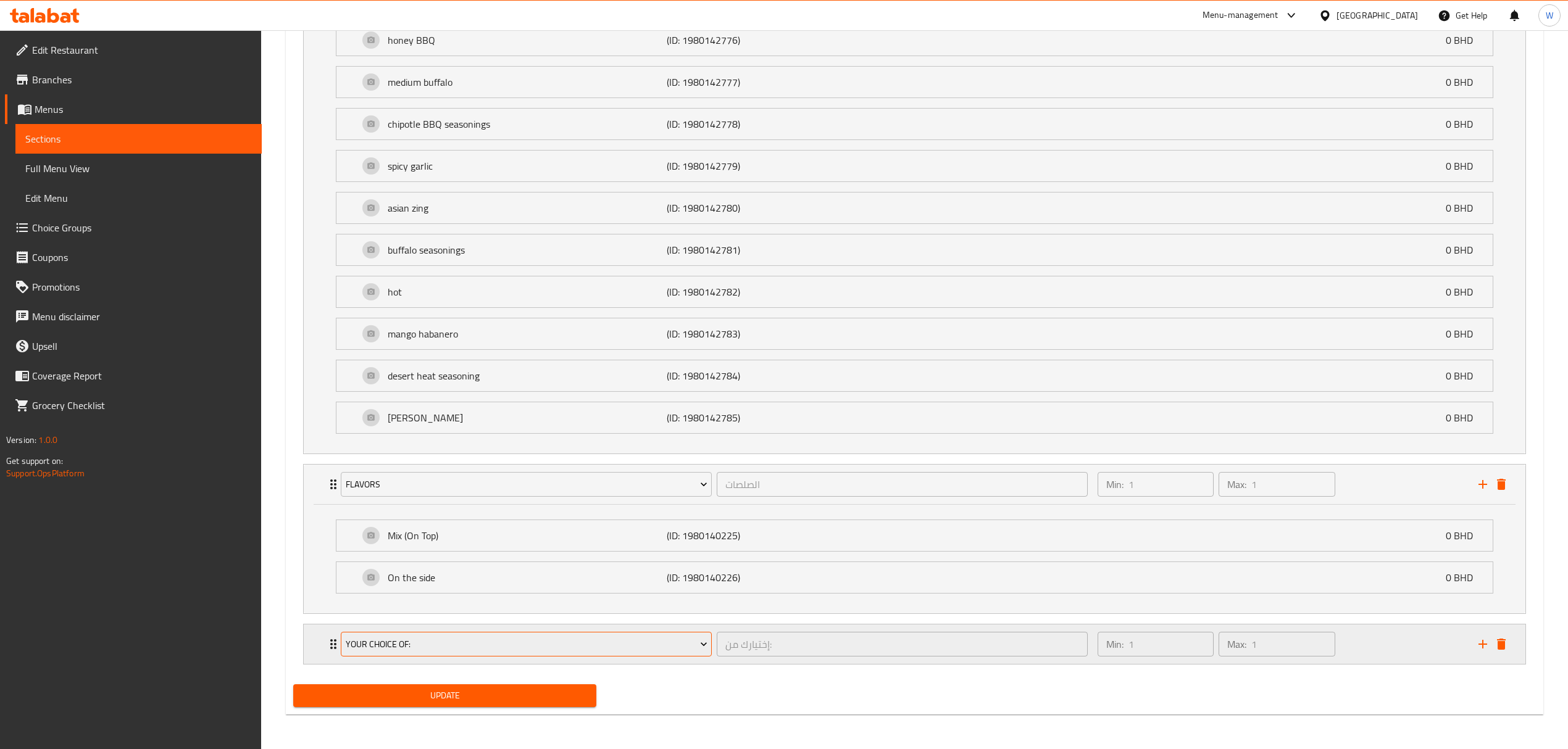
scroll to position [2833, 0]
click at [331, 643] on icon "Expand" at bounding box center [333, 644] width 15 height 15
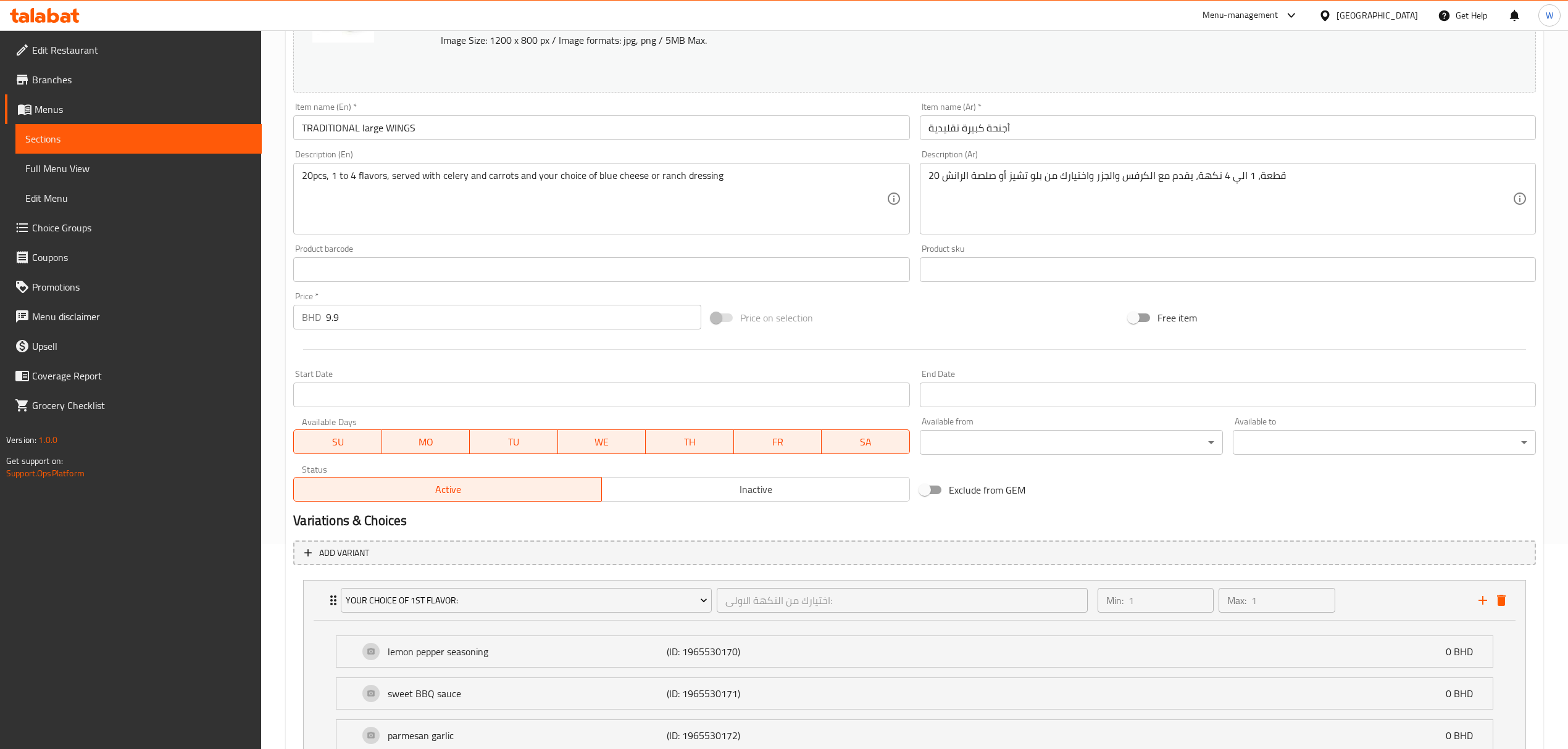
scroll to position [0, 0]
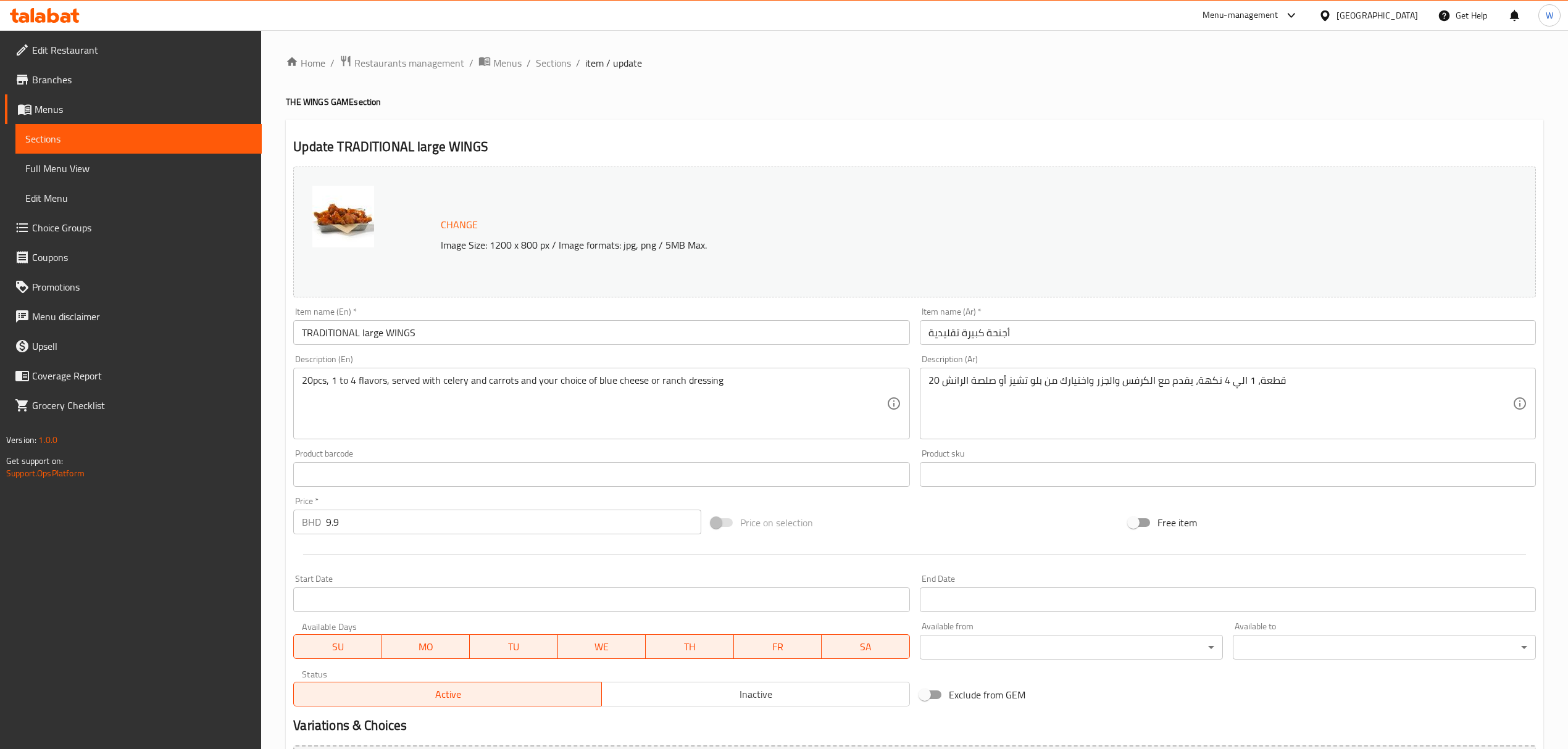
click at [570, 65] on ol "Home / Restaurants management / Menus / Sections / item / update" at bounding box center [914, 63] width 1257 height 16
click at [557, 65] on span "Sections" at bounding box center [553, 63] width 35 height 15
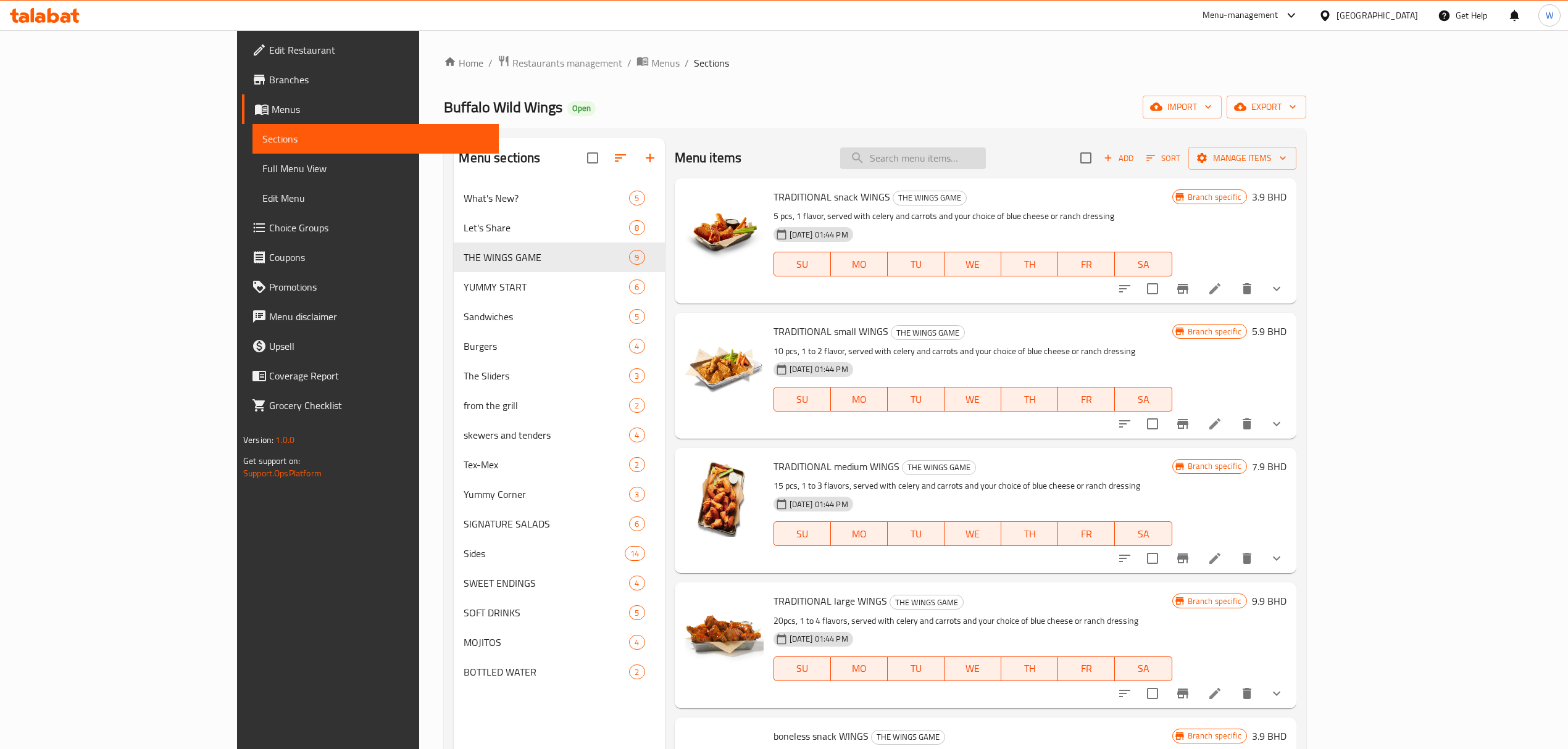
click at [986, 157] on input "search" at bounding box center [913, 158] width 145 height 22
paste input "House Sampler"
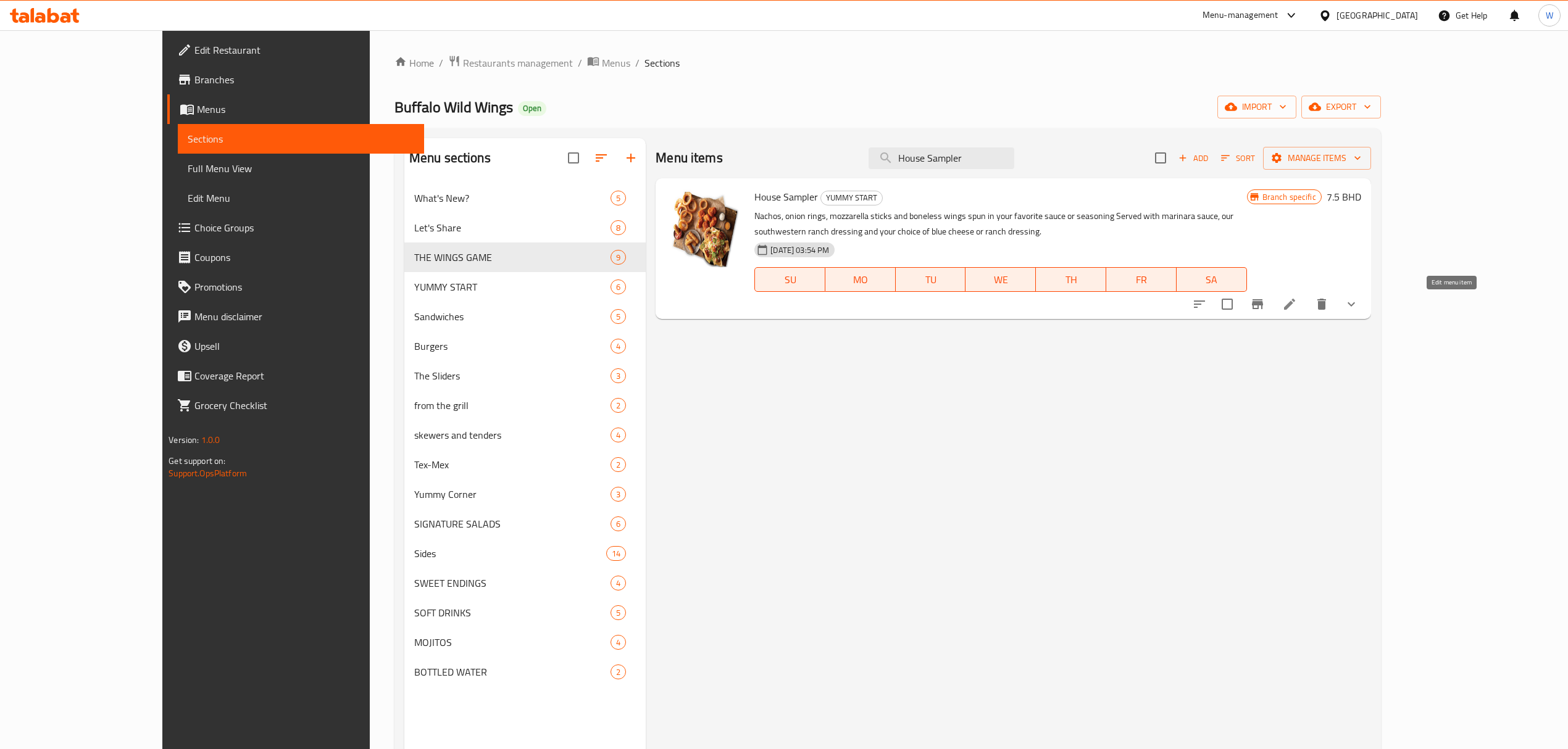
type input "House Sampler"
click at [1295, 310] on icon at bounding box center [1289, 305] width 11 height 11
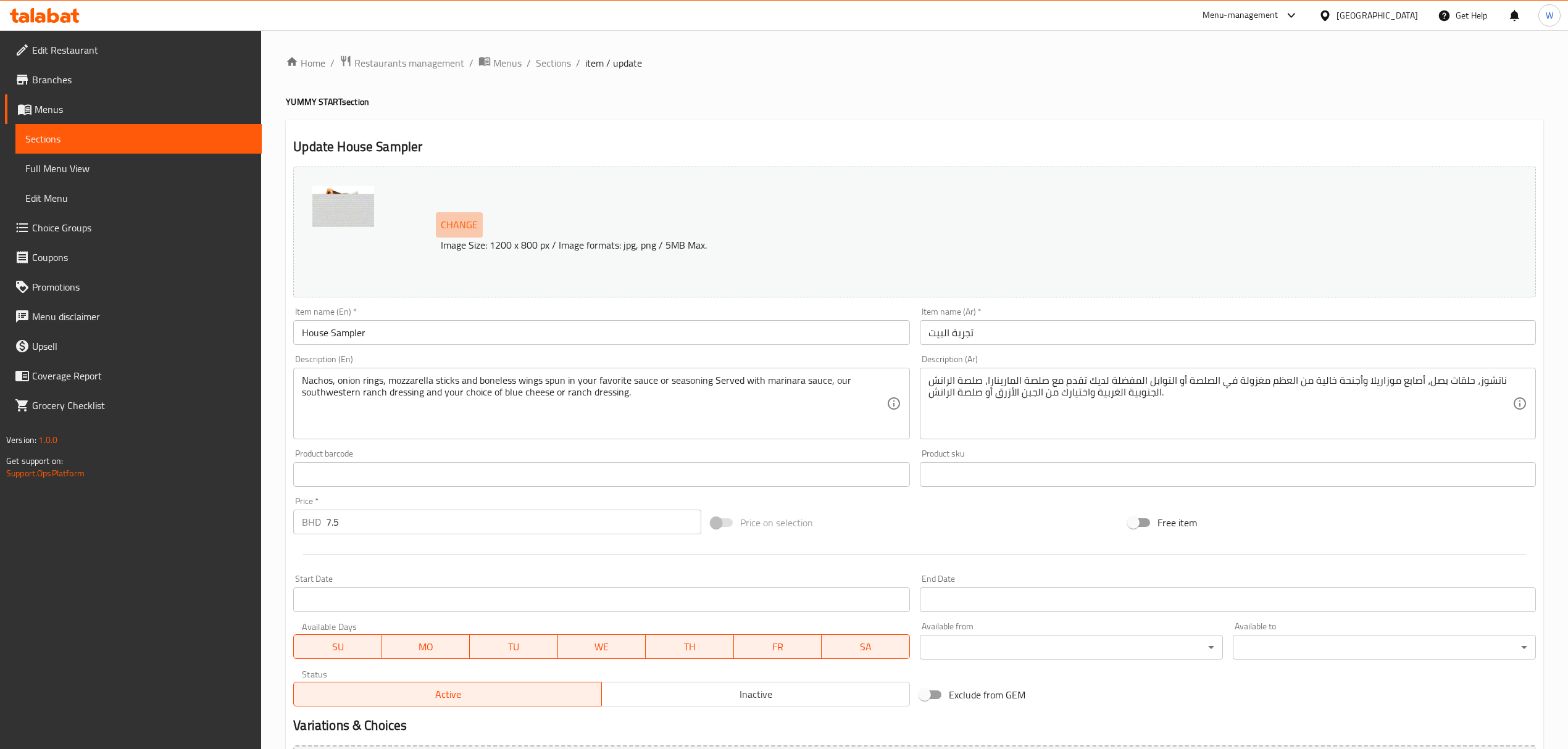
click at [472, 219] on span "Change" at bounding box center [459, 225] width 37 height 18
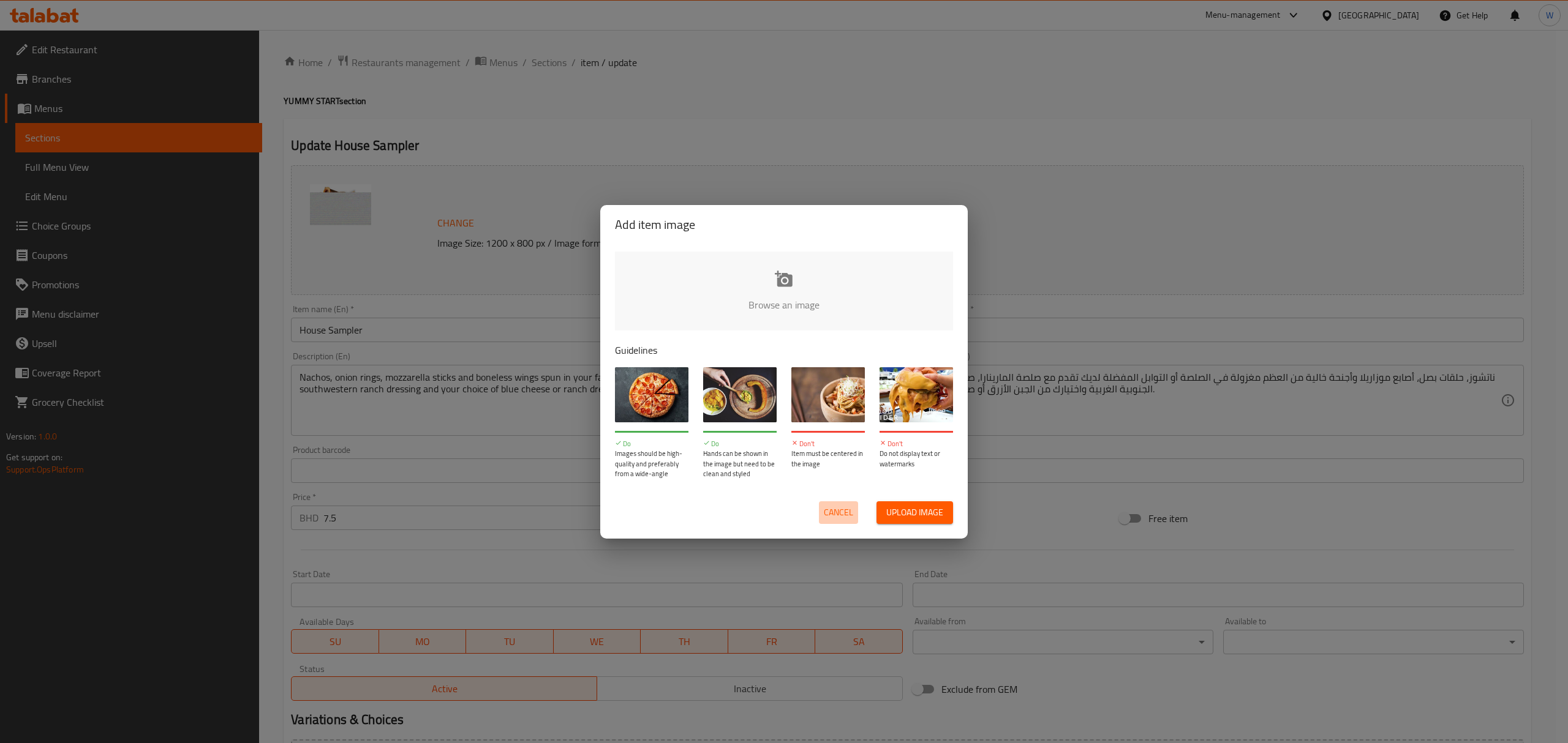
click at [836, 510] on span "Cancel" at bounding box center [838, 513] width 29 height 15
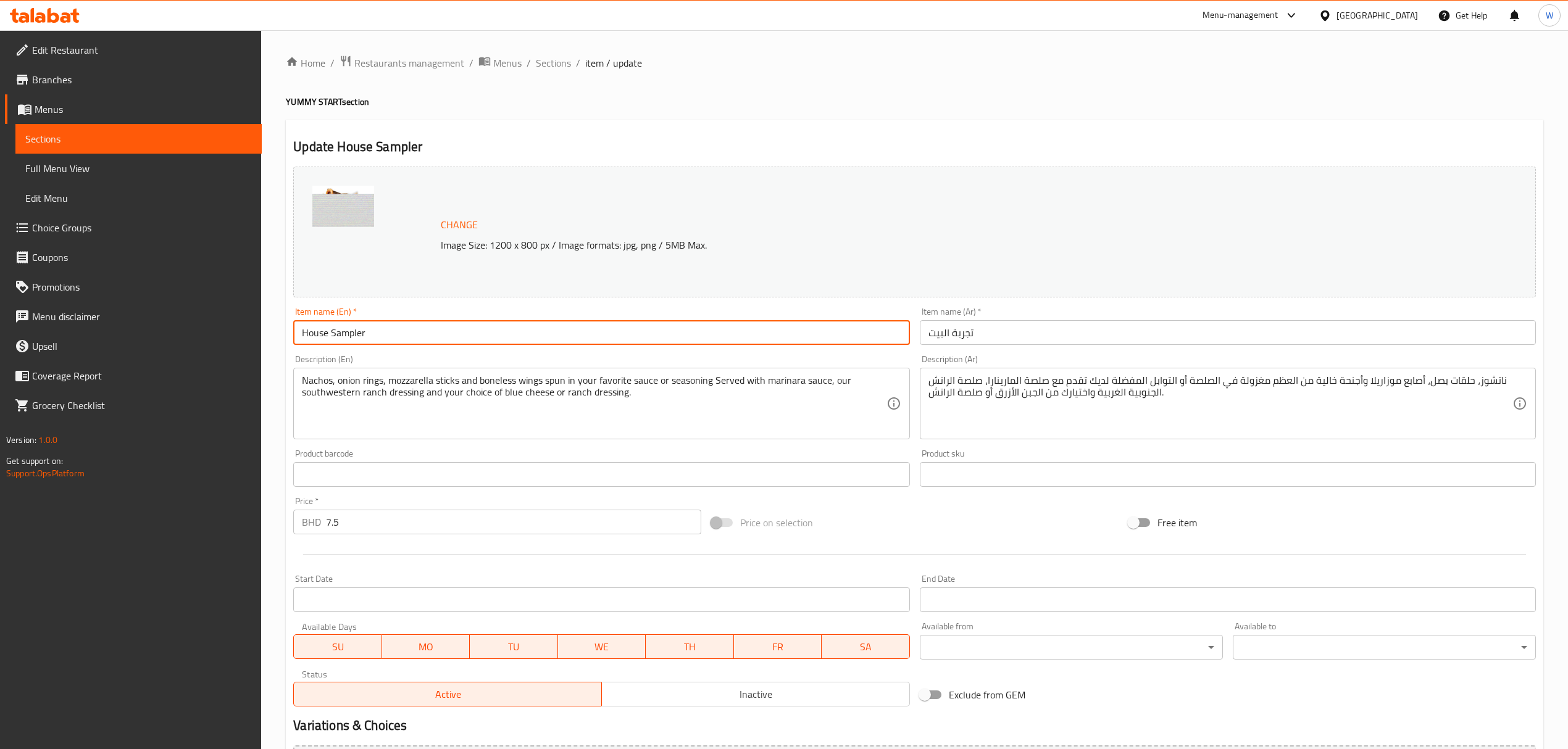
click at [366, 330] on input "House Sampler" at bounding box center [602, 332] width 616 height 24
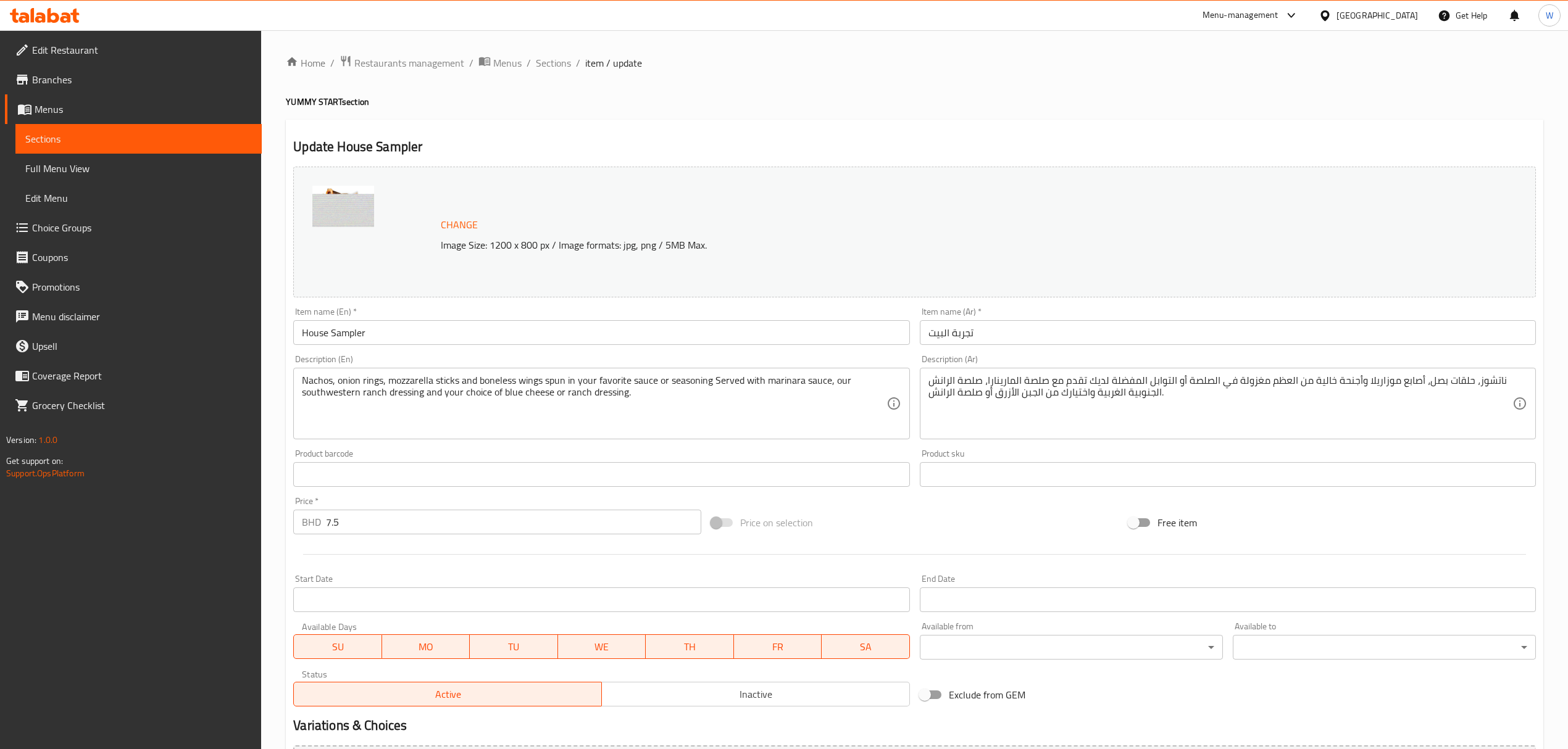
click at [961, 326] on input "تجربة البيت" at bounding box center [1228, 332] width 616 height 24
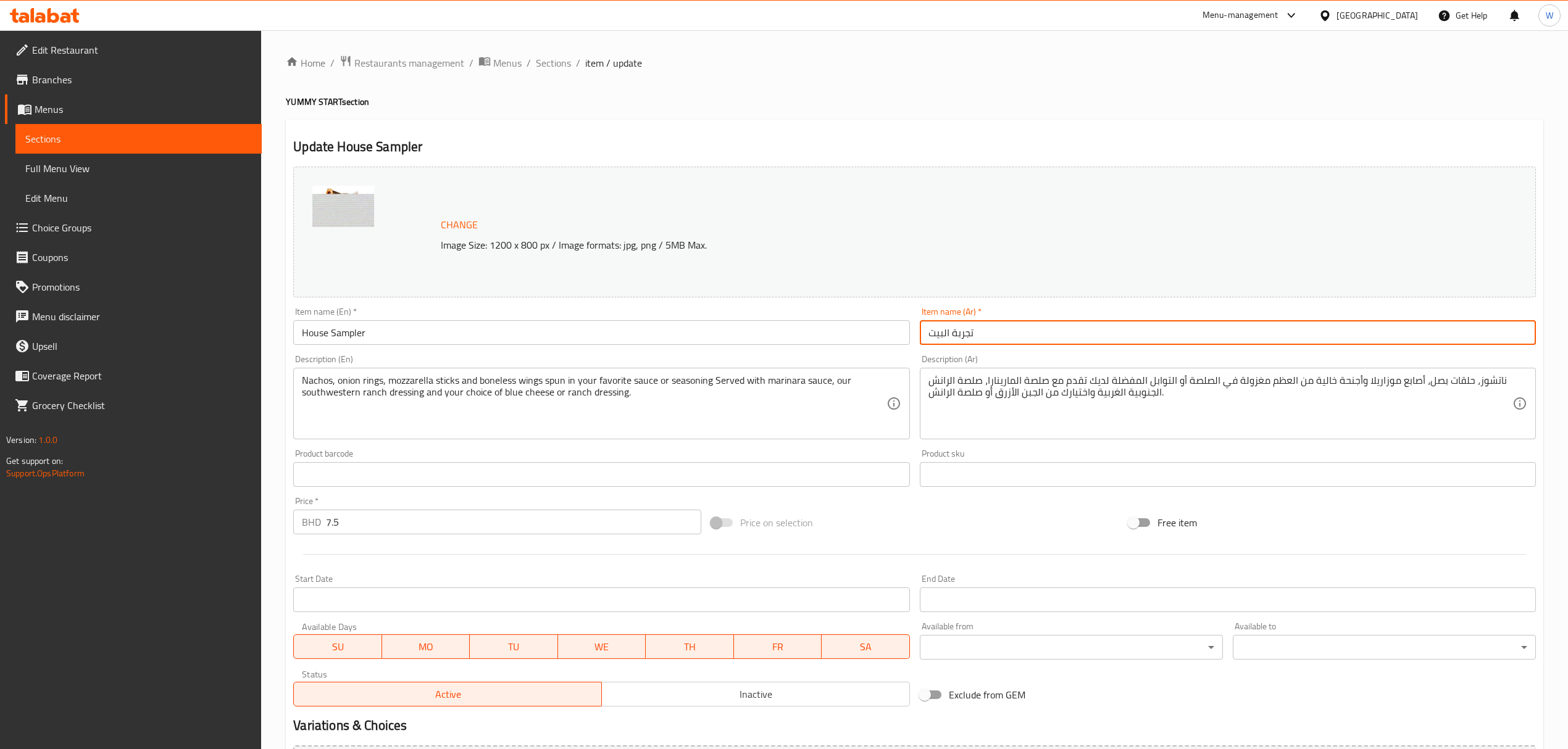
click at [961, 326] on input "تجربة البيت" at bounding box center [1228, 332] width 616 height 24
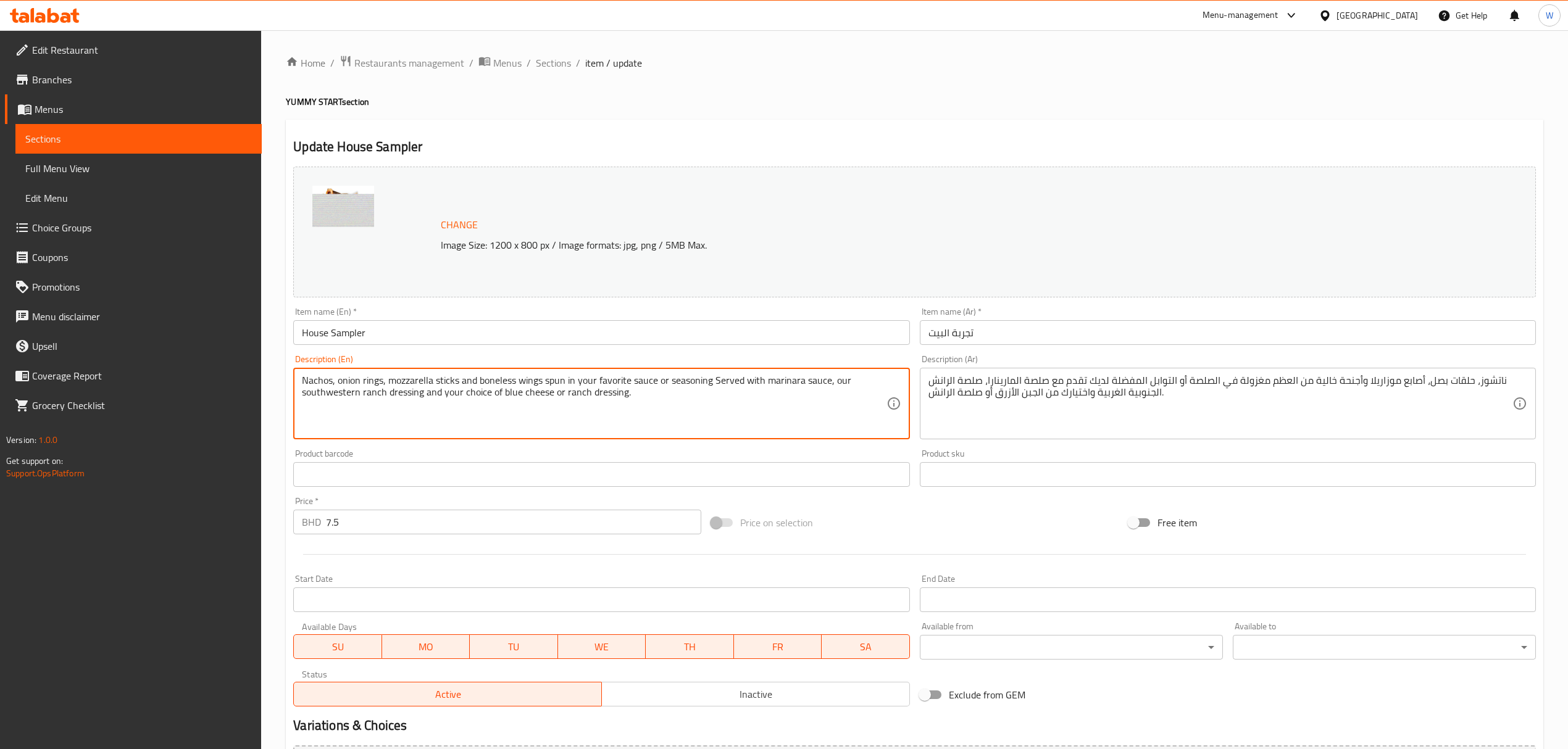
click at [467, 380] on textarea "Nachos, onion rings, mozzarella sticks and boneless wings spun in your favorite…" at bounding box center [594, 404] width 584 height 59
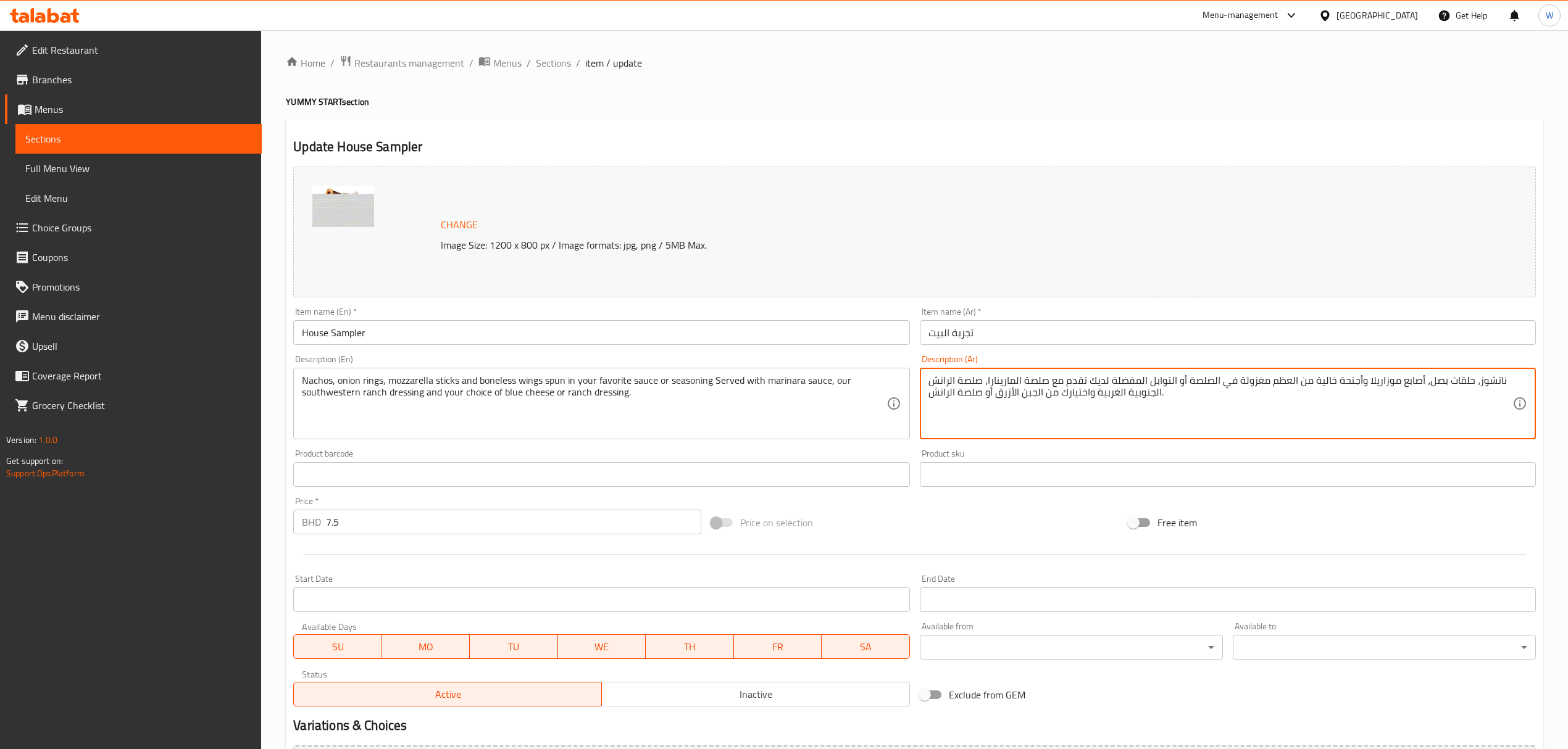
click at [1001, 396] on textarea "ناتشوز، حلقات بصل، أصابع موزاريلا وأجنحة خالية من العظم مغزولة في الصلصة أو الت…" at bounding box center [1221, 404] width 584 height 59
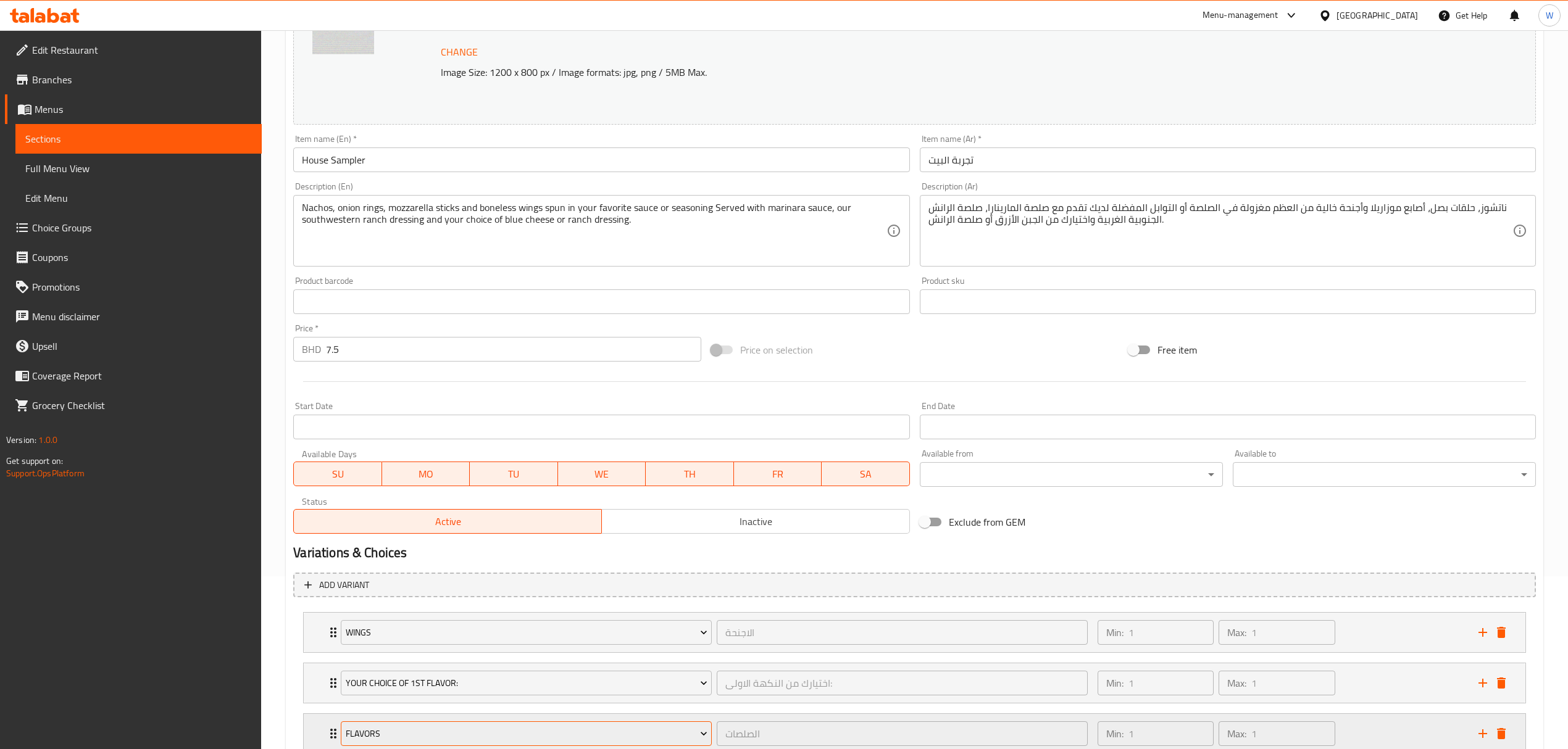
scroll to position [315, 0]
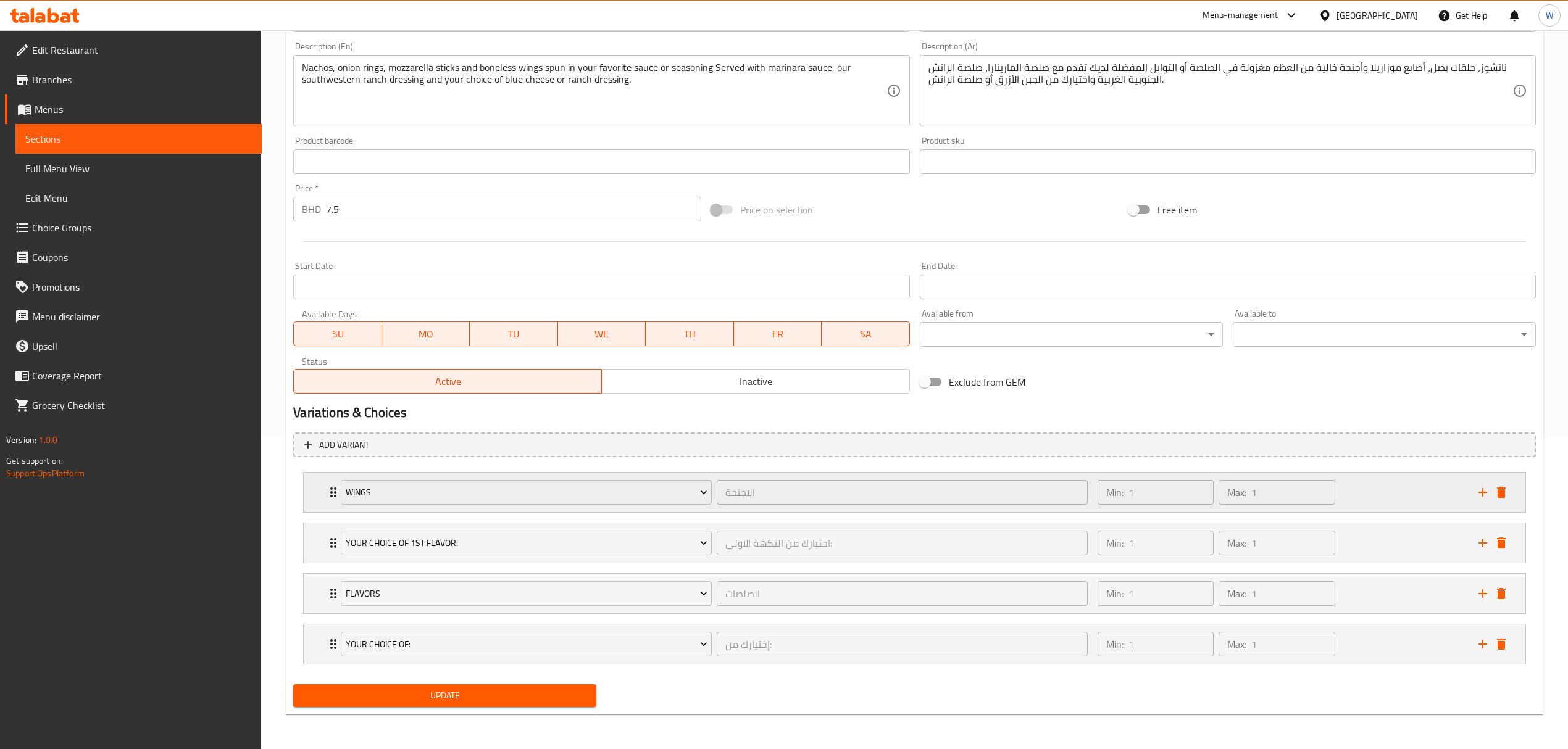
click at [326, 490] on icon "Expand" at bounding box center [333, 492] width 15 height 15
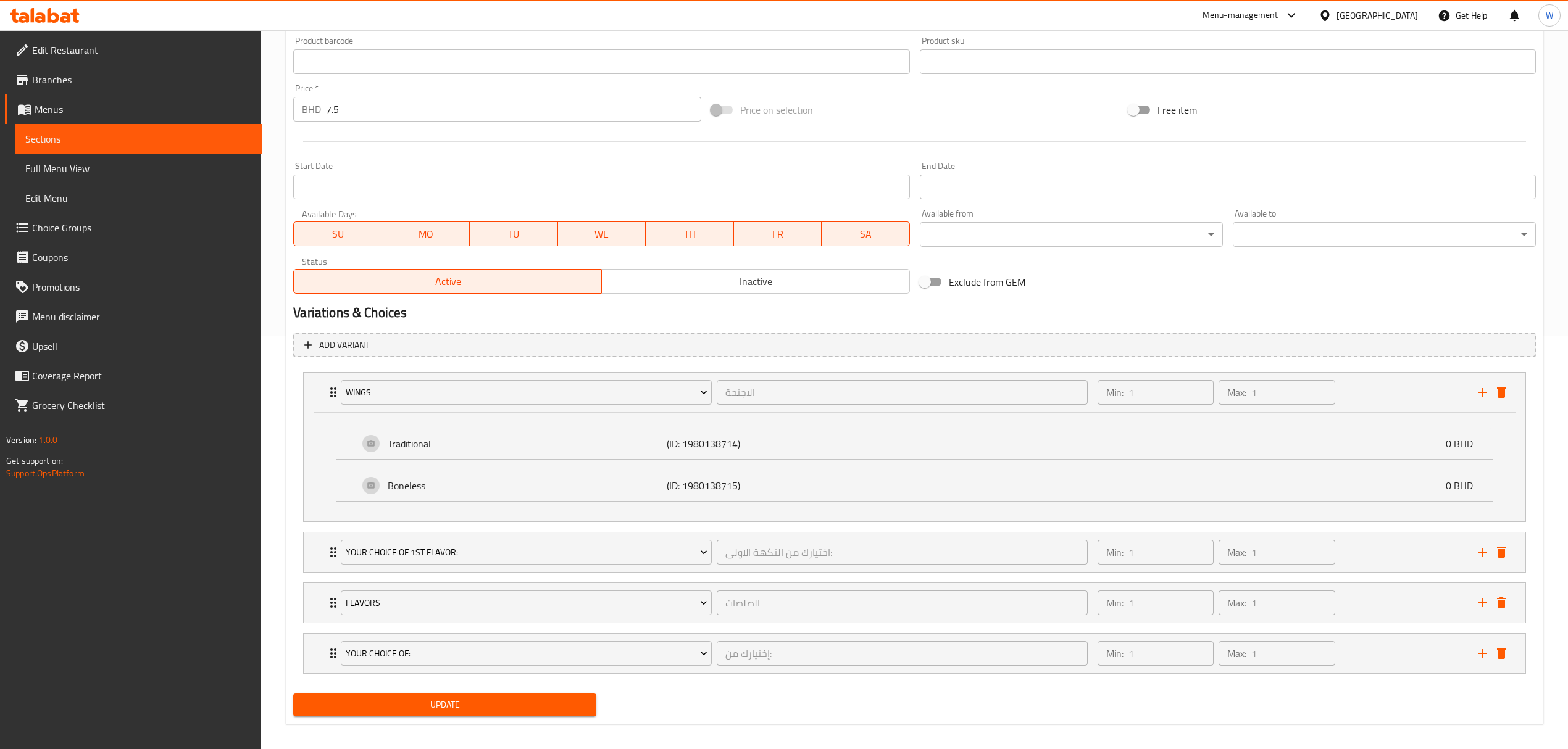
scroll to position [426, 0]
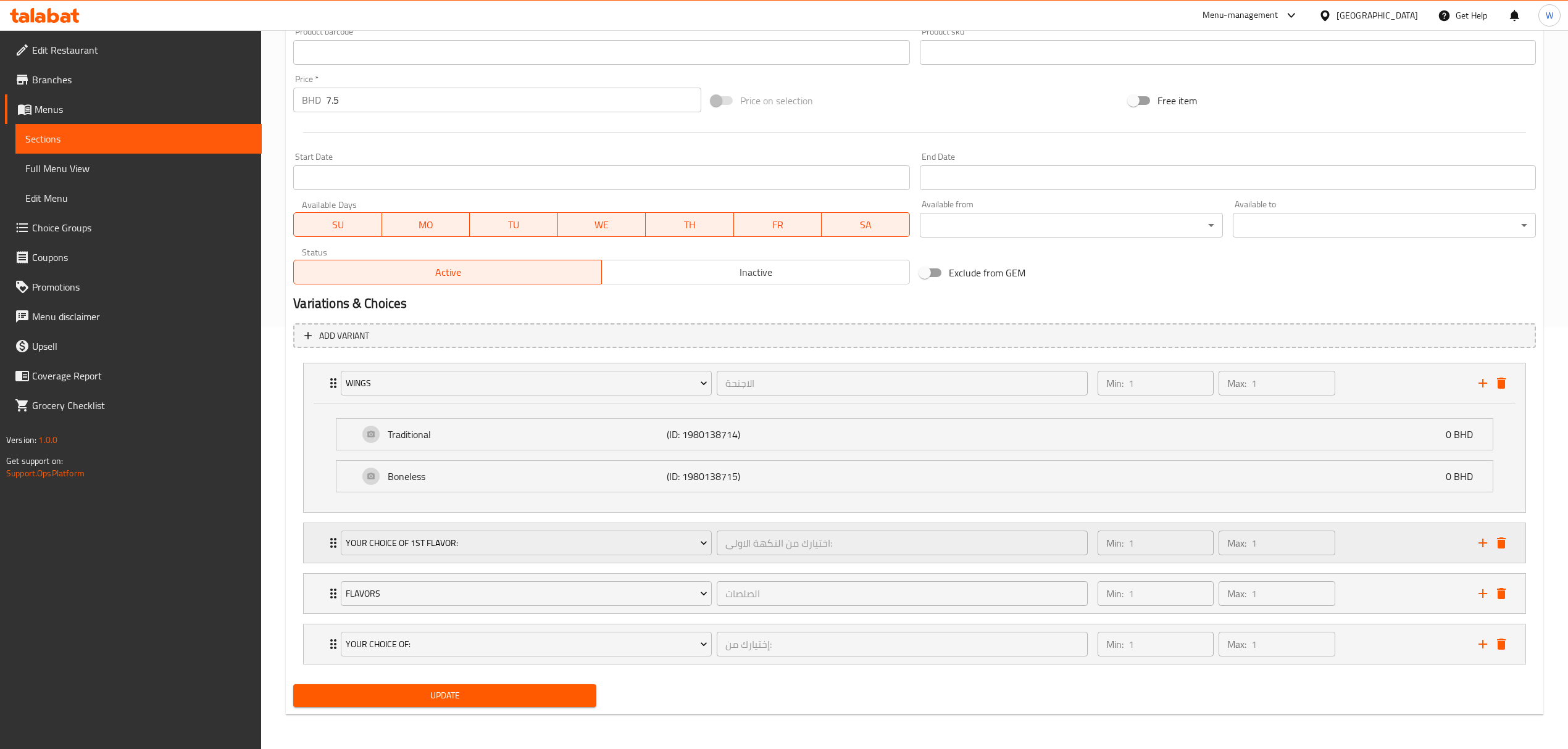
click at [333, 539] on div "Your Choice Of 1st Flavor: اختيارك من النكهة الاولى: ​" at bounding box center [714, 543] width 762 height 40
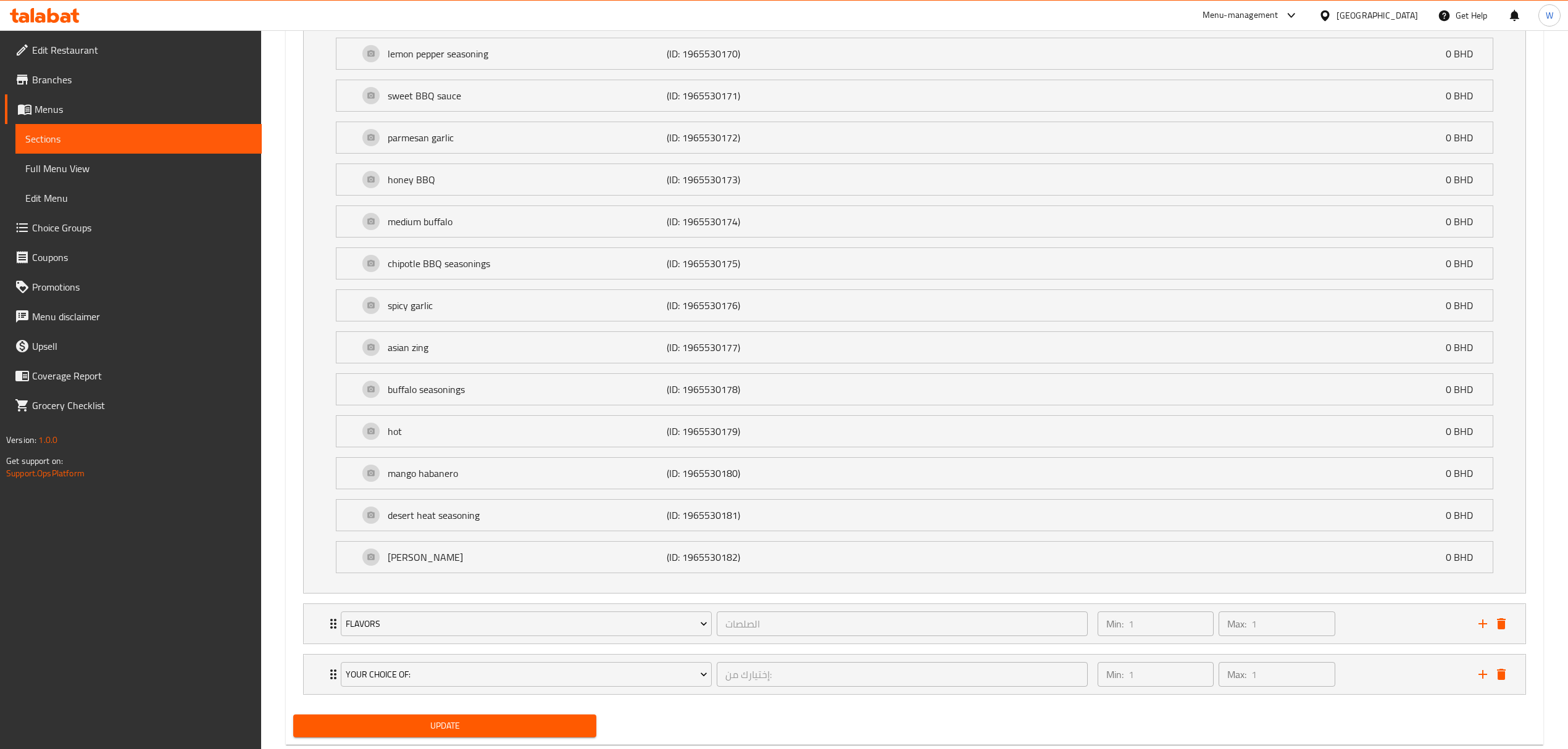
scroll to position [1001, 0]
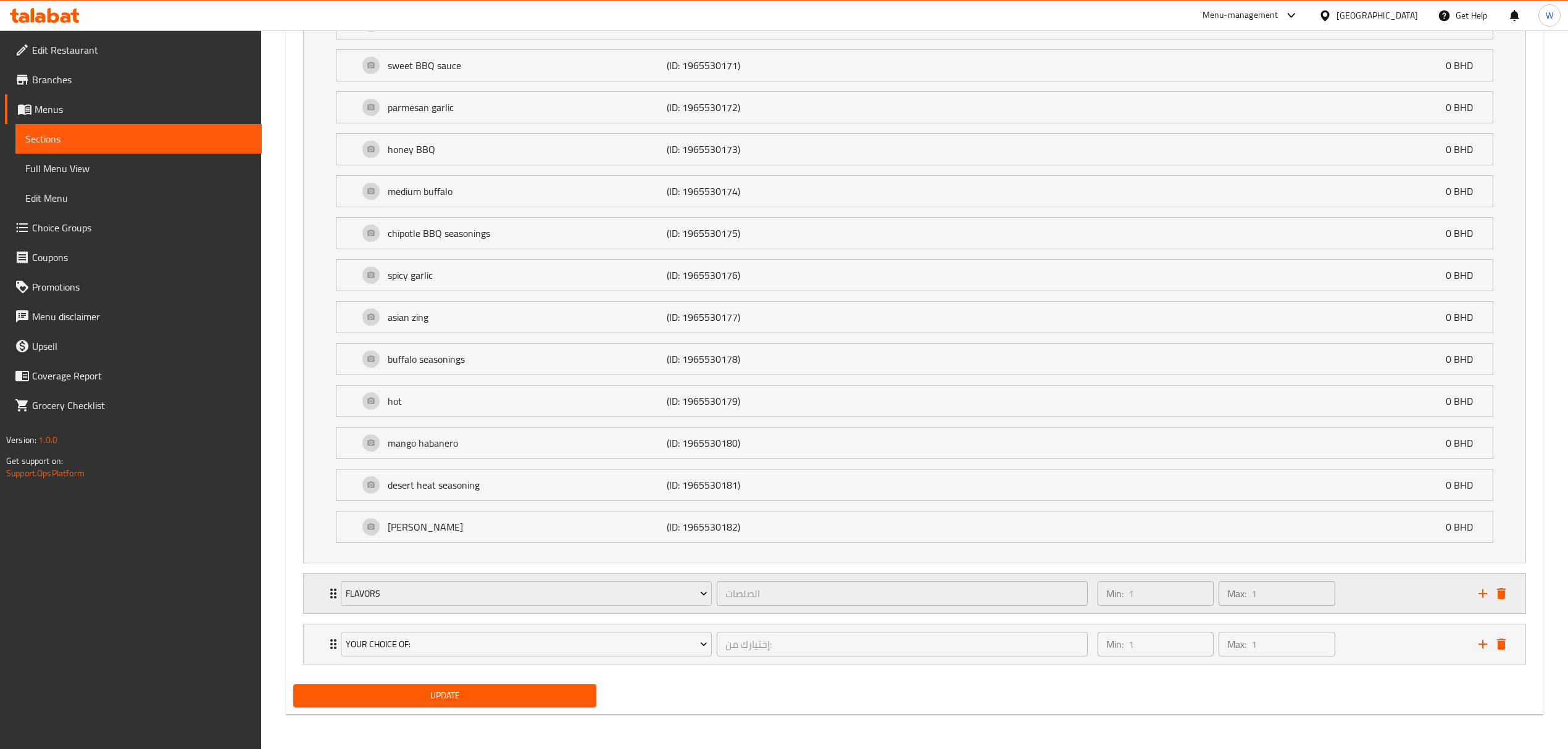
click at [328, 595] on icon "Expand" at bounding box center [333, 593] width 15 height 15
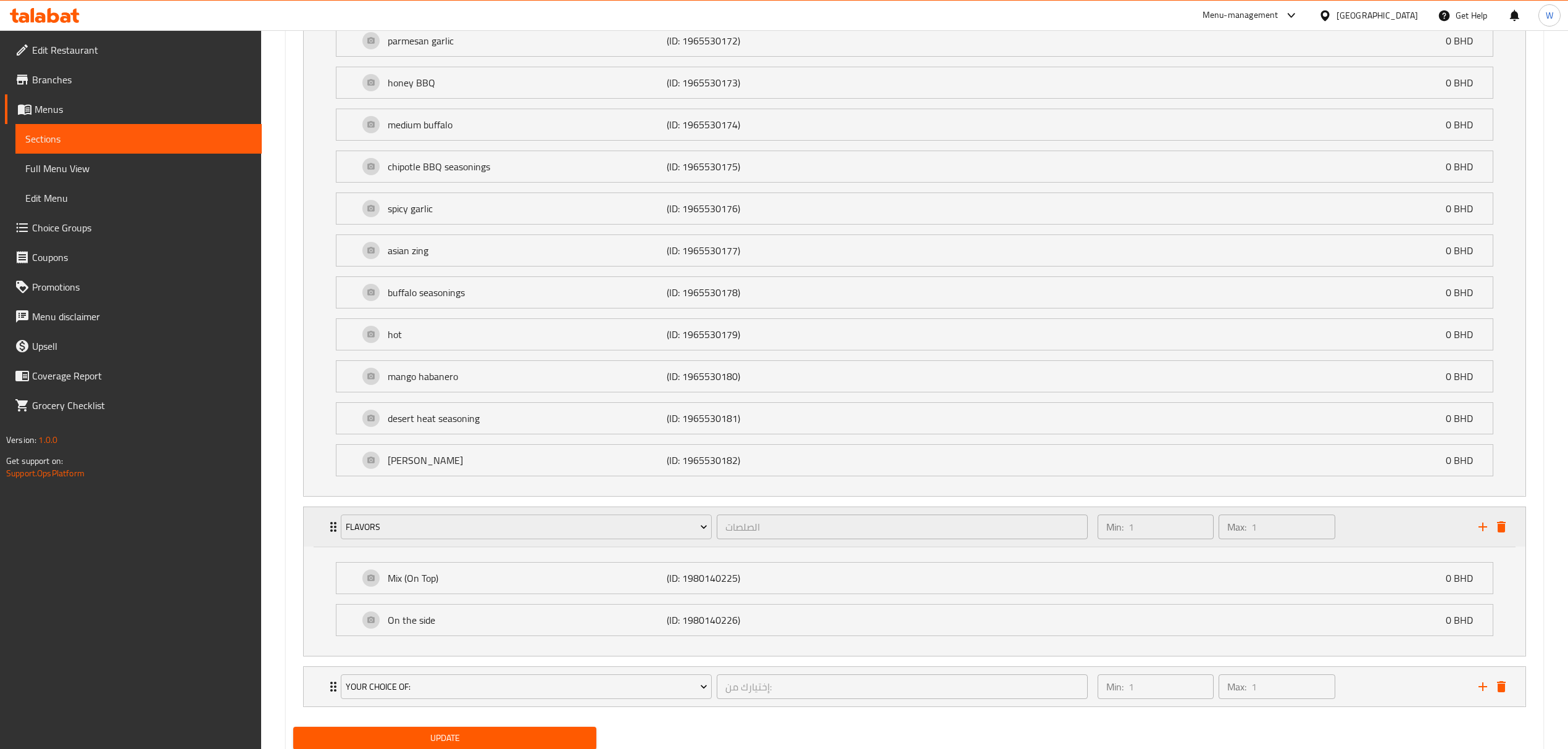
scroll to position [1112, 0]
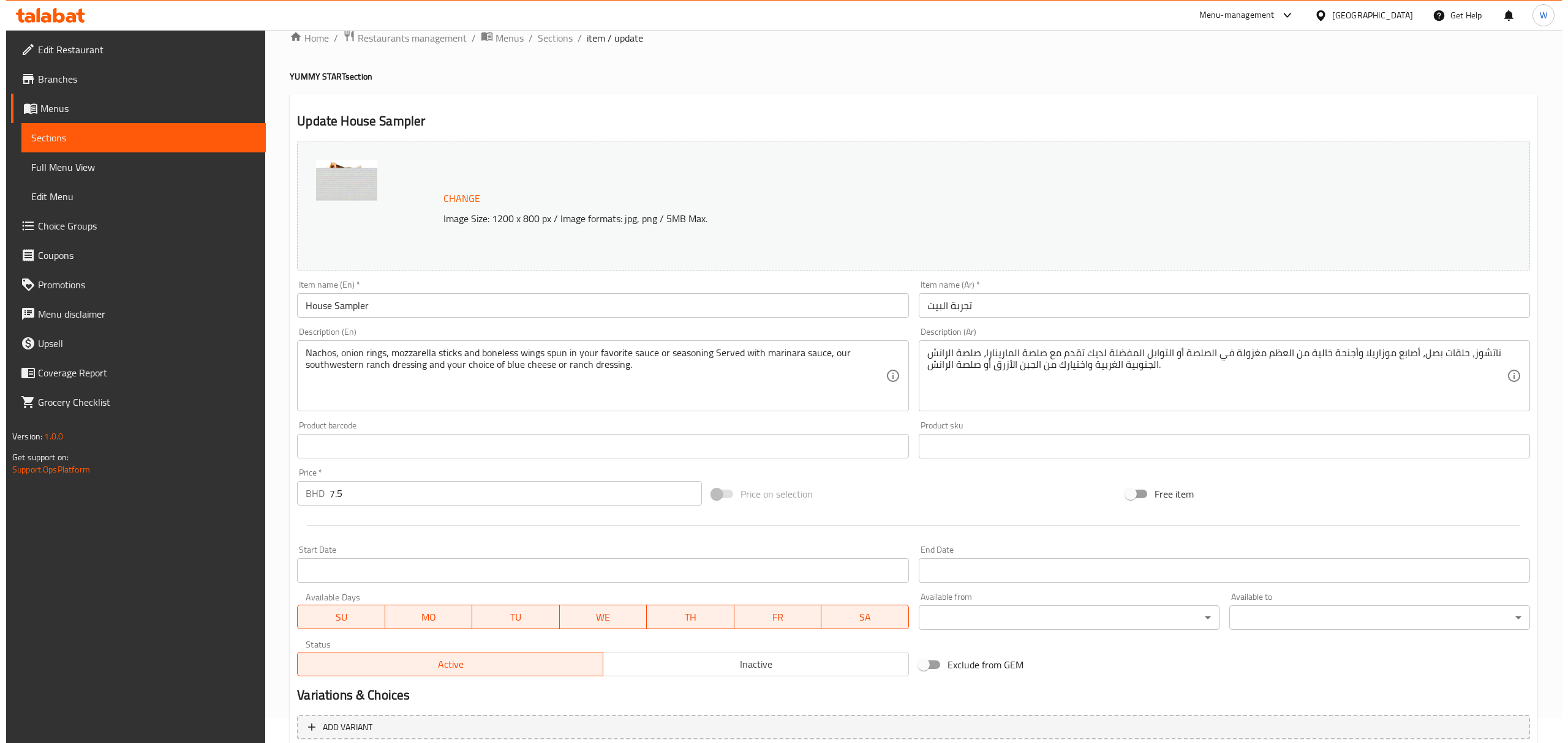
scroll to position [0, 0]
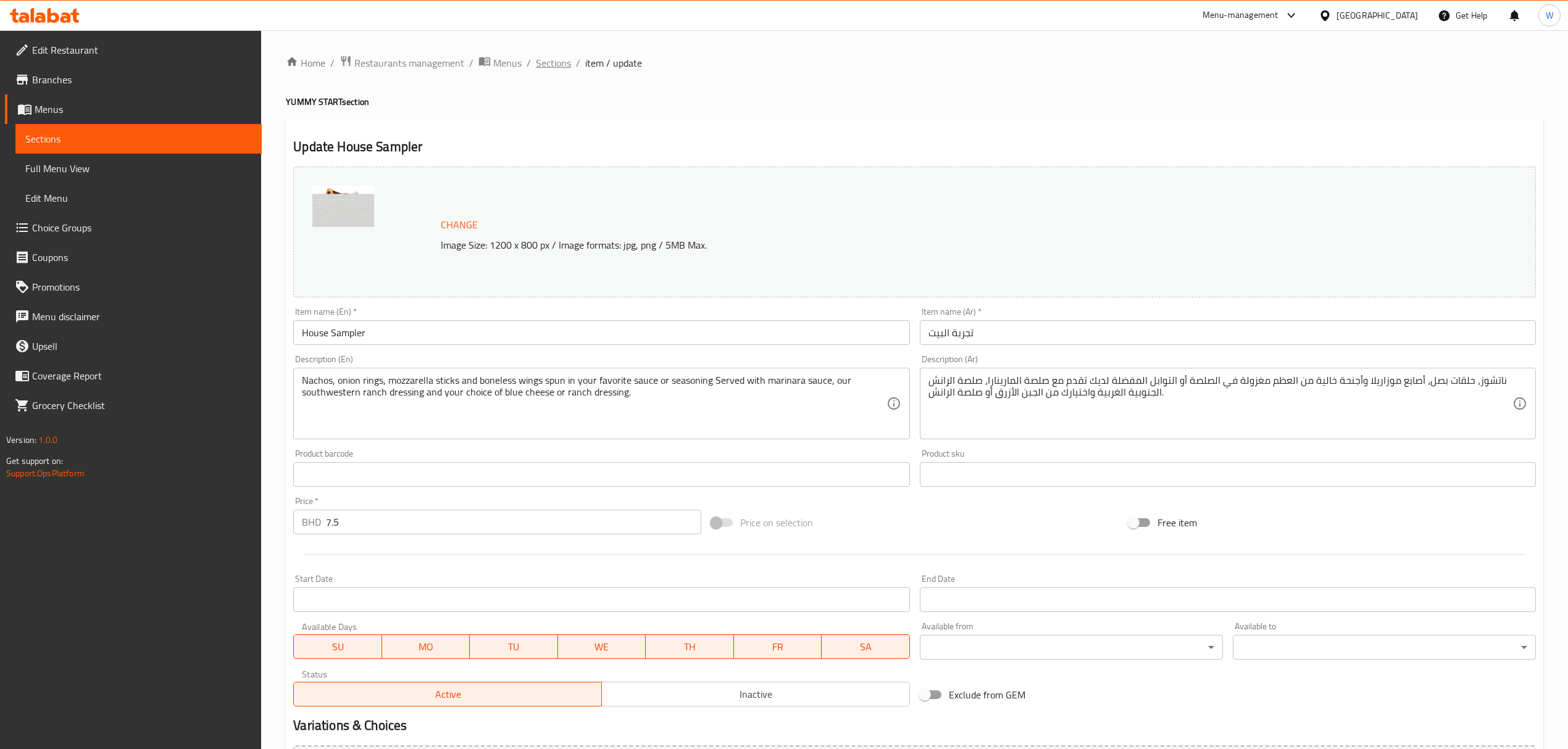
click at [549, 70] on span "Sections" at bounding box center [553, 63] width 35 height 15
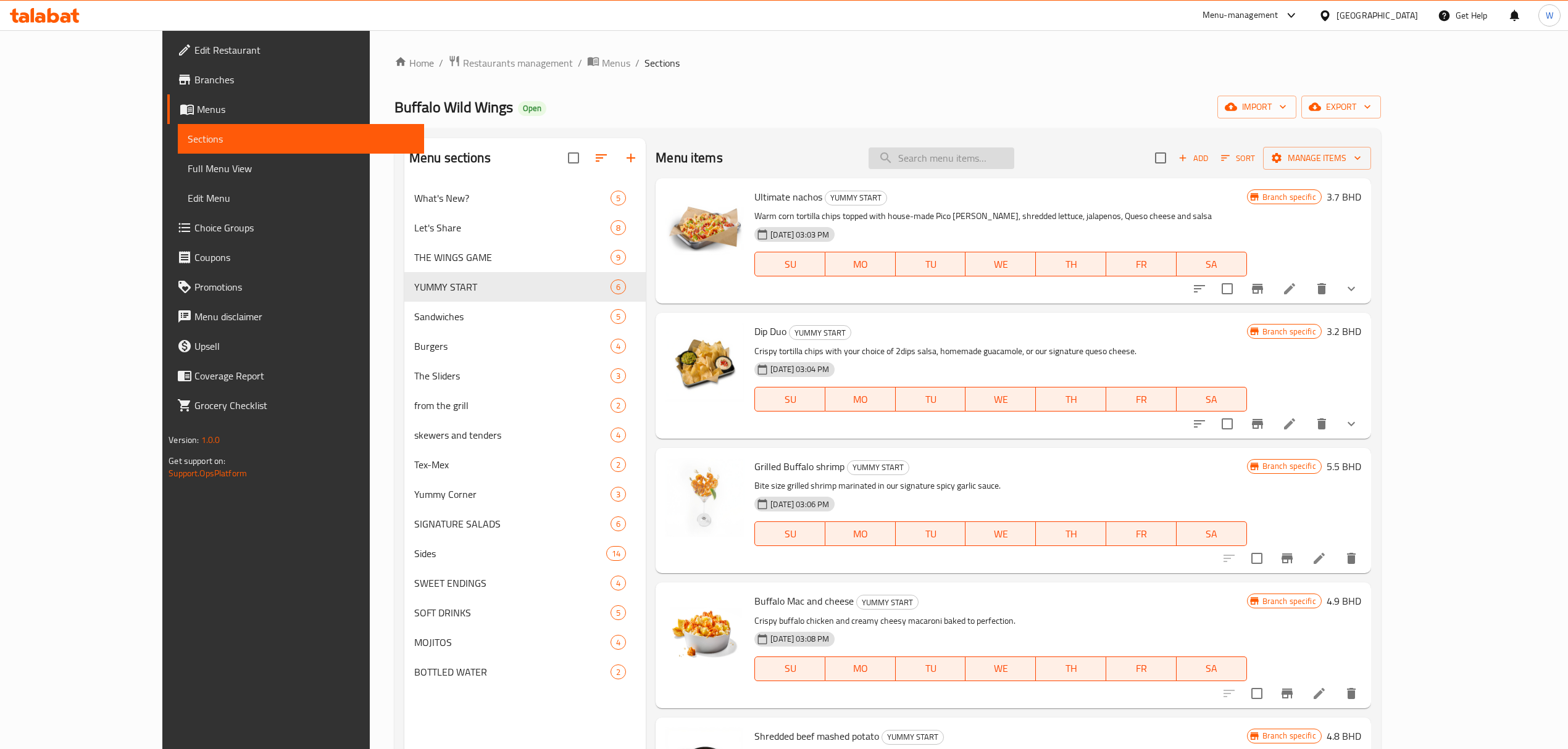
click at [1013, 167] on input "search" at bounding box center [941, 158] width 145 height 22
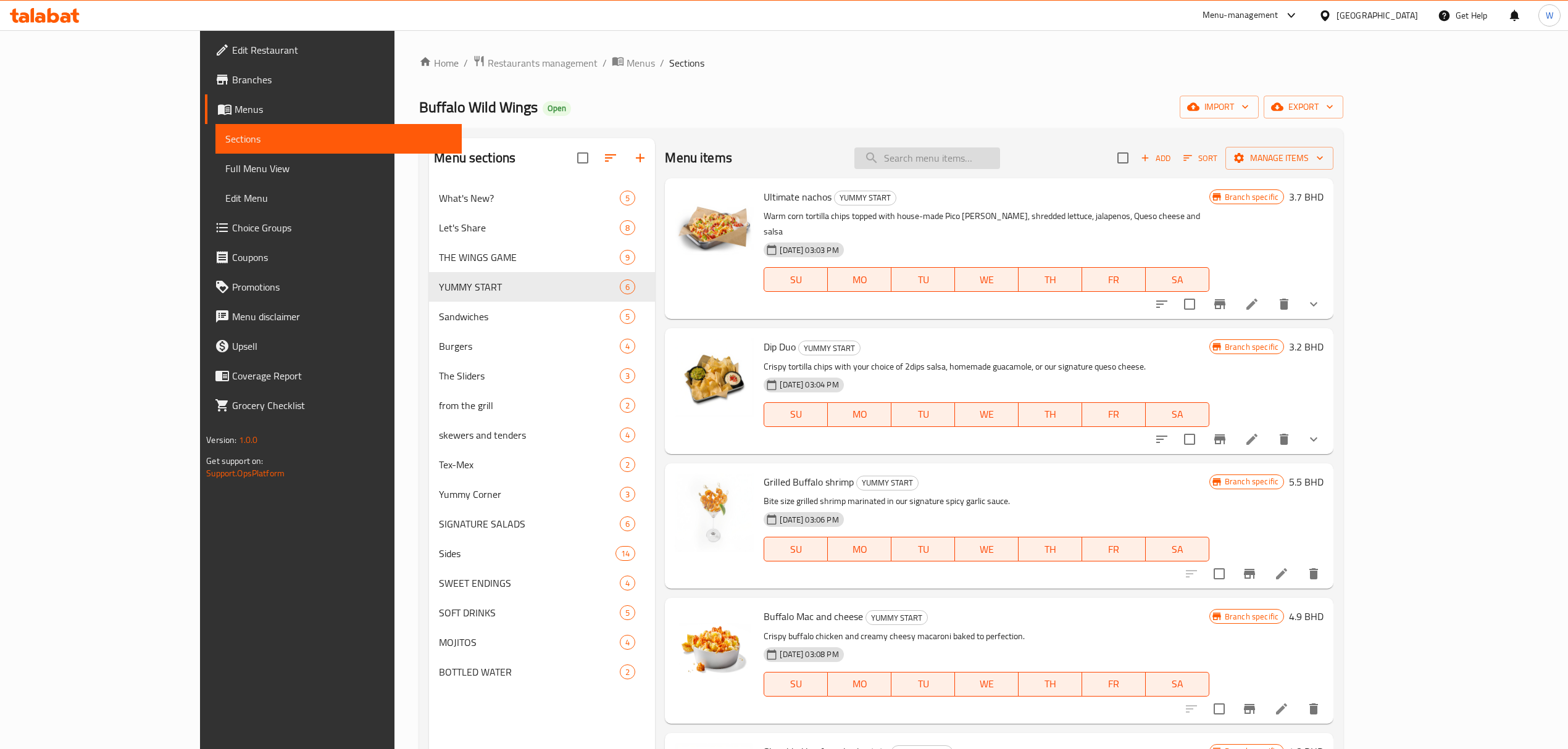
paste input "Beef Short Ribs"
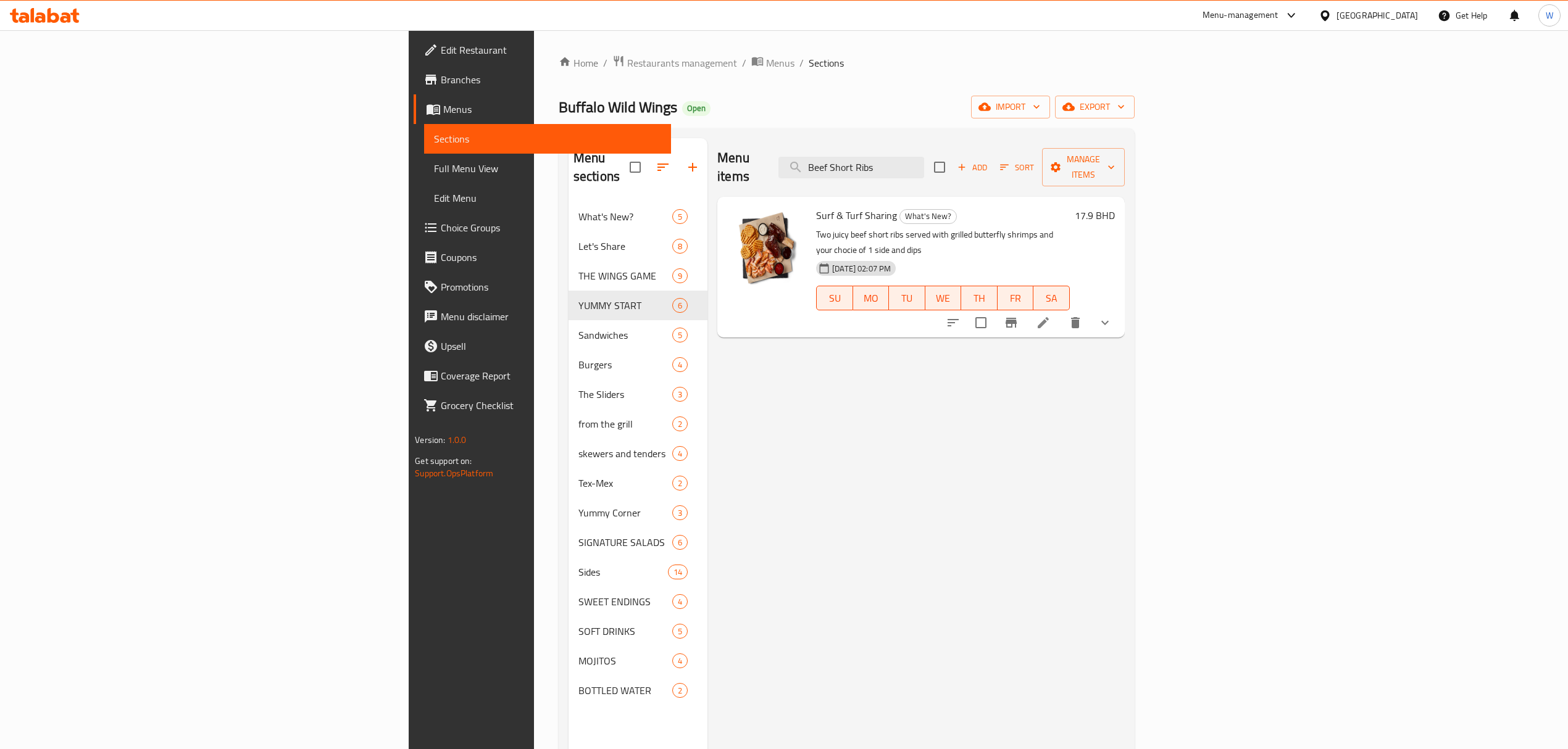
type input "Beef Short Ribs"
click at [1061, 312] on li at bounding box center [1043, 323] width 34 height 22
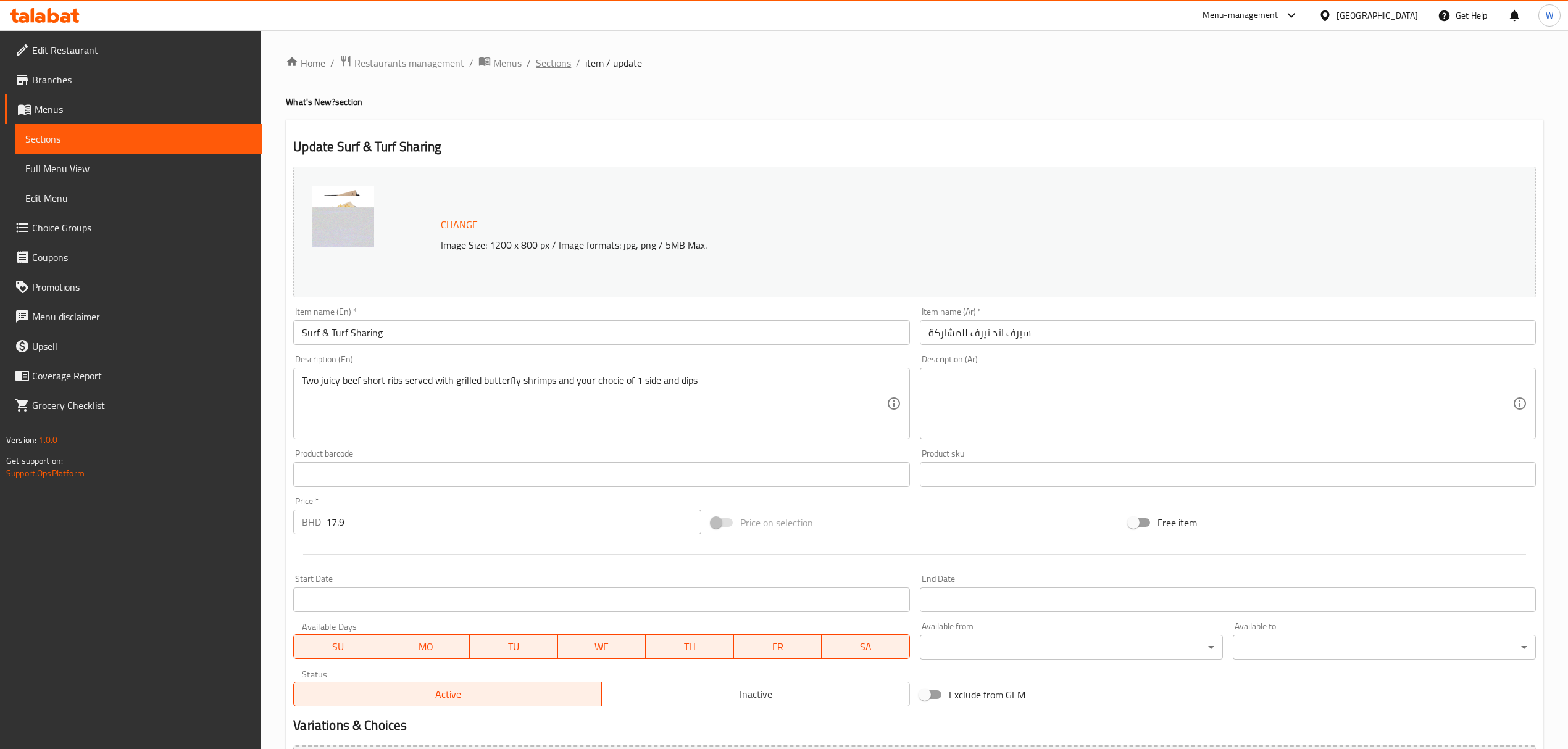
click at [551, 58] on span "Sections" at bounding box center [553, 63] width 35 height 15
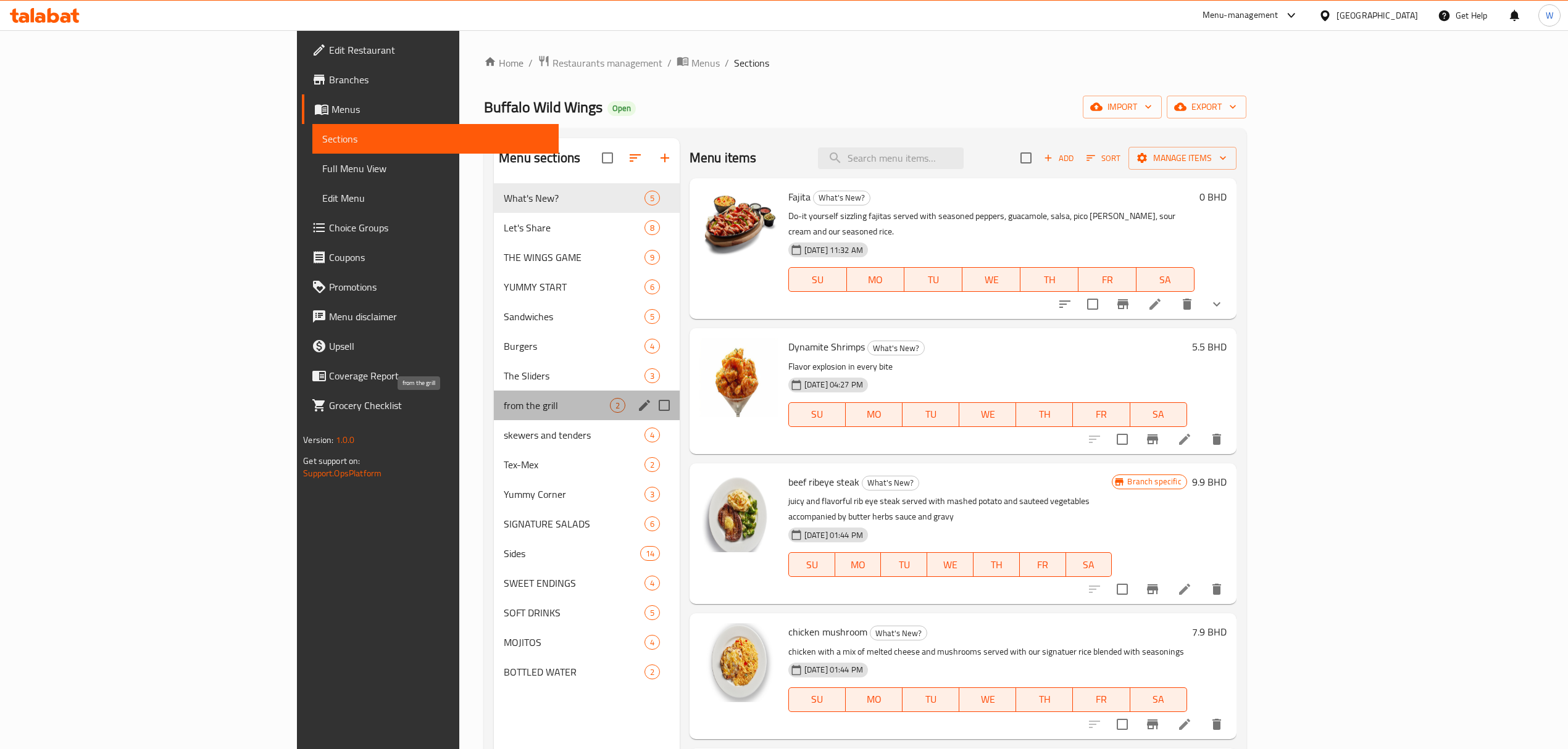
click at [504, 409] on span "from the grill" at bounding box center [556, 405] width 106 height 15
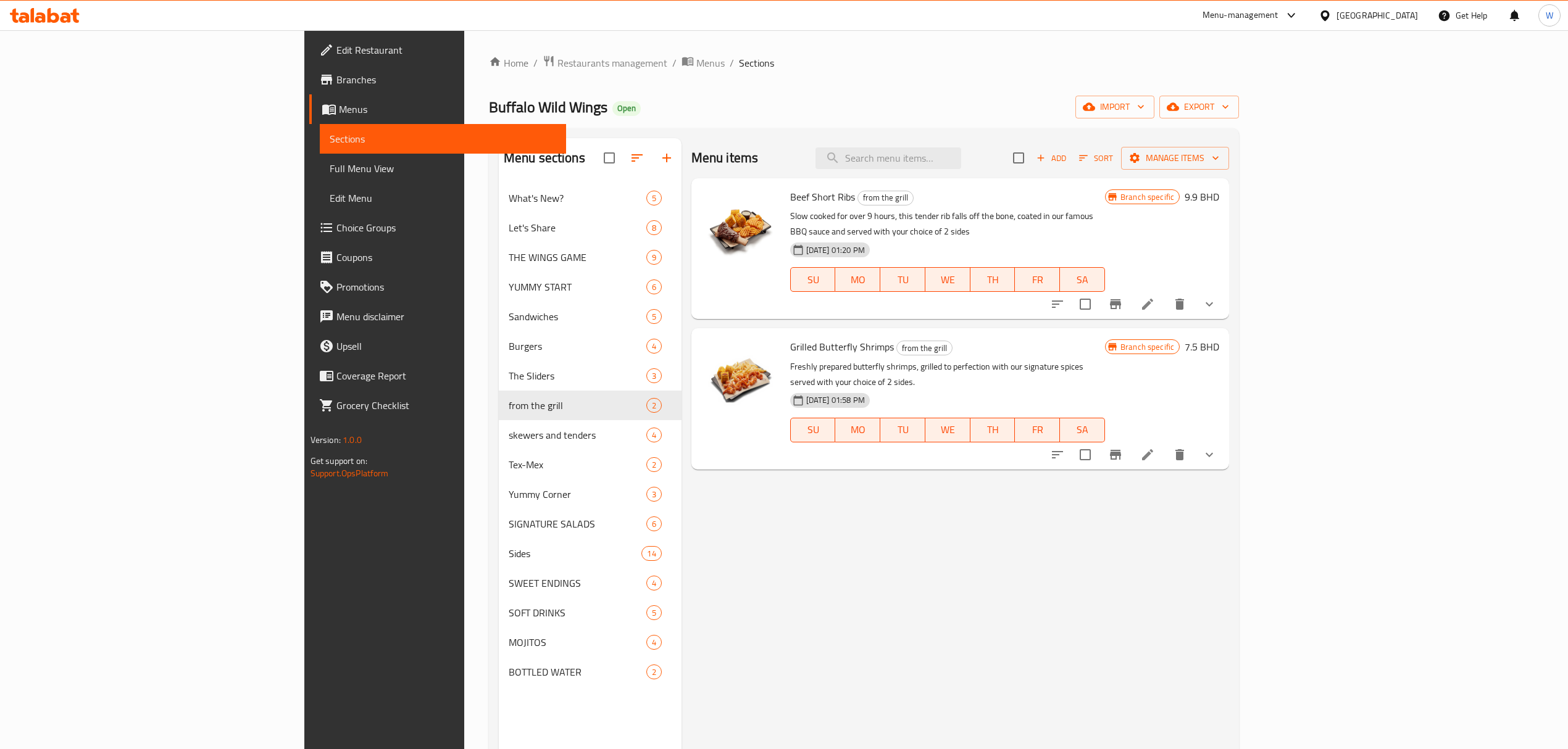
click at [1155, 297] on icon at bounding box center [1147, 304] width 15 height 15
